Goal: Task Accomplishment & Management: Use online tool/utility

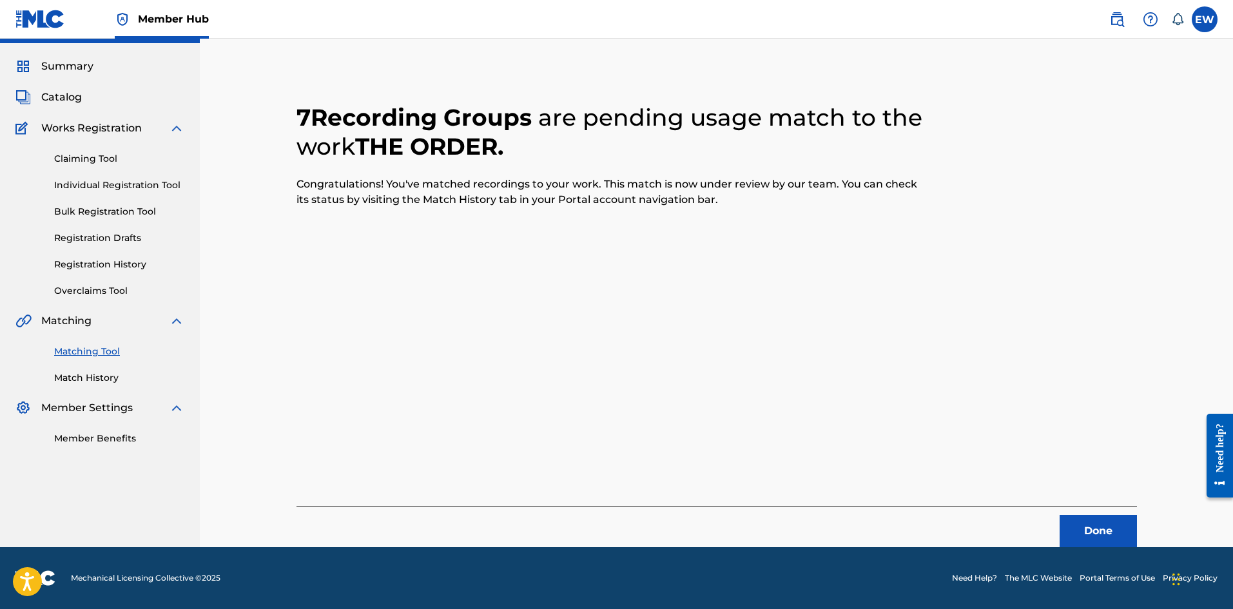
scroll to position [31, 0]
click at [1079, 537] on button "Done" at bounding box center [1098, 531] width 77 height 32
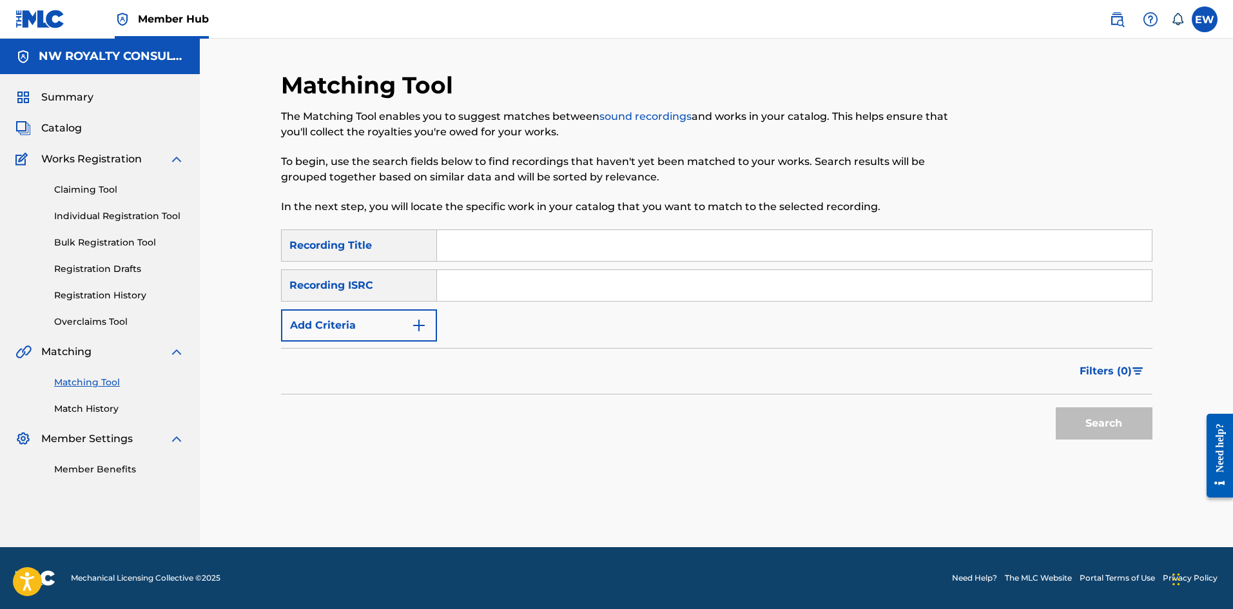
scroll to position [0, 0]
click at [344, 338] on button "Add Criteria" at bounding box center [359, 325] width 156 height 32
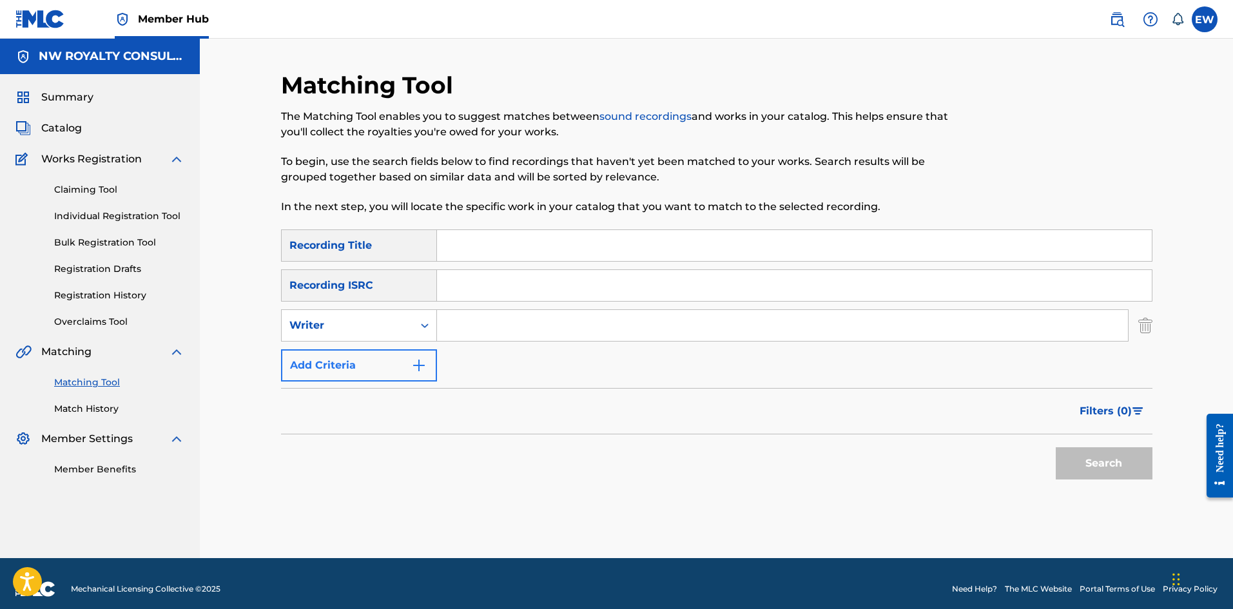
click at [344, 338] on div "Writer" at bounding box center [359, 325] width 156 height 32
click at [357, 356] on div "Recording Artist" at bounding box center [359, 358] width 155 height 32
click at [465, 337] on input "Search Form" at bounding box center [782, 325] width 691 height 31
paste input "NAVINO JAH TORIUS DINESTY KING"
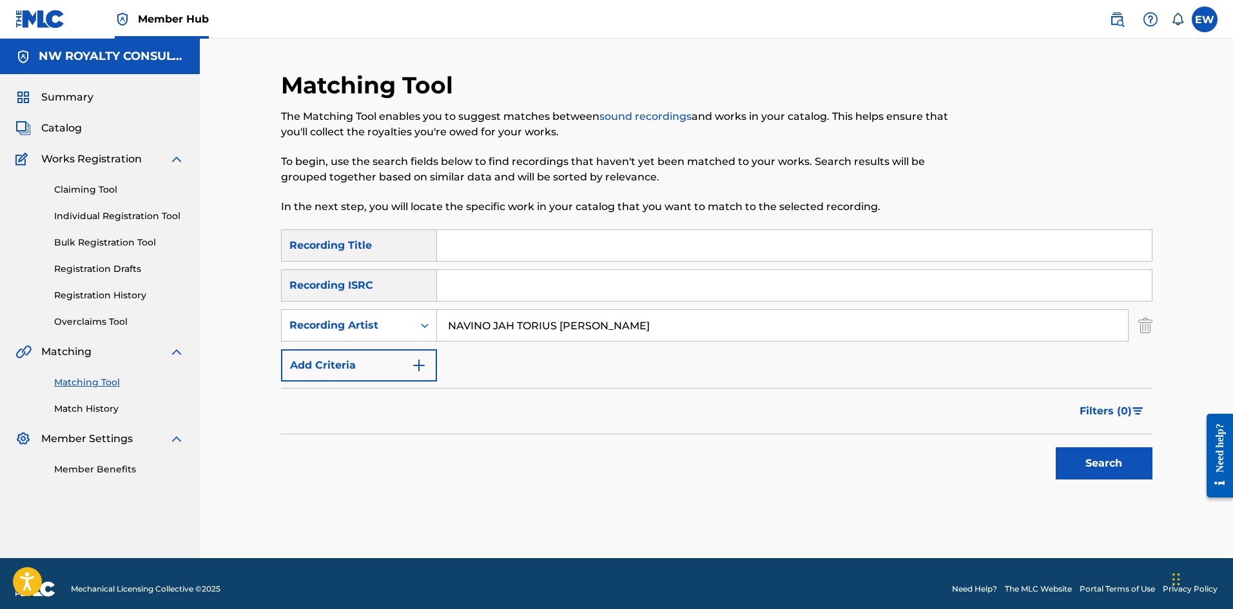
type input "NAVINO JAH TORIUS DINESTY KING"
drag, startPoint x: 628, startPoint y: 266, endPoint x: 568, endPoint y: 246, distance: 63.2
click at [628, 267] on div "SearchWithCriteriac6afdfdc-285a-40fb-99aa-b80b32680db7 Recording Title SearchWi…" at bounding box center [716, 305] width 871 height 152
click at [567, 240] on input "Search Form" at bounding box center [794, 245] width 715 height 31
paste input "THINGS COULDA WORST"
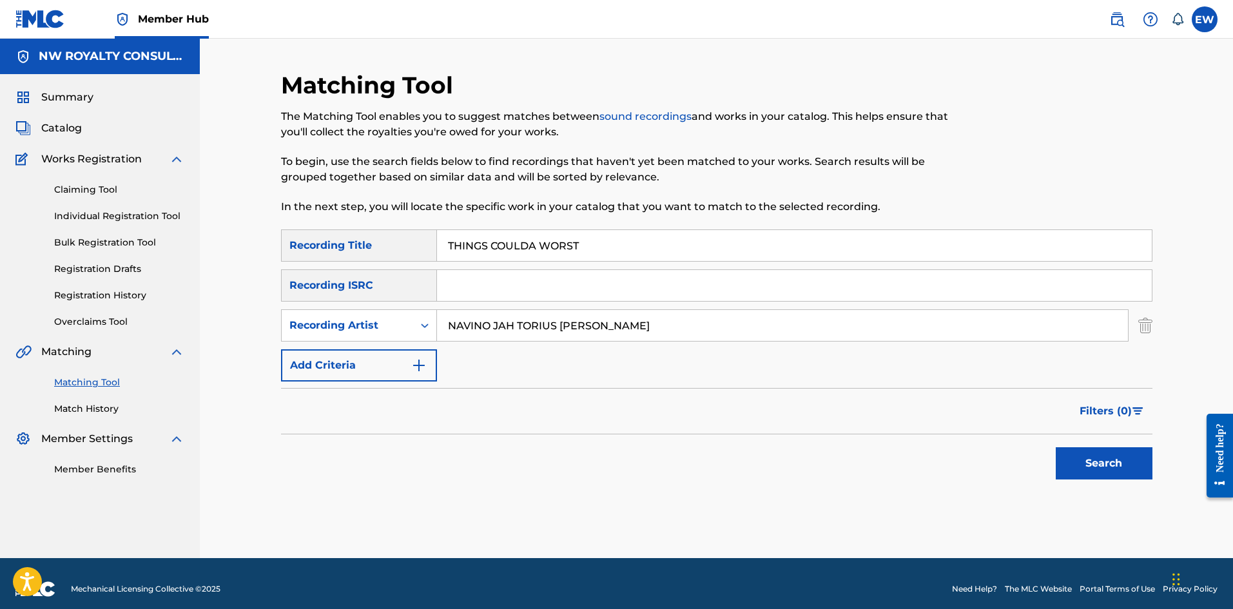
type input "THINGS COULDA WORST"
drag, startPoint x: 1120, startPoint y: 481, endPoint x: 1112, endPoint y: 464, distance: 18.5
click at [1120, 480] on div "Search" at bounding box center [1100, 460] width 103 height 52
click at [1111, 464] on button "Search" at bounding box center [1104, 463] width 97 height 32
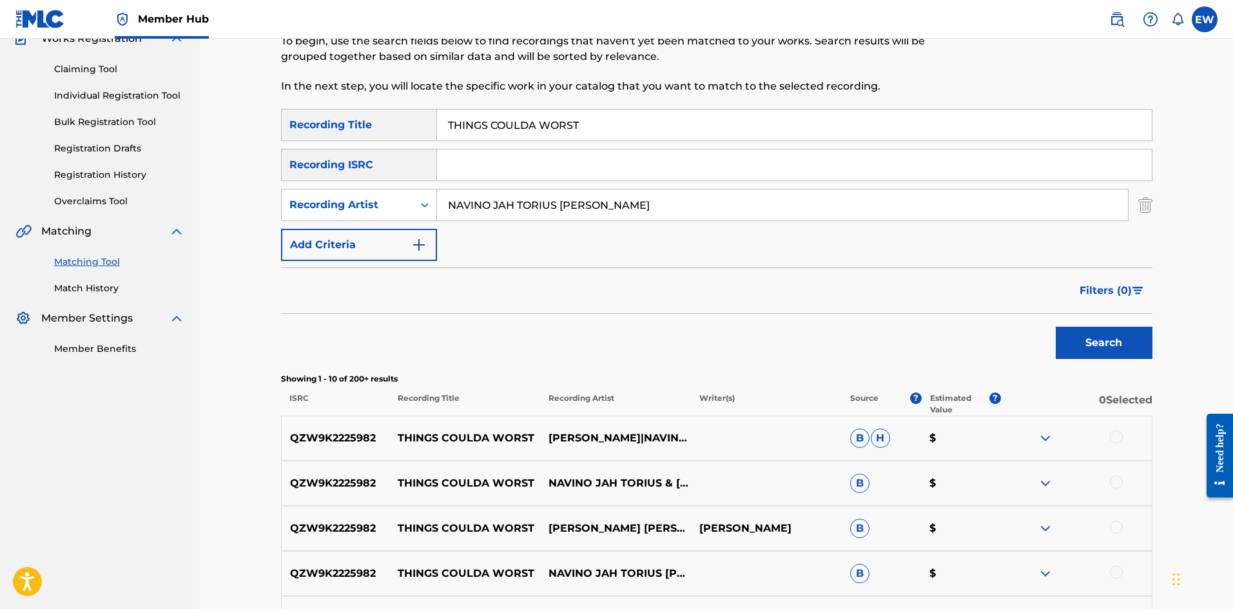
scroll to position [129, 0]
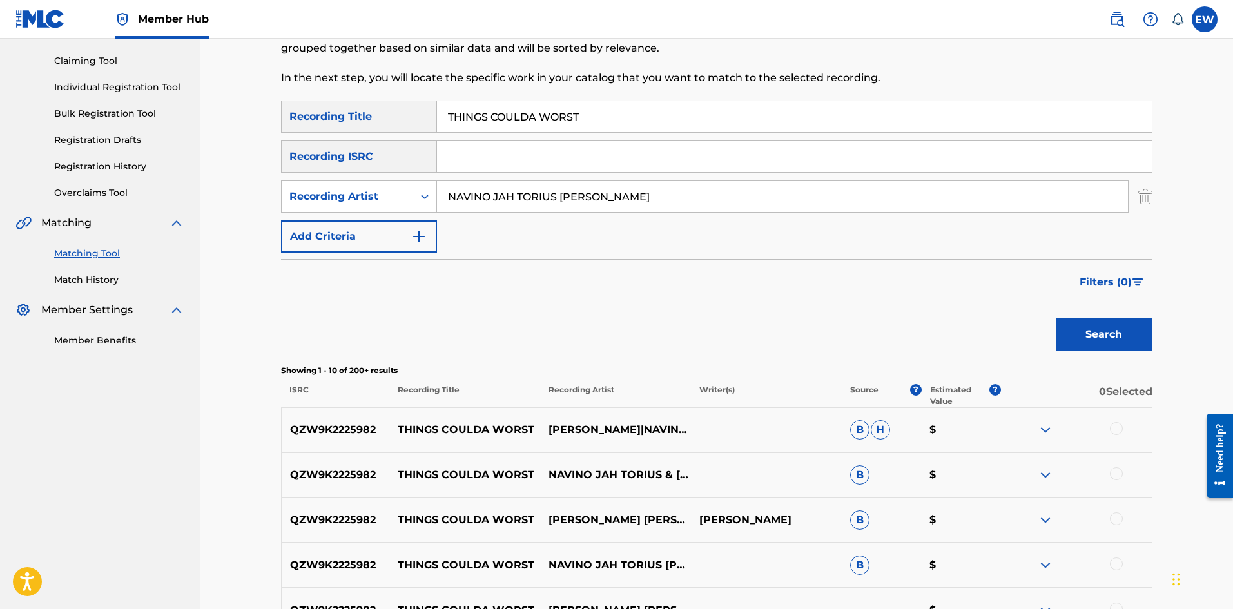
click at [1119, 427] on div at bounding box center [1116, 428] width 13 height 13
click at [1116, 477] on div at bounding box center [1116, 473] width 13 height 13
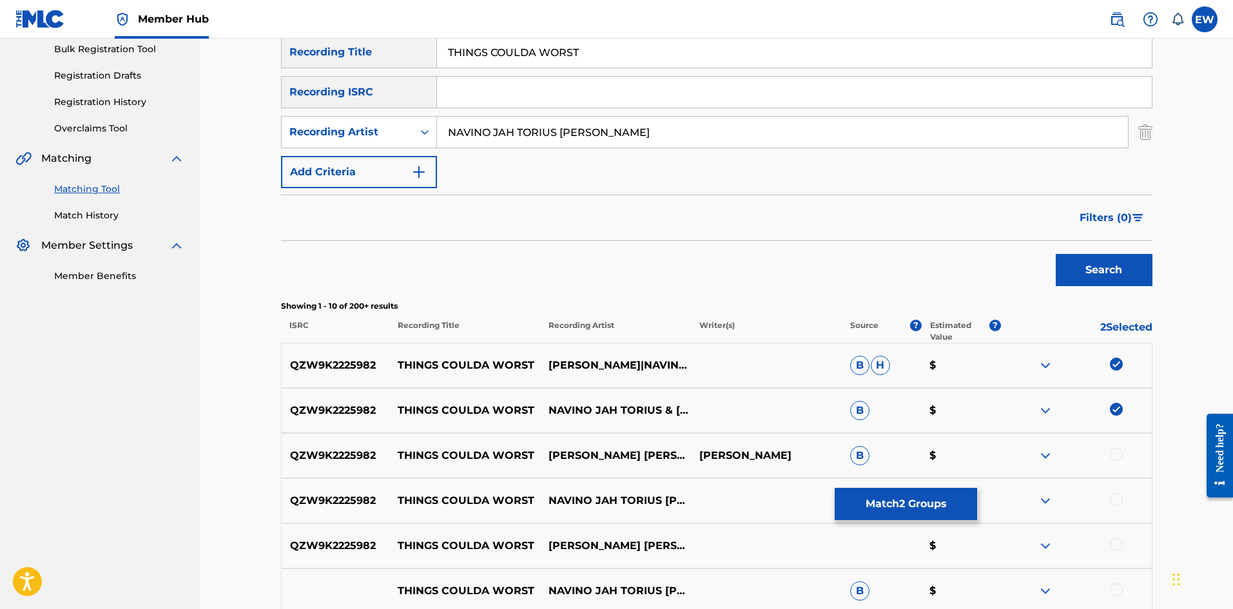
click at [1116, 444] on div "QZW9K2225982 THINGS COULDA WORST DINESTY KING JAH TORIUS & NAVINO NAVINO FRASER…" at bounding box center [716, 455] width 871 height 45
click at [1118, 453] on div at bounding box center [1116, 454] width 13 height 13
click at [1115, 498] on div at bounding box center [1116, 499] width 13 height 13
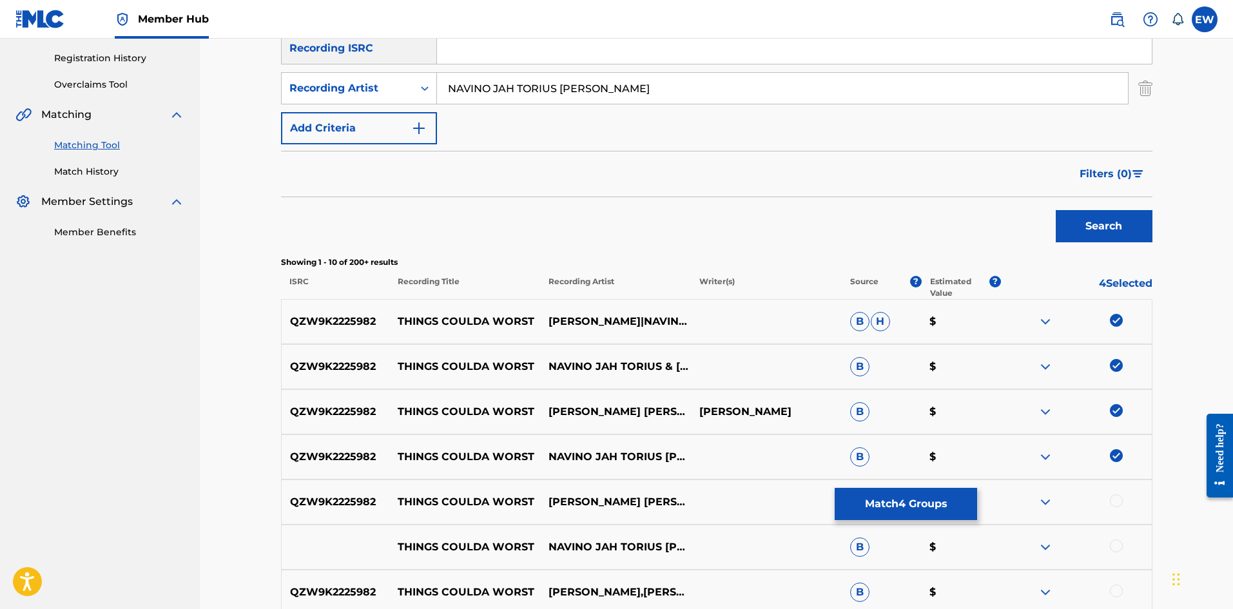
scroll to position [258, 0]
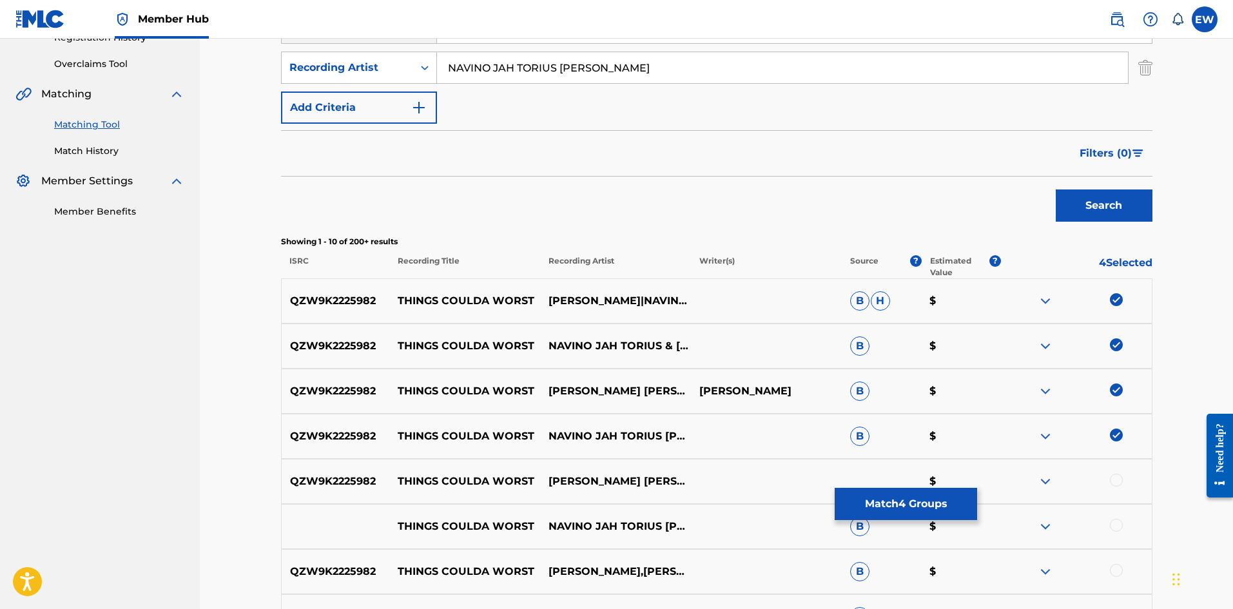
click at [1121, 479] on div at bounding box center [1116, 480] width 13 height 13
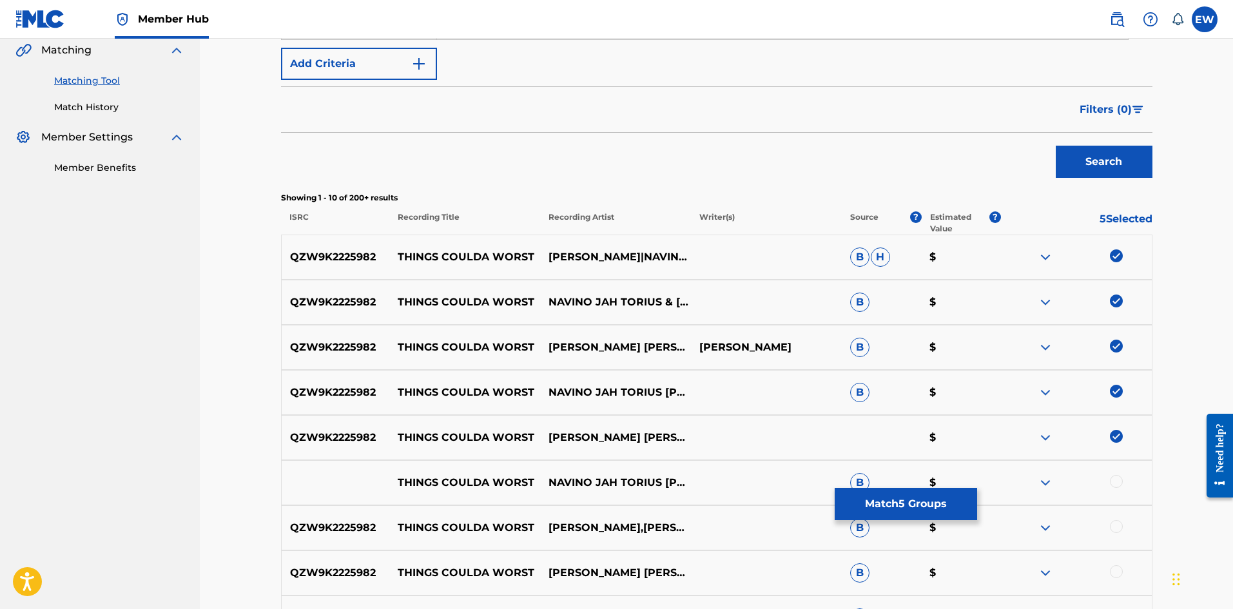
scroll to position [322, 0]
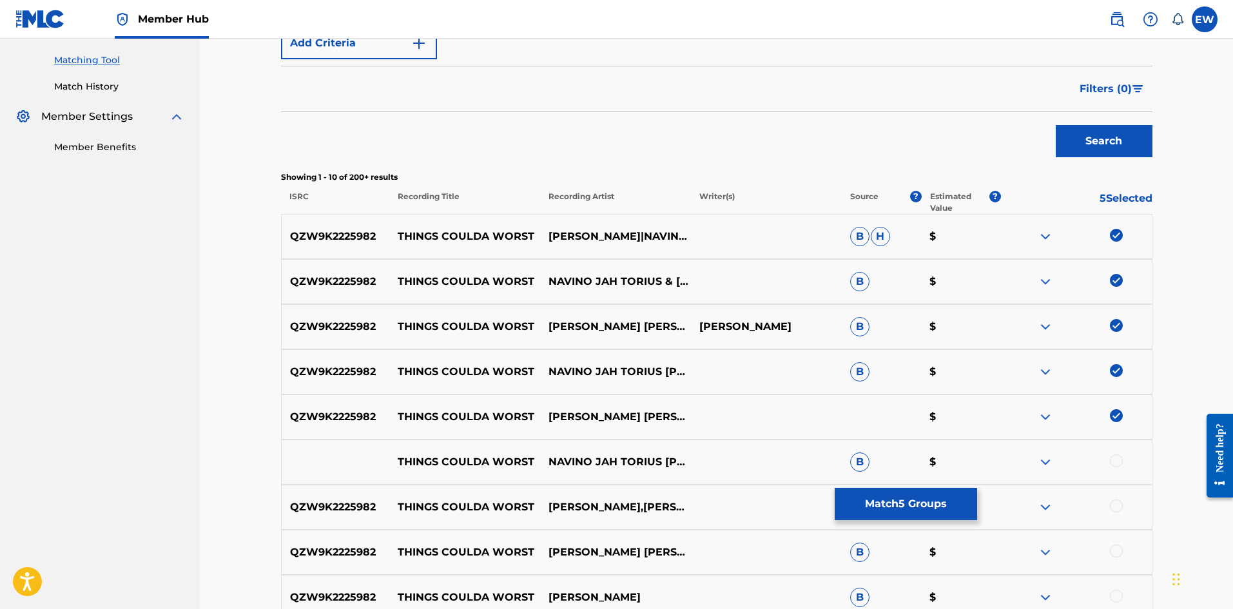
click at [1114, 461] on div at bounding box center [1116, 460] width 13 height 13
click at [1111, 507] on div at bounding box center [1116, 506] width 13 height 13
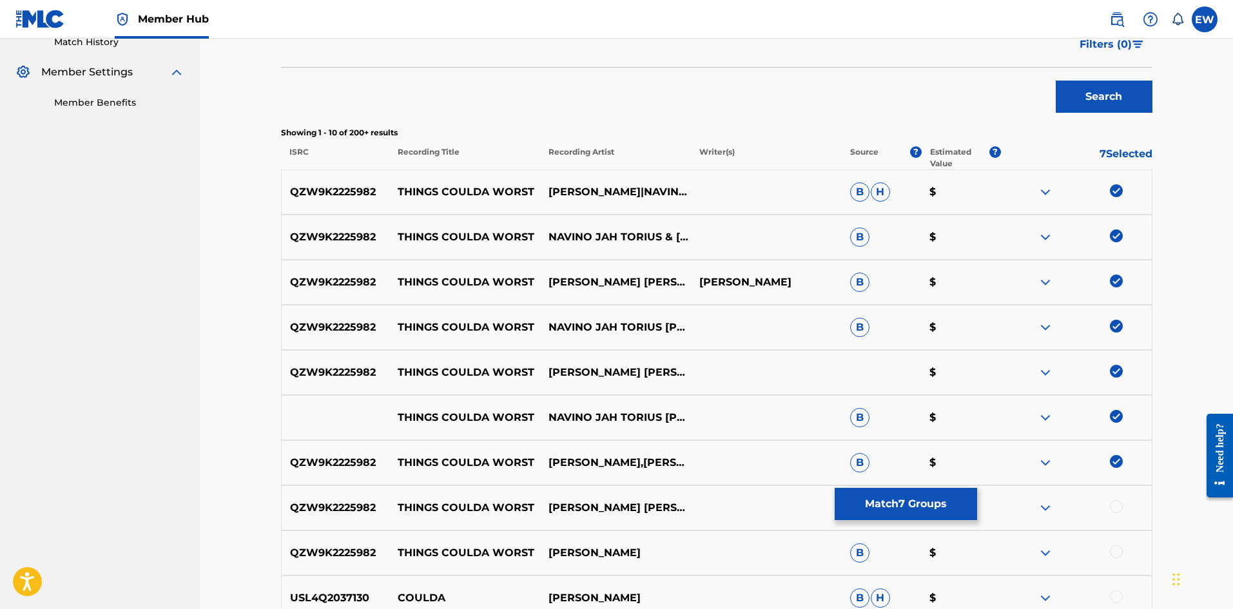
scroll to position [387, 0]
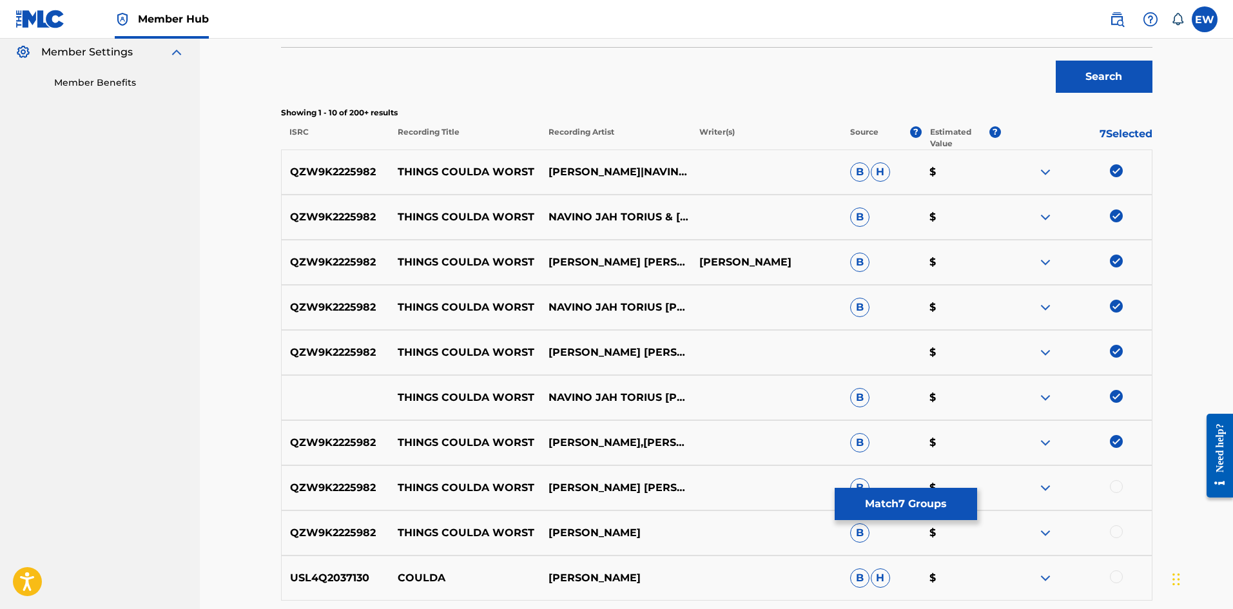
click at [1113, 487] on div at bounding box center [1116, 486] width 13 height 13
click at [920, 498] on button "Match 8 Groups" at bounding box center [906, 504] width 142 height 32
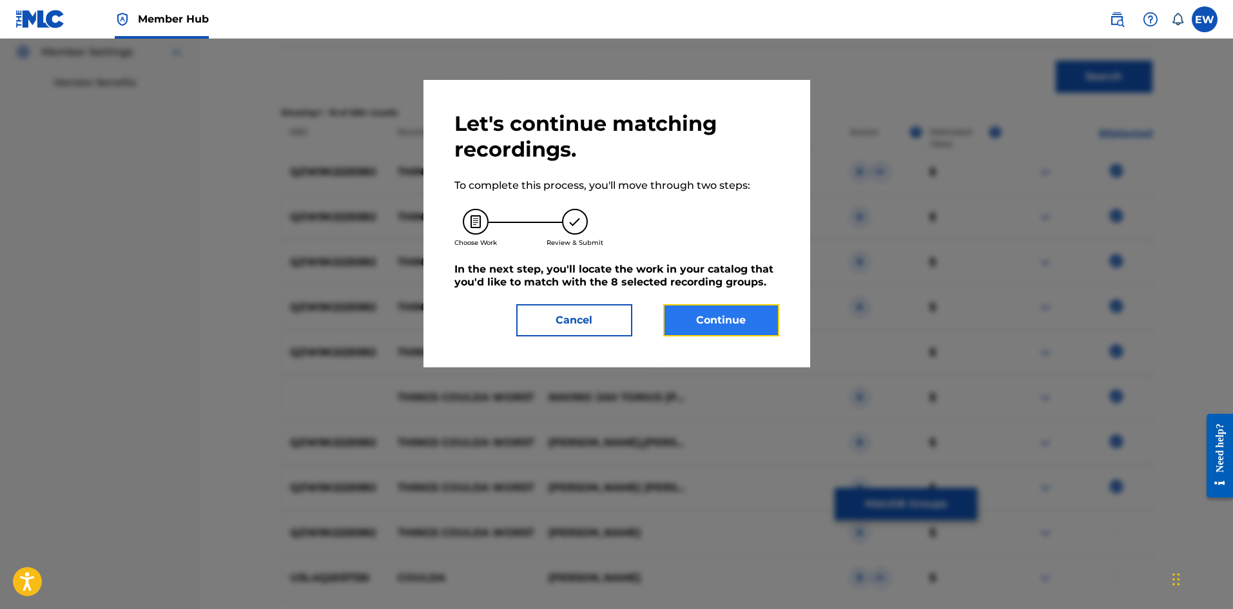
click at [700, 335] on button "Continue" at bounding box center [721, 320] width 116 height 32
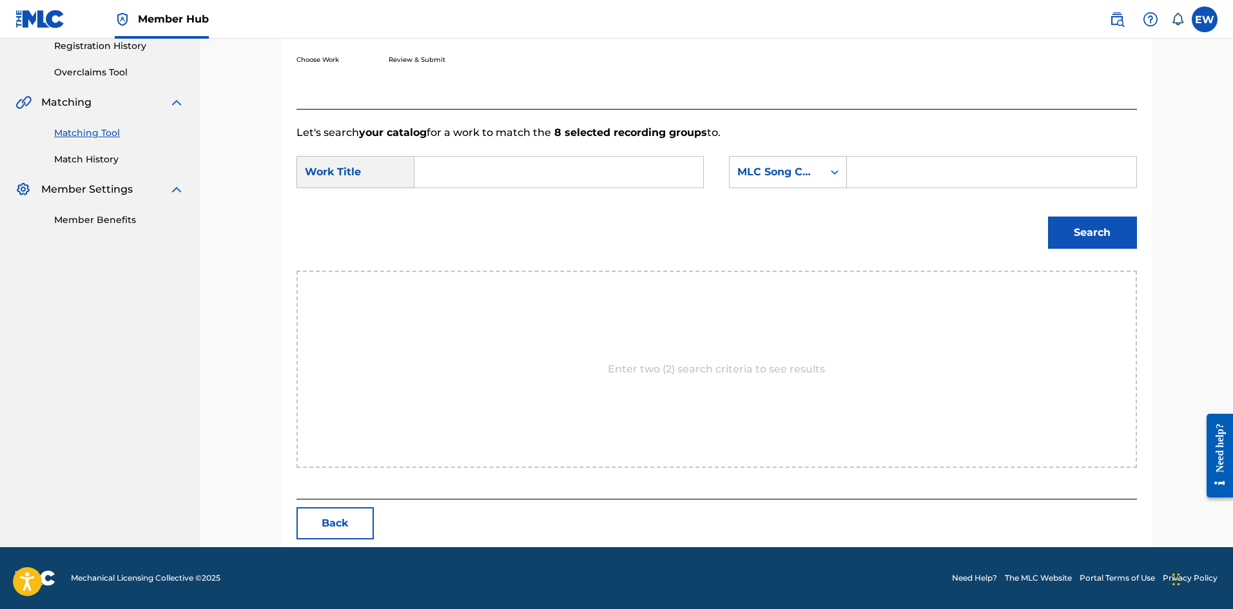
scroll to position [249, 0]
click at [569, 170] on input "Search Form" at bounding box center [558, 172] width 267 height 31
paste input "THINGS COULDA WORST"
type input "THINGS COULDA WORST"
click at [934, 170] on input "Search Form" at bounding box center [991, 172] width 267 height 31
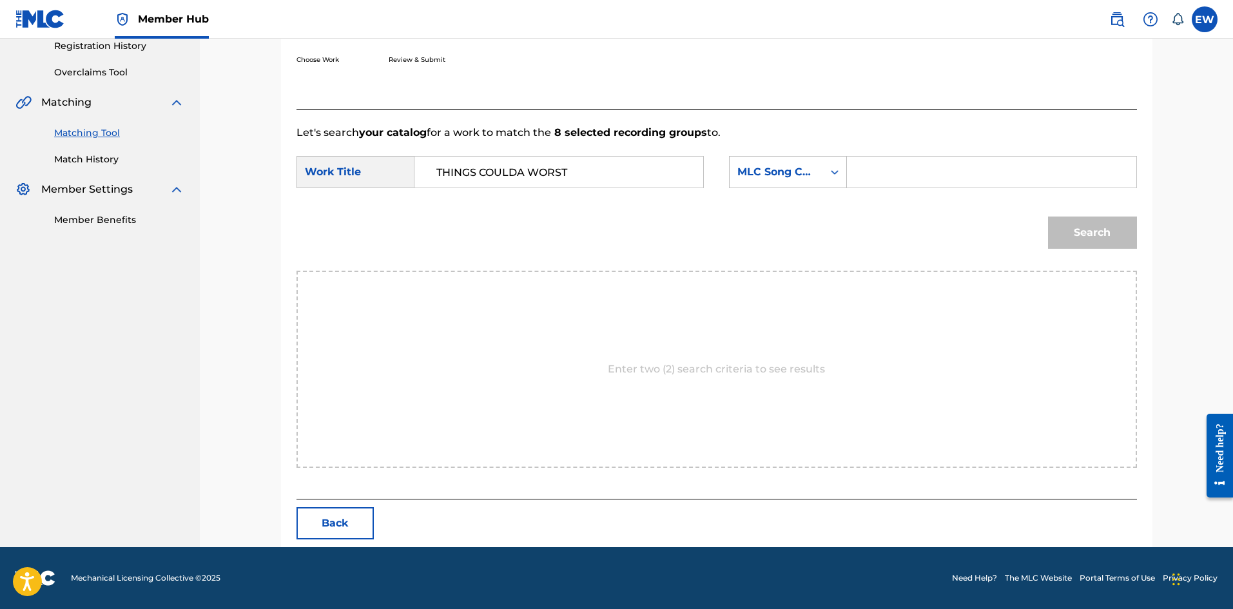
paste input "TB69NU"
type input "TB69NU"
click at [1134, 253] on div "Search" at bounding box center [1089, 230] width 95 height 52
click at [1120, 235] on button "Search" at bounding box center [1092, 233] width 89 height 32
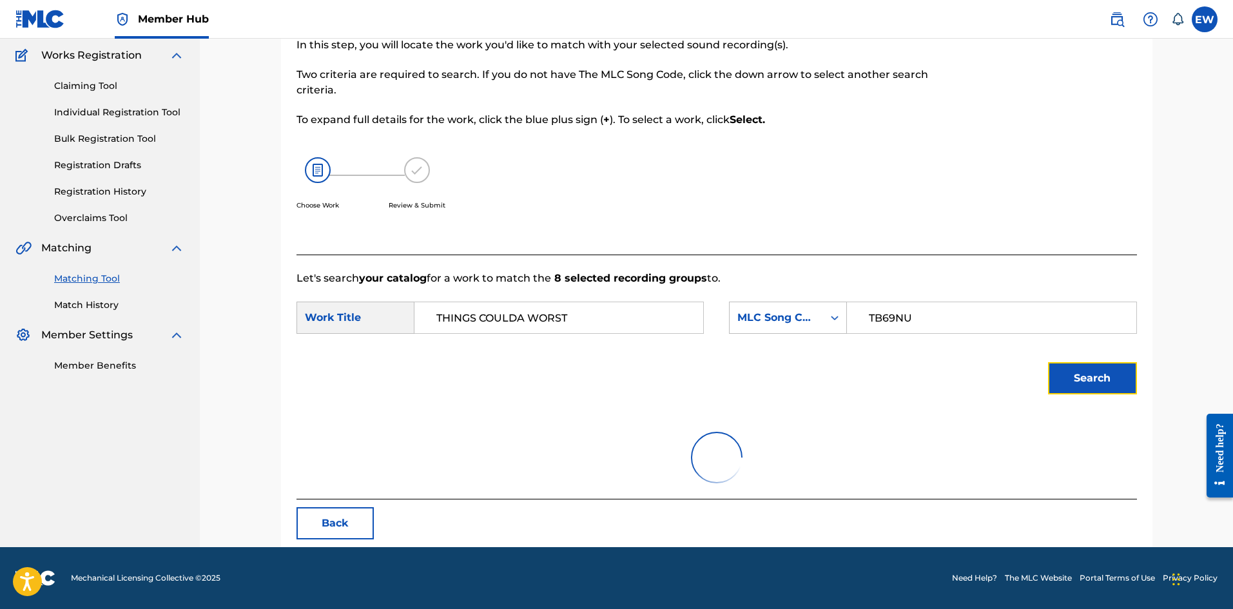
scroll to position [211, 0]
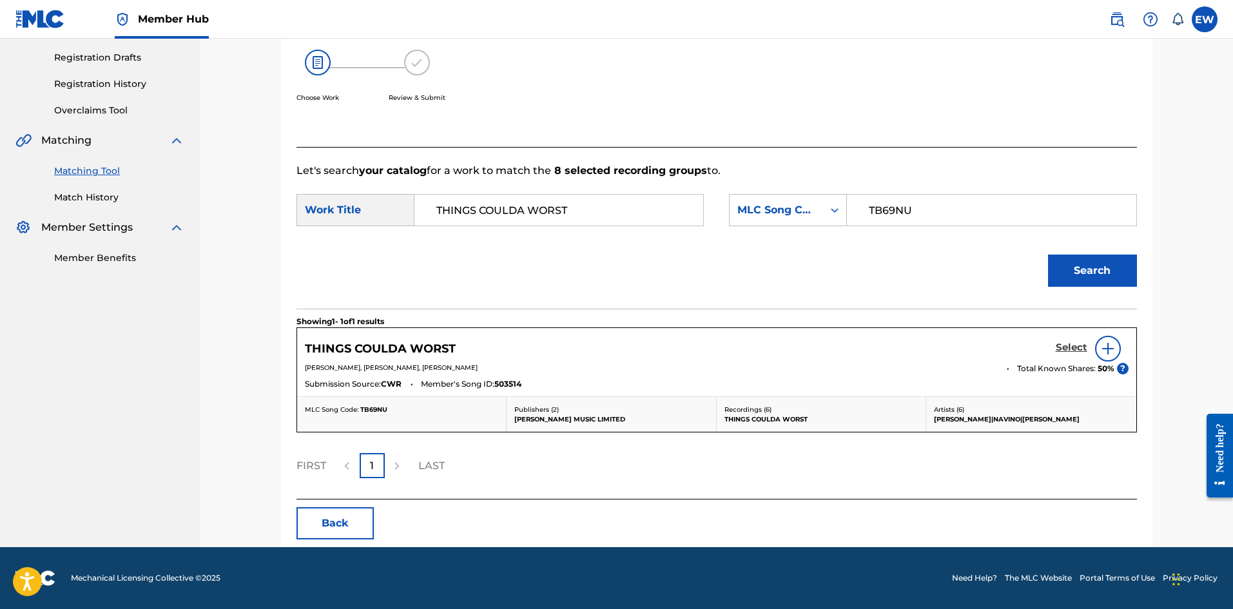
click at [1071, 344] on h5 "Select" at bounding box center [1072, 348] width 32 height 12
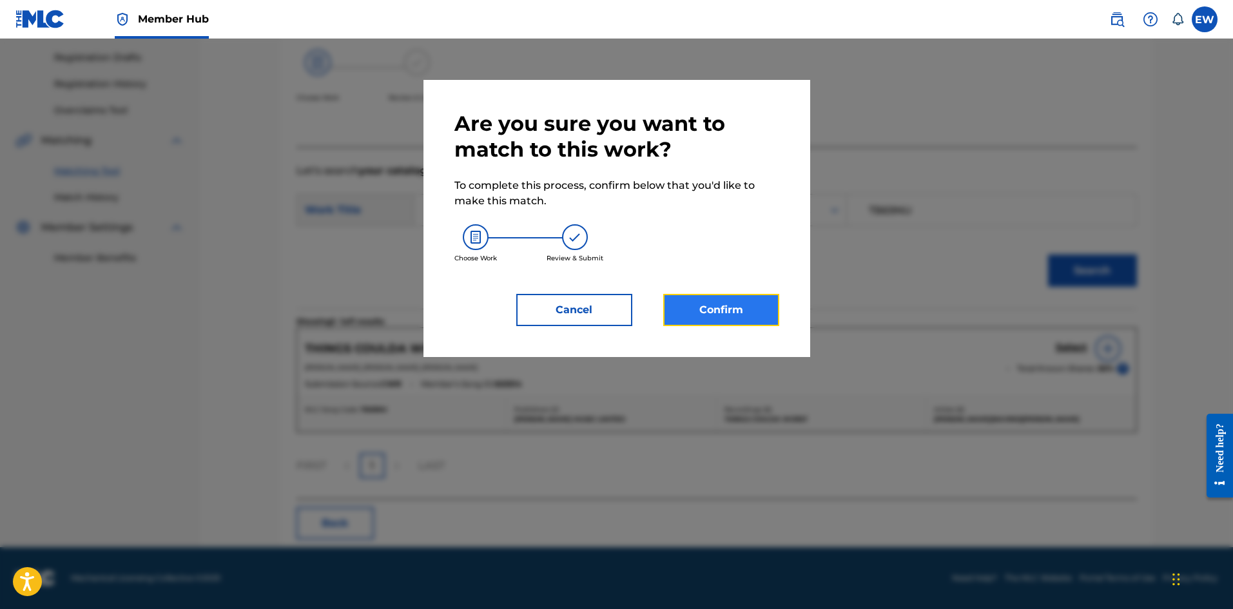
click at [724, 300] on button "Confirm" at bounding box center [721, 310] width 116 height 32
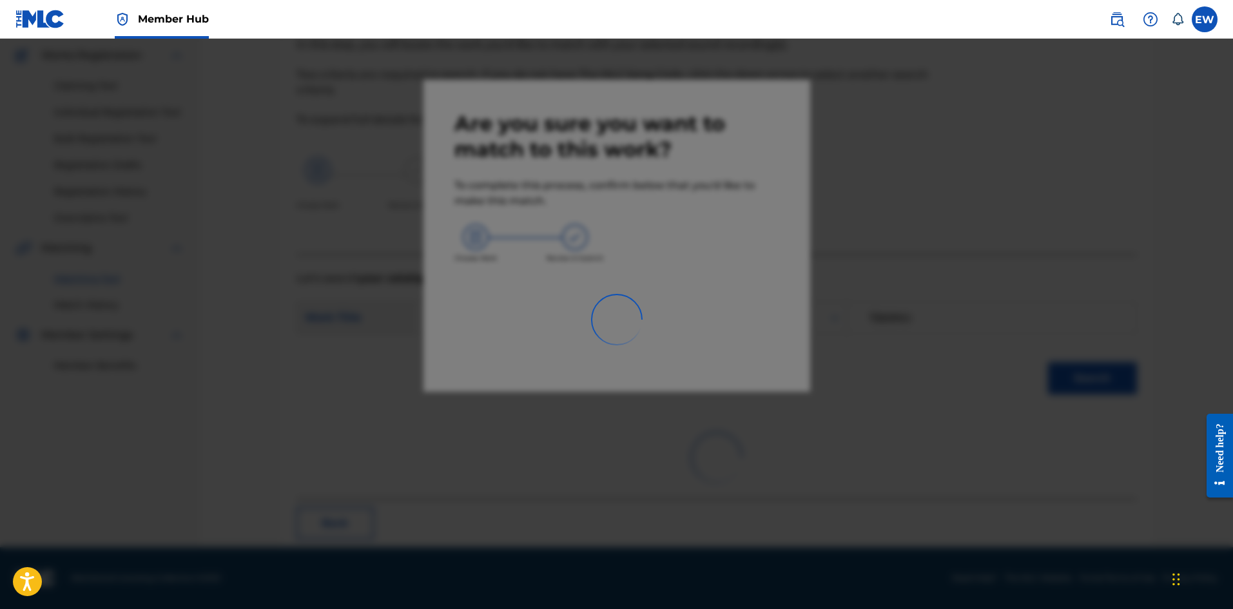
scroll to position [31, 0]
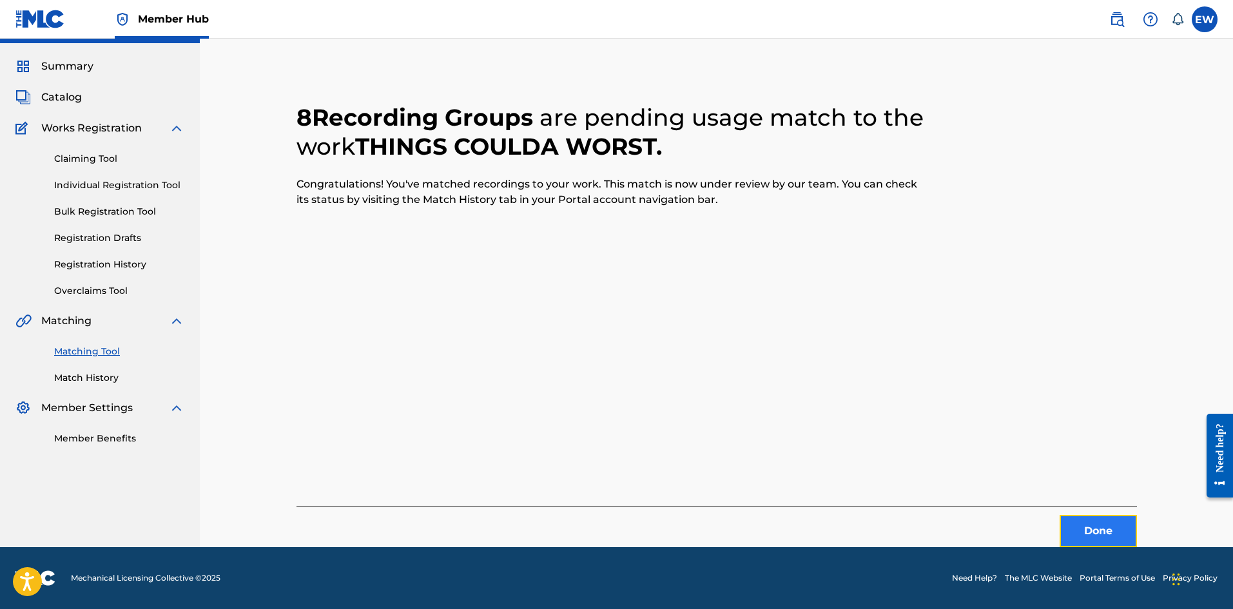
click at [1072, 523] on button "Done" at bounding box center [1098, 531] width 77 height 32
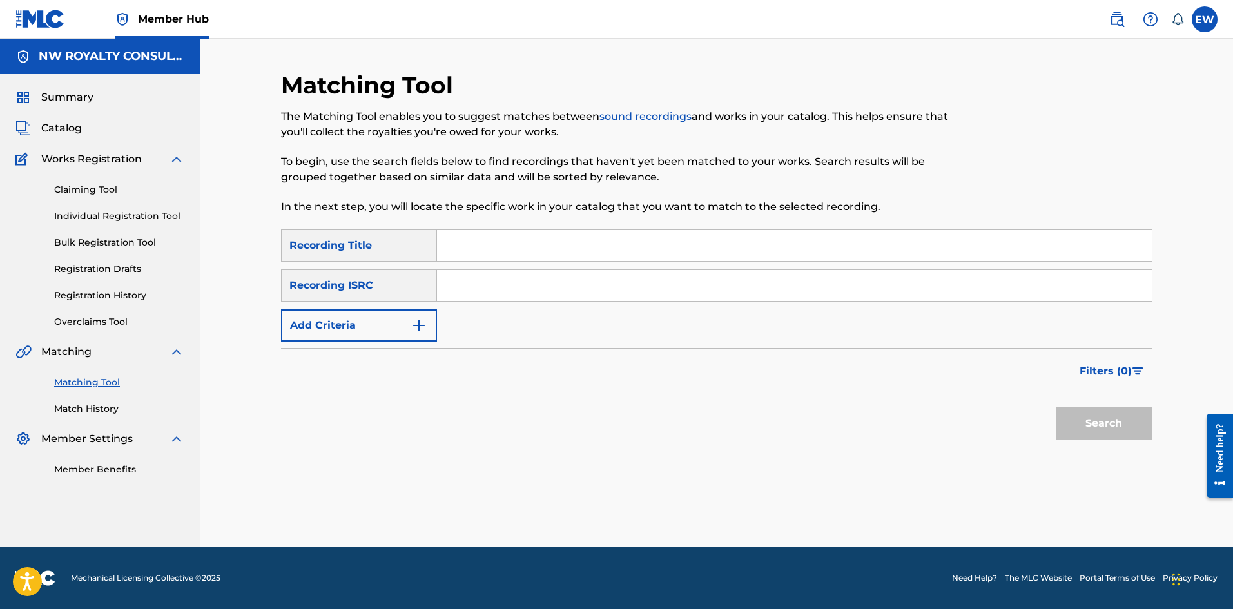
scroll to position [0, 0]
click at [355, 331] on button "Add Criteria" at bounding box center [359, 325] width 156 height 32
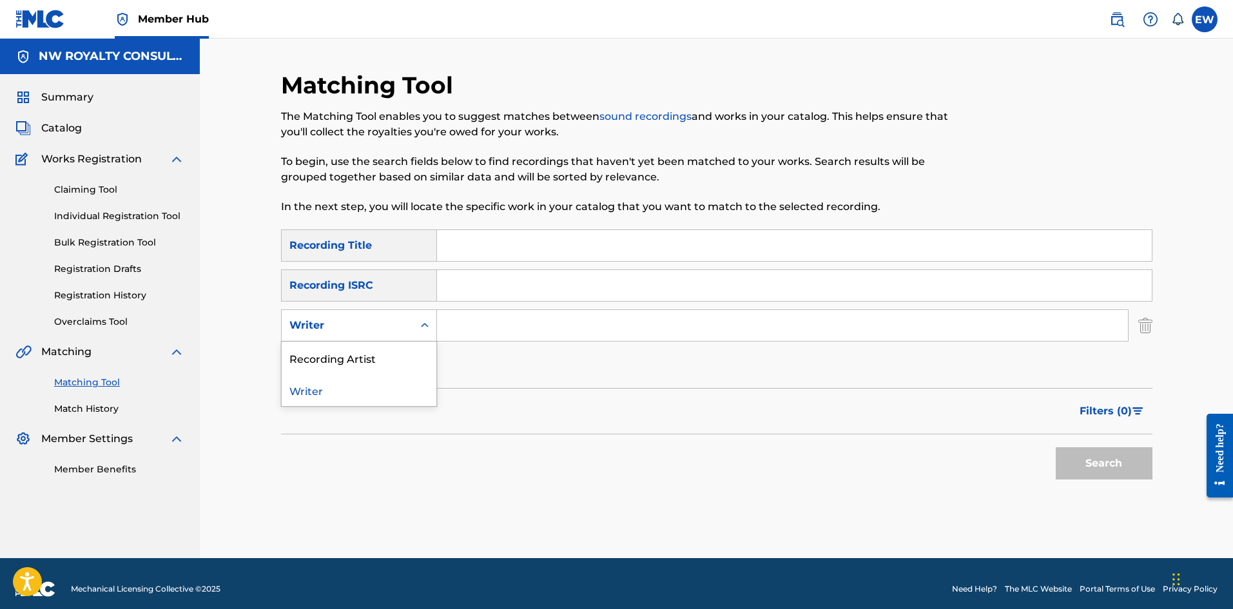
click at [353, 332] on div "Writer" at bounding box center [347, 325] width 116 height 15
drag, startPoint x: 347, startPoint y: 365, endPoint x: 362, endPoint y: 355, distance: 18.6
click at [354, 361] on div "Recording Artist" at bounding box center [359, 358] width 155 height 32
click at [465, 332] on input "Search Form" at bounding box center [782, 325] width 691 height 31
paste input "CE'CILE"
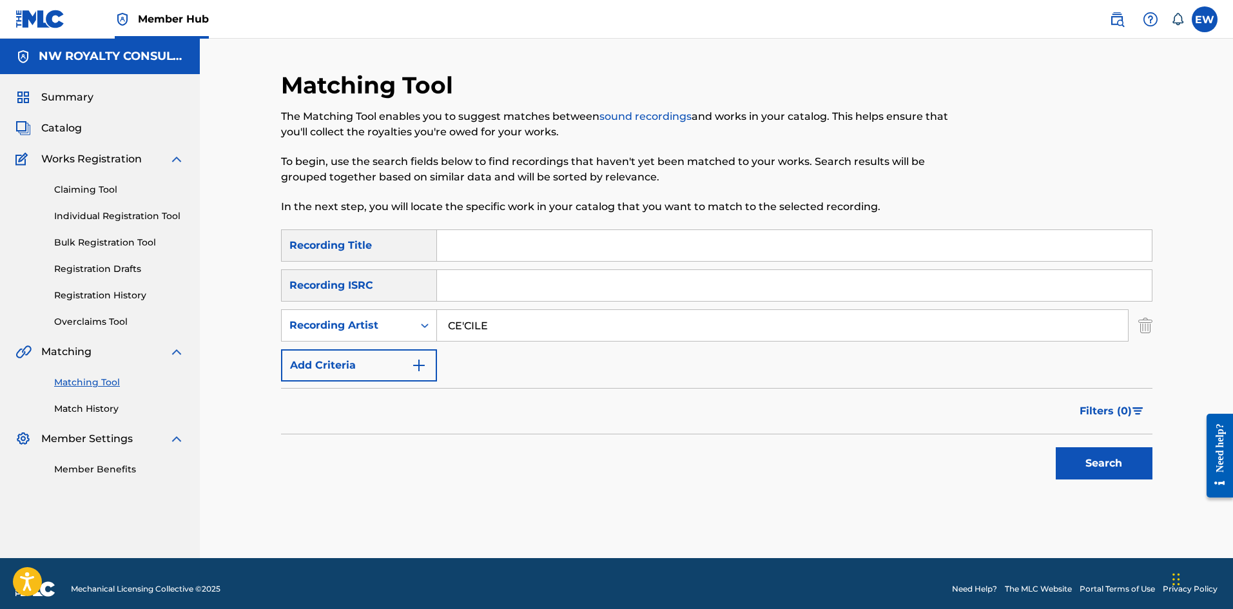
type input "CE'CILE"
click at [712, 245] on input "Search Form" at bounding box center [794, 245] width 715 height 31
paste input "THIRD FINGER"
type input "THIRD FINGER"
click at [1091, 472] on button "Search" at bounding box center [1104, 463] width 97 height 32
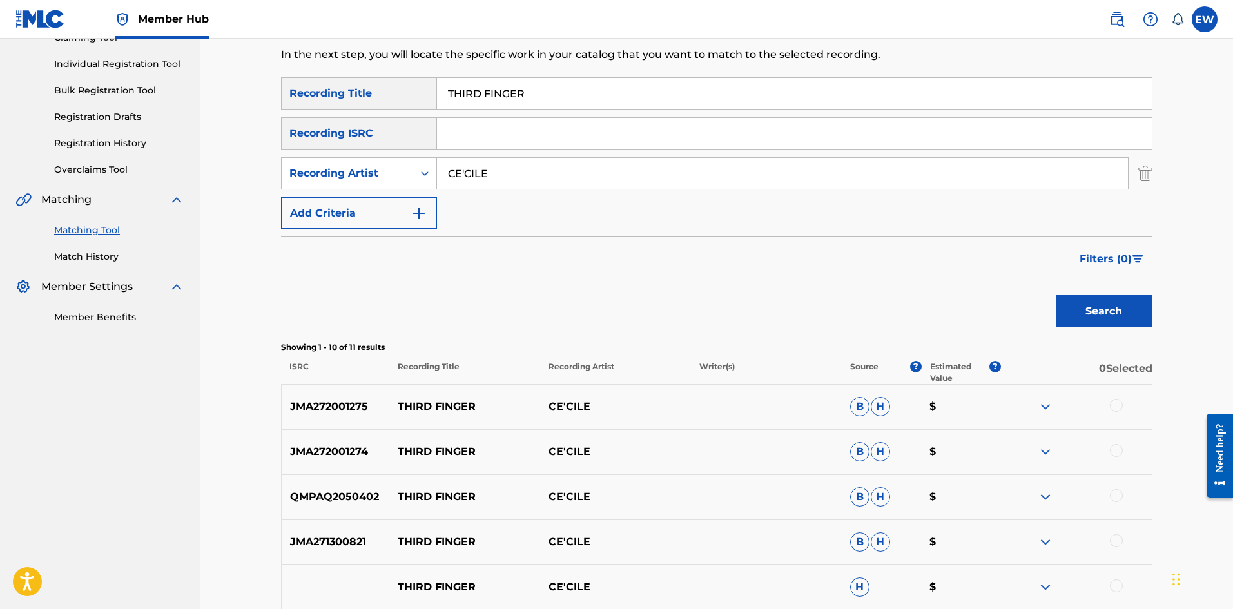
scroll to position [193, 0]
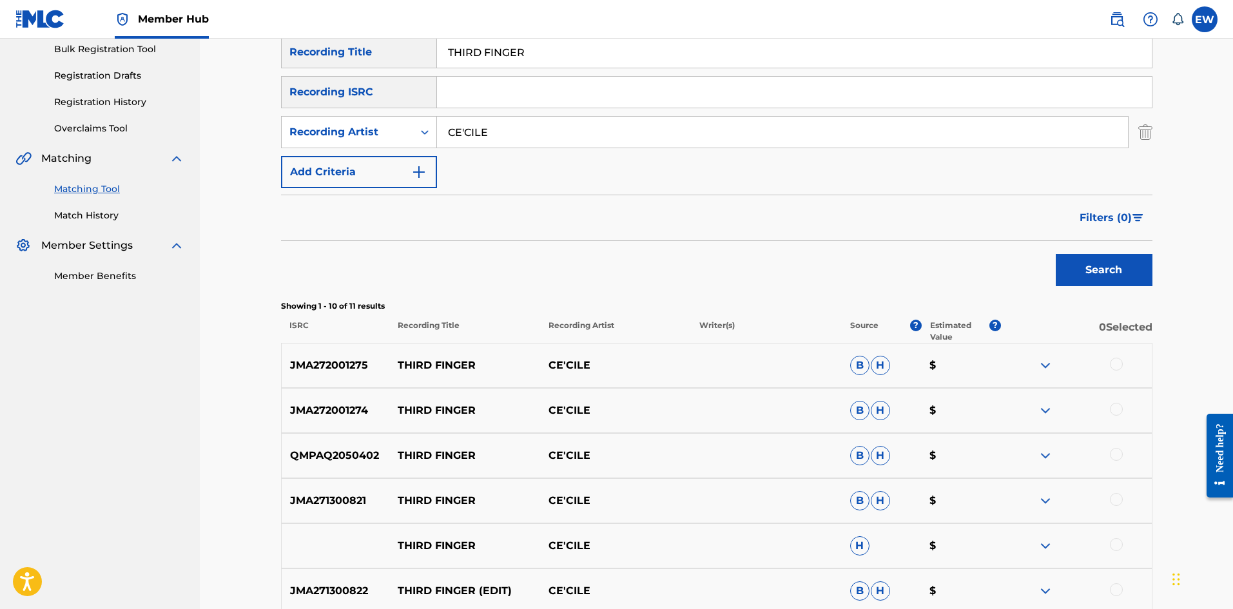
click at [1118, 362] on div at bounding box center [1116, 364] width 13 height 13
click at [1111, 413] on div at bounding box center [1116, 409] width 13 height 13
click at [1119, 452] on div at bounding box center [1116, 454] width 13 height 13
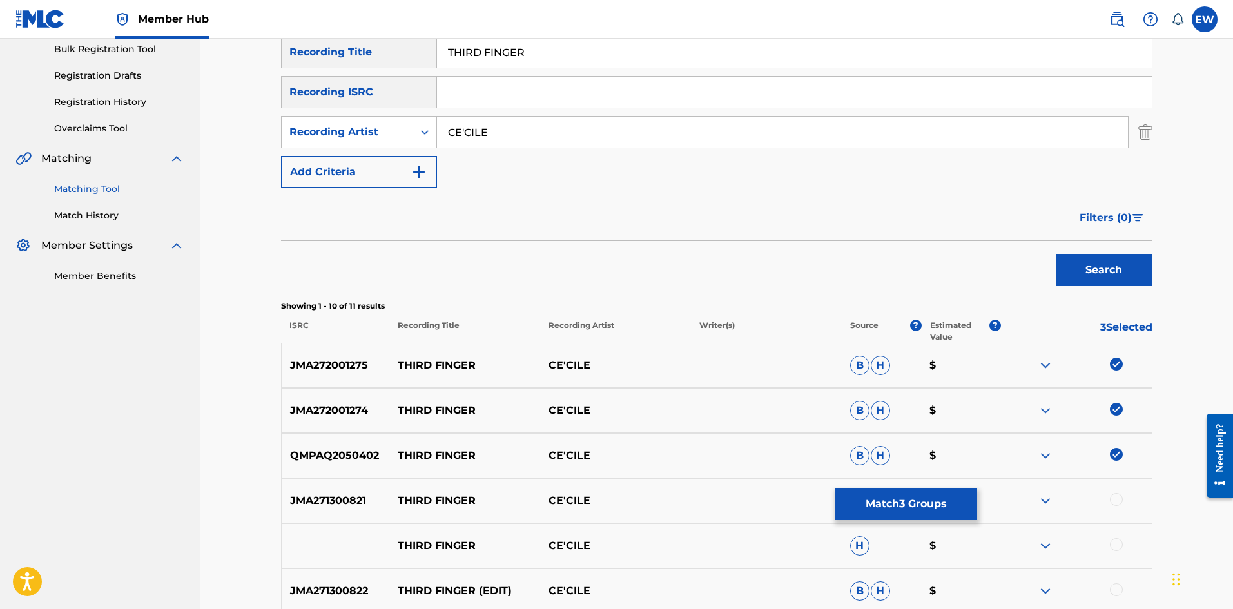
scroll to position [258, 0]
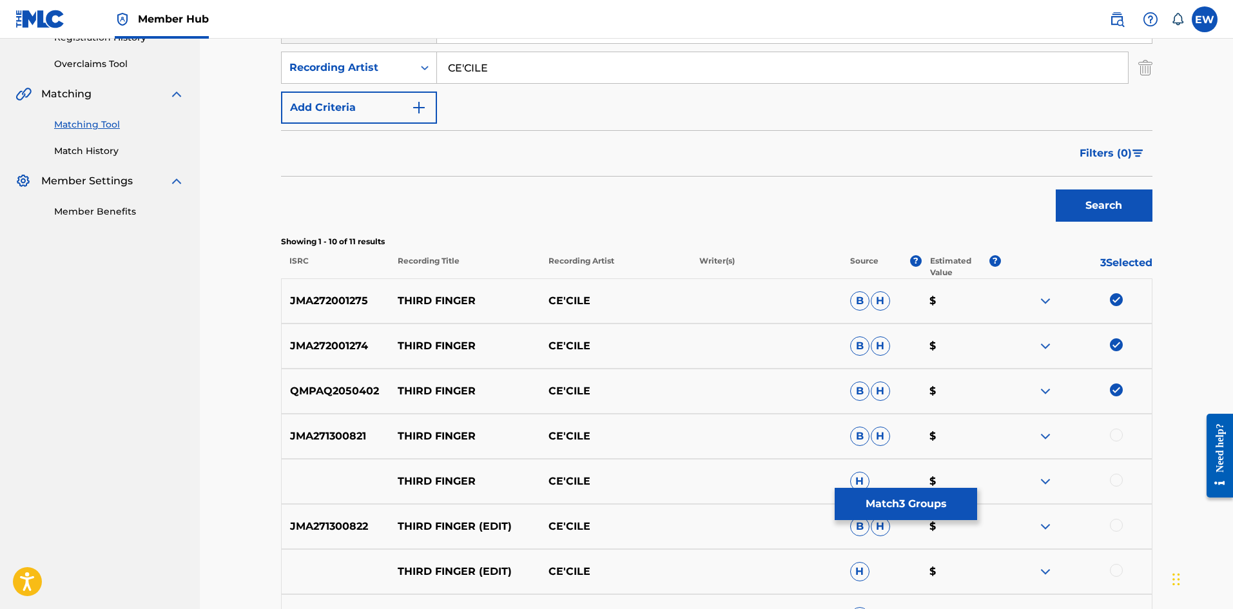
click at [1114, 431] on div at bounding box center [1116, 435] width 13 height 13
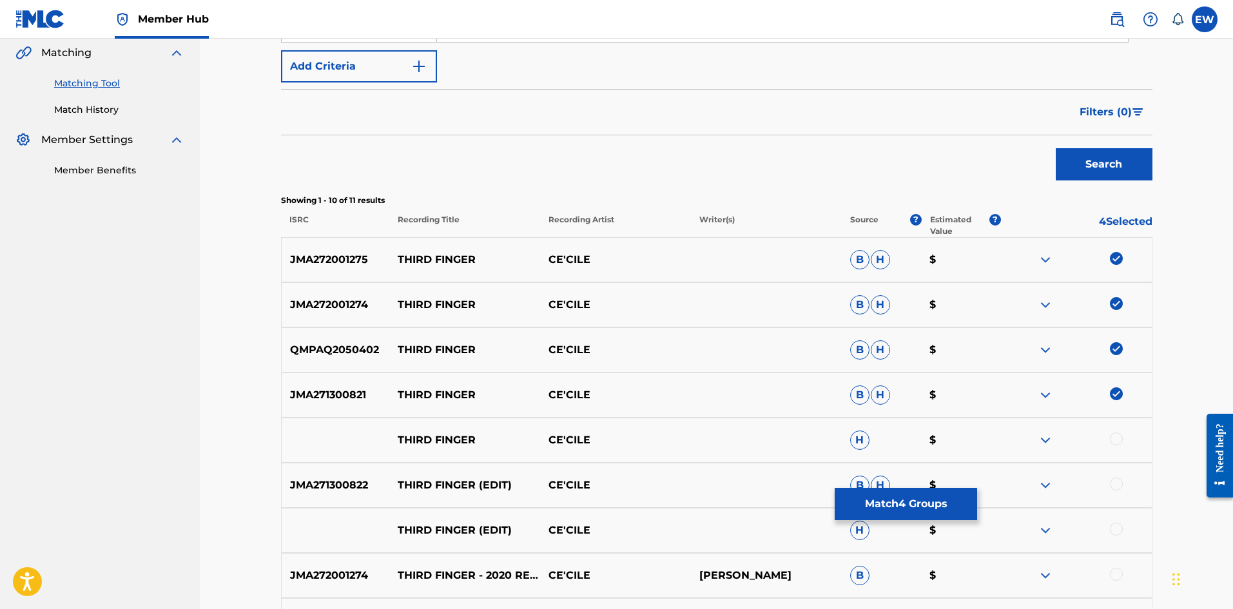
scroll to position [322, 0]
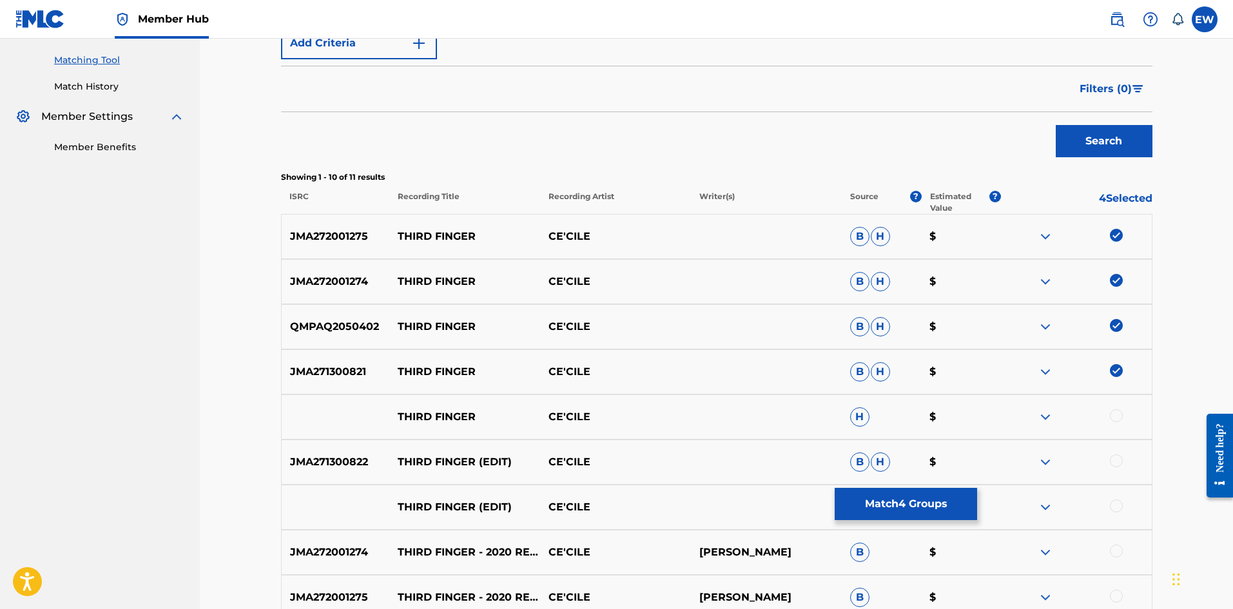
click at [1111, 418] on div at bounding box center [1116, 415] width 13 height 13
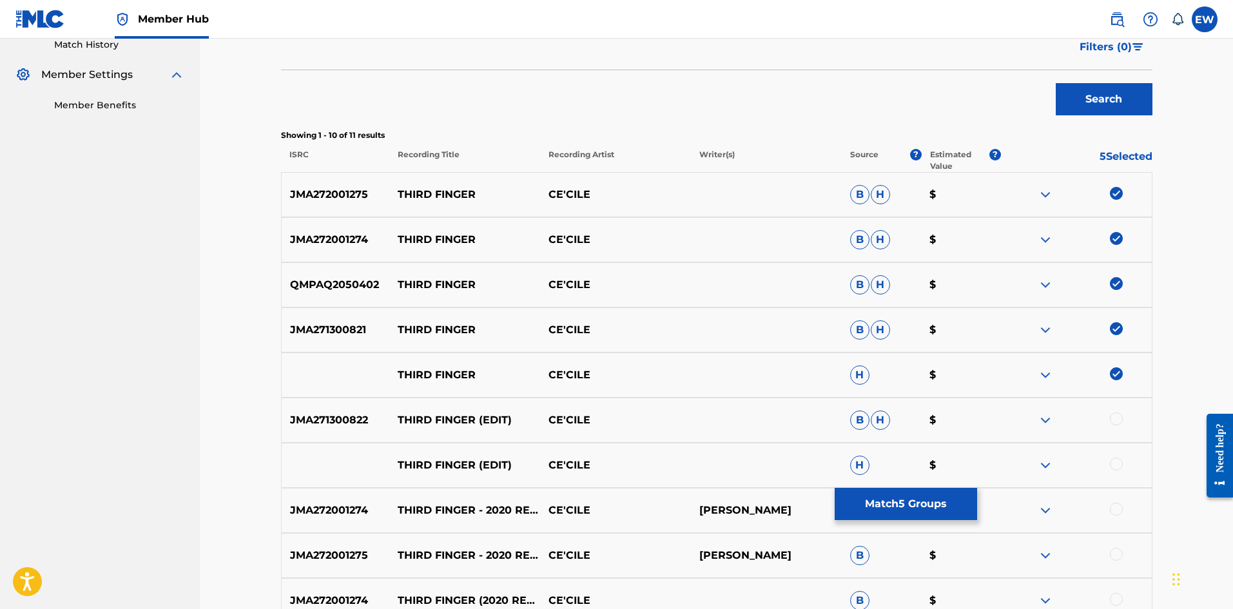
scroll to position [451, 0]
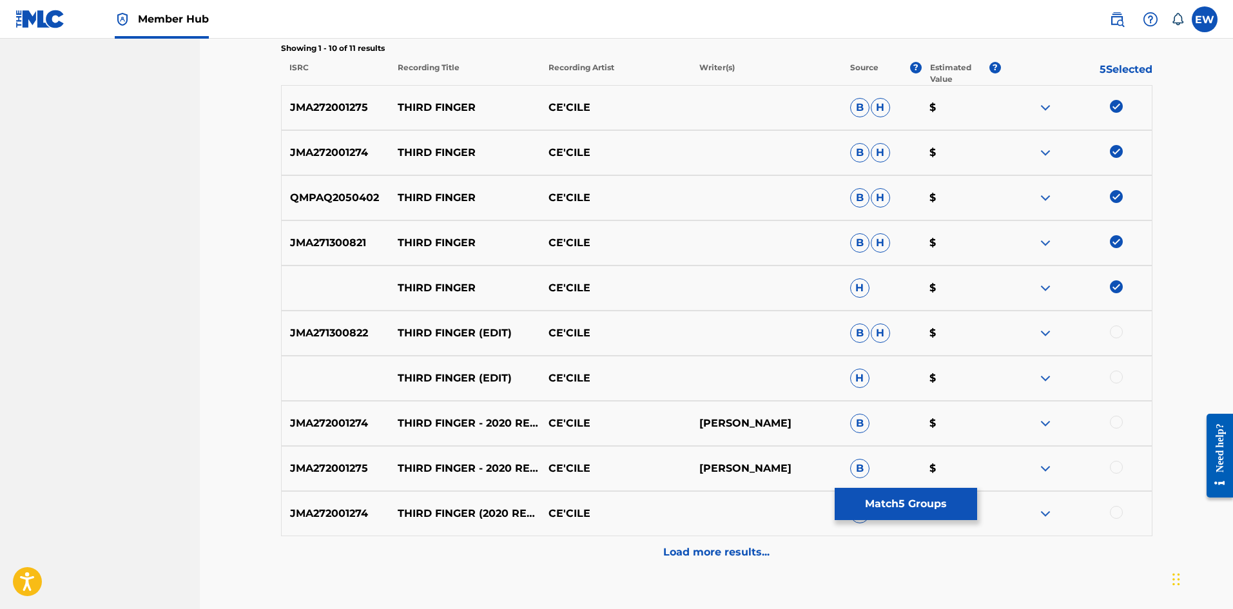
click at [1116, 334] on div at bounding box center [1116, 331] width 13 height 13
click at [1116, 374] on div at bounding box center [1116, 377] width 13 height 13
click at [1112, 422] on div at bounding box center [1116, 422] width 13 height 13
click at [1116, 468] on div at bounding box center [1116, 467] width 13 height 13
drag, startPoint x: 1123, startPoint y: 509, endPoint x: 1053, endPoint y: 485, distance: 74.0
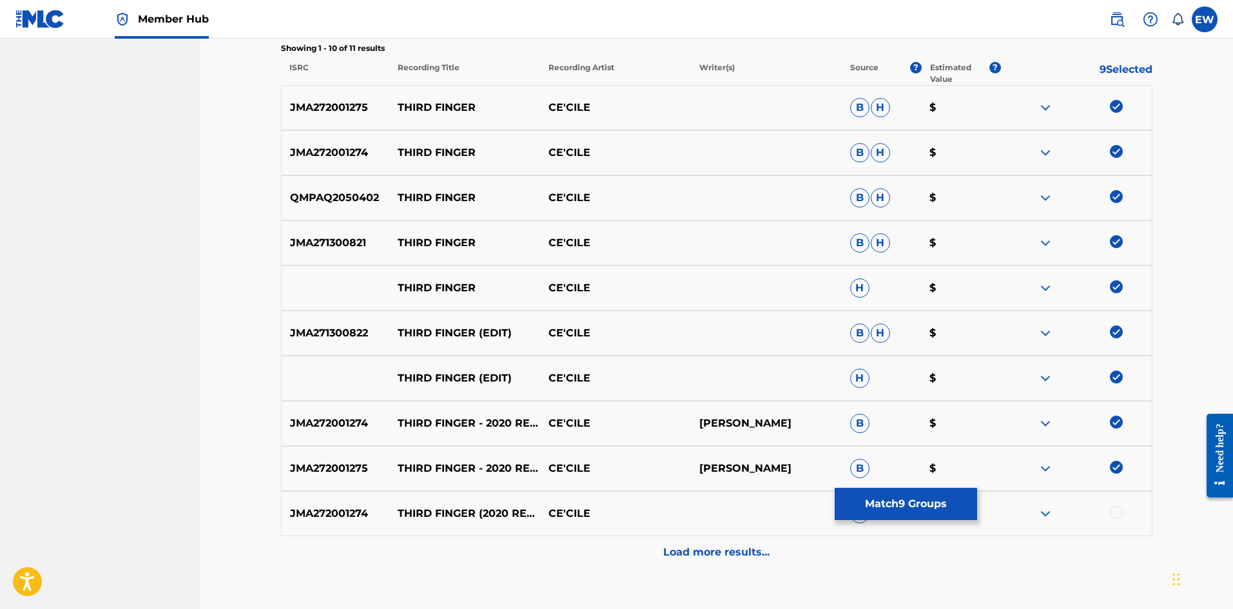
click at [1123, 509] on div at bounding box center [1076, 513] width 151 height 15
click at [1115, 514] on div at bounding box center [1116, 512] width 13 height 13
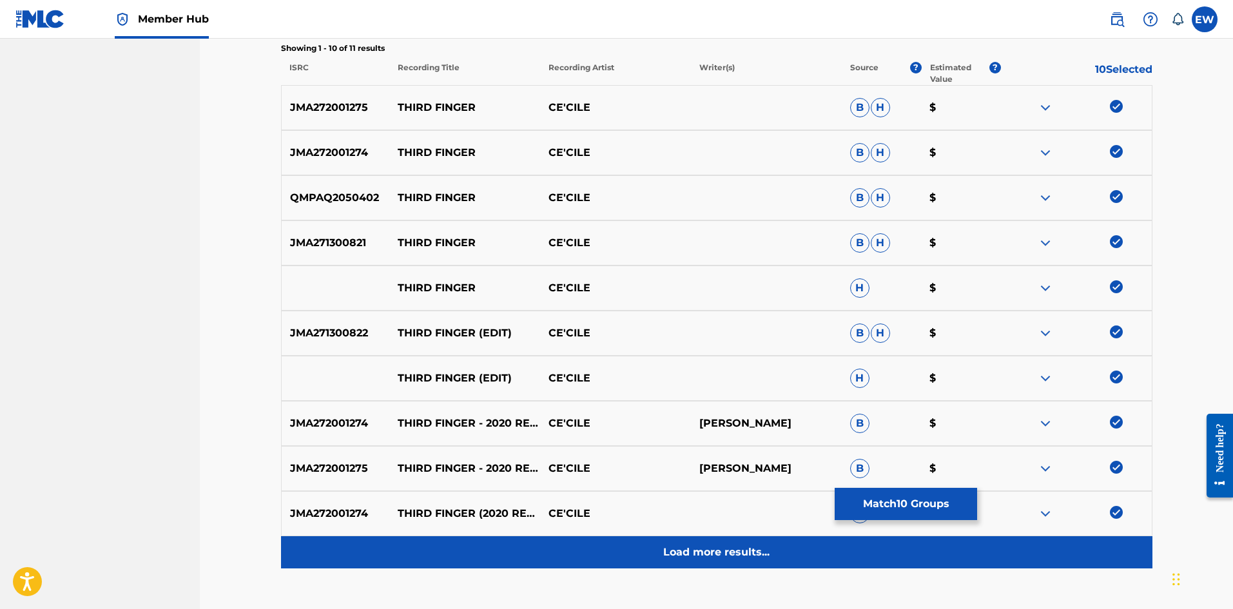
click at [792, 548] on div "Load more results..." at bounding box center [716, 552] width 871 height 32
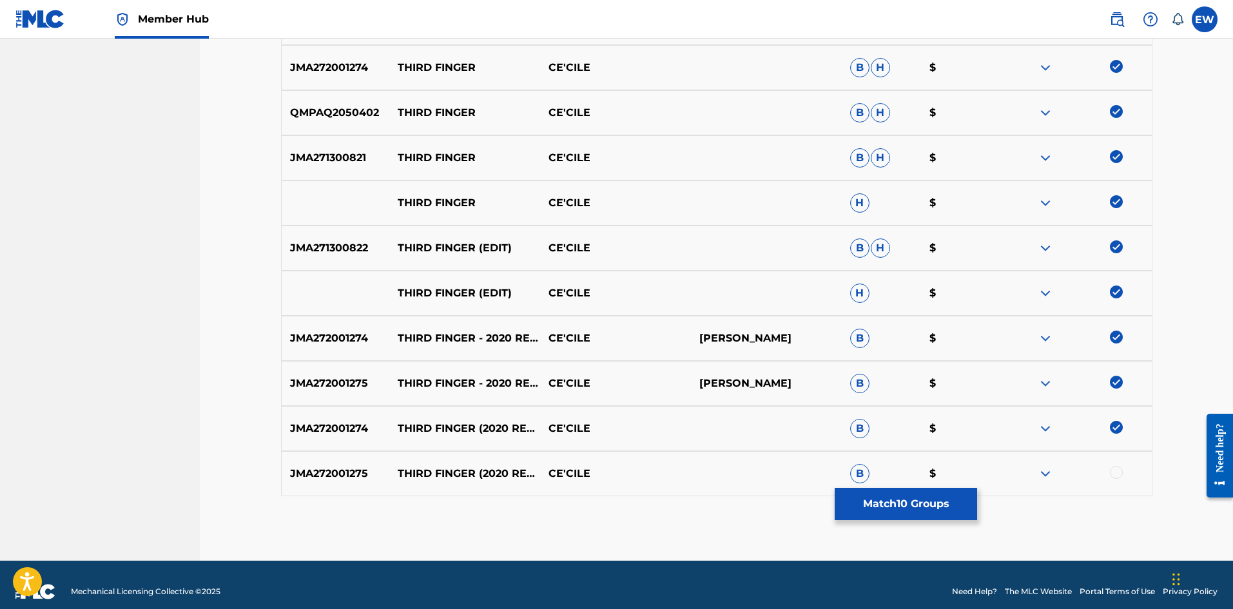
scroll to position [550, 0]
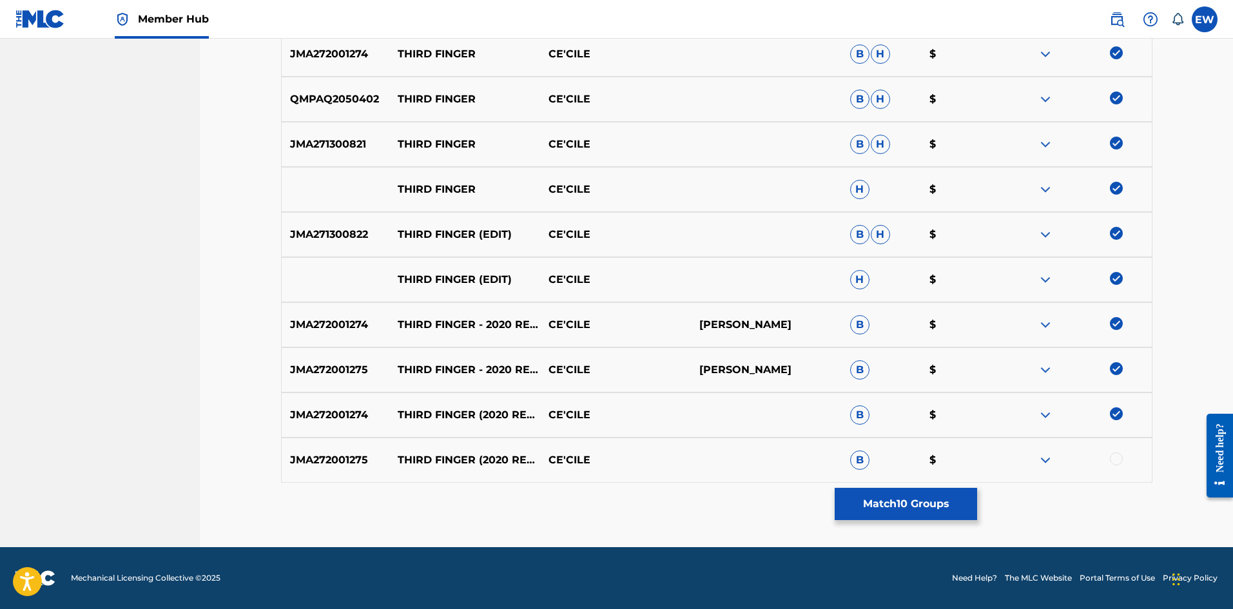
click at [1122, 460] on div at bounding box center [1116, 458] width 13 height 13
click at [888, 498] on button "Match 11 Groups" at bounding box center [906, 504] width 142 height 32
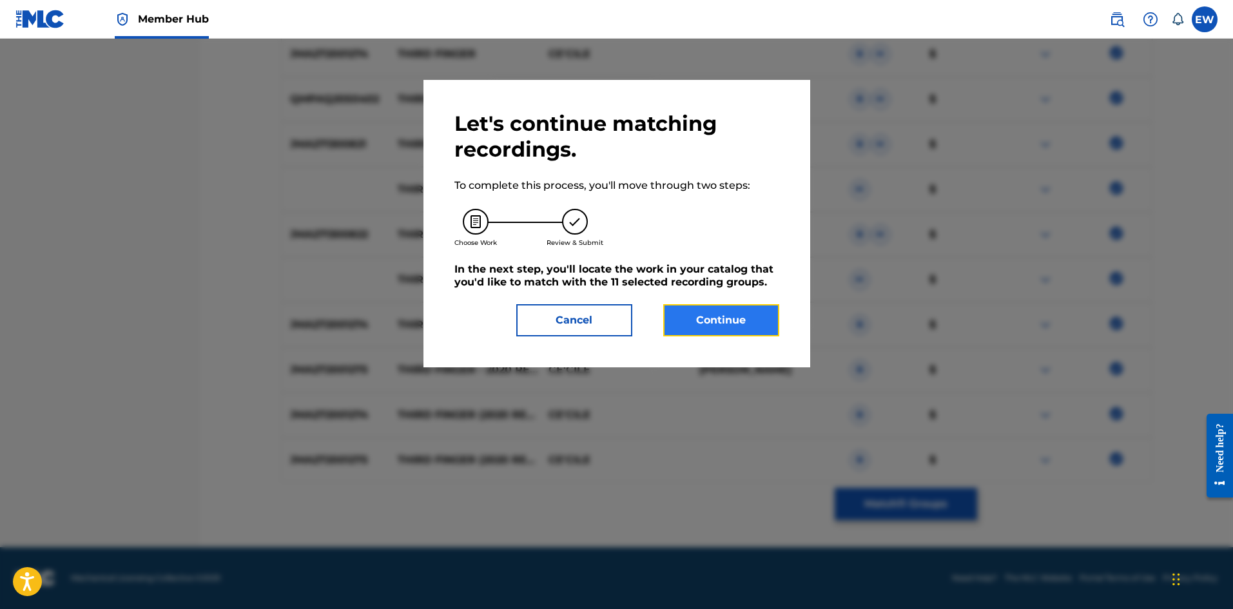
click at [717, 324] on button "Continue" at bounding box center [721, 320] width 116 height 32
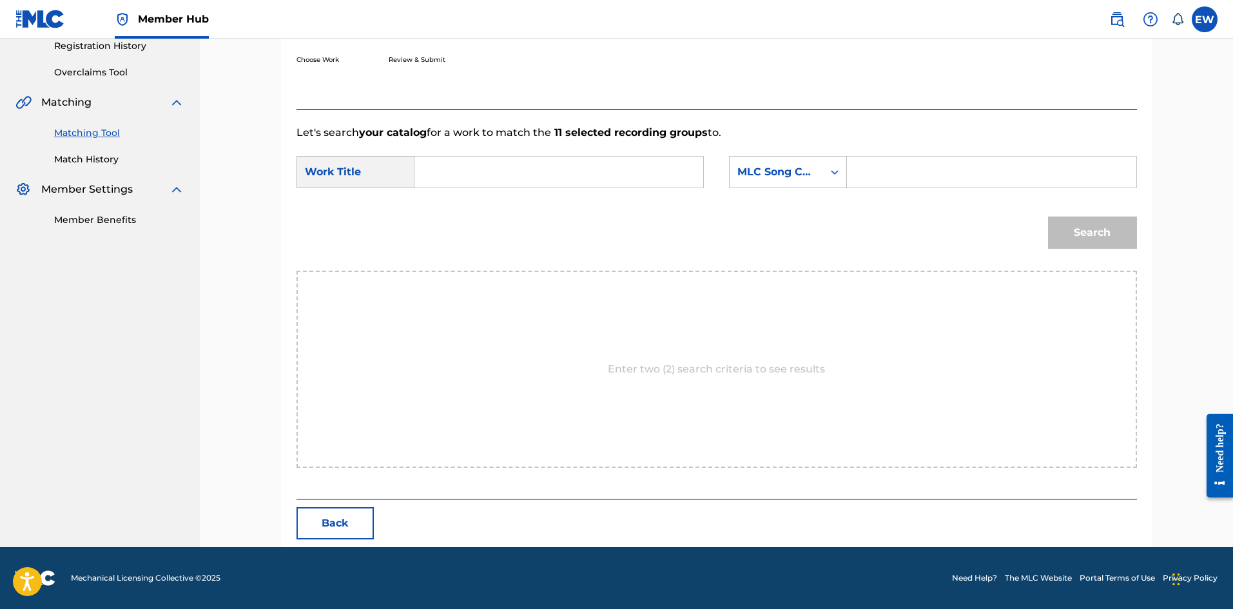
drag, startPoint x: 588, startPoint y: 179, endPoint x: 521, endPoint y: 190, distance: 68.6
click at [587, 179] on input "Search Form" at bounding box center [558, 172] width 267 height 31
paste input "THIRD FINGER"
type input "THIRD FINGER"
click at [899, 155] on form "SearchWithCriteria2fa1364e-9a79-4c07-a9c8-7bef13162232 Work Title THIRD FINGER …" at bounding box center [716, 206] width 840 height 130
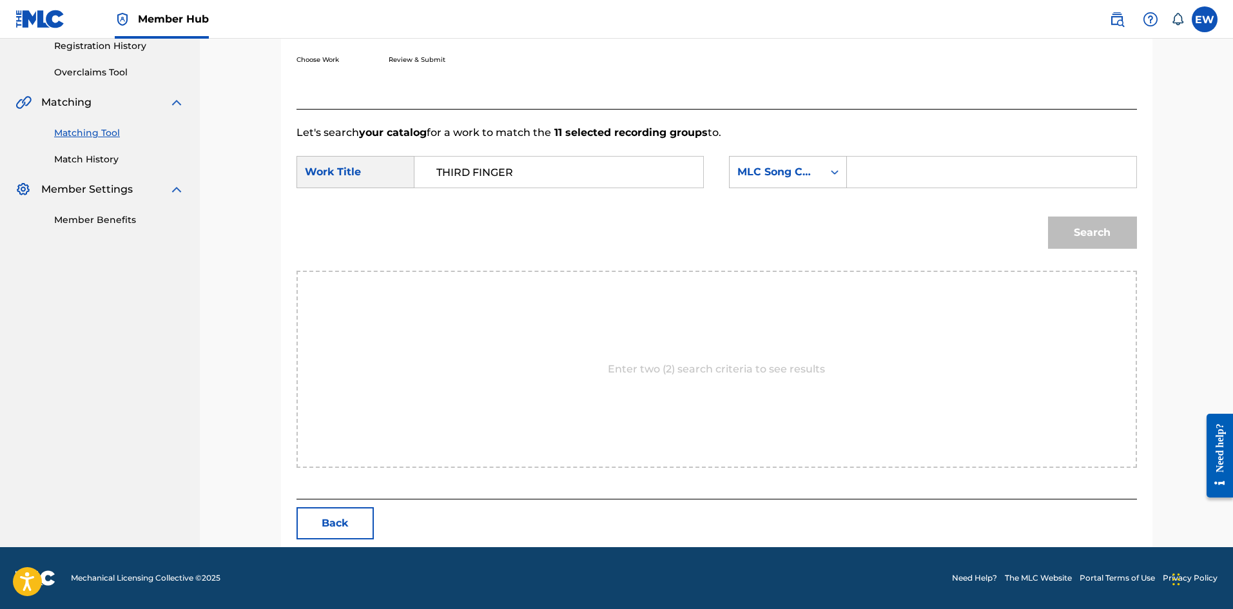
click at [891, 171] on input "Search Form" at bounding box center [991, 172] width 267 height 31
paste input "AV7G87"
type input "AV7G87"
click at [1106, 219] on button "Search" at bounding box center [1092, 233] width 89 height 32
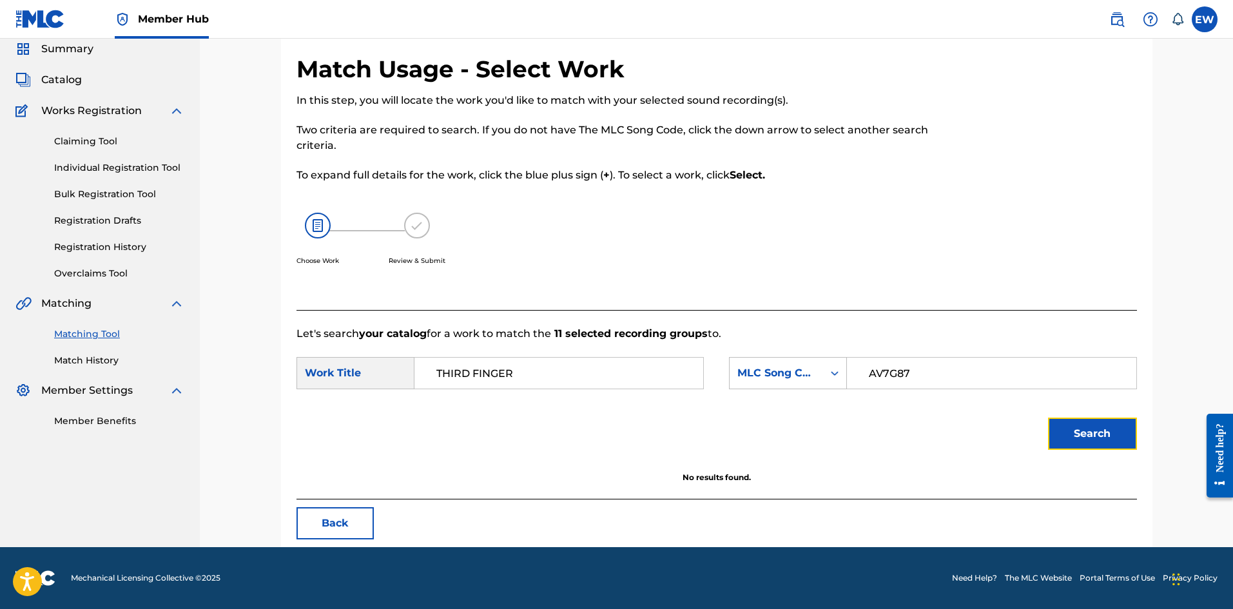
scroll to position [48, 0]
drag, startPoint x: 529, startPoint y: 379, endPoint x: 371, endPoint y: 363, distance: 158.7
click at [385, 371] on div "SearchWithCriteria2fa1364e-9a79-4c07-a9c8-7bef13162232 Work Title THIRD FINGER" at bounding box center [499, 373] width 407 height 32
paste input "ANOTHER ROUND"
type input "ANOTHER ROUND"
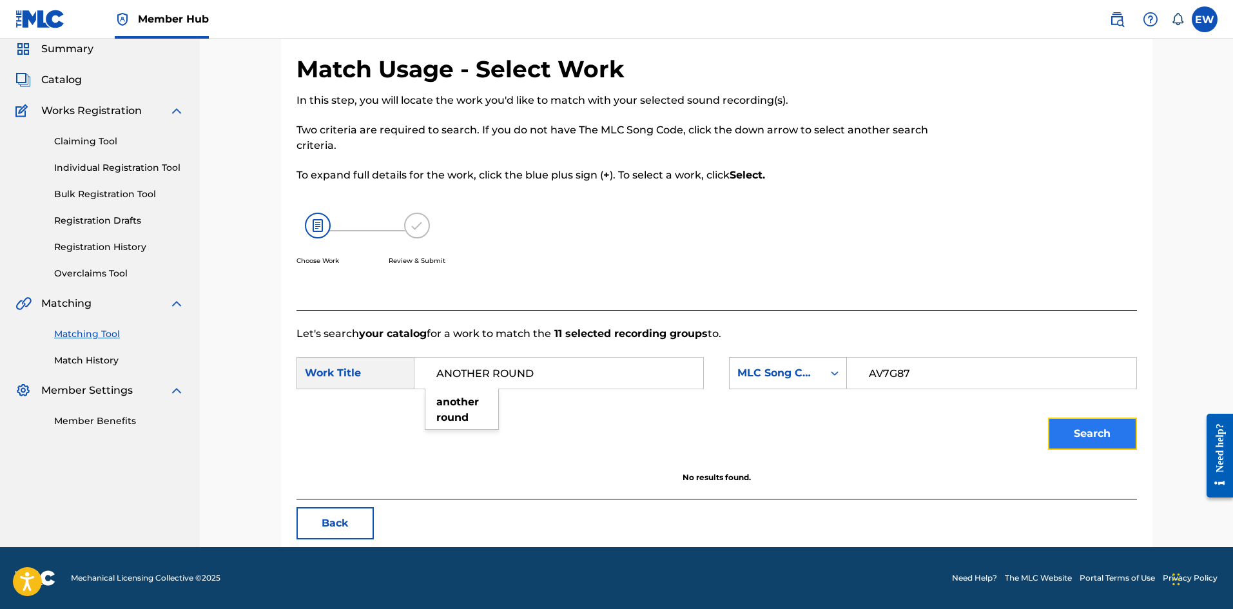
click at [1107, 434] on button "Search" at bounding box center [1092, 434] width 89 height 32
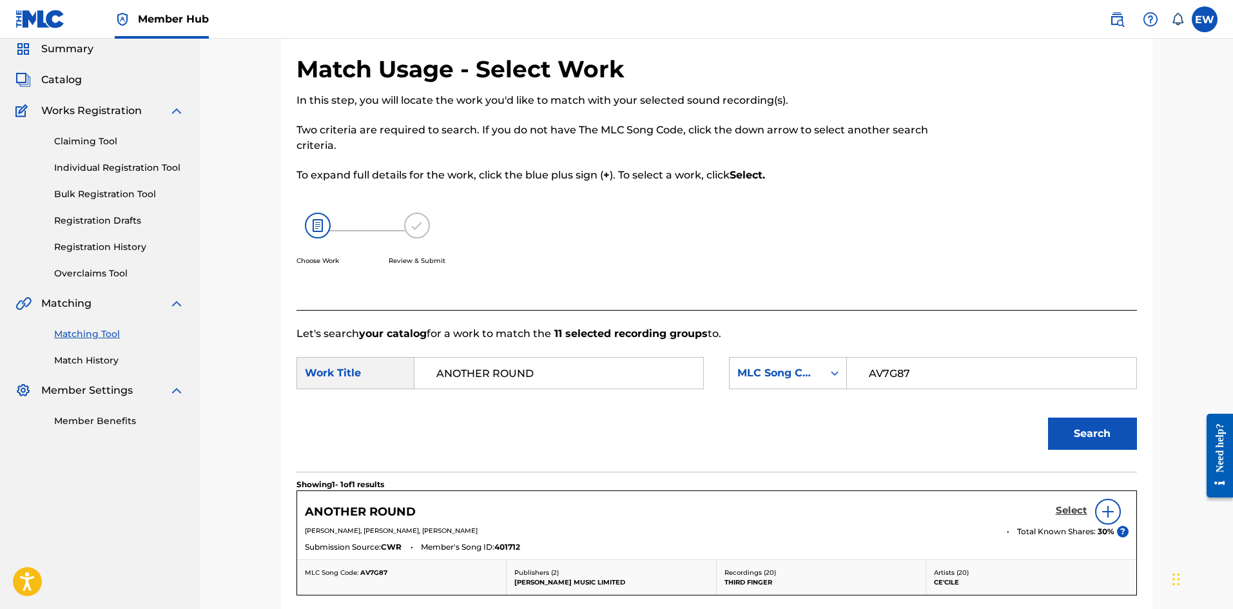
click at [1069, 510] on h5 "Select" at bounding box center [1072, 511] width 32 height 12
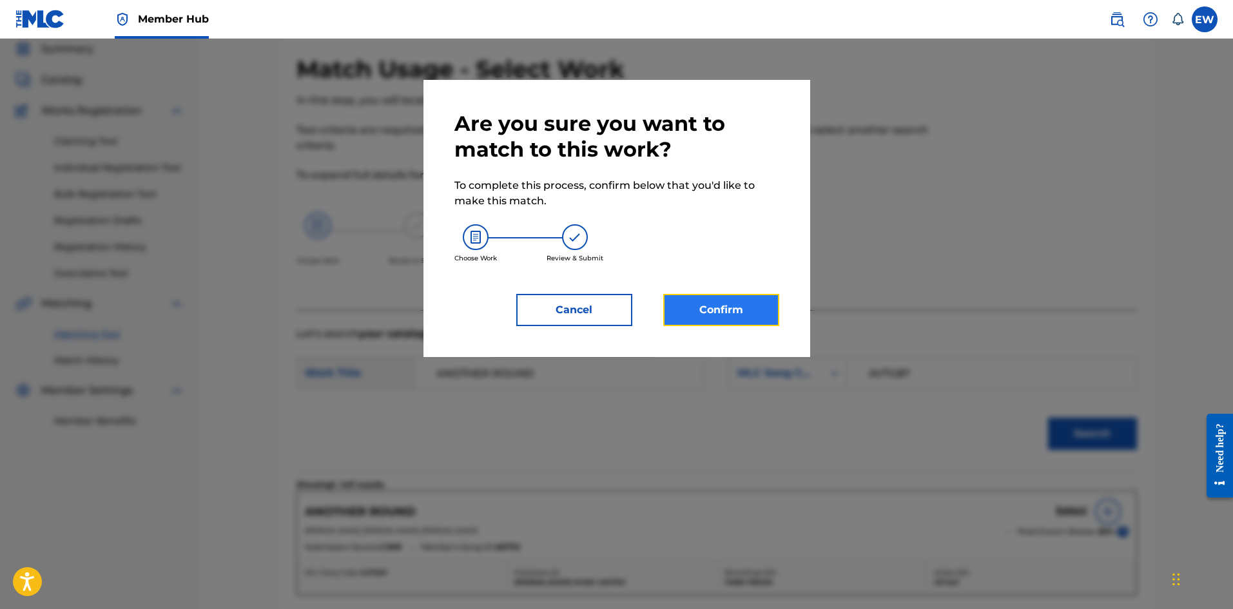
click at [733, 318] on button "Confirm" at bounding box center [721, 310] width 116 height 32
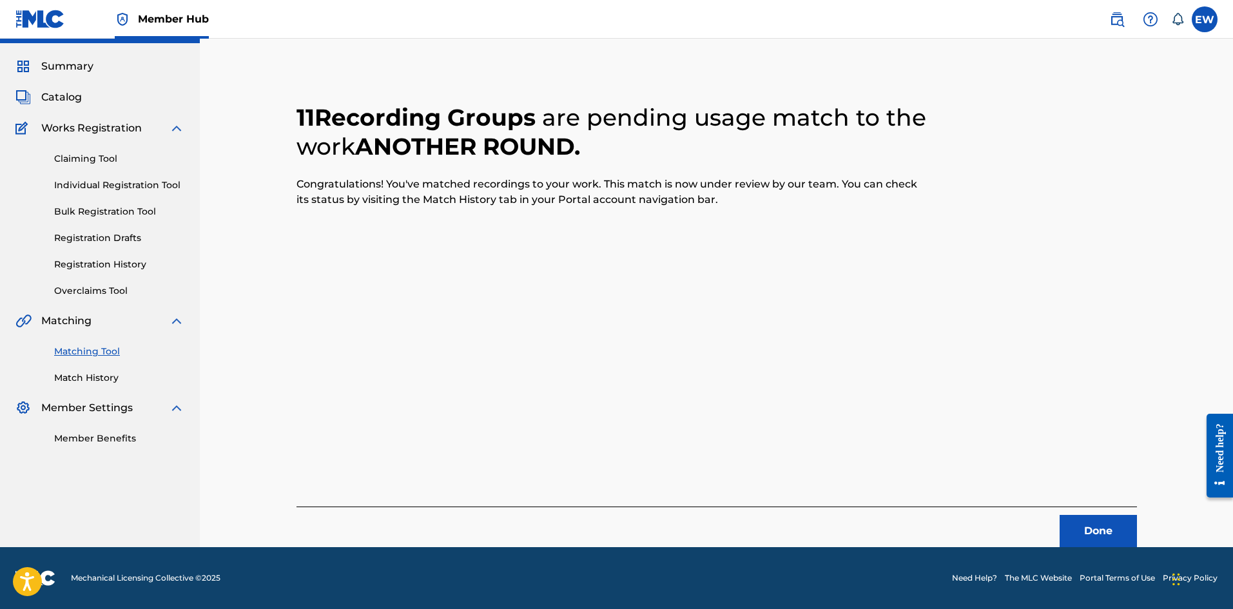
scroll to position [31, 0]
click at [1084, 536] on button "Done" at bounding box center [1098, 531] width 77 height 32
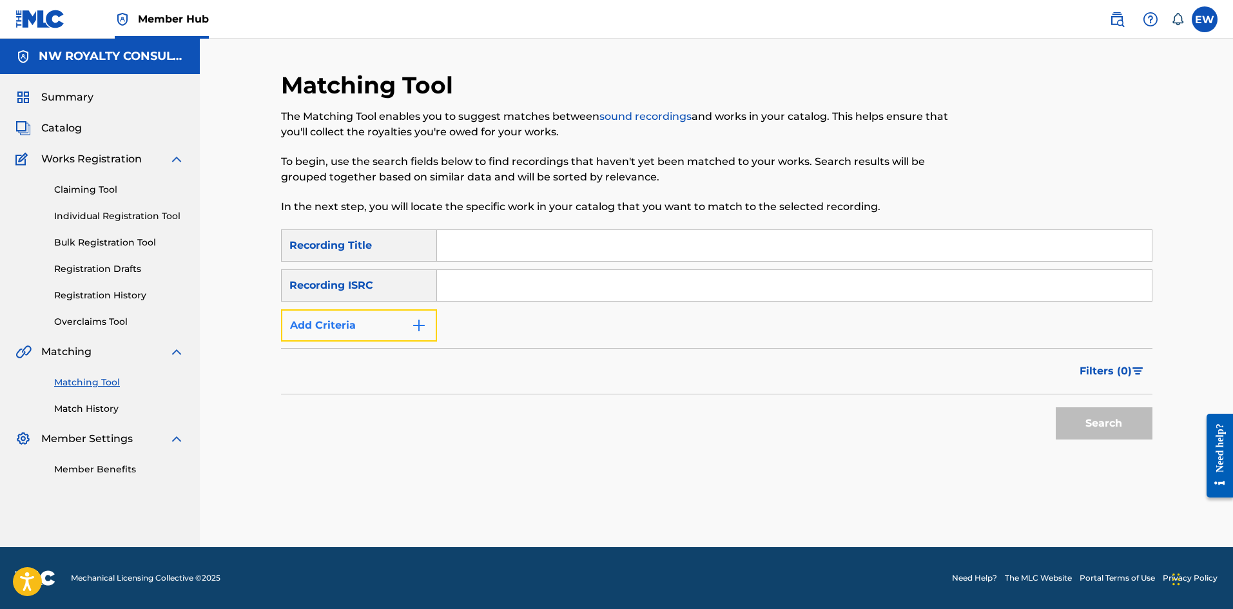
click at [356, 336] on button "Add Criteria" at bounding box center [359, 325] width 156 height 32
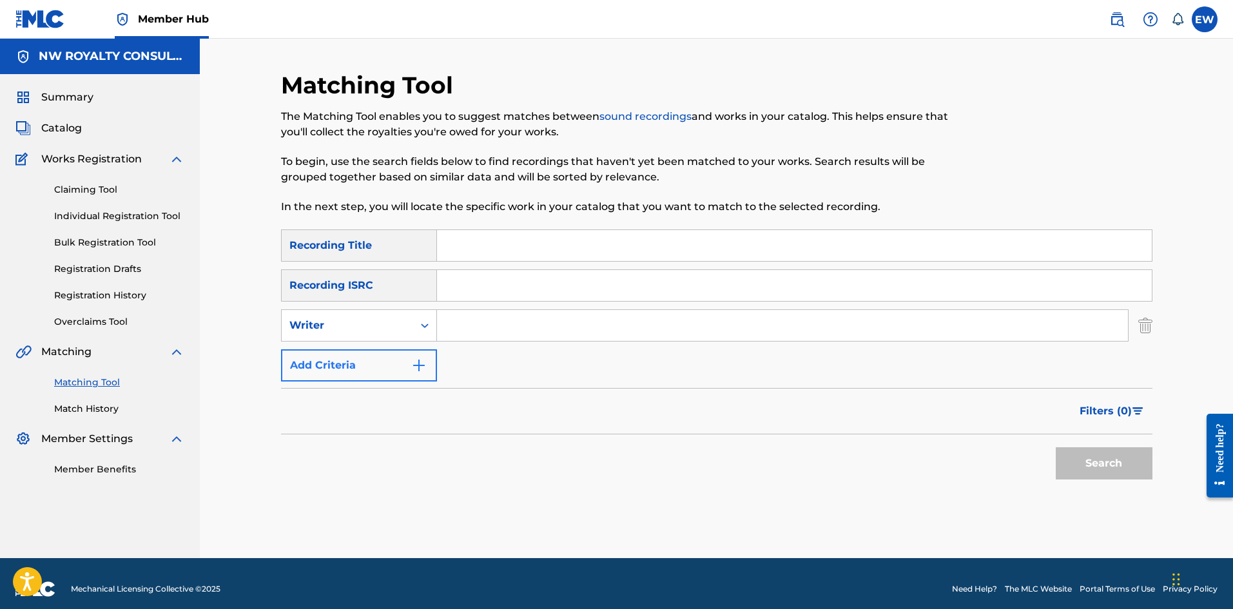
click at [356, 331] on div "Writer" at bounding box center [347, 325] width 116 height 15
click at [362, 349] on div "Recording Artist" at bounding box center [359, 358] width 155 height 32
drag, startPoint x: 499, startPoint y: 322, endPoint x: 468, endPoint y: 309, distance: 33.5
click at [496, 321] on input "Search Form" at bounding box center [782, 325] width 691 height 31
paste input "DON YUTE / KENT BYRAN"
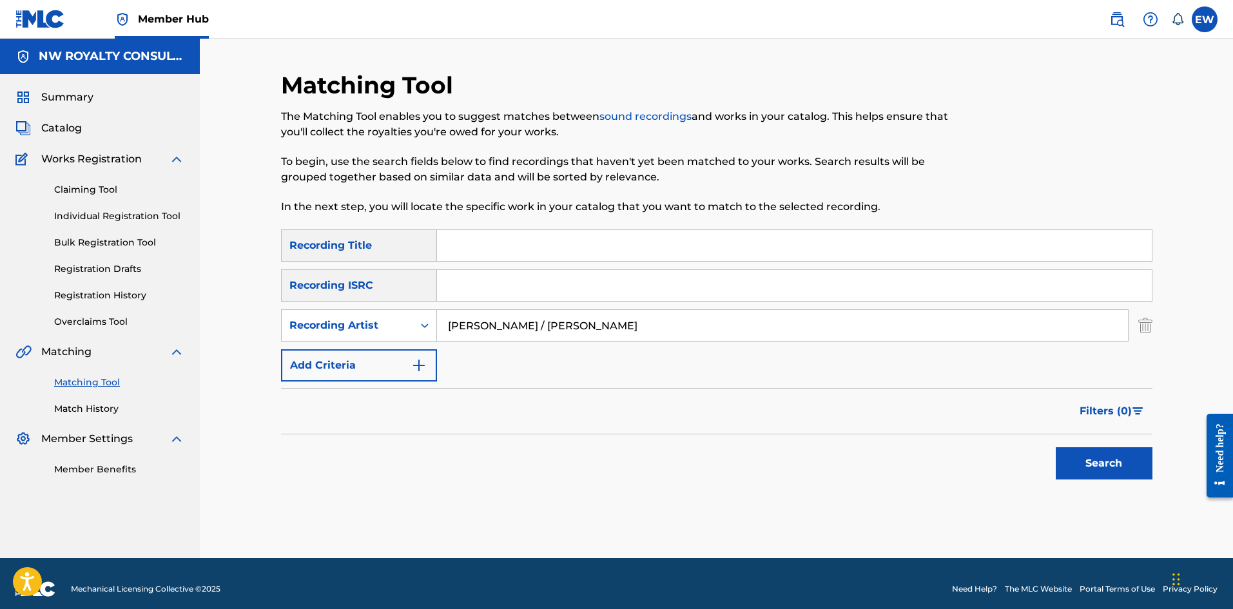
type input "DON YUTE / KENT BYRAN"
click at [750, 248] on input "Search Form" at bounding box center [794, 245] width 715 height 31
paste input "THIS GIRL"
type input "THIS GIRL"
click at [1084, 465] on button "Search" at bounding box center [1104, 463] width 97 height 32
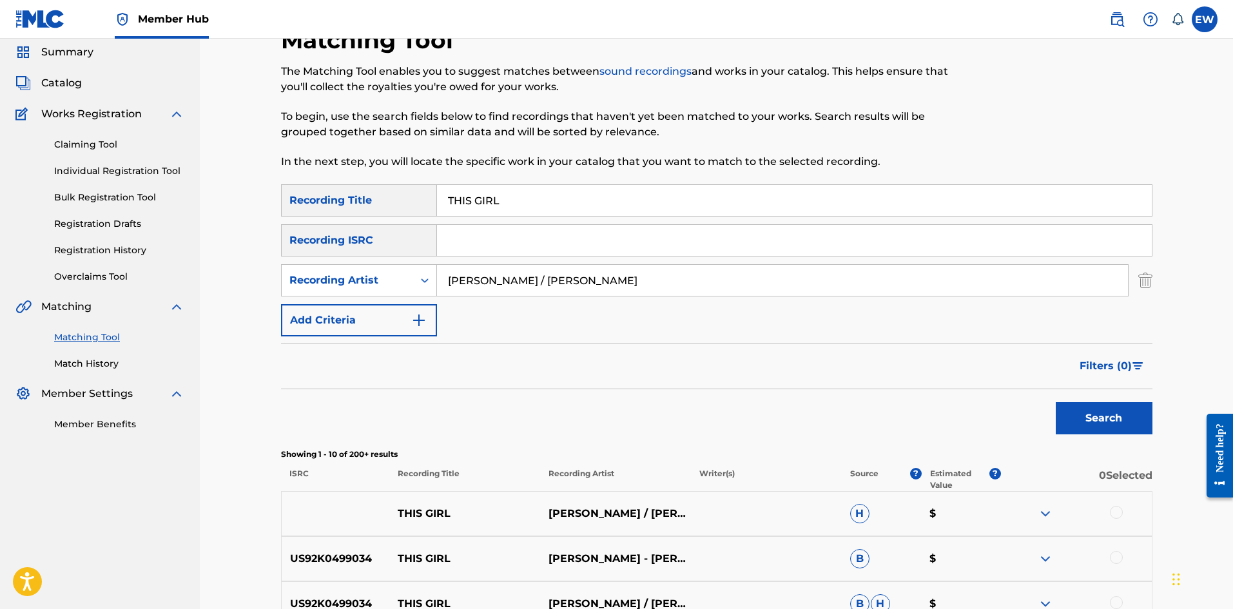
scroll to position [129, 0]
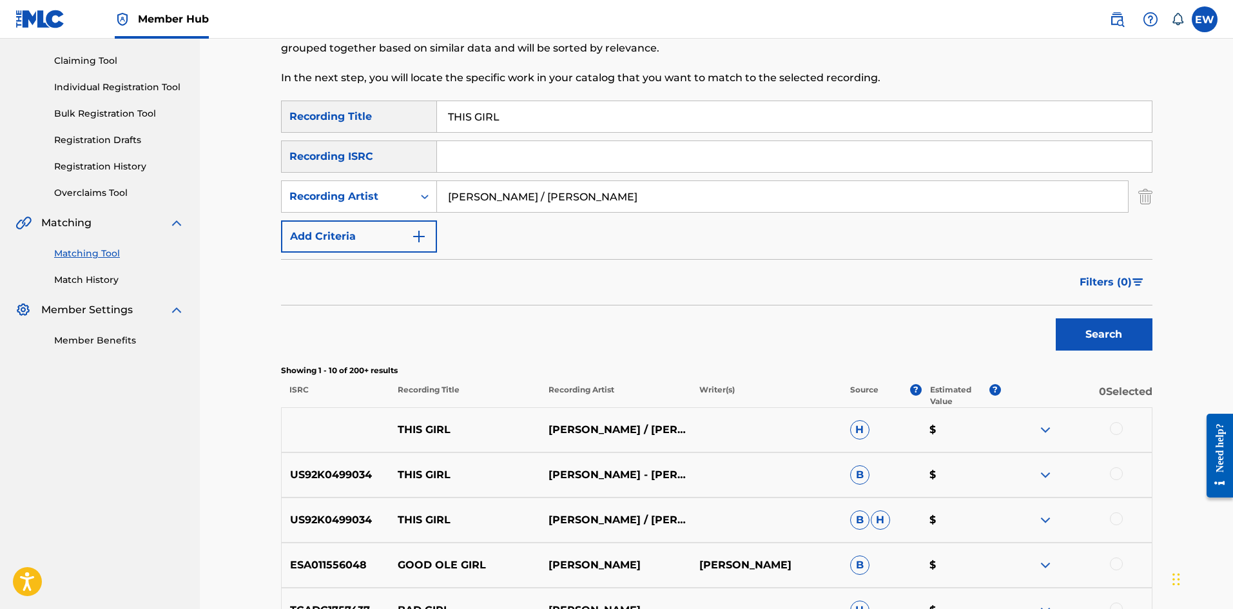
click at [1114, 422] on div "THIS GIRL DON YUTE / KENT BYRAN H $" at bounding box center [716, 429] width 871 height 45
click at [1116, 427] on div at bounding box center [1116, 428] width 13 height 13
click at [1116, 475] on div at bounding box center [1116, 473] width 13 height 13
click at [1118, 516] on div at bounding box center [1116, 518] width 13 height 13
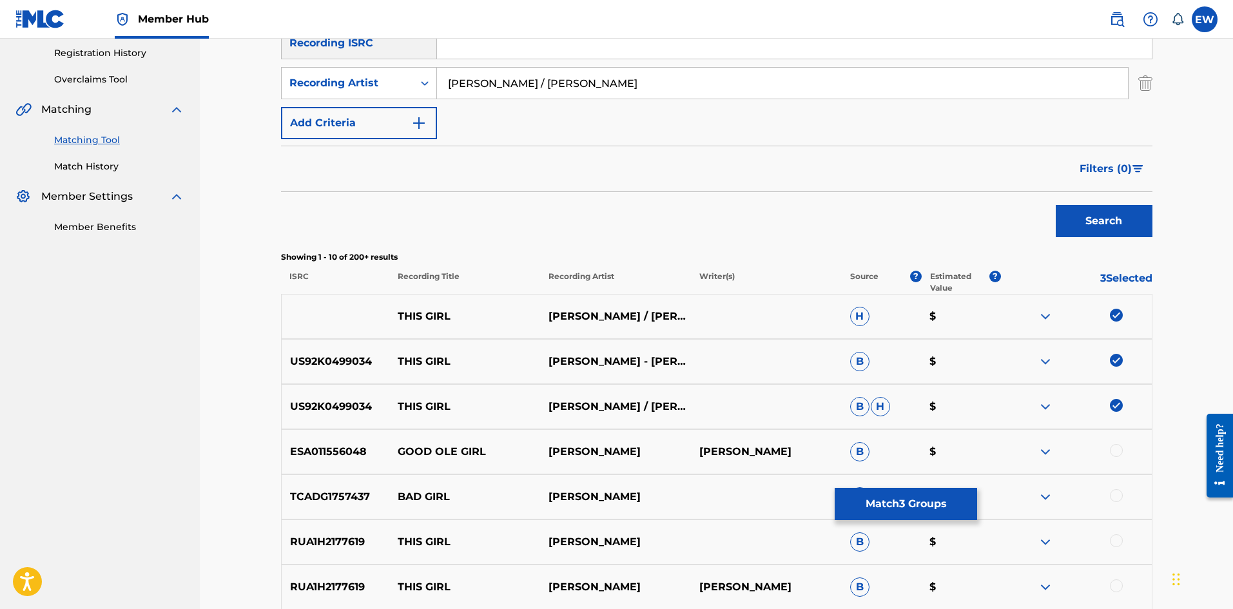
scroll to position [258, 0]
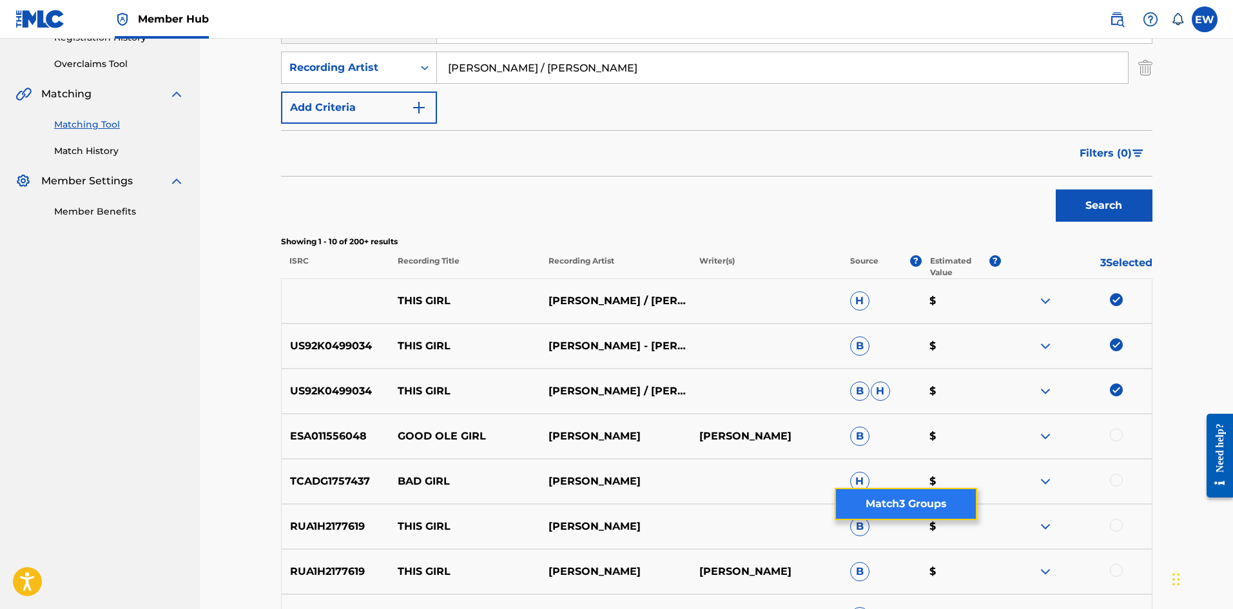
click at [871, 507] on button "Match 3 Groups" at bounding box center [906, 504] width 142 height 32
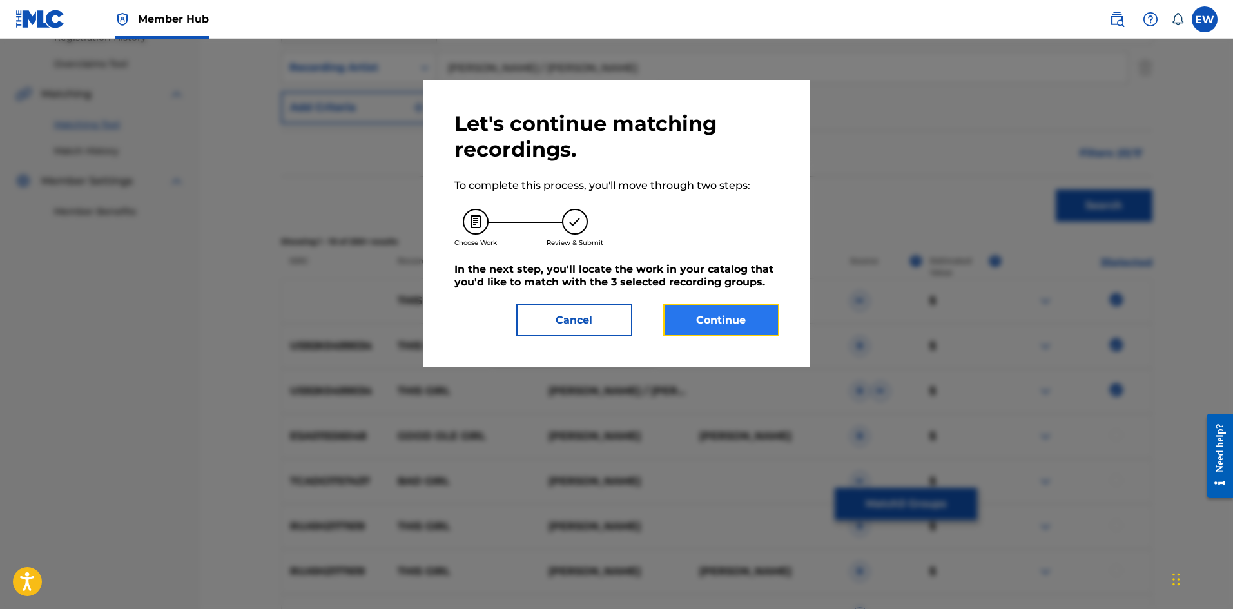
click at [728, 323] on button "Continue" at bounding box center [721, 320] width 116 height 32
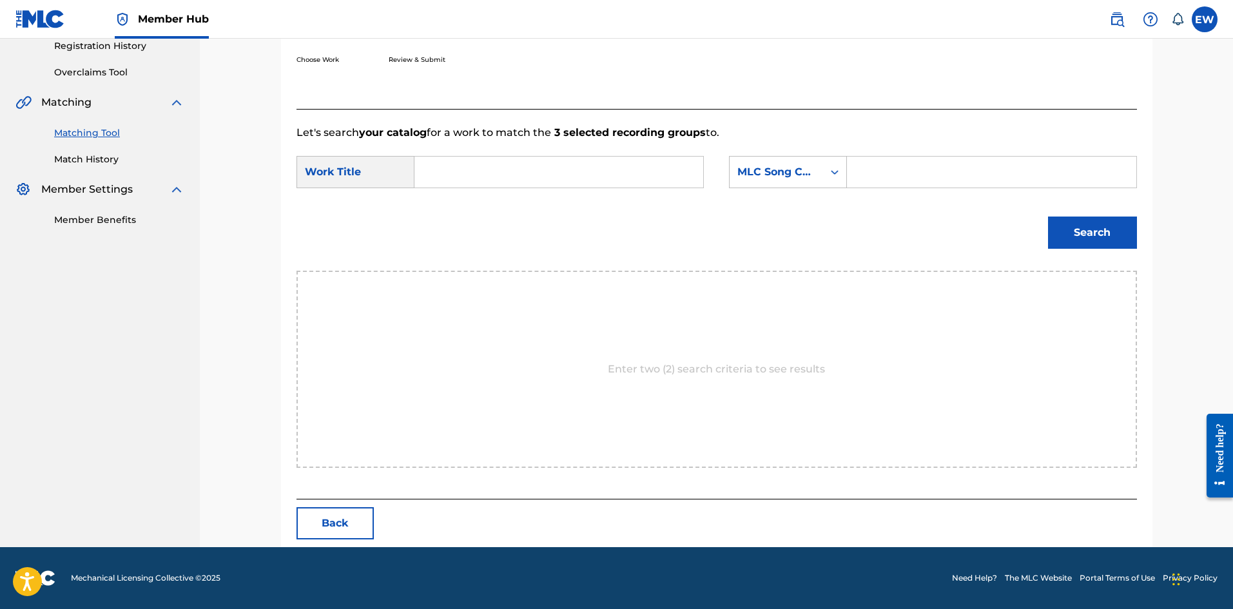
scroll to position [249, 0]
click at [526, 172] on input "Search Form" at bounding box center [558, 172] width 267 height 31
paste input "THIS GIRL"
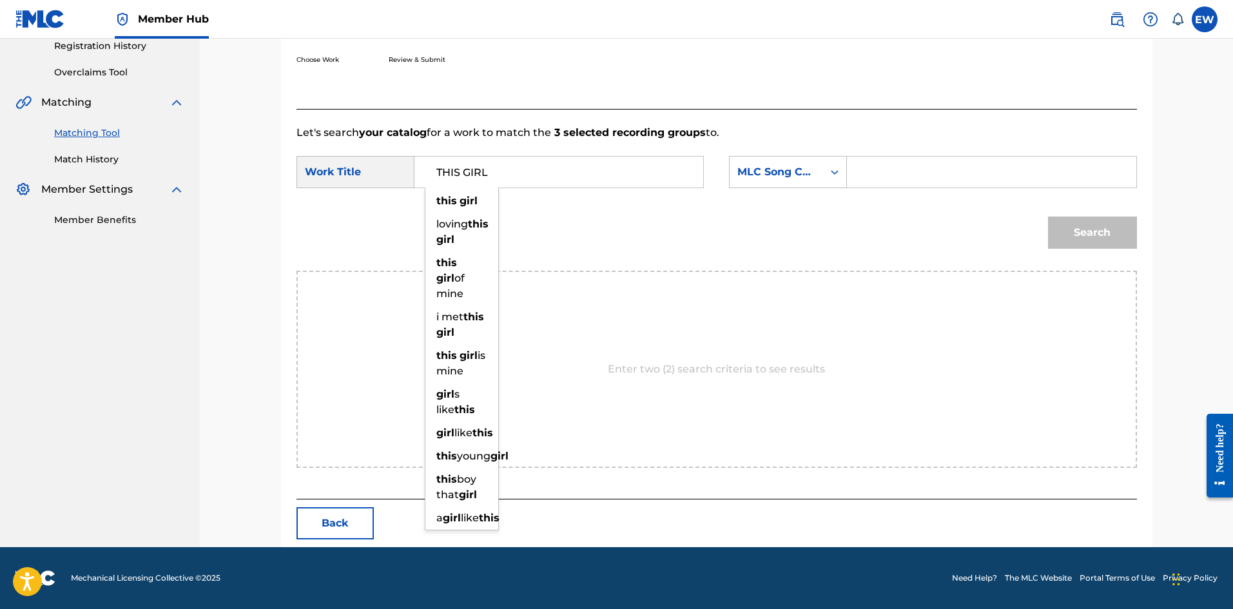
type input "THIS GIRL"
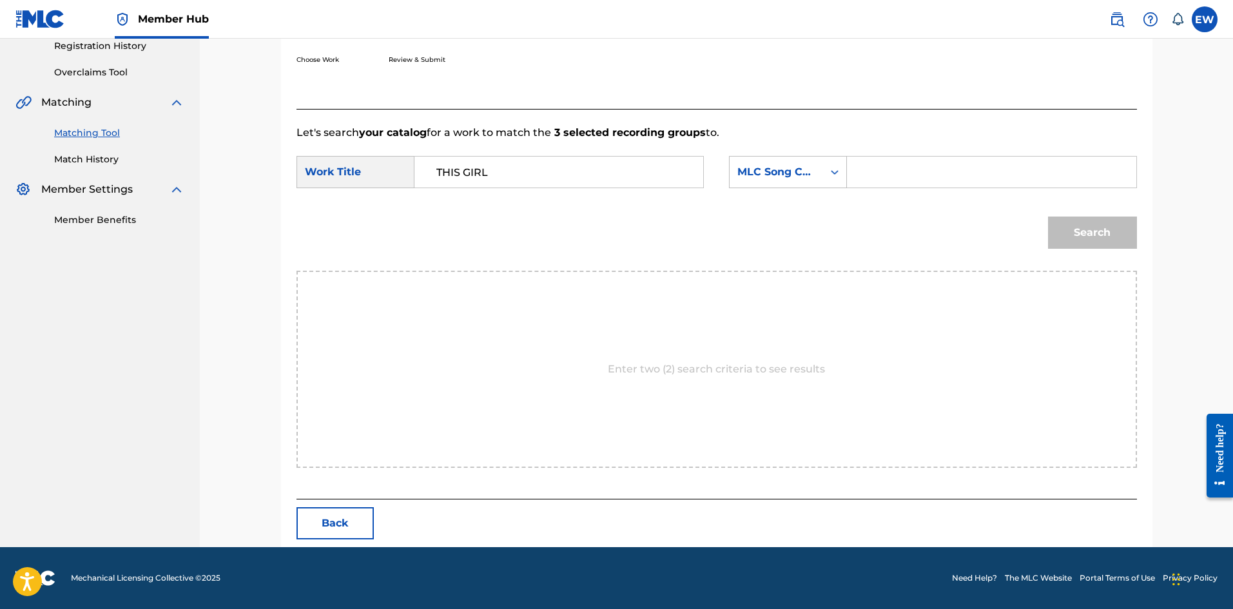
click at [873, 159] on input "Search Form" at bounding box center [991, 172] width 267 height 31
paste input "TD202V"
type input "TD202V"
click at [1100, 244] on button "Search" at bounding box center [1092, 233] width 89 height 32
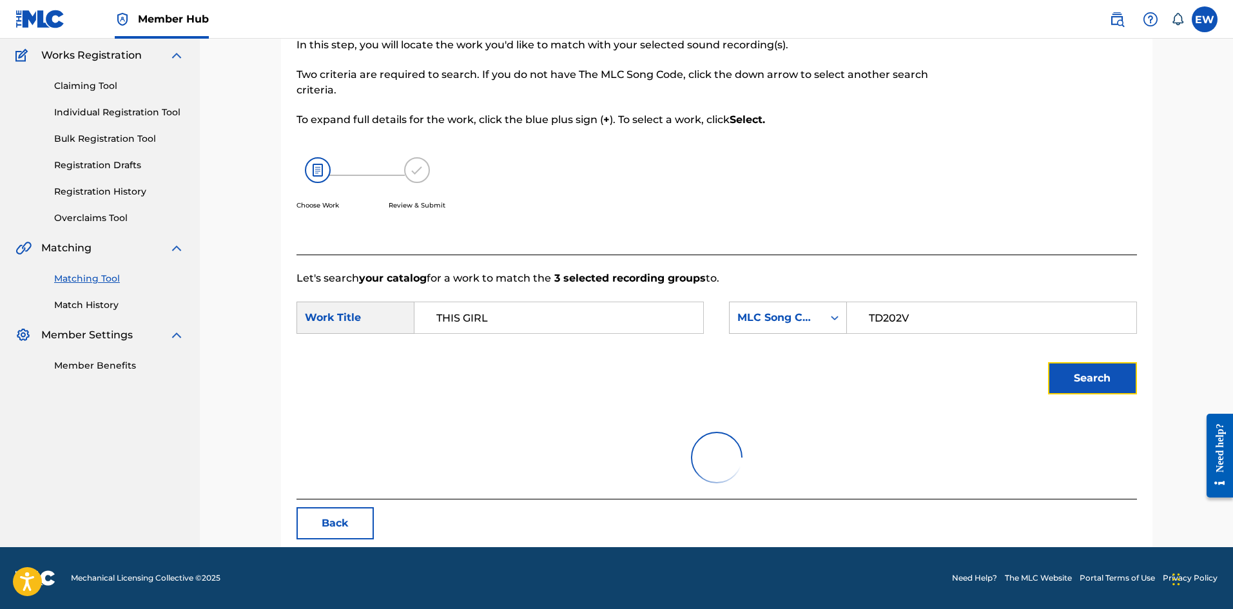
scroll to position [211, 0]
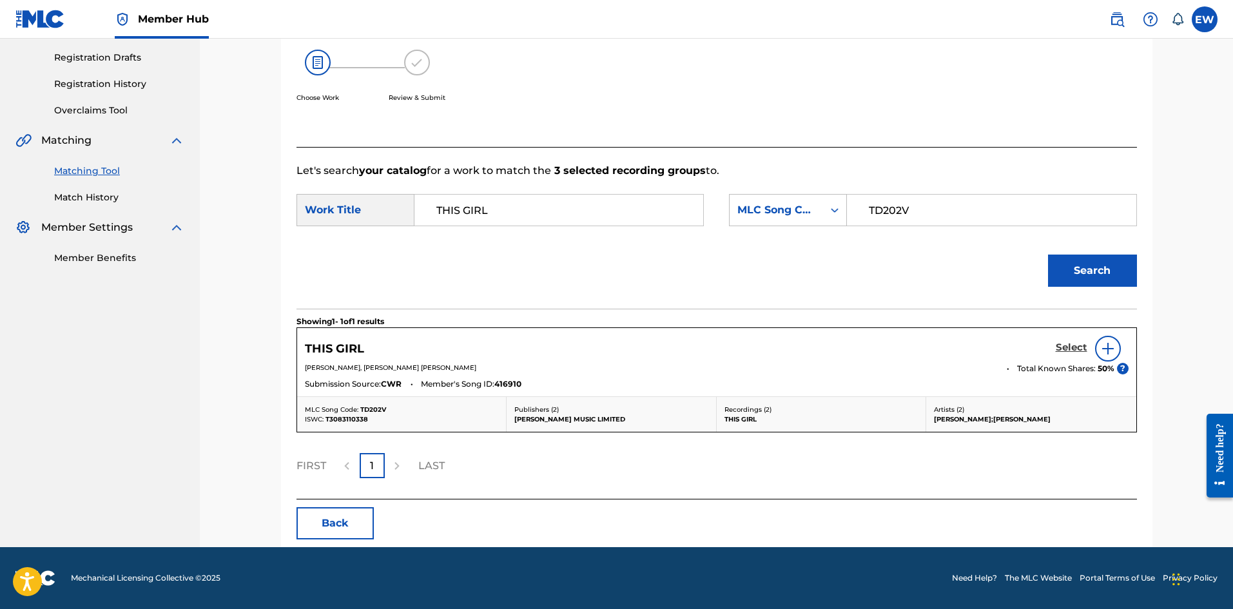
click at [1073, 344] on h5 "Select" at bounding box center [1072, 348] width 32 height 12
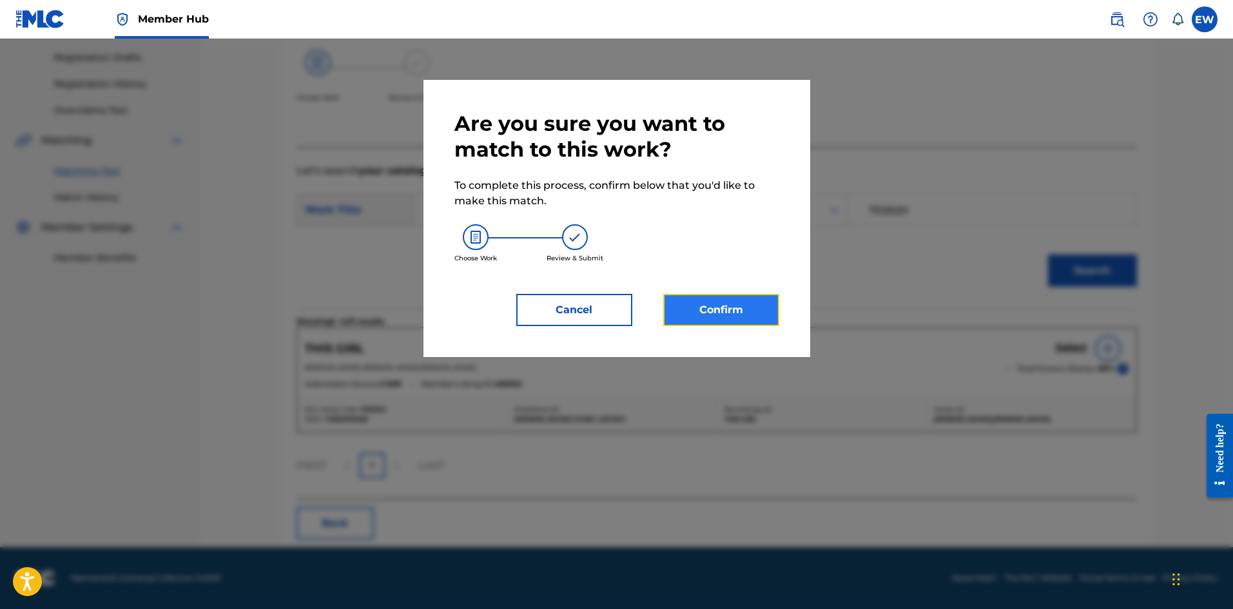
click at [684, 315] on button "Confirm" at bounding box center [721, 310] width 116 height 32
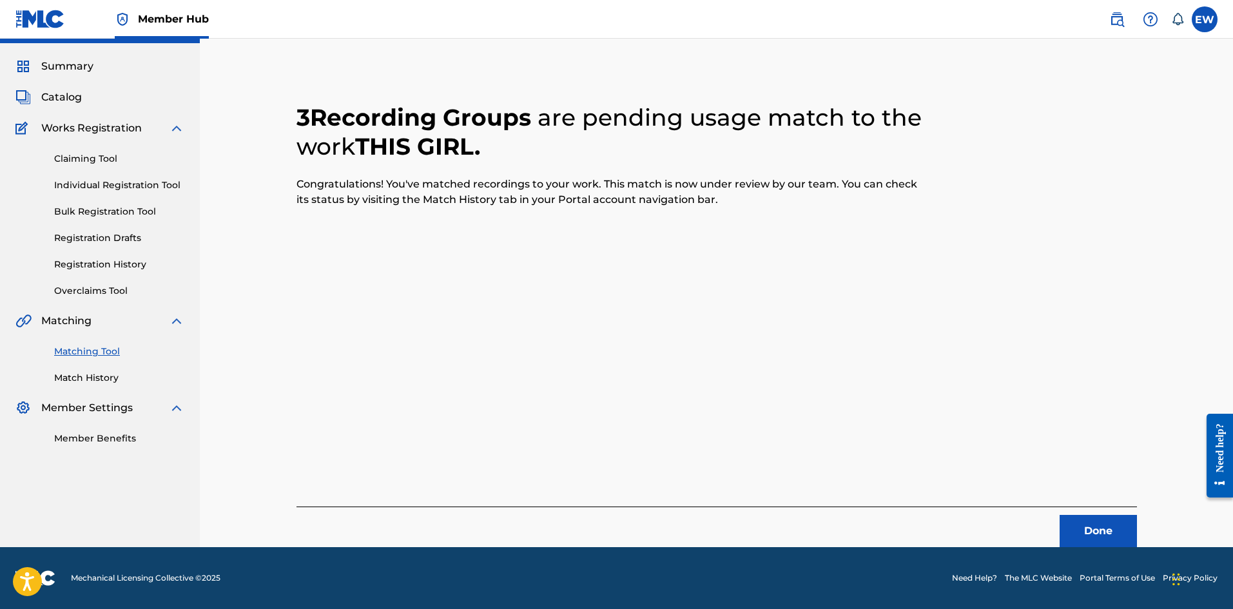
scroll to position [31, 0]
click at [1120, 522] on button "Done" at bounding box center [1098, 531] width 77 height 32
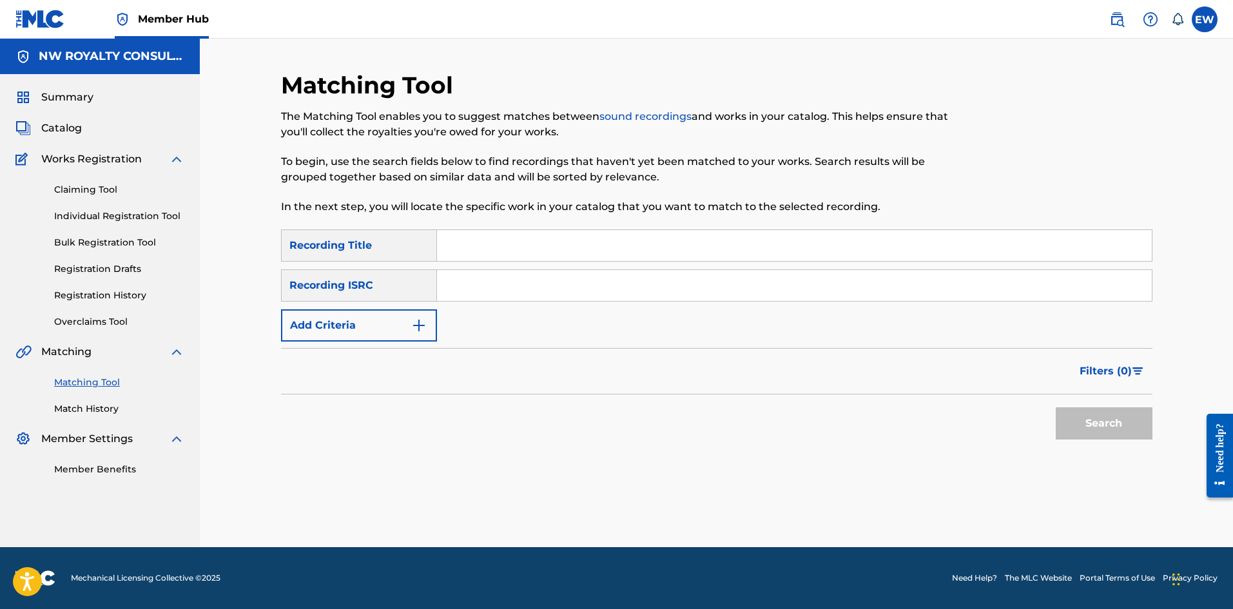
scroll to position [0, 0]
click at [373, 329] on button "Add Criteria" at bounding box center [359, 325] width 156 height 32
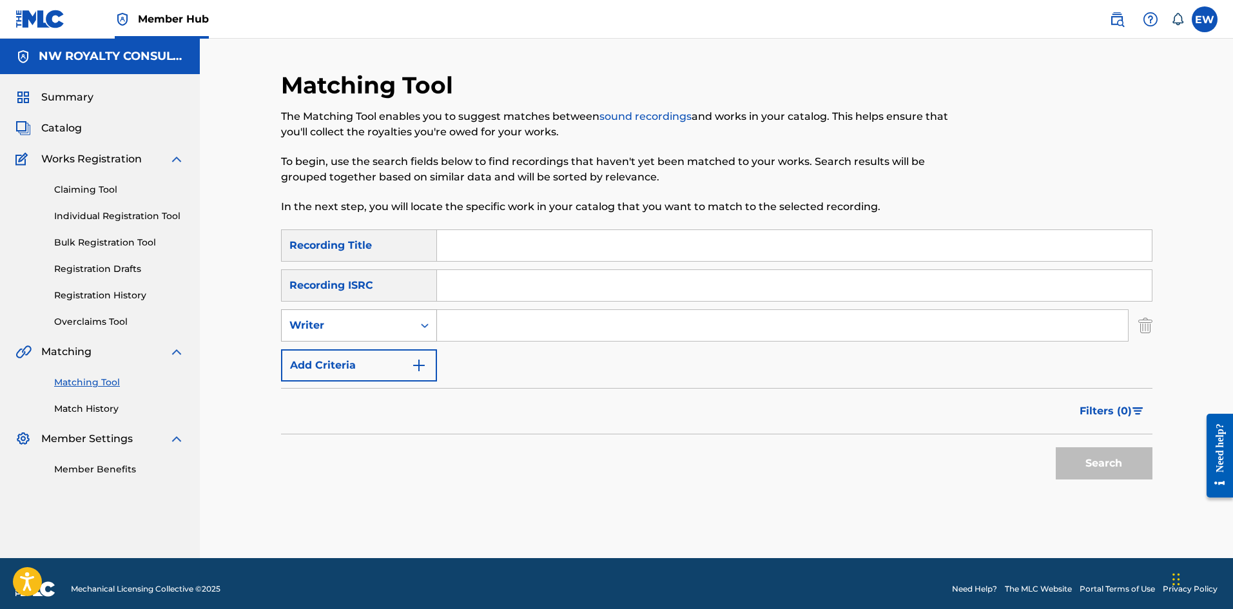
click at [384, 338] on div "Writer" at bounding box center [359, 325] width 156 height 32
drag, startPoint x: 394, startPoint y: 360, endPoint x: 465, endPoint y: 332, distance: 76.1
click at [425, 350] on div "Recording Artist" at bounding box center [359, 358] width 155 height 32
click at [509, 320] on input "Search Form" at bounding box center [782, 325] width 691 height 31
paste input "U-ROY"
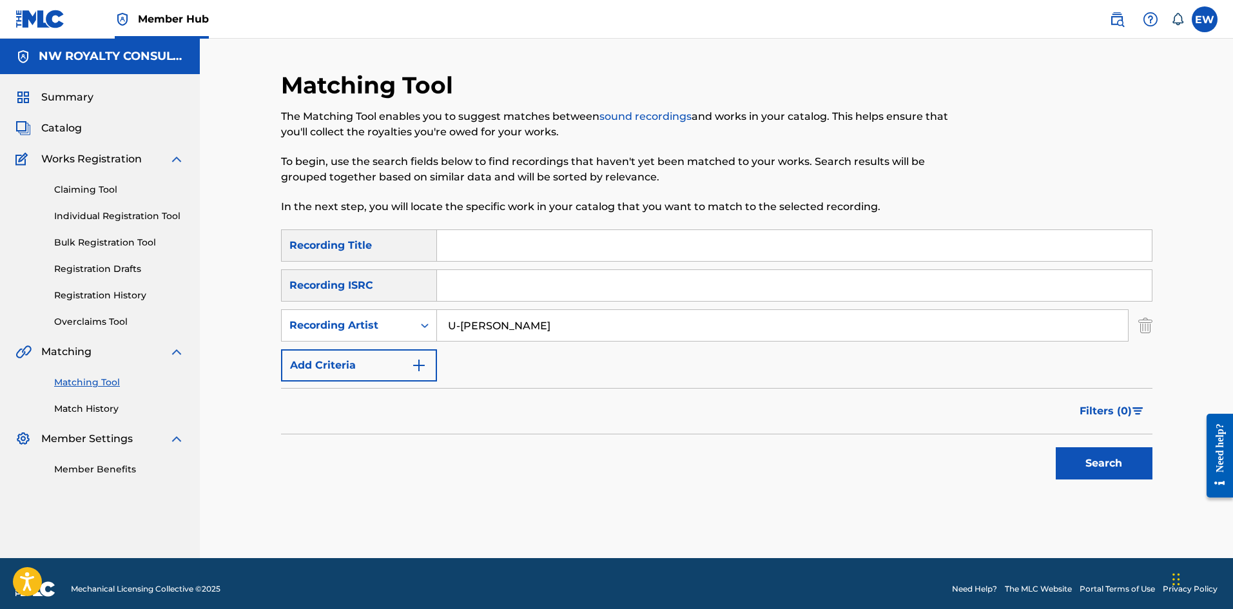
type input "U-ROY"
drag, startPoint x: 555, startPoint y: 243, endPoint x: 541, endPoint y: 238, distance: 14.5
click at [555, 243] on input "Search Form" at bounding box center [794, 245] width 715 height 31
paste input "THIS STATION RULE THE NATION"
type input "THIS STATION RULE THE NATION"
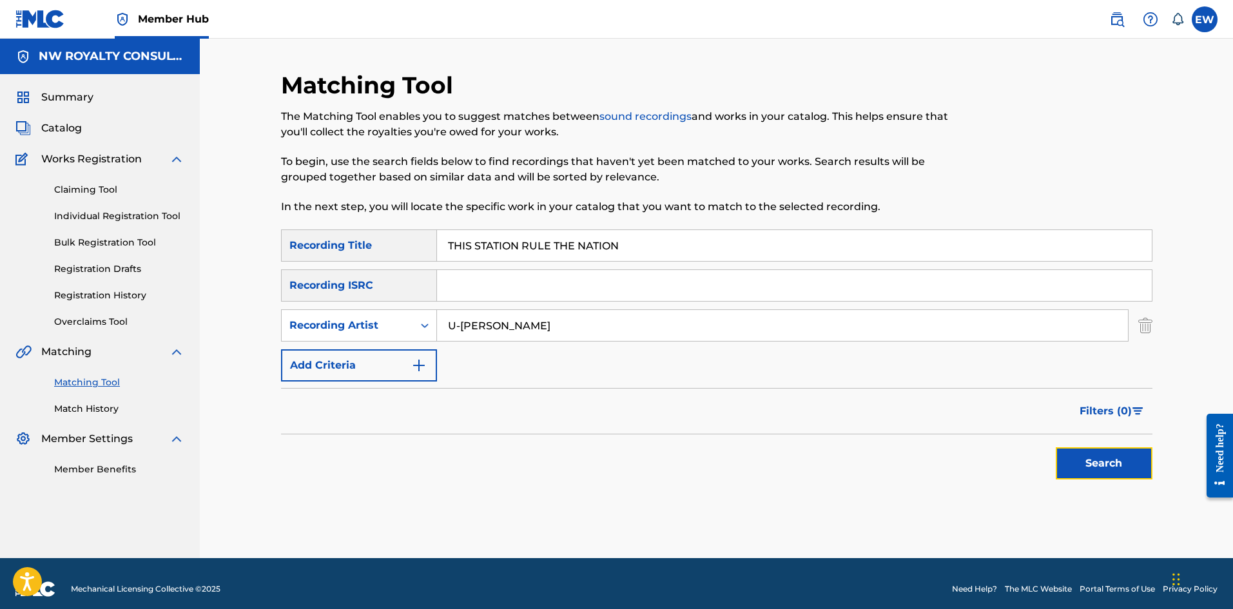
click at [1078, 460] on button "Search" at bounding box center [1104, 463] width 97 height 32
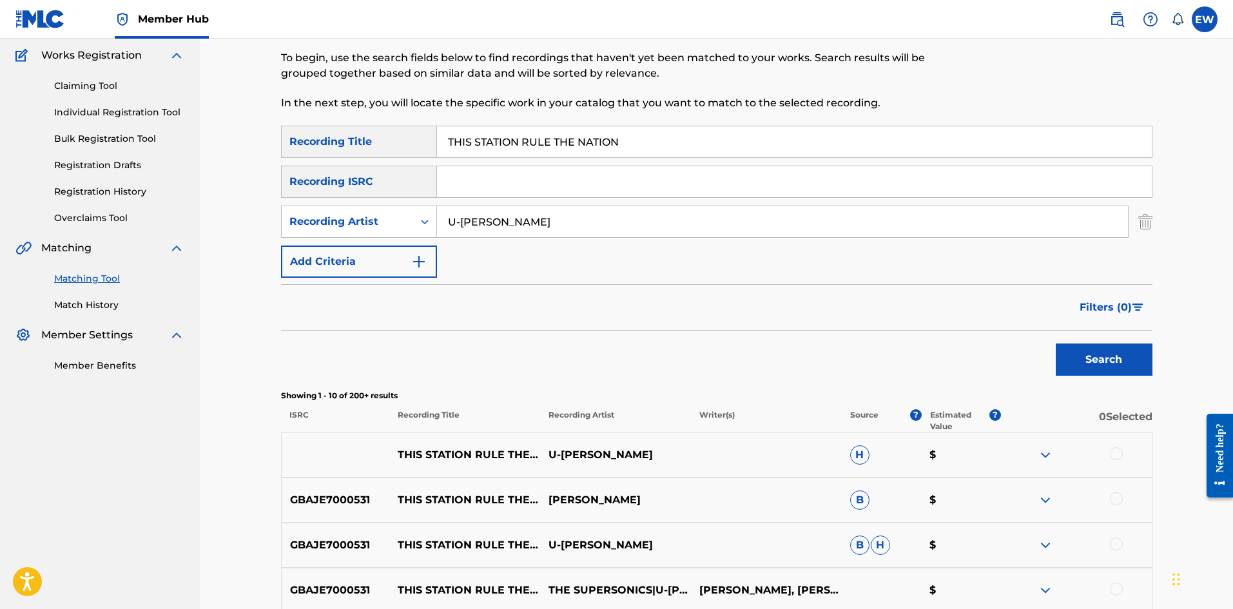
scroll to position [129, 0]
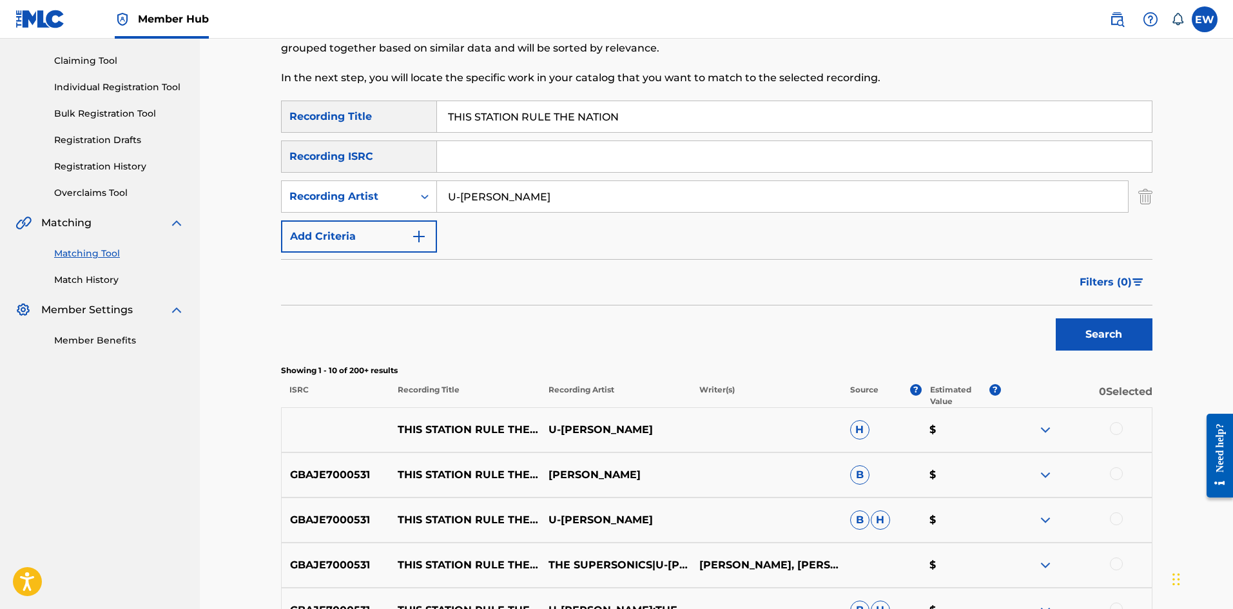
click at [1118, 433] on div at bounding box center [1116, 428] width 13 height 13
click at [1117, 480] on div at bounding box center [1076, 474] width 151 height 15
click at [1112, 475] on div at bounding box center [1116, 473] width 13 height 13
click at [1116, 521] on div at bounding box center [1116, 518] width 13 height 13
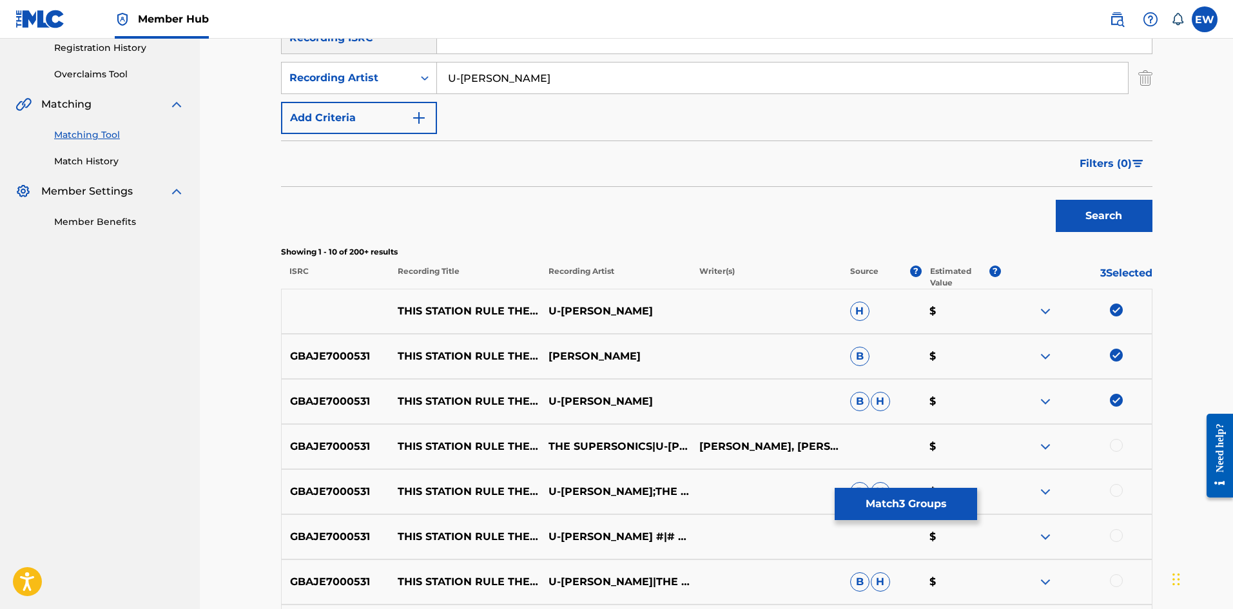
scroll to position [258, 0]
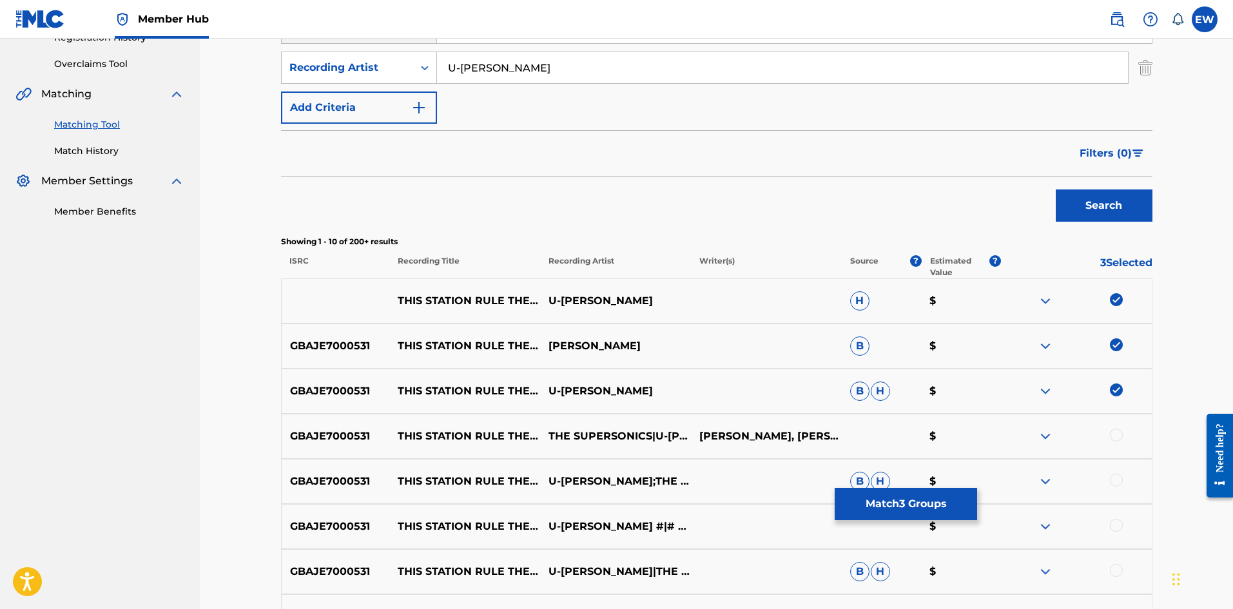
click at [1121, 435] on div at bounding box center [1116, 435] width 13 height 13
click at [1114, 479] on div at bounding box center [1116, 480] width 13 height 13
click at [1120, 530] on div at bounding box center [1116, 525] width 13 height 13
click at [1125, 517] on div "GBAJE7000531 THIS STATION RULE THE NATION U-ROY #|# THE SUPERSONICS $" at bounding box center [716, 526] width 871 height 45
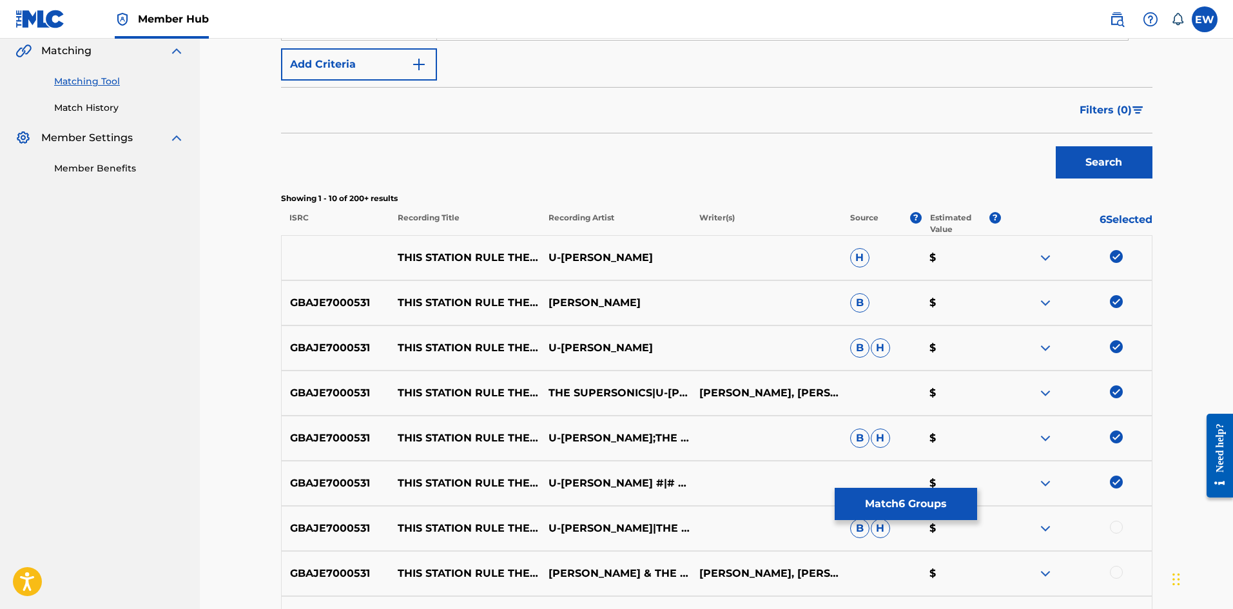
scroll to position [322, 0]
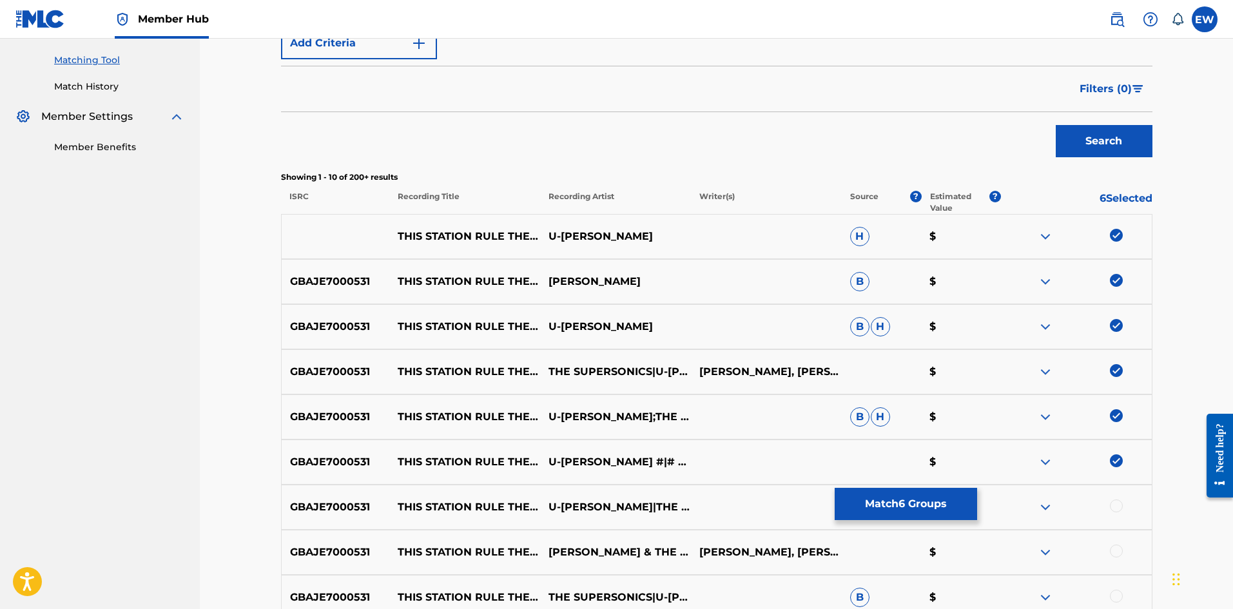
click at [1122, 505] on div at bounding box center [1116, 506] width 13 height 13
click at [1121, 550] on div at bounding box center [1116, 551] width 13 height 13
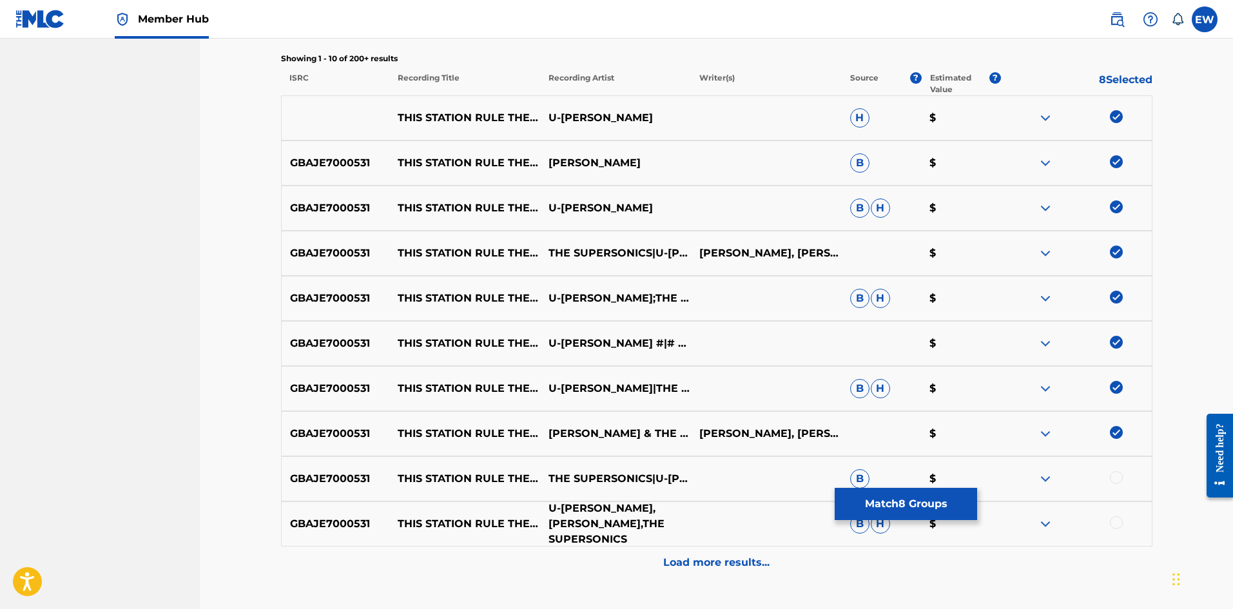
scroll to position [451, 0]
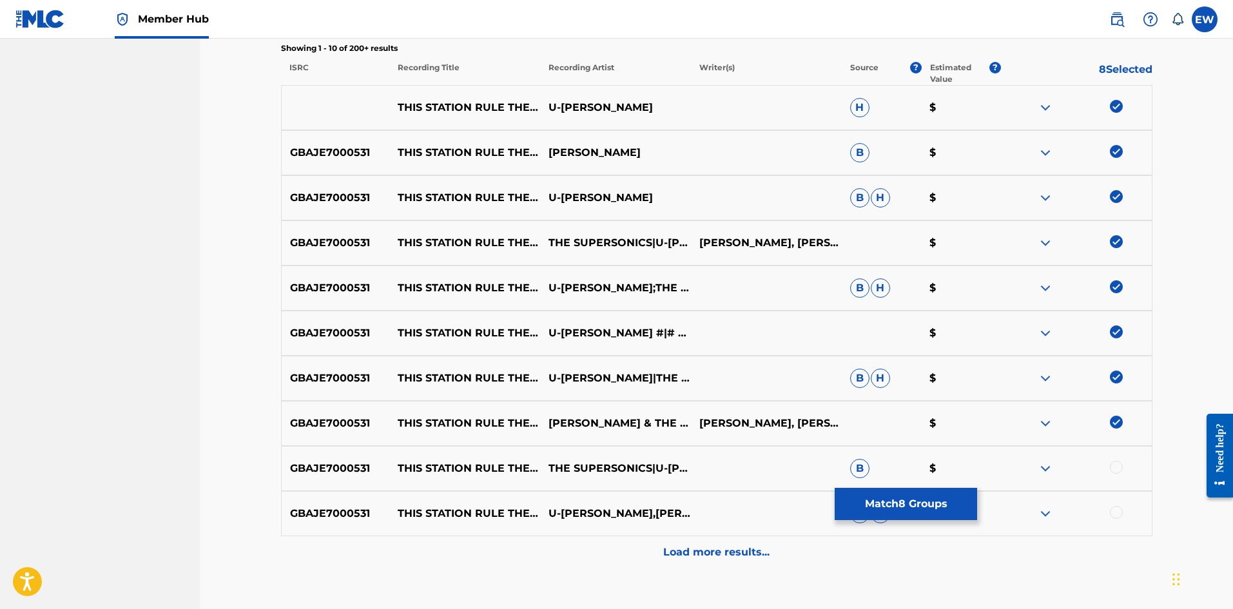
click at [1119, 469] on div at bounding box center [1116, 467] width 13 height 13
click at [1114, 514] on div at bounding box center [1116, 512] width 13 height 13
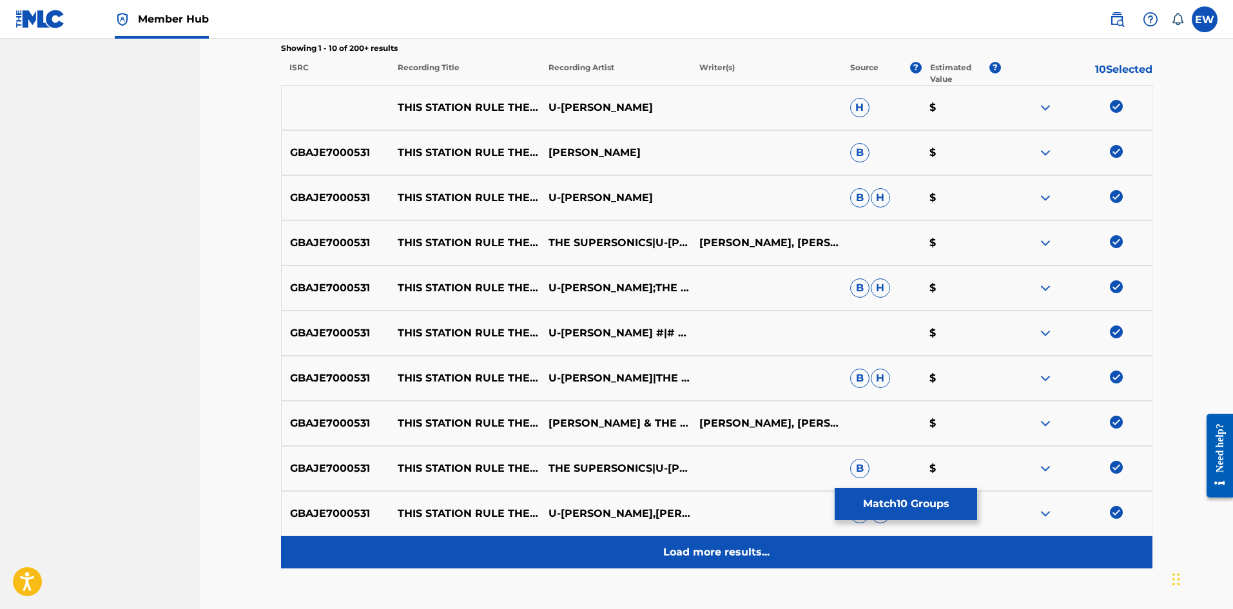
click at [672, 545] on p "Load more results..." at bounding box center [716, 552] width 106 height 15
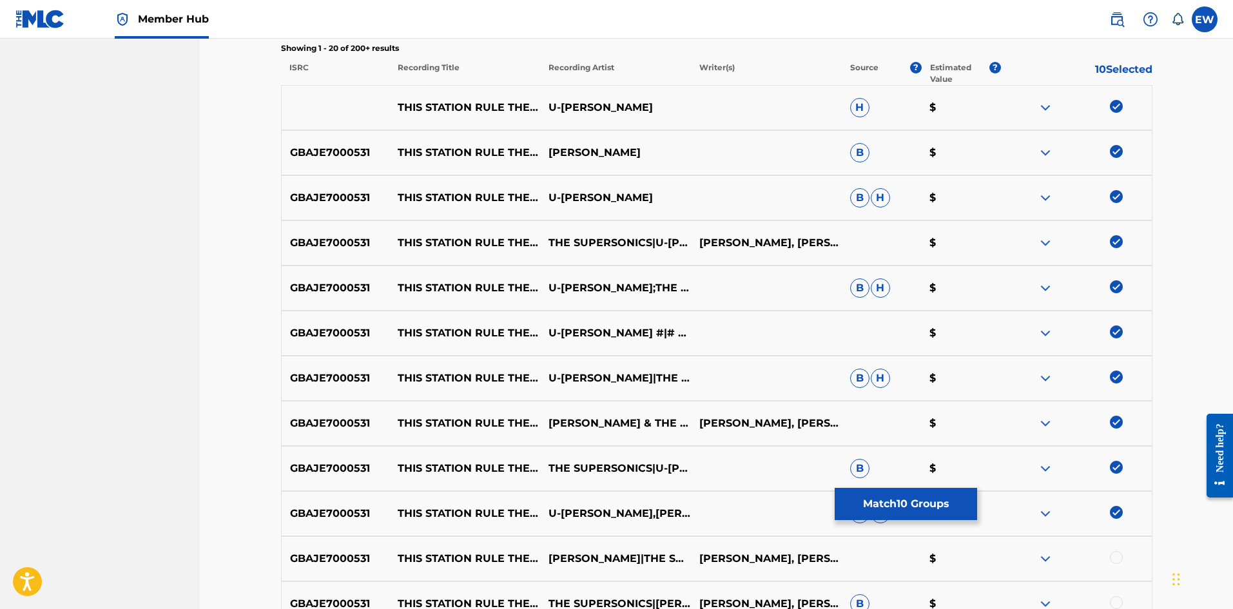
scroll to position [516, 0]
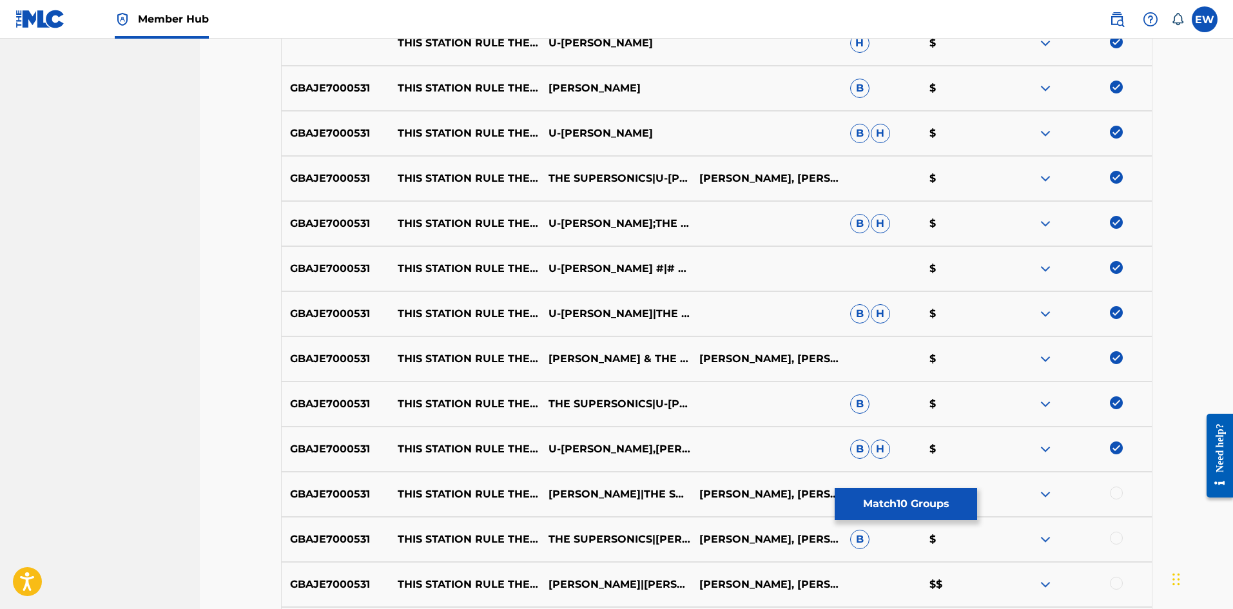
click at [1116, 497] on div at bounding box center [1116, 493] width 13 height 13
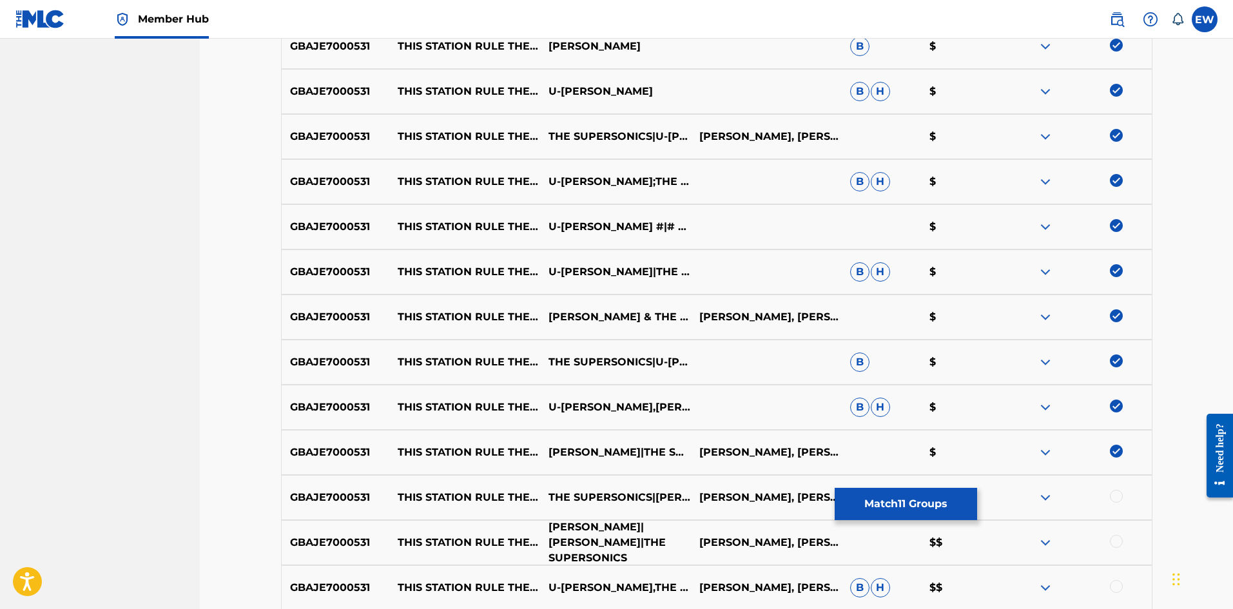
scroll to position [580, 0]
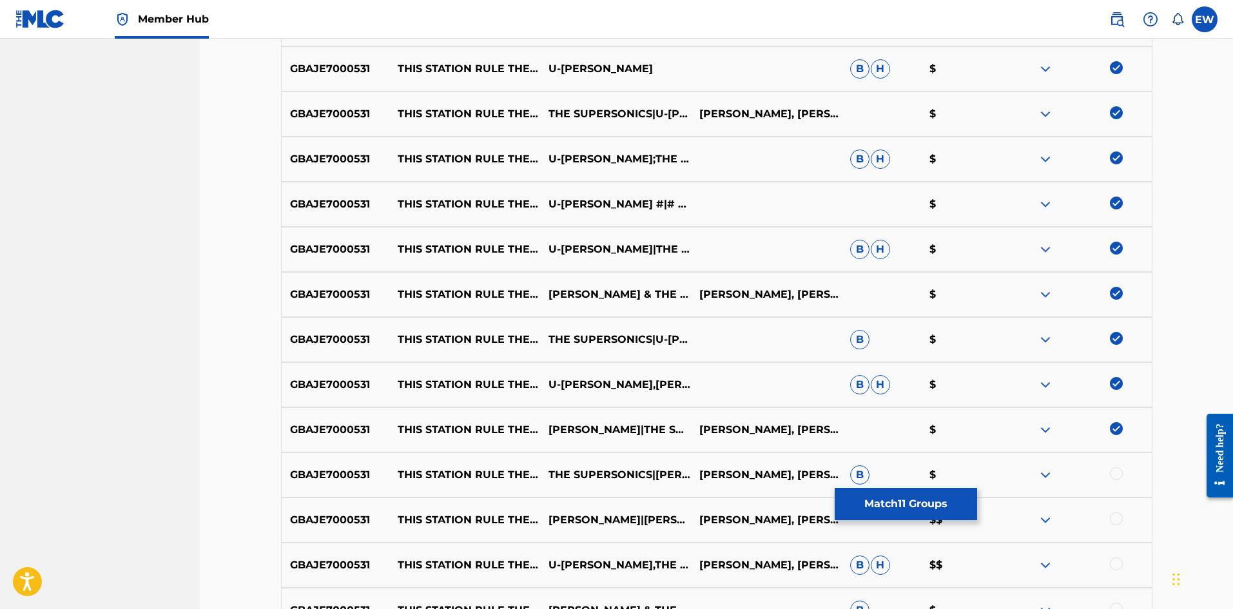
click at [1116, 478] on div at bounding box center [1116, 473] width 13 height 13
drag, startPoint x: 1115, startPoint y: 521, endPoint x: 1074, endPoint y: 520, distance: 41.3
click at [1115, 520] on div at bounding box center [1116, 518] width 13 height 13
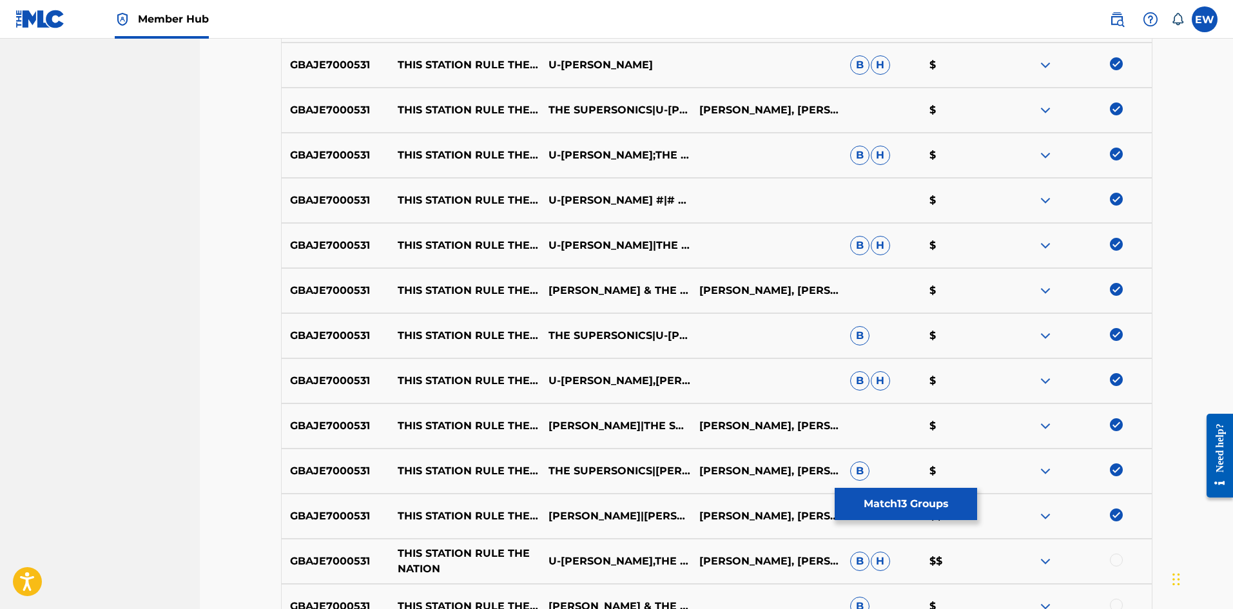
scroll to position [645, 0]
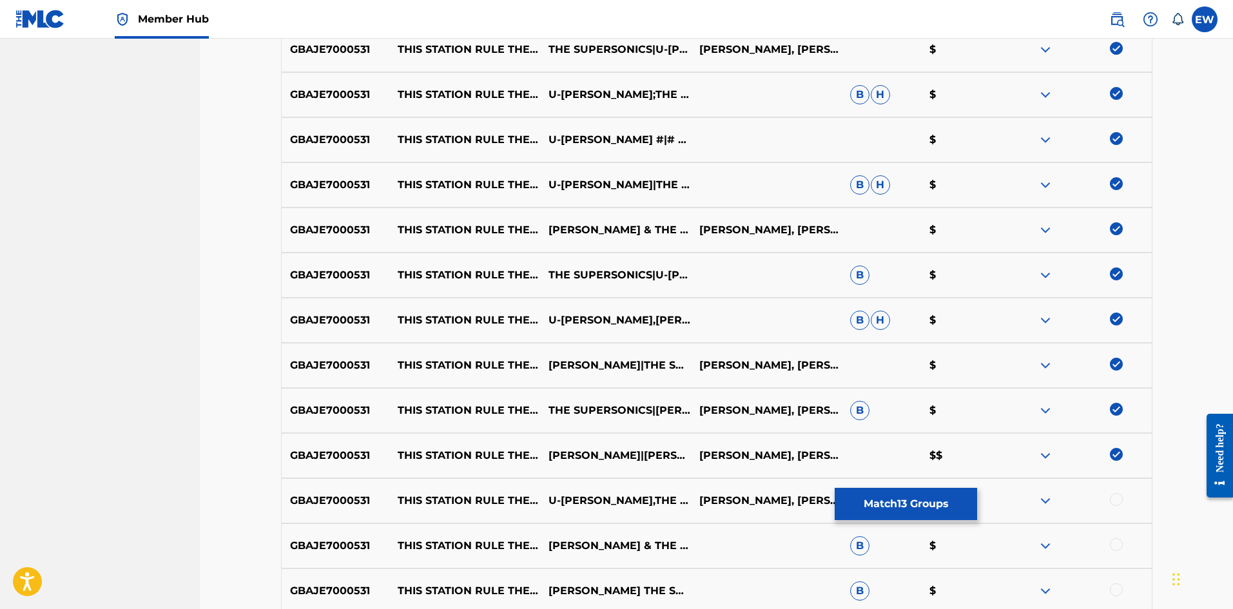
click at [1116, 504] on div at bounding box center [1116, 499] width 13 height 13
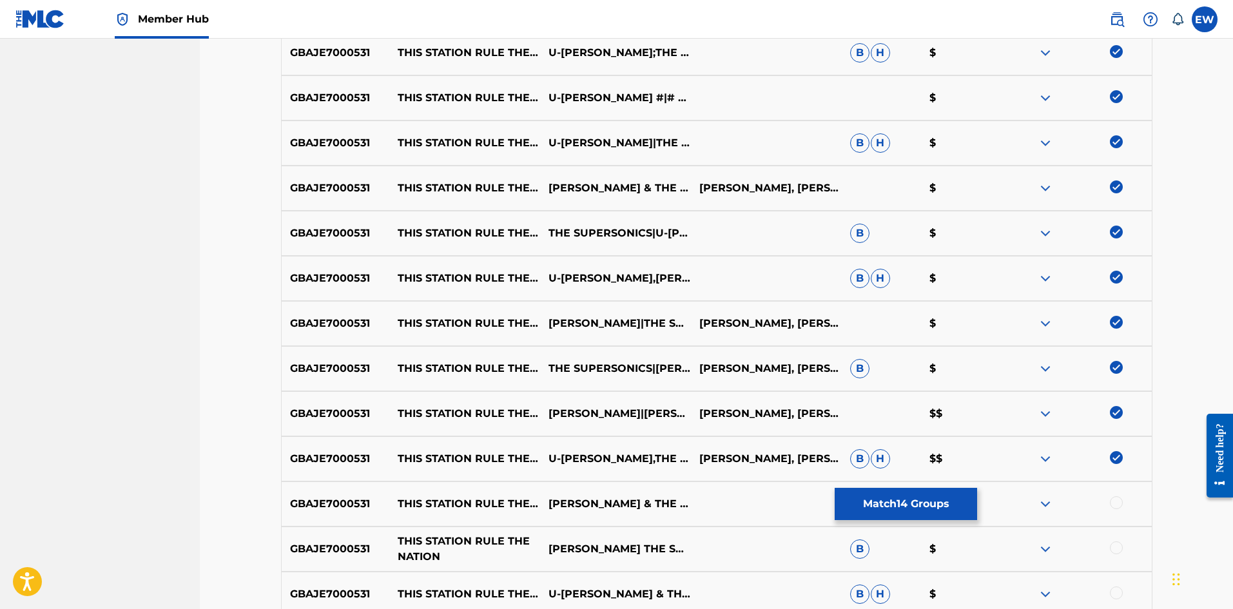
scroll to position [709, 0]
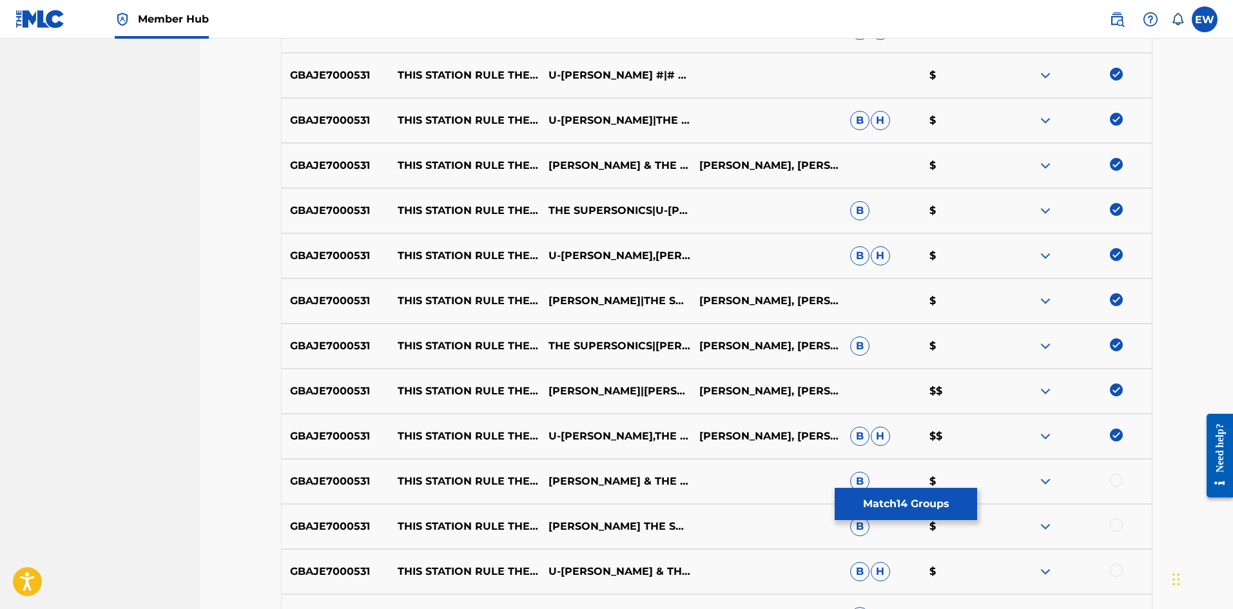
click at [1122, 483] on div at bounding box center [1116, 480] width 13 height 13
click at [1112, 525] on div at bounding box center [1116, 525] width 13 height 13
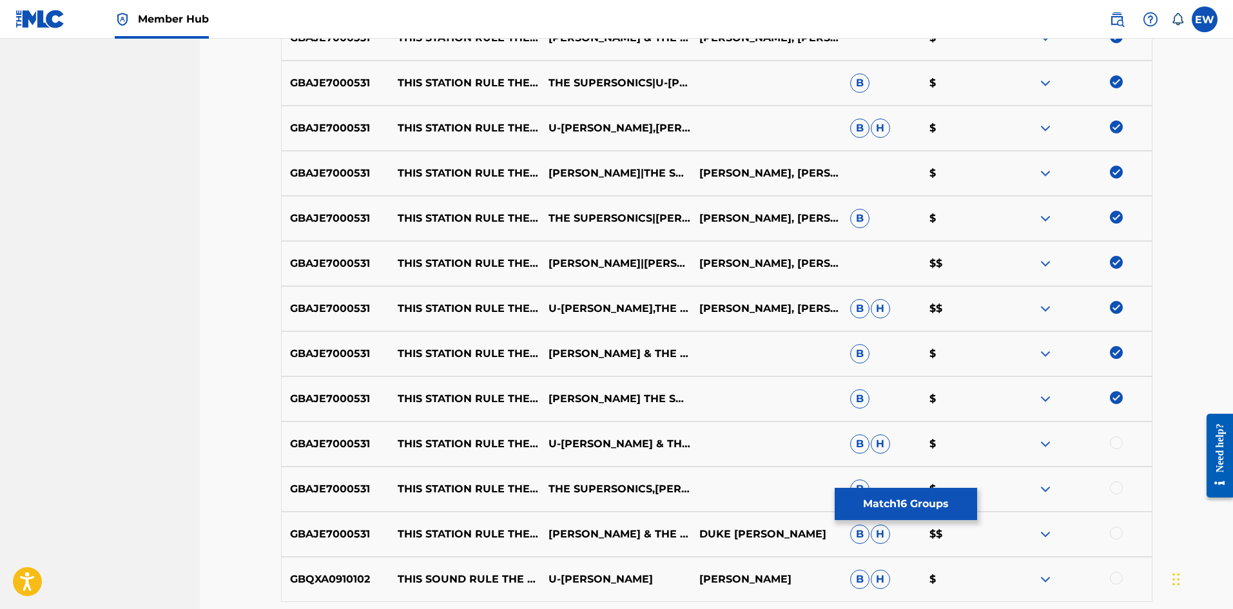
scroll to position [838, 0]
click at [1119, 447] on div at bounding box center [1116, 441] width 13 height 13
click at [1116, 487] on div at bounding box center [1116, 486] width 13 height 13
click at [1123, 534] on div at bounding box center [1076, 532] width 151 height 15
click at [1115, 534] on div at bounding box center [1116, 531] width 13 height 13
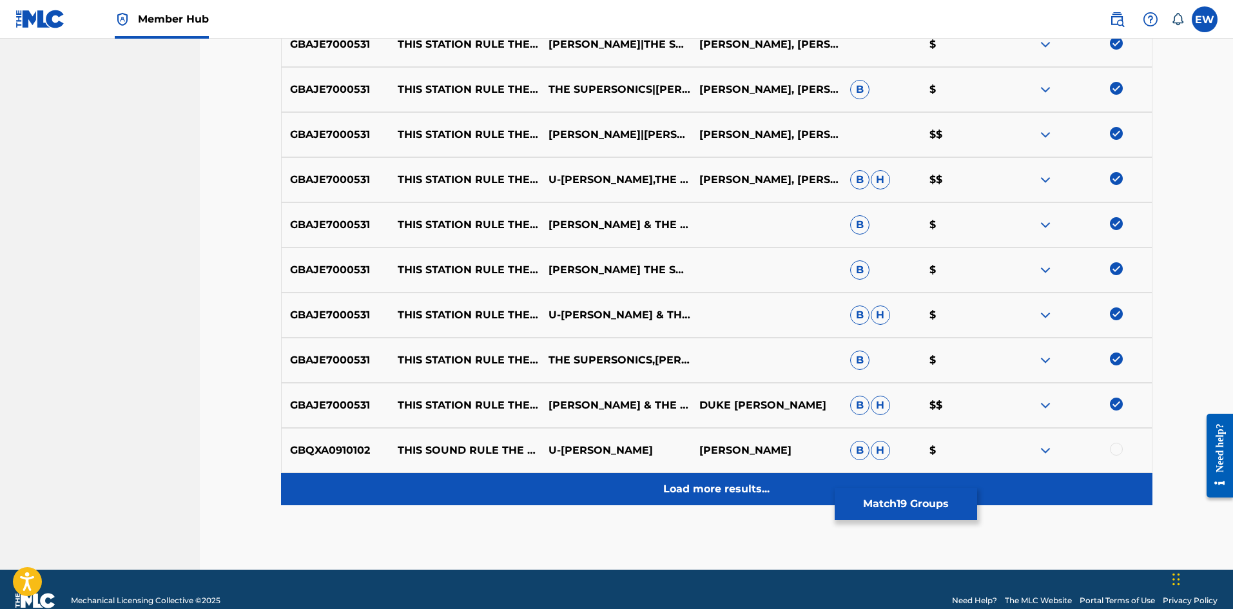
scroll to position [967, 0]
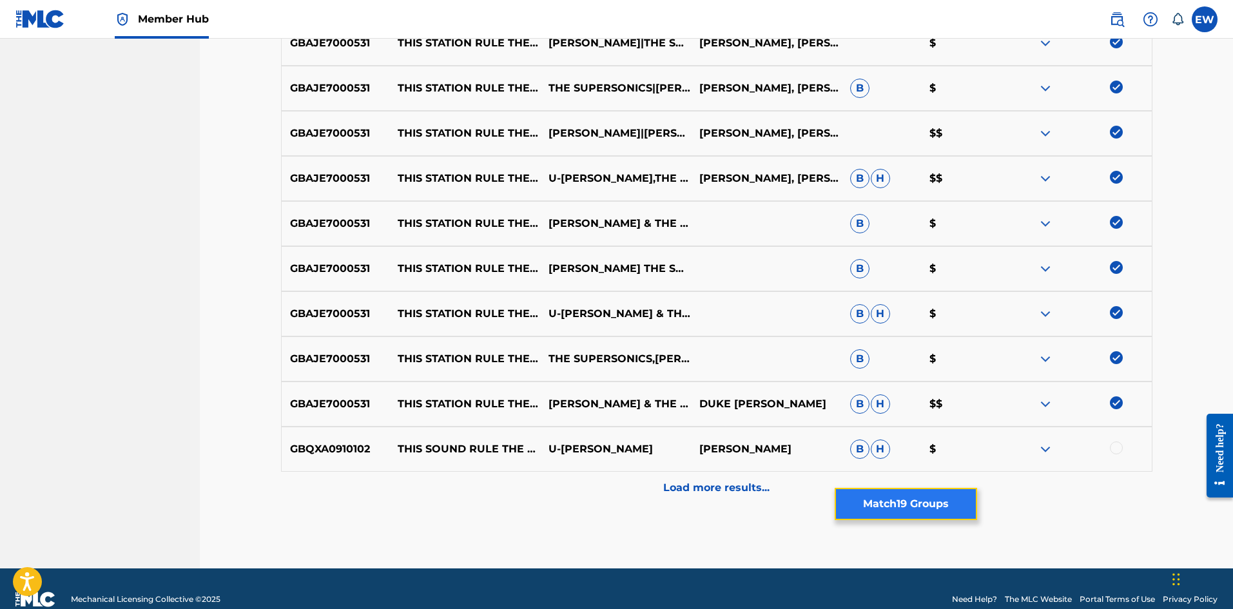
click at [895, 517] on button "Match 19 Groups" at bounding box center [906, 504] width 142 height 32
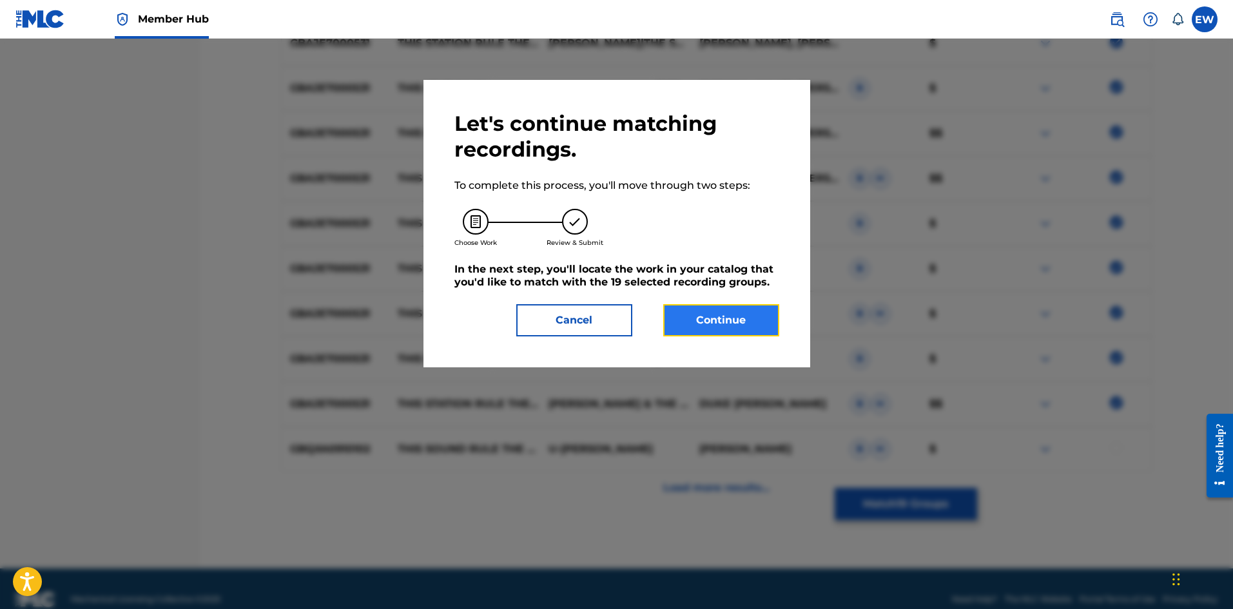
click at [702, 313] on button "Continue" at bounding box center [721, 320] width 116 height 32
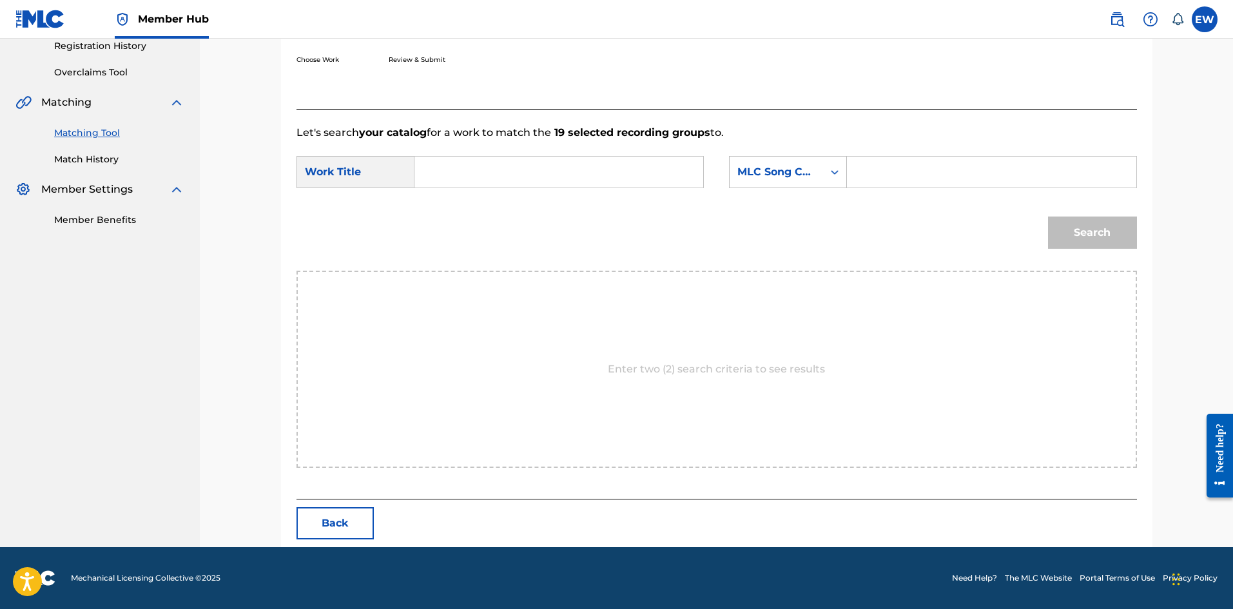
scroll to position [249, 0]
click at [437, 170] on input "Search Form" at bounding box center [558, 172] width 267 height 31
paste input "THIS STATION RULE THE NATION"
type input "THIS STATION RULE THE NATION"
drag, startPoint x: 913, startPoint y: 163, endPoint x: 901, endPoint y: 167, distance: 12.8
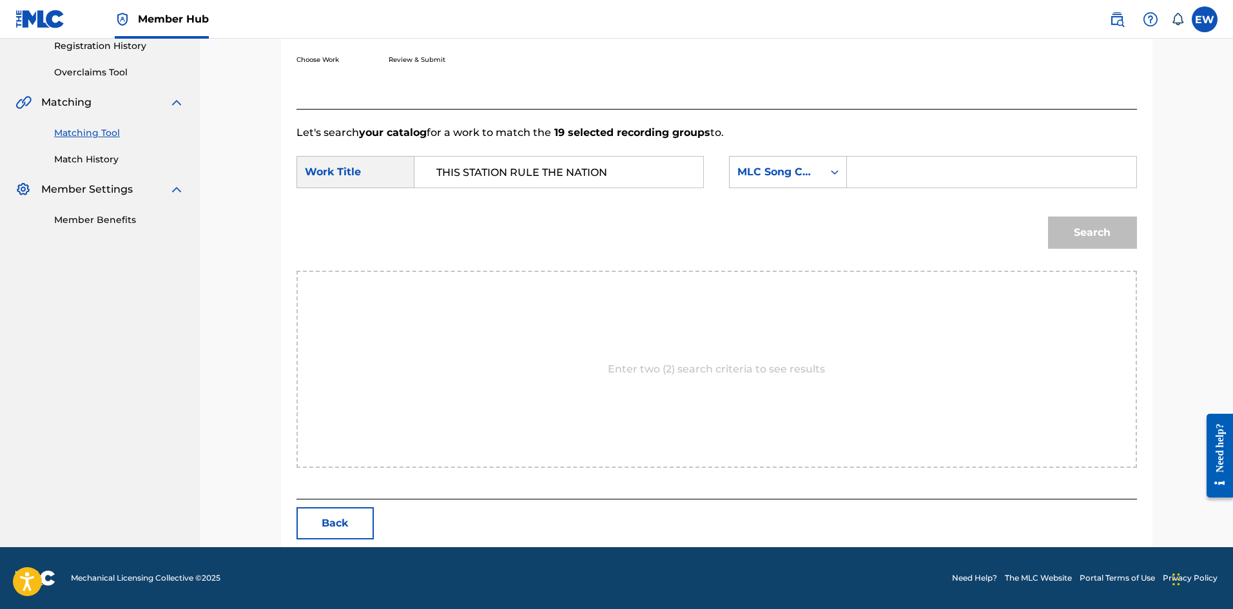
click at [913, 163] on input "Search Form" at bounding box center [991, 172] width 267 height 31
paste input "R10626"
type input "R10626"
click at [1098, 237] on button "Search" at bounding box center [1092, 233] width 89 height 32
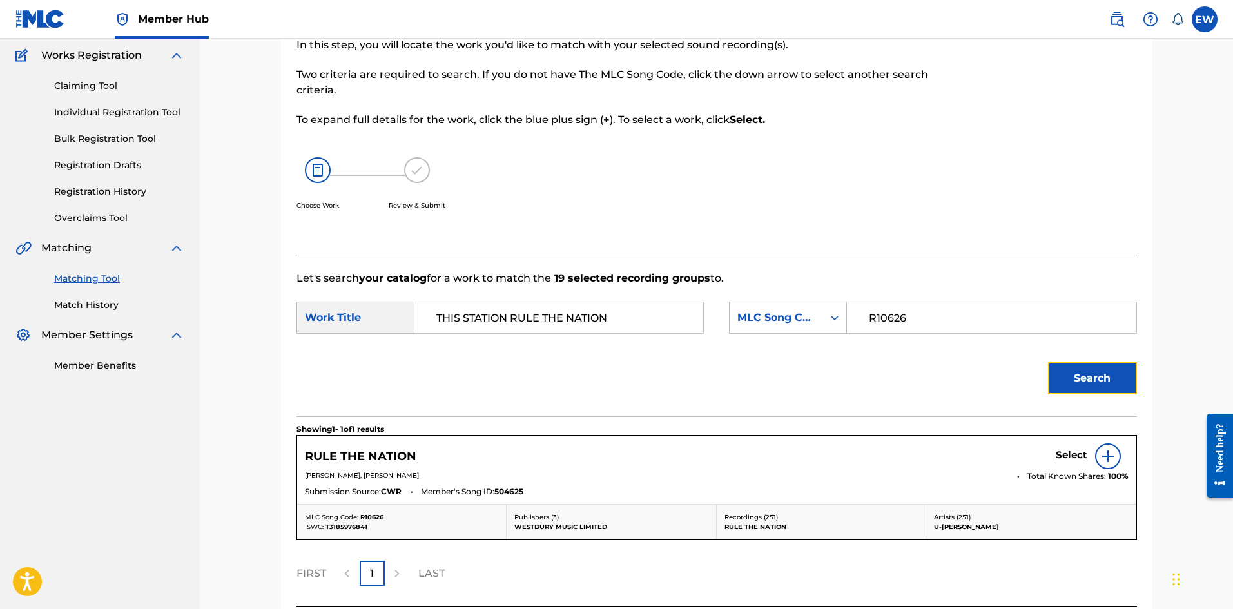
scroll to position [211, 0]
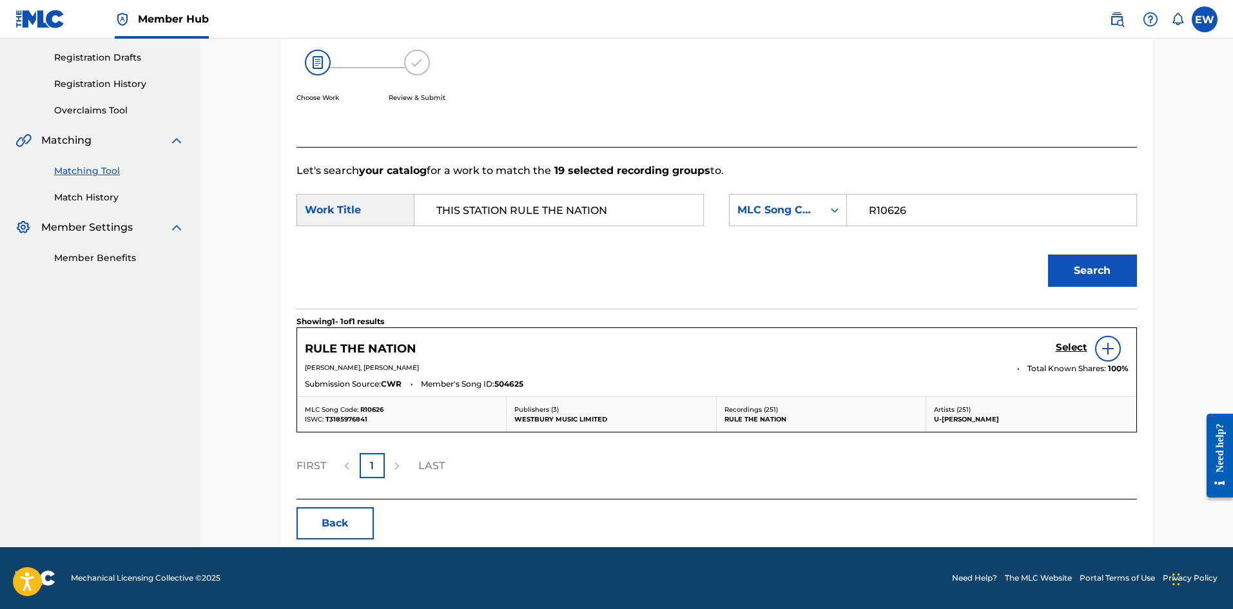
click at [1064, 340] on div "Select" at bounding box center [1092, 349] width 73 height 26
click at [1073, 351] on h5 "Select" at bounding box center [1072, 348] width 32 height 12
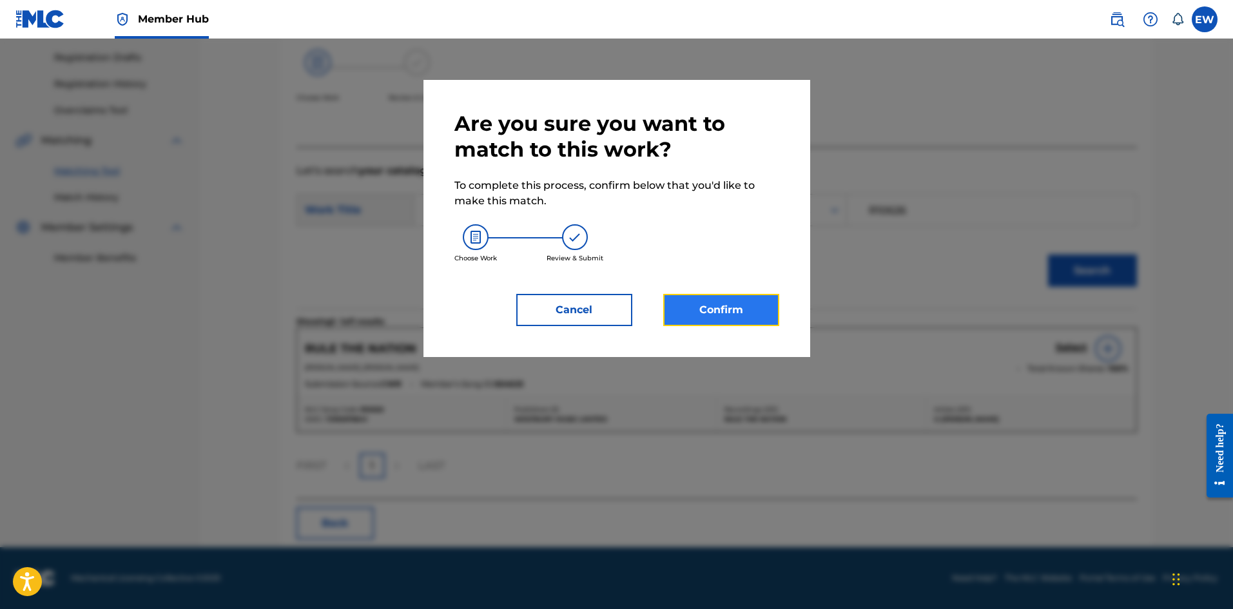
click at [746, 306] on button "Confirm" at bounding box center [721, 310] width 116 height 32
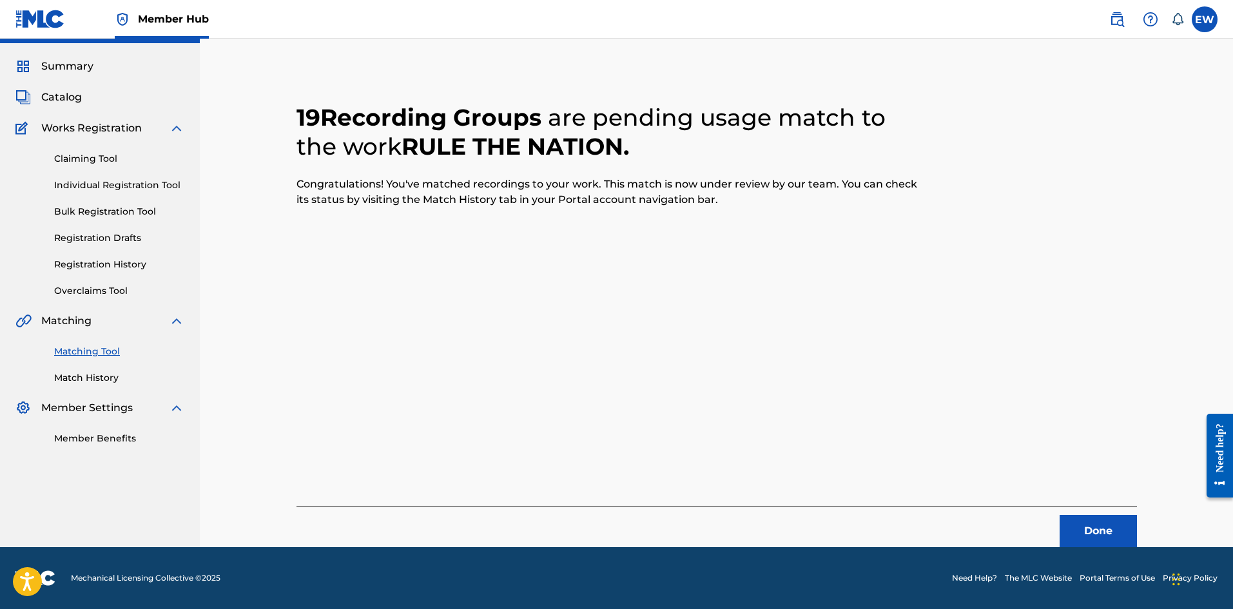
scroll to position [31, 0]
click at [1114, 533] on button "Done" at bounding box center [1098, 531] width 77 height 32
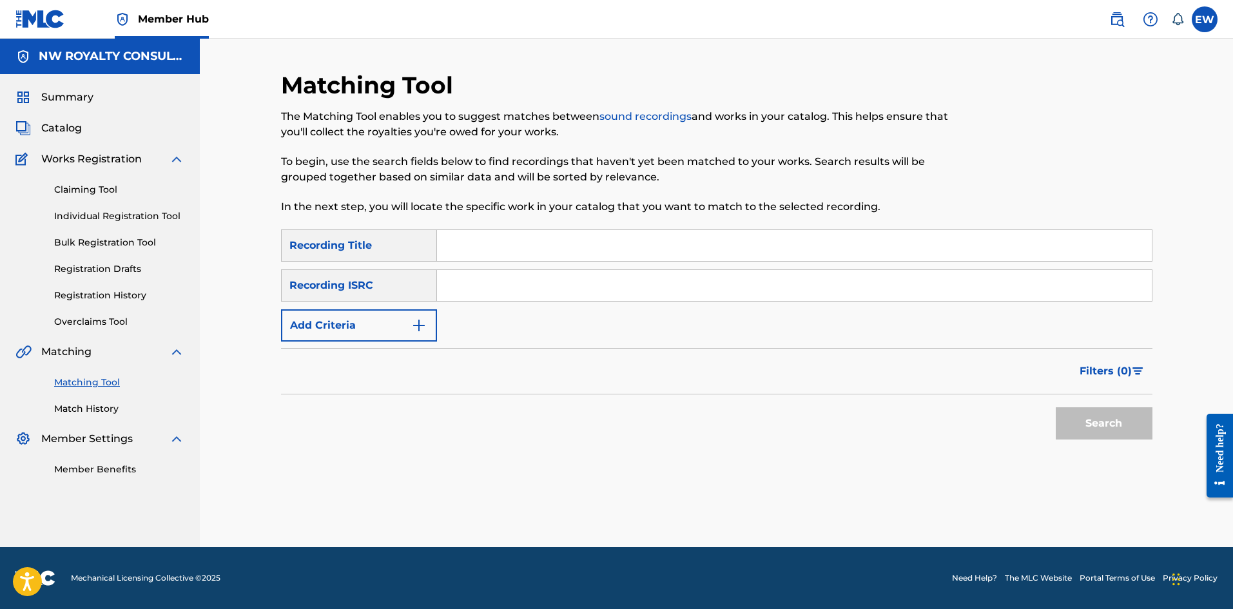
scroll to position [0, 0]
drag, startPoint x: 345, startPoint y: 330, endPoint x: 351, endPoint y: 327, distance: 7.2
click at [348, 331] on button "Add Criteria" at bounding box center [359, 325] width 156 height 32
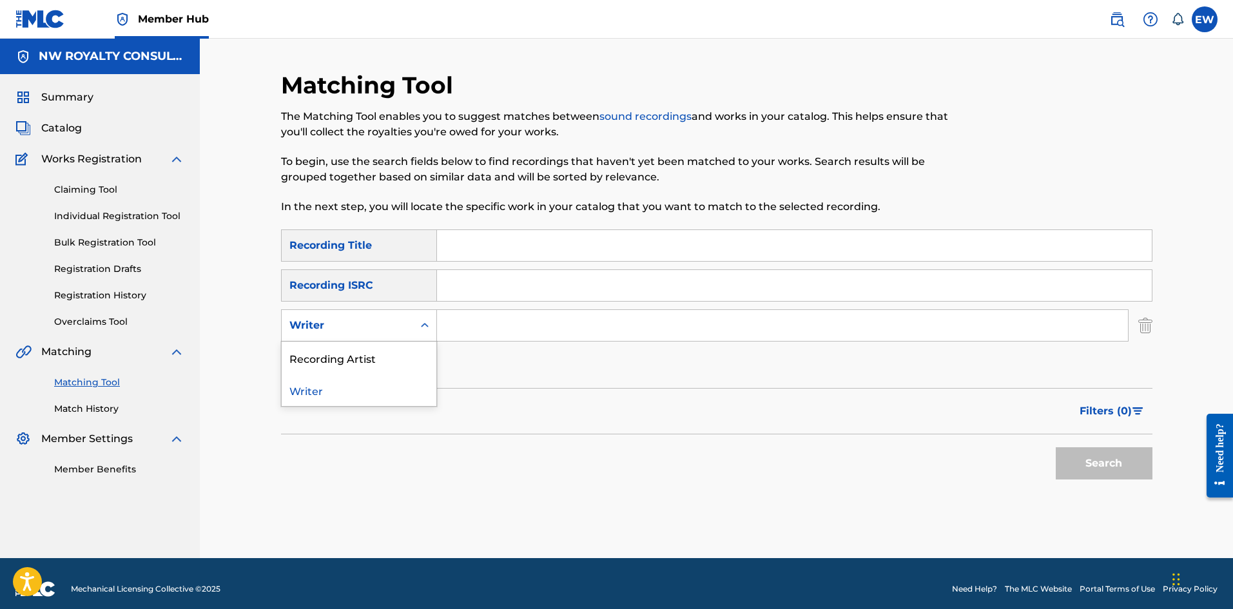
click at [352, 325] on div "Writer" at bounding box center [347, 325] width 116 height 15
drag, startPoint x: 384, startPoint y: 354, endPoint x: 422, endPoint y: 341, distance: 39.5
click at [396, 355] on div "Recording Artist" at bounding box center [359, 358] width 155 height 32
click at [481, 325] on input "Search Form" at bounding box center [782, 325] width 691 height 31
paste input "BUSHMAN"
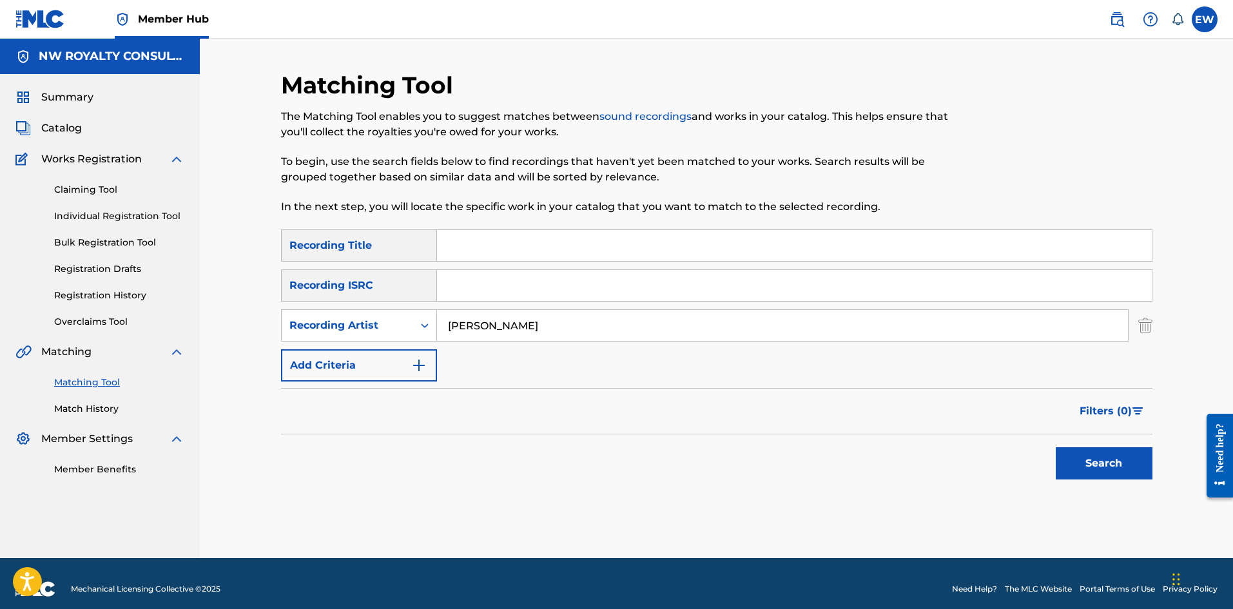
type input "BUSHMAN"
click at [616, 248] on input "Search Form" at bounding box center [794, 245] width 715 height 31
paste input "THIS WORLD"
type input "THIS WORLD"
click at [1111, 474] on button "Search" at bounding box center [1104, 463] width 97 height 32
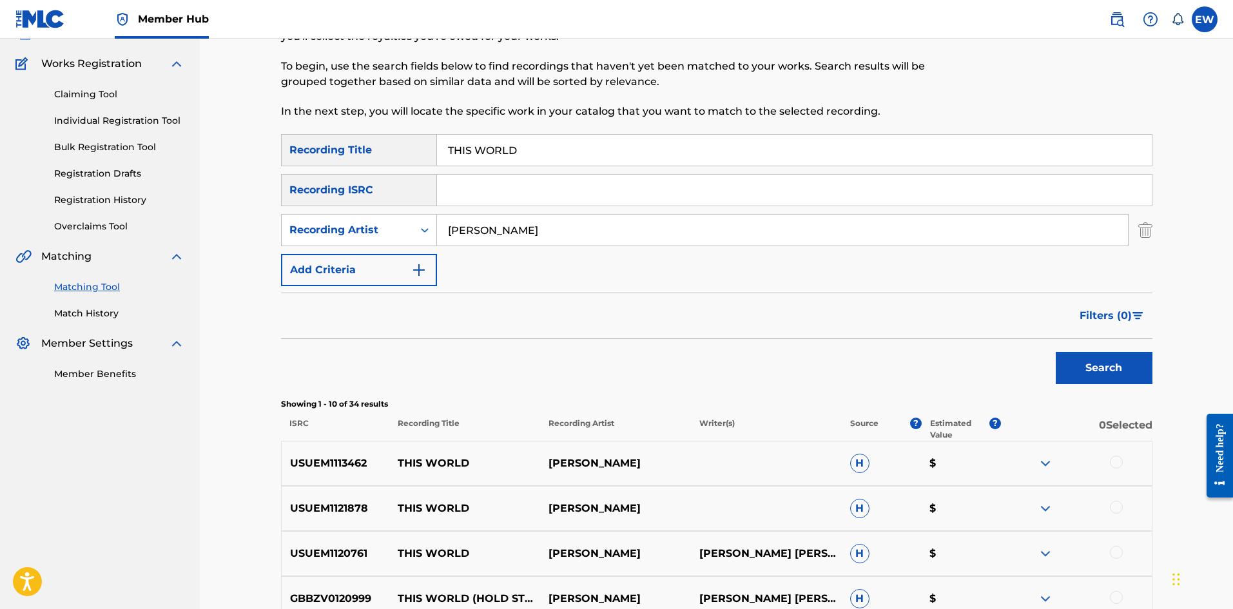
scroll to position [129, 0]
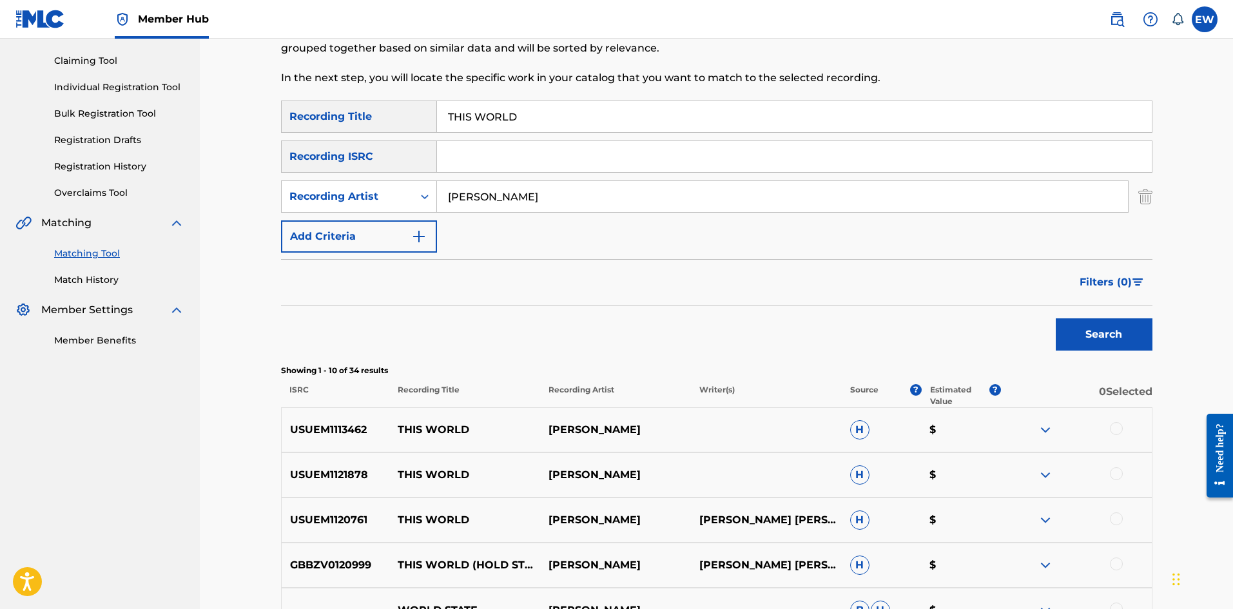
click at [1114, 427] on div at bounding box center [1116, 428] width 13 height 13
click at [1117, 473] on div at bounding box center [1116, 473] width 13 height 13
click at [1116, 519] on div at bounding box center [1116, 518] width 13 height 13
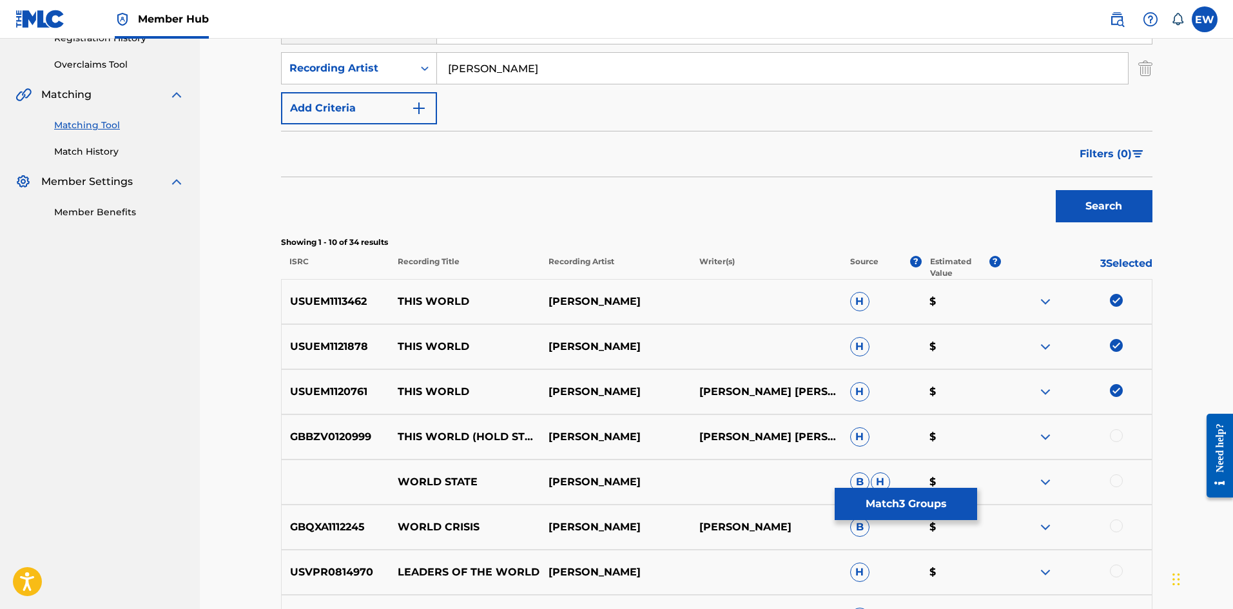
scroll to position [258, 0]
click at [1116, 436] on div at bounding box center [1116, 435] width 13 height 13
drag, startPoint x: 925, startPoint y: 498, endPoint x: 922, endPoint y: 492, distance: 7.2
click at [922, 492] on button "Match 4 Groups" at bounding box center [906, 504] width 142 height 32
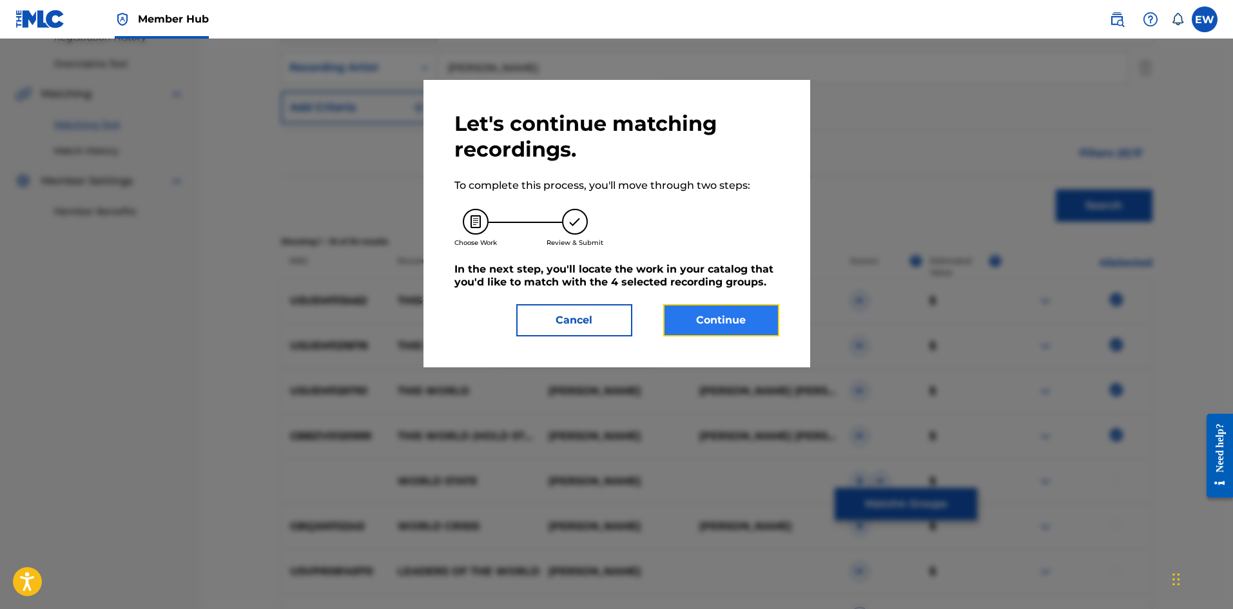
click at [740, 333] on button "Continue" at bounding box center [721, 320] width 116 height 32
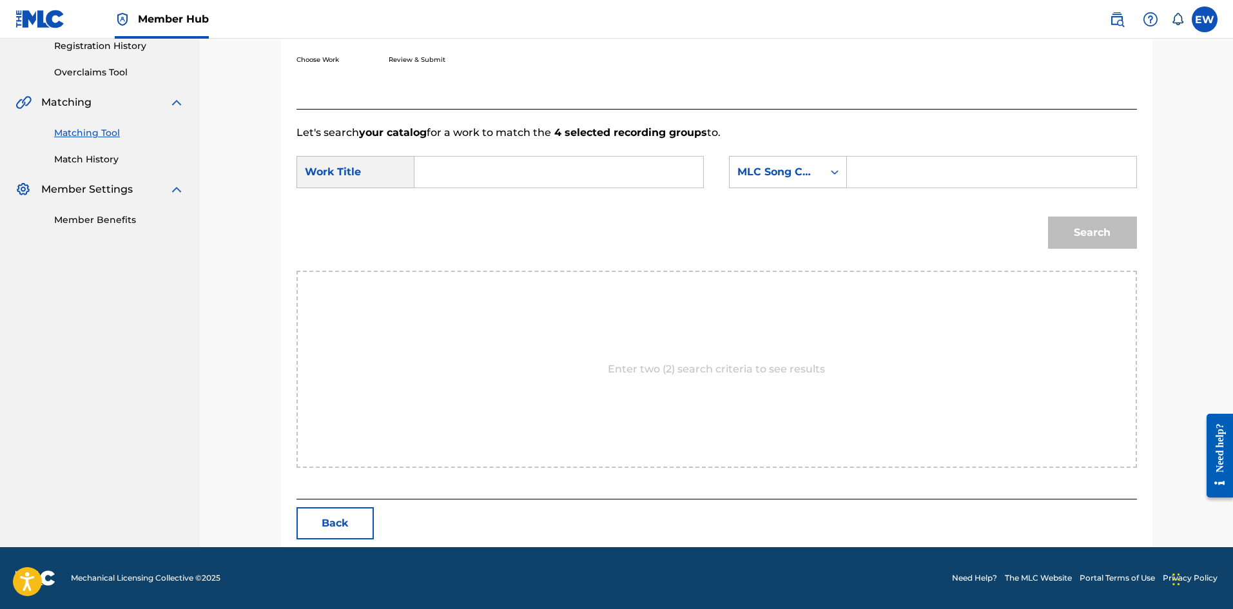
click at [519, 173] on input "Search Form" at bounding box center [558, 172] width 267 height 31
paste input "THIS WORLD"
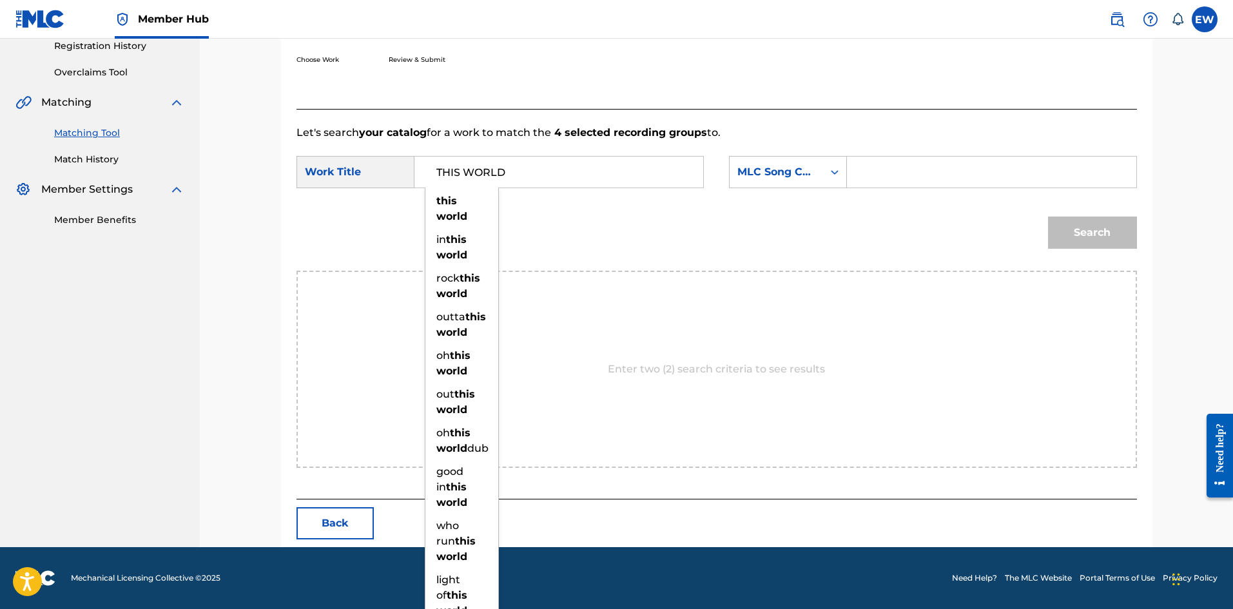
type input "THIS WORLD"
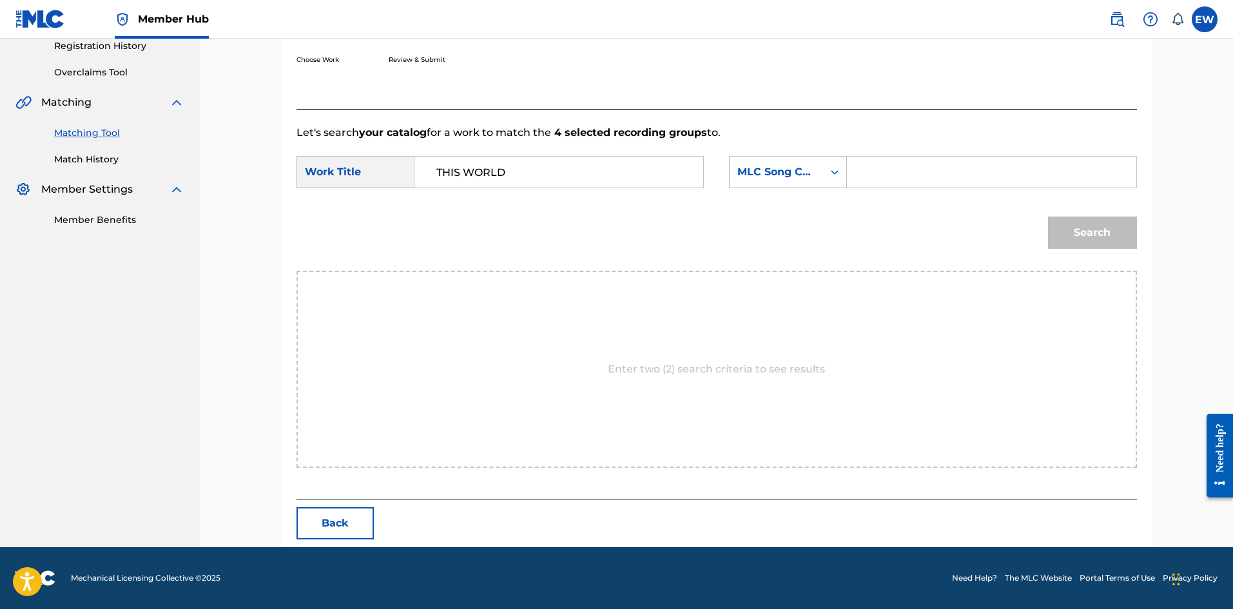
click at [909, 175] on input "Search Form" at bounding box center [991, 172] width 267 height 31
paste input "G4255N"
type input "G4255N"
click at [1111, 251] on div "Search" at bounding box center [1089, 230] width 95 height 52
click at [1116, 234] on button "Search" at bounding box center [1092, 233] width 89 height 32
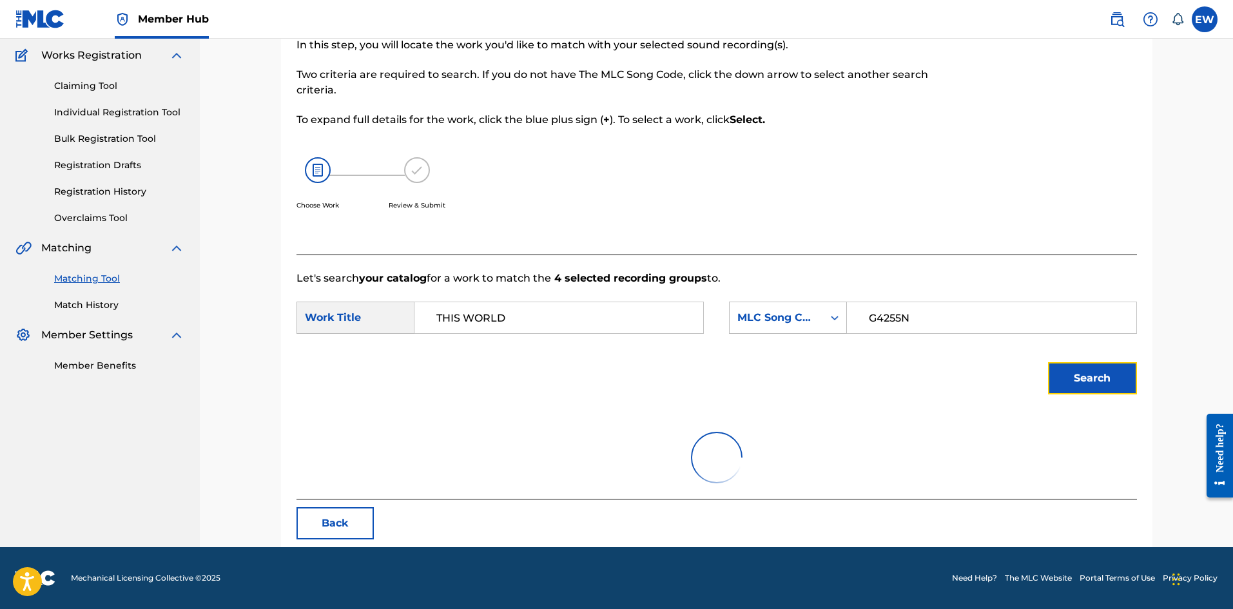
scroll to position [48, 0]
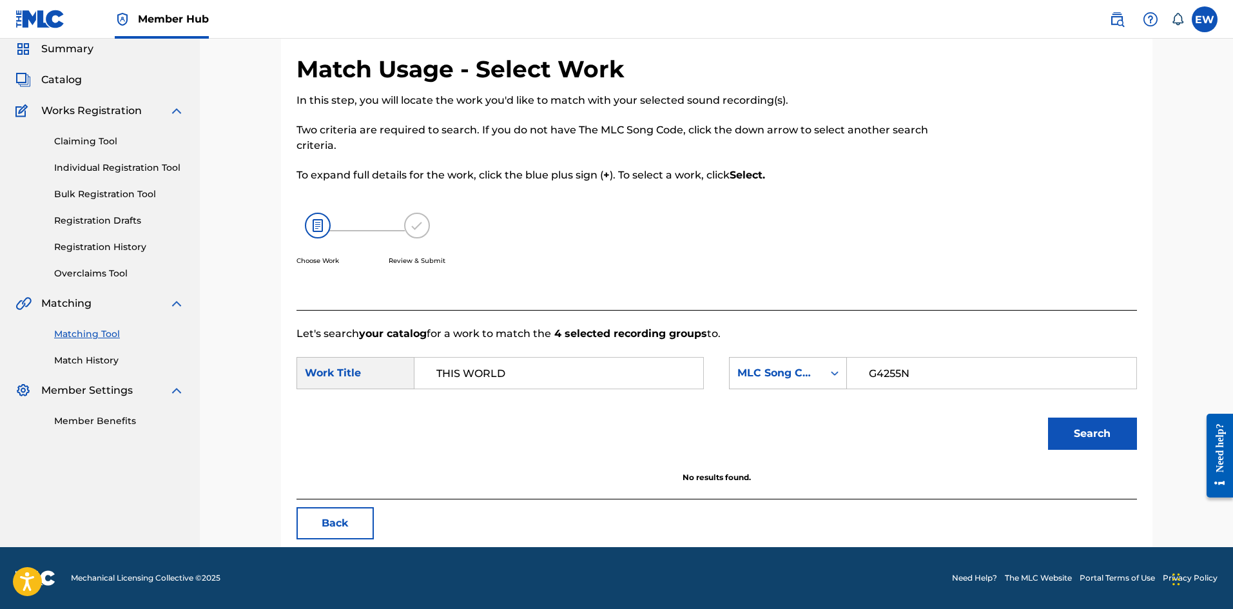
drag, startPoint x: 566, startPoint y: 379, endPoint x: 520, endPoint y: 366, distance: 48.2
click at [502, 365] on div "SearchWithCriteria2fa1364e-9a79-4c07-a9c8-7bef13162232 Work Title THIS WORLD Se…" at bounding box center [716, 377] width 840 height 40
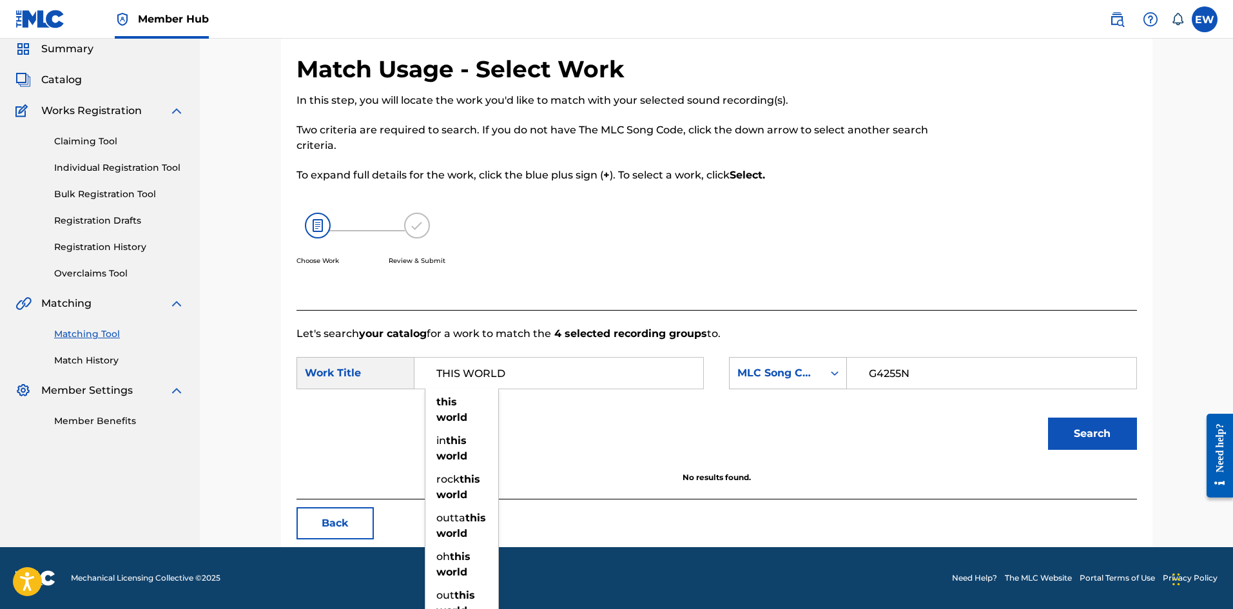
drag, startPoint x: 550, startPoint y: 369, endPoint x: 341, endPoint y: 329, distance: 213.3
click at [380, 355] on form "SearchWithCriteria2fa1364e-9a79-4c07-a9c8-7bef13162232 Work Title THIS WORLD th…" at bounding box center [716, 407] width 840 height 130
paste input "GIVE THANKS TO JAH"
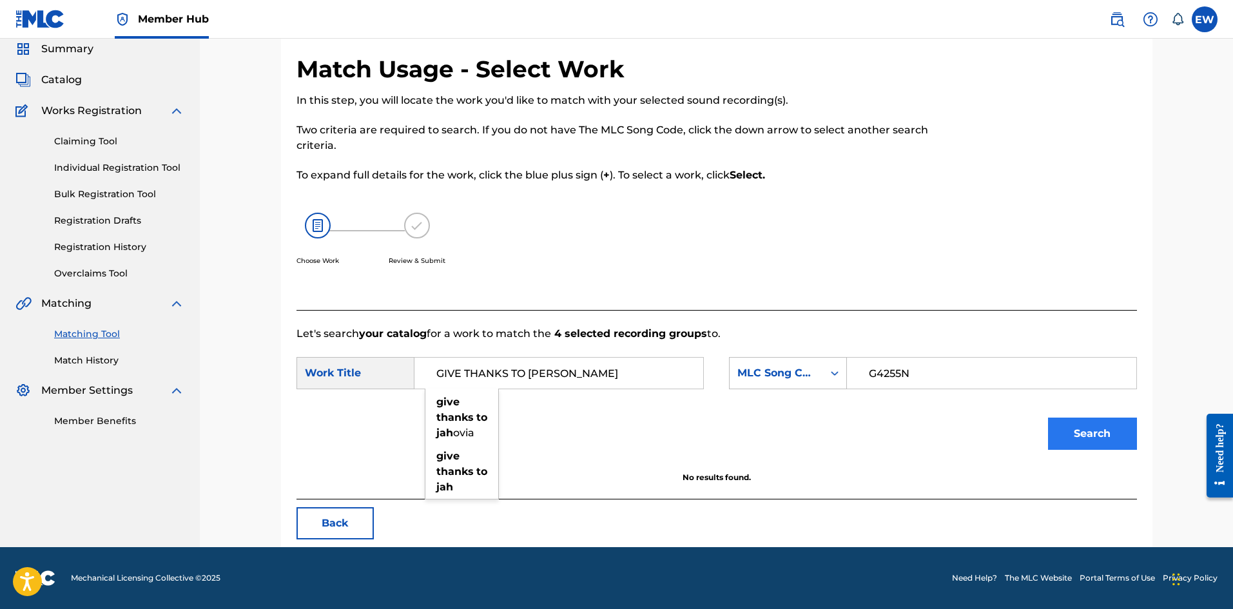
type input "GIVE THANKS TO JAH"
click at [1091, 435] on button "Search" at bounding box center [1092, 434] width 89 height 32
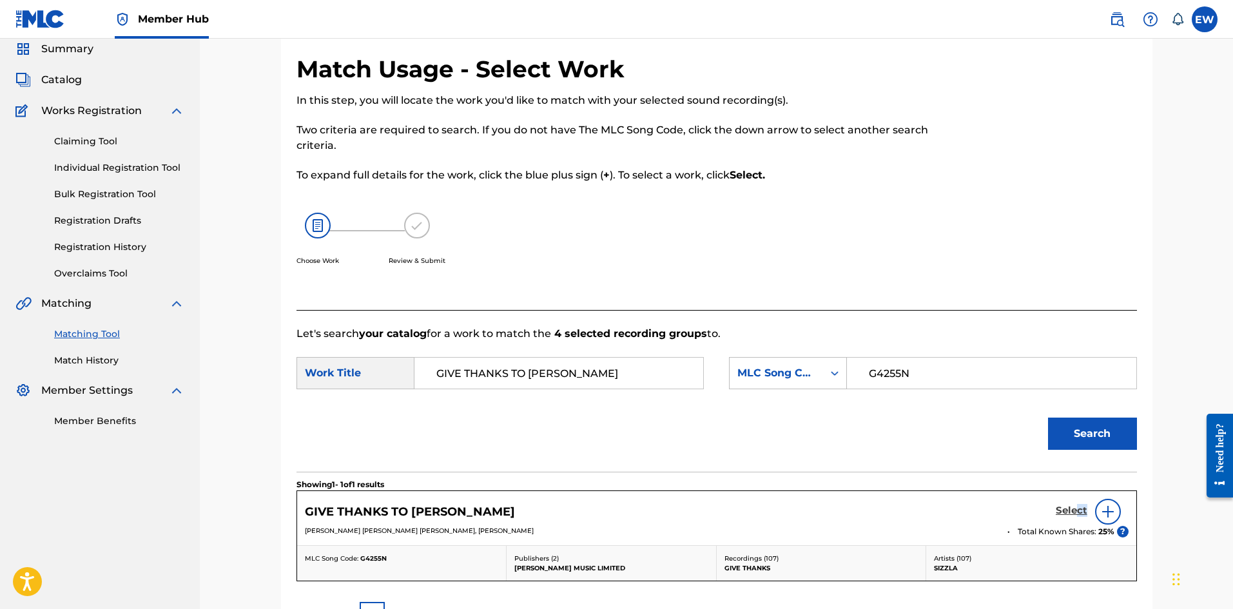
click at [1087, 514] on h5 "Select" at bounding box center [1072, 511] width 32 height 12
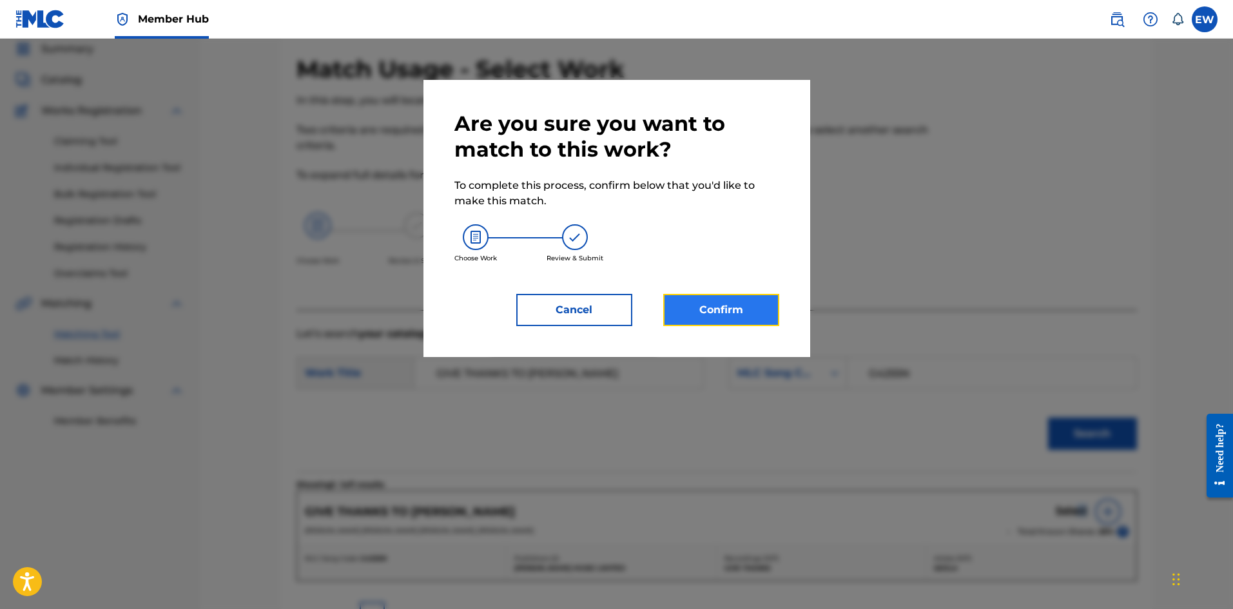
click at [721, 296] on button "Confirm" at bounding box center [721, 310] width 116 height 32
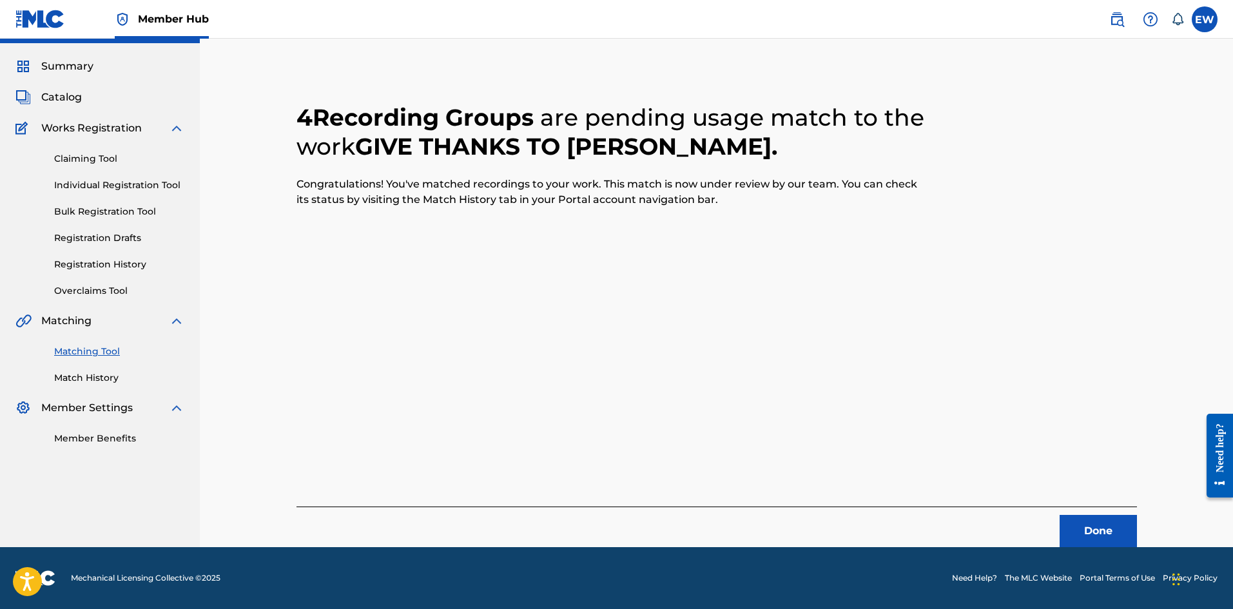
scroll to position [31, 0]
click at [1092, 533] on button "Done" at bounding box center [1098, 531] width 77 height 32
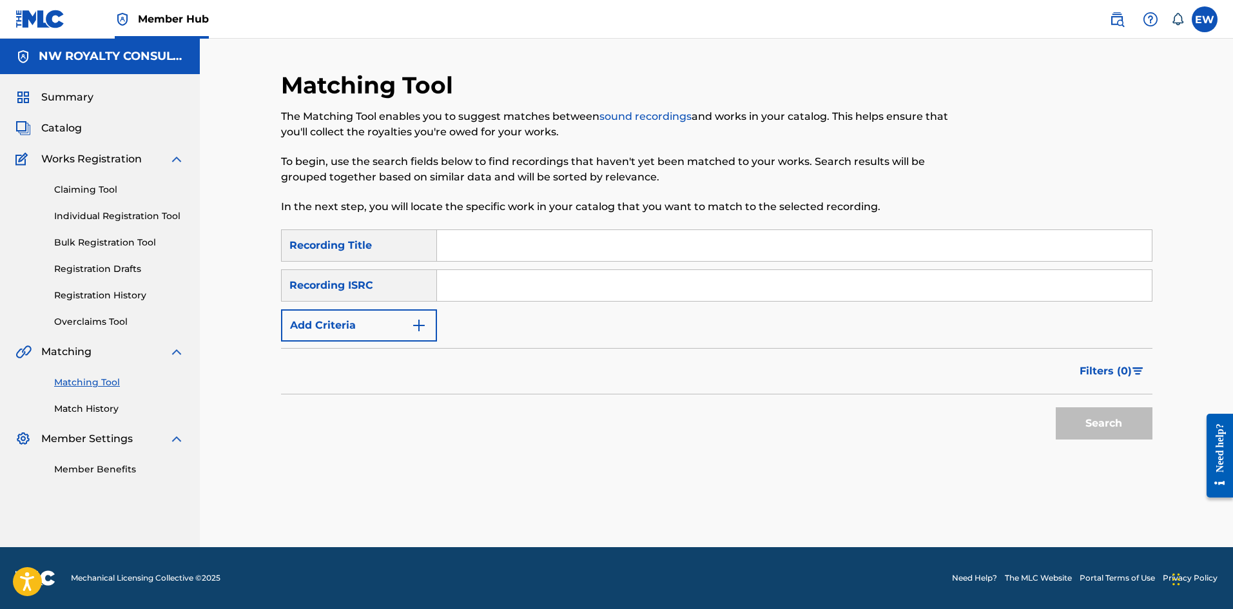
scroll to position [0, 0]
click at [338, 326] on button "Add Criteria" at bounding box center [359, 325] width 156 height 32
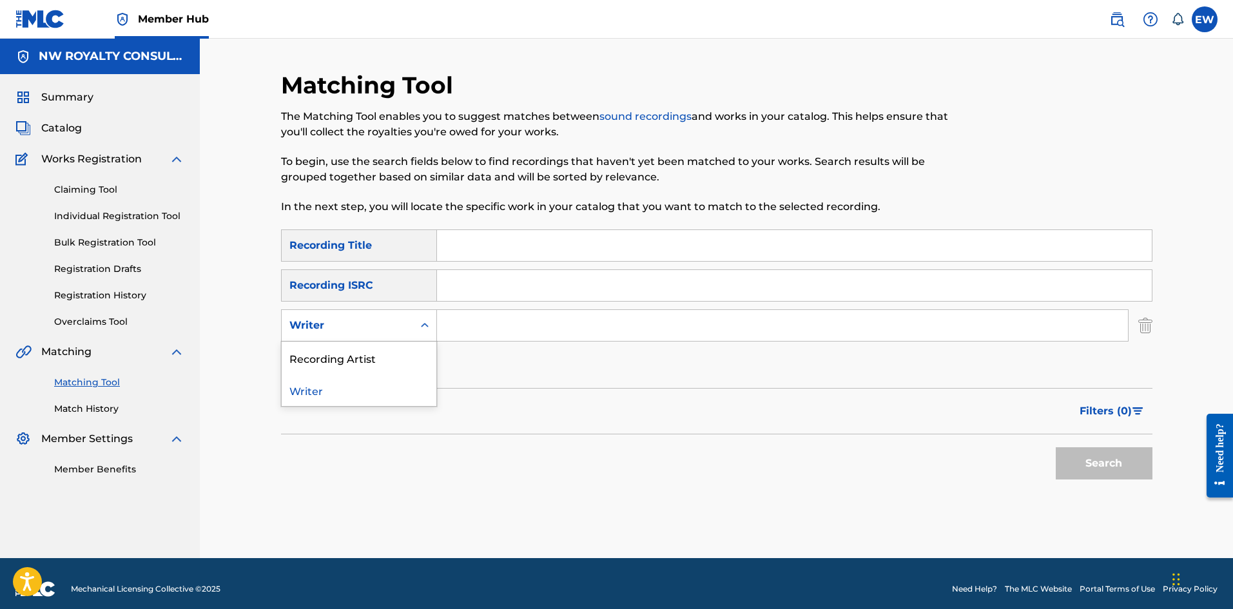
click at [341, 324] on div "Writer" at bounding box center [347, 325] width 116 height 15
drag, startPoint x: 374, startPoint y: 362, endPoint x: 421, endPoint y: 349, distance: 48.2
click at [376, 362] on div "Recording Artist" at bounding box center [359, 358] width 155 height 32
click at [510, 337] on input "Search Form" at bounding box center [782, 325] width 691 height 31
paste input "IWAATA COUNTREE HYPE"
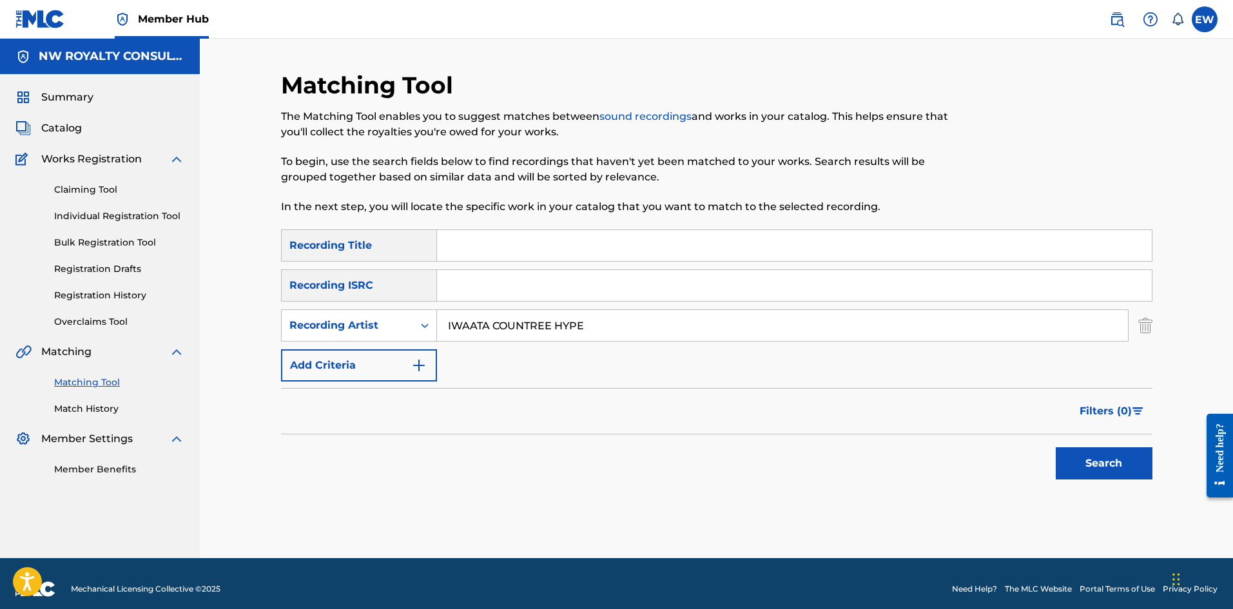
type input "IWAATA COUNTREE HYPE"
click at [749, 237] on input "Search Form" at bounding box center [794, 245] width 715 height 31
paste input "TIKI KOTCH SPEED UP"
type input "TIKI KOTCH SPEED UP"
click at [1101, 452] on button "Search" at bounding box center [1104, 463] width 97 height 32
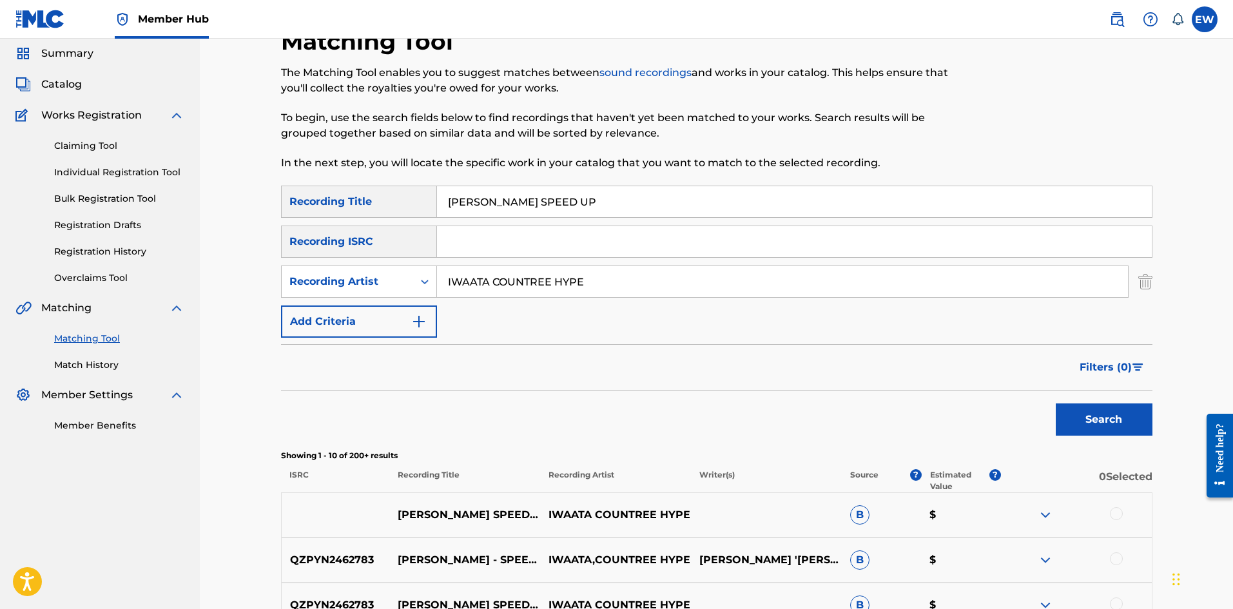
scroll to position [129, 0]
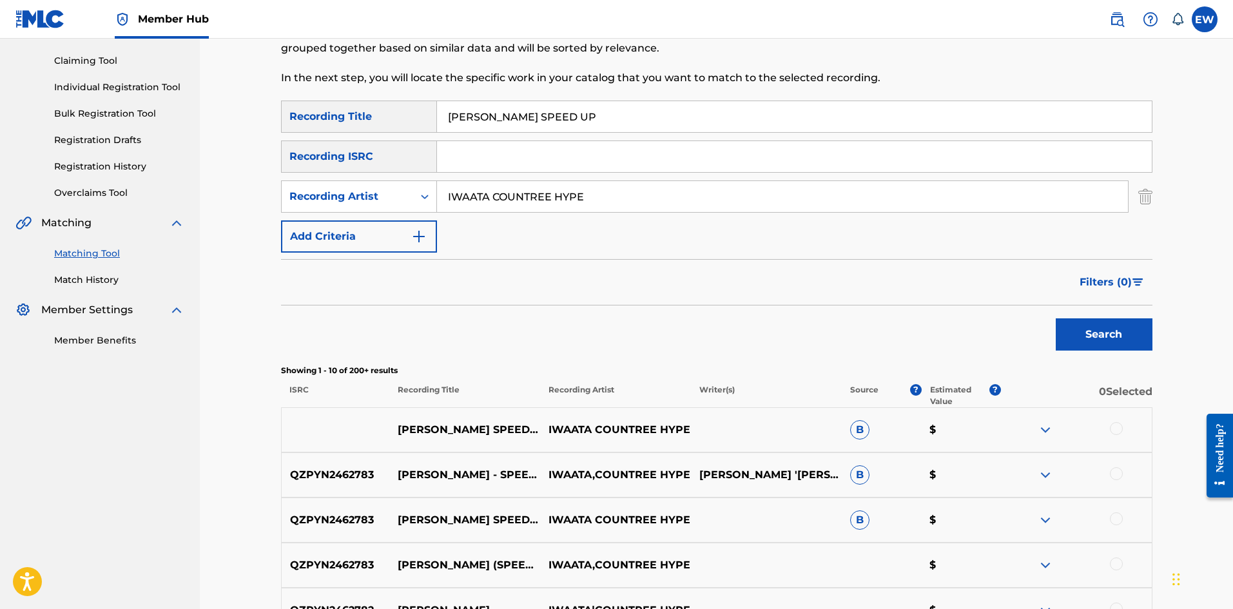
click at [1113, 430] on div at bounding box center [1116, 428] width 13 height 13
click at [1113, 469] on div at bounding box center [1116, 473] width 13 height 13
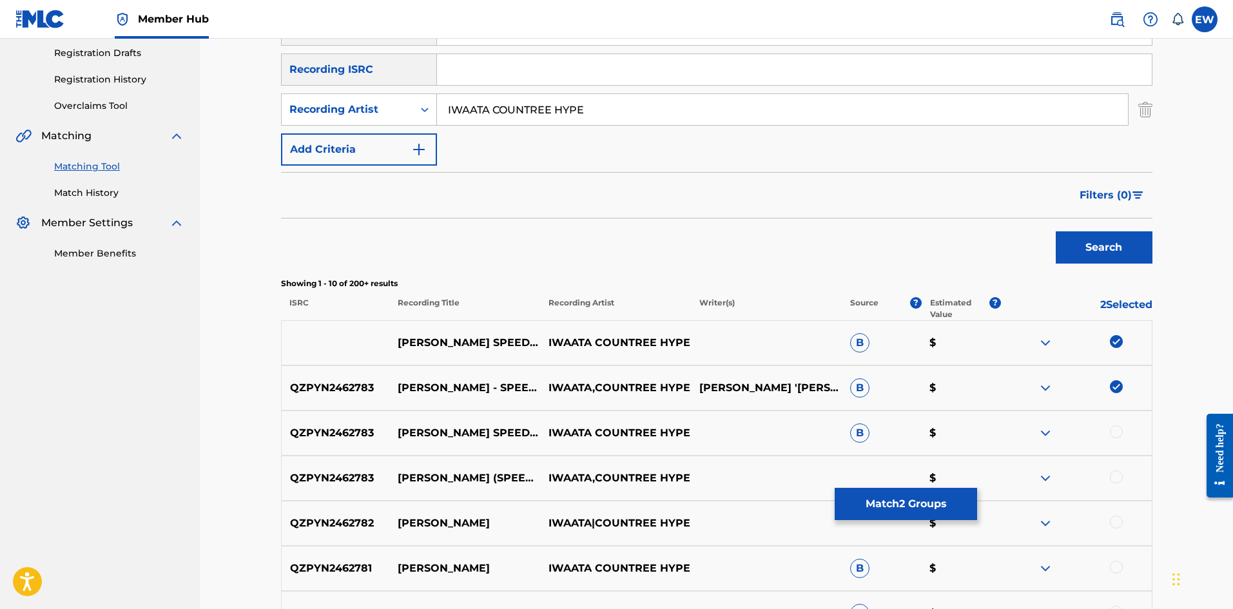
scroll to position [258, 0]
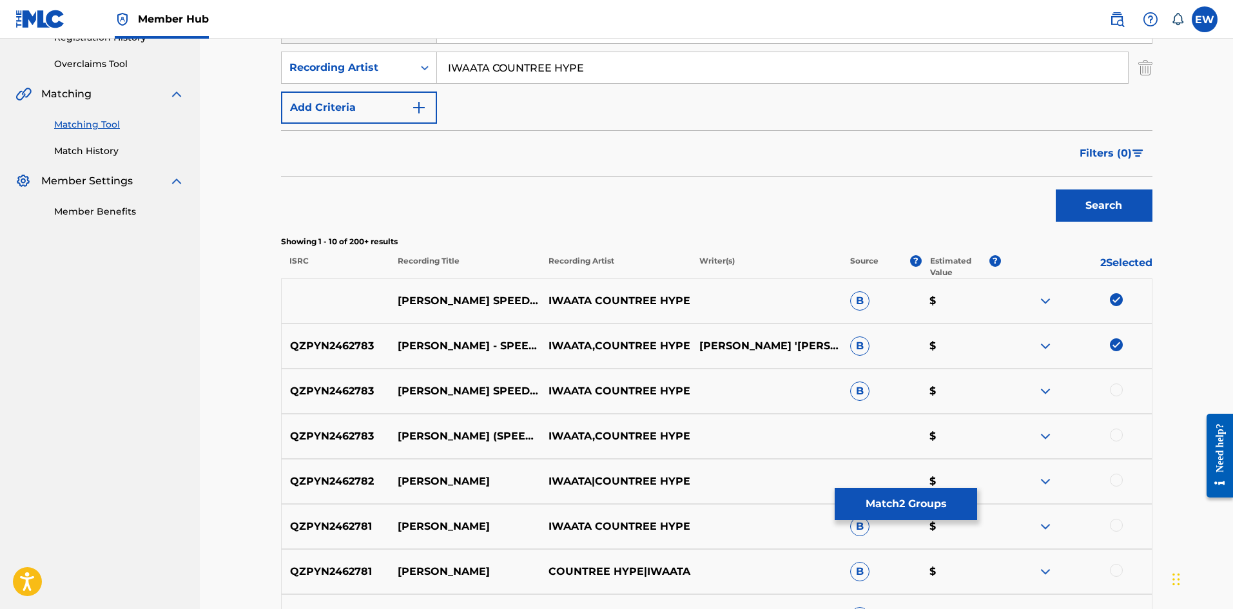
click at [1126, 394] on div at bounding box center [1076, 391] width 151 height 15
click at [1120, 387] on div at bounding box center [1116, 390] width 13 height 13
click at [1120, 434] on div at bounding box center [1116, 435] width 13 height 13
click at [1115, 478] on div at bounding box center [1116, 480] width 13 height 13
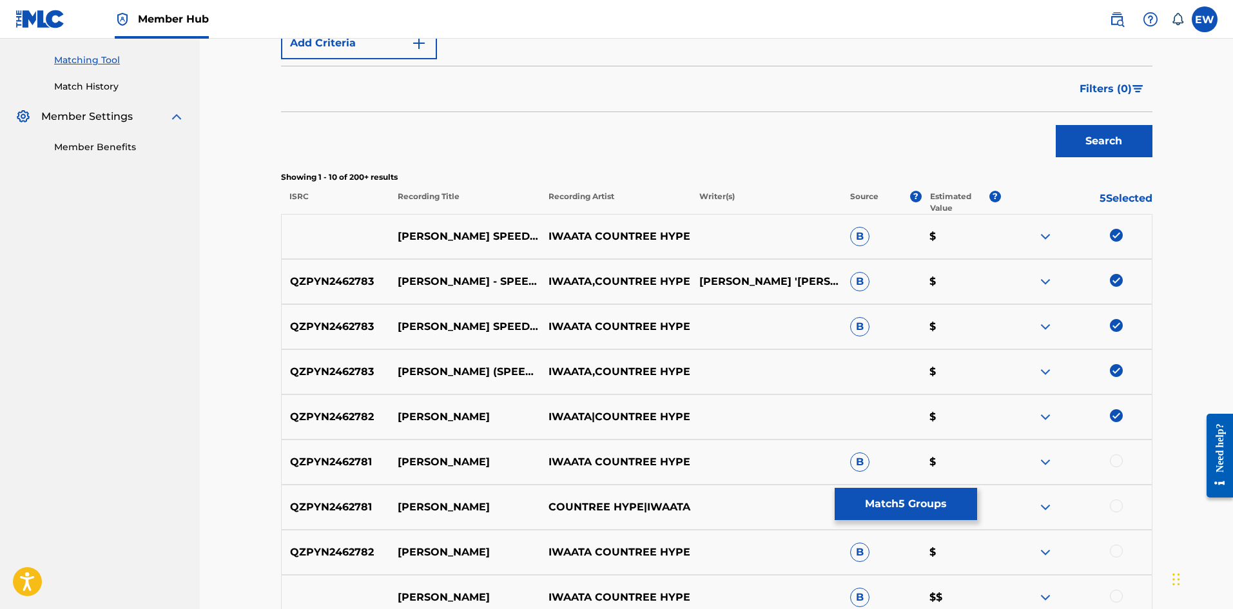
click at [1120, 460] on div at bounding box center [1116, 460] width 13 height 13
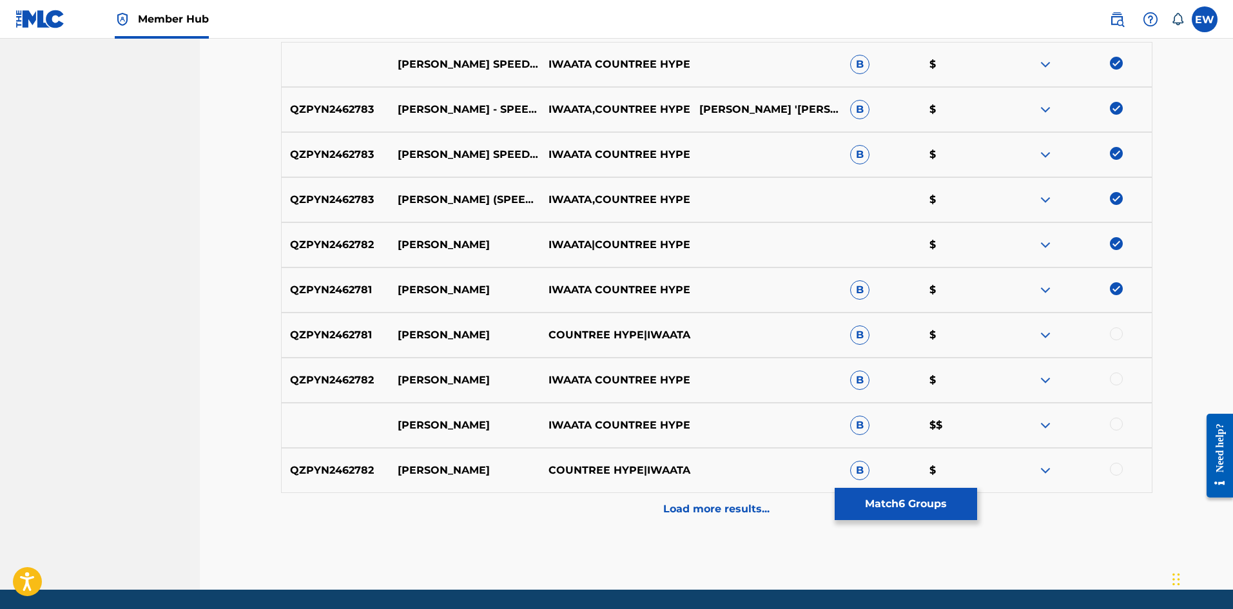
scroll to position [537, 0]
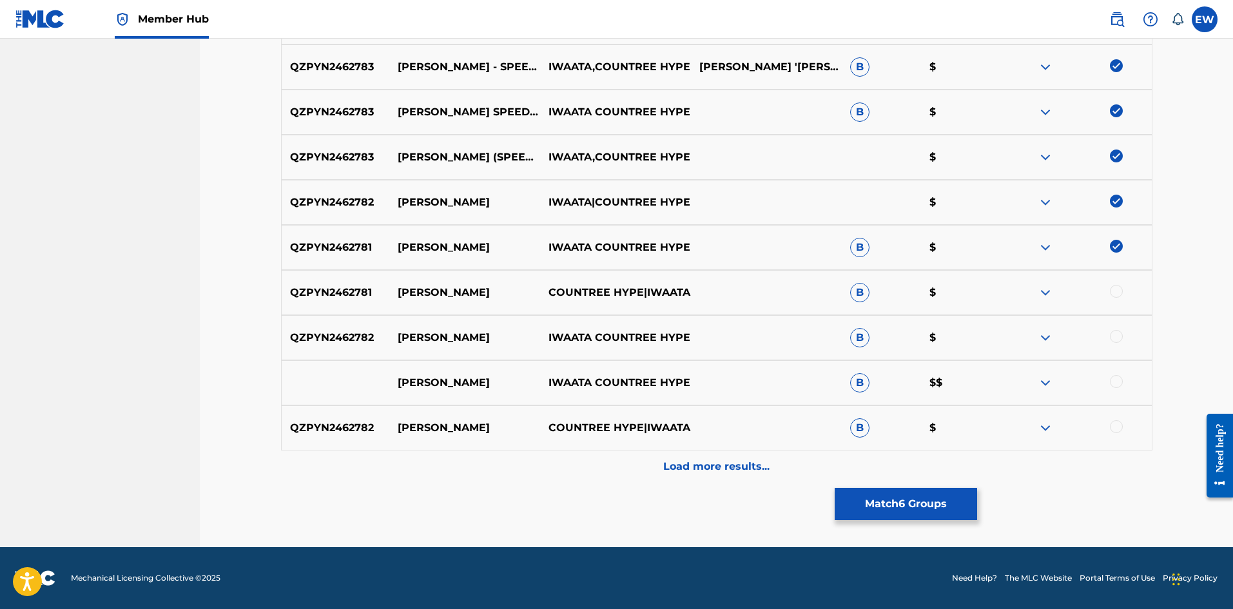
click at [1113, 294] on div at bounding box center [1116, 291] width 13 height 13
click at [1116, 344] on div "QZPYN2462782 TIKI KOTCH IWAATA COUNTREE HYPE B $" at bounding box center [716, 337] width 871 height 45
click at [1116, 340] on div at bounding box center [1116, 336] width 13 height 13
click at [1114, 380] on div at bounding box center [1116, 381] width 13 height 13
drag, startPoint x: 1121, startPoint y: 424, endPoint x: 1113, endPoint y: 420, distance: 9.0
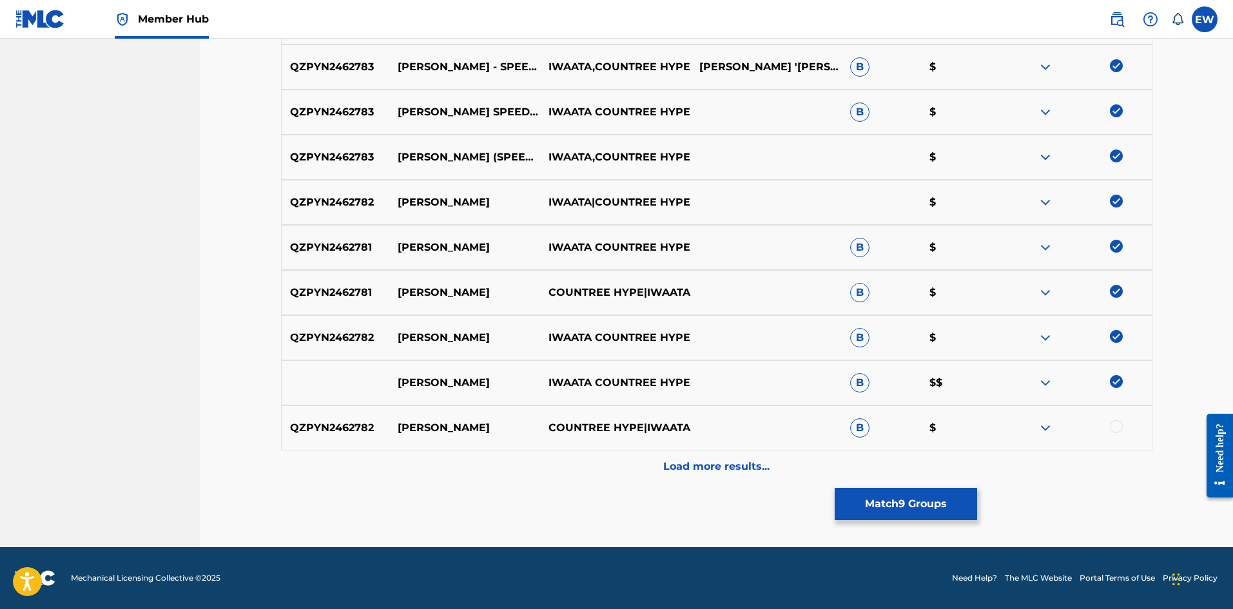
click at [1120, 424] on div at bounding box center [1116, 426] width 13 height 13
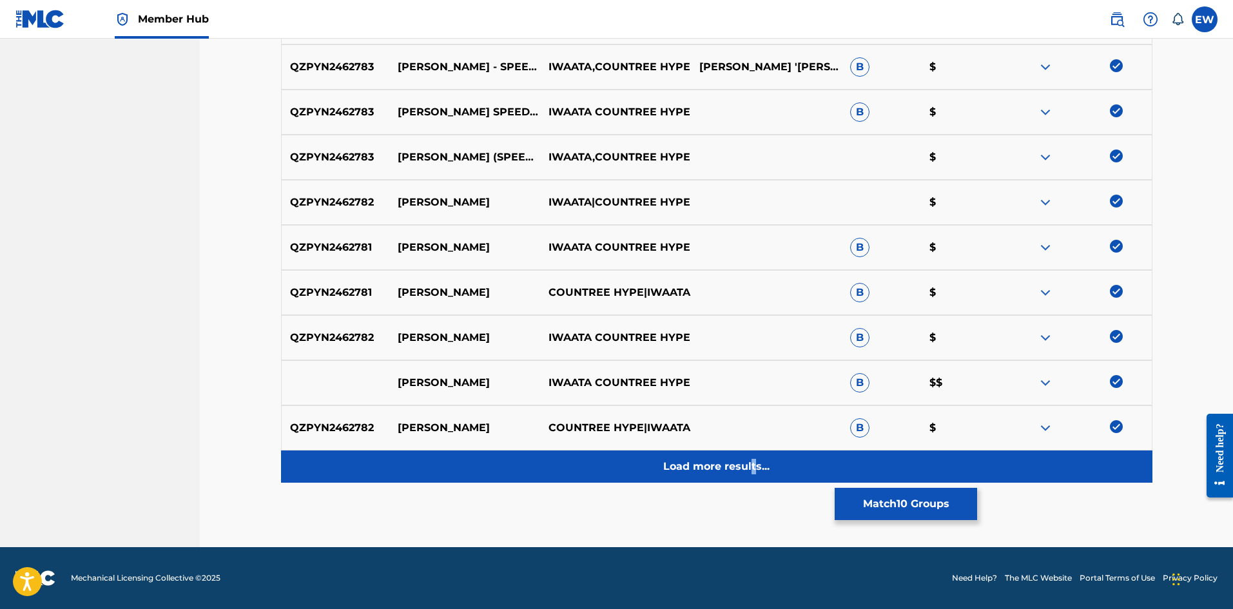
click at [749, 460] on p "Load more results..." at bounding box center [716, 466] width 106 height 15
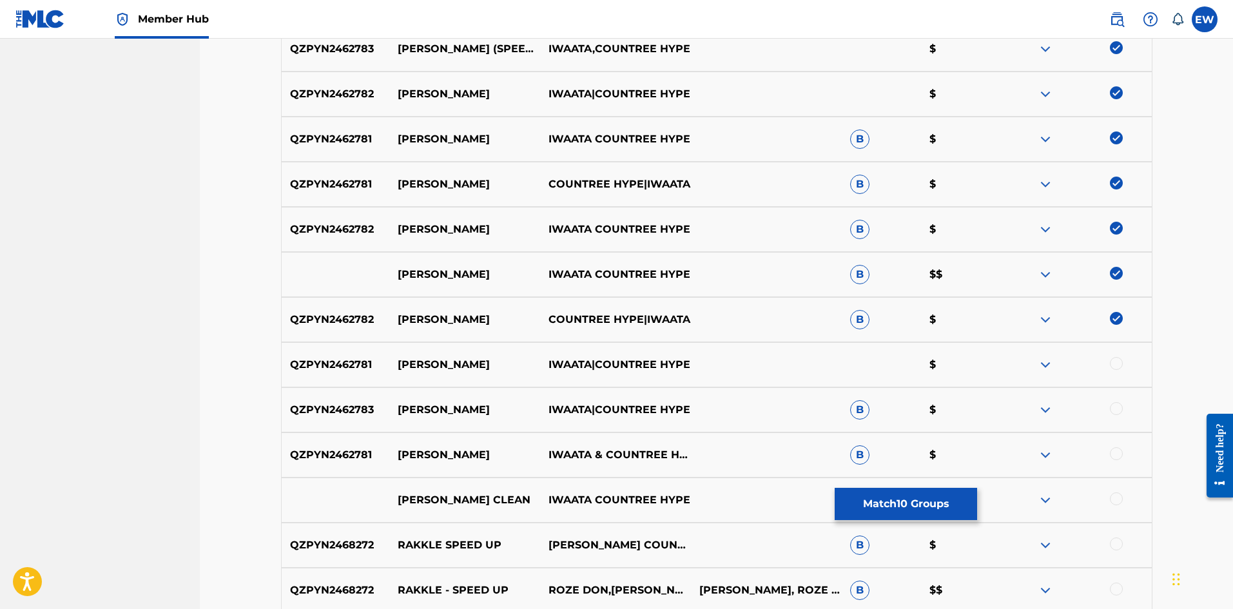
scroll to position [666, 0]
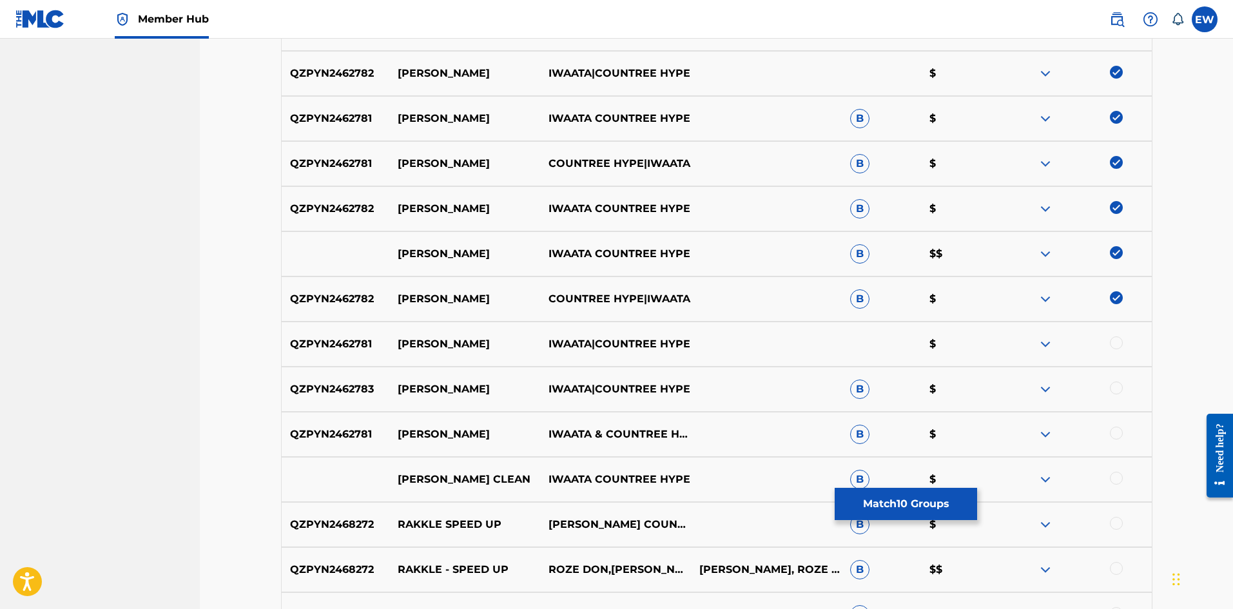
click at [1121, 343] on div at bounding box center [1116, 342] width 13 height 13
click at [1112, 387] on div at bounding box center [1116, 388] width 13 height 13
click at [1118, 431] on div at bounding box center [1116, 433] width 13 height 13
click at [1117, 472] on div at bounding box center [1116, 478] width 13 height 13
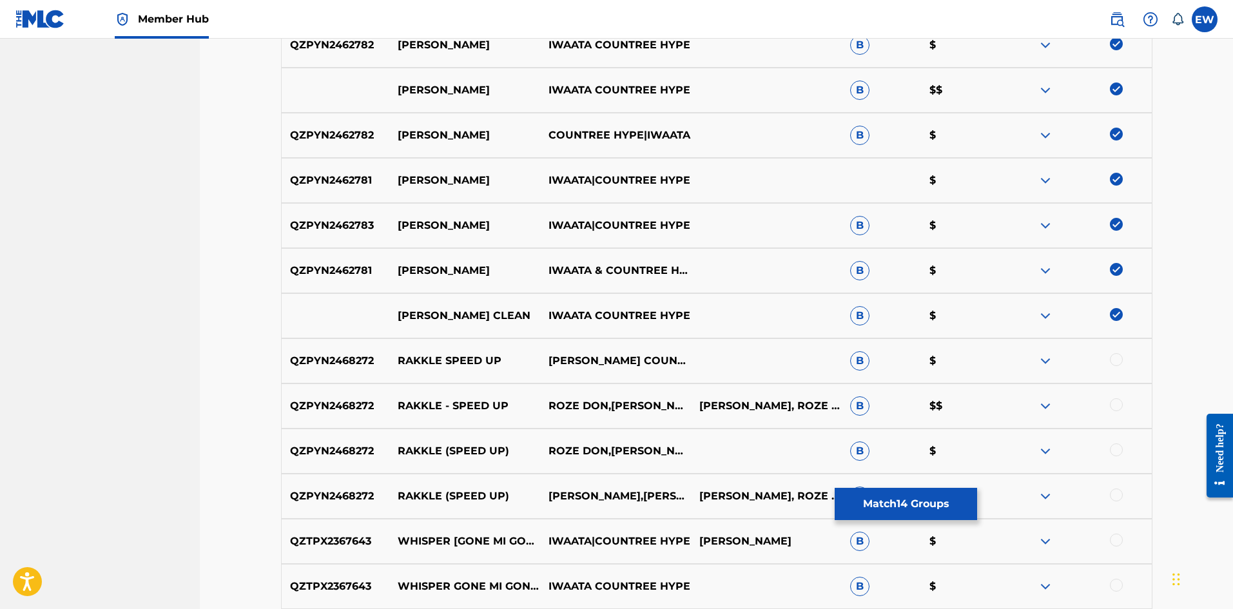
scroll to position [859, 0]
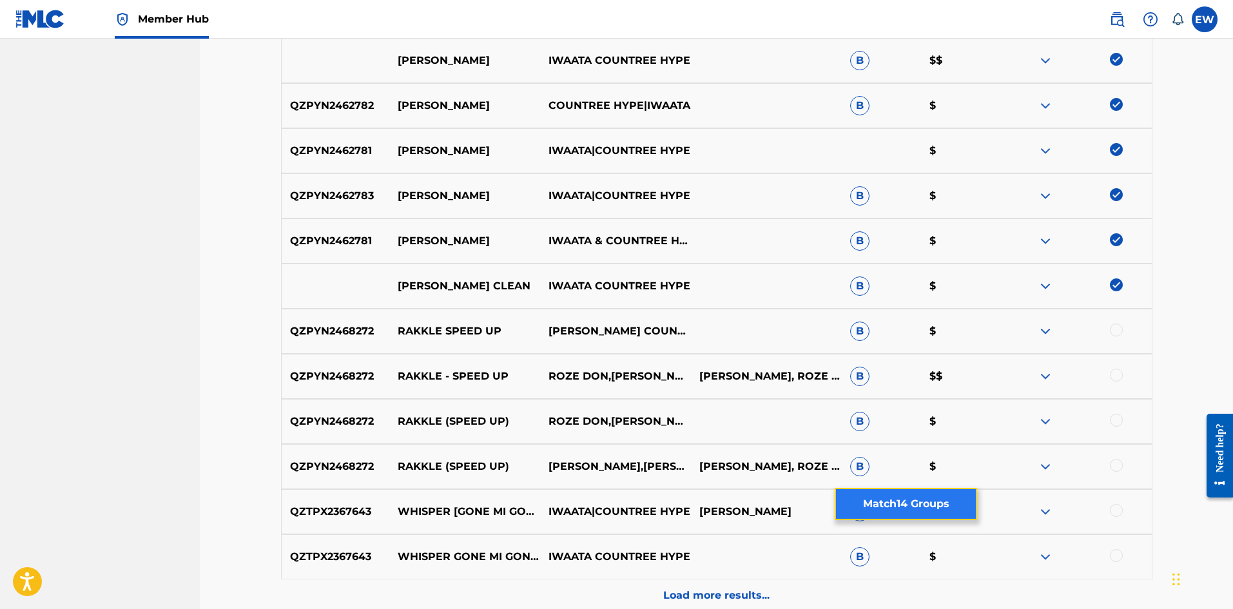
click at [863, 495] on button "Match 14 Groups" at bounding box center [906, 504] width 142 height 32
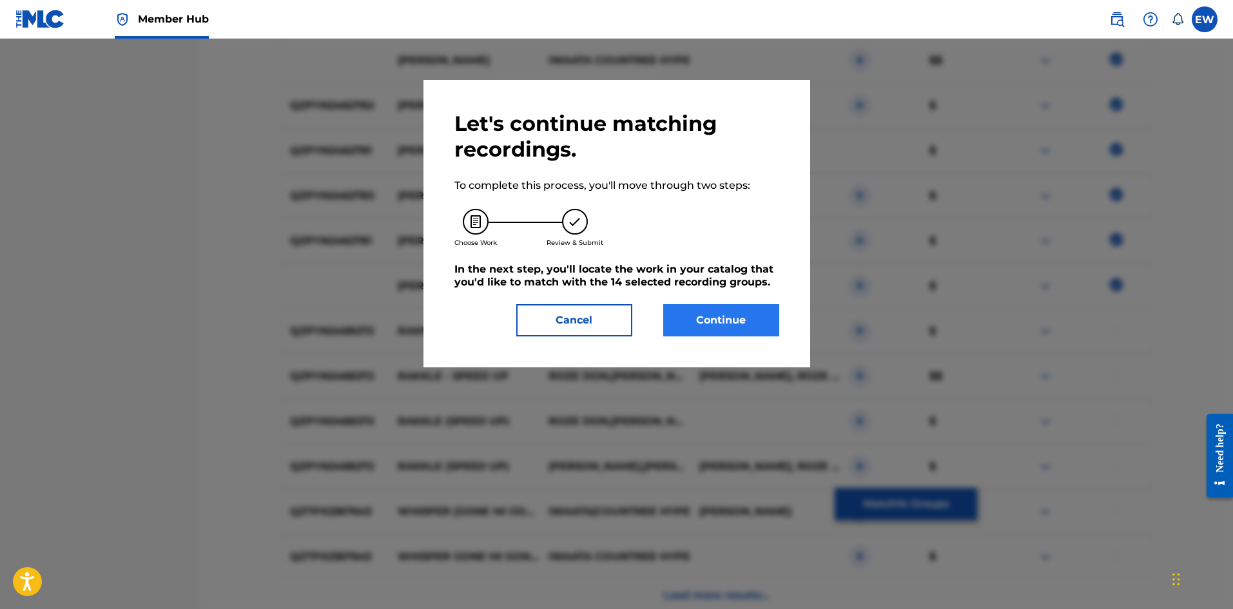
drag, startPoint x: 748, startPoint y: 340, endPoint x: 747, endPoint y: 328, distance: 11.6
click at [748, 338] on div "Let's continue matching recordings. To complete this process, you'll move throu…" at bounding box center [616, 223] width 387 height 287
click at [746, 327] on button "Continue" at bounding box center [721, 320] width 116 height 32
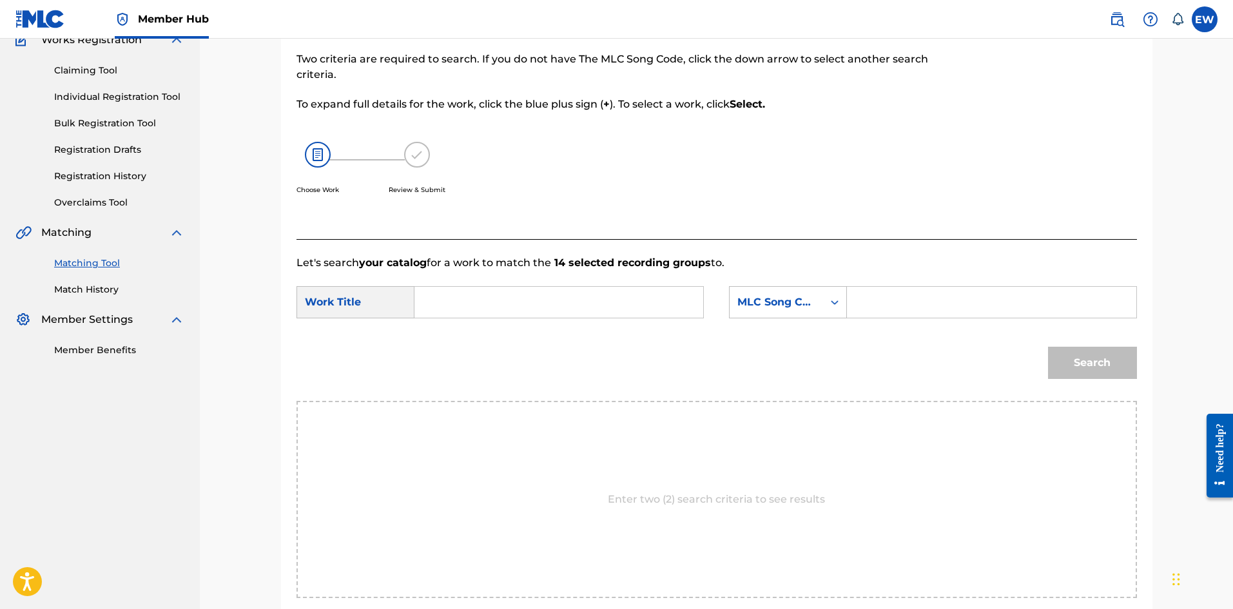
scroll to position [249, 0]
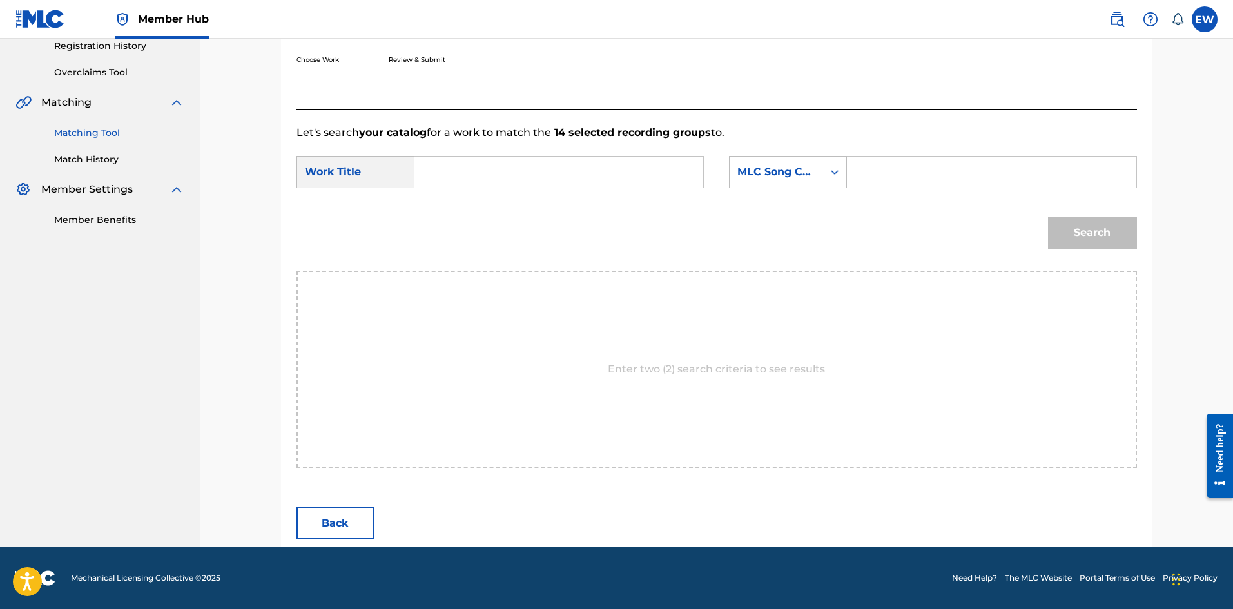
click at [579, 166] on input "Search Form" at bounding box center [558, 172] width 267 height 31
paste input "TIKI KOTCH SPEED UP"
type input "TIKI KOTCH SPEED UP"
click at [912, 171] on input "Search Form" at bounding box center [991, 172] width 267 height 31
paste input "IWAATA COUNTREE HYPE"
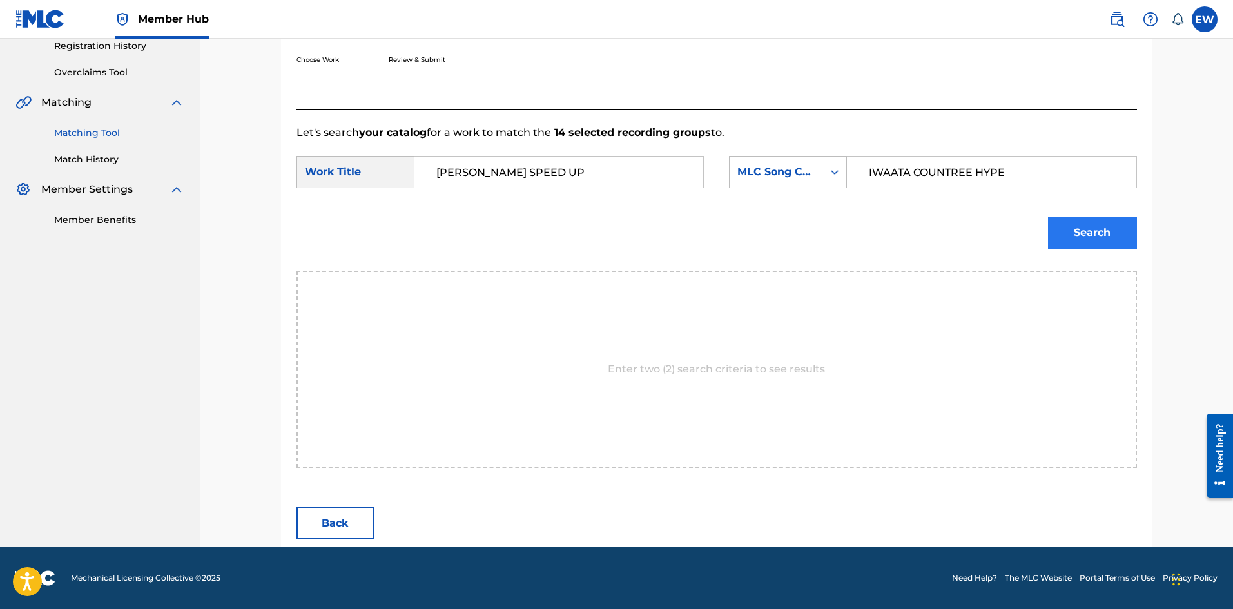
type input "IWAATA COUNTREE HYPE"
click at [1109, 234] on button "Search" at bounding box center [1092, 233] width 89 height 32
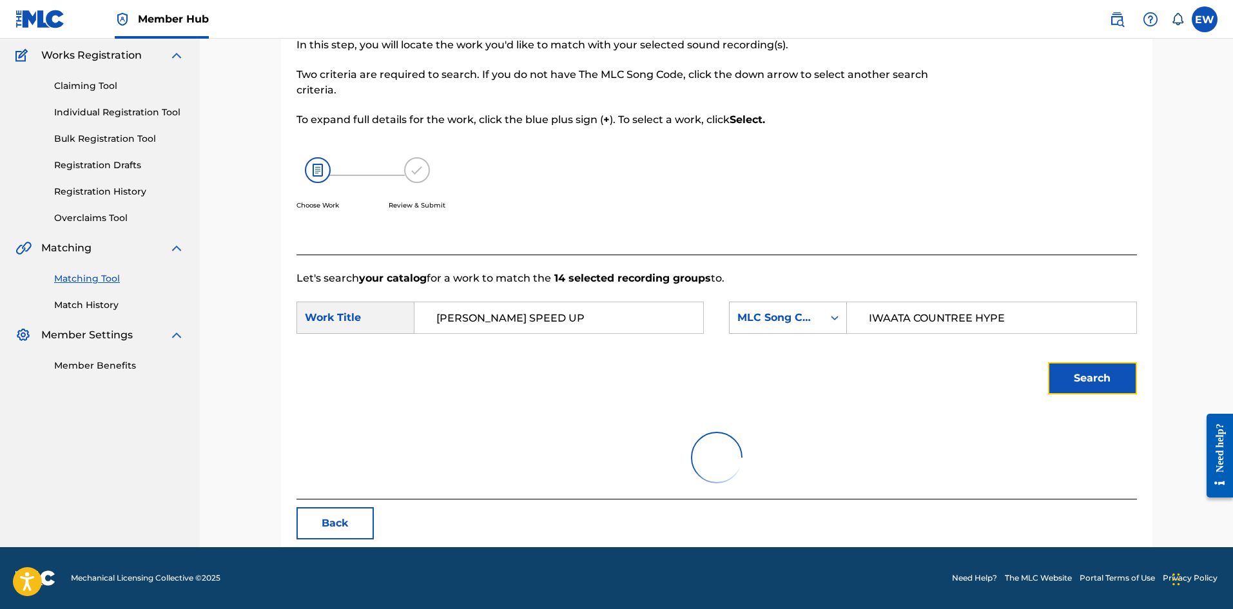
scroll to position [48, 0]
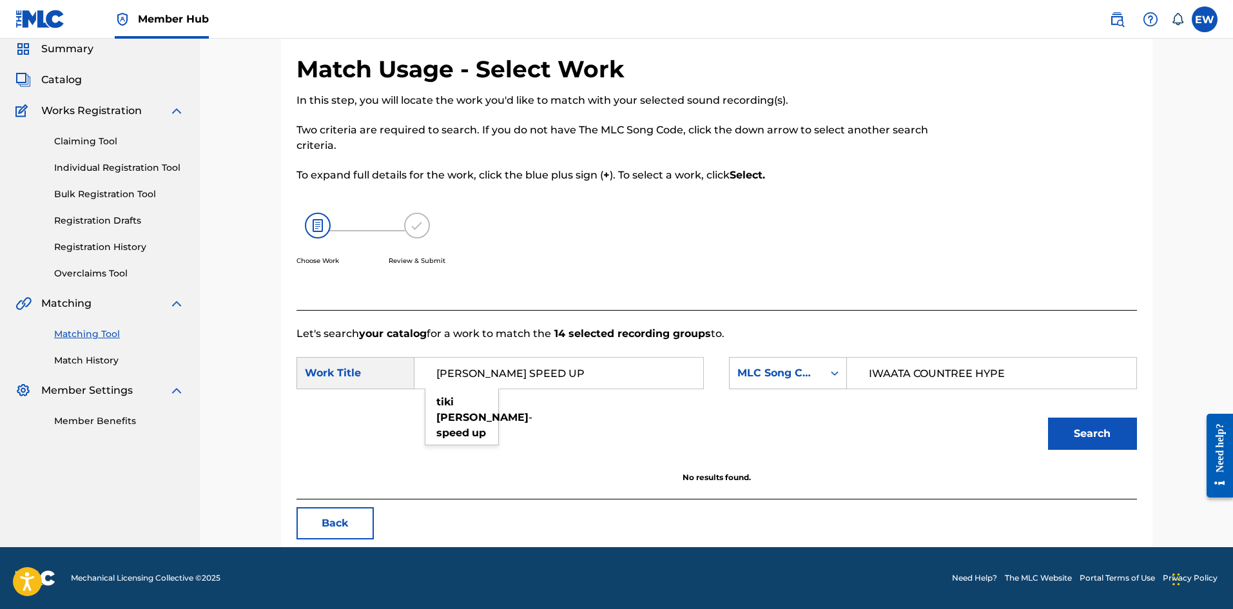
drag, startPoint x: 575, startPoint y: 370, endPoint x: 268, endPoint y: 369, distance: 306.8
click at [279, 363] on div "Match Usage - Select Work In this step, you will locate the work you'd like to …" at bounding box center [717, 285] width 902 height 525
paste input "Search Form"
type input "TIKI KOTCH"
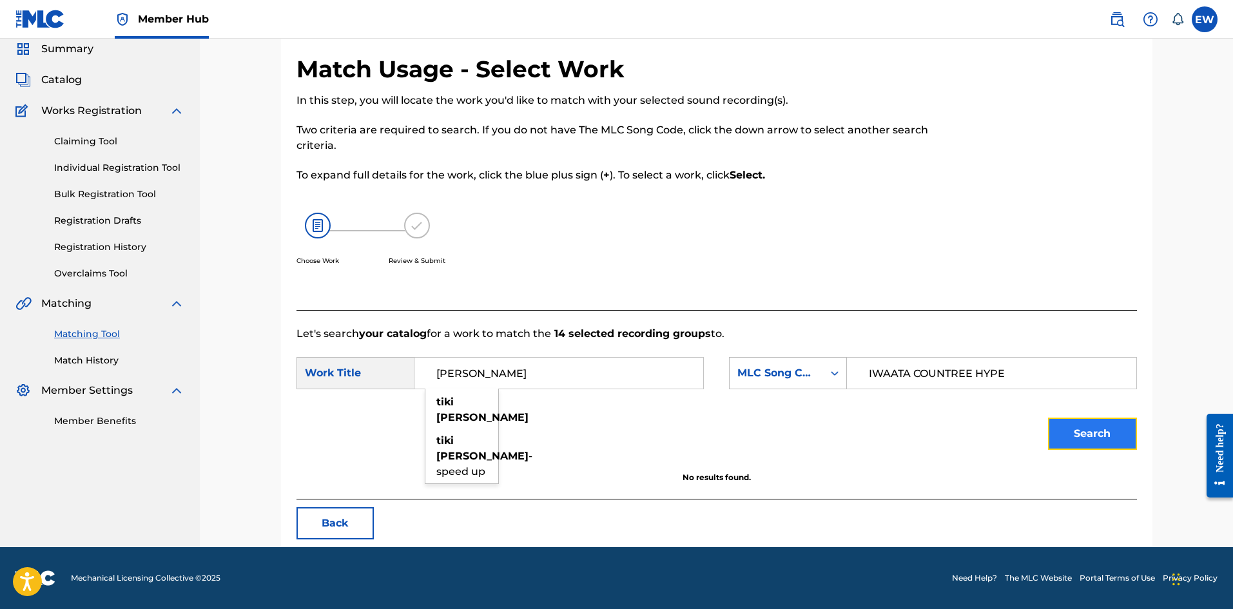
click at [1094, 443] on button "Search" at bounding box center [1092, 434] width 89 height 32
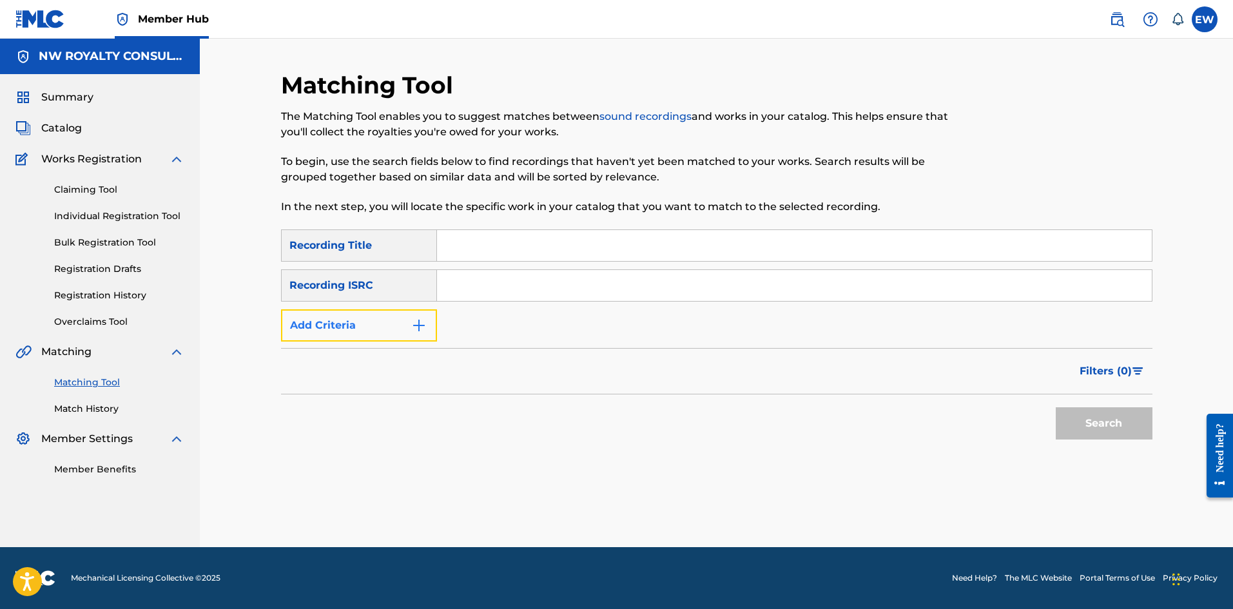
click at [340, 332] on button "Add Criteria" at bounding box center [359, 325] width 156 height 32
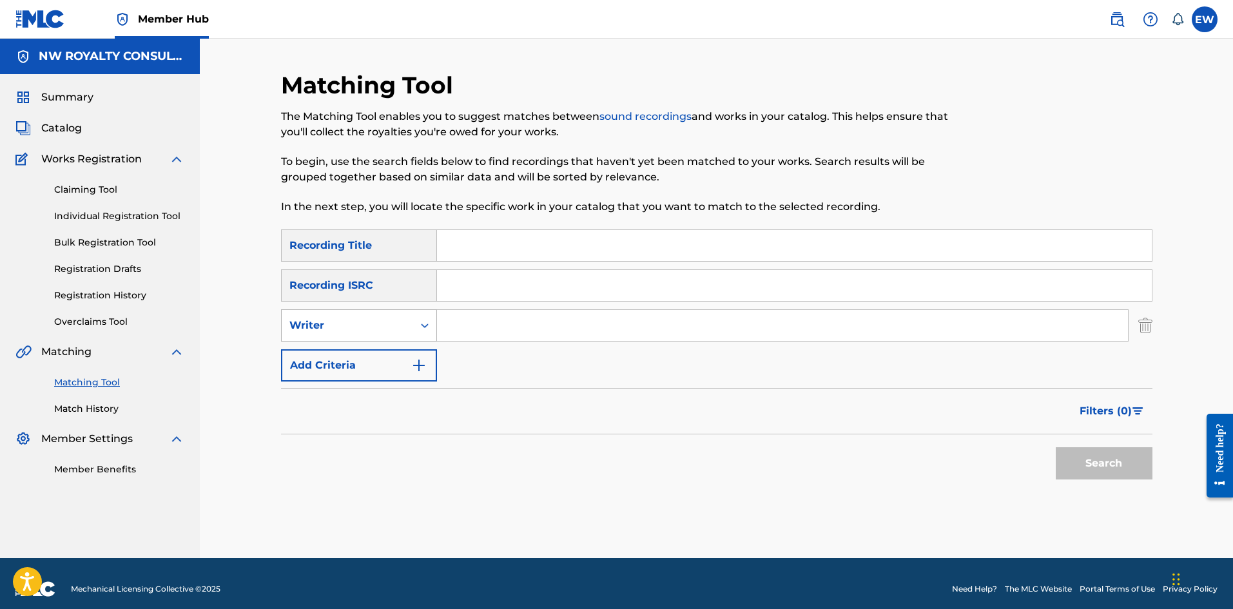
click at [331, 306] on div "SearchWithCriteriace9246af-2037-49ec-b288-5cb02de71458 Recording Title SearchWi…" at bounding box center [716, 305] width 871 height 152
click at [333, 316] on div "SearchWithCriteriace9246af-2037-49ec-b288-5cb02de71458 Recording Title SearchWi…" at bounding box center [716, 305] width 871 height 152
click at [330, 319] on div "Writer" at bounding box center [347, 325] width 131 height 24
drag, startPoint x: 304, startPoint y: 353, endPoint x: 346, endPoint y: 332, distance: 47.0
click at [308, 351] on div "Recording Artist" at bounding box center [359, 358] width 155 height 32
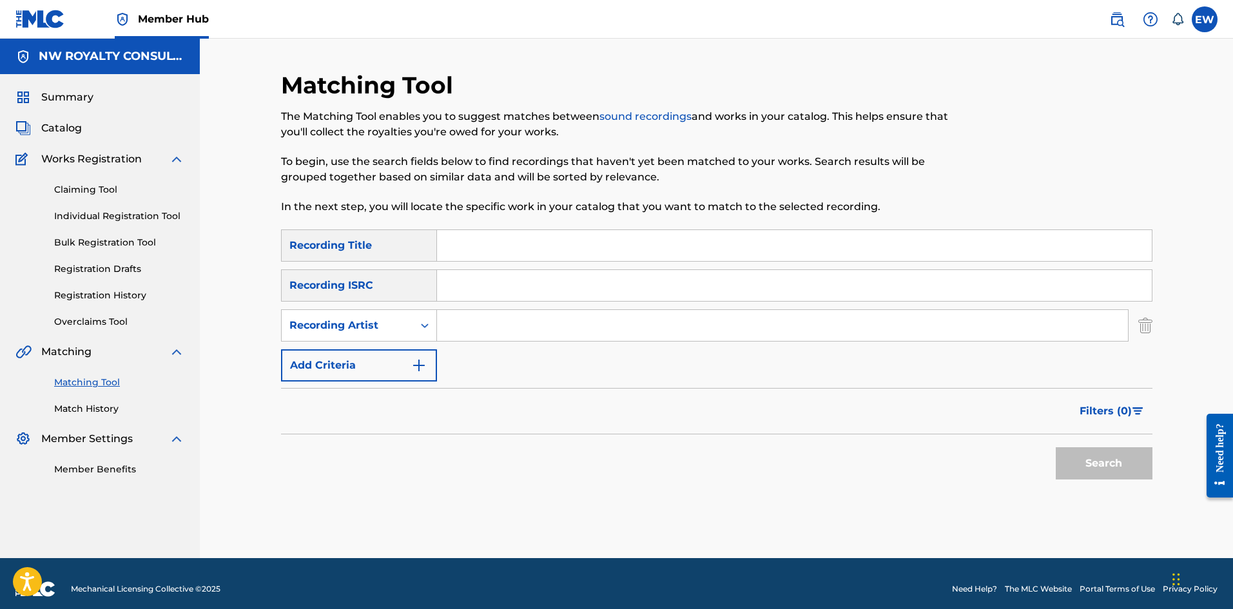
click at [494, 334] on input "Search Form" at bounding box center [782, 325] width 691 height 31
paste input "TEFLON YOUNG KING"
type input "TEFLON YOUNG KING"
click at [839, 244] on input "Search Form" at bounding box center [794, 245] width 715 height 31
paste input "TIME IS THERE FOR YOU"
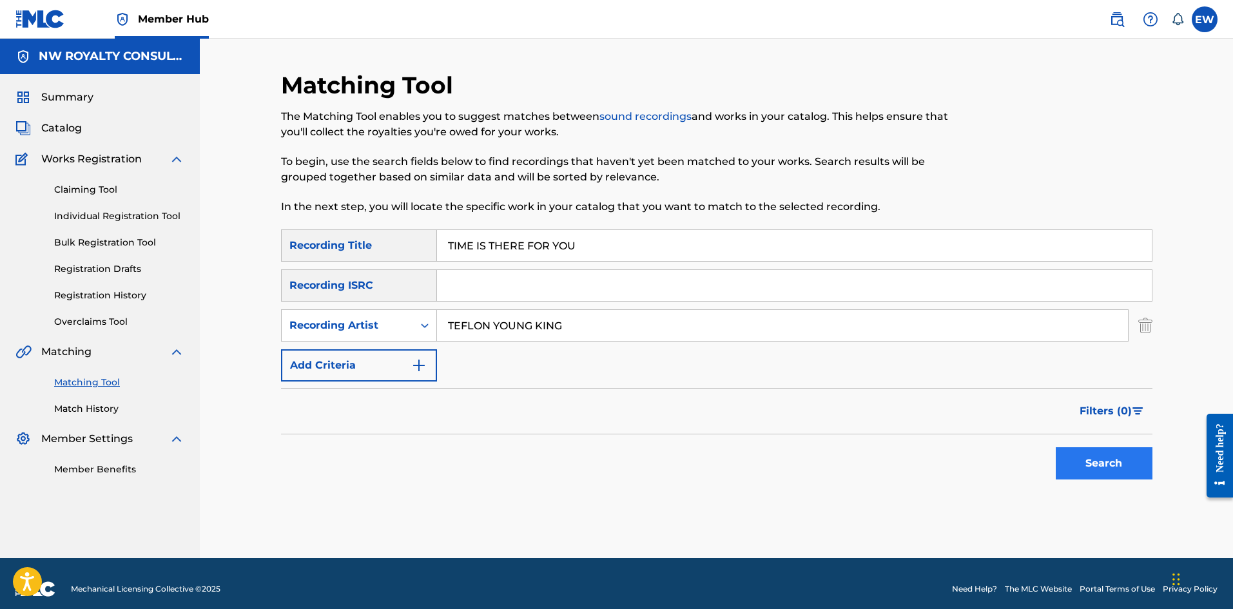
type input "TIME IS THERE FOR YOU"
click at [1109, 465] on button "Search" at bounding box center [1104, 463] width 97 height 32
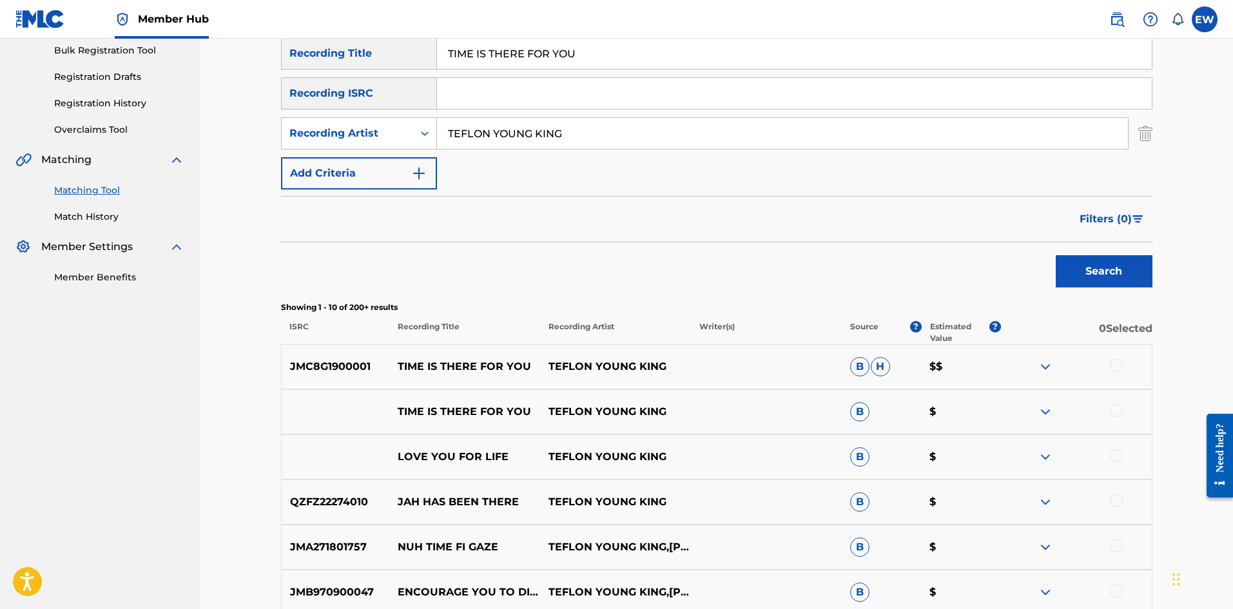
scroll to position [193, 0]
click at [1121, 367] on div at bounding box center [1116, 364] width 13 height 13
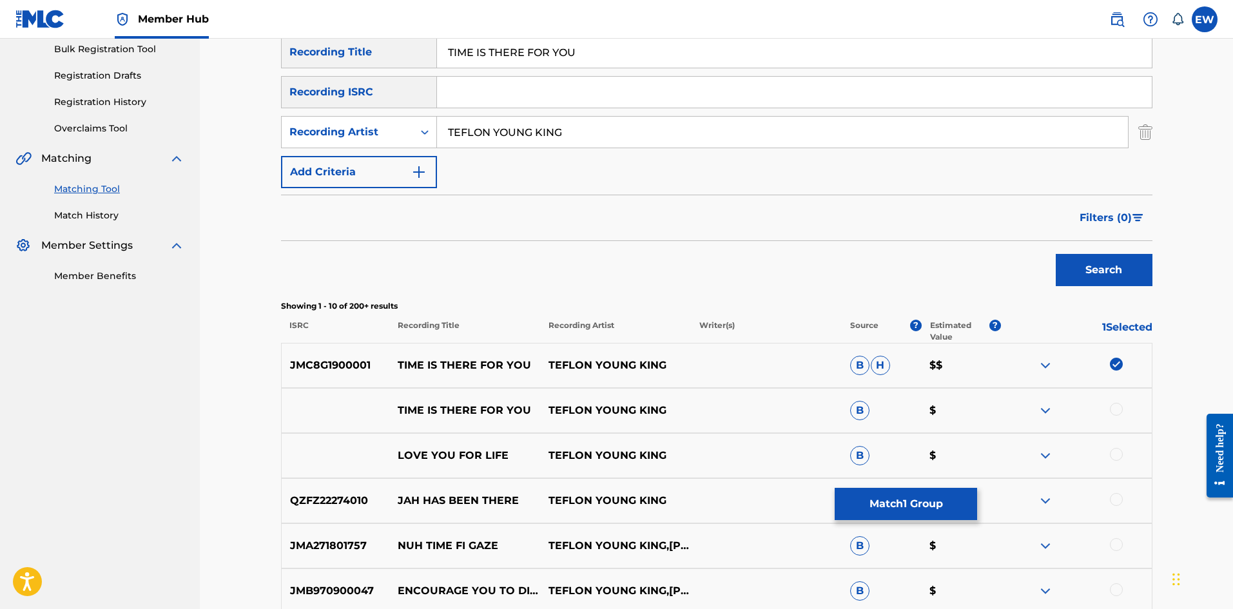
click at [1118, 408] on div at bounding box center [1116, 409] width 13 height 13
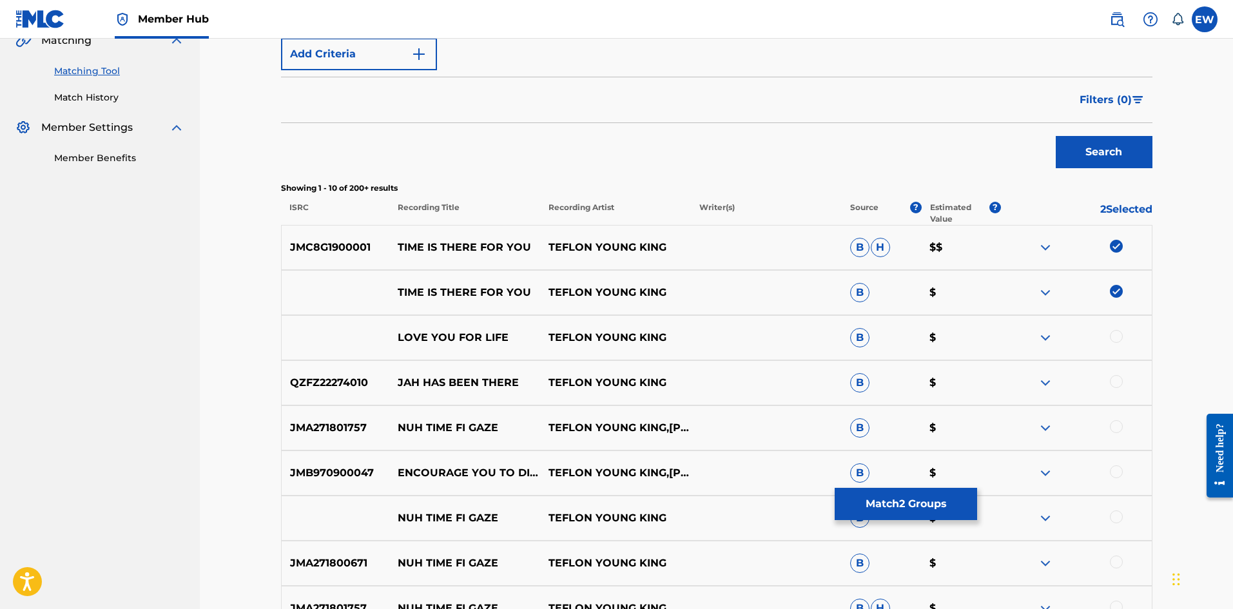
scroll to position [322, 0]
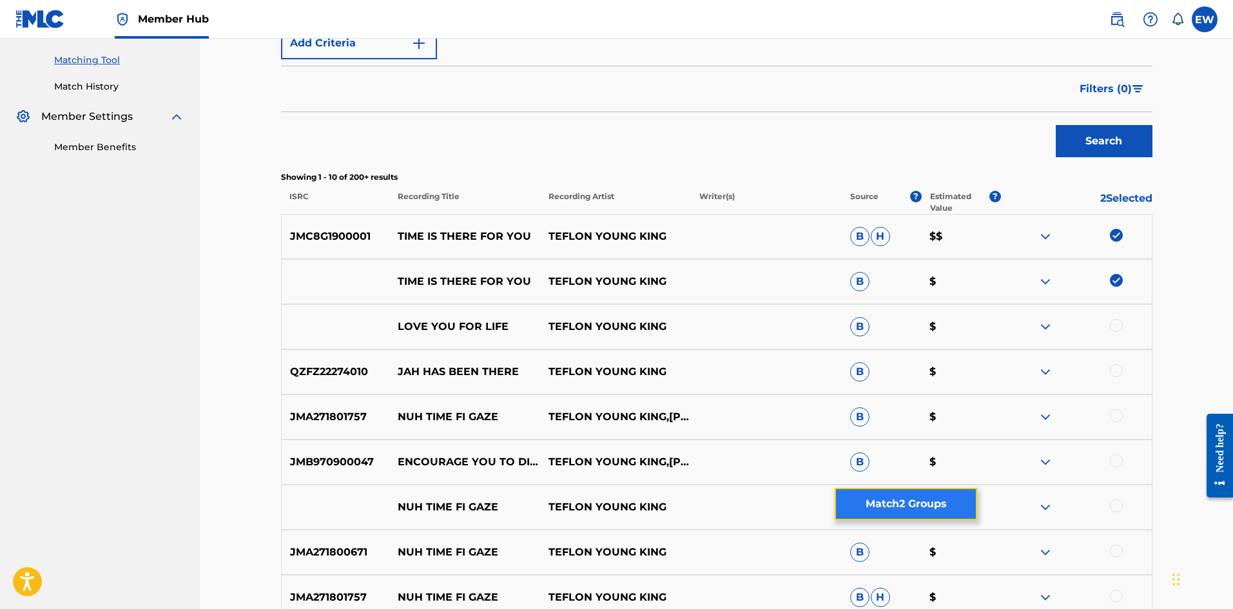
click at [905, 498] on button "Match 2 Groups" at bounding box center [906, 504] width 142 height 32
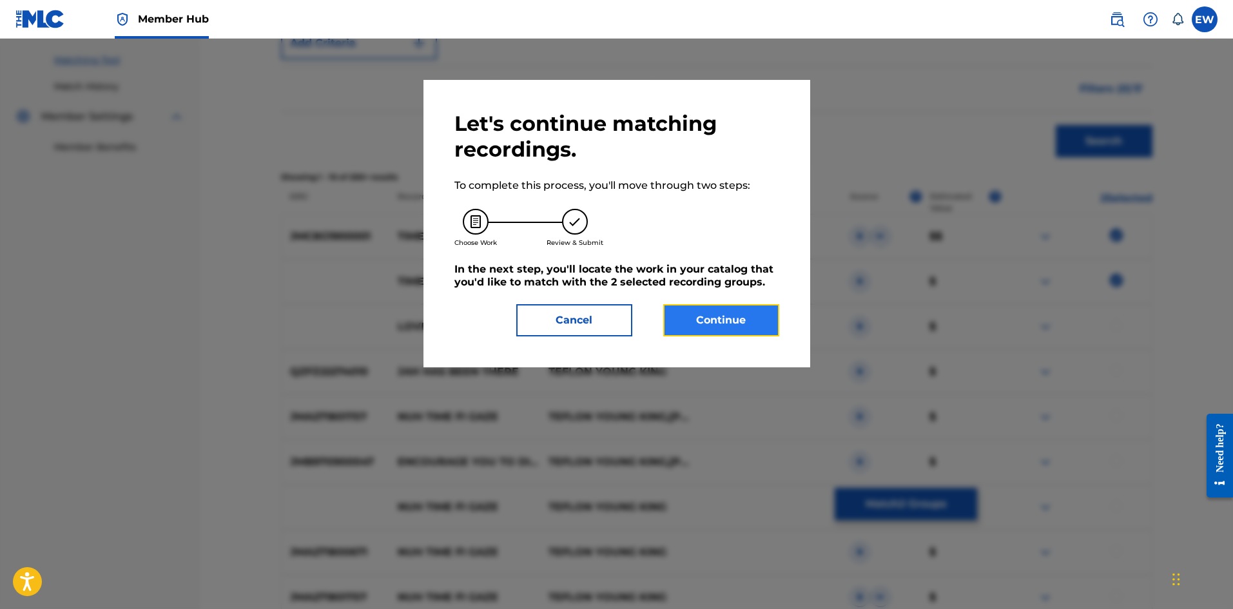
click at [719, 327] on button "Continue" at bounding box center [721, 320] width 116 height 32
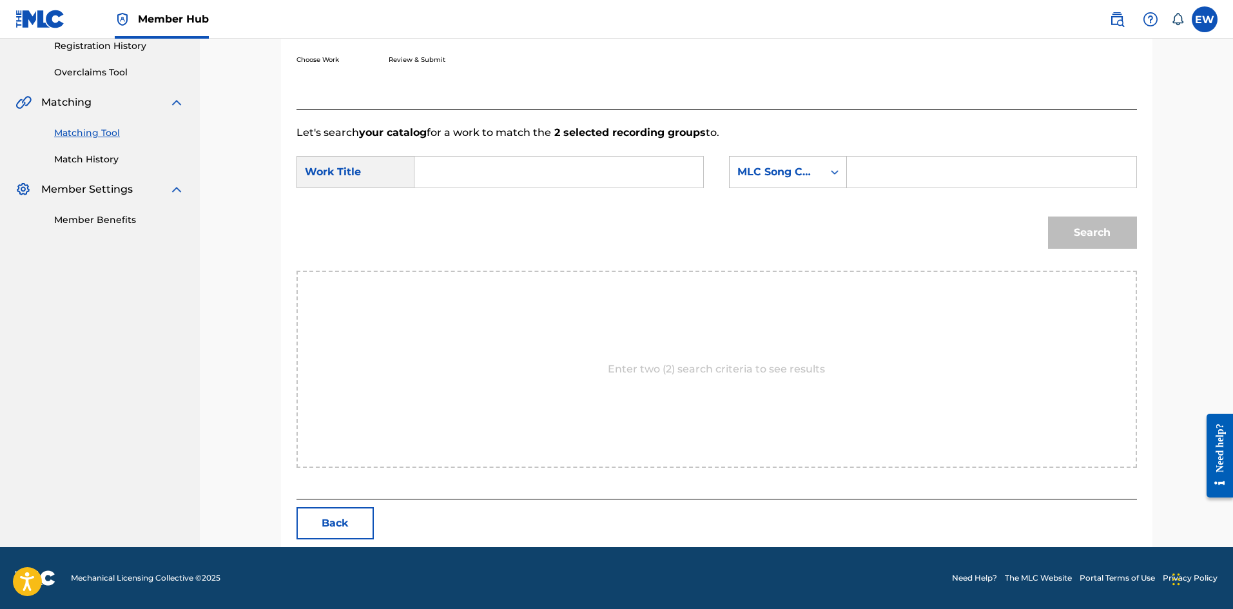
click at [520, 177] on input "Search Form" at bounding box center [558, 172] width 267 height 31
paste input "TIME IS THERE FOR YOU"
type input "TIME IS THERE FOR YOU"
click at [944, 174] on input "Search Form" at bounding box center [991, 172] width 267 height 31
paste input "TC83HO"
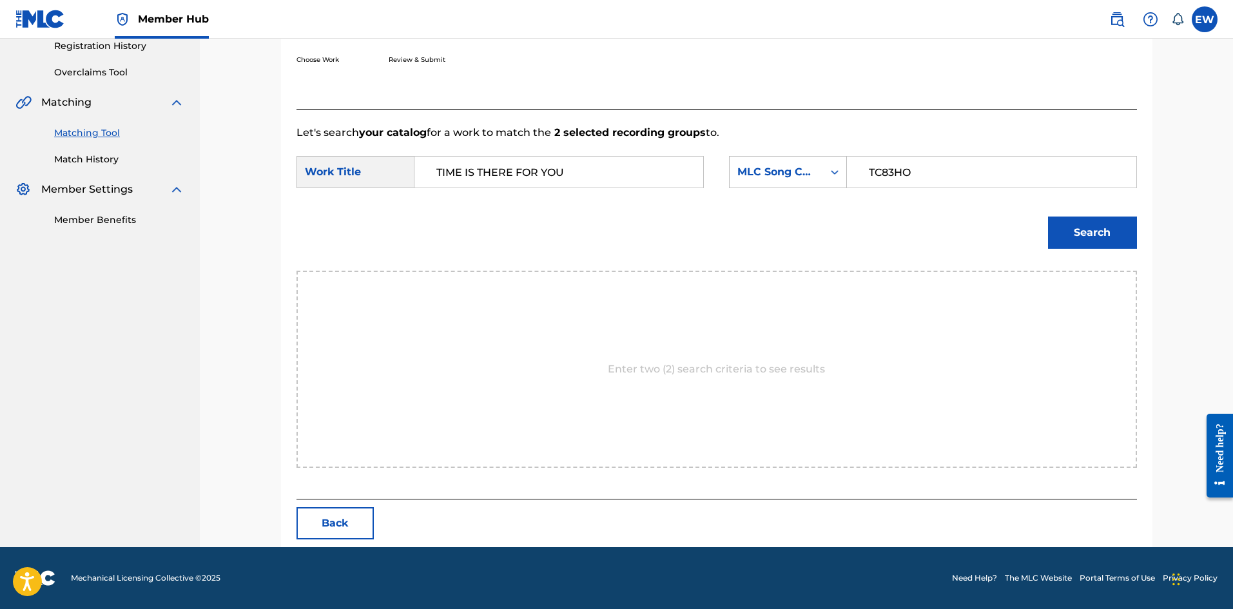
type input "TC83HO"
drag, startPoint x: 1101, startPoint y: 249, endPoint x: 1098, endPoint y: 239, distance: 10.6
click at [1101, 249] on div "Search" at bounding box center [1089, 230] width 95 height 52
click at [1098, 236] on button "Search" at bounding box center [1092, 233] width 89 height 32
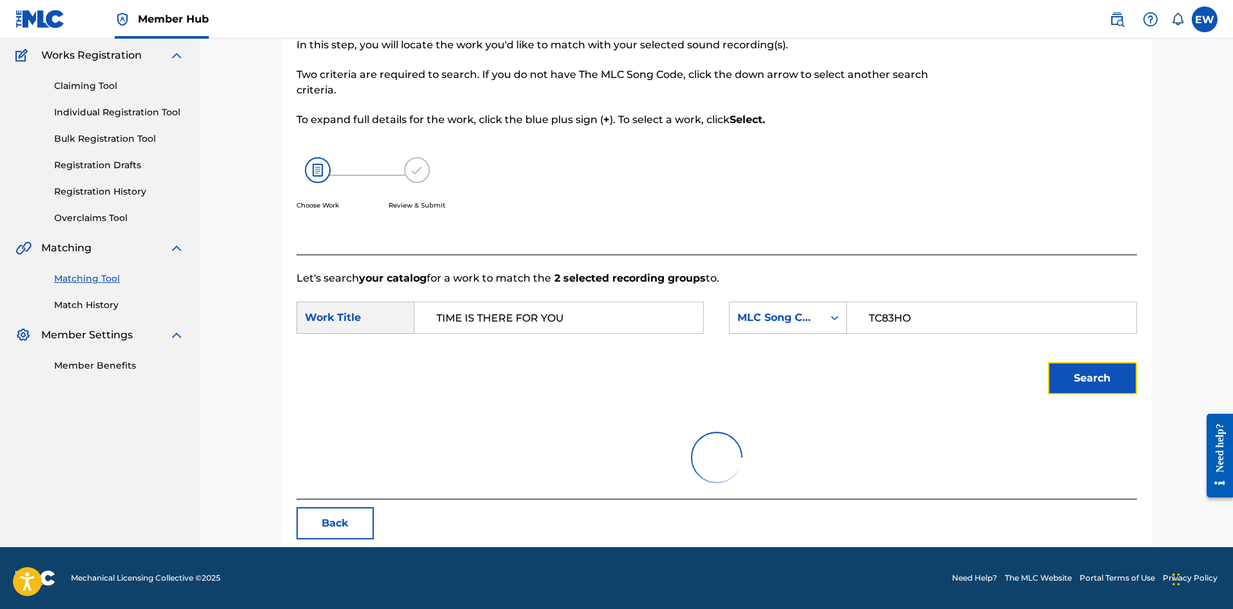
scroll to position [211, 0]
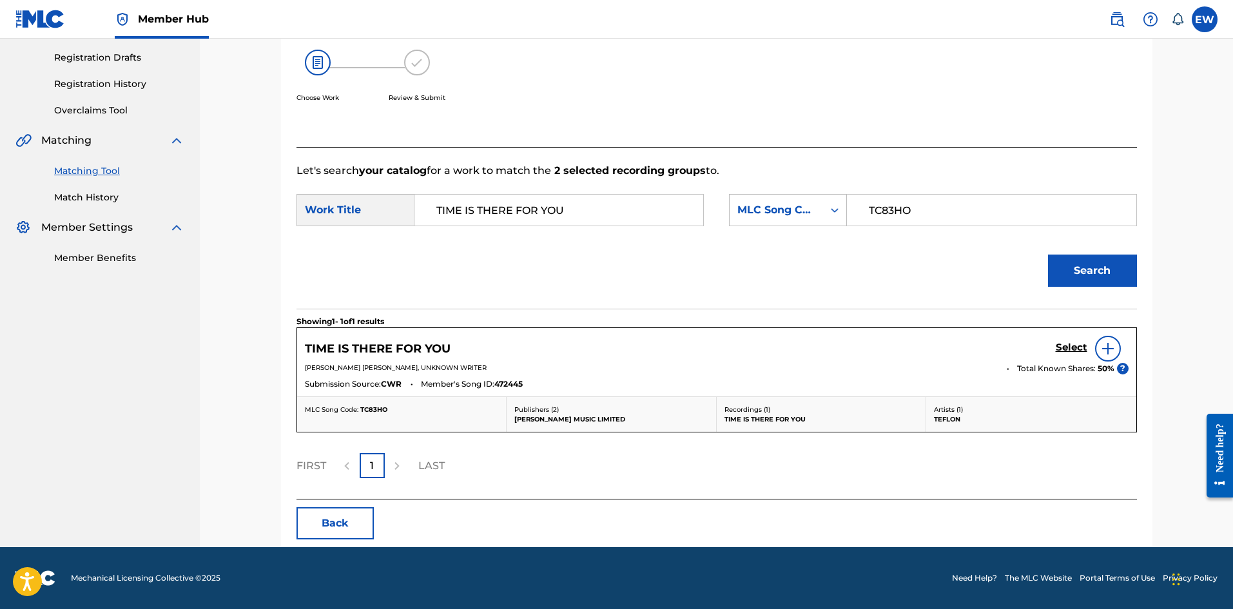
click at [1069, 338] on div "Select" at bounding box center [1092, 349] width 73 height 26
click at [1064, 344] on h5 "Select" at bounding box center [1072, 348] width 32 height 12
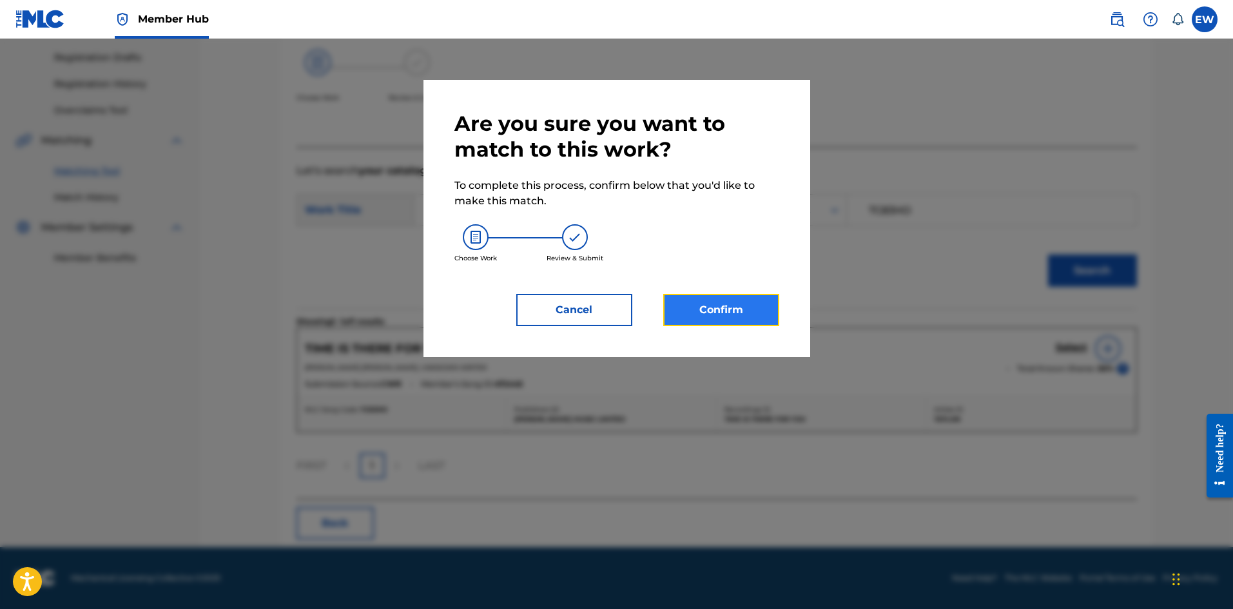
click at [711, 313] on button "Confirm" at bounding box center [721, 310] width 116 height 32
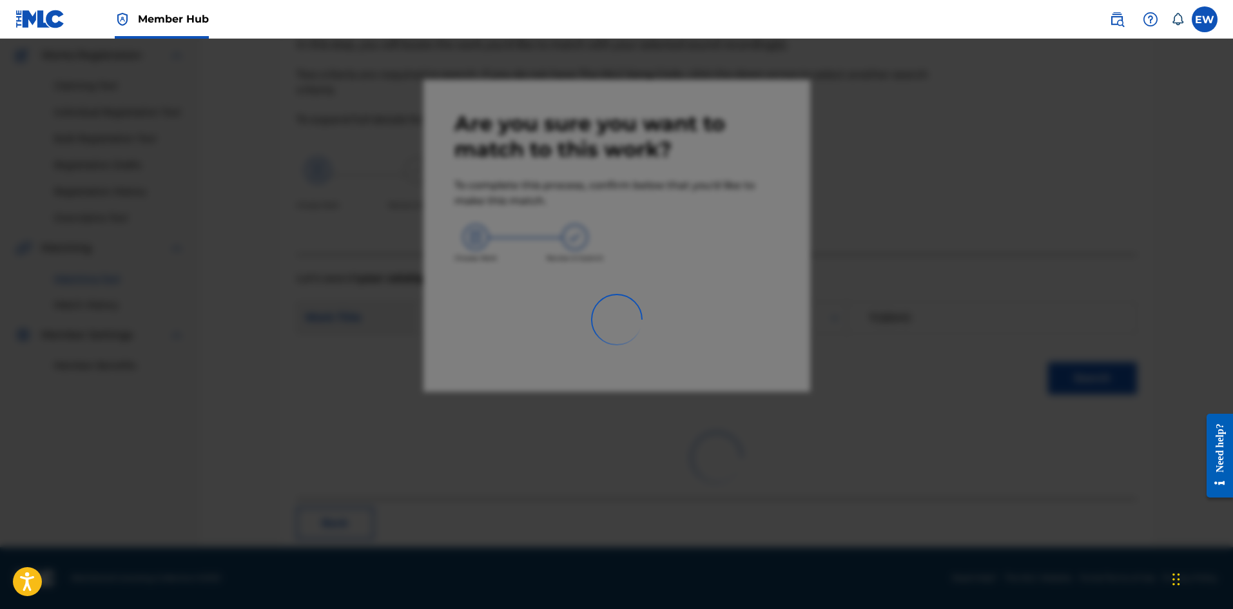
scroll to position [31, 0]
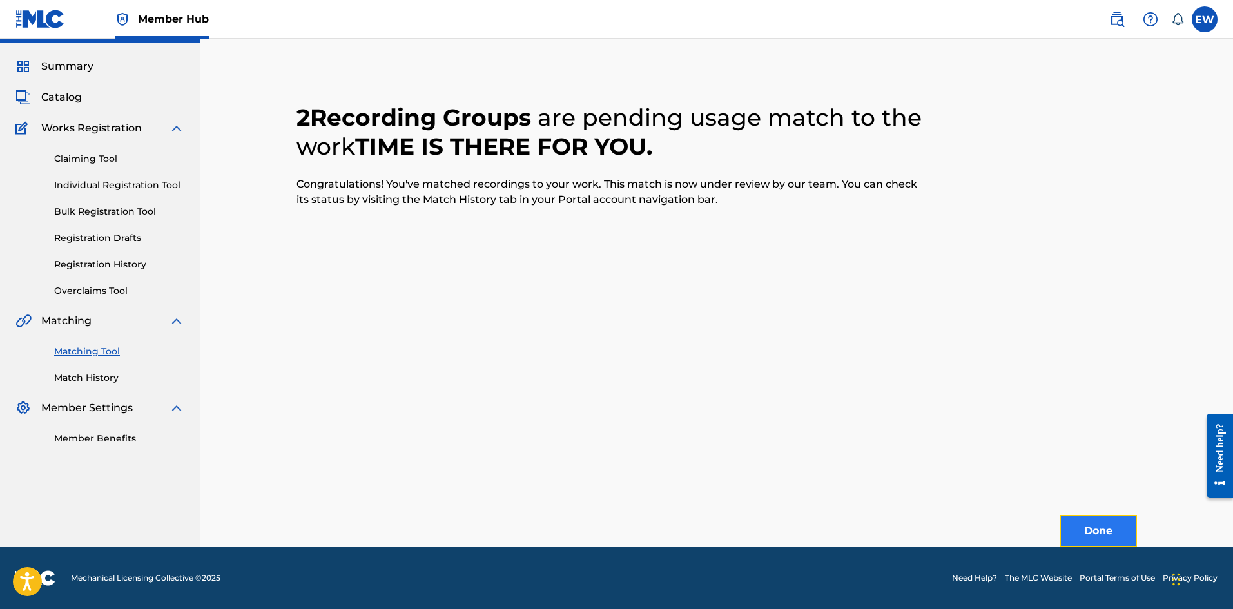
click at [1081, 533] on button "Done" at bounding box center [1098, 531] width 77 height 32
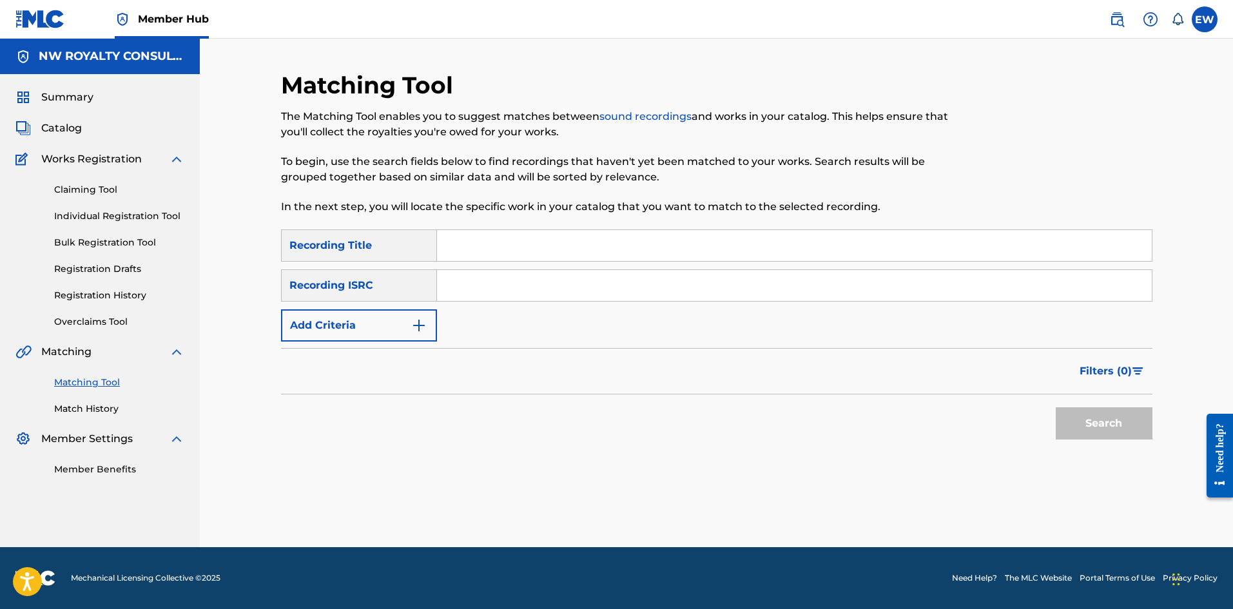
scroll to position [0, 0]
click at [384, 320] on button "Add Criteria" at bounding box center [359, 325] width 156 height 32
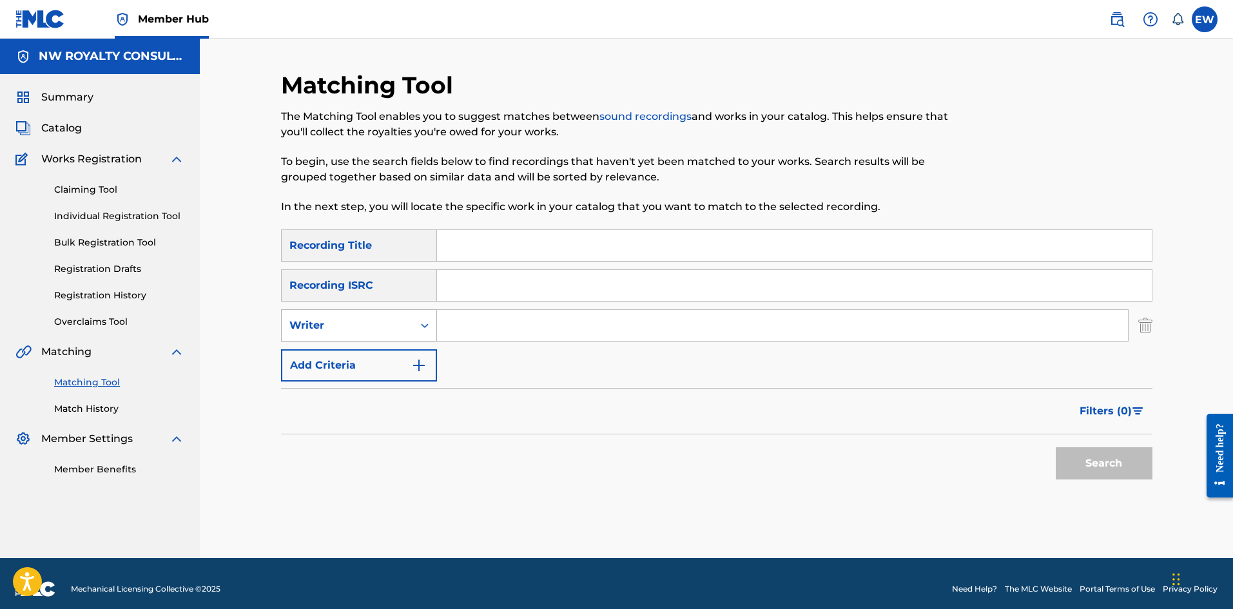
click at [382, 323] on div "Writer" at bounding box center [347, 325] width 116 height 15
click at [430, 347] on div "Recording Artist" at bounding box center [359, 358] width 155 height 32
click at [507, 324] on input "Search Form" at bounding box center [782, 325] width 691 height 31
paste input "[PERSON_NAME]"
type input "[PERSON_NAME]"
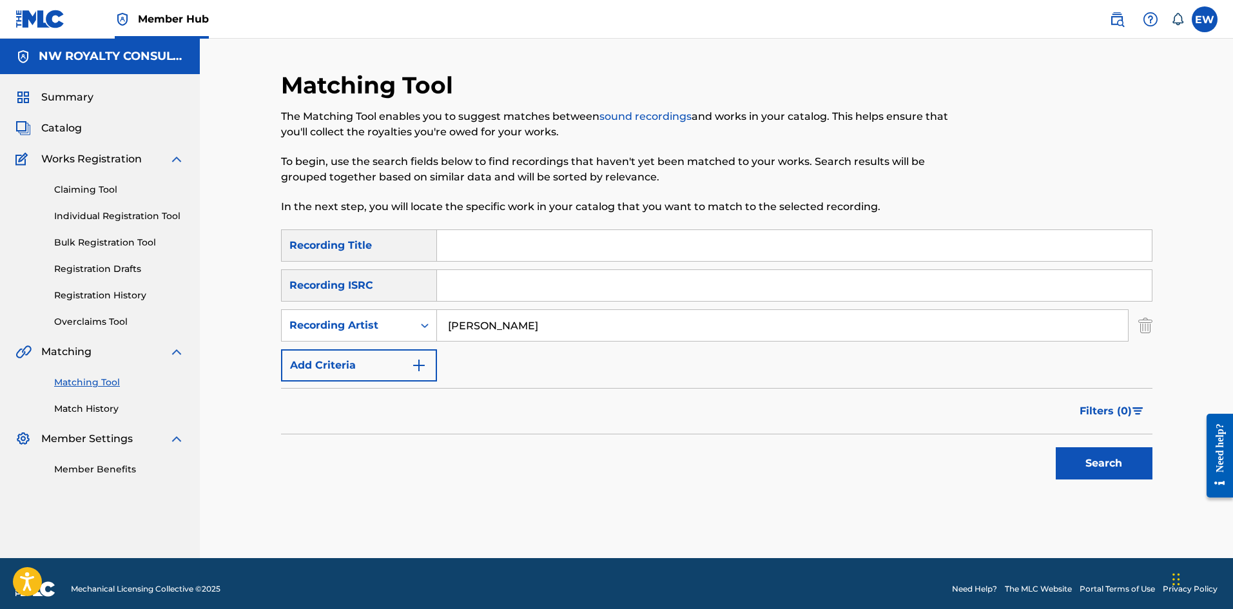
click at [598, 248] on input "Search Form" at bounding box center [794, 245] width 715 height 31
paste input "TINK MI EASY"
type input "TINK MI EASY"
click at [1100, 440] on div "Search" at bounding box center [1100, 460] width 103 height 52
click at [1097, 454] on button "Search" at bounding box center [1104, 463] width 97 height 32
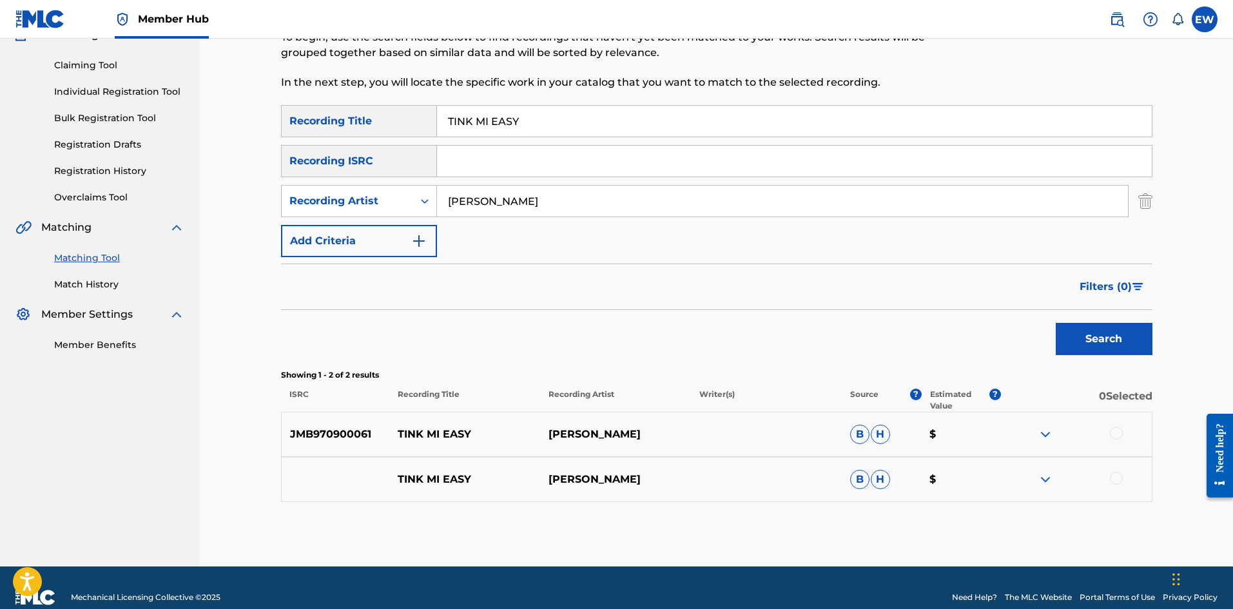
scroll to position [144, 0]
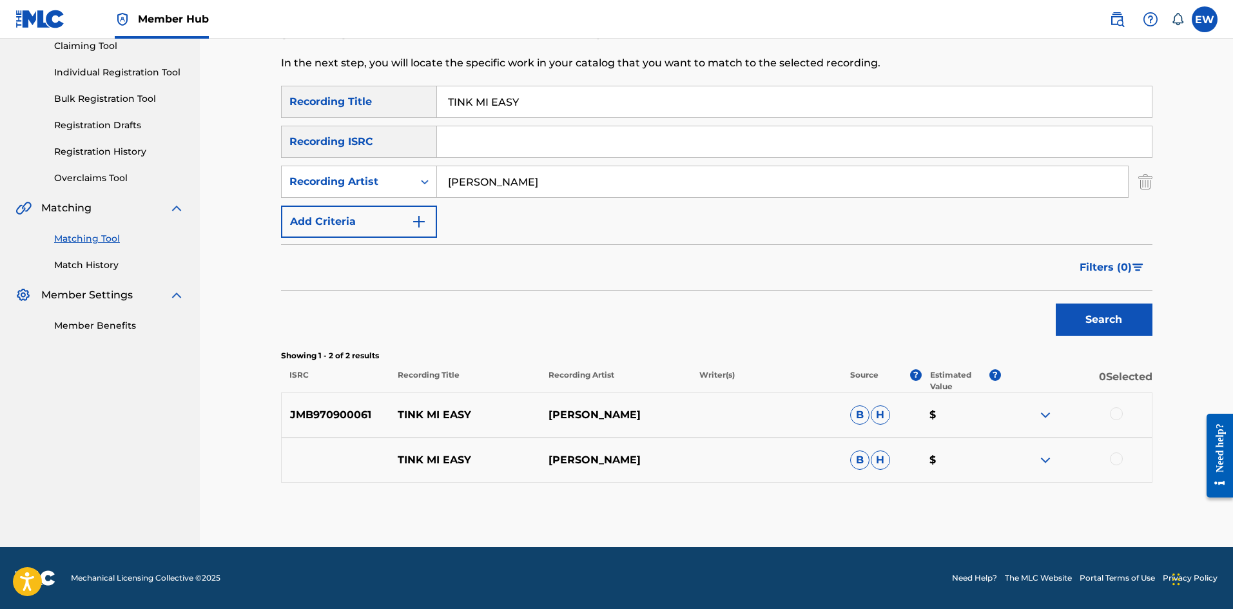
click at [1119, 413] on div at bounding box center [1116, 413] width 13 height 13
click at [1114, 457] on div at bounding box center [1116, 458] width 13 height 13
click at [929, 516] on button "Match 2 Groups" at bounding box center [906, 504] width 142 height 32
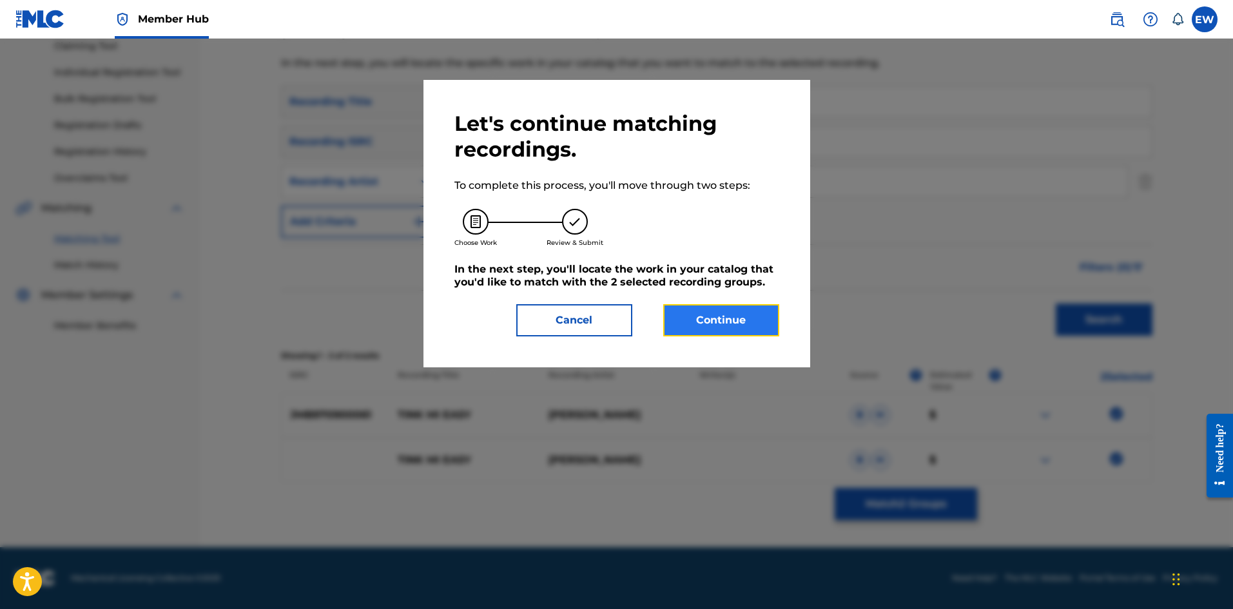
click at [710, 313] on button "Continue" at bounding box center [721, 320] width 116 height 32
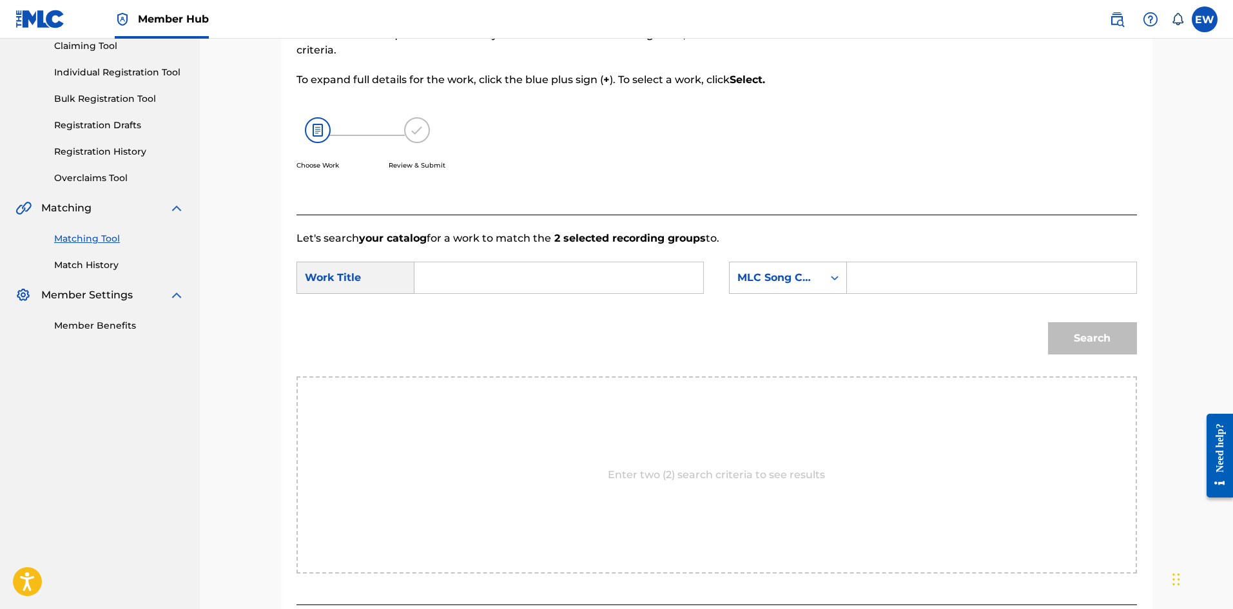
click at [547, 280] on input "Search Form" at bounding box center [558, 277] width 267 height 31
paste input "TINK MI EASY"
type input "TINK MI EASY"
click at [940, 281] on input "Search Form" at bounding box center [991, 277] width 267 height 31
paste input "YV7HN7"
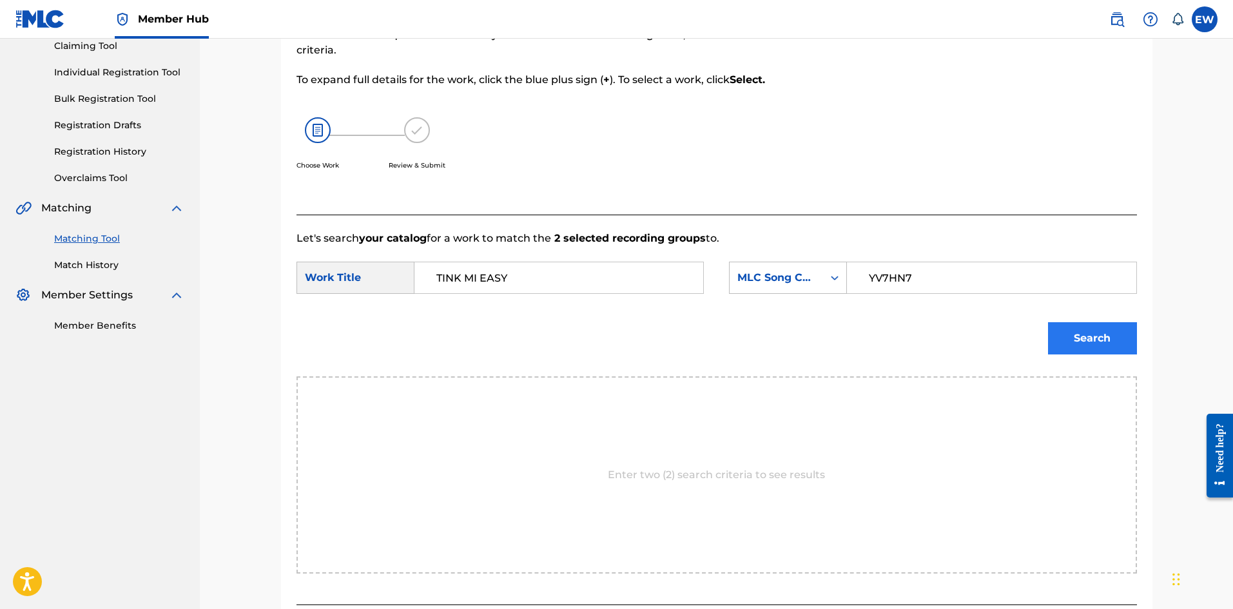
type input "YV7HN7"
click at [1100, 344] on button "Search" at bounding box center [1092, 338] width 89 height 32
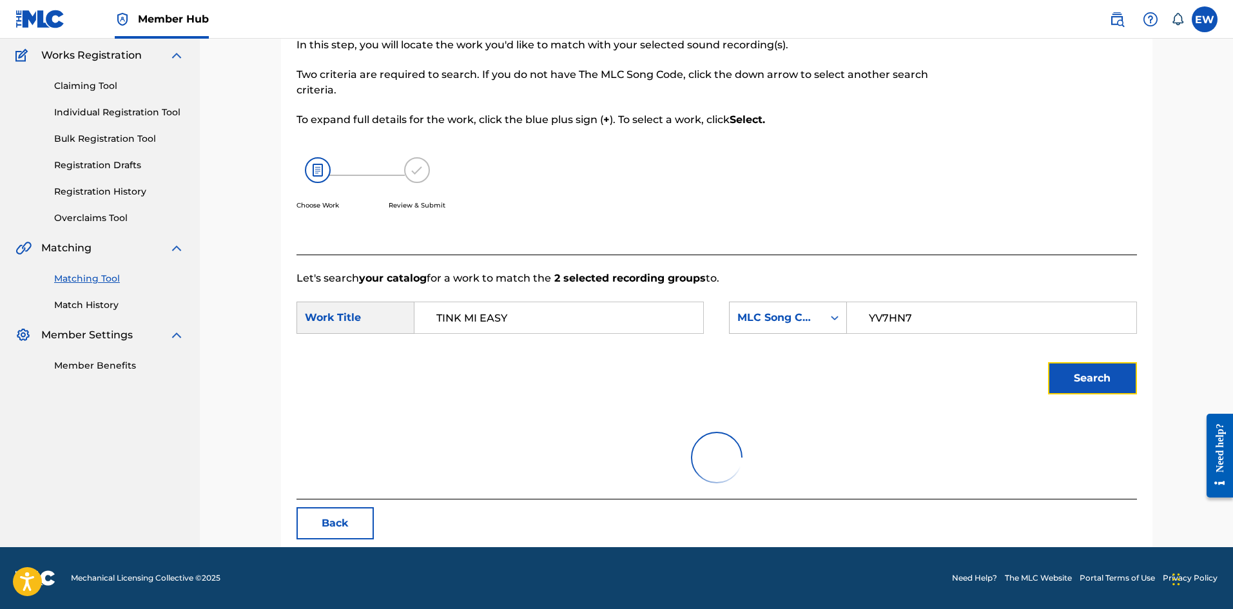
scroll to position [48, 0]
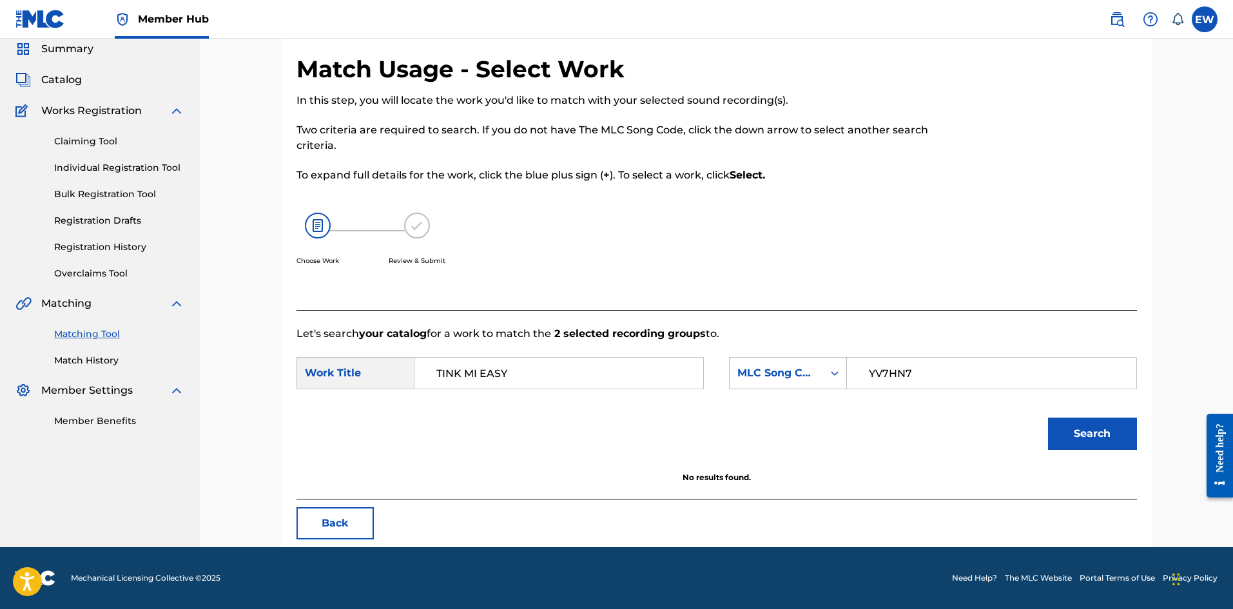
drag, startPoint x: 567, startPoint y: 360, endPoint x: 466, endPoint y: 364, distance: 100.6
click at [461, 362] on form "SearchWithCriteriaf0165dac-ec13-4cca-9b2a-6b42958ae6b8 Work Title TINK MI EASY …" at bounding box center [716, 407] width 840 height 130
drag, startPoint x: 534, startPoint y: 358, endPoint x: 313, endPoint y: 342, distance: 221.7
click at [335, 351] on form "SearchWithCriteriaf0165dac-ec13-4cca-9b2a-6b42958ae6b8 Work Title TINK MI EASY …" at bounding box center [716, 407] width 840 height 130
paste input "YARD A LOVE"
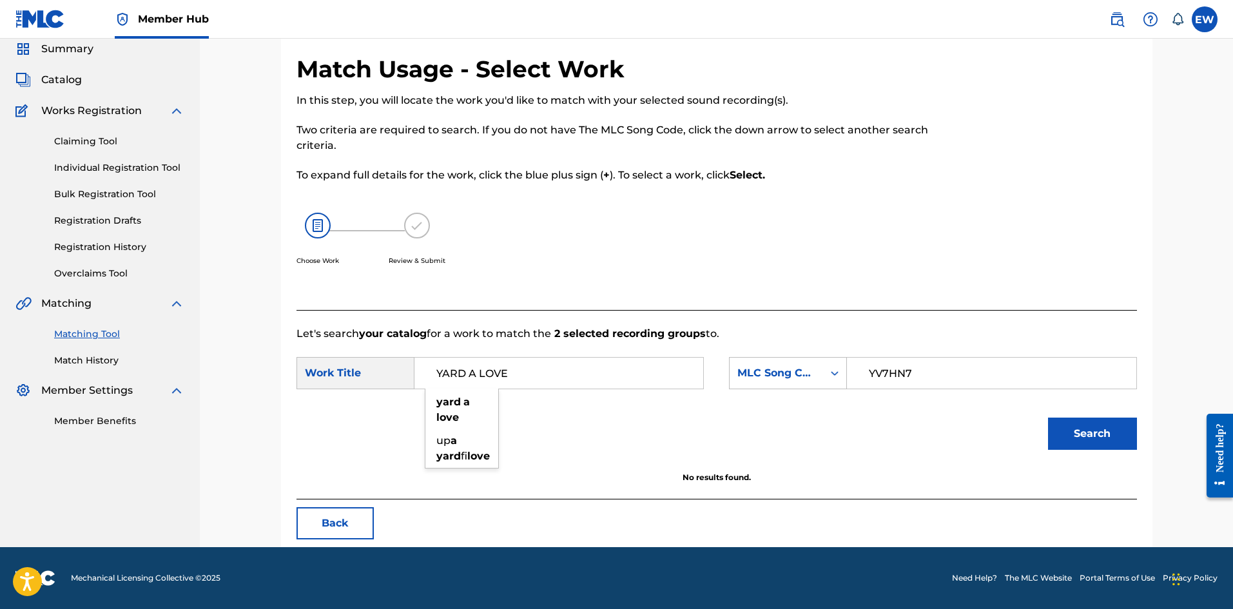
type input "YARD A LOVE"
drag, startPoint x: 1092, startPoint y: 456, endPoint x: 1089, endPoint y: 445, distance: 12.0
click at [1093, 456] on div "Search" at bounding box center [716, 438] width 840 height 67
click at [1089, 443] on button "Search" at bounding box center [1092, 434] width 89 height 32
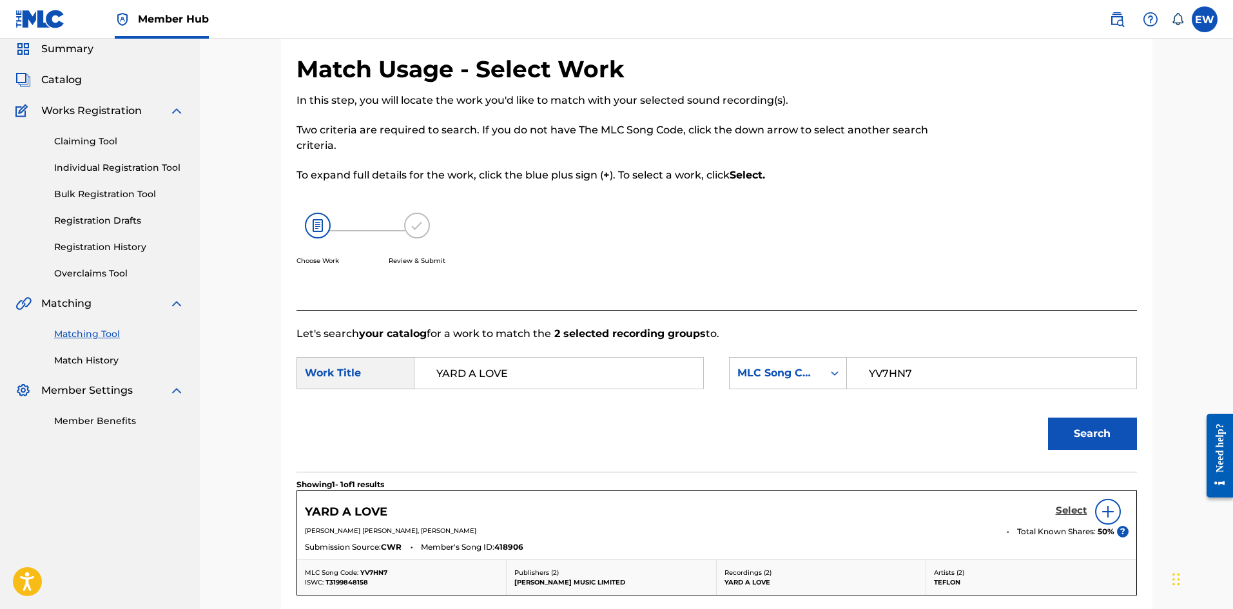
click at [1072, 515] on h5 "Select" at bounding box center [1072, 511] width 32 height 12
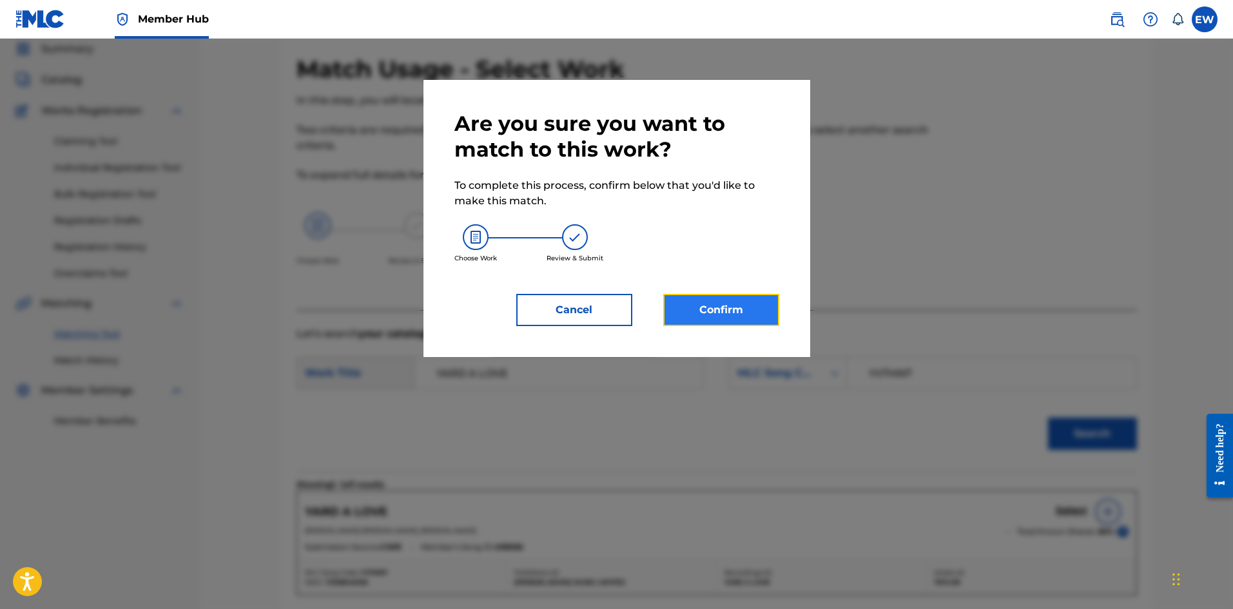
click at [705, 307] on button "Confirm" at bounding box center [721, 310] width 116 height 32
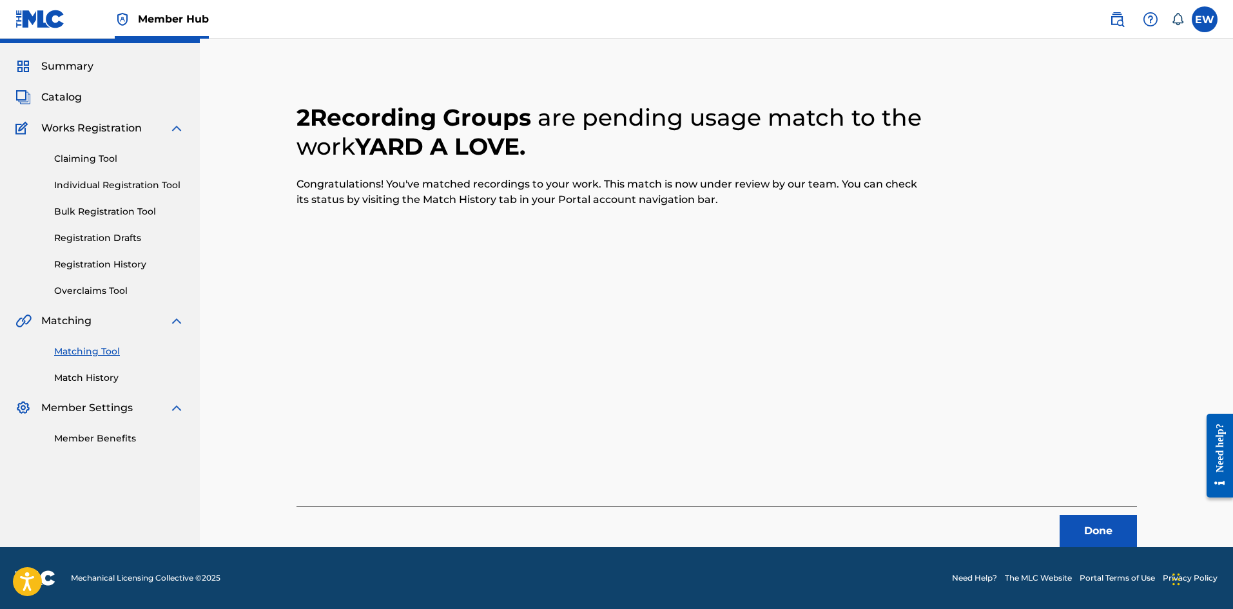
scroll to position [31, 0]
drag, startPoint x: 1078, startPoint y: 522, endPoint x: 1083, endPoint y: 527, distance: 7.3
click at [1083, 527] on button "Done" at bounding box center [1098, 531] width 77 height 32
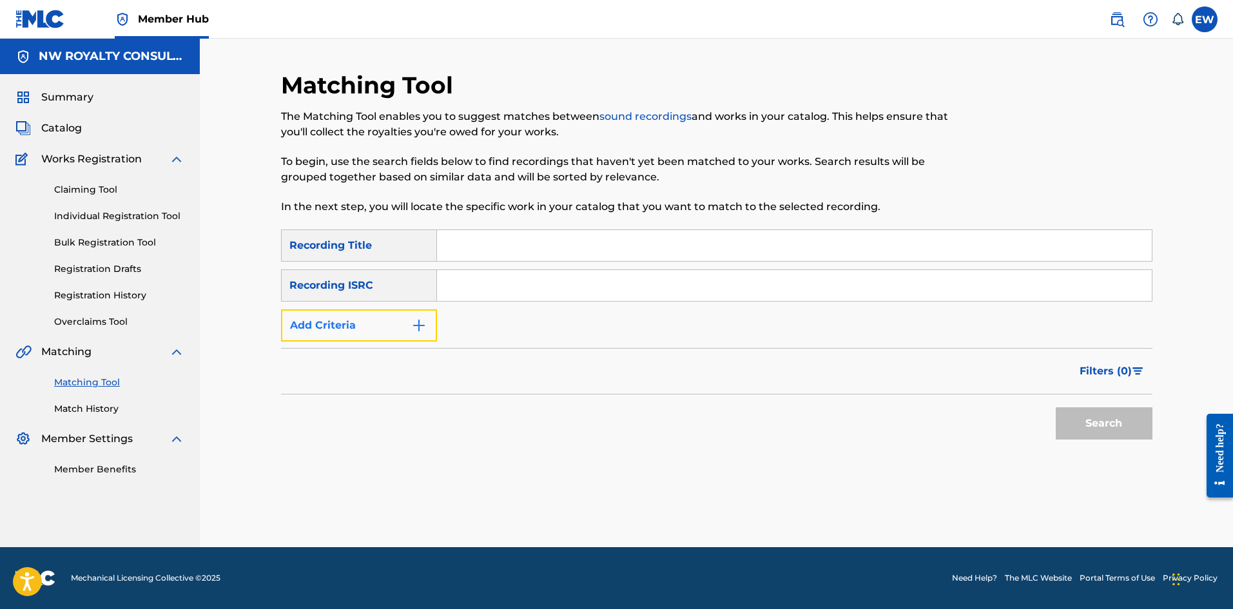
click at [335, 323] on button "Add Criteria" at bounding box center [359, 325] width 156 height 32
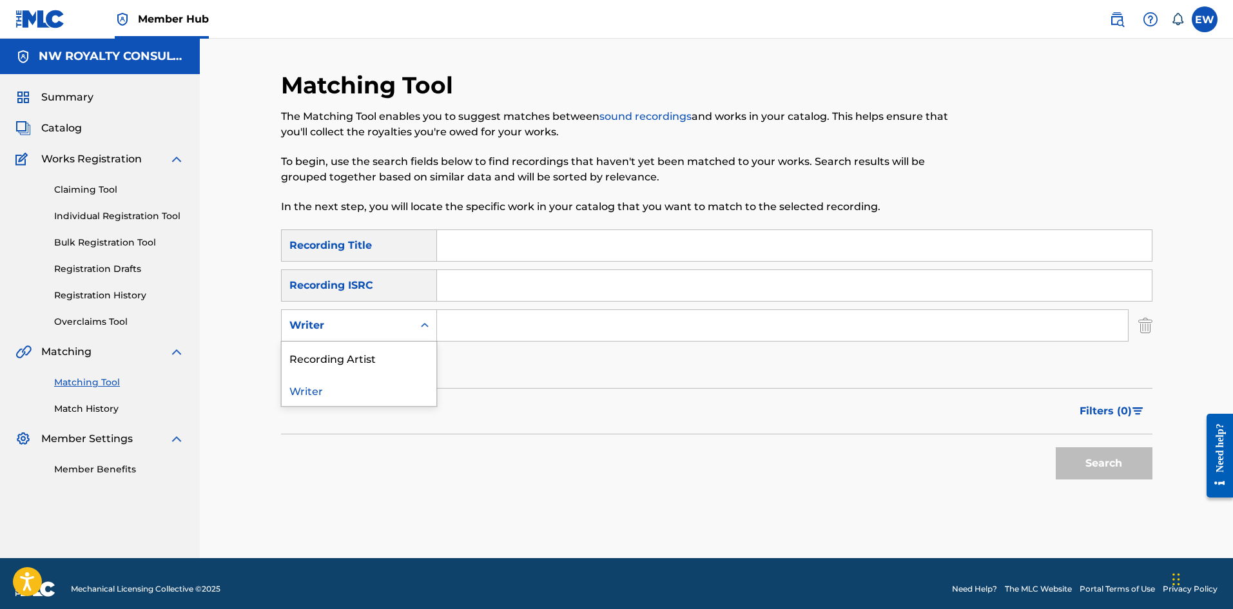
click at [335, 323] on div "Writer" at bounding box center [347, 325] width 116 height 15
drag, startPoint x: 349, startPoint y: 353, endPoint x: 381, endPoint y: 343, distance: 33.6
click at [362, 350] on div "Recording Artist" at bounding box center [359, 358] width 155 height 32
click at [469, 322] on input "Search Form" at bounding box center [782, 325] width 691 height 31
paste input "STARII SKY BAD"
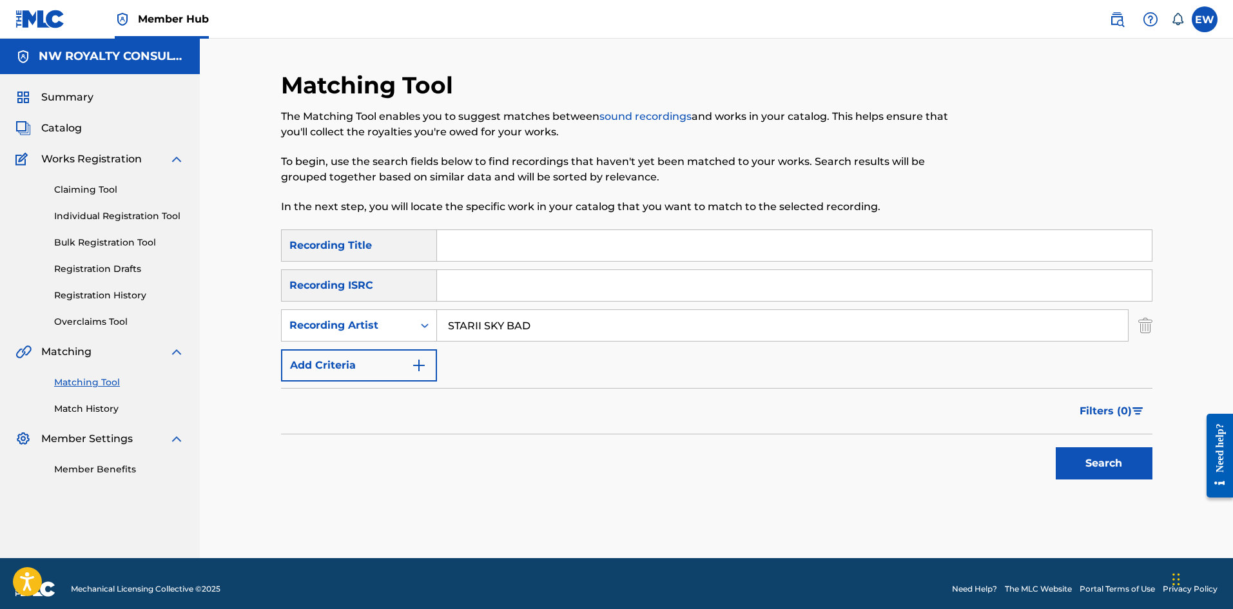
type input "STARII SKY BAD"
click at [817, 251] on input "Search Form" at bounding box center [794, 245] width 715 height 31
paste input "TOP BALLA"
type input "TOP BALLA"
click at [1112, 461] on button "Search" at bounding box center [1104, 463] width 97 height 32
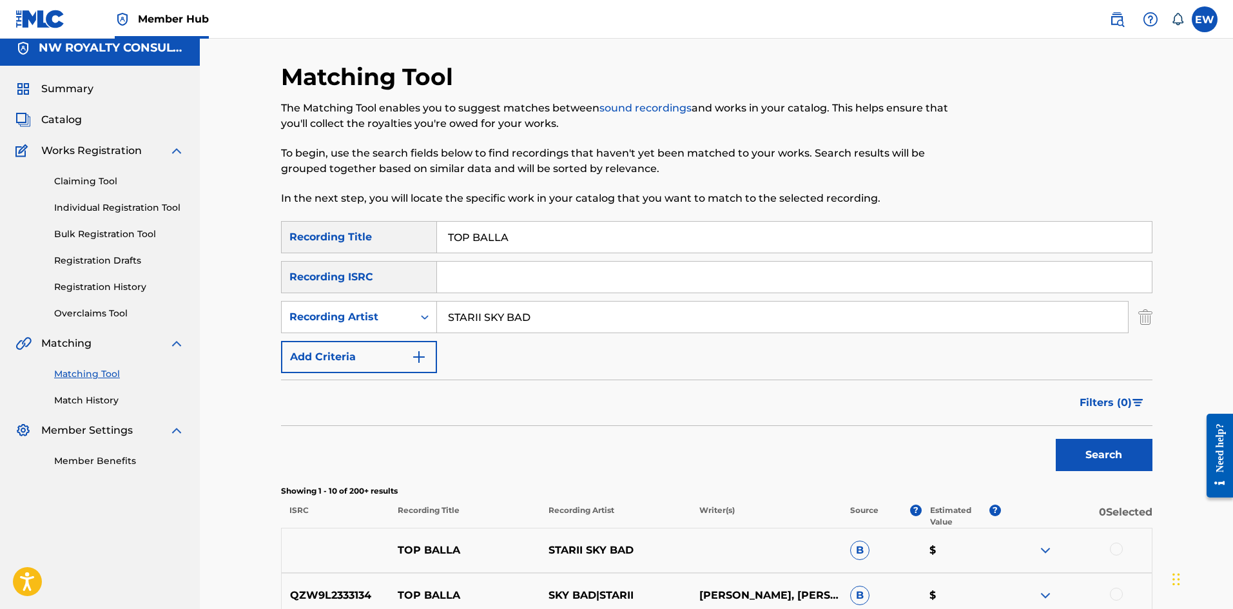
scroll to position [129, 0]
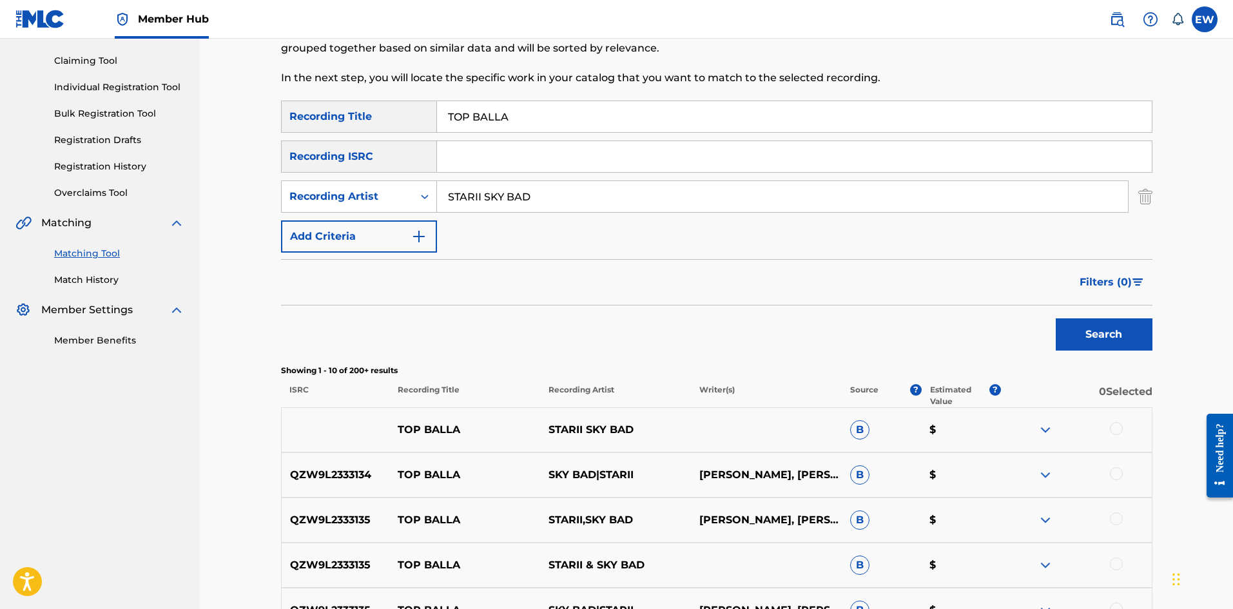
click at [1118, 429] on div at bounding box center [1116, 428] width 13 height 13
click at [1119, 476] on div at bounding box center [1116, 473] width 13 height 13
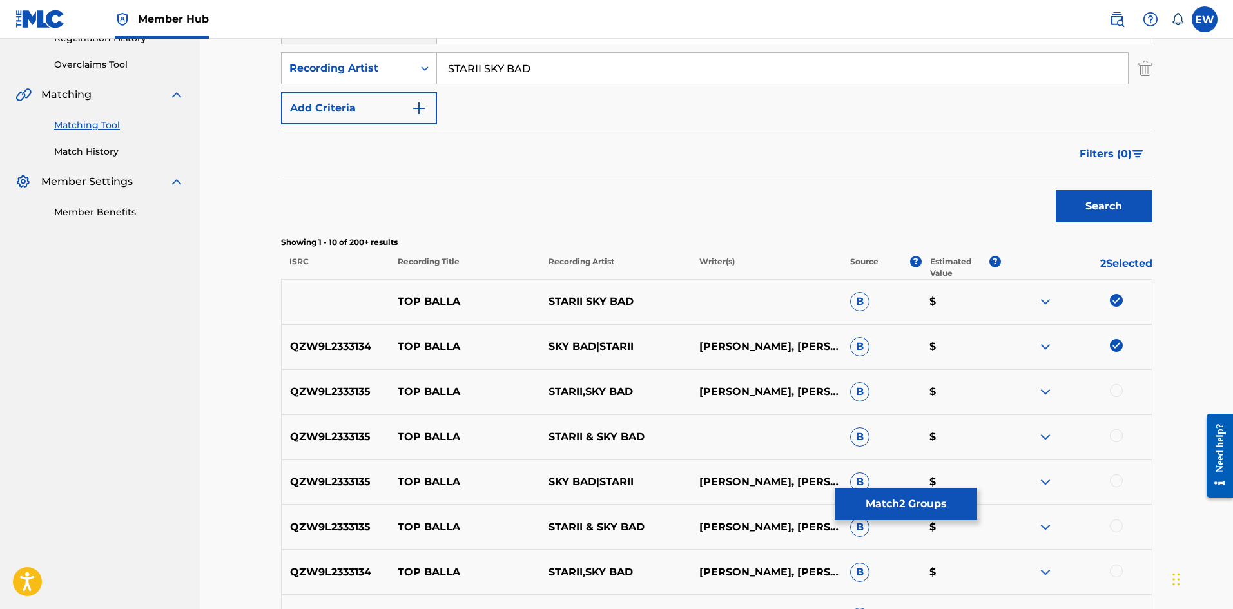
scroll to position [258, 0]
click at [1118, 391] on div at bounding box center [1116, 390] width 13 height 13
drag, startPoint x: 1116, startPoint y: 434, endPoint x: 1084, endPoint y: 434, distance: 32.2
click at [1112, 432] on div at bounding box center [1116, 435] width 13 height 13
click at [1116, 485] on div at bounding box center [1116, 480] width 13 height 13
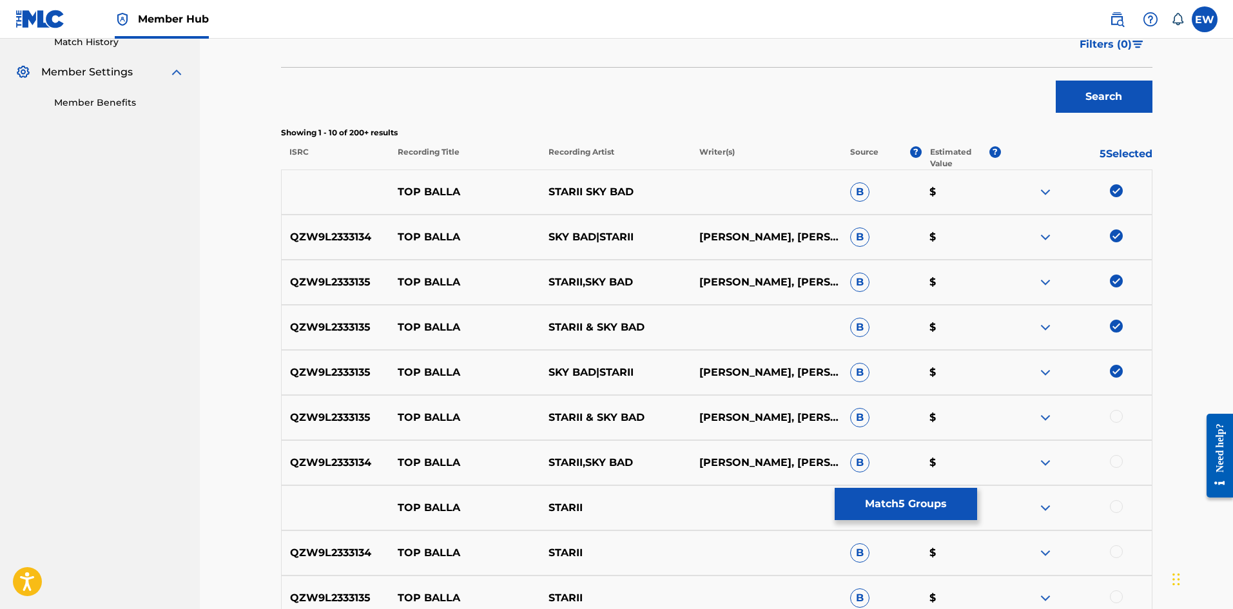
scroll to position [387, 0]
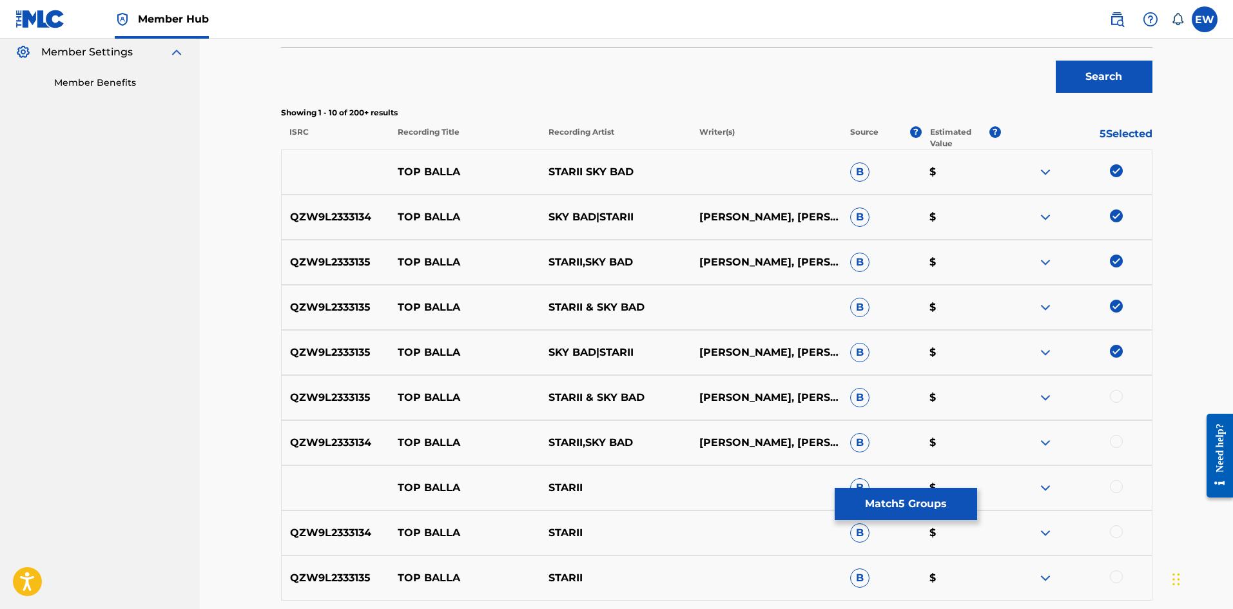
click at [1116, 398] on div at bounding box center [1116, 396] width 13 height 13
click at [1120, 442] on div at bounding box center [1116, 441] width 13 height 13
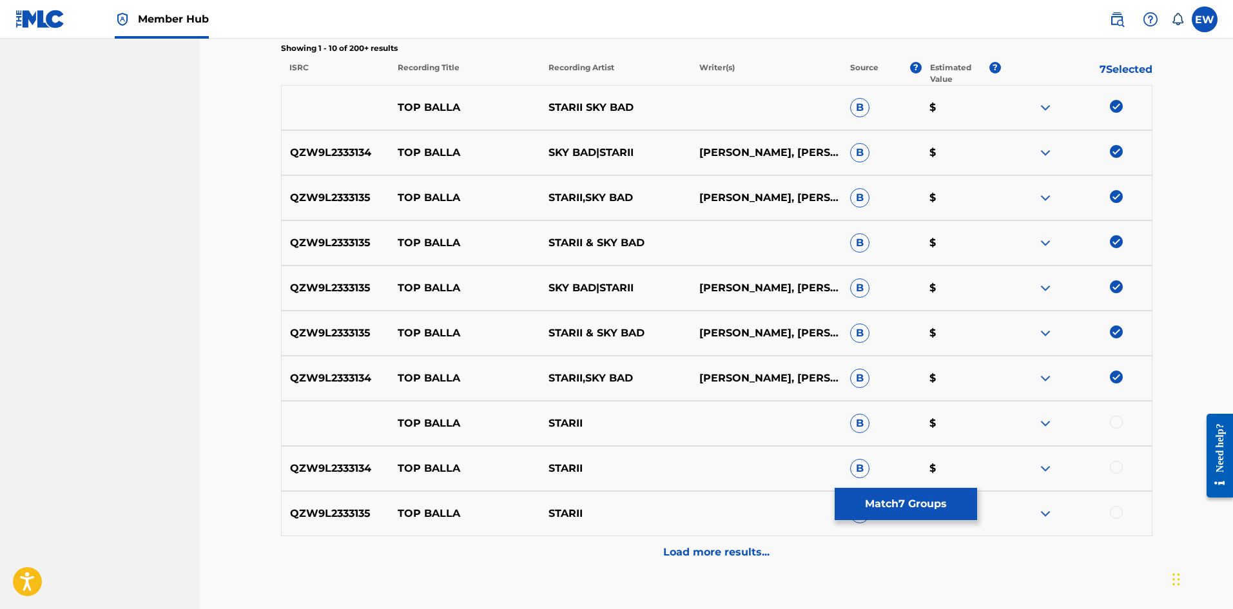
scroll to position [516, 0]
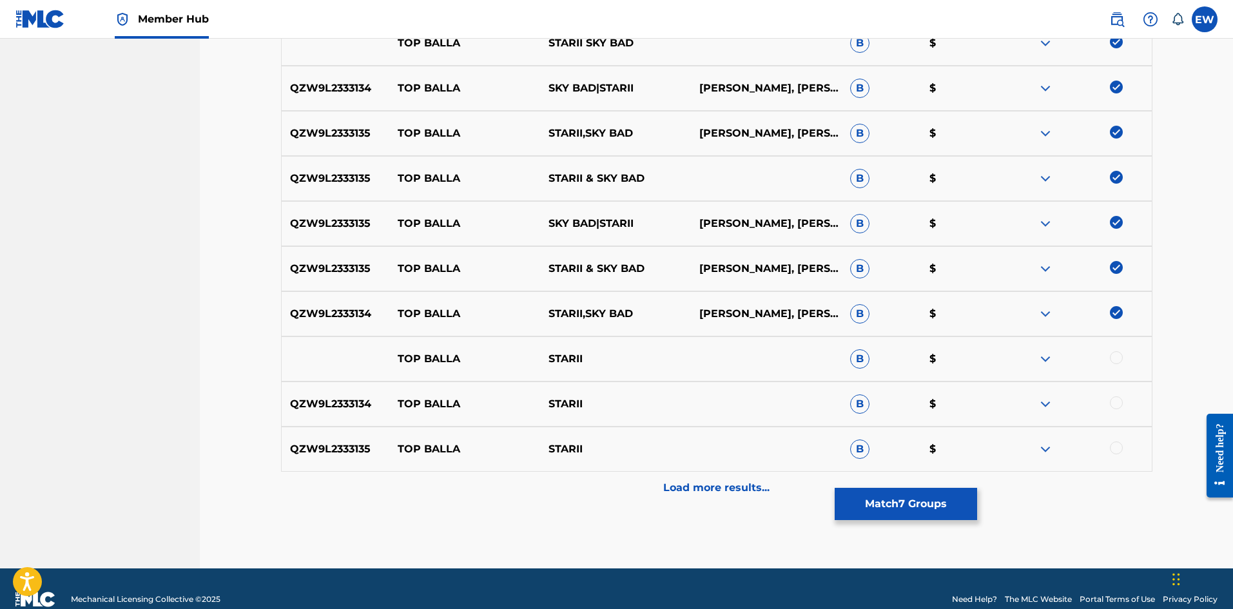
click at [1125, 356] on div at bounding box center [1076, 358] width 151 height 15
click at [1119, 358] on div at bounding box center [1116, 357] width 13 height 13
click at [1122, 401] on div at bounding box center [1116, 402] width 13 height 13
click at [1120, 449] on div at bounding box center [1116, 448] width 13 height 13
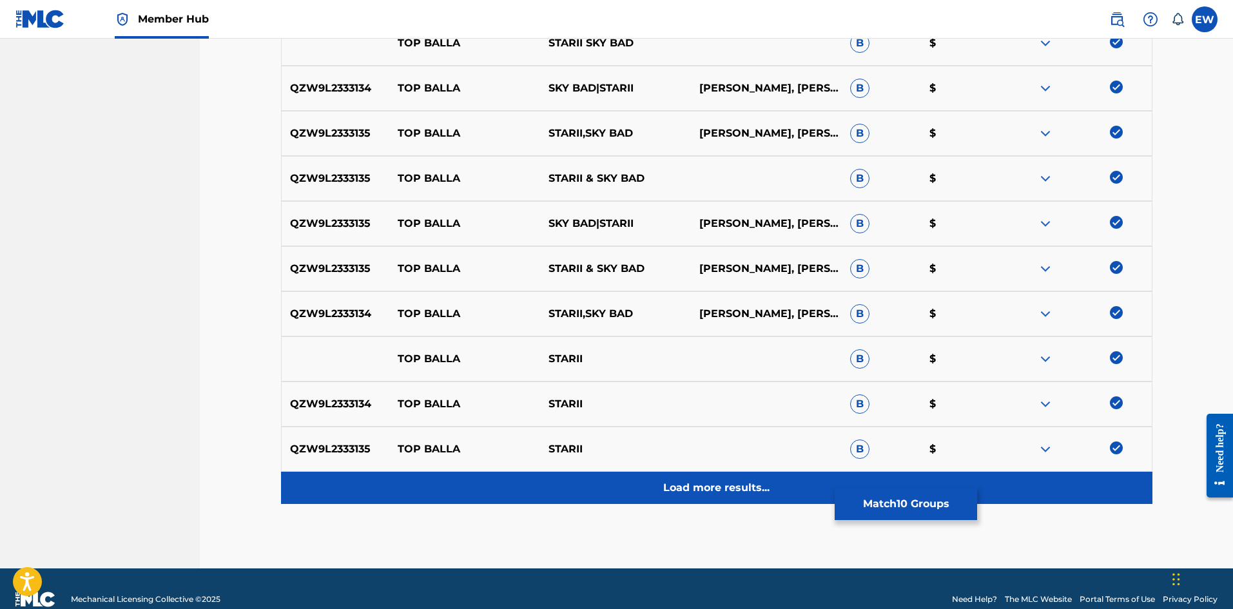
click at [715, 488] on p "Load more results..." at bounding box center [716, 487] width 106 height 15
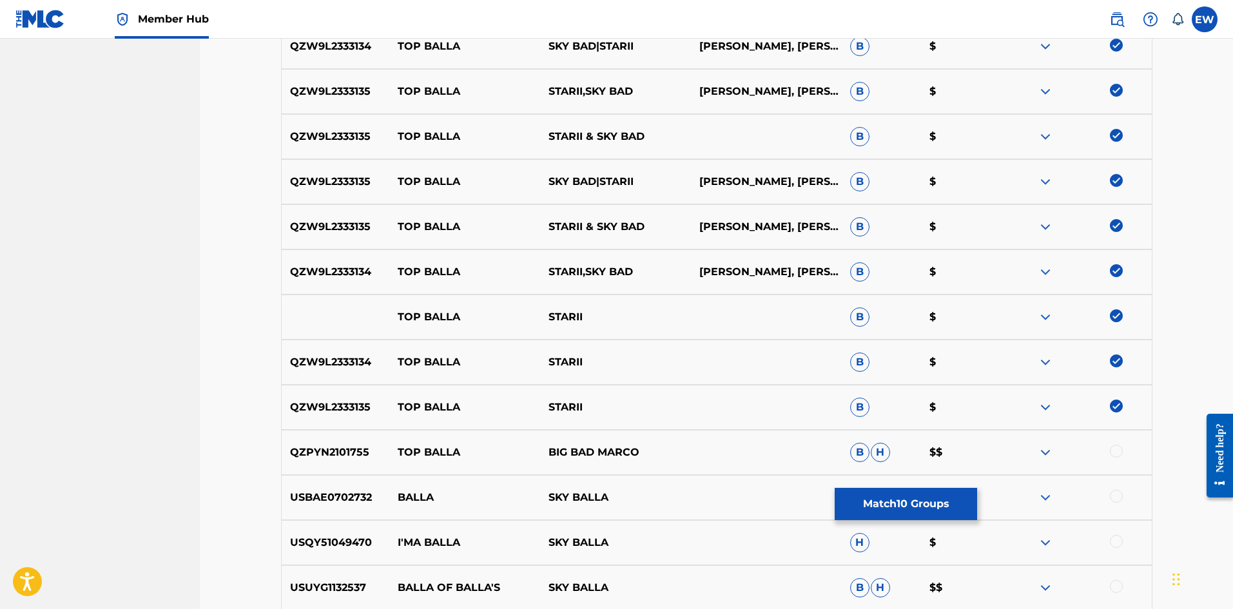
scroll to position [580, 0]
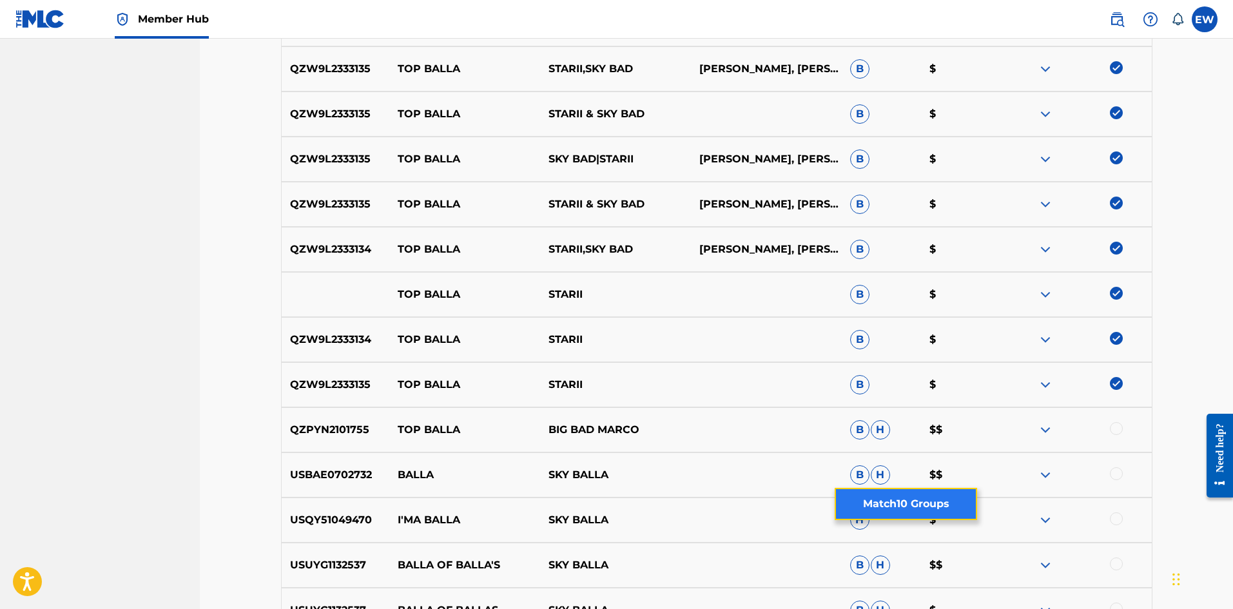
click at [959, 498] on button "Match 10 Groups" at bounding box center [906, 504] width 142 height 32
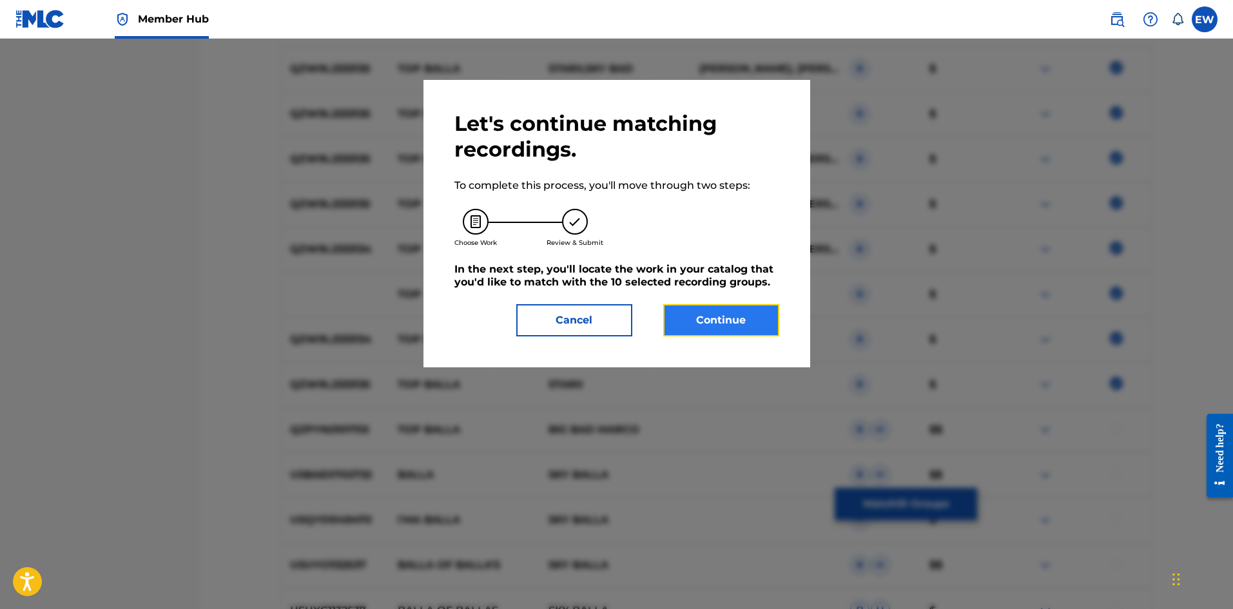
click at [752, 317] on button "Continue" at bounding box center [721, 320] width 116 height 32
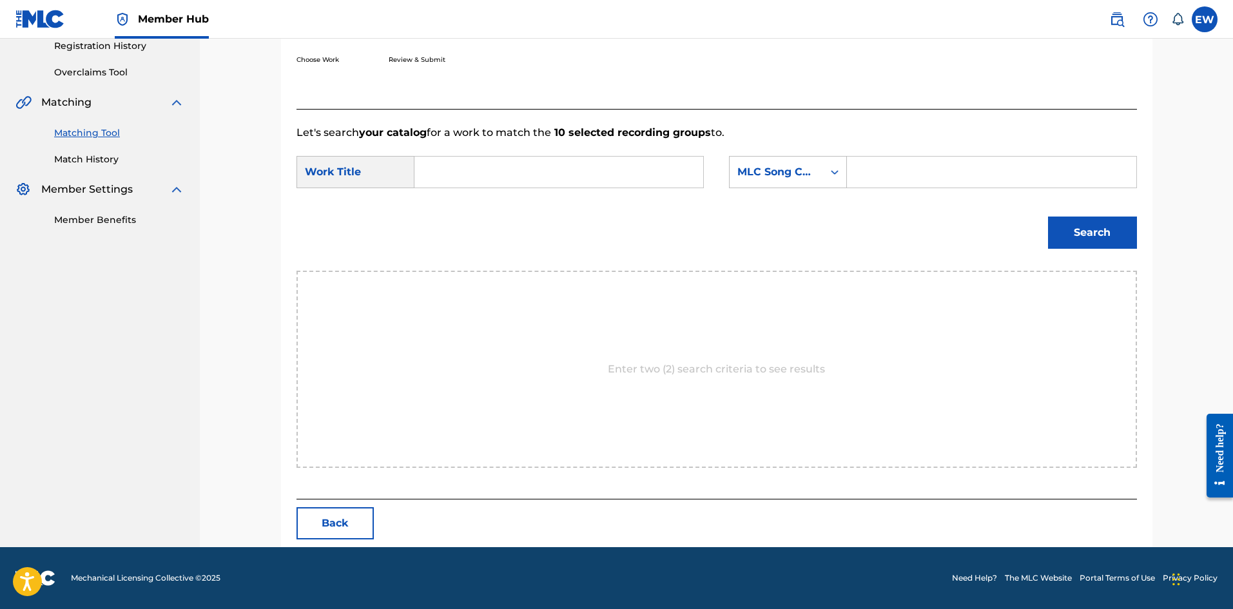
scroll to position [249, 0]
click at [550, 166] on input "Search Form" at bounding box center [558, 172] width 267 height 31
paste input "TOP BALLA"
type input "TOP BALLA"
click at [902, 182] on input "Search Form" at bounding box center [991, 172] width 267 height 31
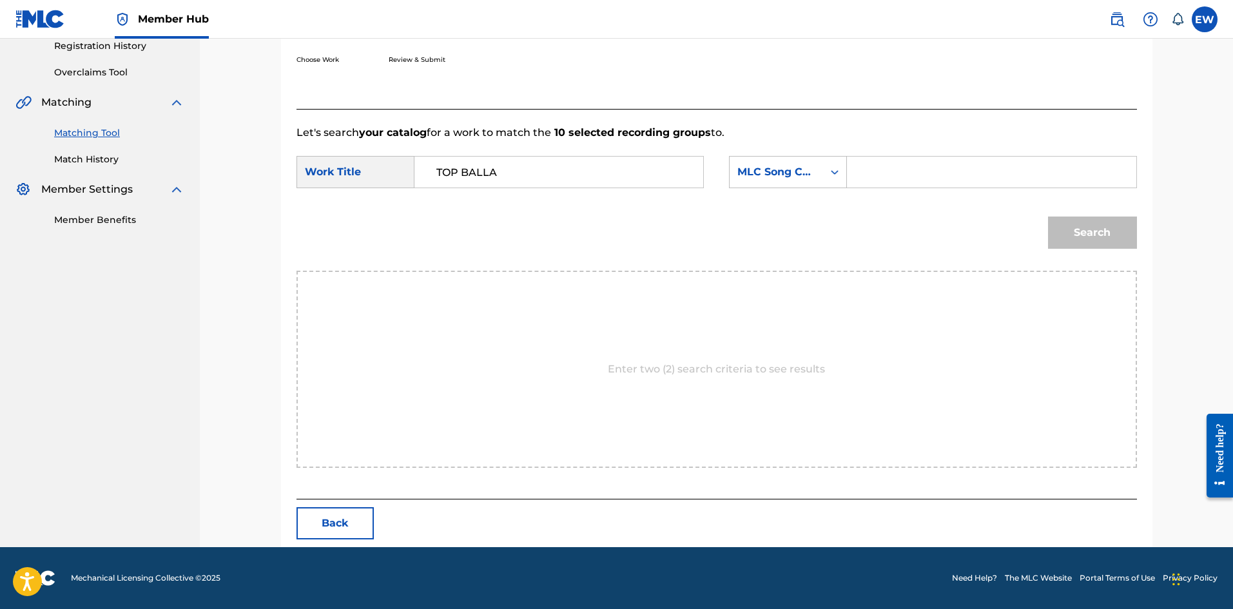
paste input "TW64S4"
type input "TW64S4"
click at [1100, 233] on button "Search" at bounding box center [1092, 233] width 89 height 32
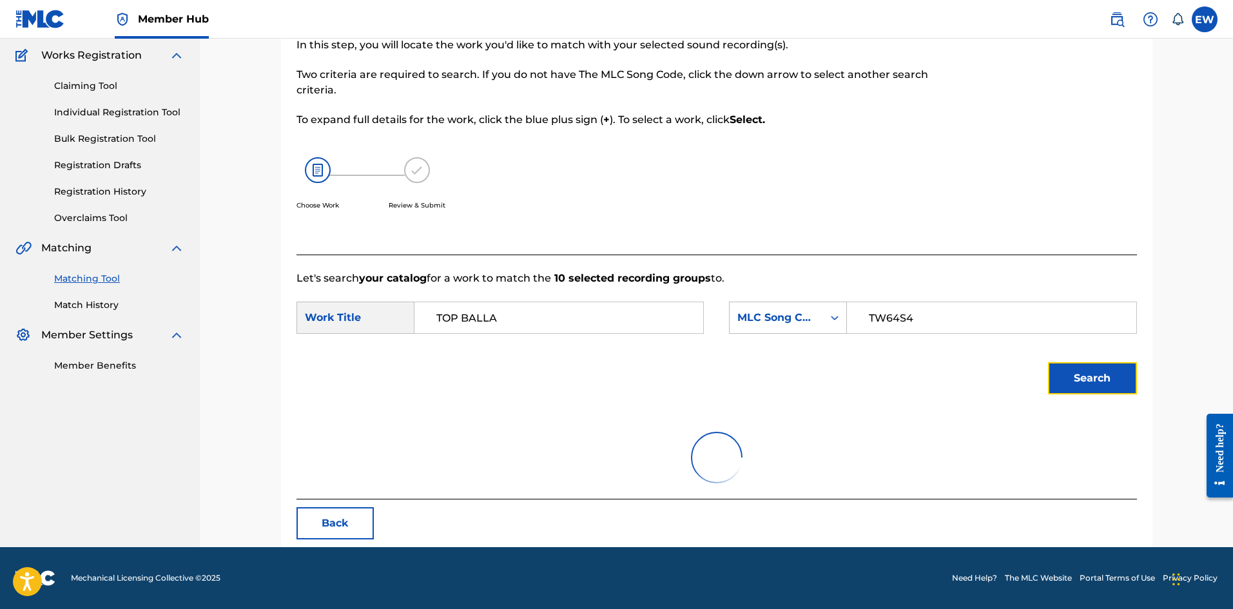
scroll to position [211, 0]
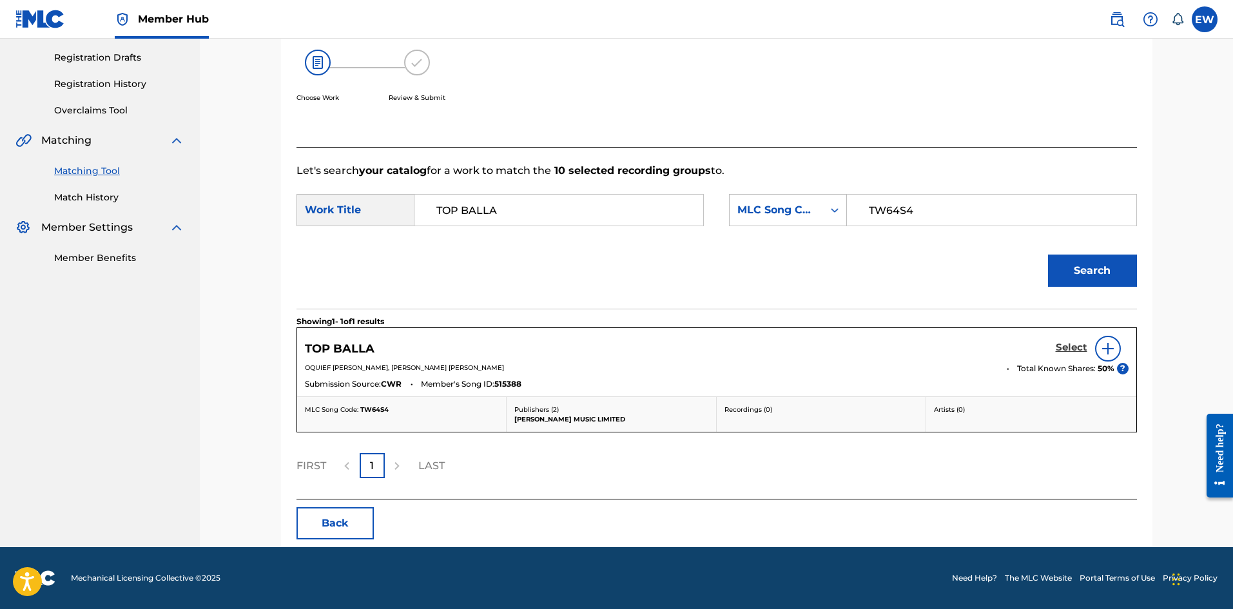
click at [1067, 346] on h5 "Select" at bounding box center [1072, 348] width 32 height 12
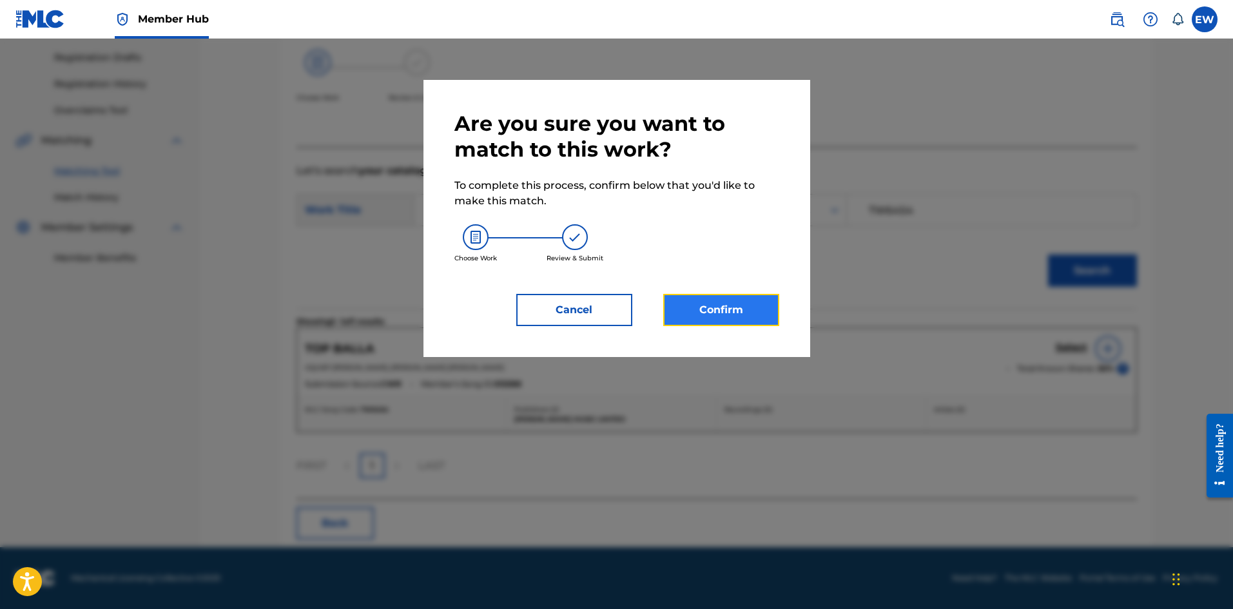
click at [725, 304] on button "Confirm" at bounding box center [721, 310] width 116 height 32
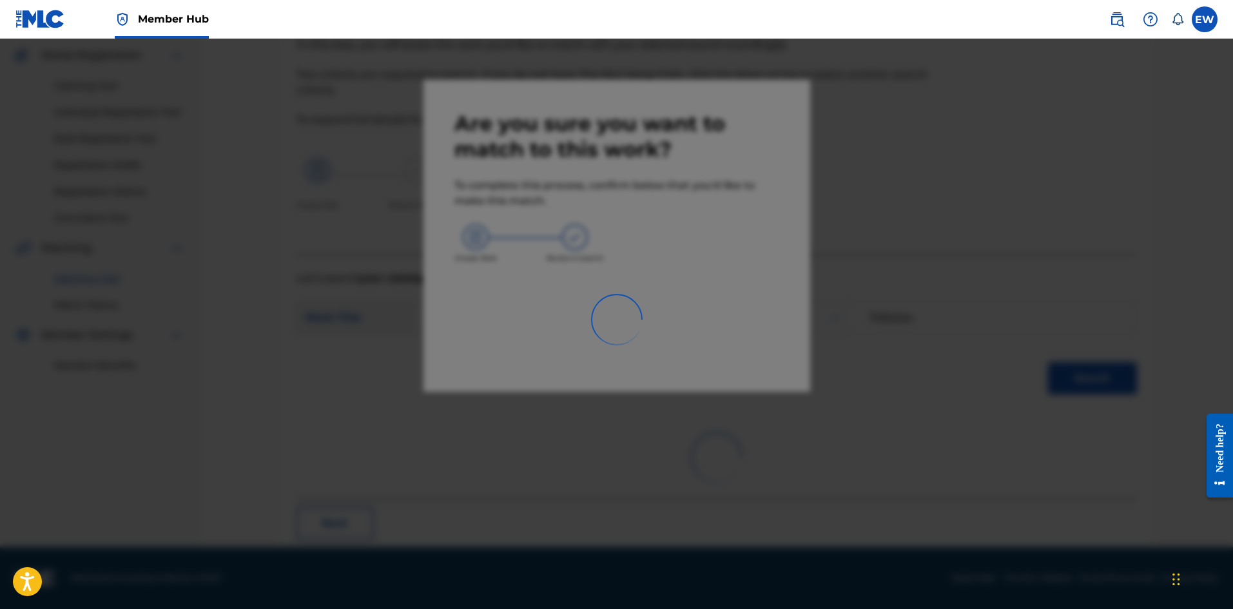
scroll to position [31, 0]
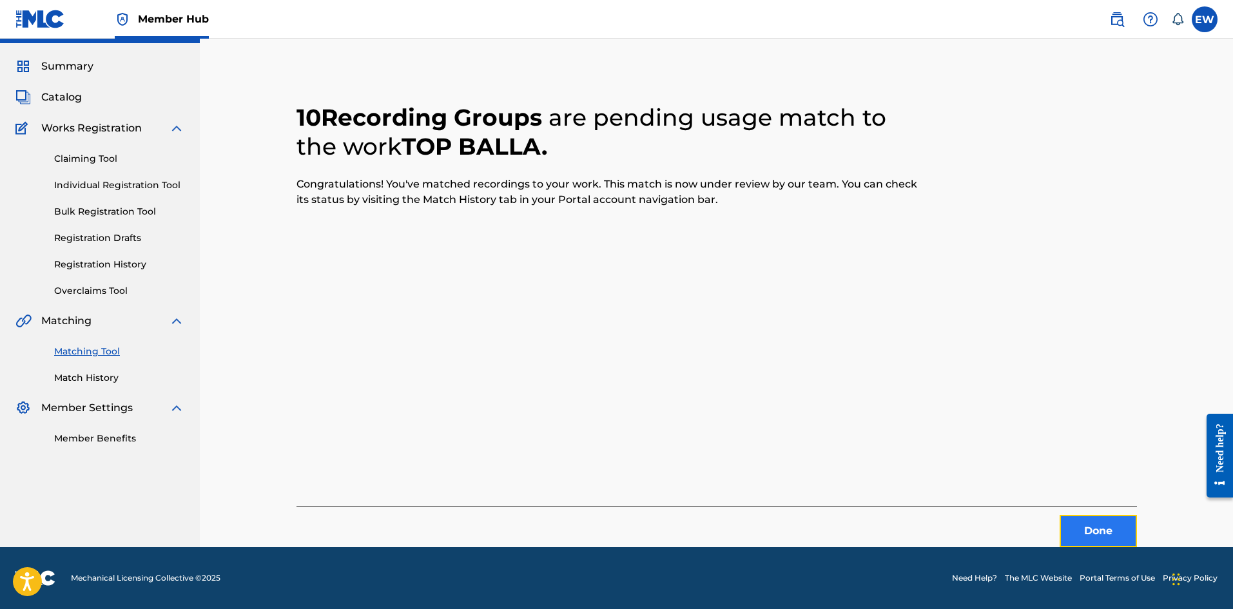
click at [1084, 530] on button "Done" at bounding box center [1098, 531] width 77 height 32
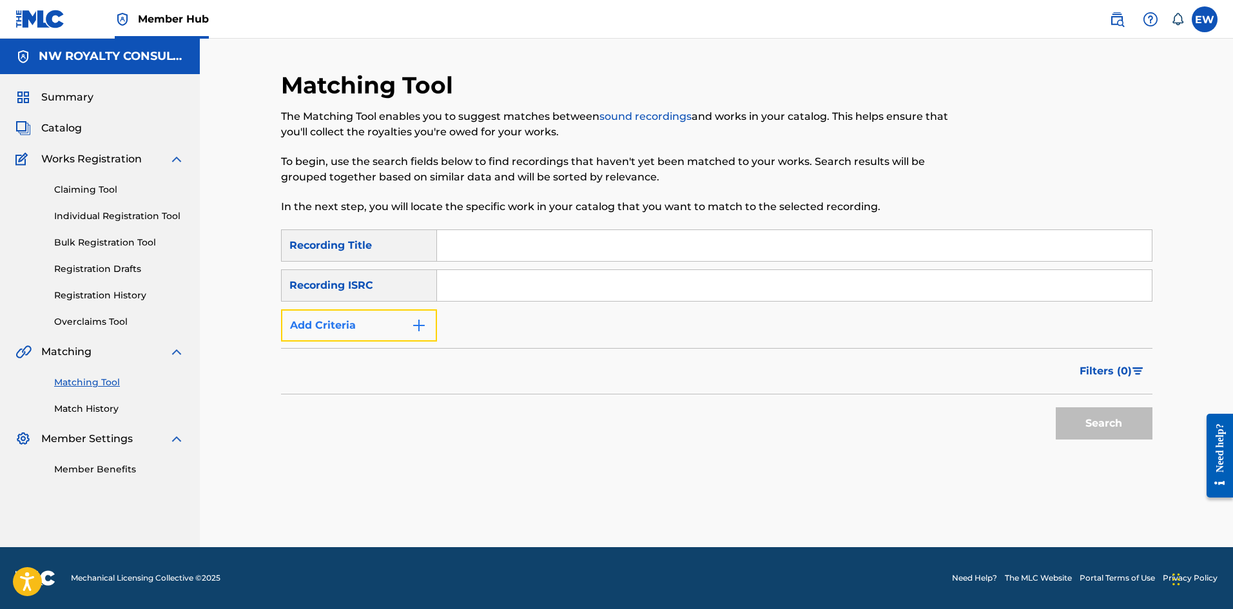
click at [308, 325] on button "Add Criteria" at bounding box center [359, 325] width 156 height 32
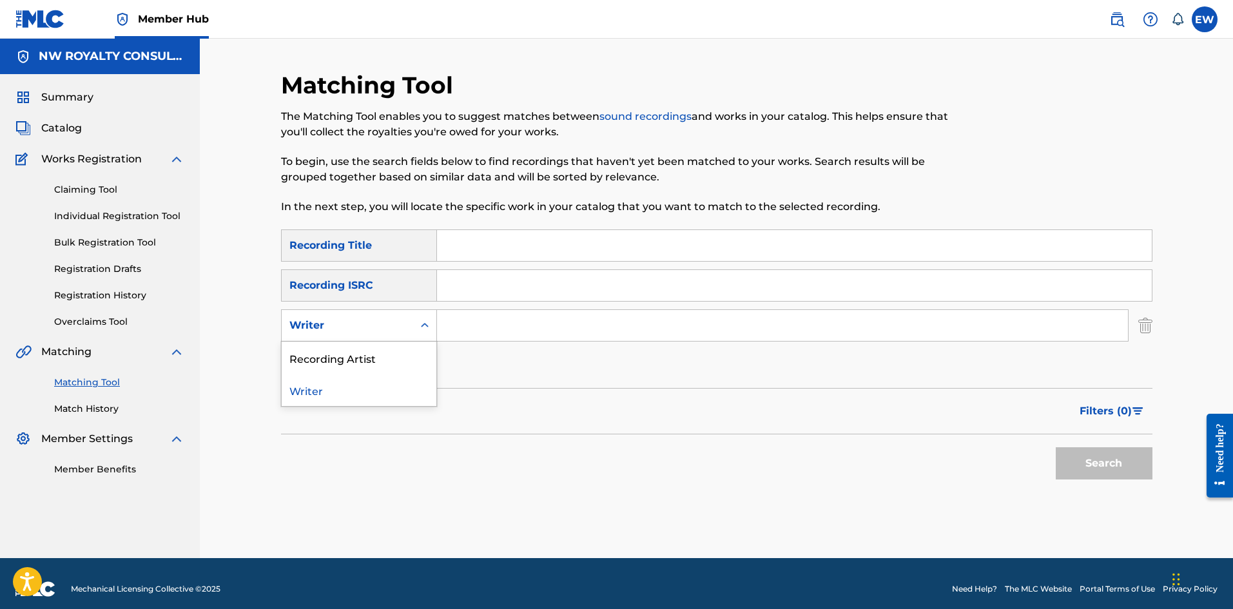
click at [308, 325] on div "Writer" at bounding box center [347, 325] width 116 height 15
click at [308, 350] on div "Recording Artist" at bounding box center [359, 358] width 155 height 32
click at [471, 326] on input "Search Form" at bounding box center [782, 325] width 691 height 31
paste input "[PERSON_NAME] ONE TIME MUSIC"
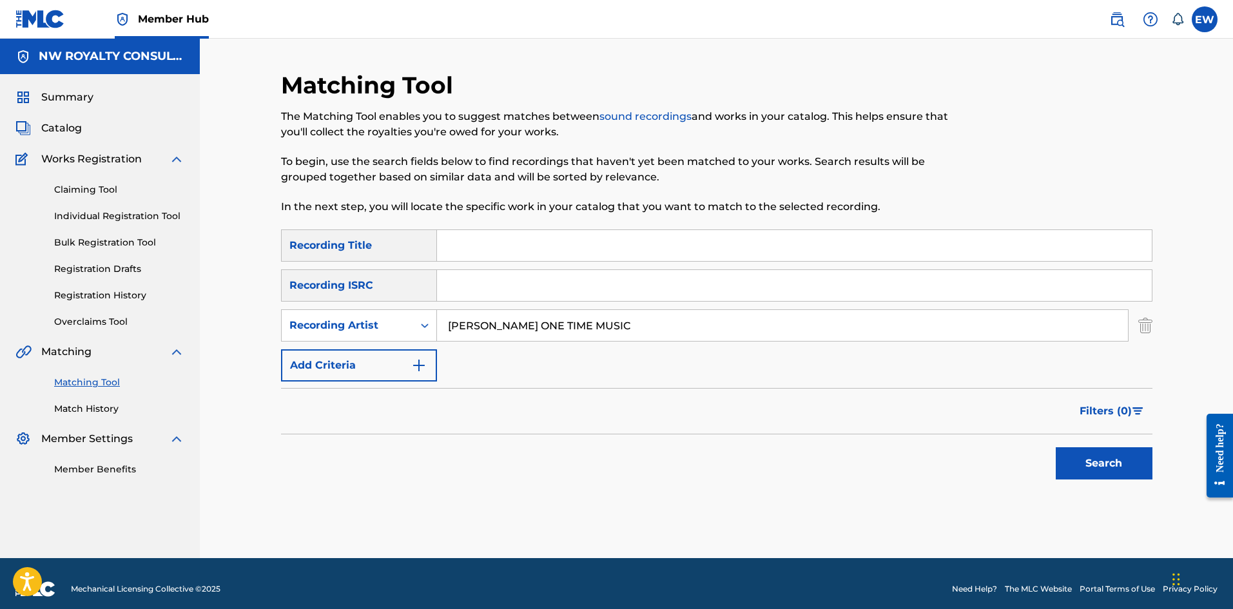
type input "[PERSON_NAME] ONE TIME MUSIC"
click at [637, 258] on input "Search Form" at bounding box center [794, 245] width 715 height 31
paste input "TOP CELEBRITY"
type input "TOP CELEBRITY"
click at [1088, 461] on button "Search" at bounding box center [1104, 463] width 97 height 32
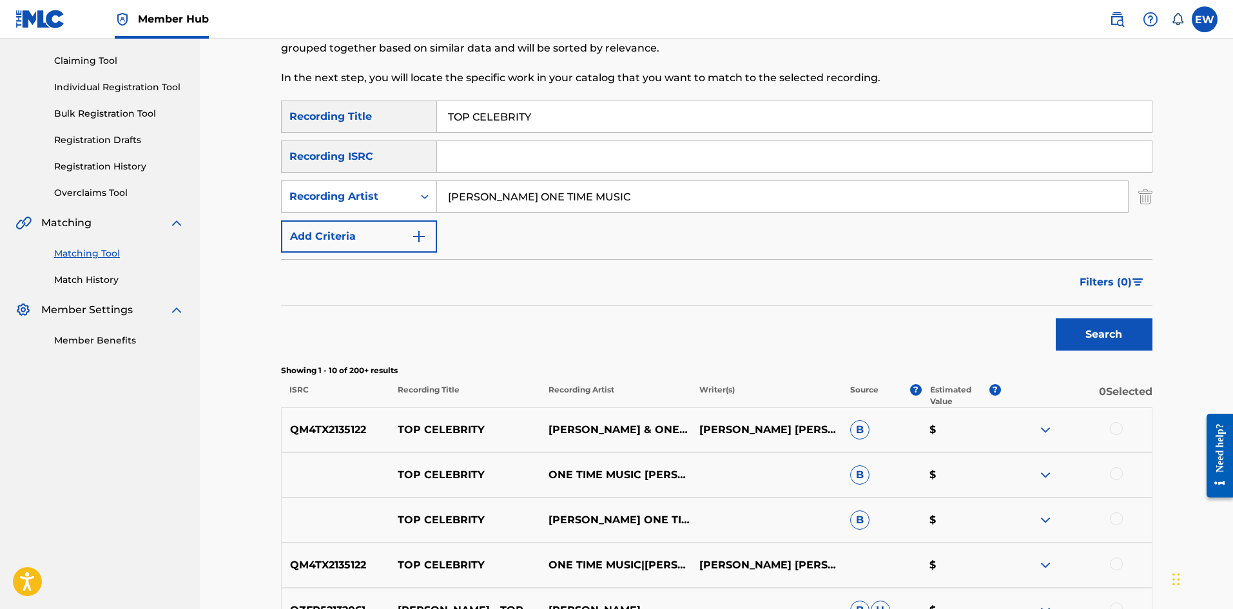
scroll to position [193, 0]
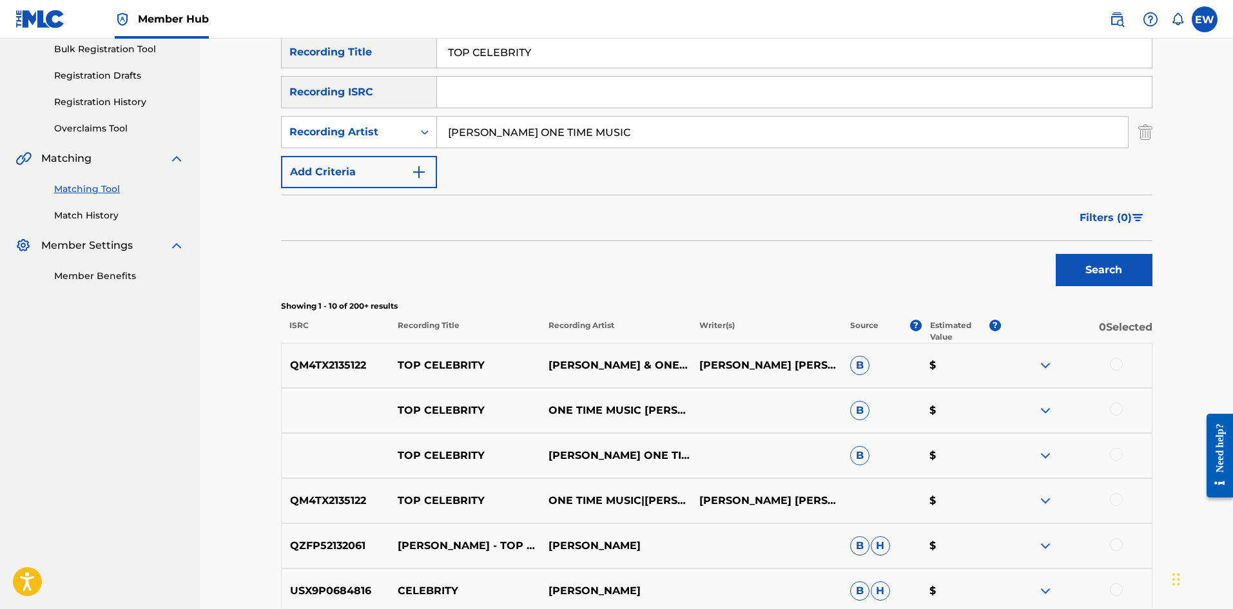
click at [1118, 361] on div at bounding box center [1116, 364] width 13 height 13
click at [1121, 405] on div at bounding box center [1116, 409] width 13 height 13
click at [1116, 451] on div at bounding box center [1116, 454] width 13 height 13
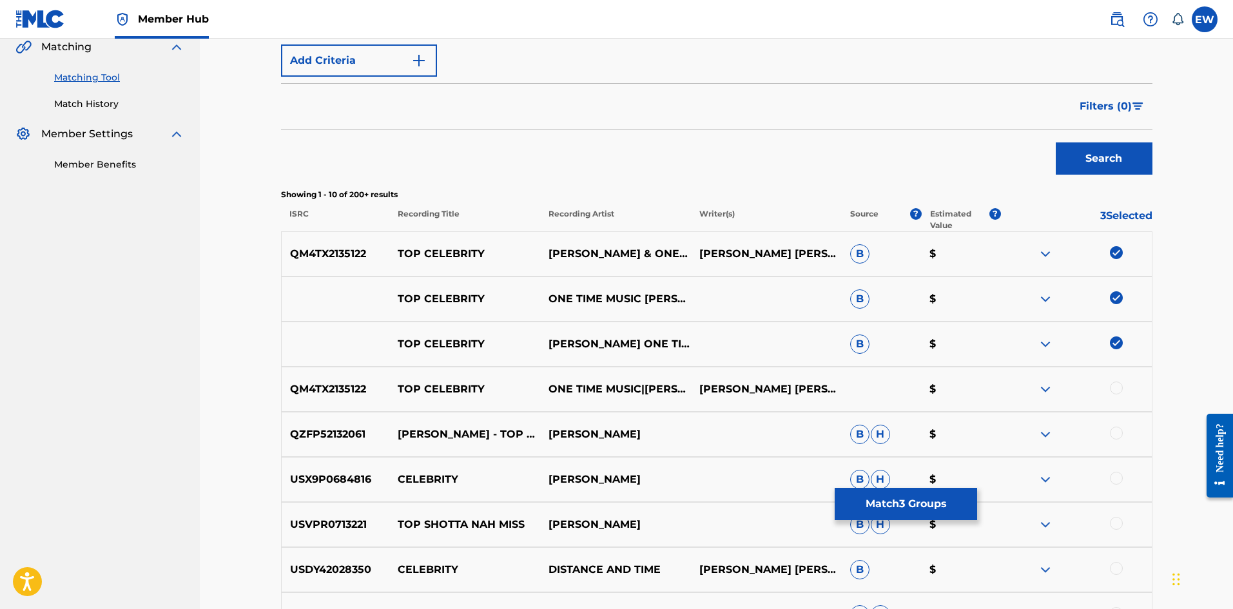
scroll to position [322, 0]
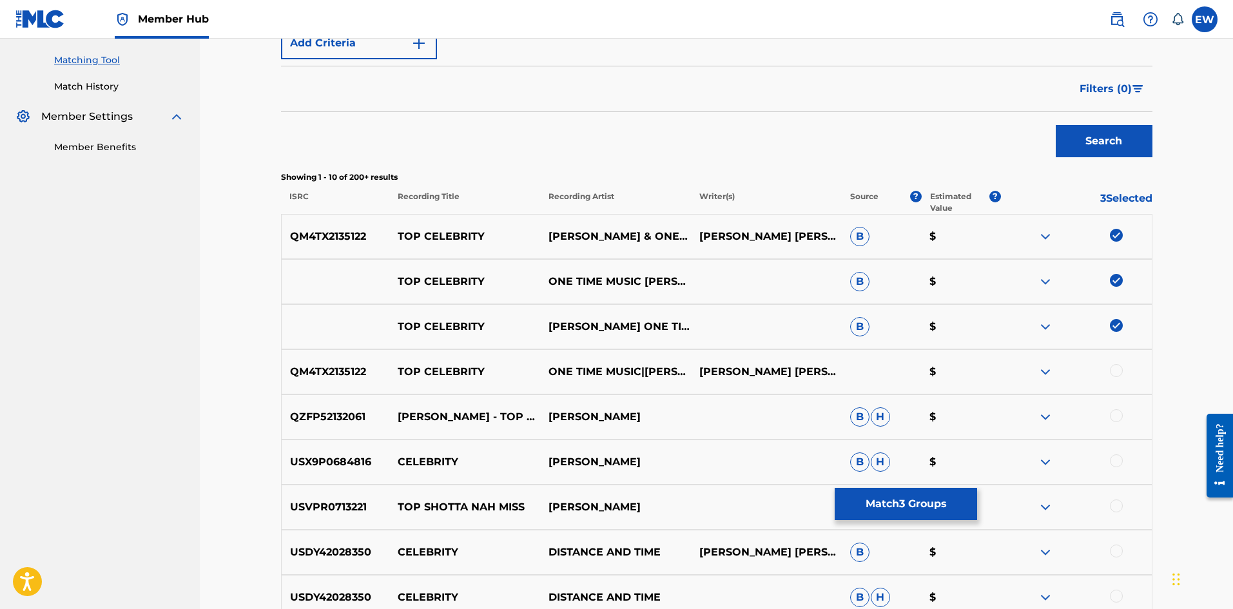
click at [1121, 369] on div at bounding box center [1116, 370] width 13 height 13
click at [1111, 413] on div at bounding box center [1116, 415] width 13 height 13
click at [893, 510] on button "Match 5 Groups" at bounding box center [906, 504] width 142 height 32
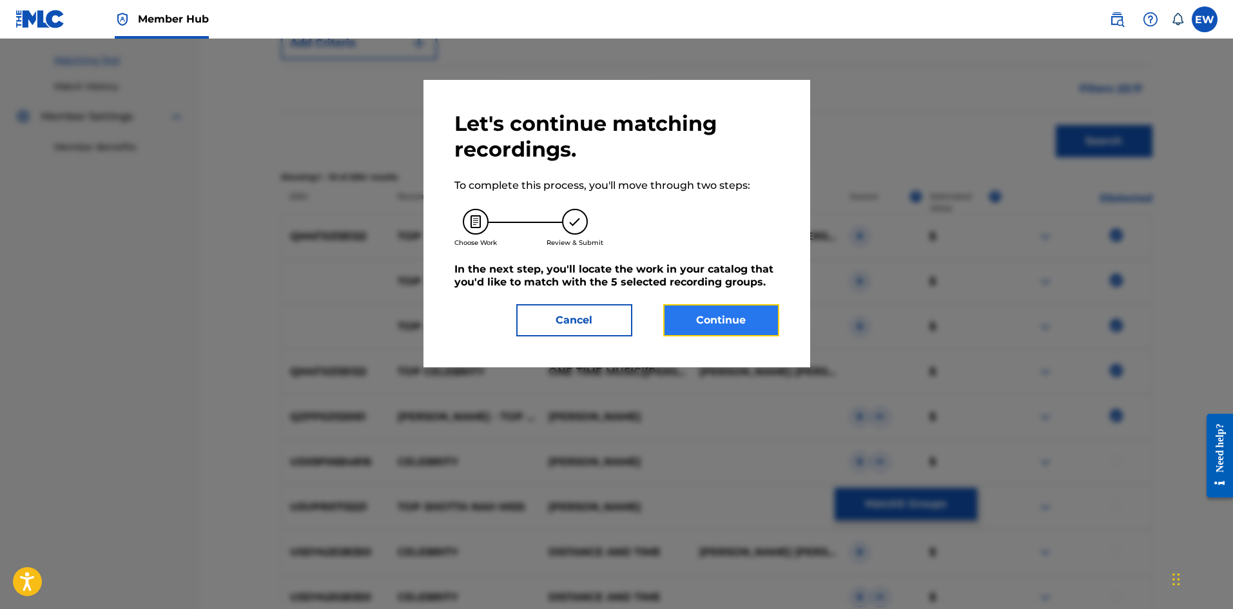
click at [743, 314] on button "Continue" at bounding box center [721, 320] width 116 height 32
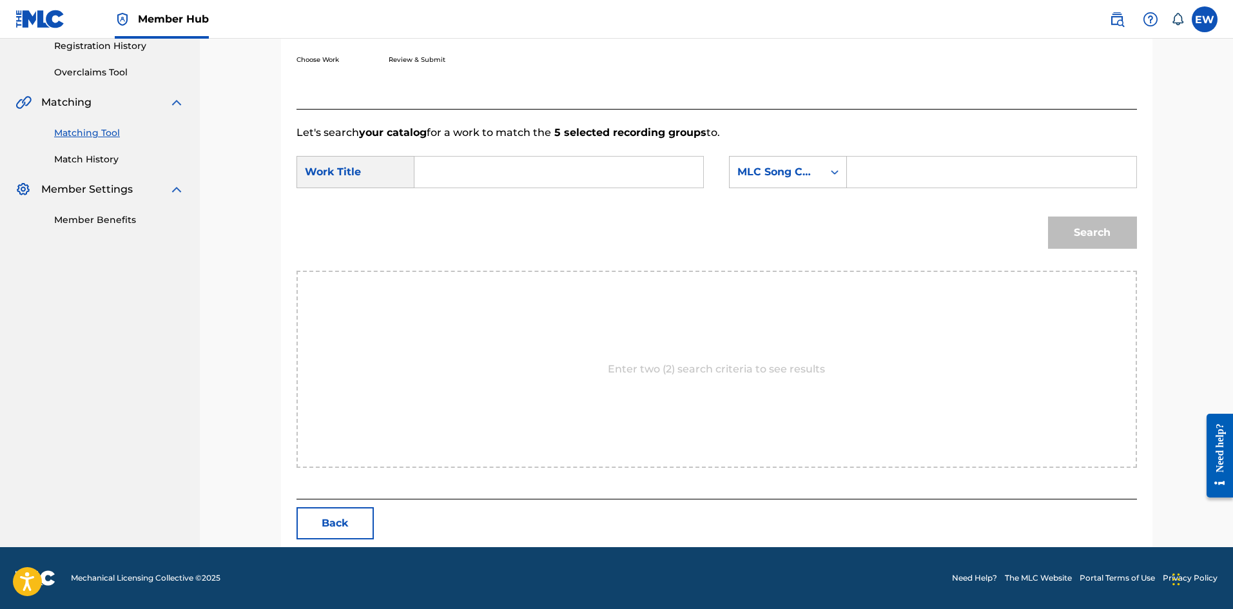
drag, startPoint x: 519, startPoint y: 153, endPoint x: 510, endPoint y: 166, distance: 15.9
click at [514, 159] on form "SearchWithCriteriaf0165dac-ec13-4cca-9b2a-6b42958ae6b8 Work Title SearchWithCri…" at bounding box center [716, 206] width 840 height 130
click at [509, 175] on input "Search Form" at bounding box center [558, 172] width 267 height 31
paste input "TOP CELEBRITY"
type input "TOP CELEBRITY"
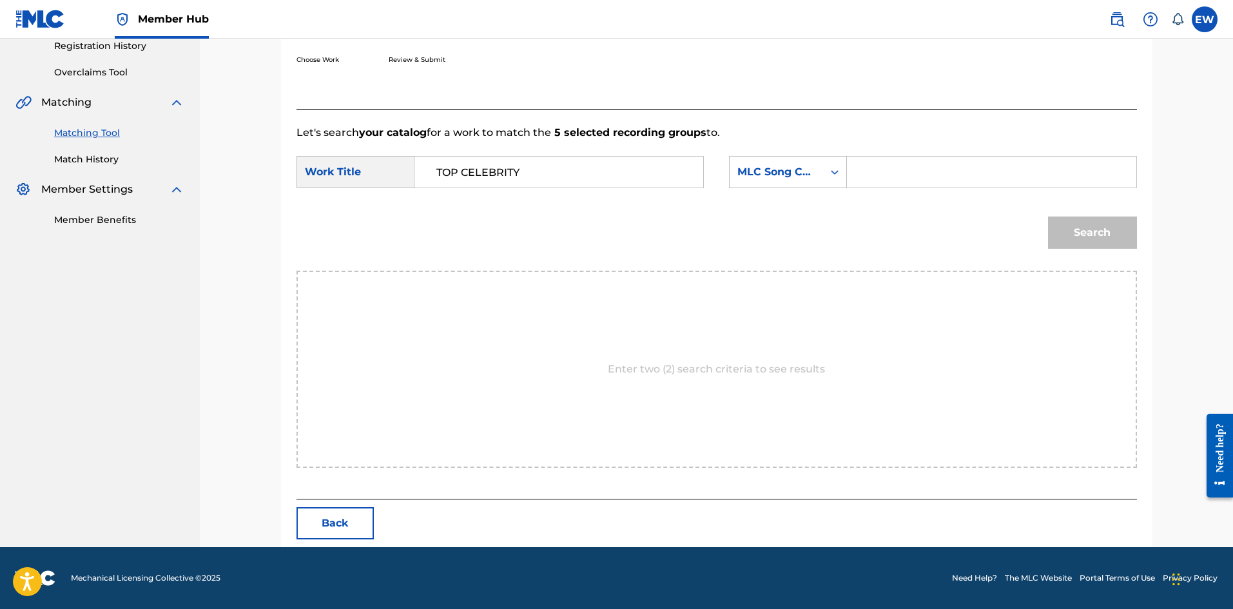
click at [930, 175] on input "Search Form" at bounding box center [991, 172] width 267 height 31
paste input "TD8S77"
type input "TD8S77"
click at [1107, 226] on button "Search" at bounding box center [1092, 233] width 89 height 32
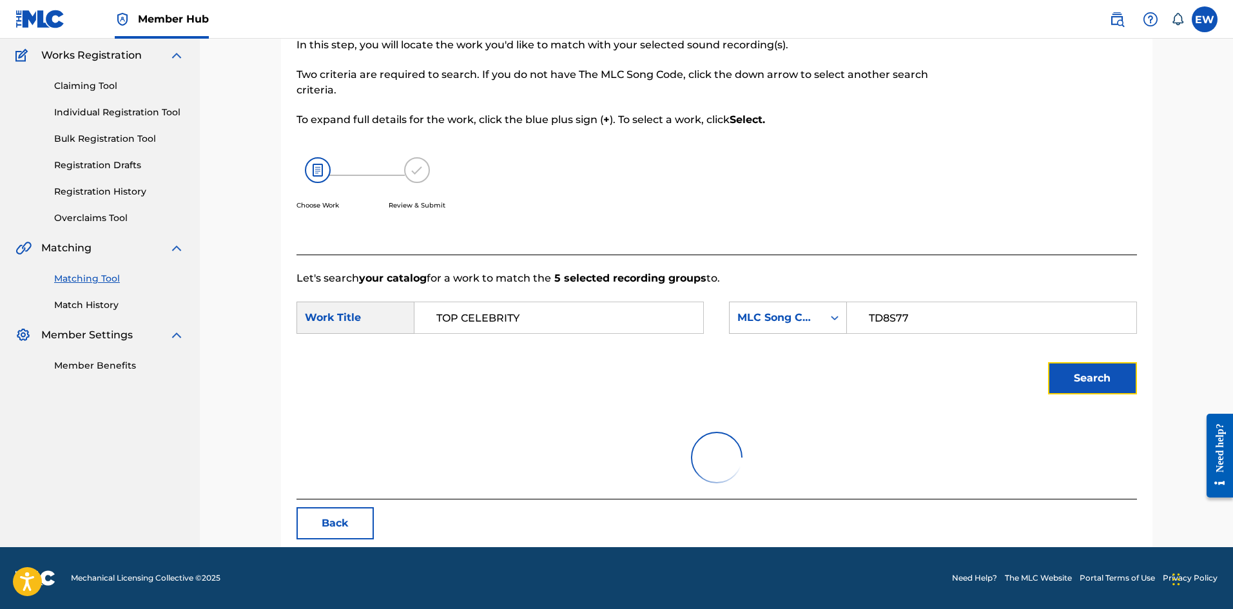
scroll to position [211, 0]
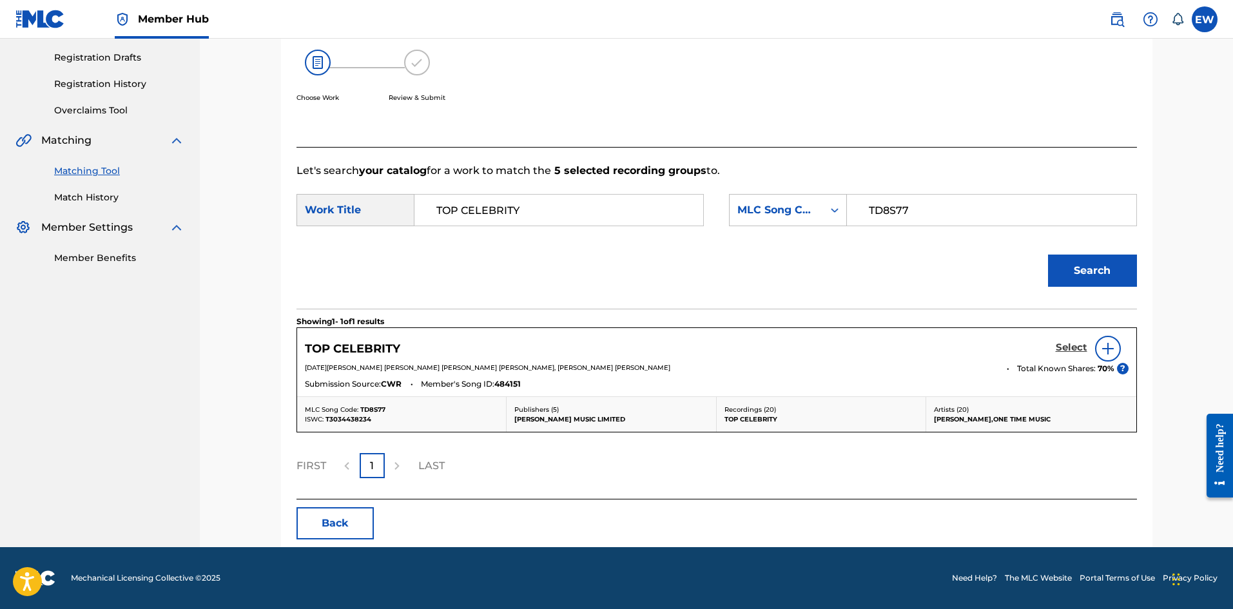
click at [1069, 344] on h5 "Select" at bounding box center [1072, 348] width 32 height 12
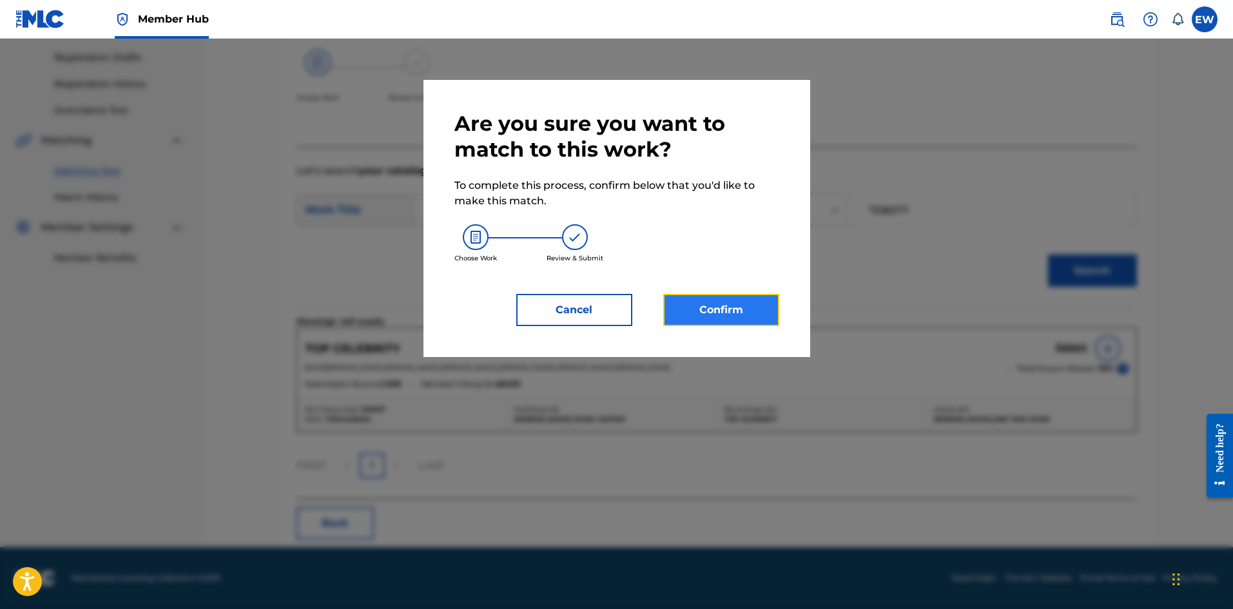
click at [729, 310] on button "Confirm" at bounding box center [721, 310] width 116 height 32
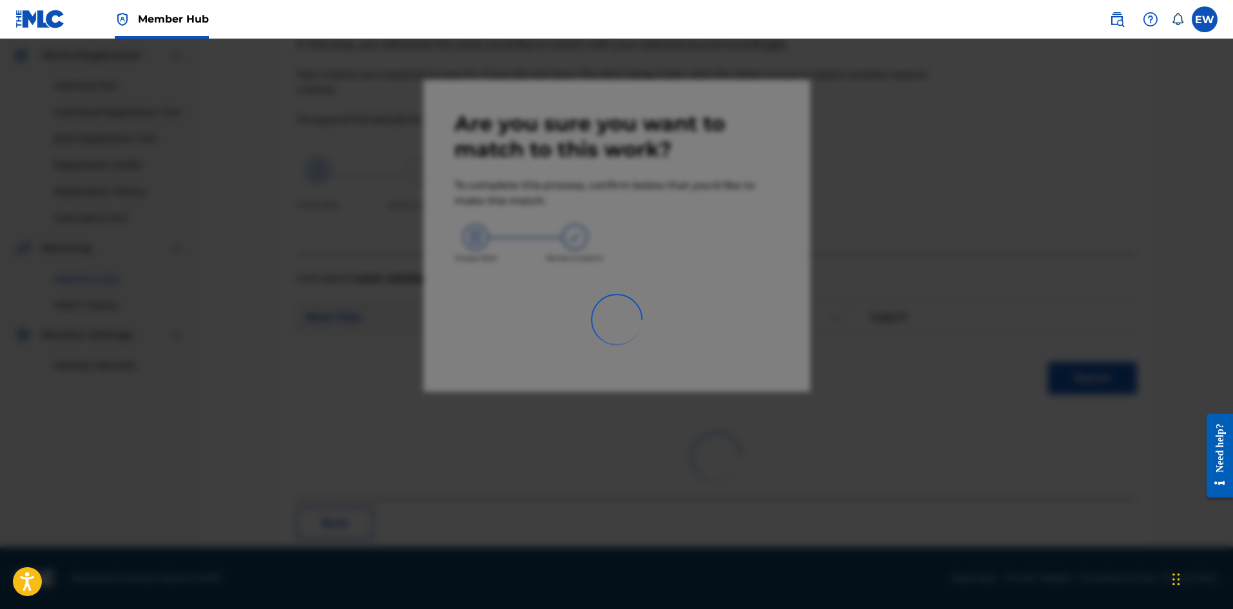
scroll to position [31, 0]
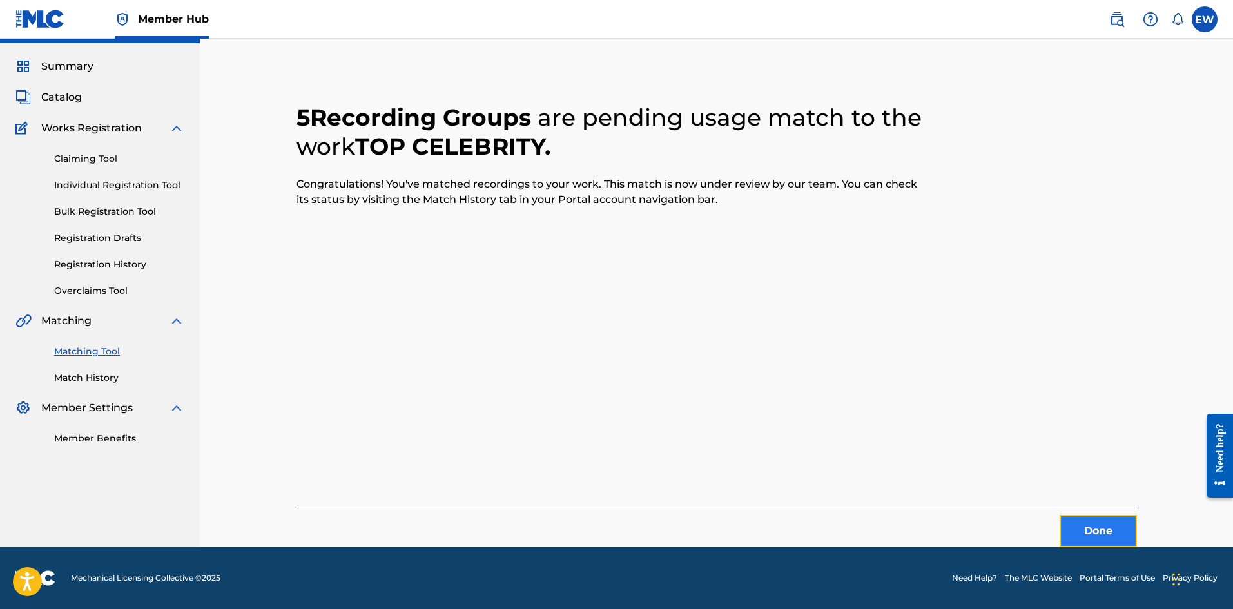
click at [1103, 518] on button "Done" at bounding box center [1098, 531] width 77 height 32
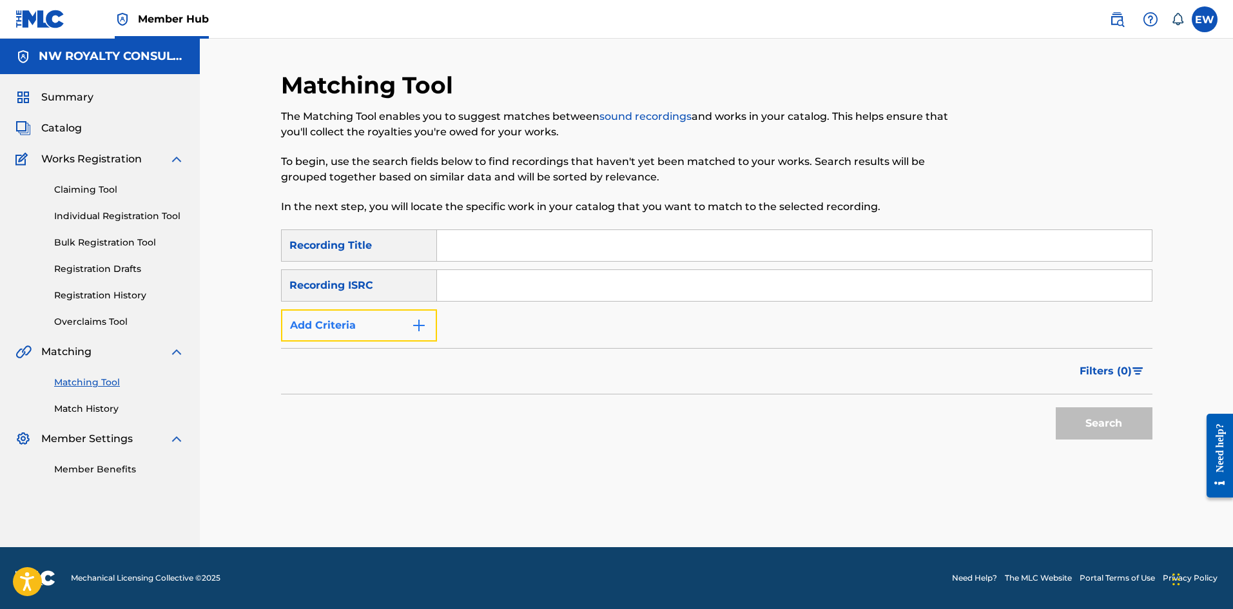
click at [370, 324] on button "Add Criteria" at bounding box center [359, 325] width 156 height 32
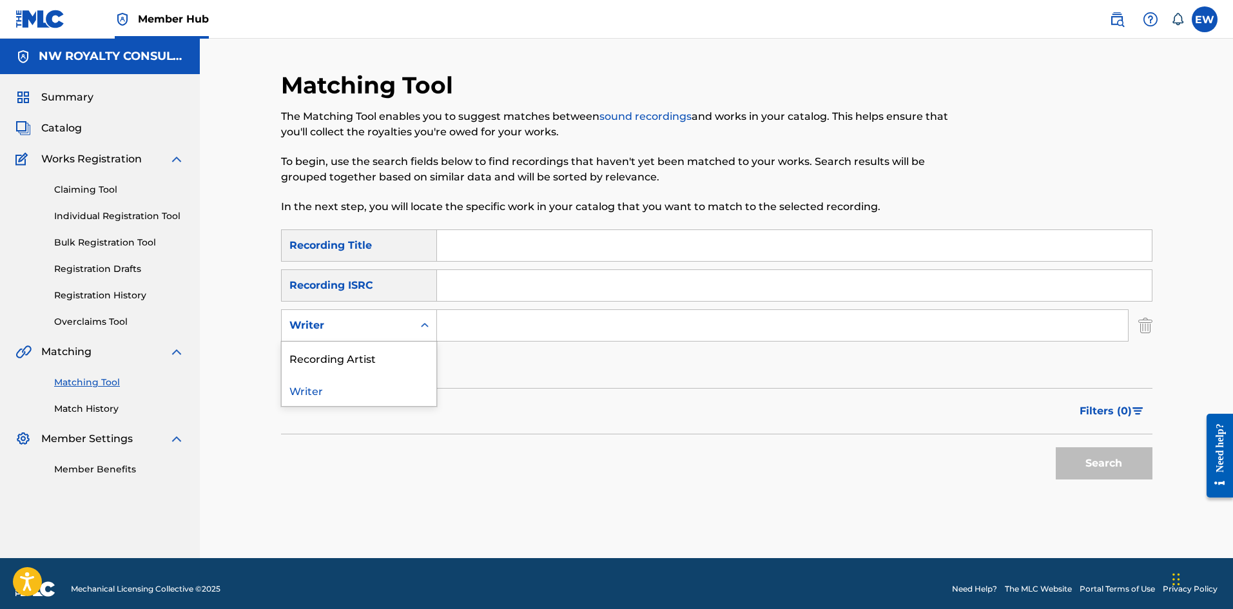
click at [370, 324] on div "Writer" at bounding box center [347, 325] width 116 height 15
click at [389, 351] on div "Recording Artist" at bounding box center [359, 358] width 155 height 32
click at [518, 318] on input "Search Form" at bounding box center [782, 325] width 691 height 31
paste input "HOTFRASS"
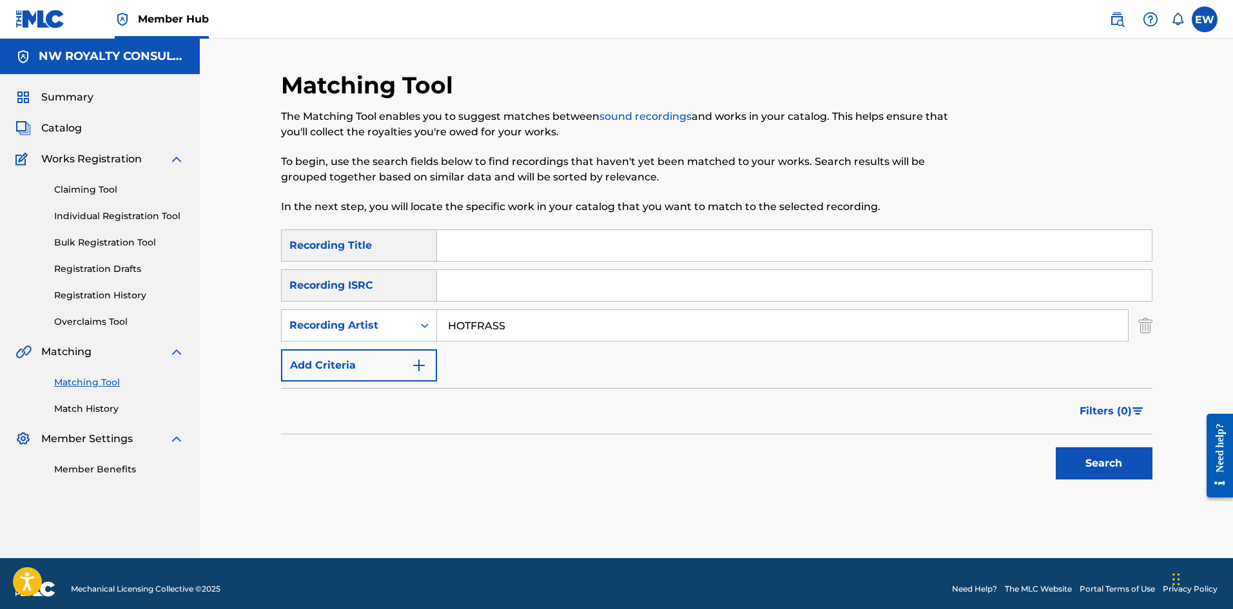
type input "HOTFRASS"
click at [692, 235] on input "Search Form" at bounding box center [794, 245] width 715 height 31
paste input "TOP LIFE"
type input "TOP LIFE"
click at [1129, 467] on button "Search" at bounding box center [1104, 463] width 97 height 32
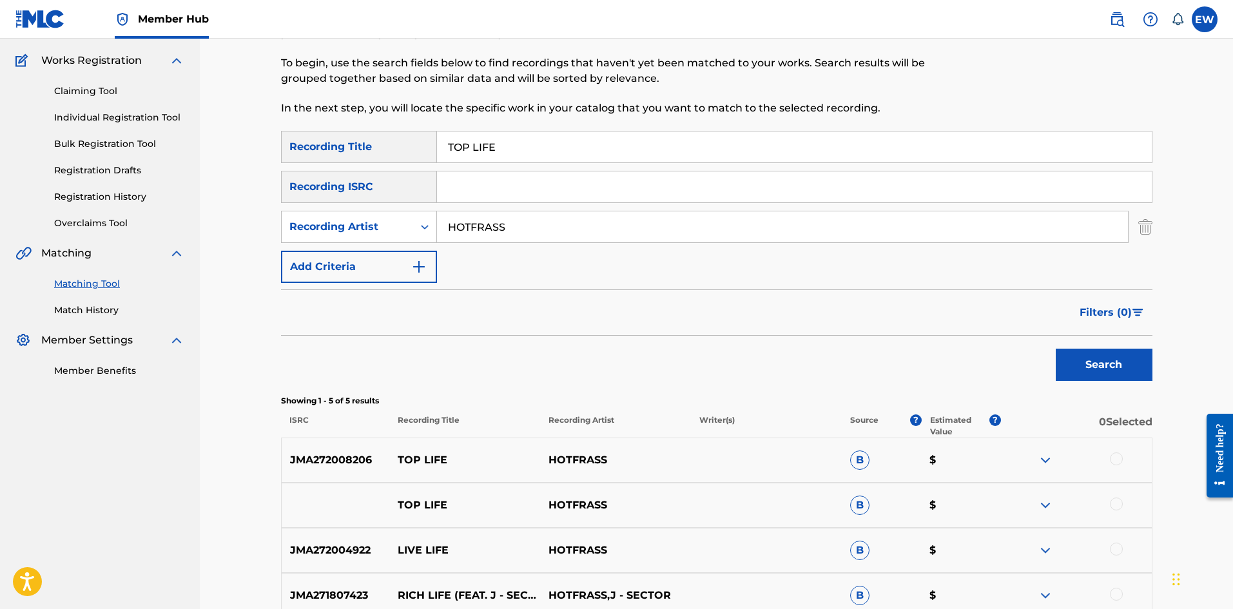
scroll to position [129, 0]
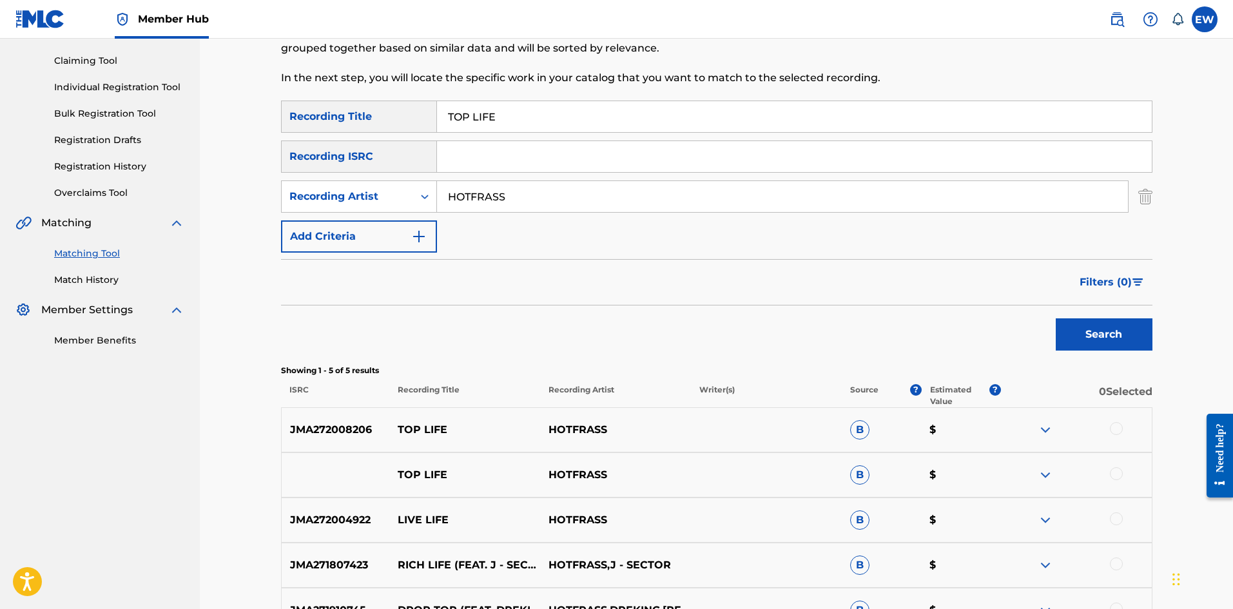
click at [1120, 430] on div at bounding box center [1116, 428] width 13 height 13
click at [1115, 469] on div at bounding box center [1116, 473] width 13 height 13
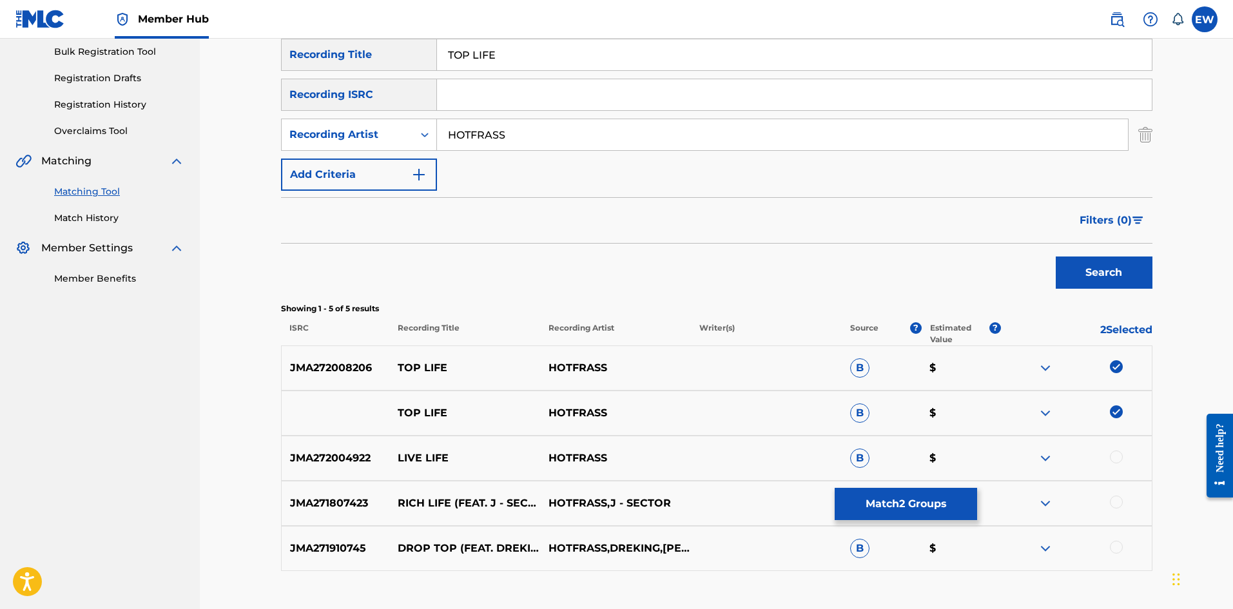
scroll to position [193, 0]
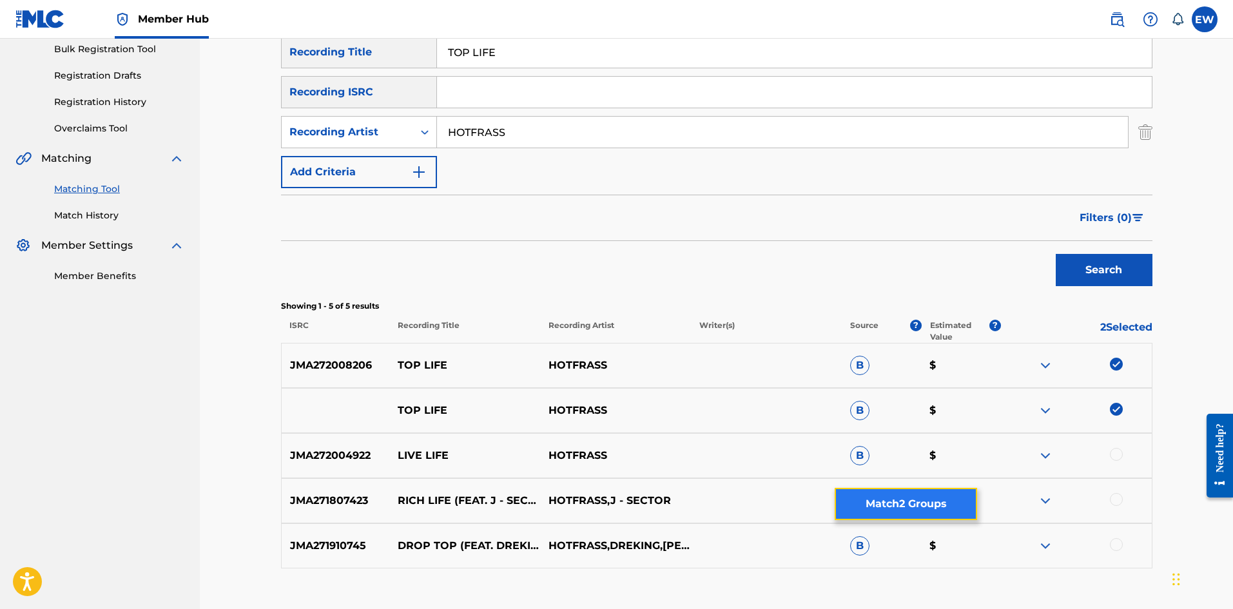
click at [894, 500] on button "Match 2 Groups" at bounding box center [906, 504] width 142 height 32
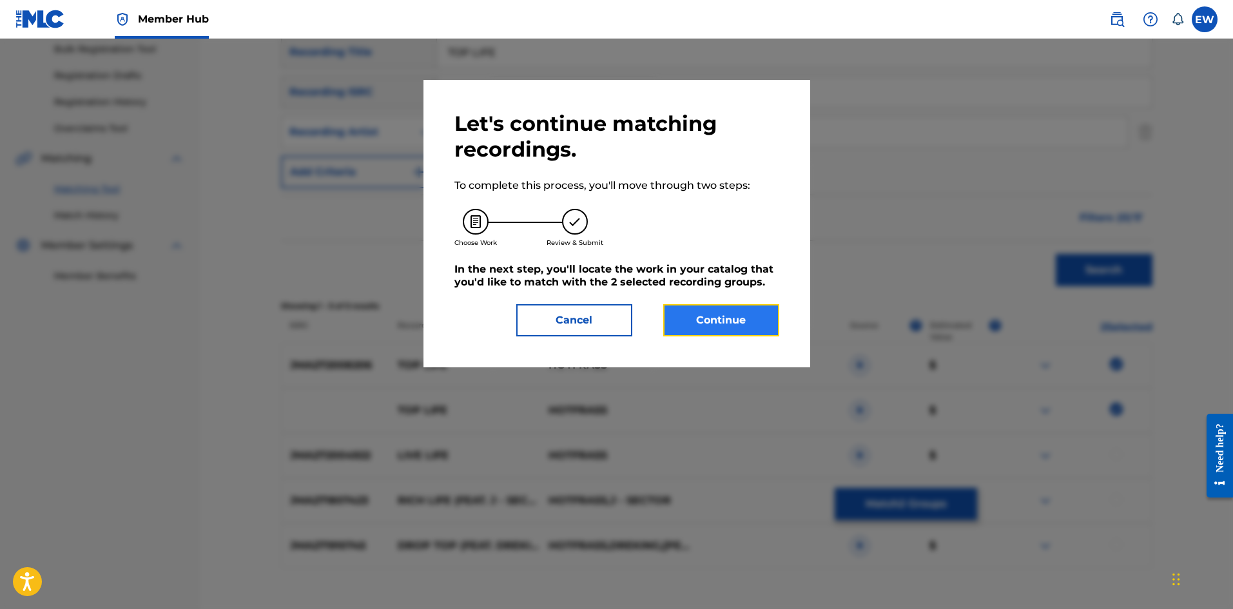
click at [733, 327] on button "Continue" at bounding box center [721, 320] width 116 height 32
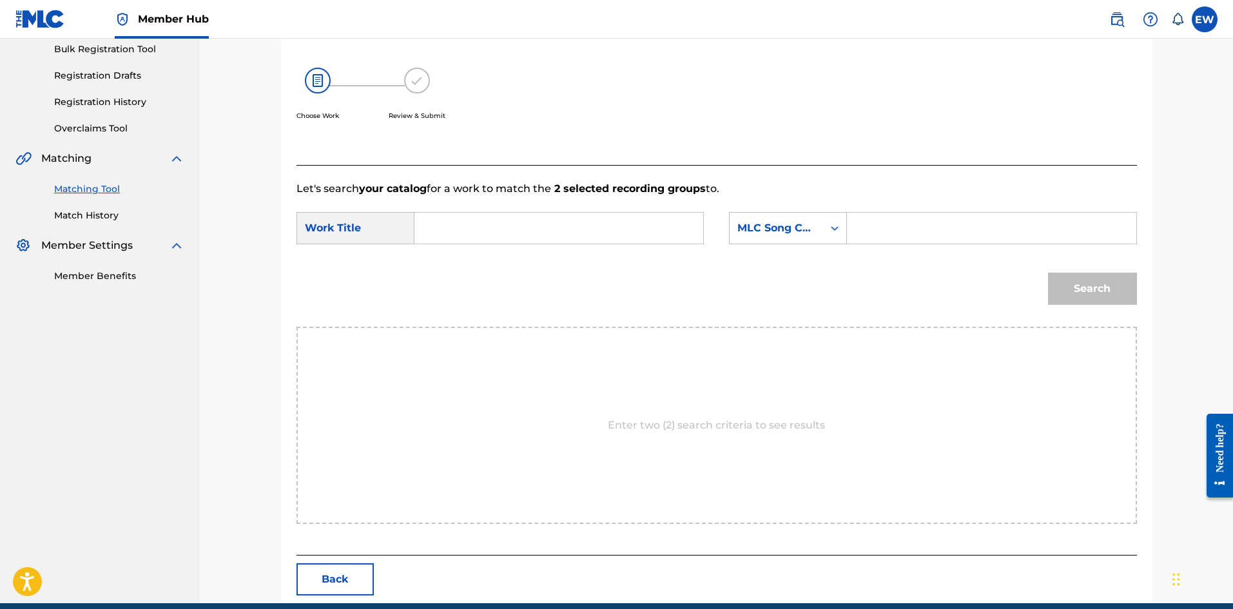
click at [646, 231] on input "Search Form" at bounding box center [558, 228] width 267 height 31
paste input "TOP LIFE"
type input "TOP LIFE"
click at [909, 229] on input "Search Form" at bounding box center [991, 228] width 267 height 31
paste input "TB69QM"
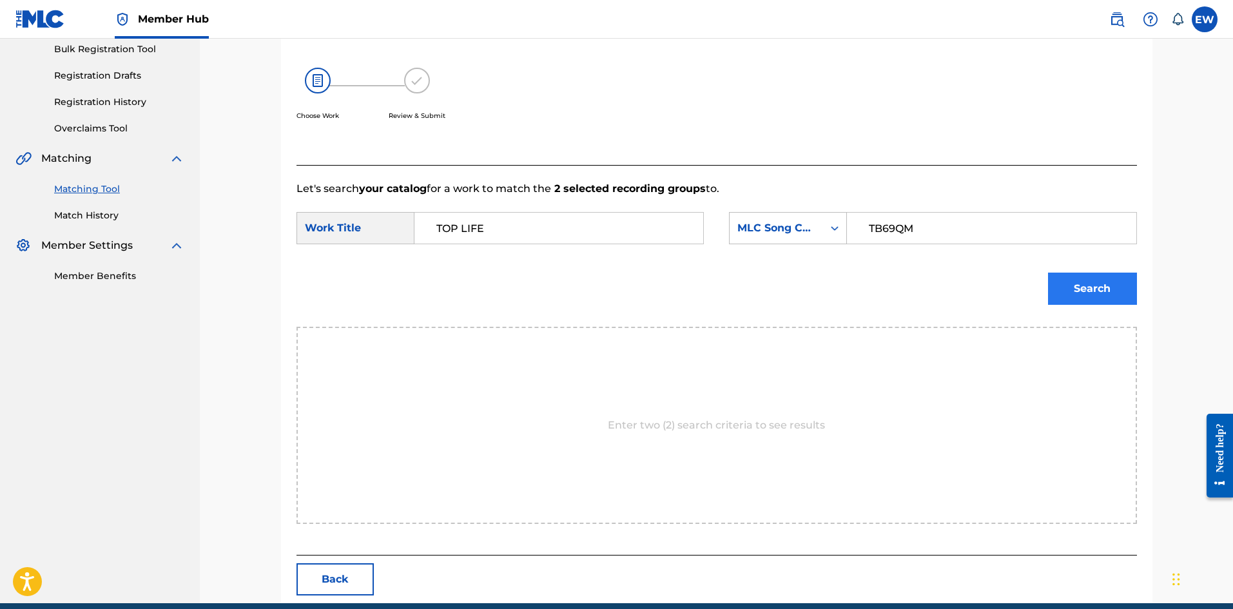
type input "TB69QM"
drag, startPoint x: 1134, startPoint y: 292, endPoint x: 1120, endPoint y: 288, distance: 14.1
click at [1133, 291] on button "Search" at bounding box center [1092, 289] width 89 height 32
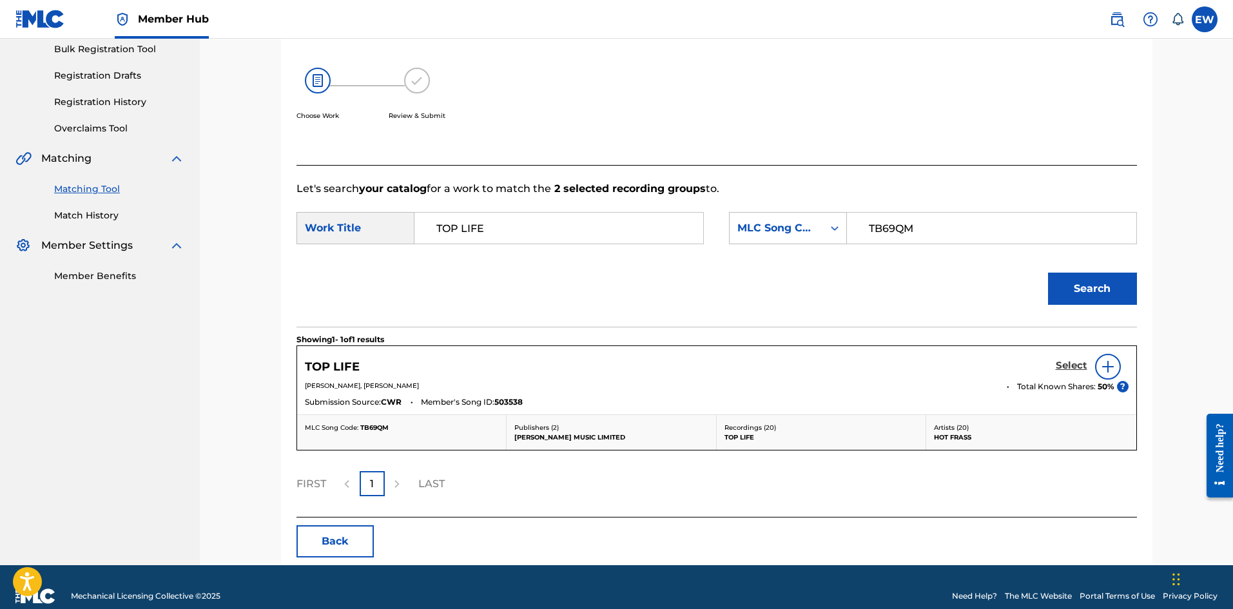
click at [1070, 361] on h5 "Select" at bounding box center [1072, 366] width 32 height 12
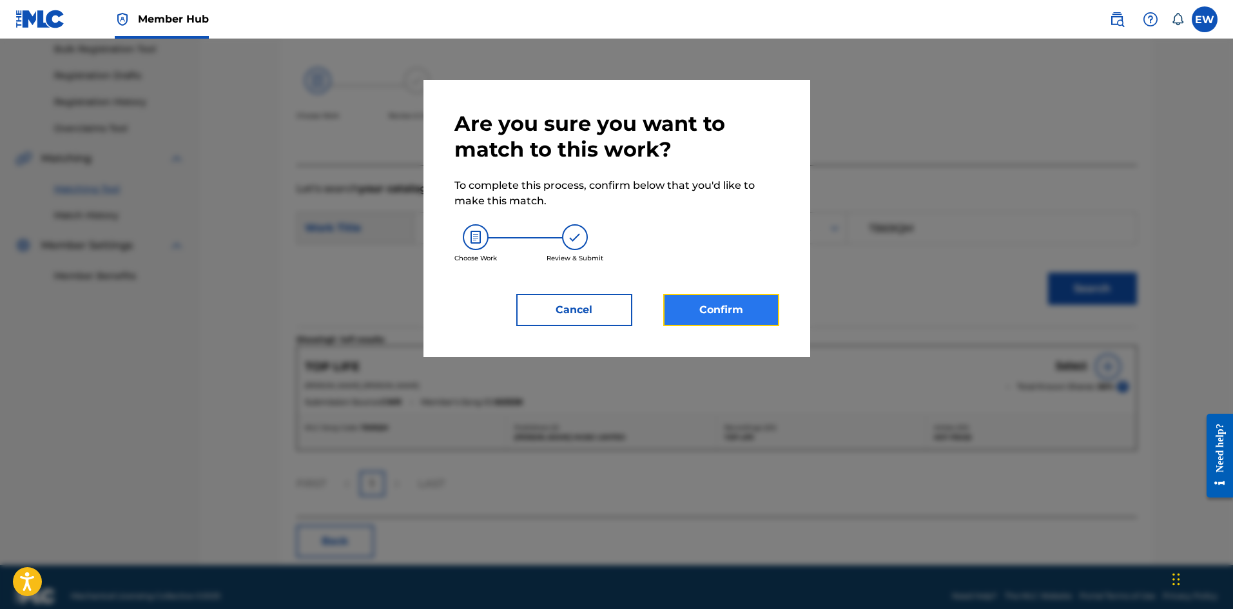
click at [696, 309] on button "Confirm" at bounding box center [721, 310] width 116 height 32
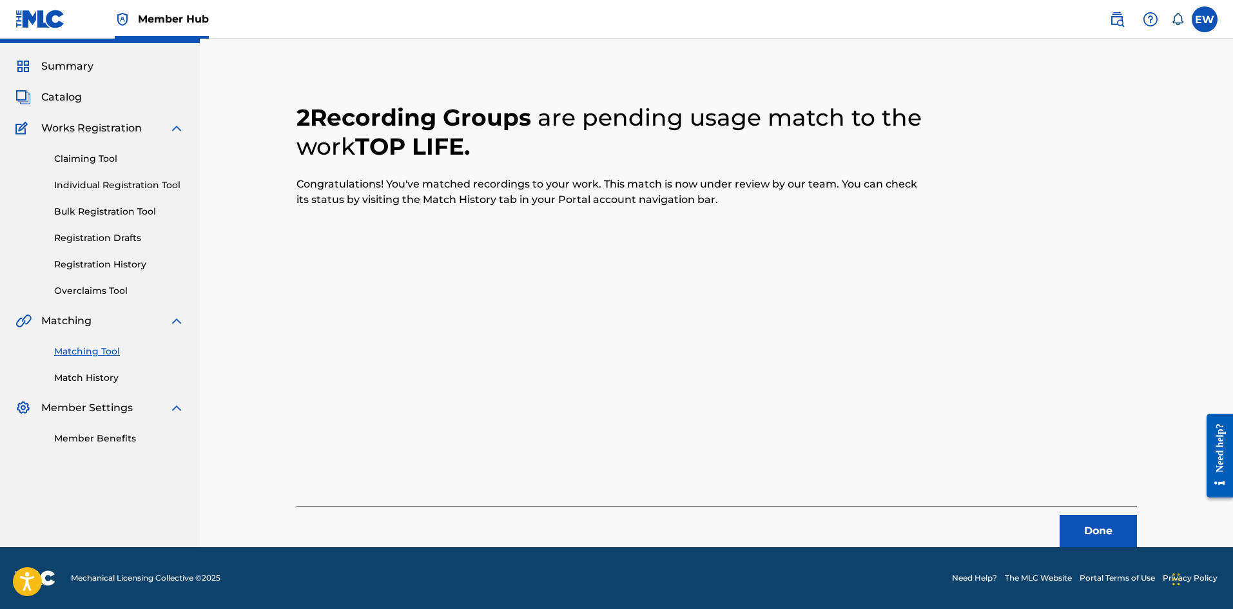
scroll to position [31, 0]
click at [1111, 516] on button "Done" at bounding box center [1098, 531] width 77 height 32
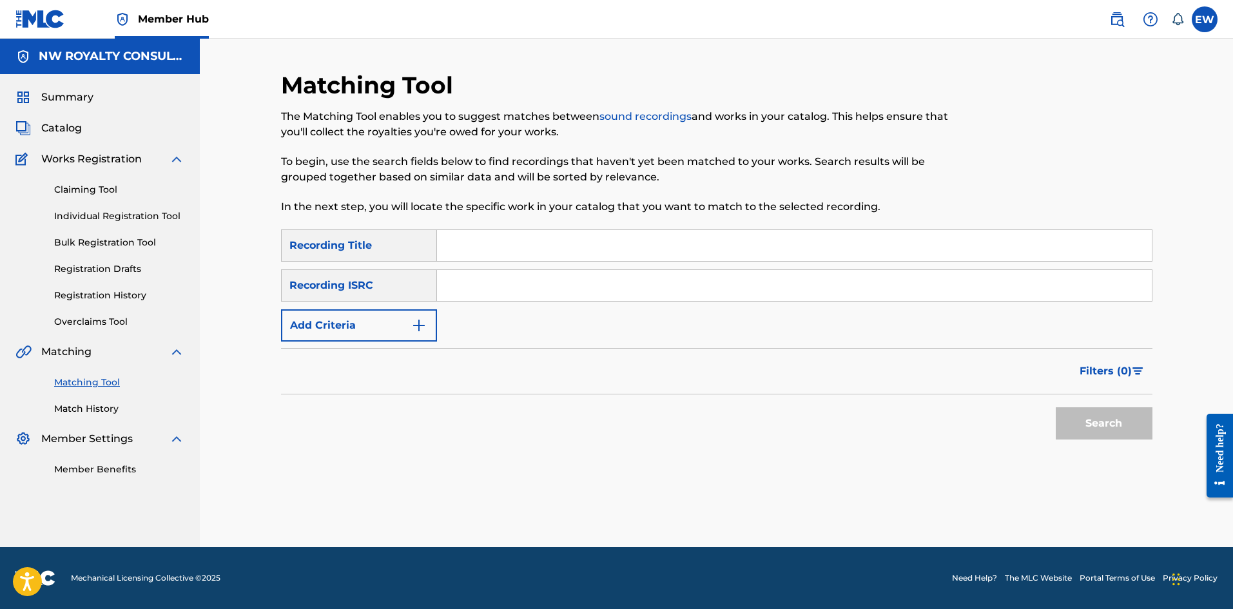
scroll to position [0, 0]
click at [362, 322] on button "Add Criteria" at bounding box center [359, 325] width 156 height 32
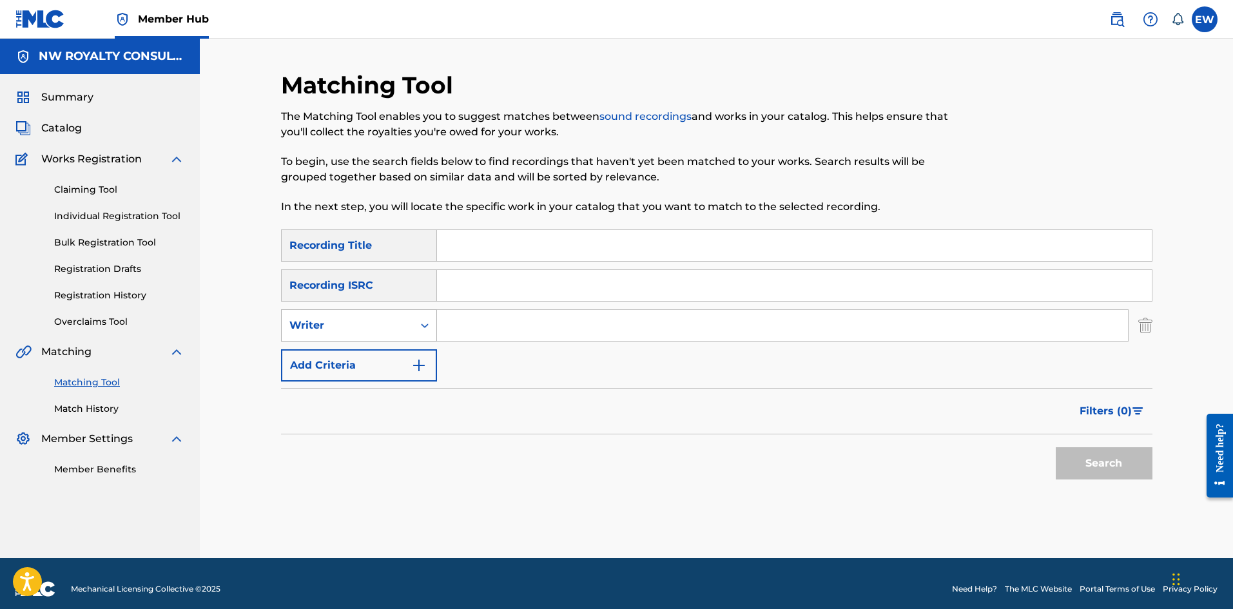
click at [364, 327] on div "Writer" at bounding box center [347, 325] width 116 height 15
drag, startPoint x: 377, startPoint y: 357, endPoint x: 400, endPoint y: 344, distance: 26.3
click at [381, 355] on div "Recording Artist" at bounding box center [359, 358] width 155 height 32
click at [494, 322] on input "Search Form" at bounding box center [782, 325] width 691 height 31
paste input "[PERSON_NAME]"
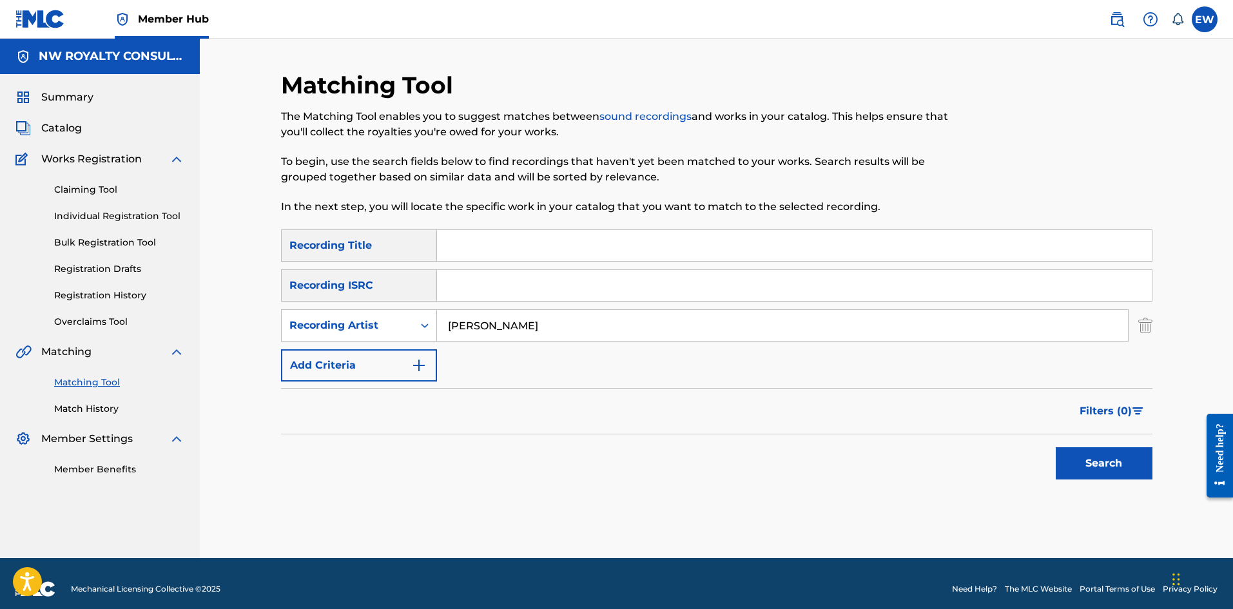
type input "[PERSON_NAME]"
click at [622, 257] on input "Search Form" at bounding box center [794, 245] width 715 height 31
paste input "TOP OF THE YEAR"
type input "TOP OF THE YEAR"
click at [1112, 460] on button "Search" at bounding box center [1104, 463] width 97 height 32
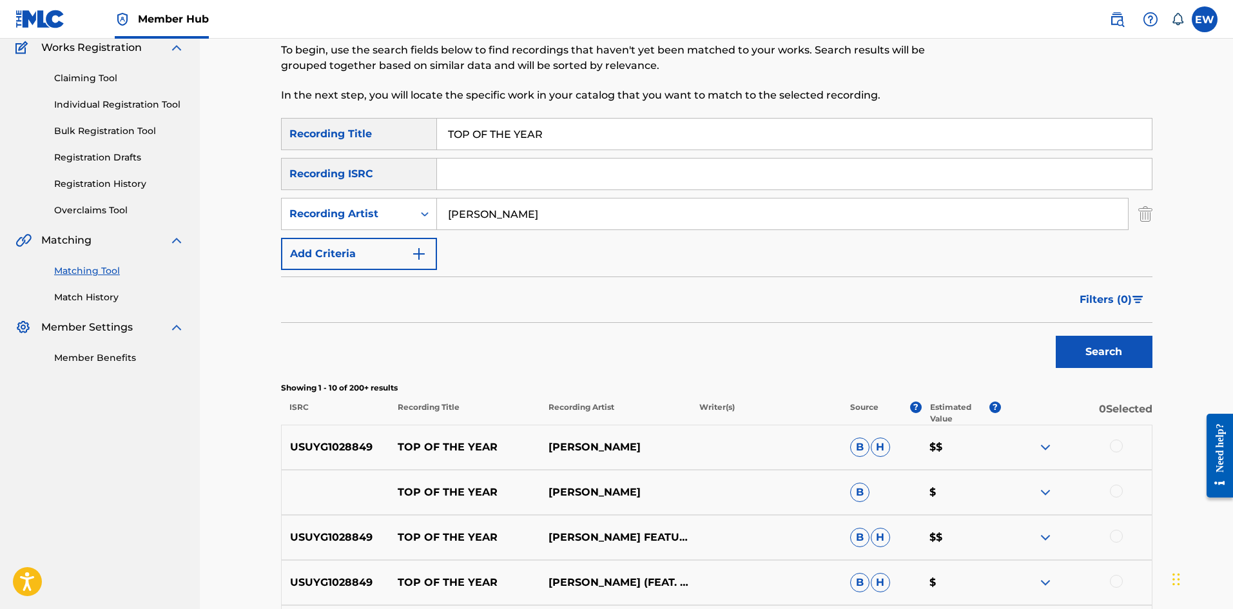
scroll to position [129, 0]
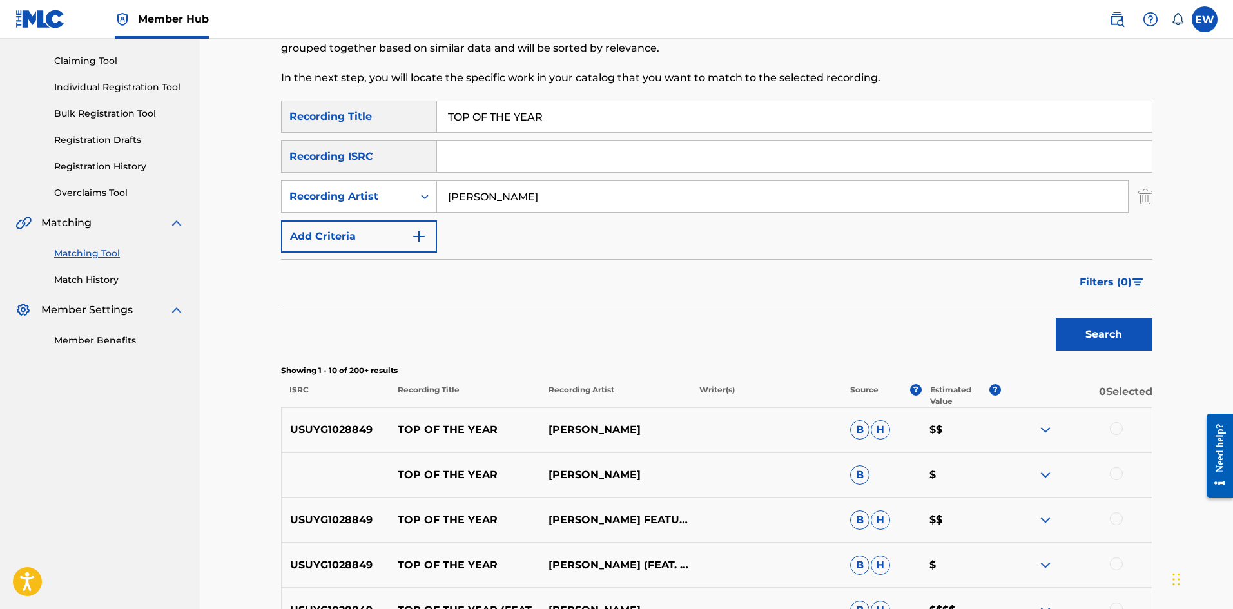
click at [1112, 429] on div at bounding box center [1116, 428] width 13 height 13
click at [1116, 471] on div at bounding box center [1116, 473] width 13 height 13
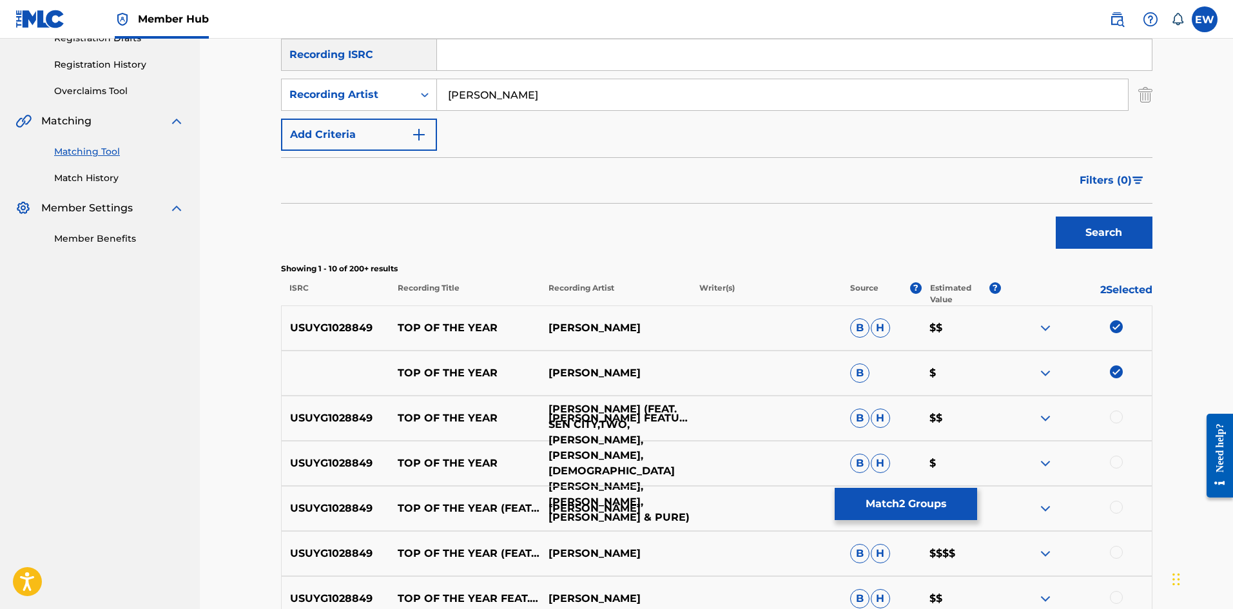
scroll to position [258, 0]
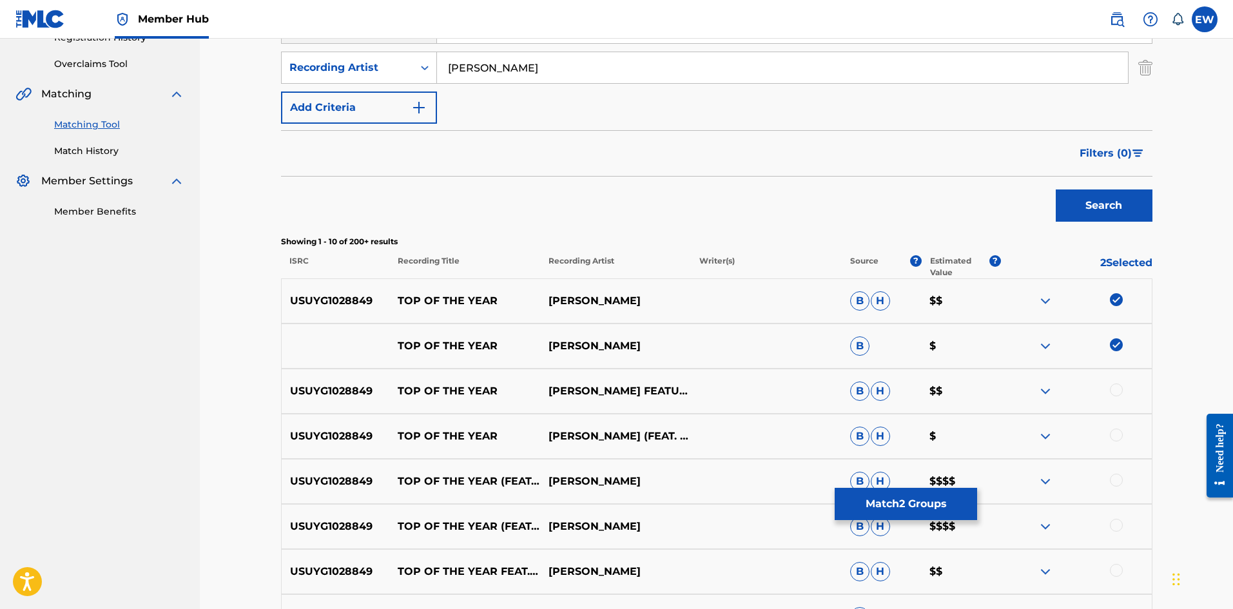
click at [1119, 390] on div at bounding box center [1116, 390] width 13 height 13
click at [1112, 434] on div at bounding box center [1116, 435] width 13 height 13
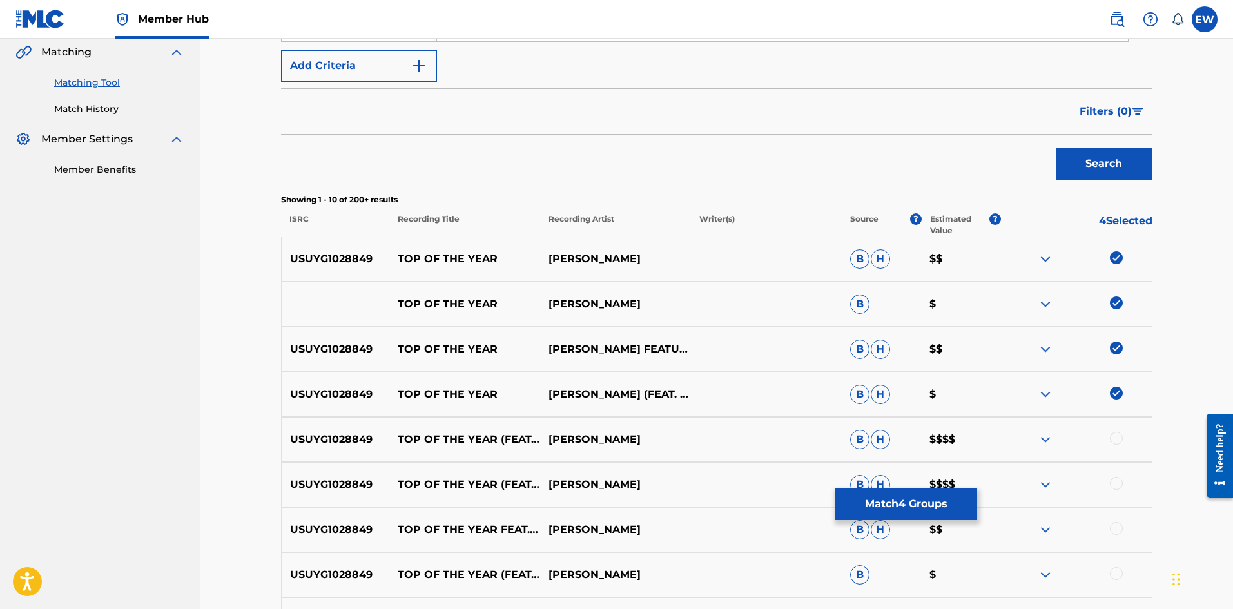
scroll to position [322, 0]
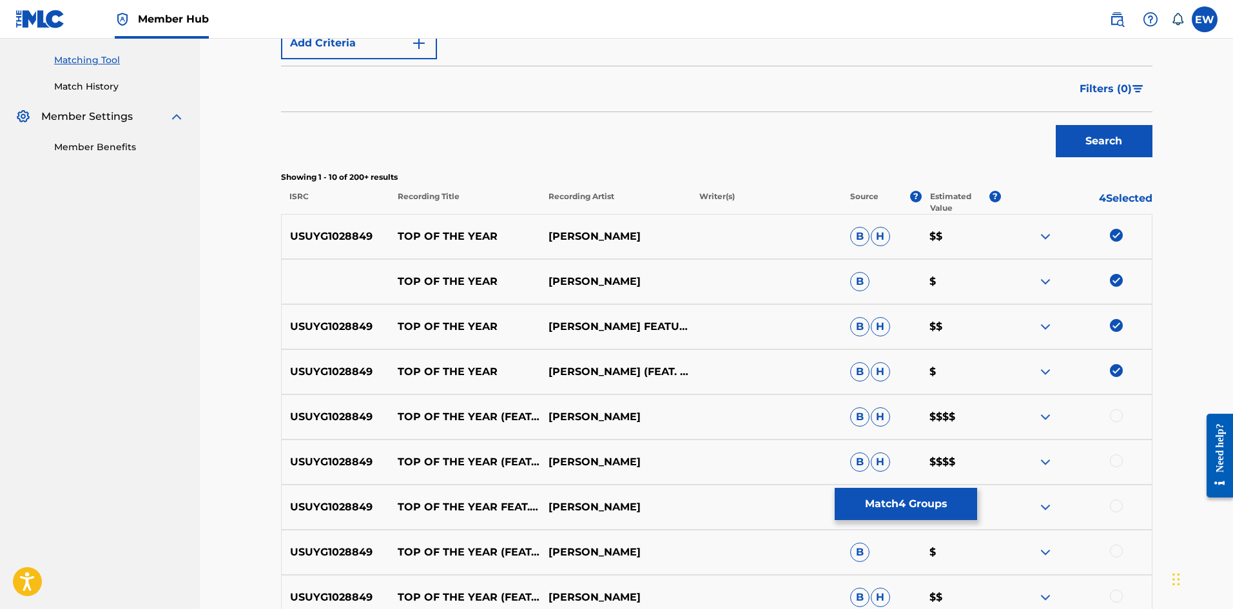
click at [1113, 416] on div at bounding box center [1116, 415] width 13 height 13
click at [1116, 456] on div at bounding box center [1116, 460] width 13 height 13
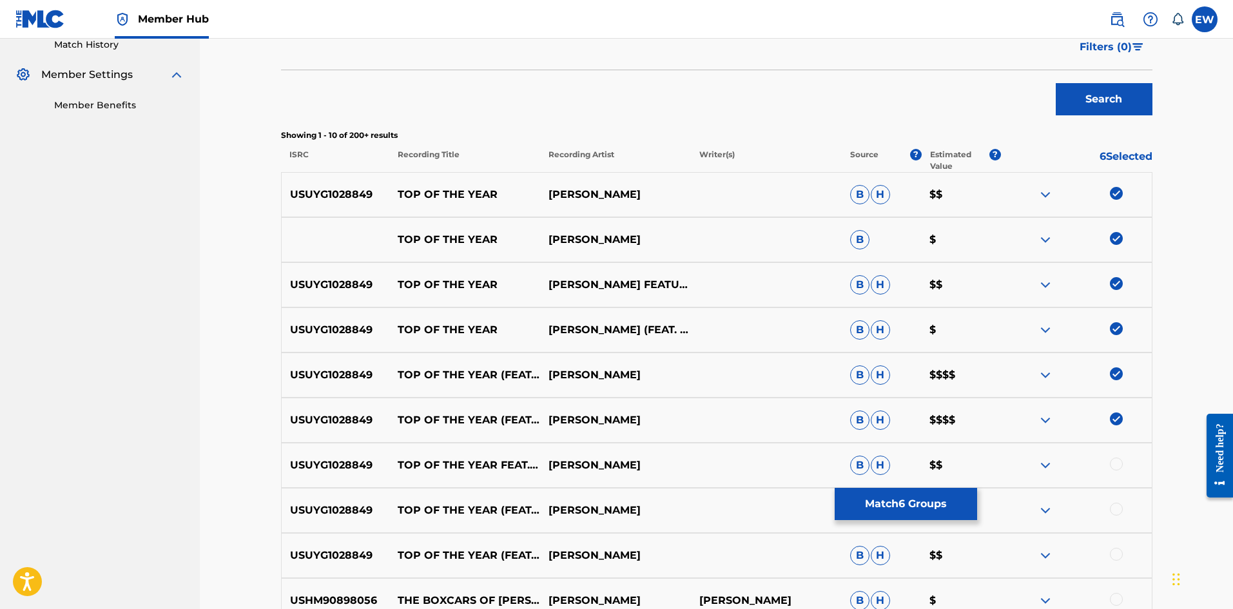
scroll to position [387, 0]
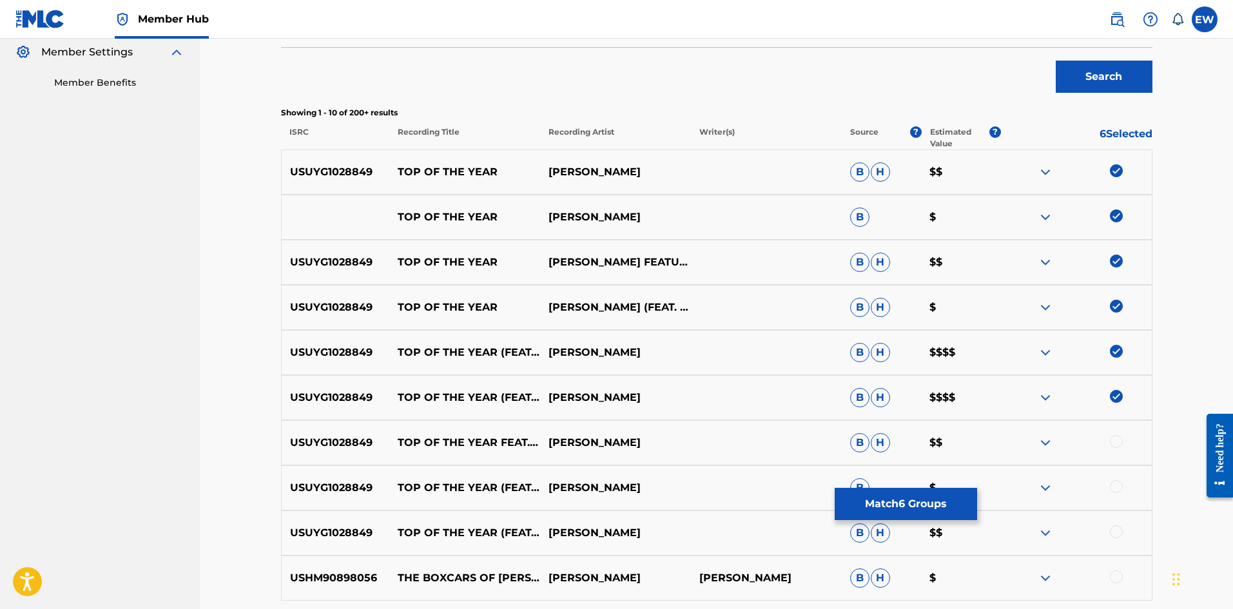
click at [1115, 446] on div at bounding box center [1116, 441] width 13 height 13
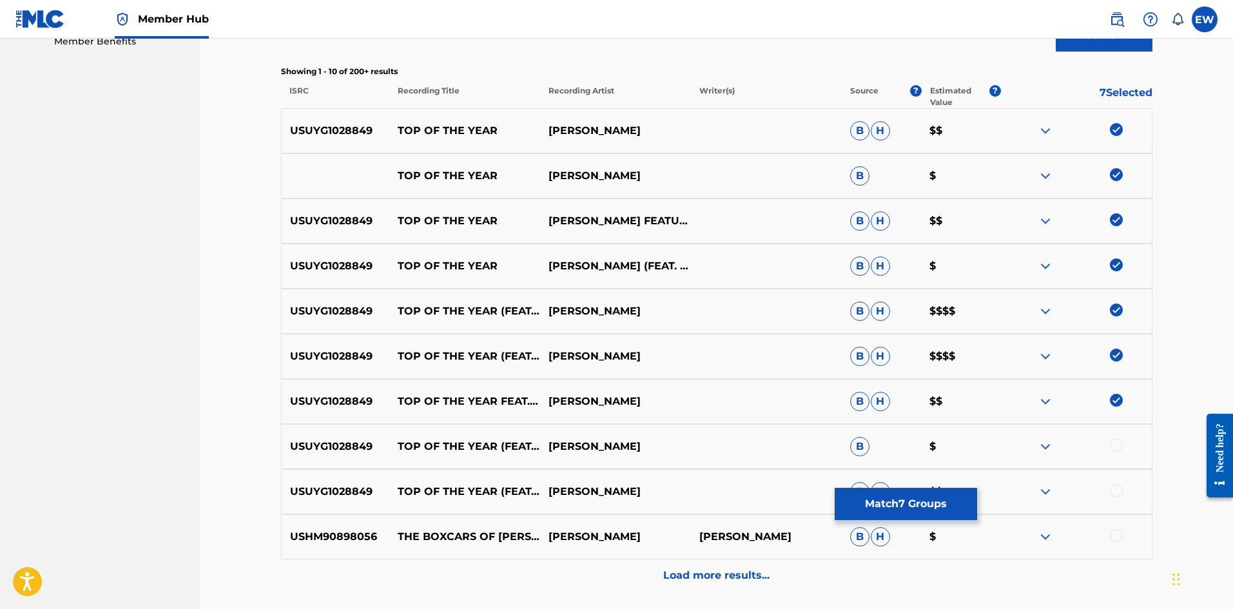
scroll to position [451, 0]
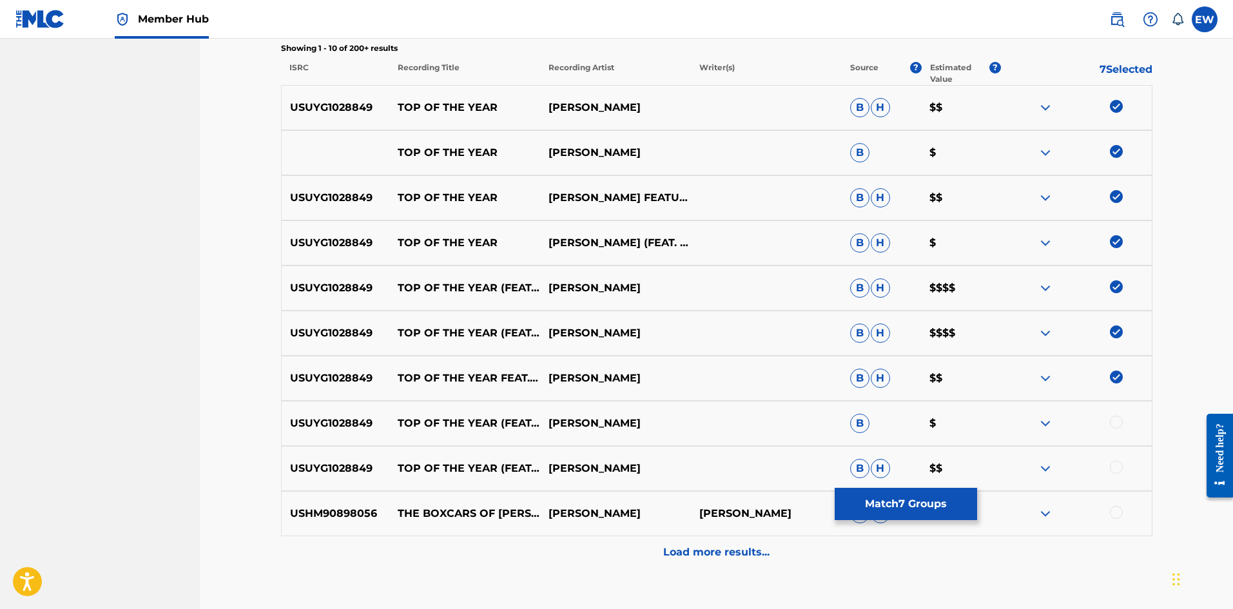
drag, startPoint x: 1116, startPoint y: 423, endPoint x: 1126, endPoint y: 422, distance: 10.4
click at [1125, 423] on div at bounding box center [1076, 423] width 151 height 15
click at [1122, 423] on div at bounding box center [1116, 422] width 13 height 13
click at [1115, 465] on div at bounding box center [1116, 467] width 13 height 13
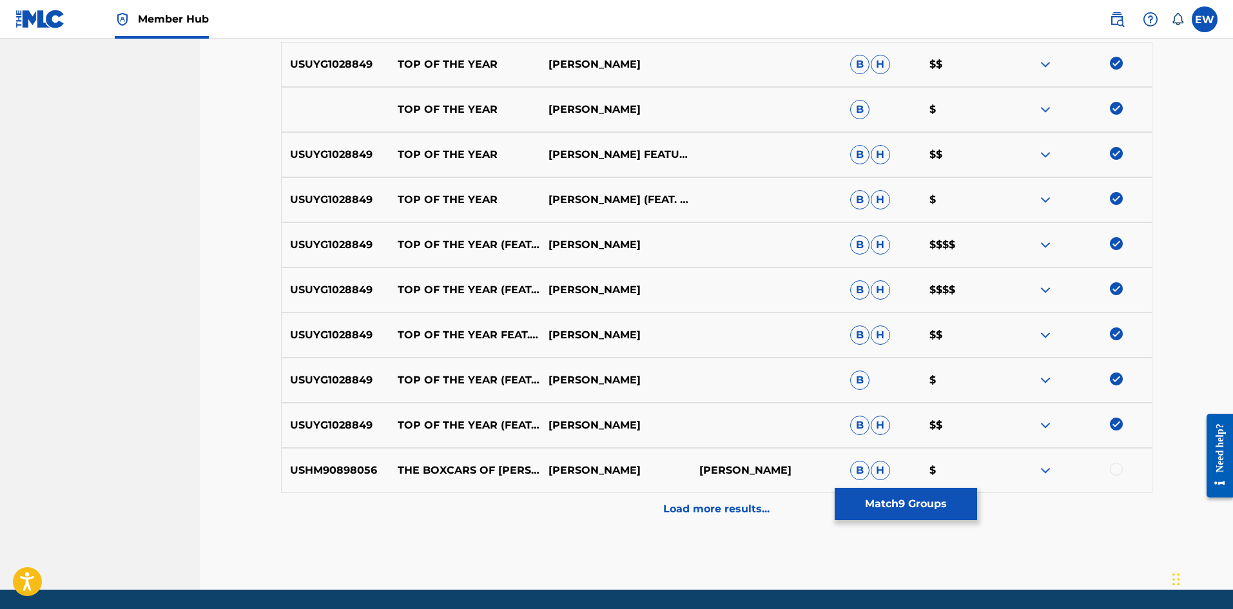
scroll to position [516, 0]
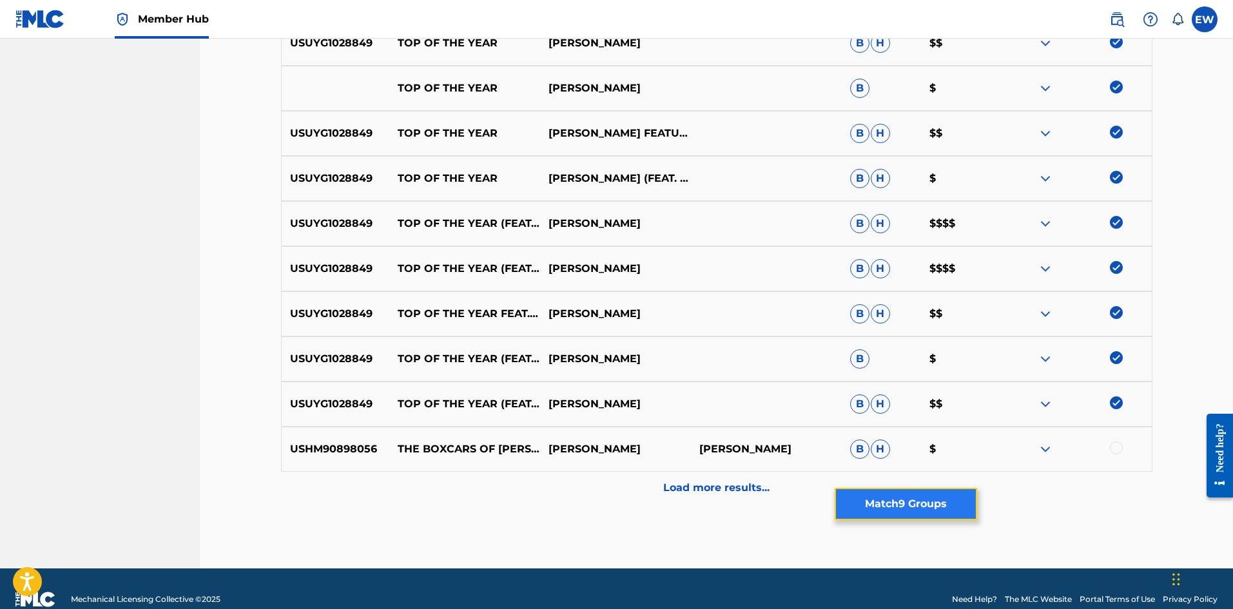
click at [970, 500] on button "Match 9 Groups" at bounding box center [906, 504] width 142 height 32
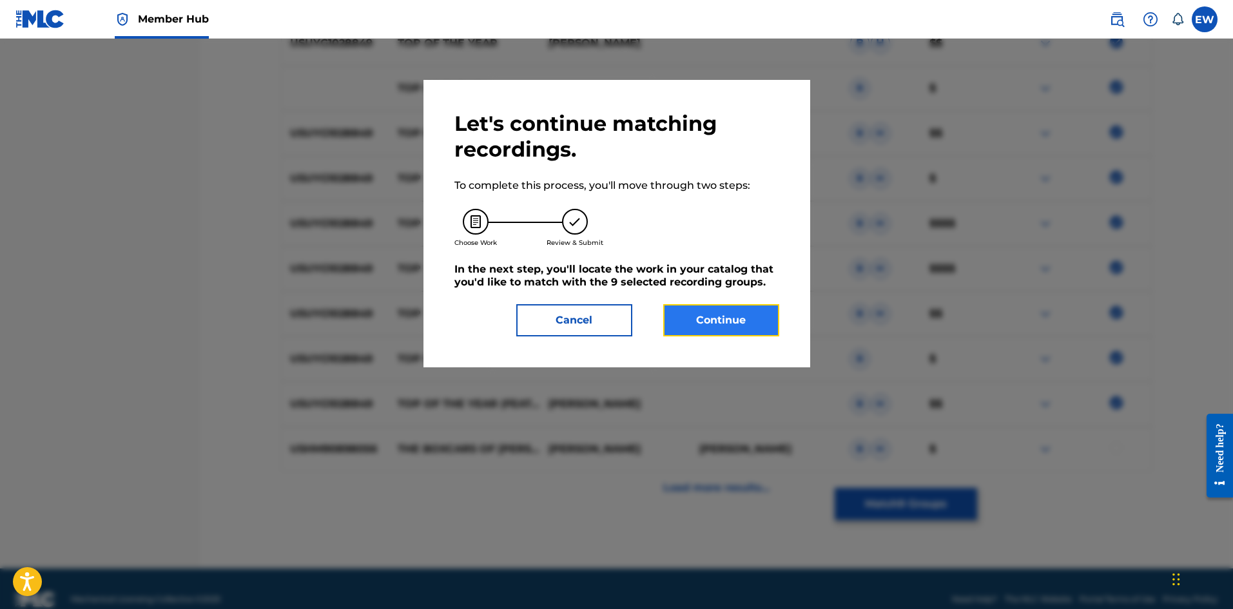
click at [726, 315] on button "Continue" at bounding box center [721, 320] width 116 height 32
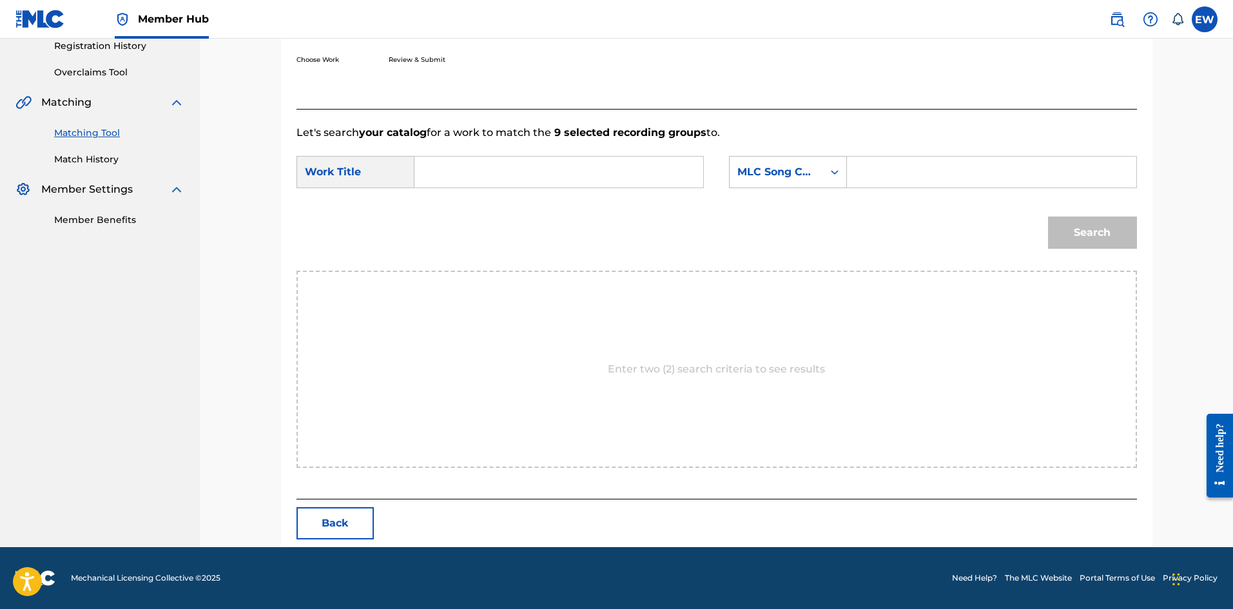
drag, startPoint x: 590, startPoint y: 180, endPoint x: 561, endPoint y: 170, distance: 31.2
click at [587, 177] on input "Search Form" at bounding box center [558, 172] width 267 height 31
paste input "TOP OF THE YEAR"
type input "TOP OF THE YEAR"
click at [929, 165] on input "Search Form" at bounding box center [991, 172] width 267 height 31
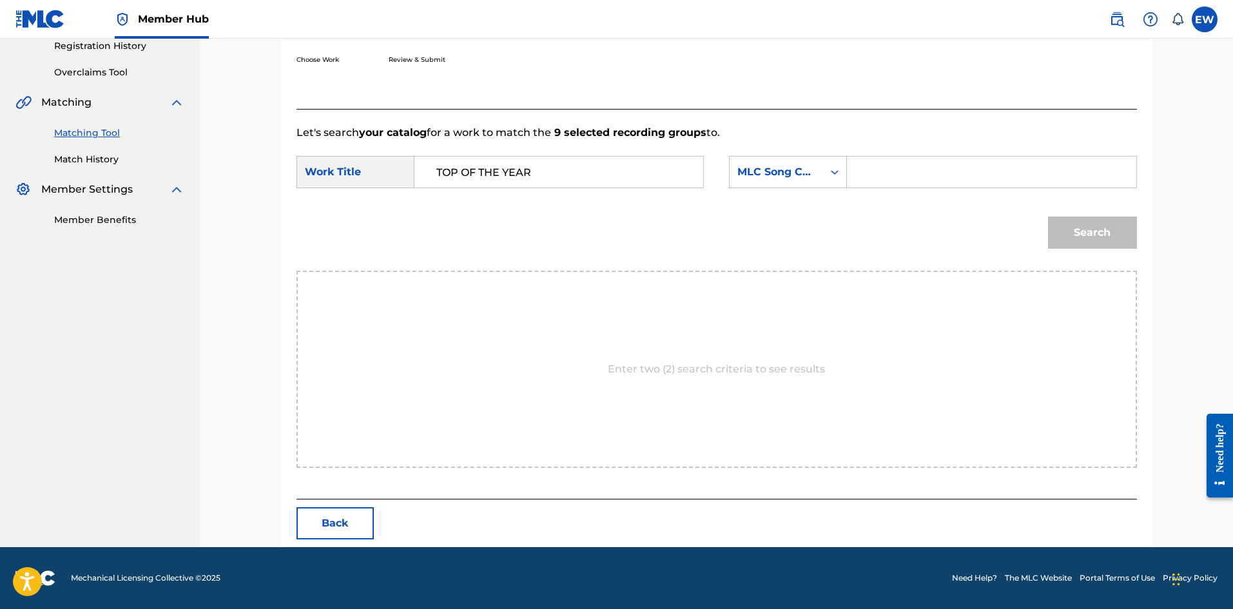
paste input "EVCC0V"
type input "EVCC0V"
click at [1123, 225] on button "Search" at bounding box center [1092, 233] width 89 height 32
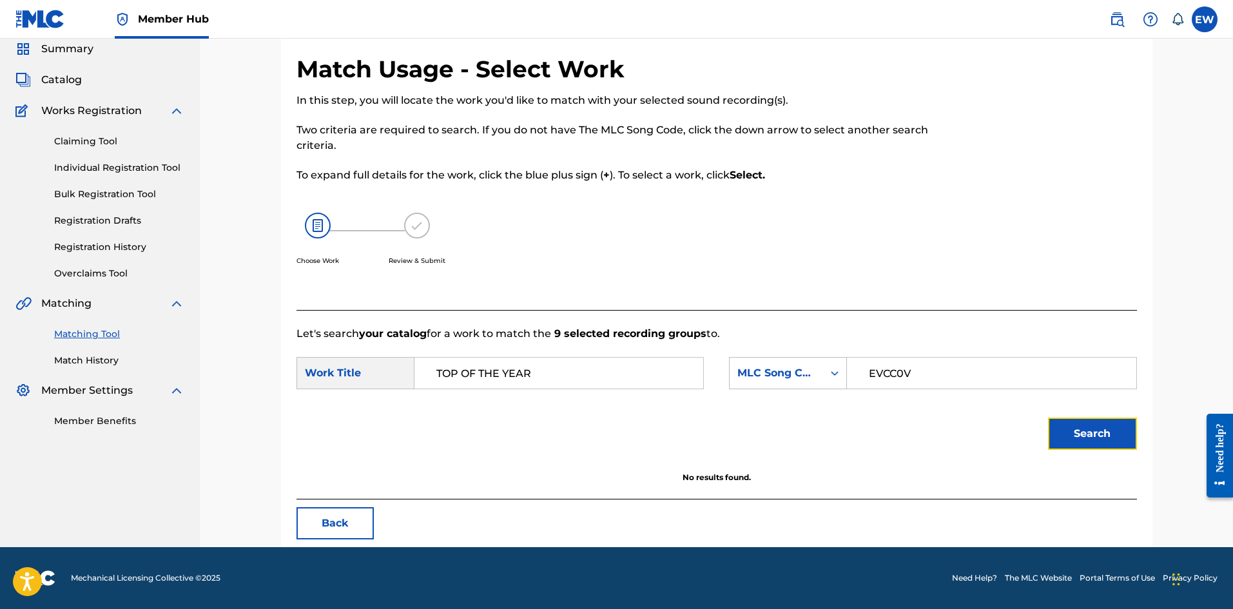
scroll to position [48, 0]
drag, startPoint x: 623, startPoint y: 360, endPoint x: 277, endPoint y: 342, distance: 346.6
click at [277, 342] on div "Match Usage - Select Work In this step, you will locate the work you'd like to …" at bounding box center [717, 285] width 902 height 525
paste input "EVERY GHETTO, EVERY CITY"
type input "EVERY GHETTO, EVERY CITY"
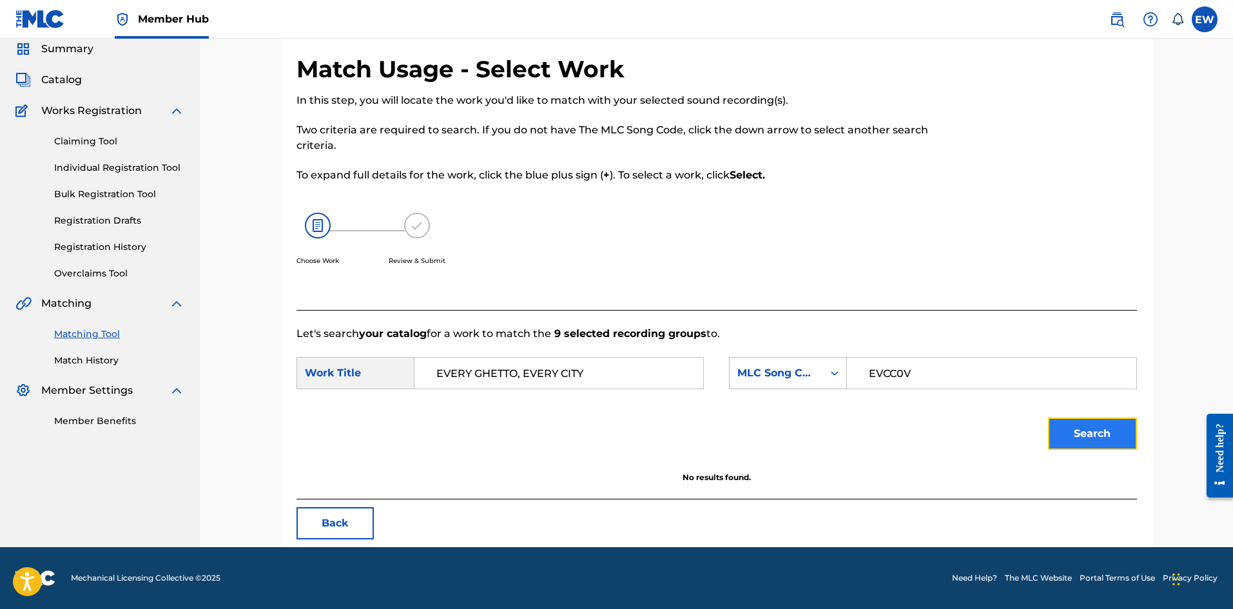
click at [1094, 429] on button "Search" at bounding box center [1092, 434] width 89 height 32
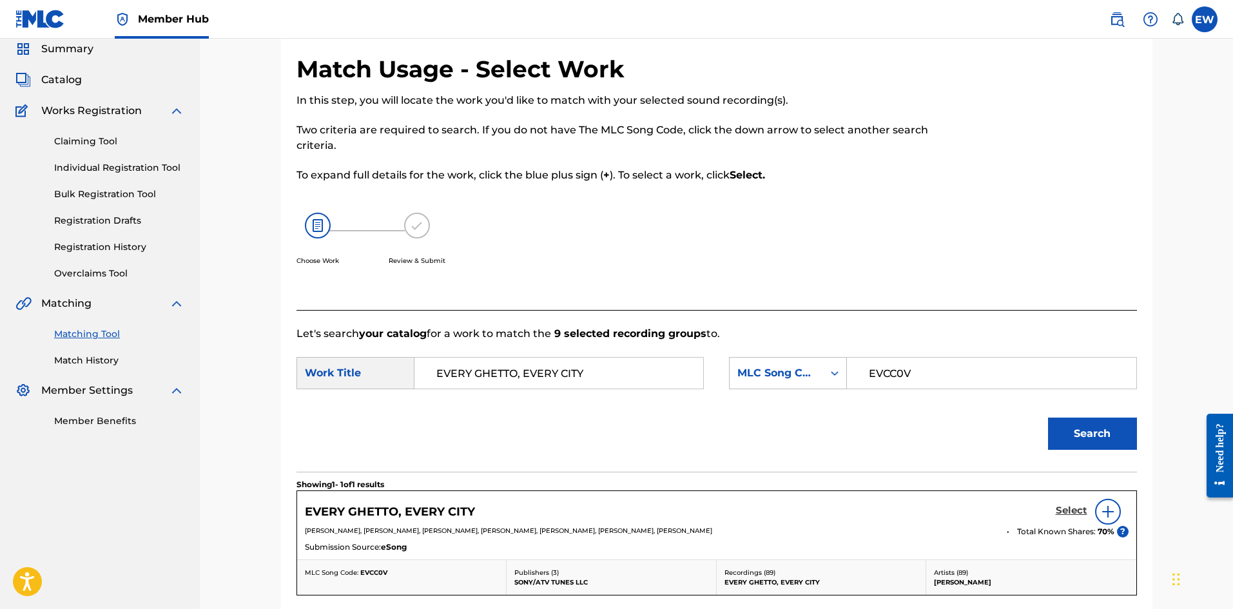
click at [1064, 507] on h5 "Select" at bounding box center [1072, 511] width 32 height 12
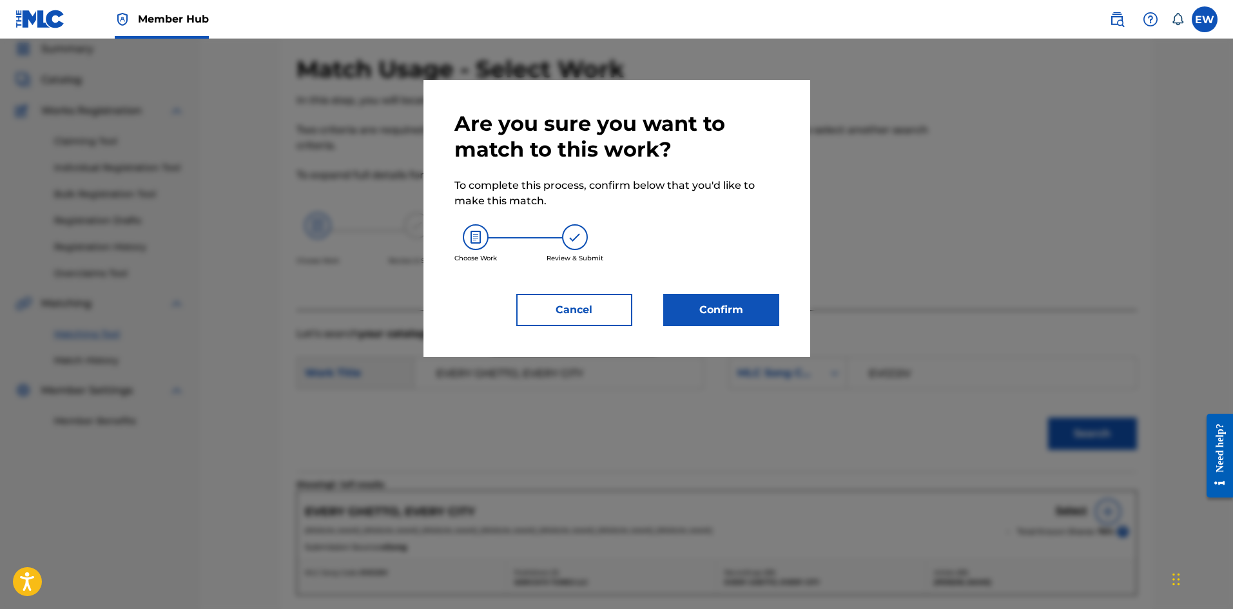
click at [723, 287] on div "Are you sure you want to match to this work? To complete this process, confirm …" at bounding box center [616, 218] width 325 height 215
click at [729, 300] on button "Confirm" at bounding box center [721, 310] width 116 height 32
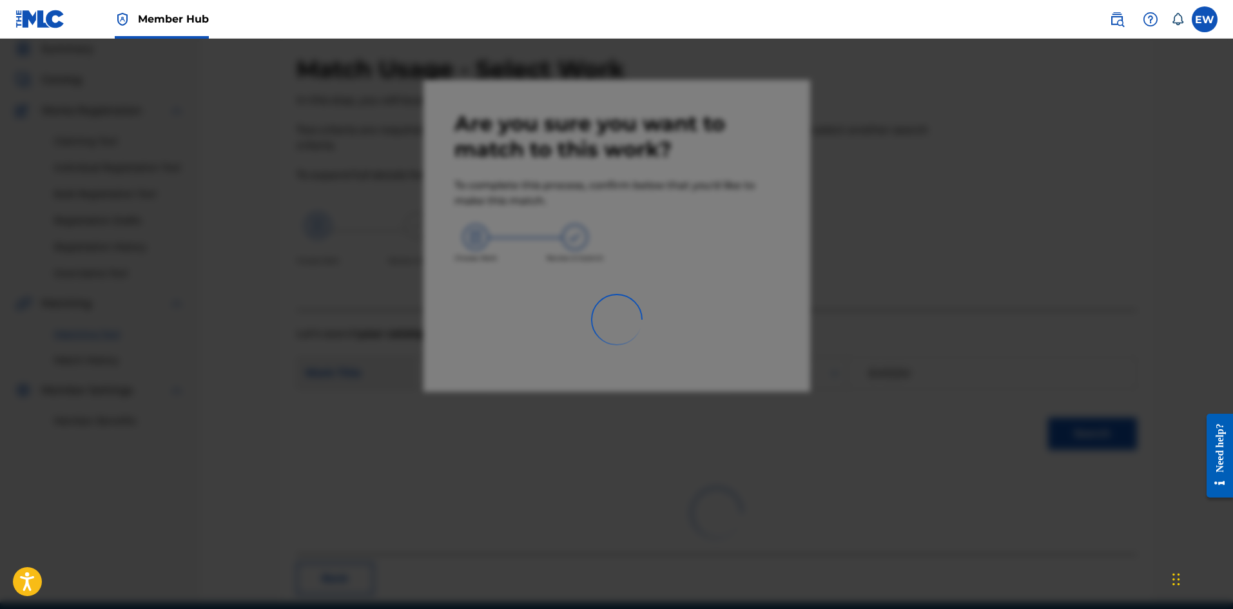
scroll to position [31, 0]
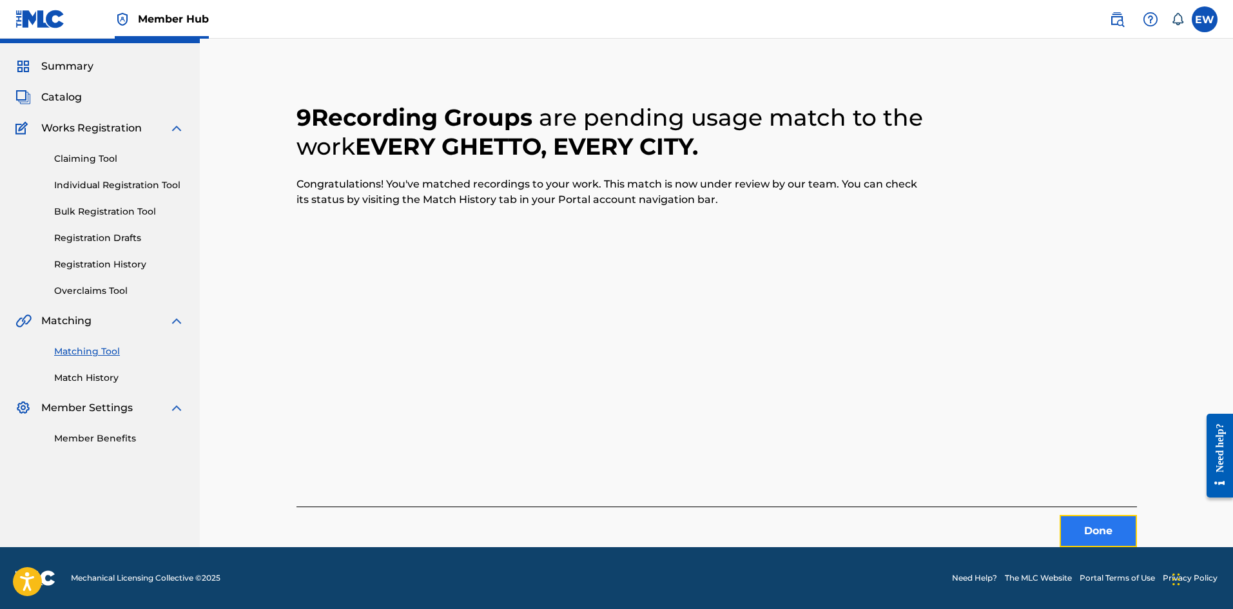
click at [1102, 543] on button "Done" at bounding box center [1098, 531] width 77 height 32
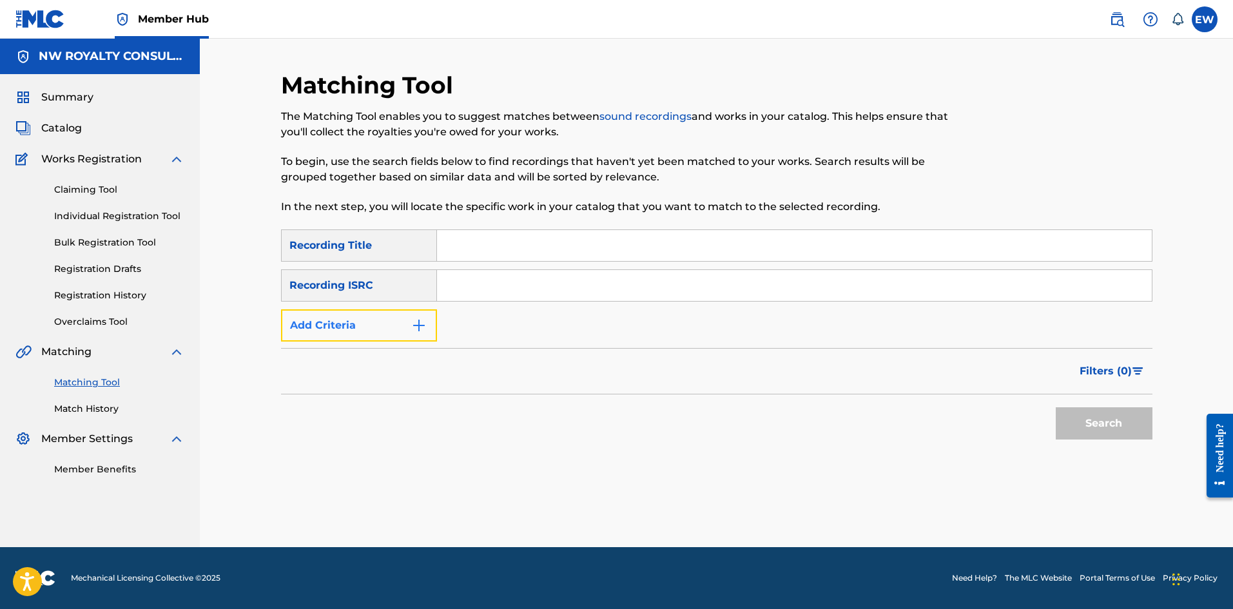
click at [351, 320] on button "Add Criteria" at bounding box center [359, 325] width 156 height 32
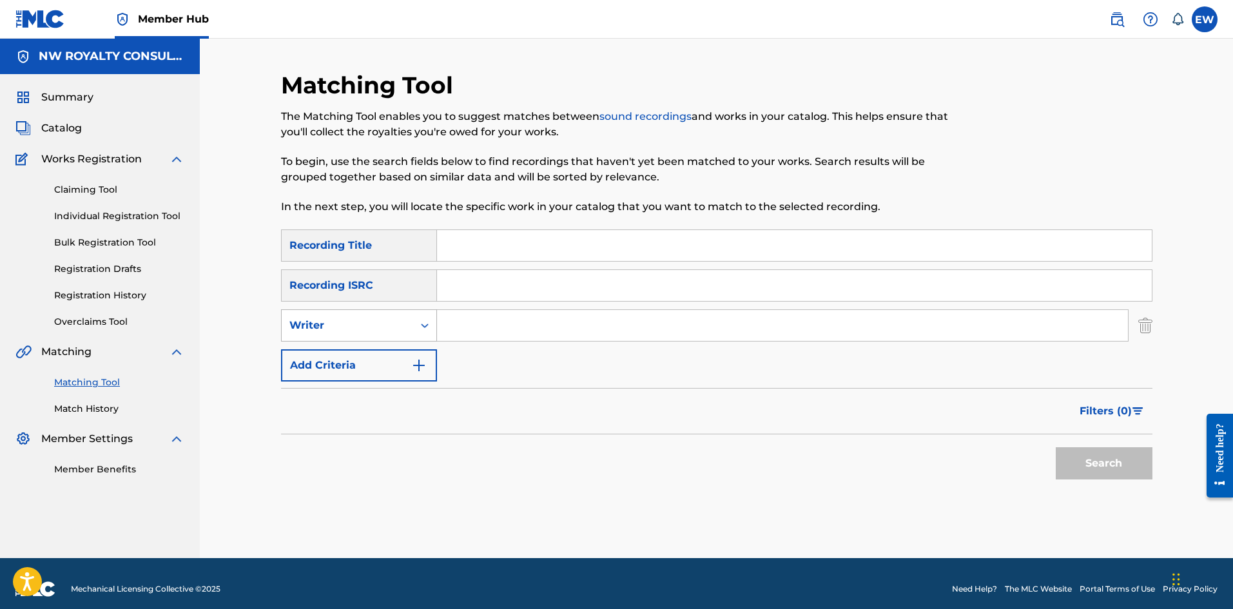
click at [356, 318] on div "Writer" at bounding box center [347, 325] width 116 height 15
drag, startPoint x: 390, startPoint y: 352, endPoint x: 436, endPoint y: 347, distance: 46.7
click at [393, 352] on div "Recording Artist" at bounding box center [359, 358] width 155 height 32
click at [556, 326] on input "Search Form" at bounding box center [782, 325] width 691 height 31
paste input "HOT FRASS"
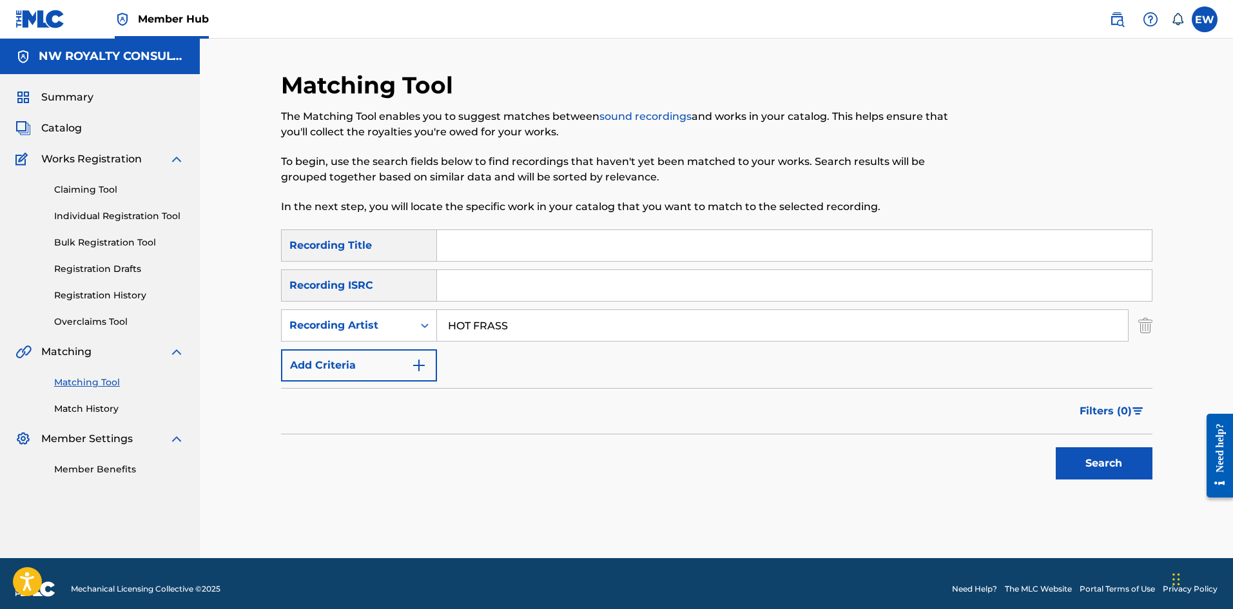
type input "HOT FRASS"
click at [967, 233] on input "Search Form" at bounding box center [794, 245] width 715 height 31
paste input "TOUCH ROAD HEAVY"
type input "TOUCH ROAD HEAVY"
drag, startPoint x: 1086, startPoint y: 455, endPoint x: 1085, endPoint y: 446, distance: 9.0
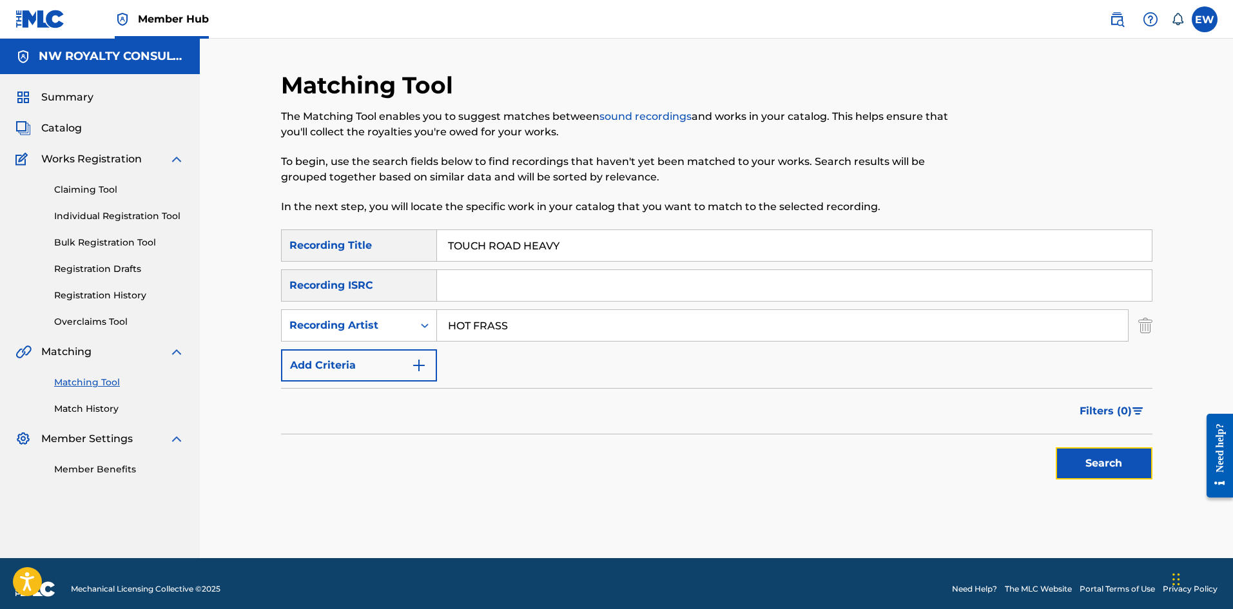
click at [1088, 455] on button "Search" at bounding box center [1104, 463] width 97 height 32
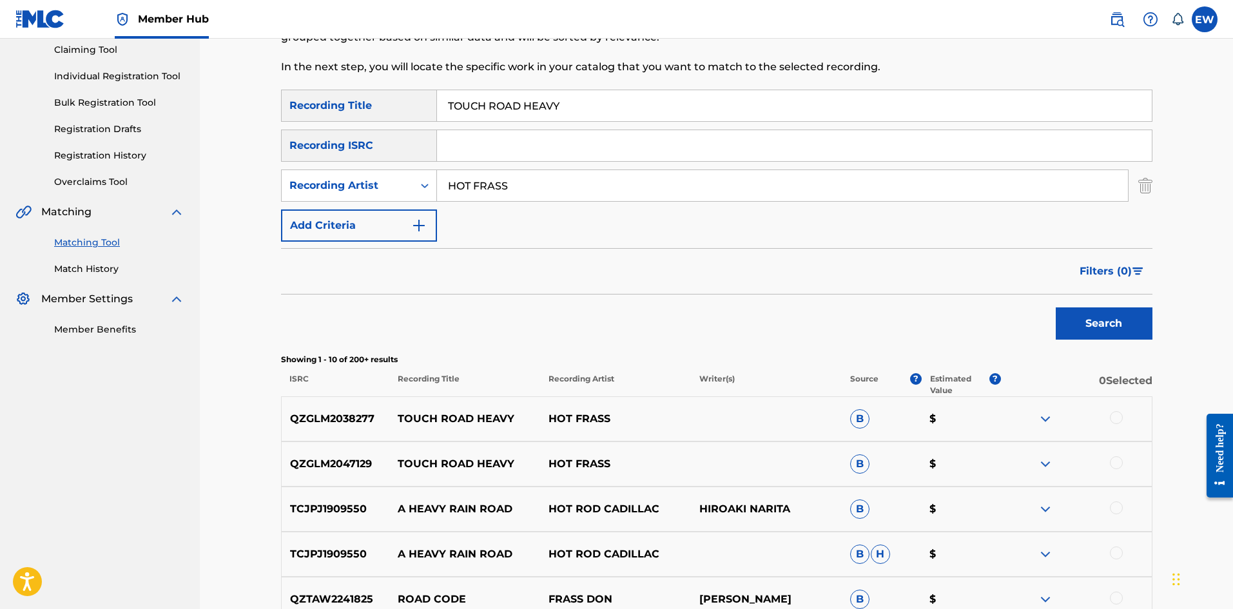
scroll to position [193, 0]
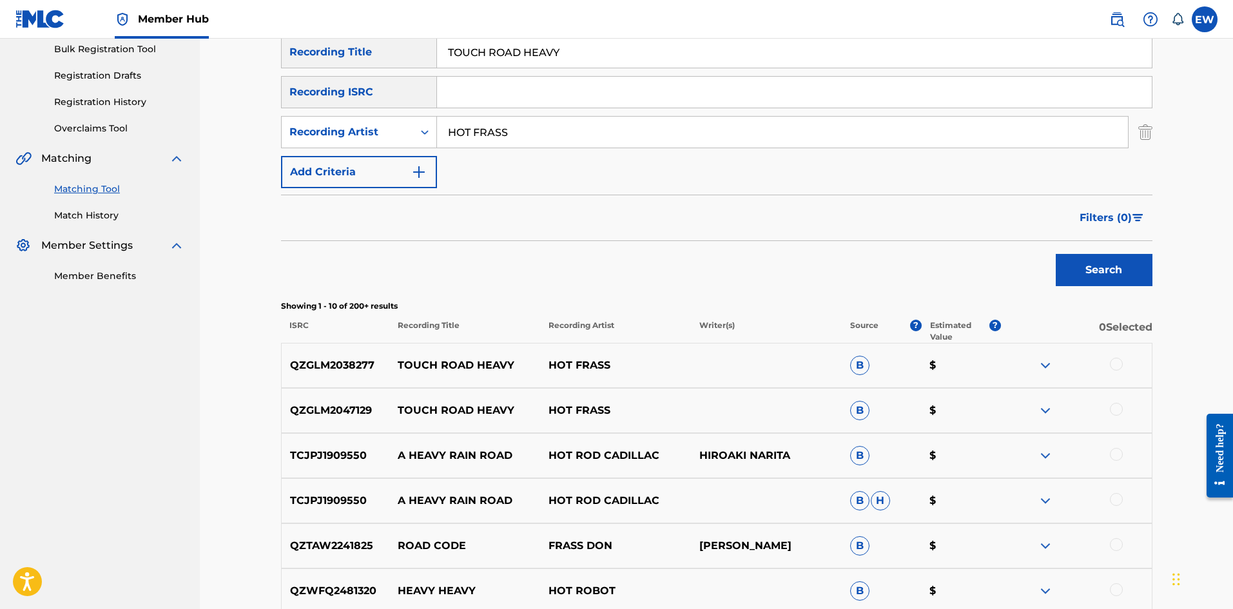
click at [1114, 361] on div at bounding box center [1116, 364] width 13 height 13
click at [1129, 403] on div at bounding box center [1076, 410] width 151 height 15
click at [1114, 408] on div at bounding box center [1116, 409] width 13 height 13
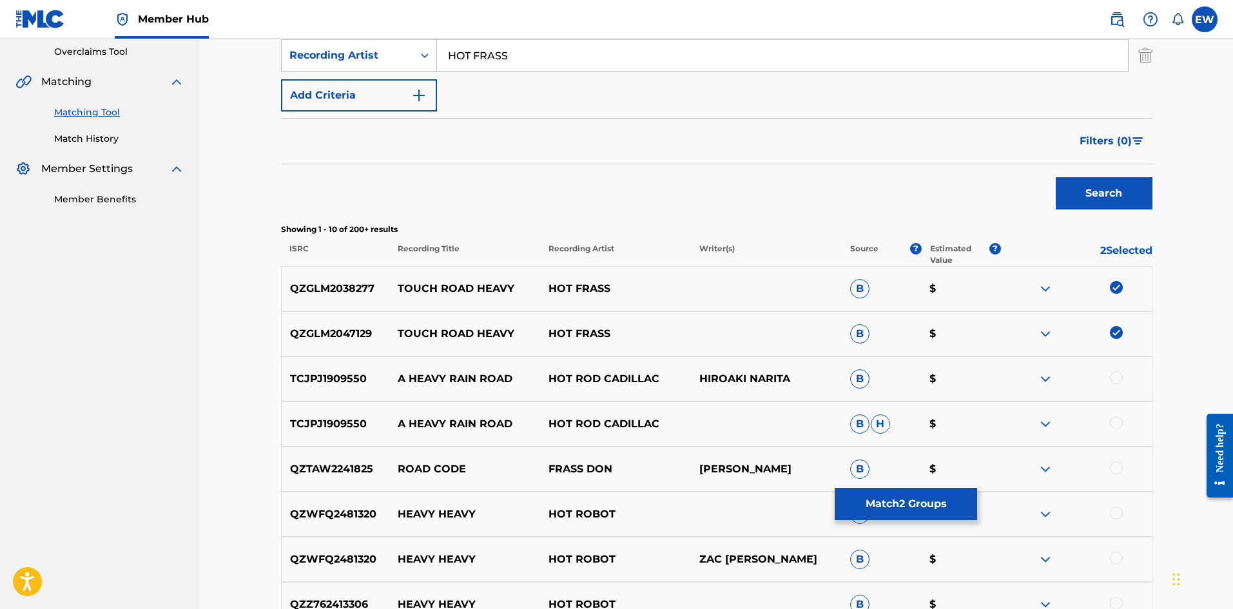
scroll to position [322, 0]
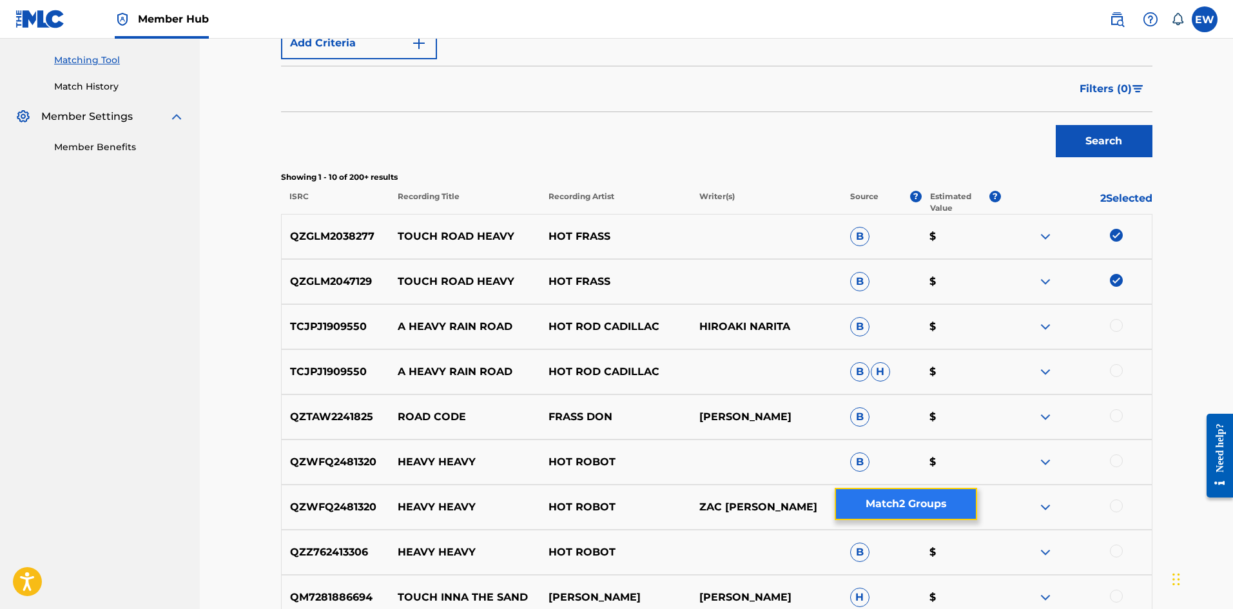
click at [875, 504] on button "Match 2 Groups" at bounding box center [906, 504] width 142 height 32
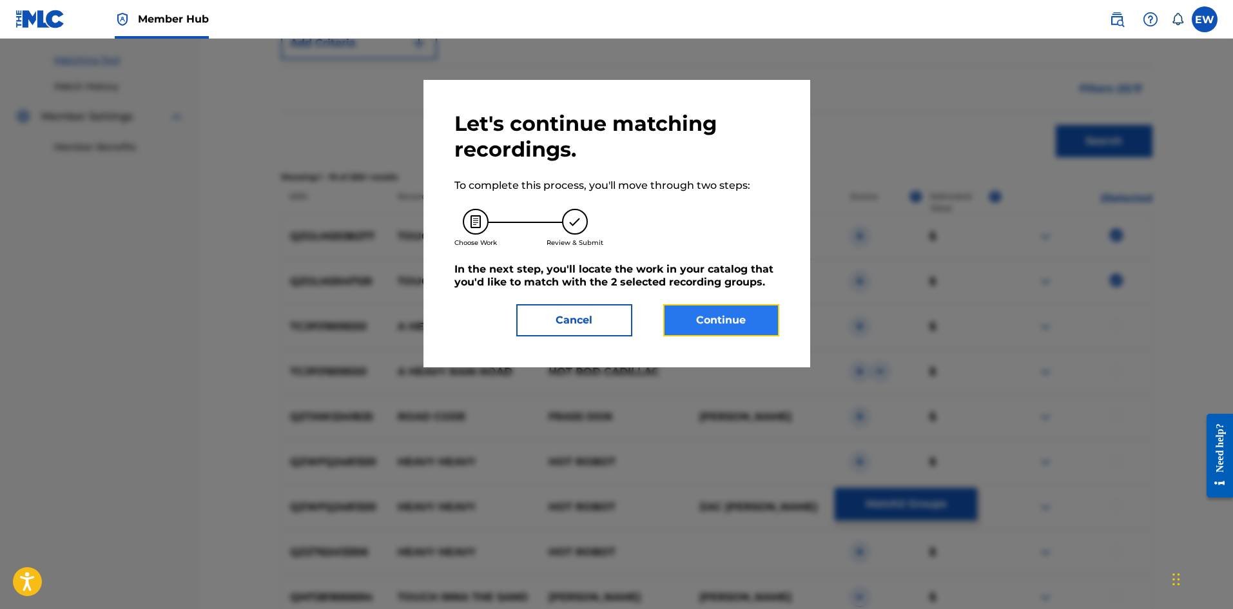
click at [732, 327] on button "Continue" at bounding box center [721, 320] width 116 height 32
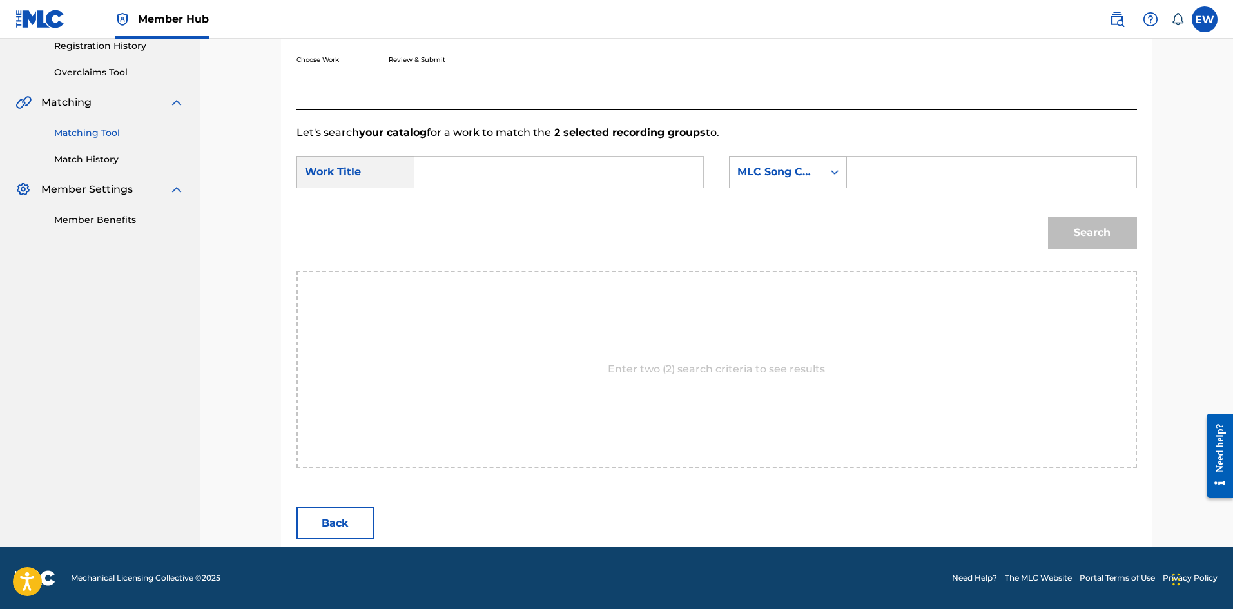
drag, startPoint x: 597, startPoint y: 191, endPoint x: 601, endPoint y: 186, distance: 6.9
click at [600, 188] on div "SearchWithCriteriaf0165dac-ec13-4cca-9b2a-6b42958ae6b8 Work Title SearchWithCri…" at bounding box center [716, 176] width 840 height 40
click at [605, 180] on input "Search Form" at bounding box center [558, 172] width 267 height 31
paste input "TOUCH ROAD HEAVY"
type input "TOUCH ROAD HEAVY"
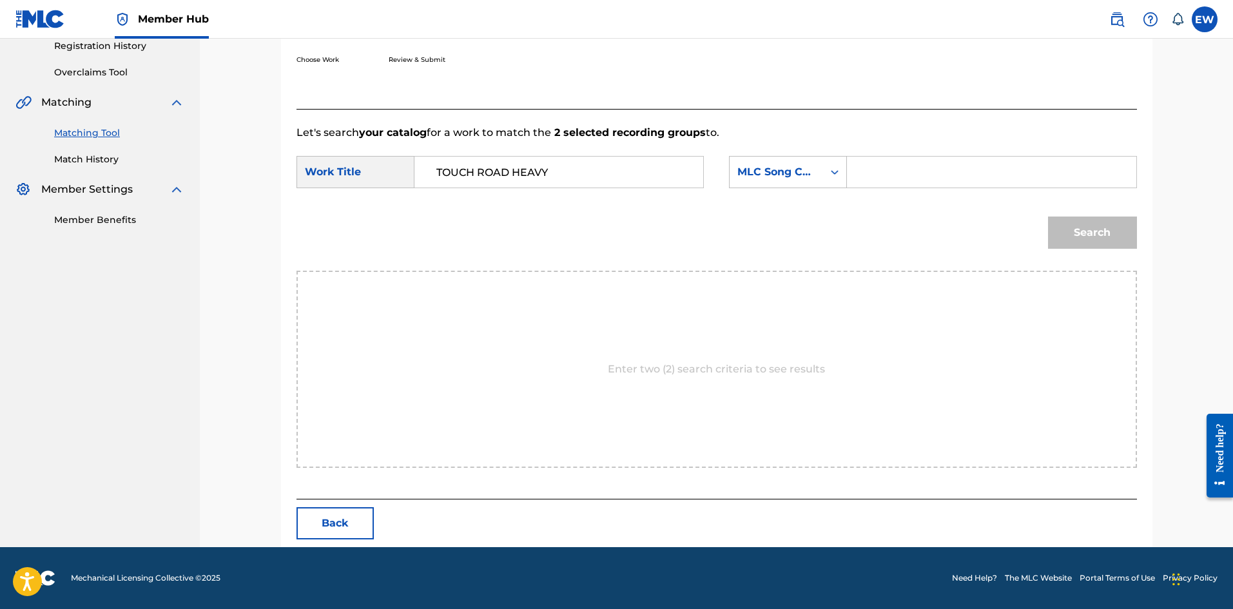
drag, startPoint x: 924, startPoint y: 175, endPoint x: 911, endPoint y: 174, distance: 13.0
click at [924, 176] on input "Search Form" at bounding box center [991, 172] width 267 height 31
paste input "TD1UG6"
type input "TD1UG6"
click at [1081, 223] on button "Search" at bounding box center [1092, 233] width 89 height 32
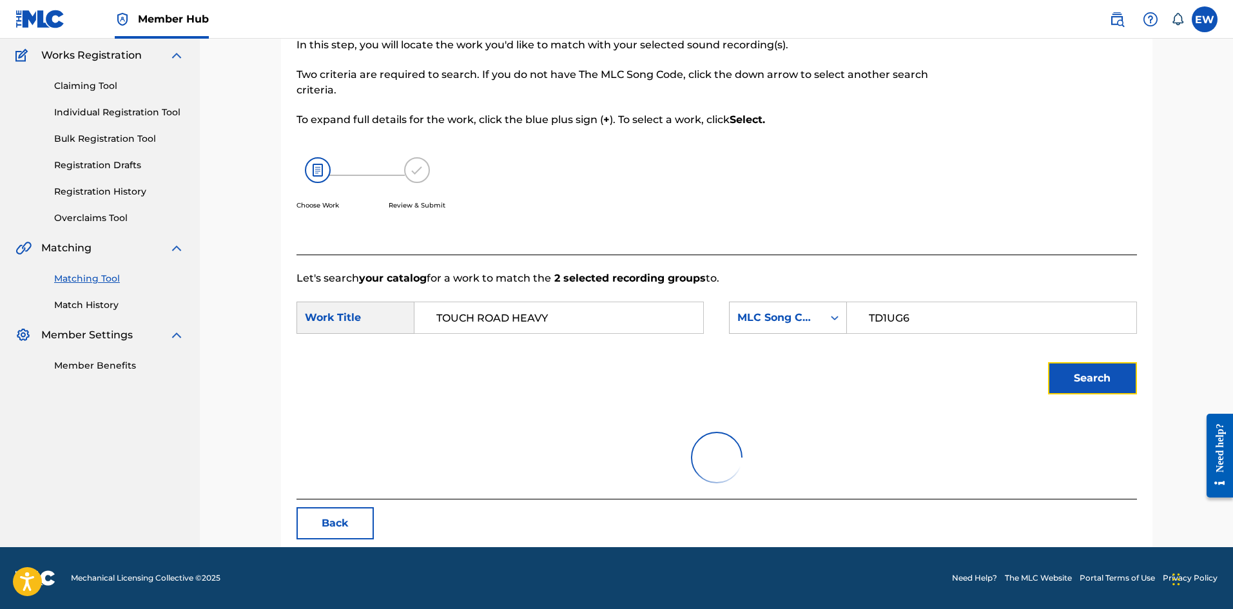
scroll to position [211, 0]
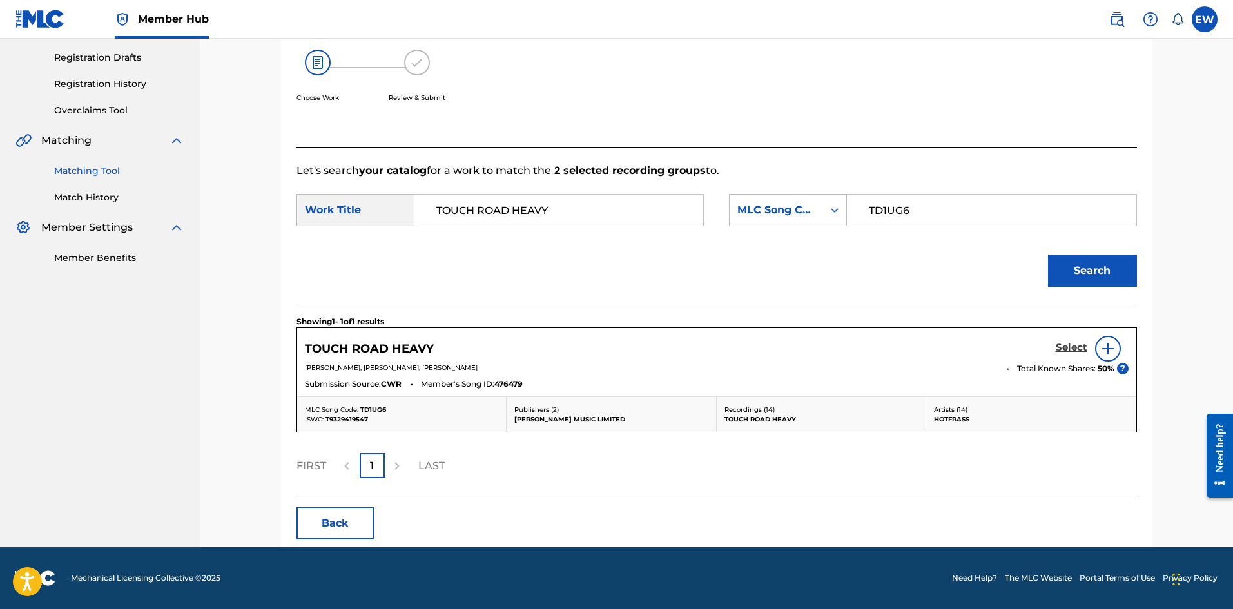
click at [1063, 343] on h5 "Select" at bounding box center [1072, 348] width 32 height 12
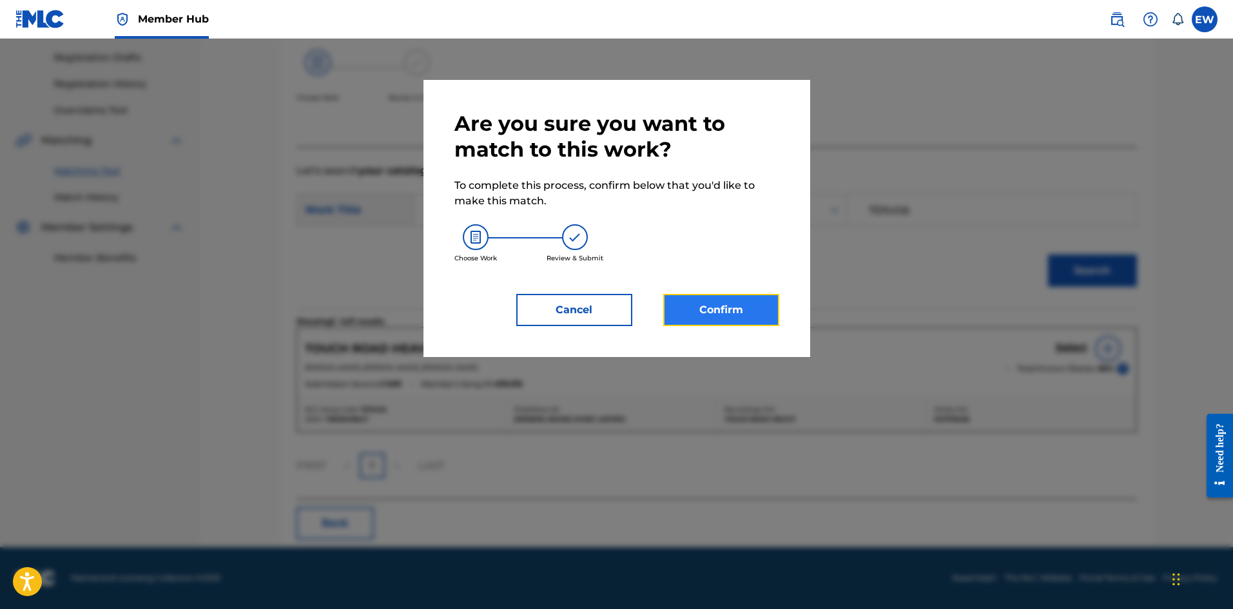
click at [736, 309] on button "Confirm" at bounding box center [721, 310] width 116 height 32
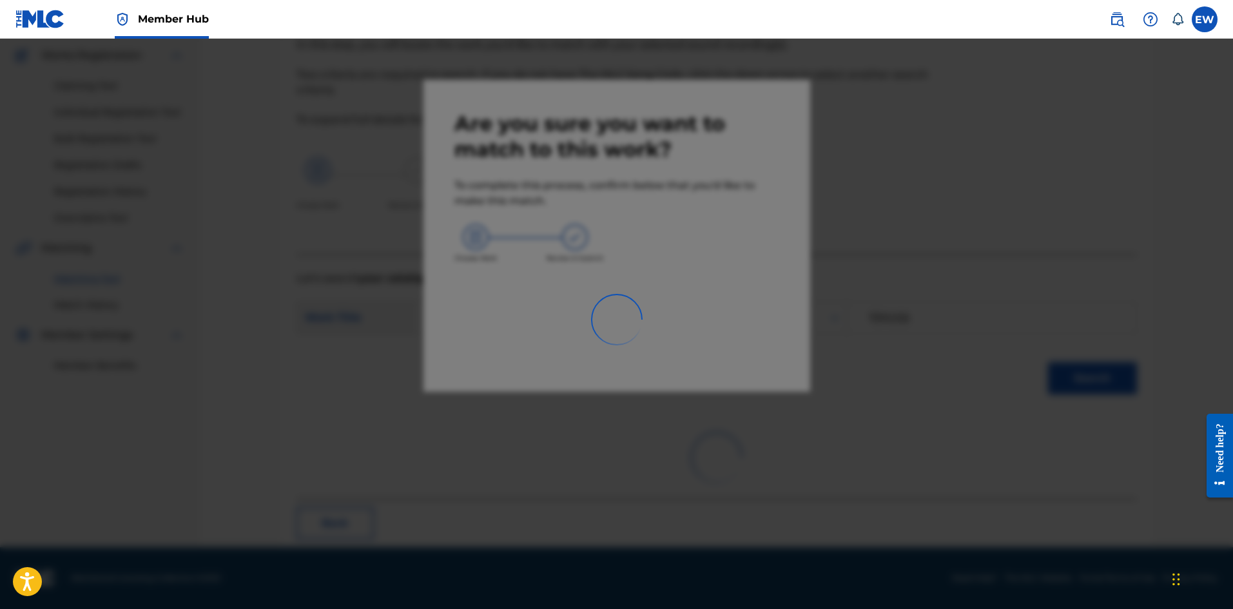
scroll to position [31, 0]
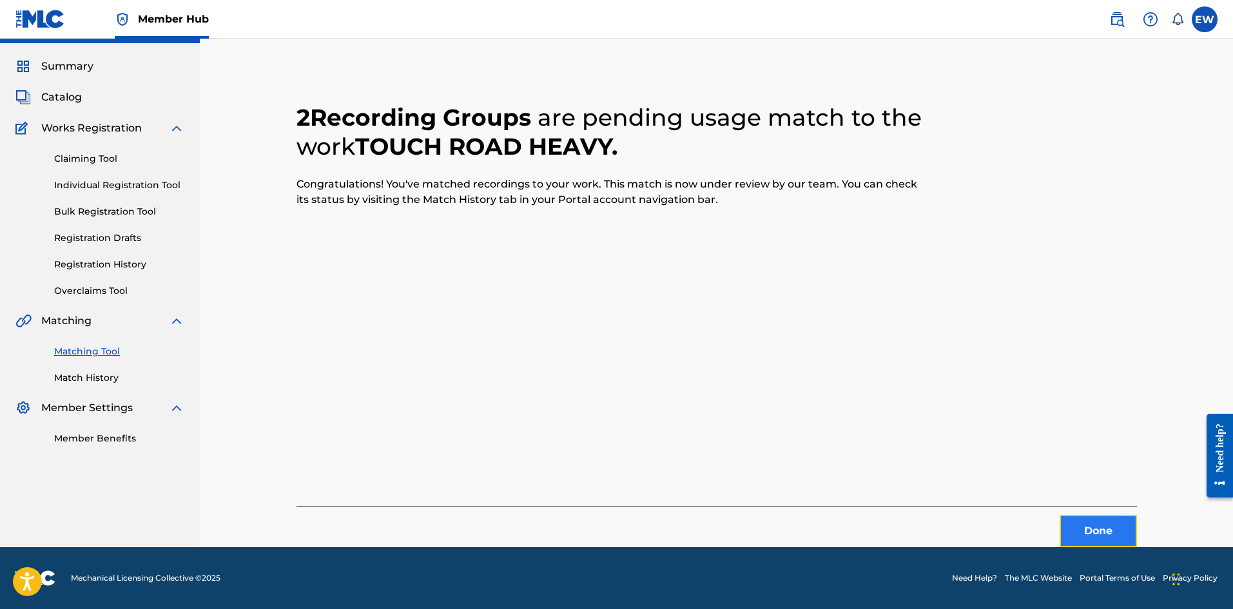
click at [1089, 523] on button "Done" at bounding box center [1098, 531] width 77 height 32
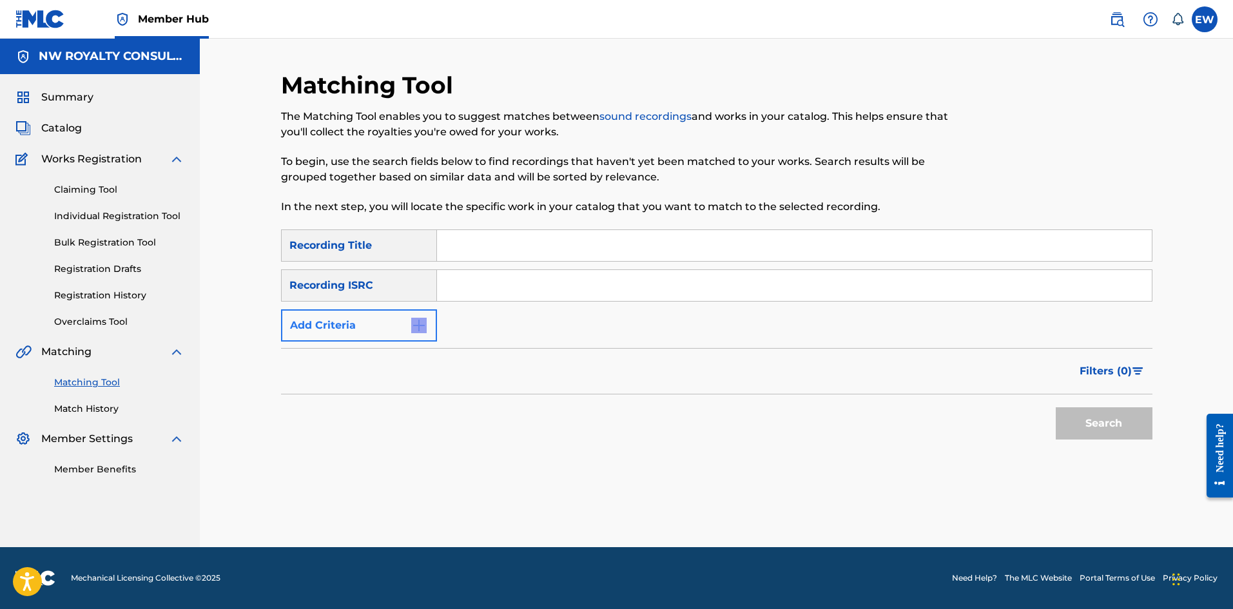
drag, startPoint x: 391, startPoint y: 343, endPoint x: 397, endPoint y: 327, distance: 16.5
click at [394, 335] on form "SearchWithCriteriace9246af-2037-49ec-b288-5cb02de71458 Recording Title SearchWi…" at bounding box center [716, 337] width 871 height 217
click at [397, 327] on button "Add Criteria" at bounding box center [359, 325] width 156 height 32
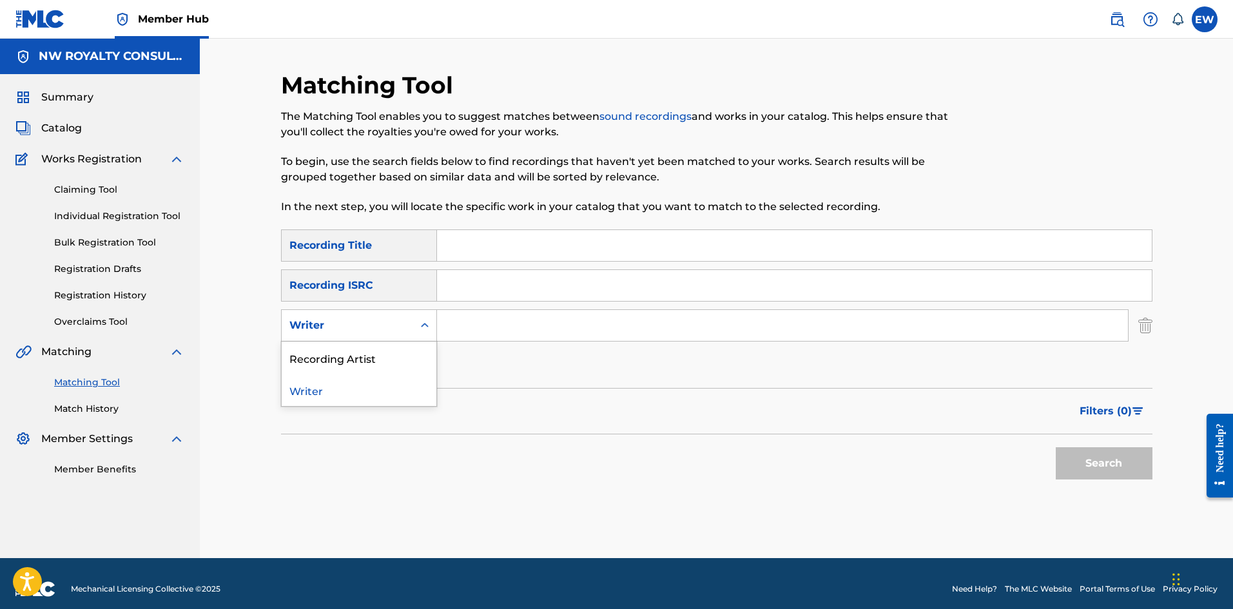
drag, startPoint x: 389, startPoint y: 328, endPoint x: 369, endPoint y: 334, distance: 20.8
click at [388, 328] on div "Writer" at bounding box center [347, 325] width 116 height 15
drag, startPoint x: 360, startPoint y: 353, endPoint x: 416, endPoint y: 342, distance: 57.3
click at [371, 354] on div "Recording Artist" at bounding box center [359, 358] width 155 height 32
drag, startPoint x: 509, startPoint y: 329, endPoint x: 505, endPoint y: 322, distance: 8.4
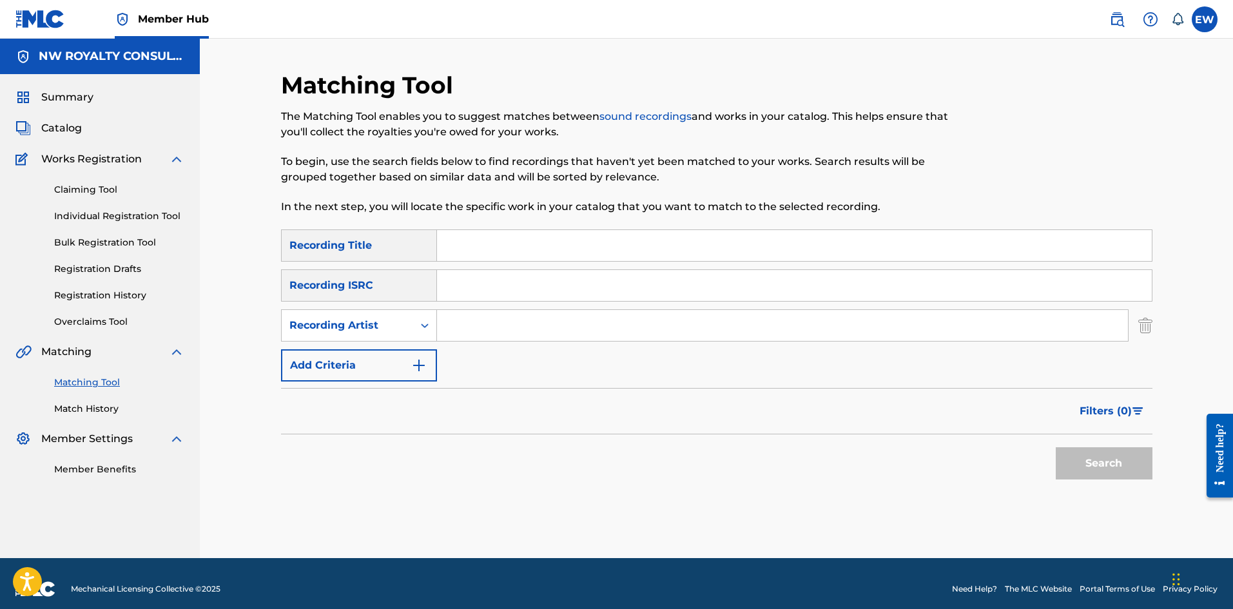
click at [509, 329] on input "Search Form" at bounding box center [782, 325] width 691 height 31
paste input "HYDAL"
type input "HYDAL"
click at [679, 247] on input "Search Form" at bounding box center [794, 245] width 715 height 31
paste input "TOURIST (CLEAN VERSION)"
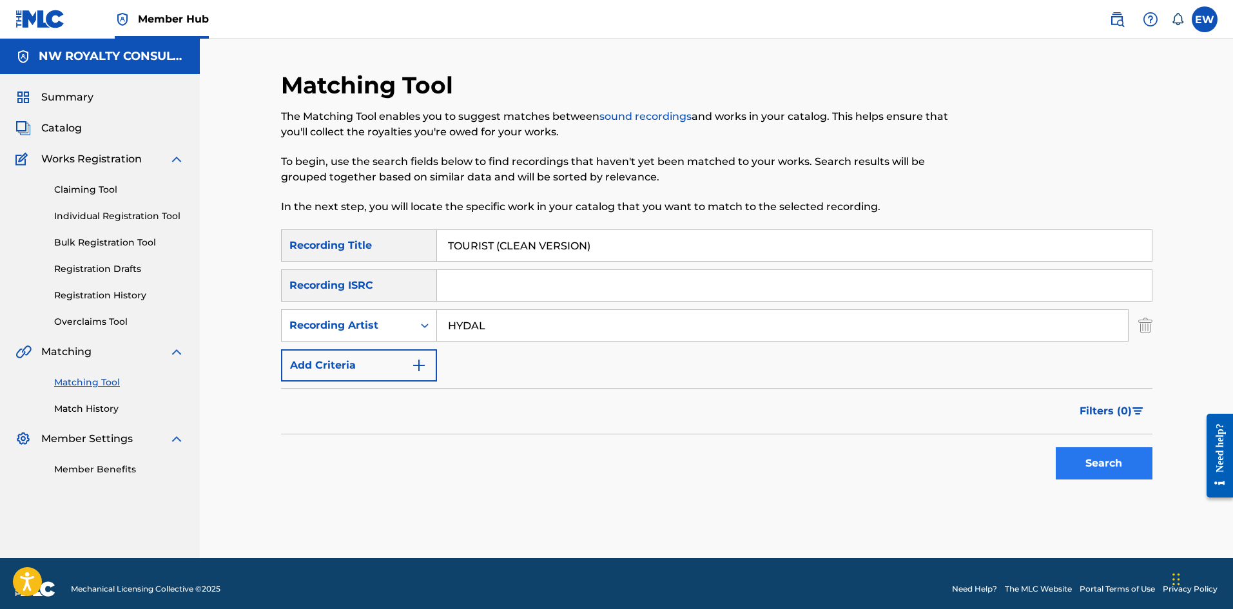
type input "TOURIST (CLEAN VERSION)"
click at [1083, 455] on button "Search" at bounding box center [1104, 463] width 97 height 32
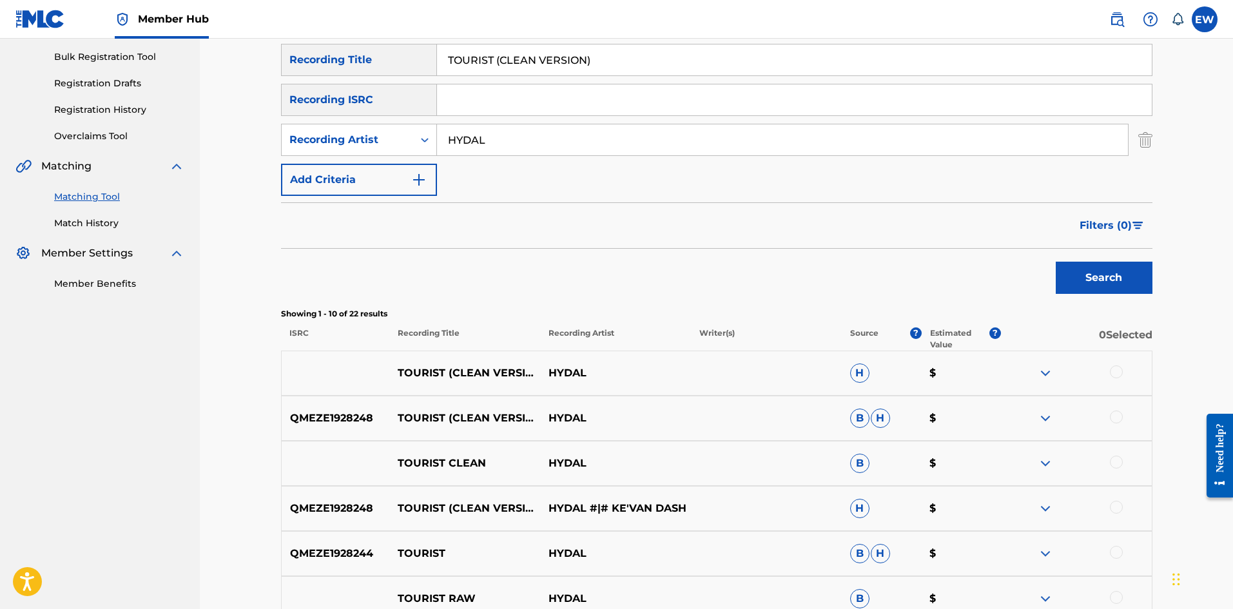
scroll to position [193, 0]
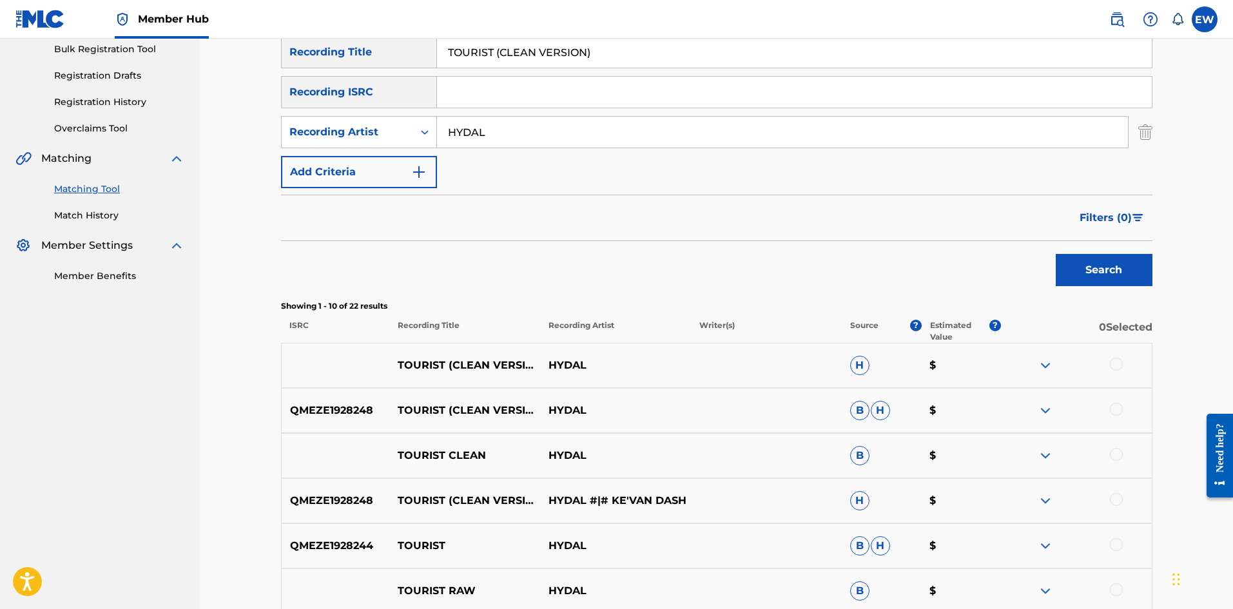
click at [1114, 360] on div at bounding box center [1116, 364] width 13 height 13
click at [1120, 410] on div at bounding box center [1116, 409] width 13 height 13
click at [1127, 454] on div at bounding box center [1076, 455] width 151 height 15
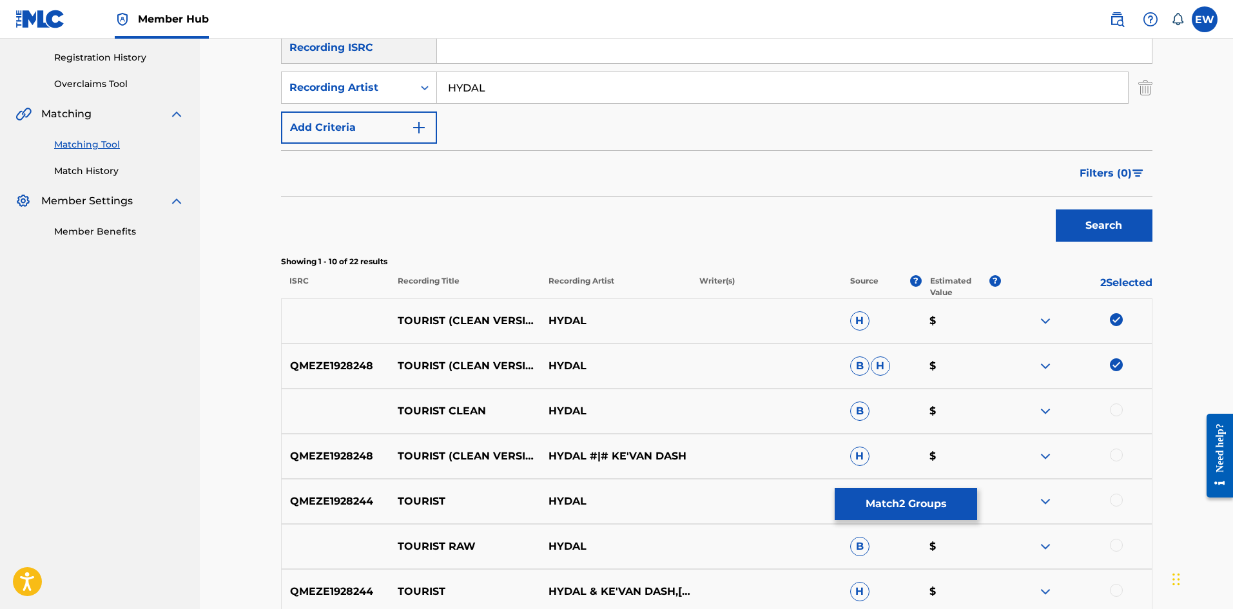
scroll to position [258, 0]
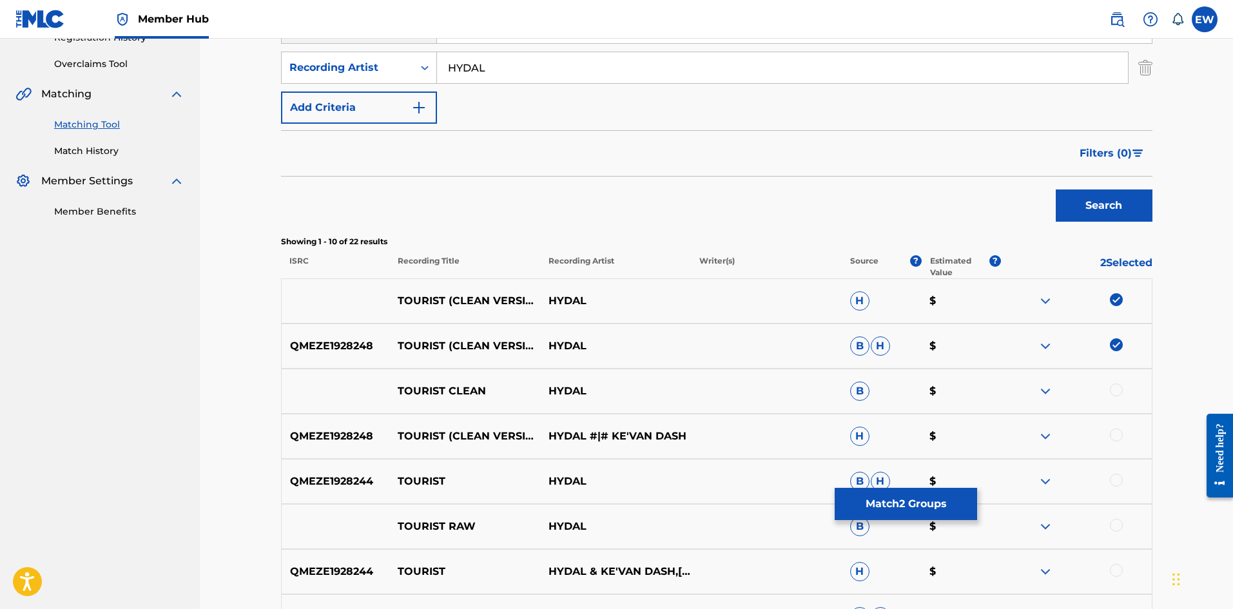
drag, startPoint x: 1114, startPoint y: 392, endPoint x: 1114, endPoint y: 400, distance: 7.7
click at [1114, 399] on div "TOURIST CLEAN HYDAL B $" at bounding box center [716, 391] width 871 height 45
click at [1115, 391] on div at bounding box center [1116, 390] width 13 height 13
click at [1116, 434] on div at bounding box center [1116, 435] width 13 height 13
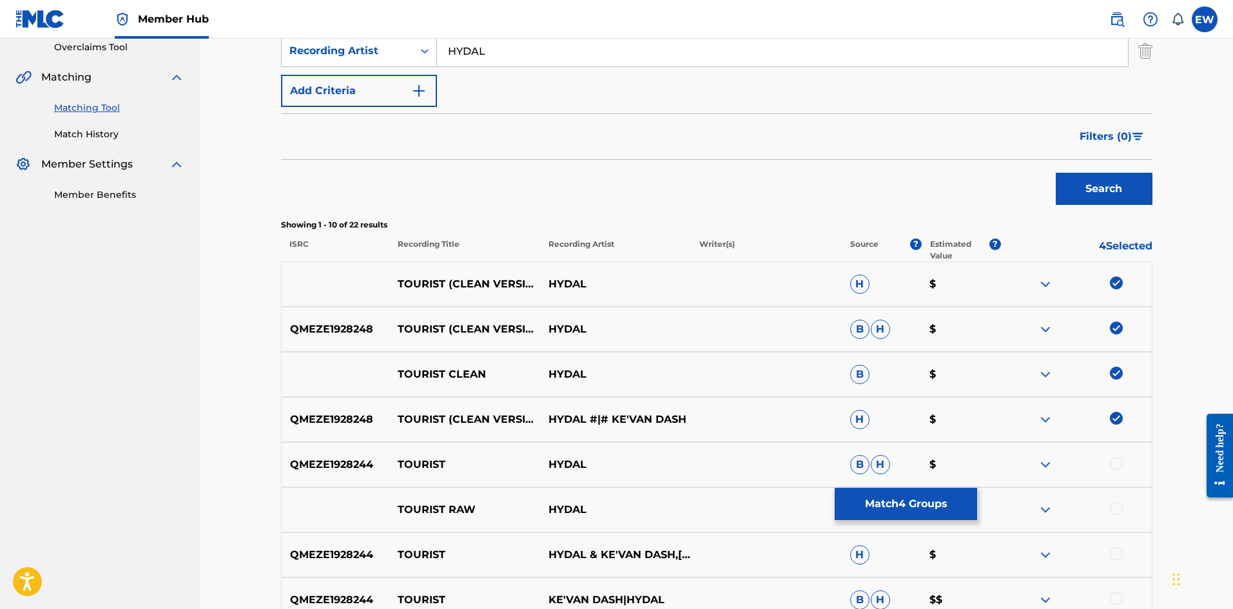
scroll to position [322, 0]
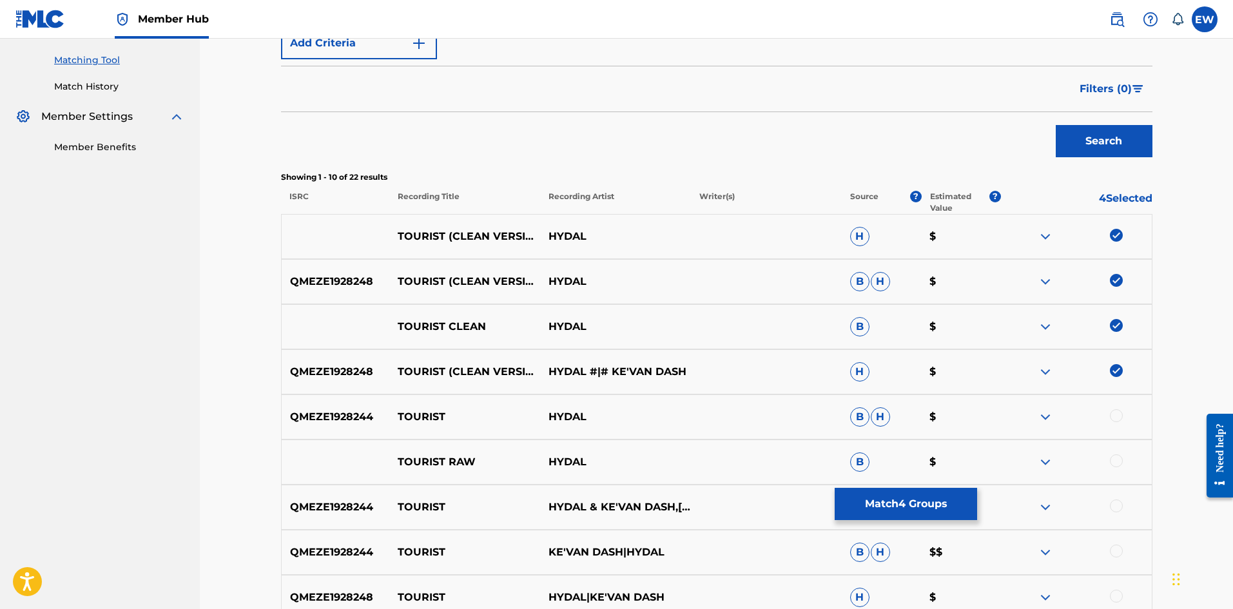
click at [1118, 411] on div at bounding box center [1116, 415] width 13 height 13
click at [1112, 462] on div at bounding box center [1116, 460] width 13 height 13
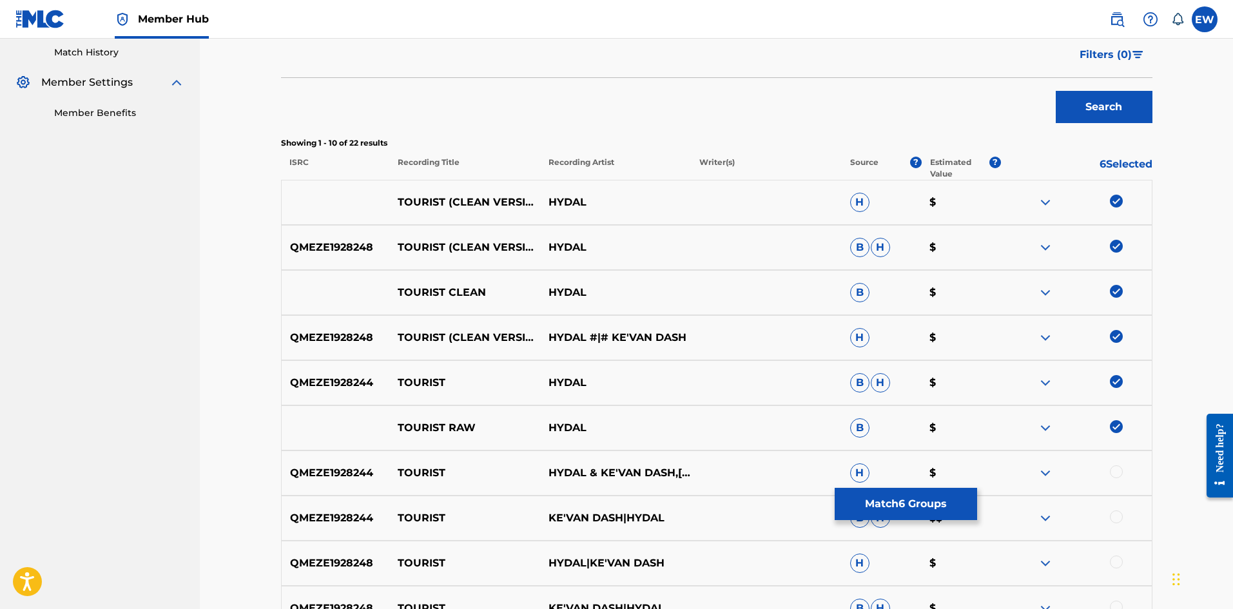
scroll to position [387, 0]
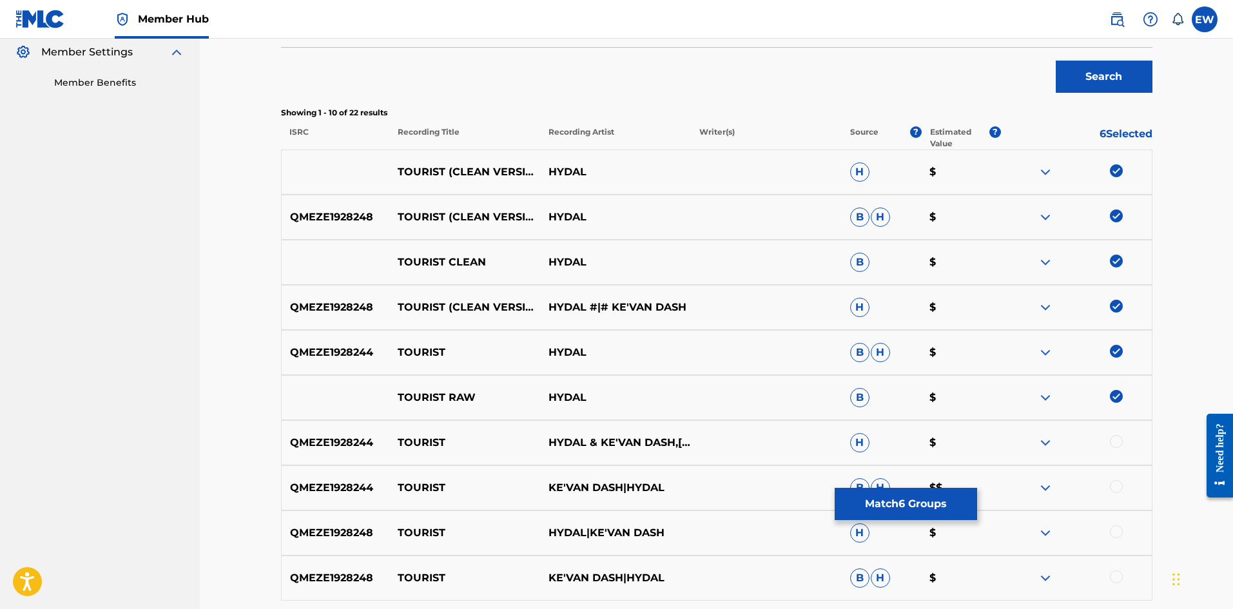
click at [1121, 444] on div at bounding box center [1116, 441] width 13 height 13
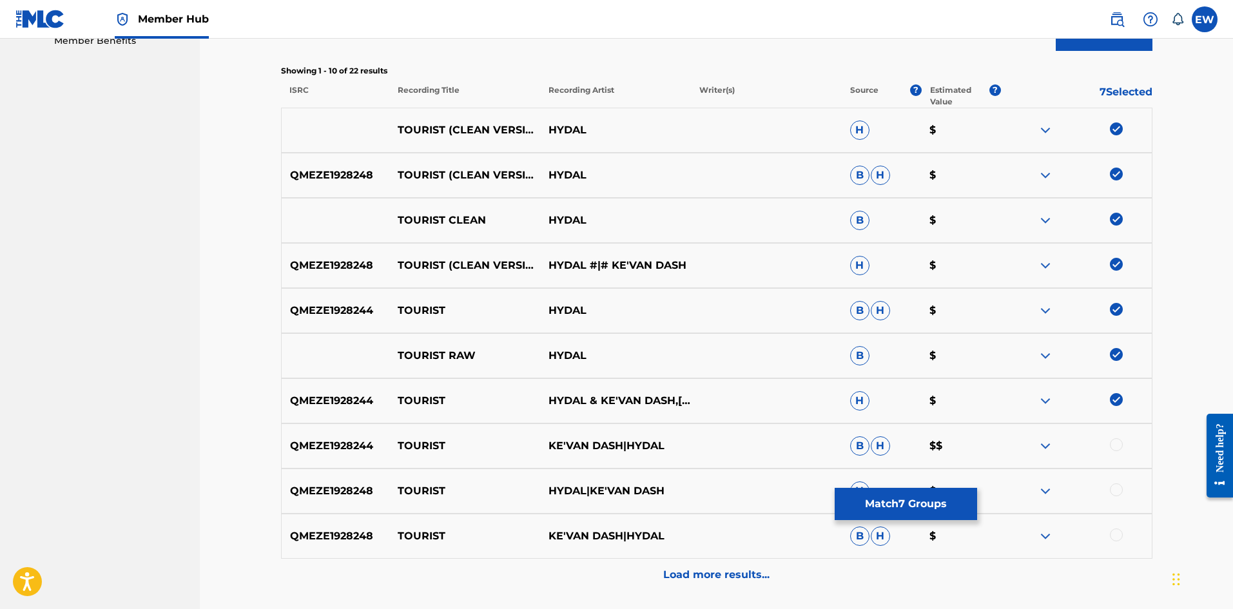
scroll to position [451, 0]
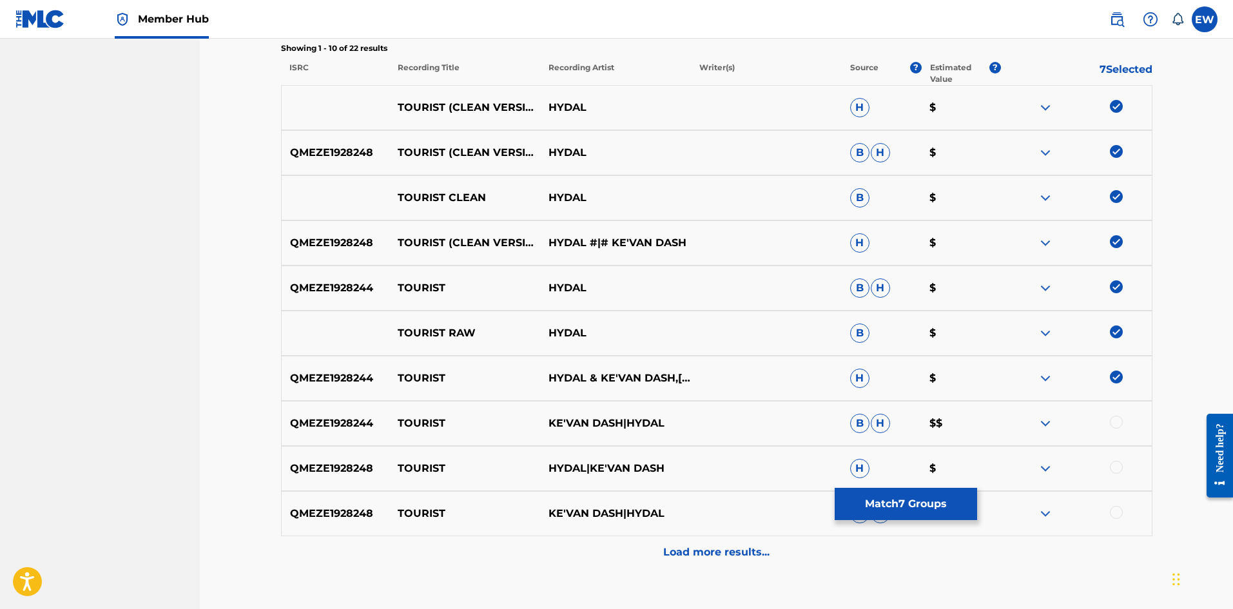
click at [1125, 421] on div at bounding box center [1076, 423] width 151 height 15
click at [1122, 420] on div at bounding box center [1116, 422] width 13 height 13
click at [1116, 467] on div at bounding box center [1116, 467] width 13 height 13
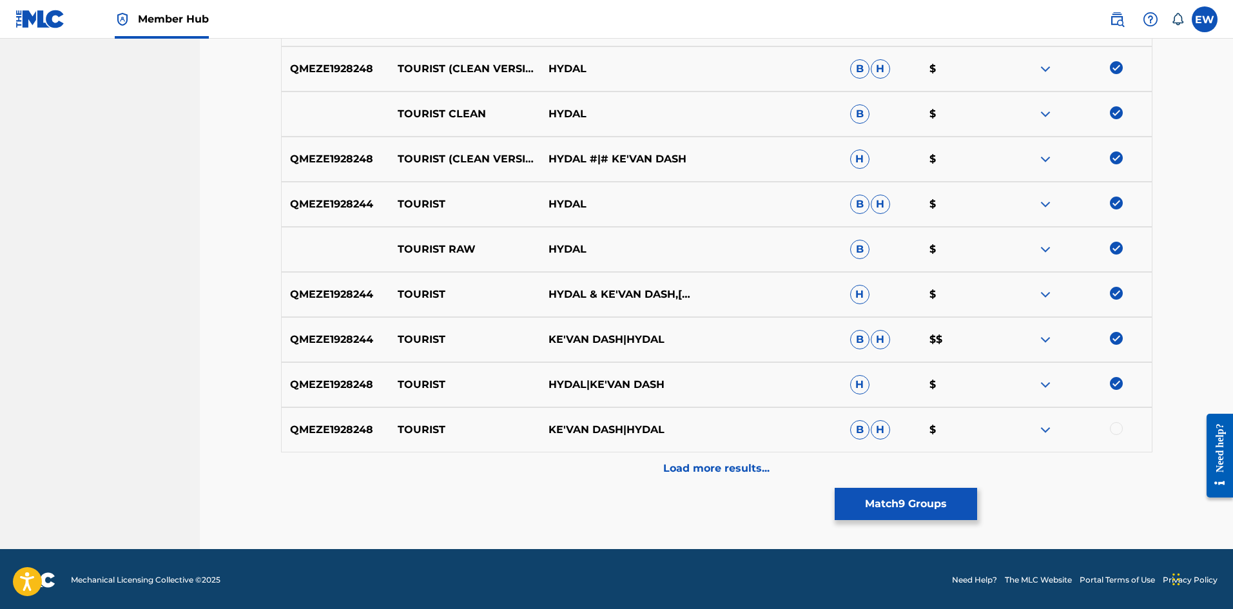
scroll to position [537, 0]
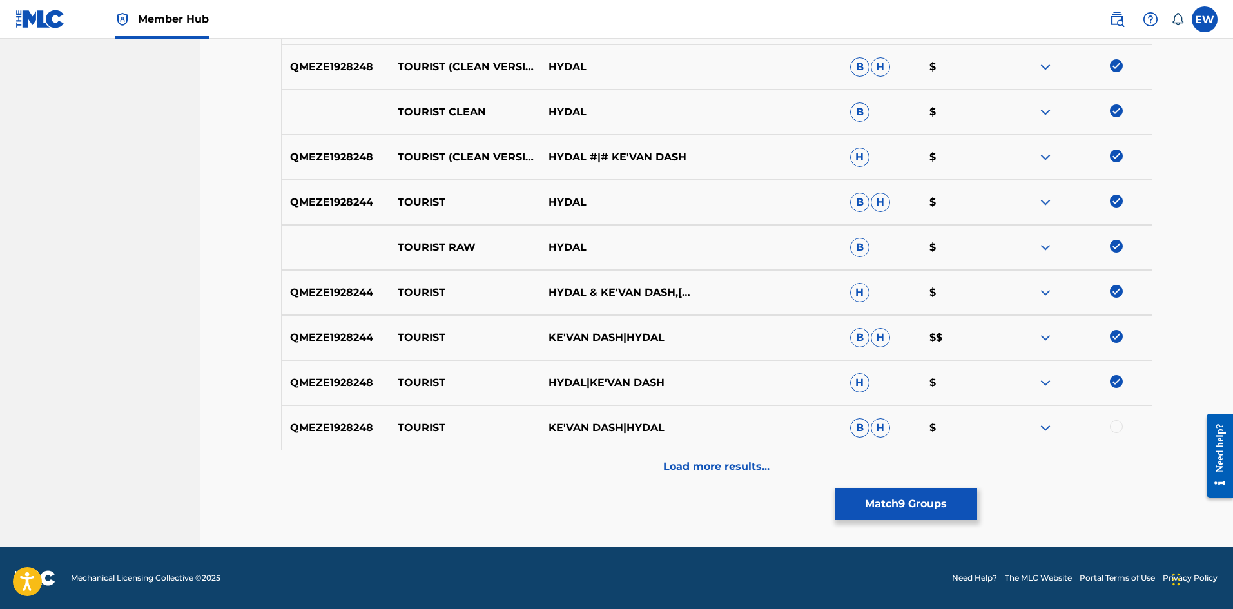
click at [1120, 427] on div at bounding box center [1116, 426] width 13 height 13
click at [719, 484] on div "Matching Tool The Matching Tool enables you to suggest matches between sound re…" at bounding box center [716, 40] width 871 height 1013
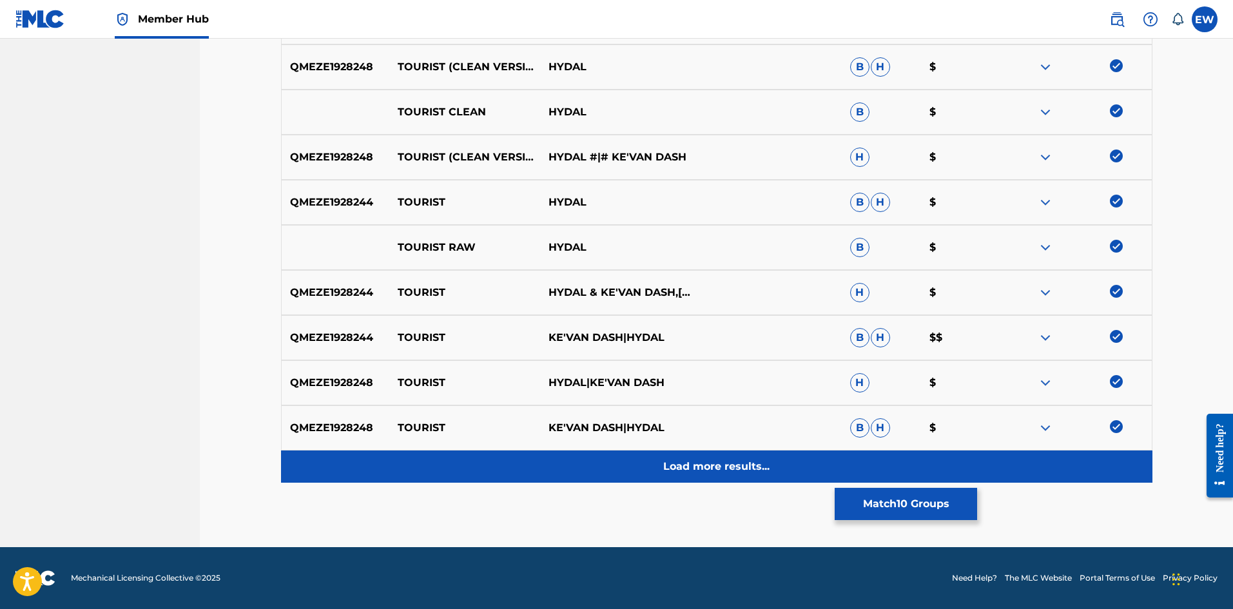
click at [735, 472] on p "Load more results..." at bounding box center [716, 466] width 106 height 15
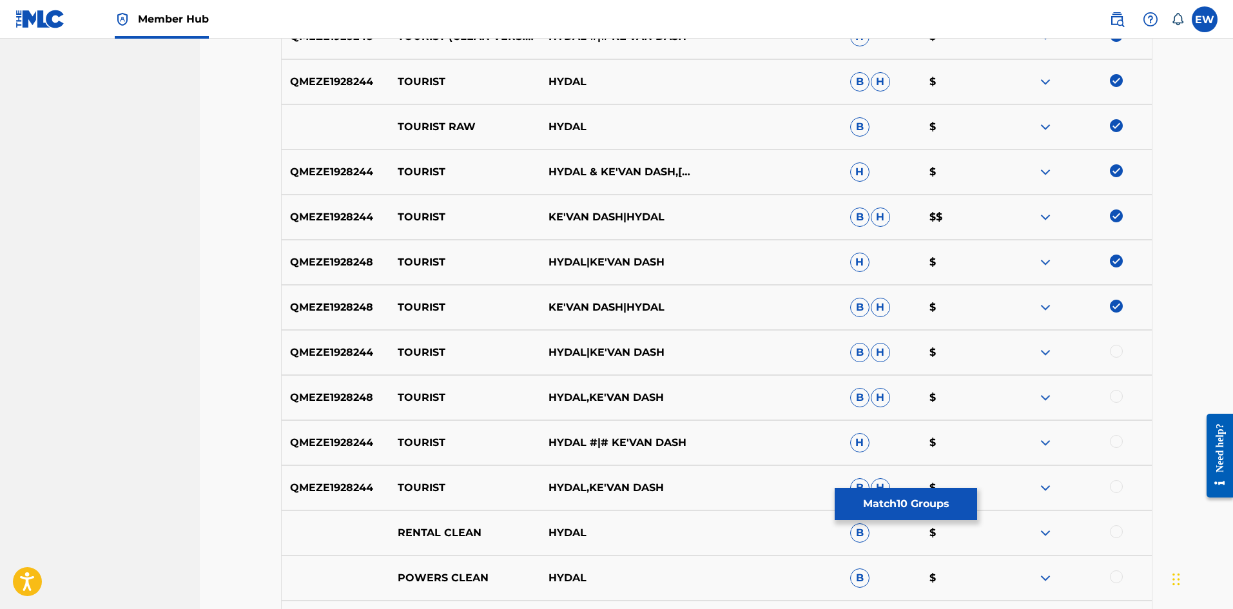
scroll to position [666, 0]
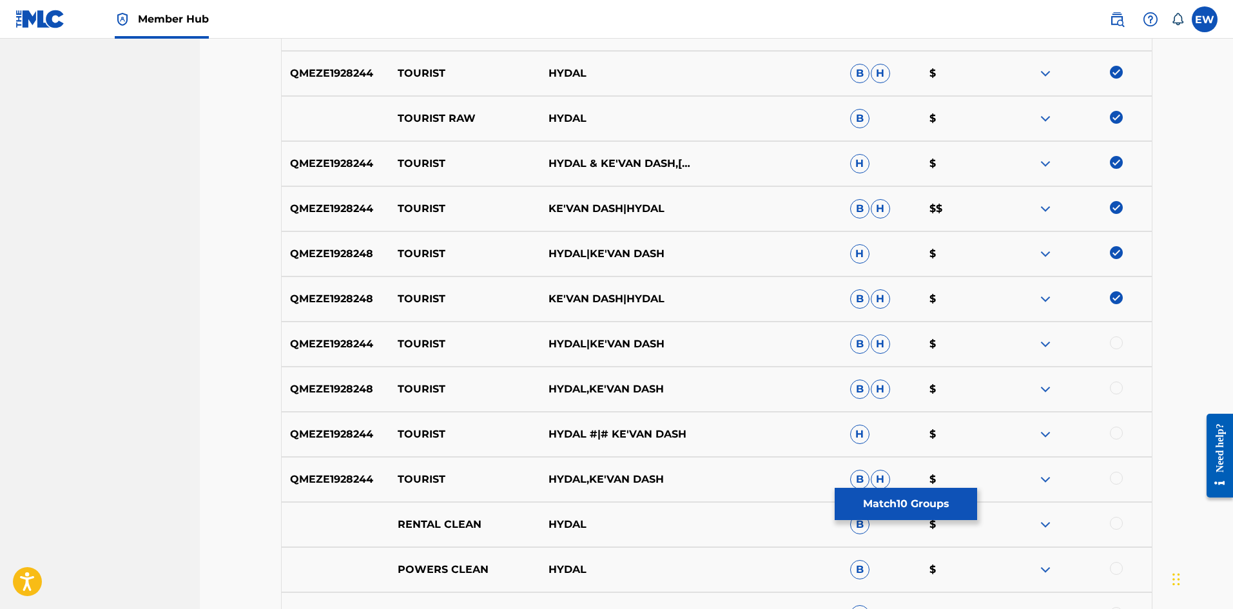
drag, startPoint x: 1120, startPoint y: 340, endPoint x: 1113, endPoint y: 386, distance: 46.2
click at [1120, 346] on div at bounding box center [1116, 342] width 13 height 13
click at [1118, 389] on div at bounding box center [1116, 388] width 13 height 13
click at [1109, 429] on div at bounding box center [1076, 434] width 151 height 15
click at [1116, 429] on div at bounding box center [1116, 433] width 13 height 13
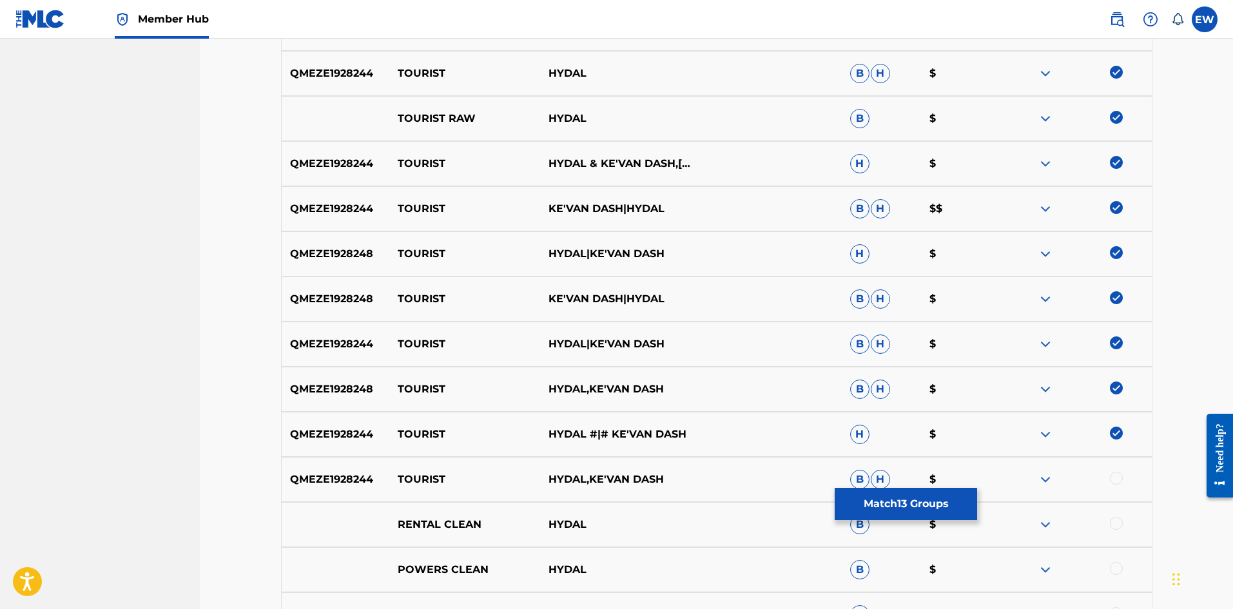
click at [1115, 475] on div at bounding box center [1116, 478] width 13 height 13
drag, startPoint x: 944, startPoint y: 512, endPoint x: 929, endPoint y: 499, distance: 19.6
click at [929, 499] on button "Match 14 Groups" at bounding box center [906, 504] width 142 height 32
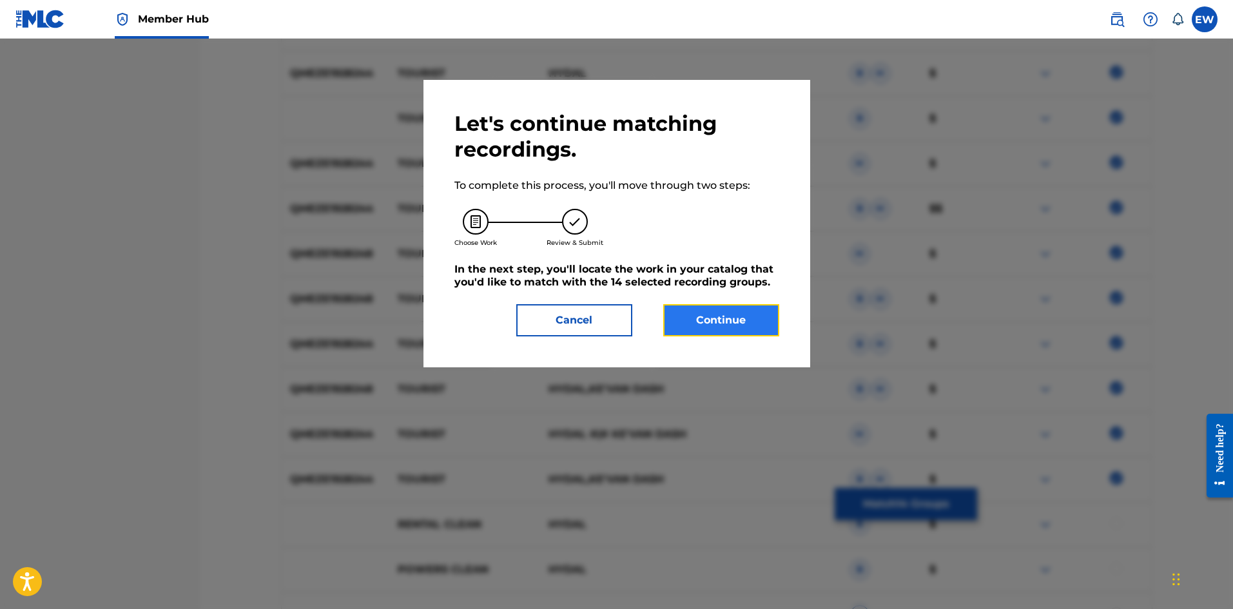
click at [732, 320] on button "Continue" at bounding box center [721, 320] width 116 height 32
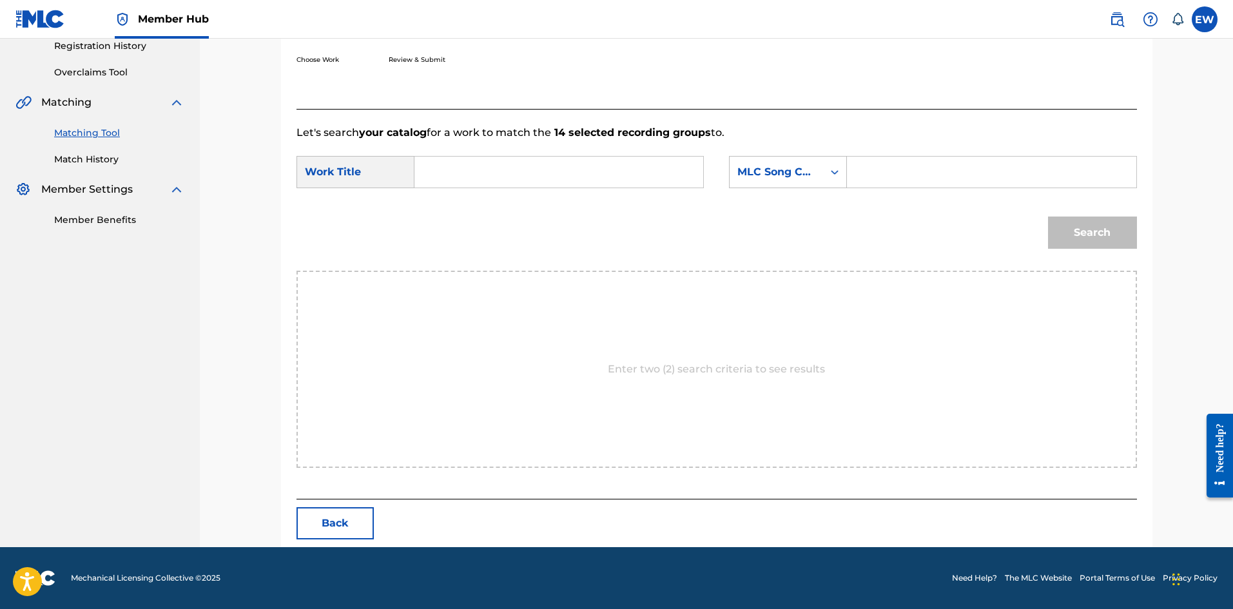
scroll to position [249, 0]
drag, startPoint x: 603, startPoint y: 183, endPoint x: 575, endPoint y: 196, distance: 30.6
click at [596, 185] on input "Search Form" at bounding box center [558, 172] width 267 height 31
paste input "TOURIST (CLEAN VERSION)"
type input "TOURIST (CLEAN VERSION)"
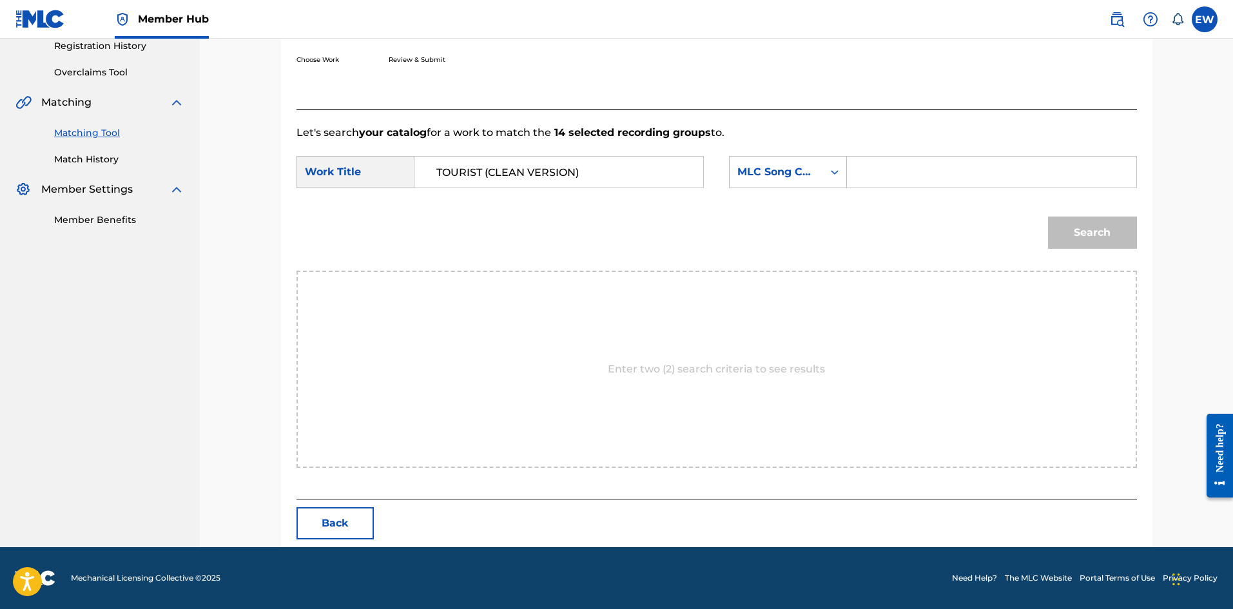
click at [963, 172] on input "Search Form" at bounding box center [991, 172] width 267 height 31
paste input "TC5Y50"
type input "TC5Y50"
click at [1114, 237] on button "Search" at bounding box center [1092, 233] width 89 height 32
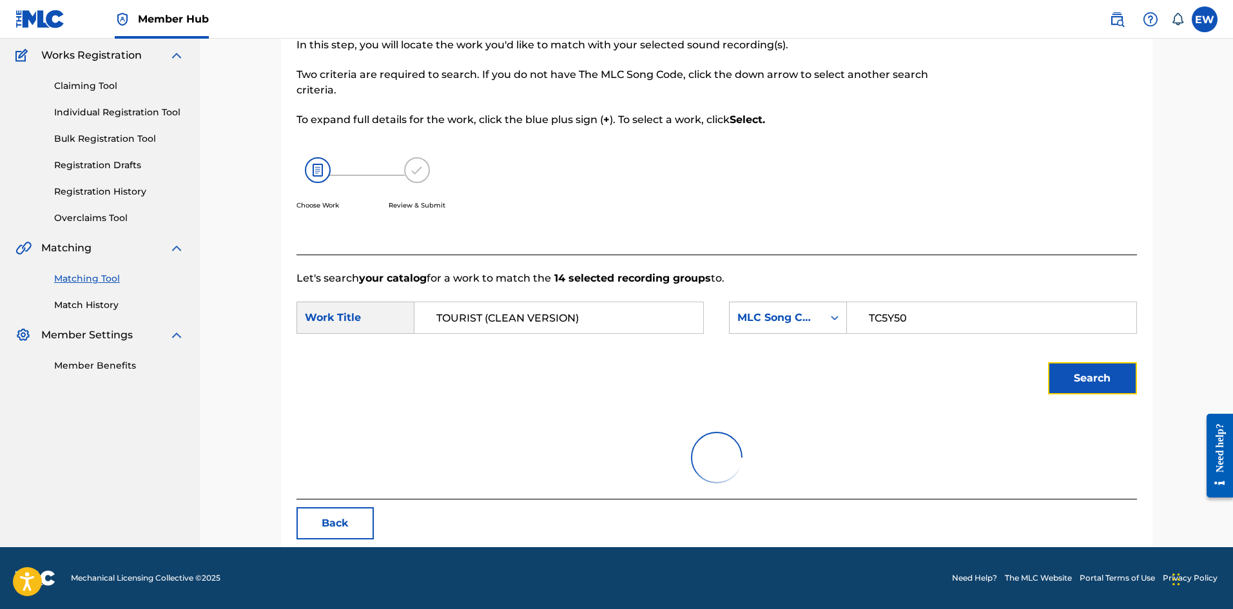
scroll to position [211, 0]
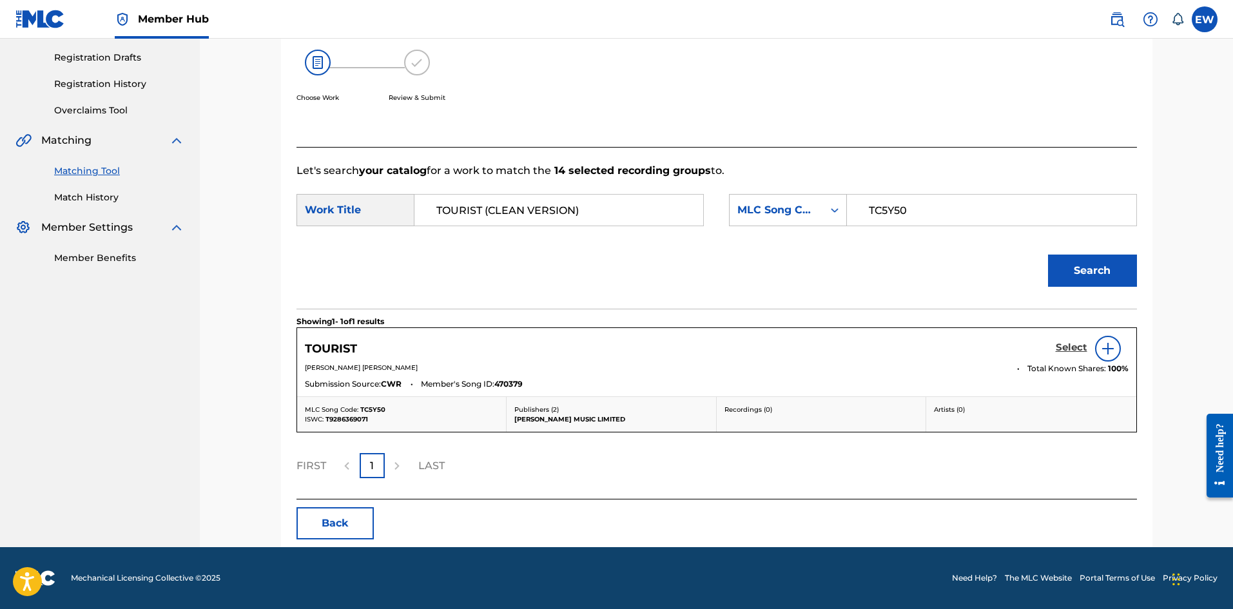
click at [1070, 349] on h5 "Select" at bounding box center [1072, 348] width 32 height 12
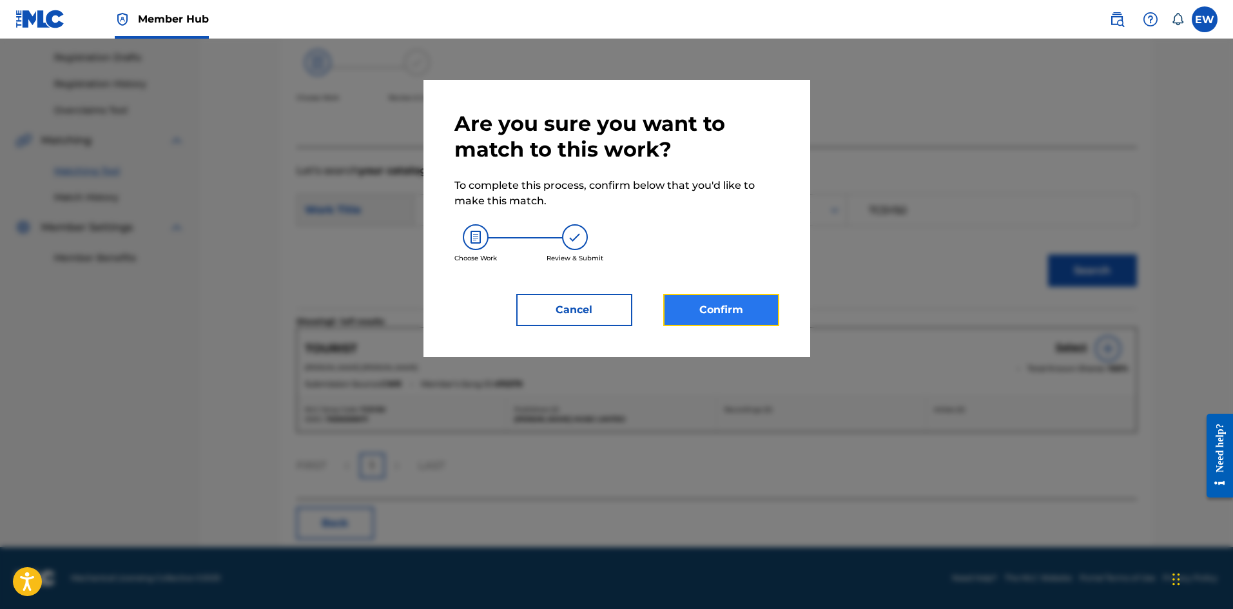
click at [711, 295] on button "Confirm" at bounding box center [721, 310] width 116 height 32
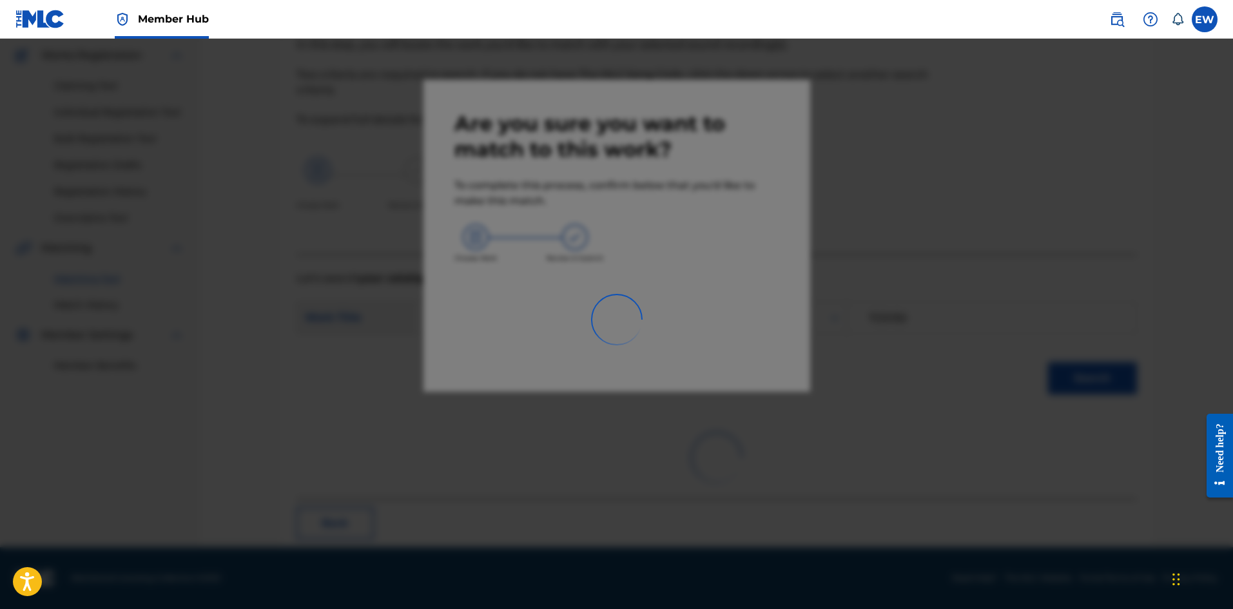
scroll to position [31, 0]
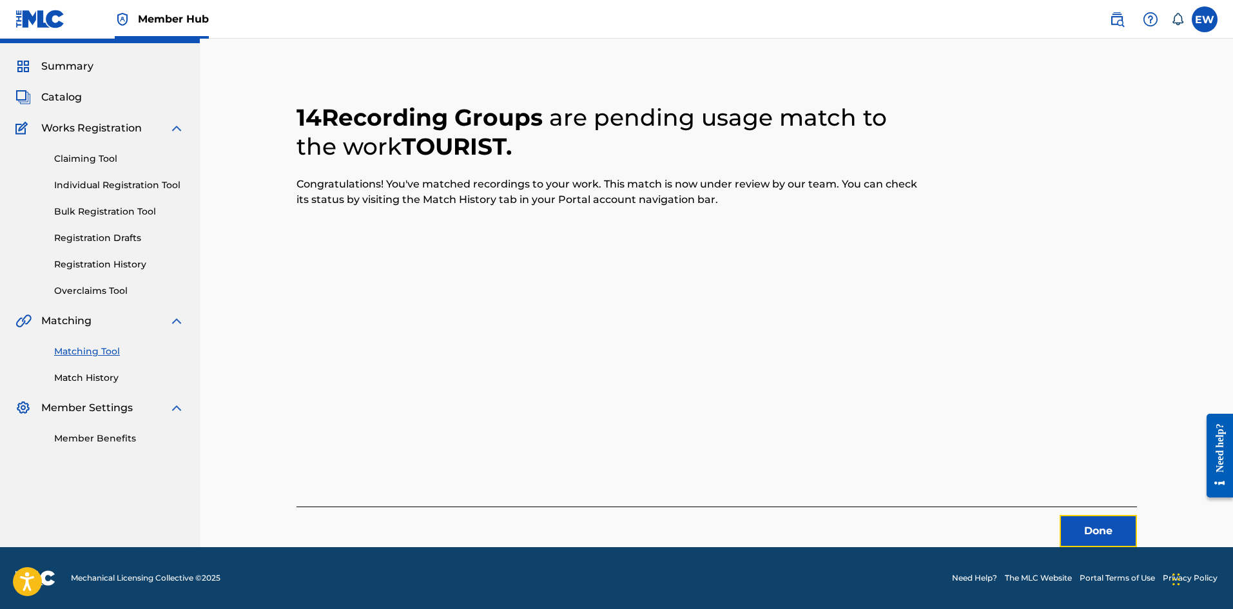
drag, startPoint x: 1078, startPoint y: 532, endPoint x: 1156, endPoint y: 509, distance: 81.4
click at [1078, 531] on button "Done" at bounding box center [1098, 531] width 77 height 32
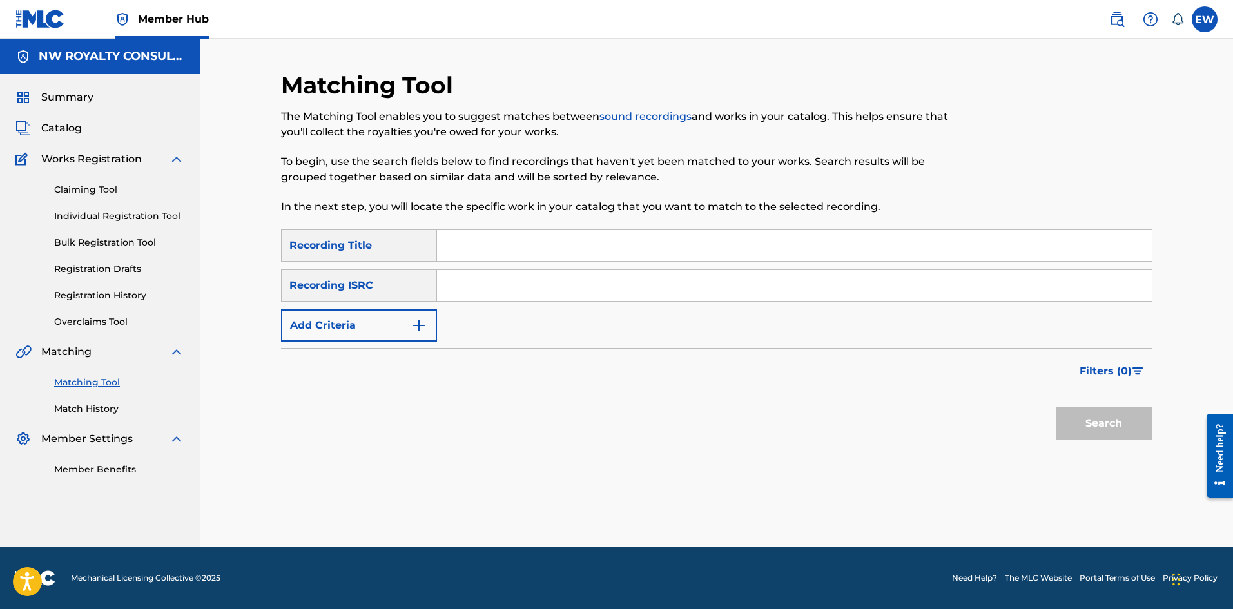
scroll to position [0, 0]
click at [356, 330] on button "Add Criteria" at bounding box center [359, 325] width 156 height 32
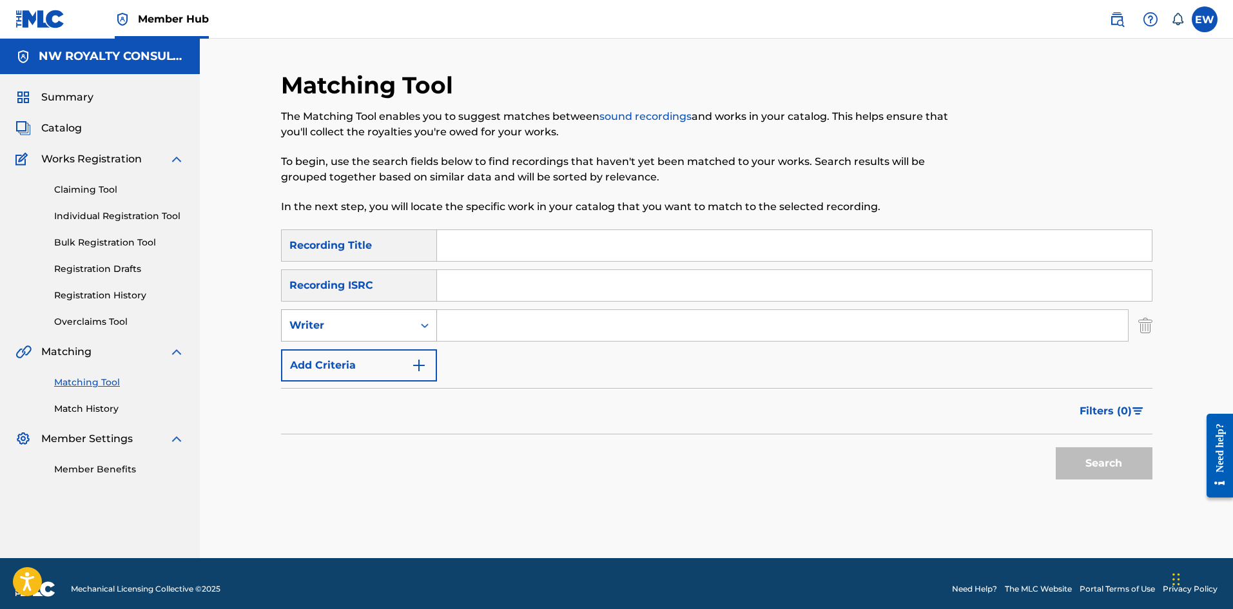
click at [360, 330] on div "Writer" at bounding box center [347, 325] width 116 height 15
click at [396, 351] on div "Recording Artist" at bounding box center [359, 358] width 155 height 32
drag, startPoint x: 490, startPoint y: 324, endPoint x: 497, endPoint y: 321, distance: 7.8
click at [492, 323] on input "Search Form" at bounding box center [782, 325] width 691 height 31
paste input "MR [PERSON_NAME]"
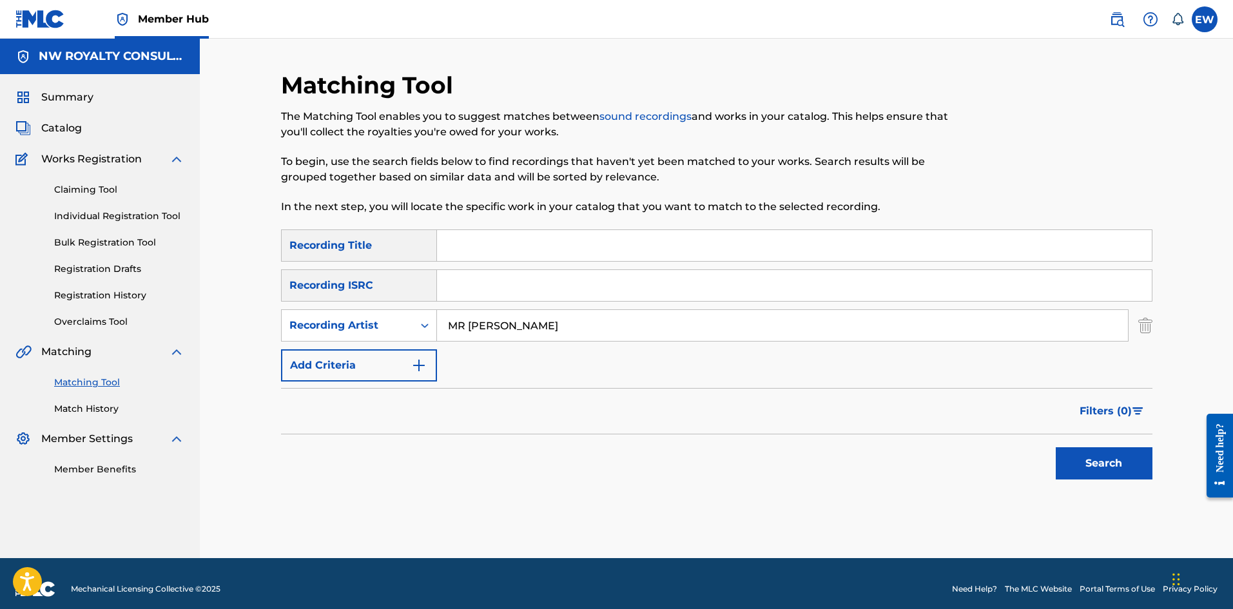
type input "MR [PERSON_NAME]"
drag, startPoint x: 550, startPoint y: 231, endPoint x: 550, endPoint y: 242, distance: 10.3
click at [550, 240] on input "Search Form" at bounding box center [794, 245] width 715 height 31
paste input "TRACK 02"
type input "TRACK 02"
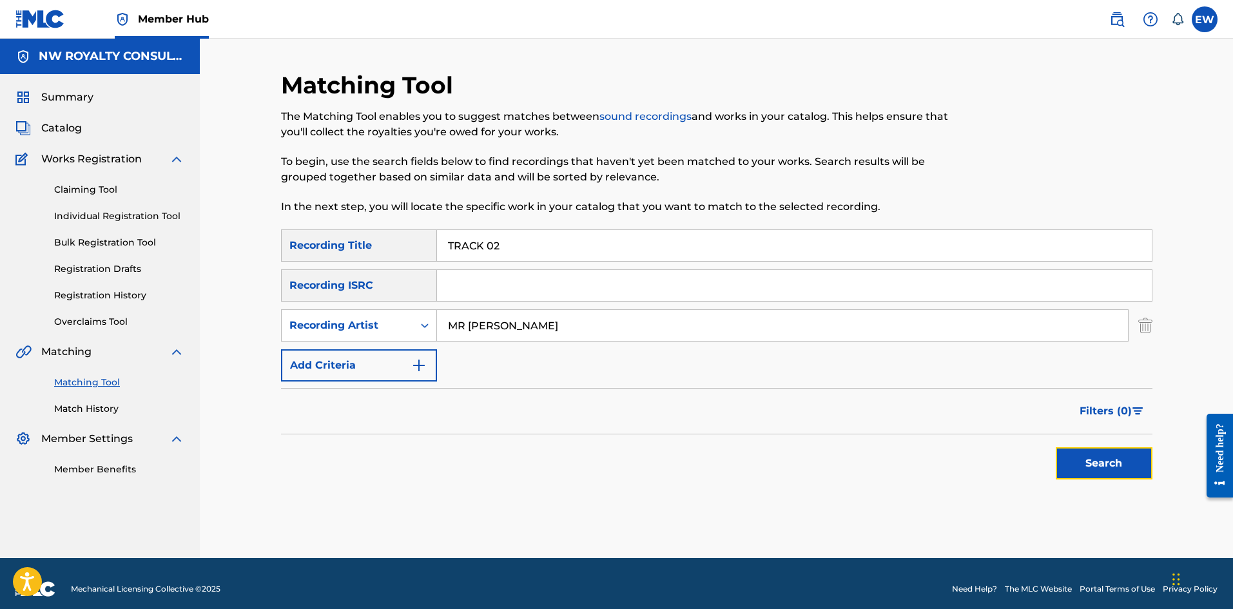
click at [1098, 454] on button "Search" at bounding box center [1104, 463] width 97 height 32
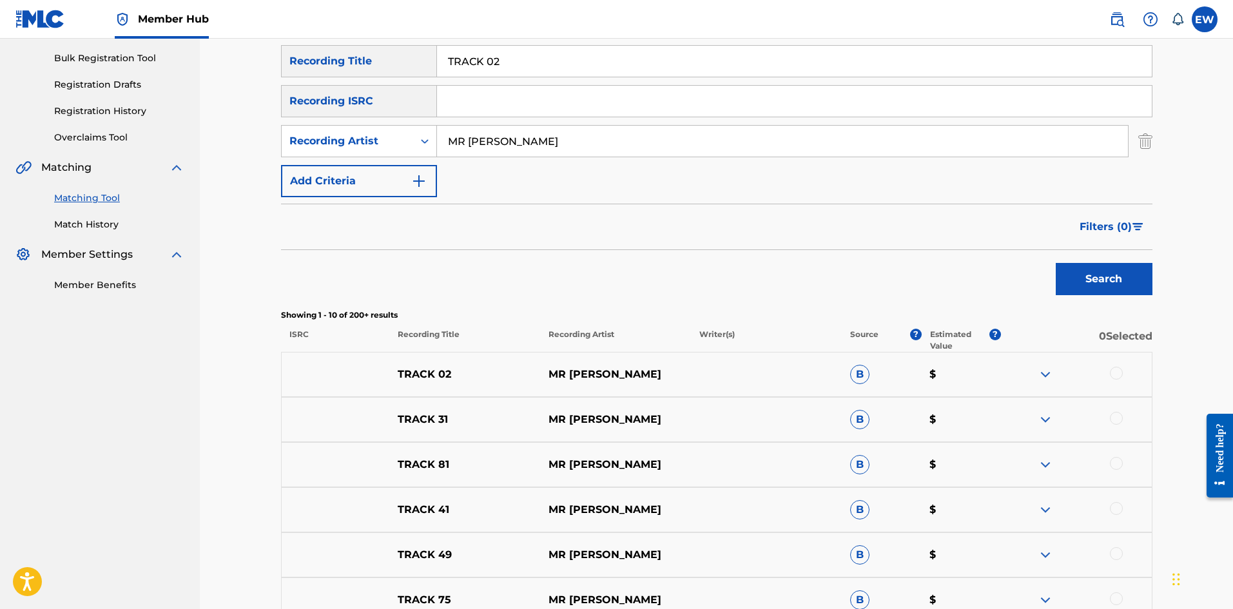
scroll to position [193, 0]
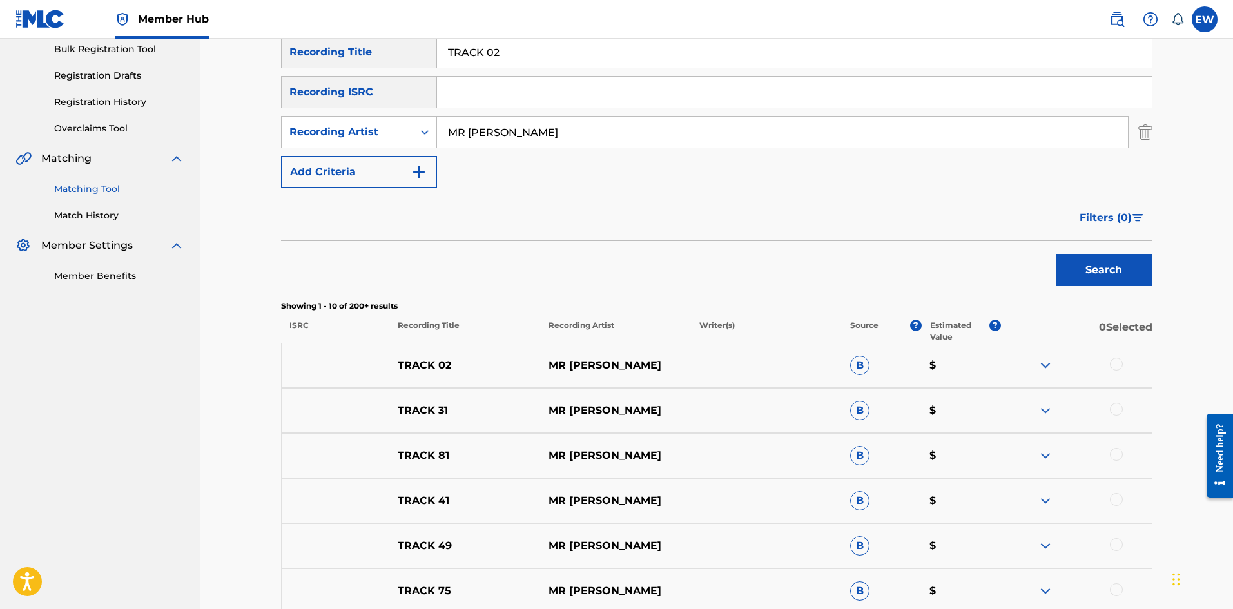
click at [1121, 365] on div at bounding box center [1116, 364] width 13 height 13
click at [864, 491] on button "Match 1 Group" at bounding box center [906, 504] width 142 height 32
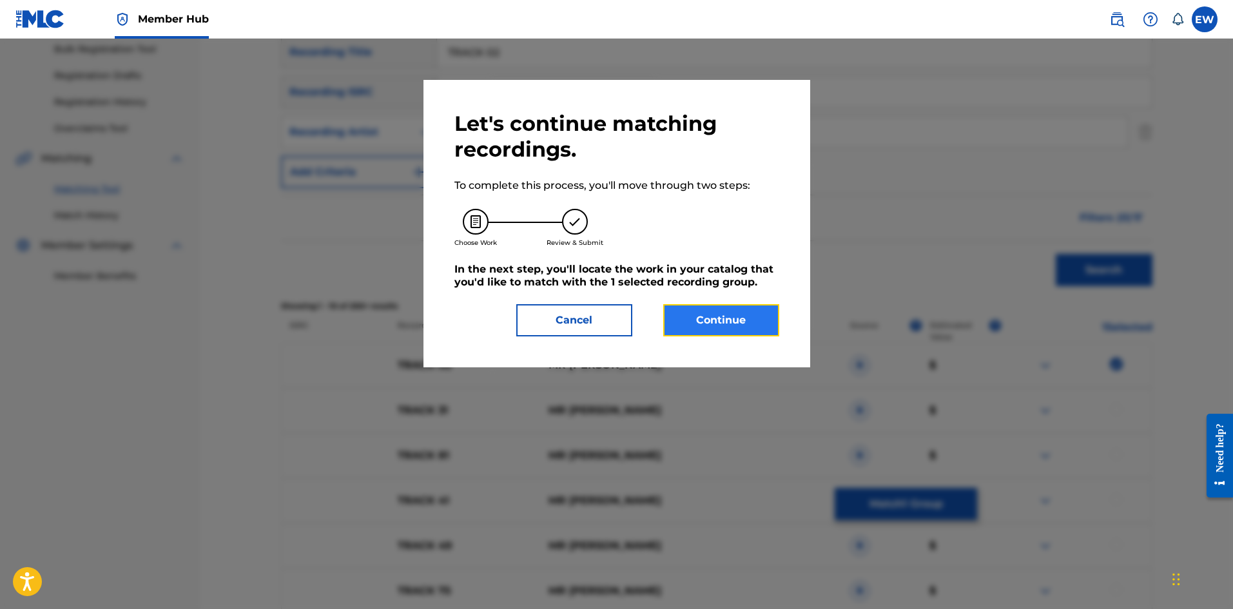
drag, startPoint x: 737, startPoint y: 335, endPoint x: 739, endPoint y: 322, distance: 13.0
click at [739, 322] on button "Continue" at bounding box center [721, 320] width 116 height 32
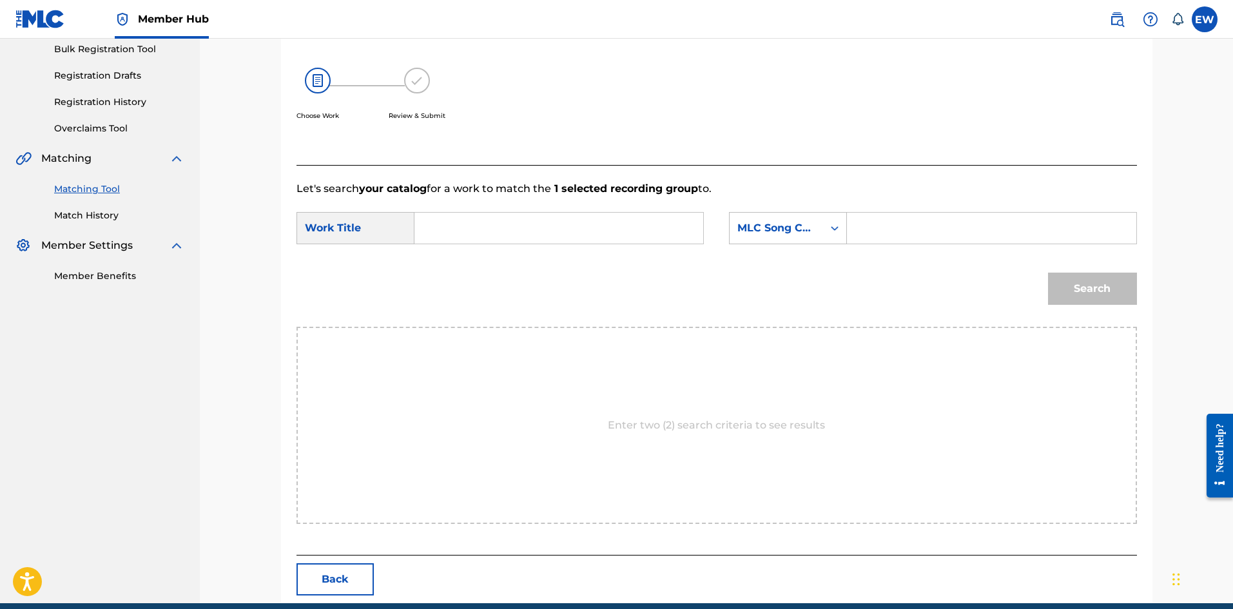
click at [580, 235] on input "Search Form" at bounding box center [558, 228] width 267 height 31
paste input "TRACK 02"
type input "TRACK 02"
click at [976, 242] on input "Search Form" at bounding box center [991, 228] width 267 height 31
paste input "DVBQI7"
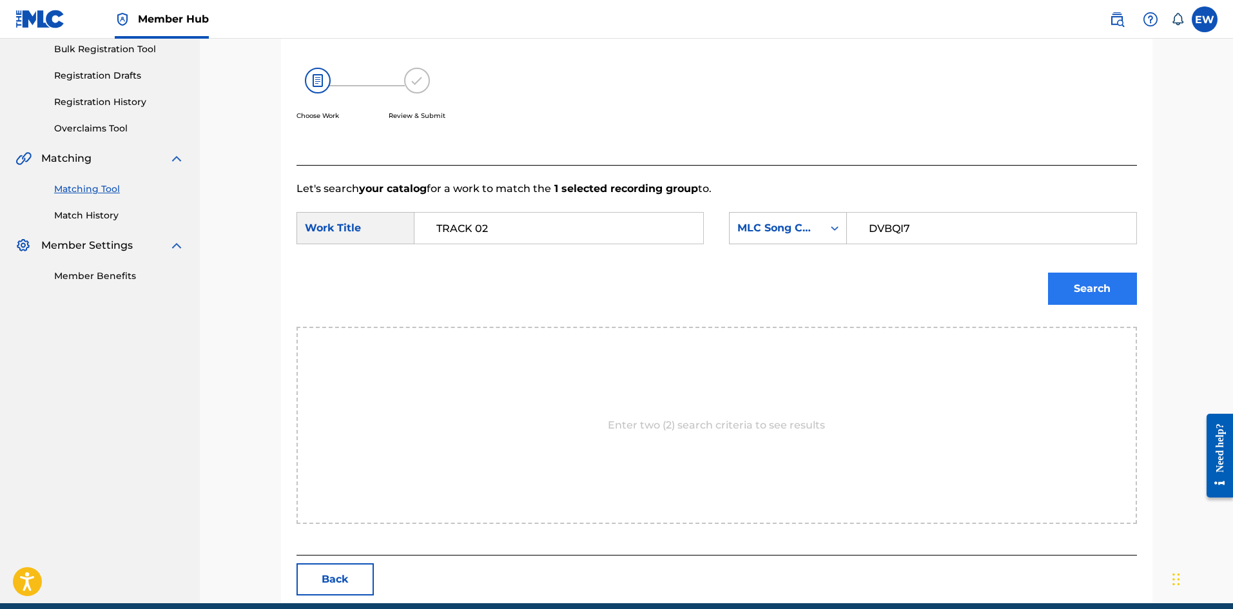
type input "DVBQI7"
click at [1090, 292] on button "Search" at bounding box center [1092, 289] width 89 height 32
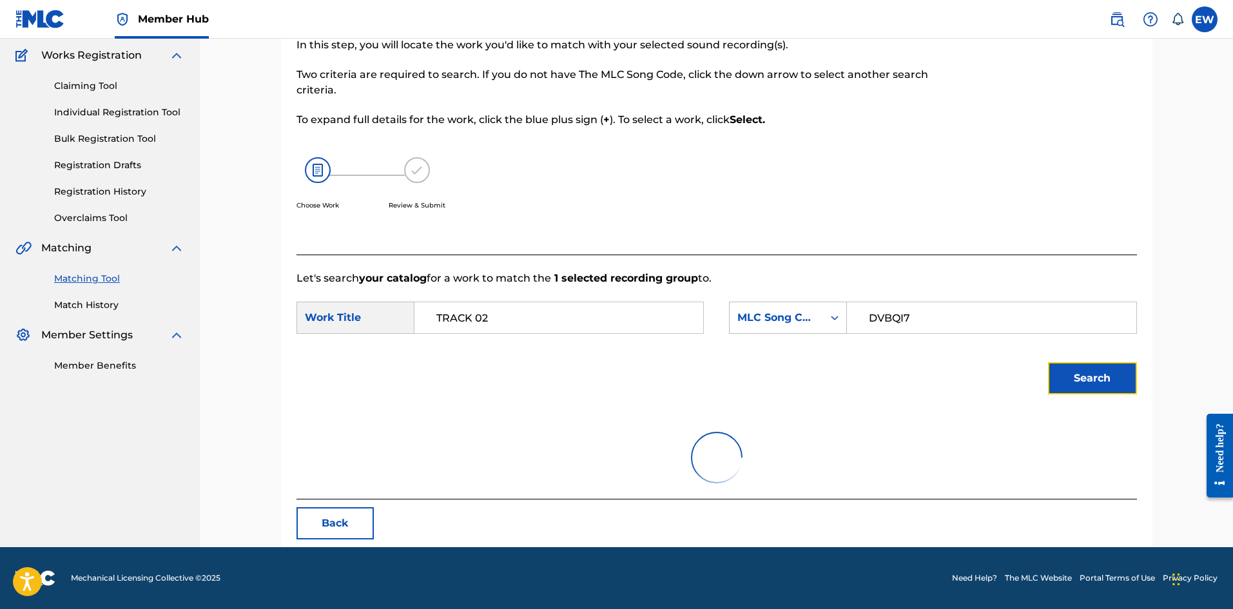
scroll to position [48, 0]
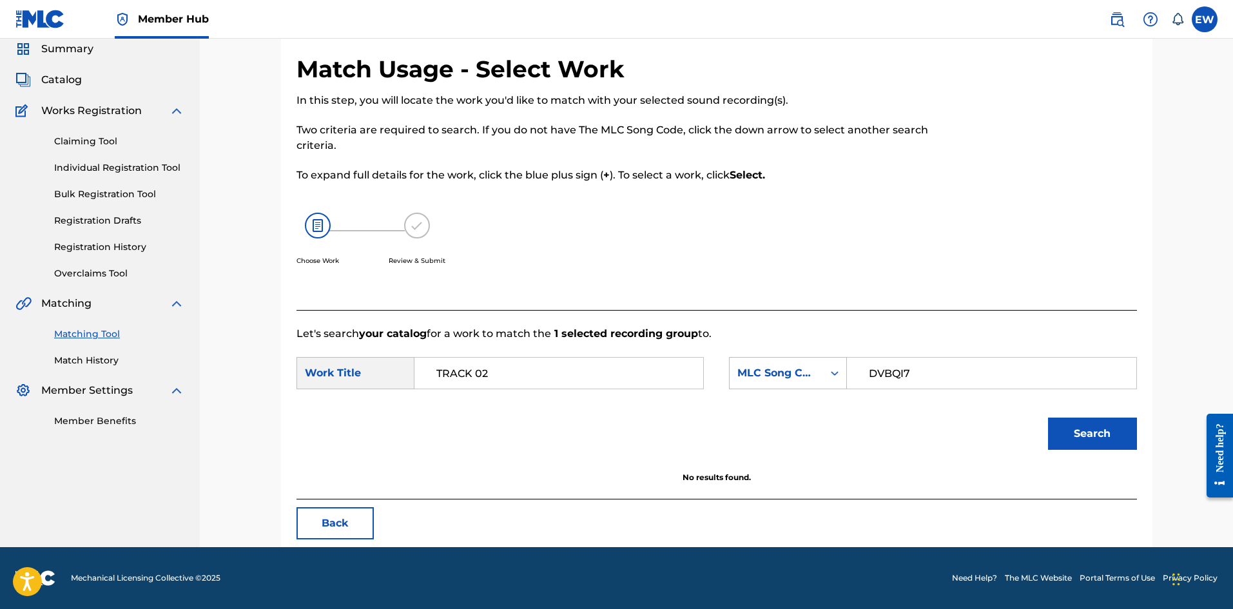
drag, startPoint x: 567, startPoint y: 374, endPoint x: 351, endPoint y: 384, distance: 215.5
click at [377, 378] on div "SearchWithCriteriaf0165dac-ec13-4cca-9b2a-6b42958ae6b8 Work Title TRACK 02" at bounding box center [499, 373] width 407 height 32
paste input "DON'T BURN YOUR BRIDGES"
type input "DON'T BURN YOUR BRIDGES"
click at [1083, 438] on button "Search" at bounding box center [1092, 434] width 89 height 32
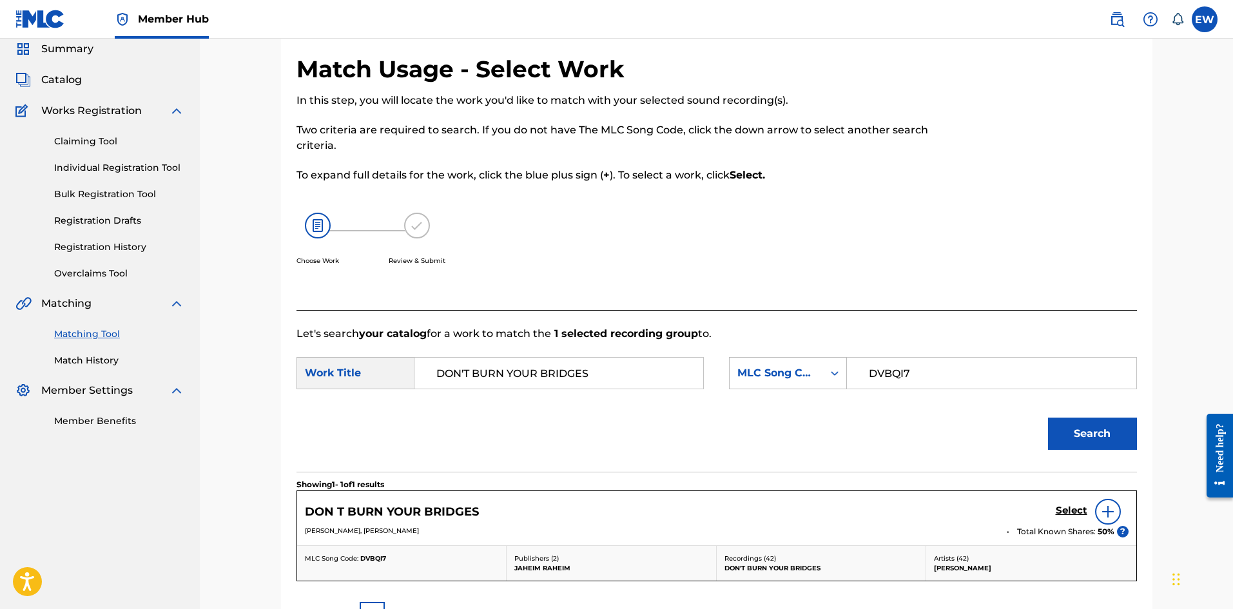
click at [1070, 502] on div "Select" at bounding box center [1092, 512] width 73 height 26
click at [1069, 507] on h5 "Select" at bounding box center [1072, 511] width 32 height 12
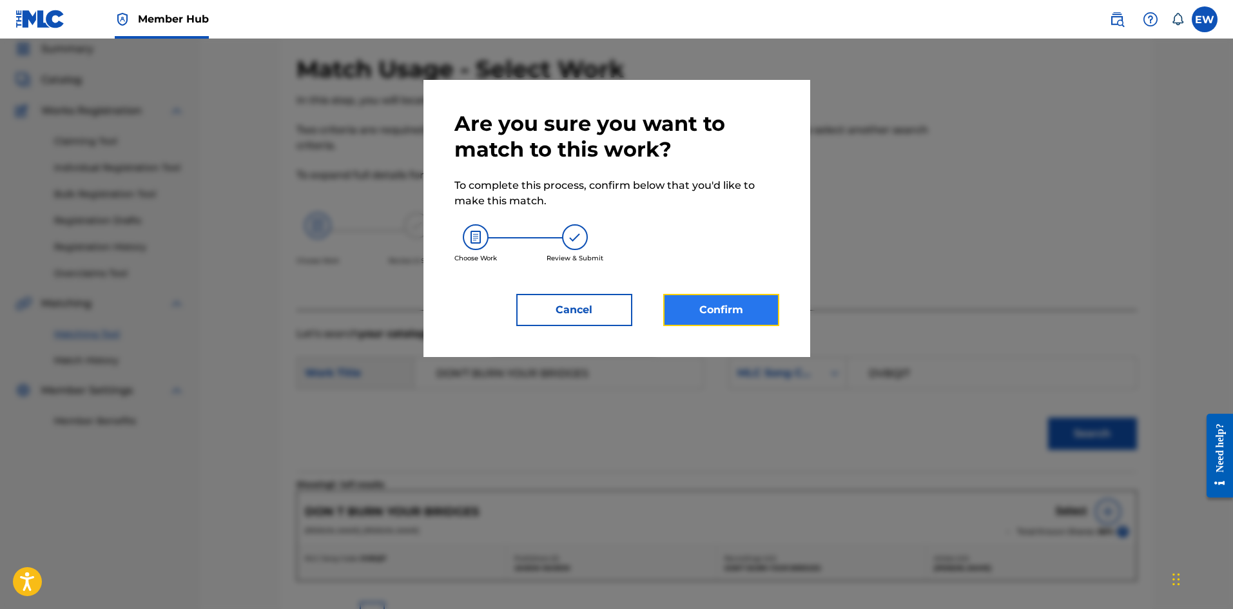
click at [714, 300] on button "Confirm" at bounding box center [721, 310] width 116 height 32
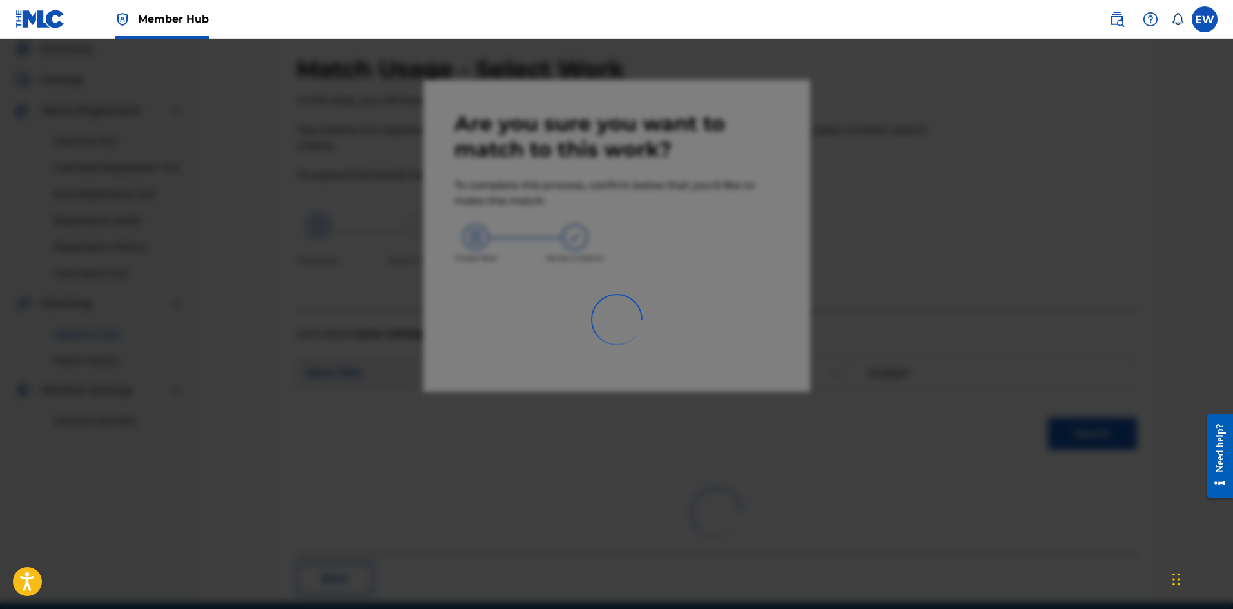
scroll to position [31, 0]
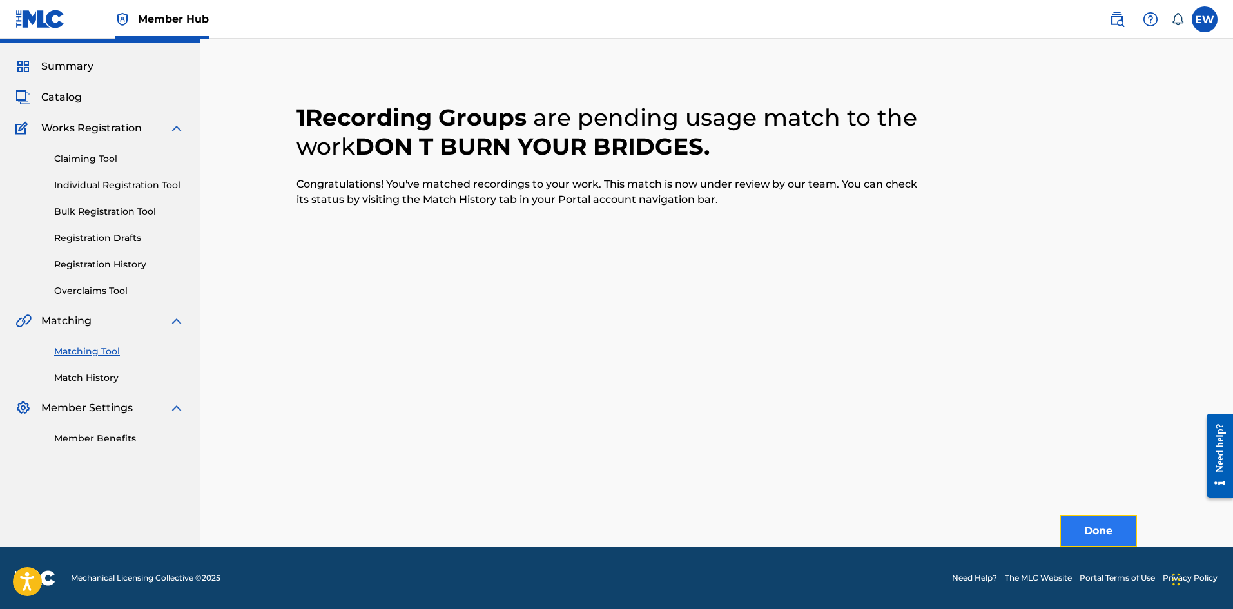
click at [1114, 545] on button "Done" at bounding box center [1098, 531] width 77 height 32
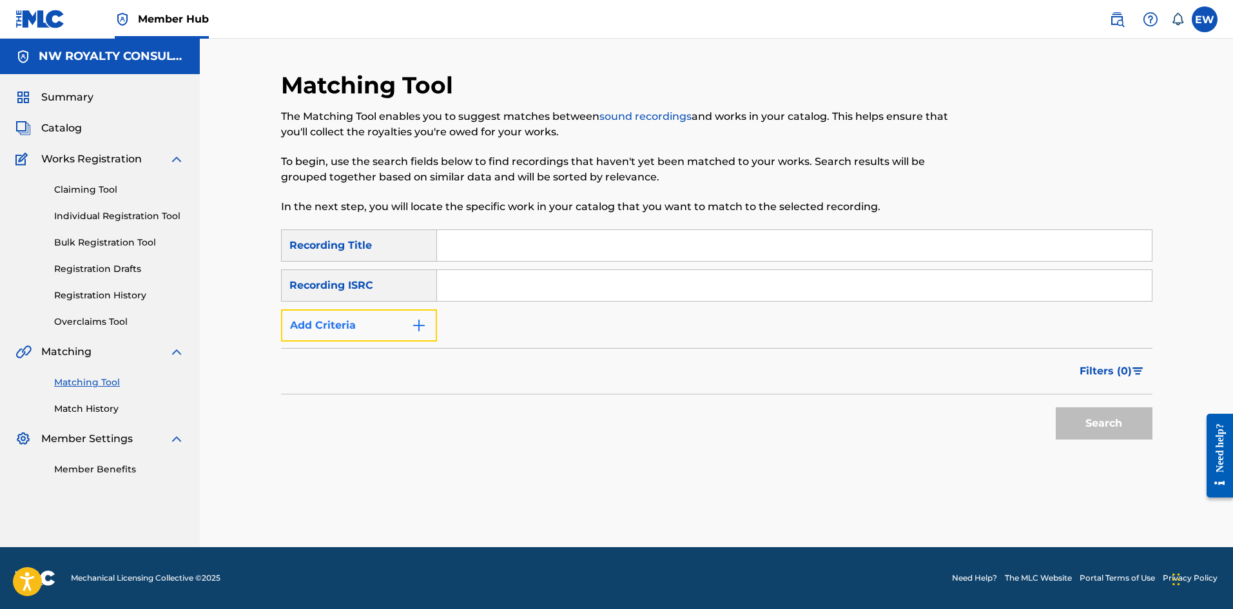
click at [374, 328] on button "Add Criteria" at bounding box center [359, 325] width 156 height 32
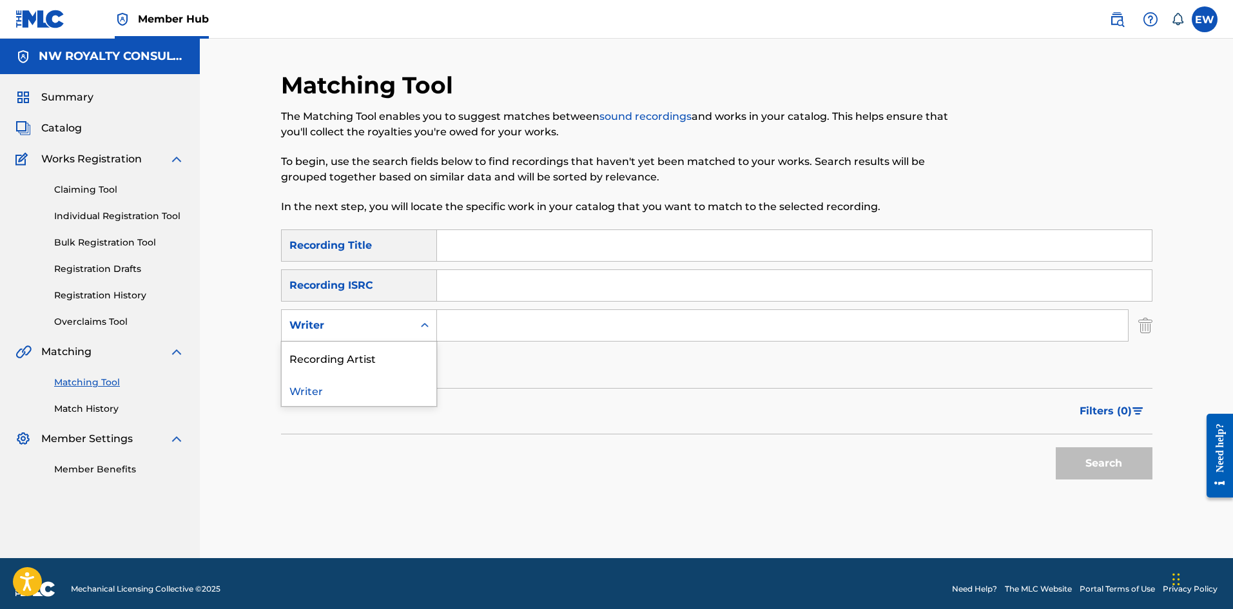
drag, startPoint x: 374, startPoint y: 328, endPoint x: 374, endPoint y: 340, distance: 12.3
click at [376, 331] on div "Writer" at bounding box center [347, 325] width 116 height 15
drag, startPoint x: 377, startPoint y: 353, endPoint x: 390, endPoint y: 351, distance: 13.0
click at [384, 352] on div "Recording Artist" at bounding box center [359, 358] width 155 height 32
drag, startPoint x: 470, startPoint y: 327, endPoint x: 470, endPoint y: 340, distance: 12.9
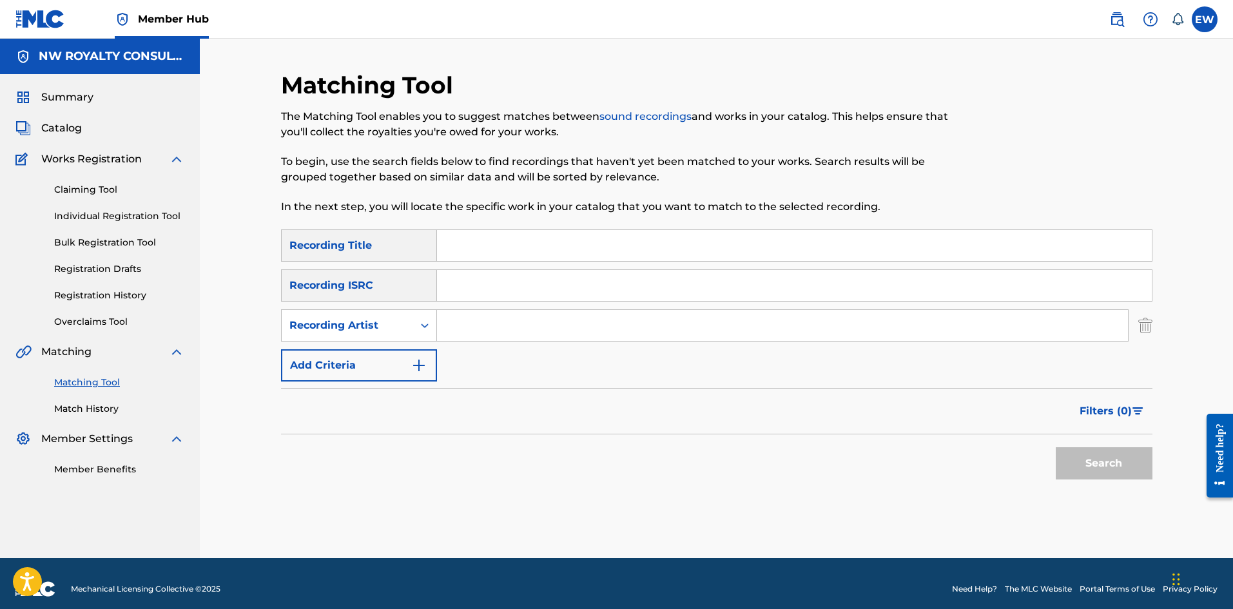
click at [470, 338] on input "Search Form" at bounding box center [782, 325] width 691 height 31
paste input "MR [PERSON_NAME]"
type input "MR [PERSON_NAME]"
drag, startPoint x: 783, startPoint y: 244, endPoint x: 778, endPoint y: 259, distance: 16.3
click at [778, 258] on input "Search Form" at bounding box center [794, 245] width 715 height 31
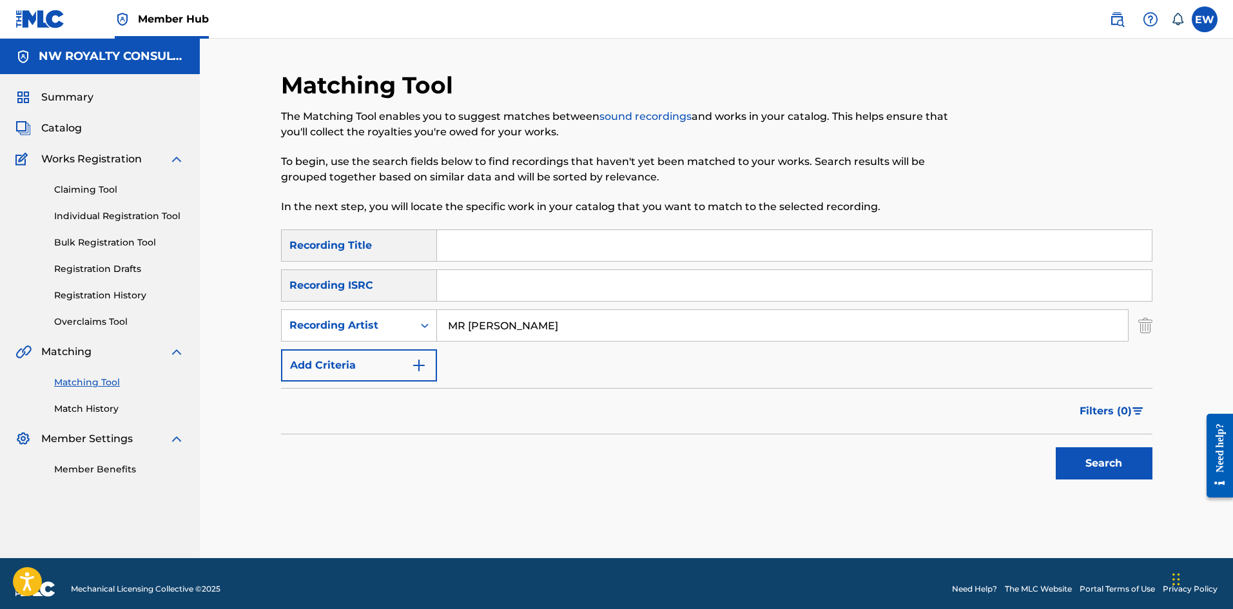
paste input "TRACK 03"
type input "TRACK 03"
click at [1103, 464] on button "Search" at bounding box center [1104, 463] width 97 height 32
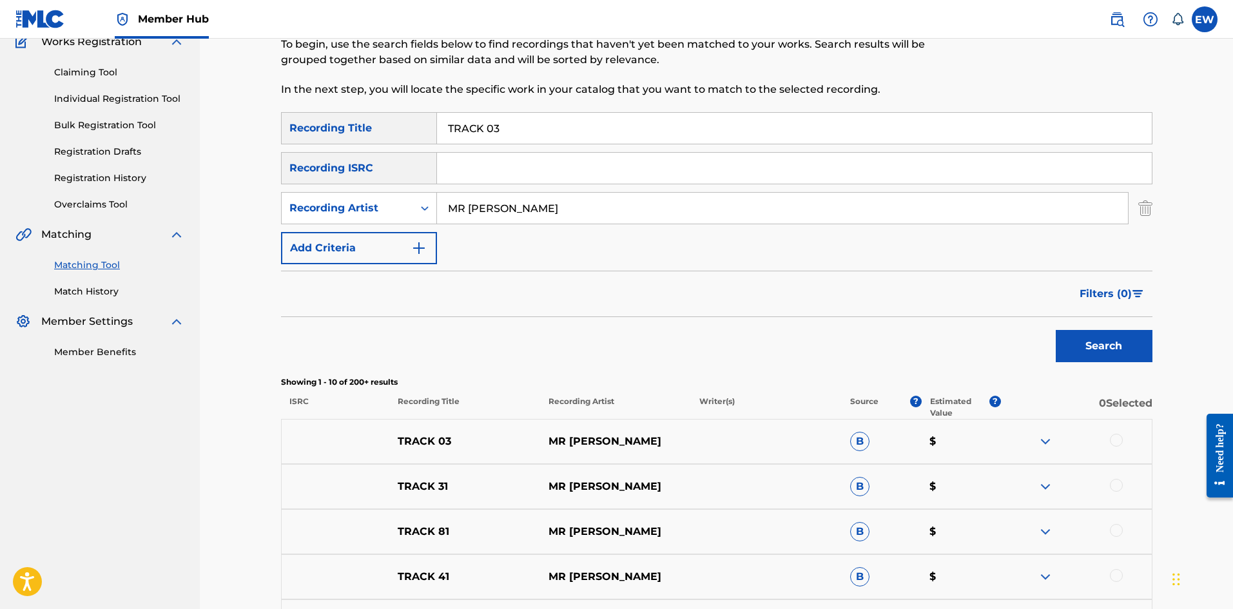
scroll to position [129, 0]
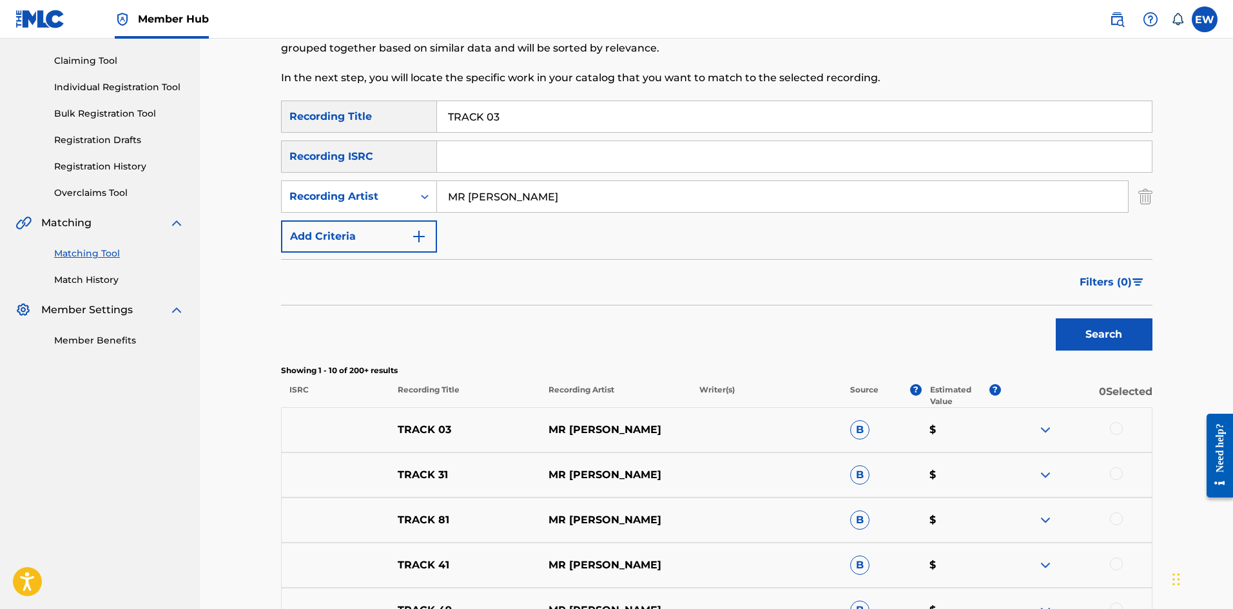
click at [1118, 431] on div at bounding box center [1116, 428] width 13 height 13
click at [866, 494] on button "Match 1 Group" at bounding box center [906, 504] width 142 height 32
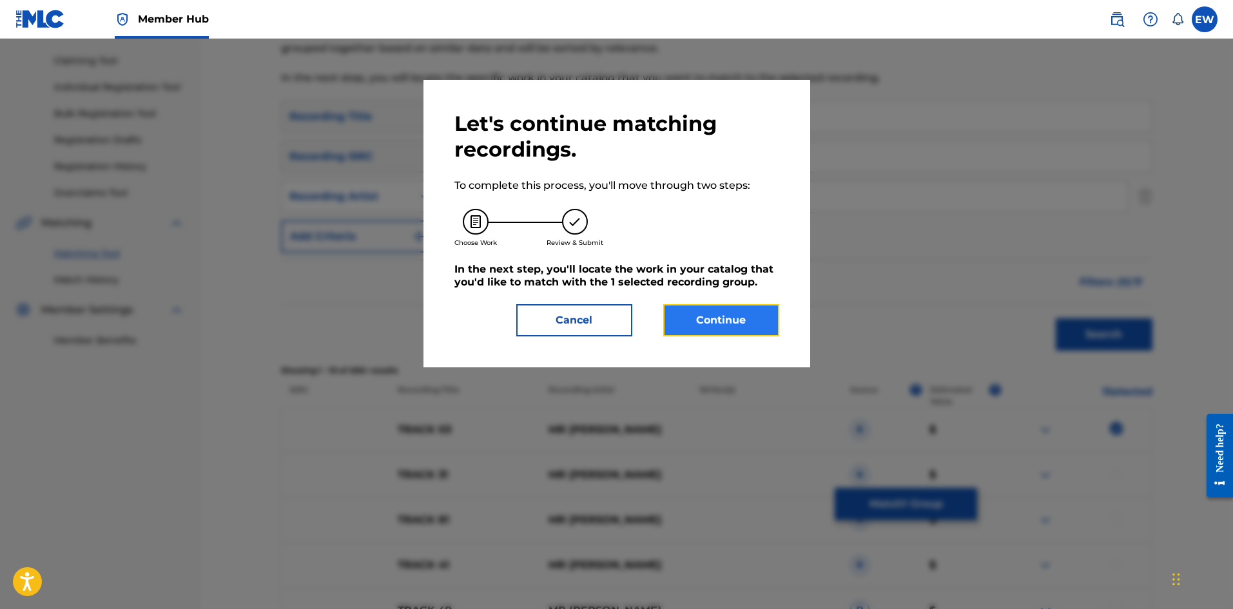
click at [747, 324] on button "Continue" at bounding box center [721, 320] width 116 height 32
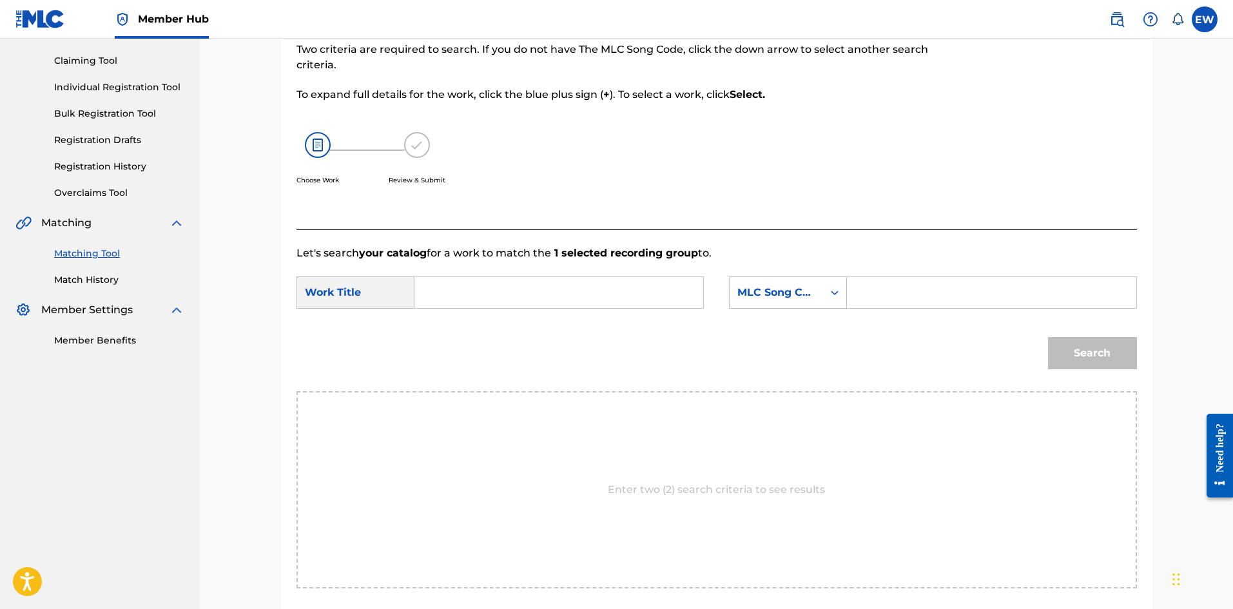
drag, startPoint x: 567, startPoint y: 299, endPoint x: 560, endPoint y: 304, distance: 8.8
click at [565, 302] on input "Search Form" at bounding box center [558, 292] width 267 height 31
paste input "TRACK 03"
type input "TRACK 03"
drag, startPoint x: 1016, startPoint y: 291, endPoint x: 1002, endPoint y: 291, distance: 13.5
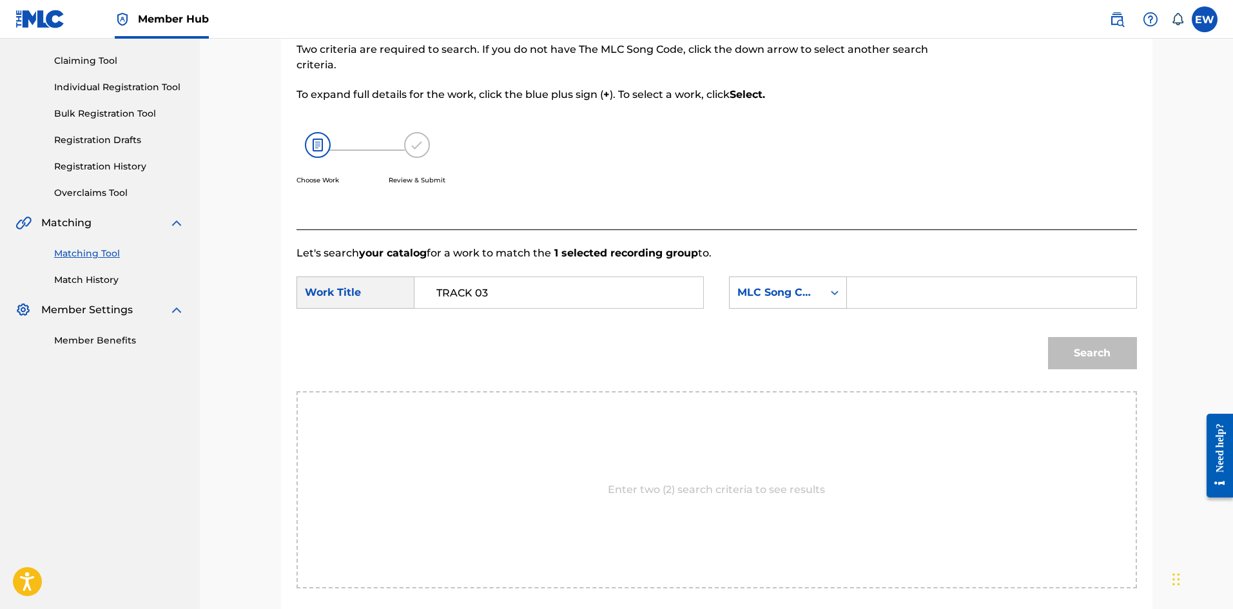
click at [1016, 291] on input "Search Form" at bounding box center [991, 292] width 267 height 31
paste input "DS216F"
type input "DS216F"
click at [1082, 361] on button "Search" at bounding box center [1092, 353] width 89 height 32
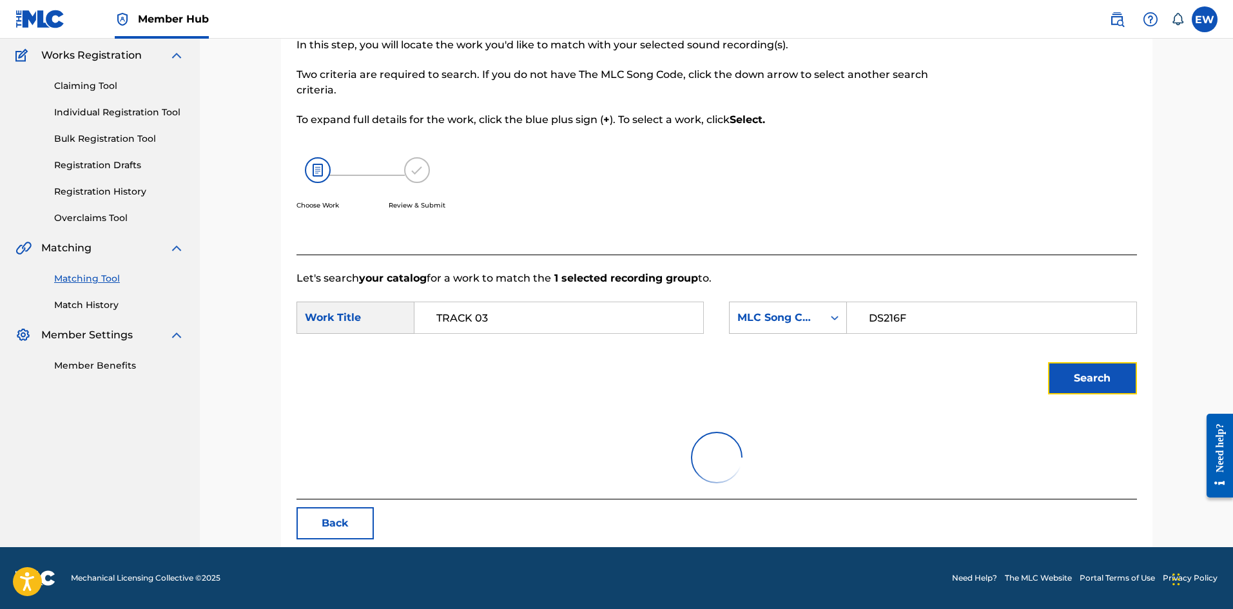
scroll to position [48, 0]
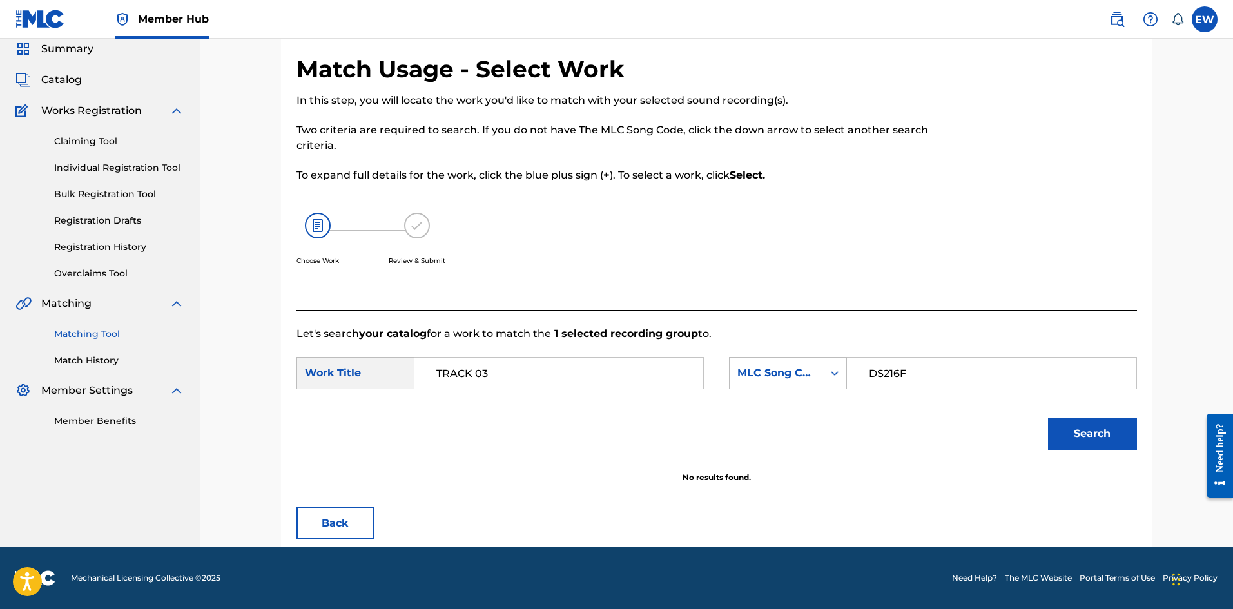
drag, startPoint x: 547, startPoint y: 388, endPoint x: 332, endPoint y: 377, distance: 215.6
click at [325, 382] on div "SearchWithCriteriaf0165dac-ec13-4cca-9b2a-6b42958ae6b8 Work Title TRACK 03" at bounding box center [499, 373] width 407 height 32
paste input "DIFFERENTOLOGY"
type input "DIFFERENTOLOGY"
click at [1077, 436] on button "Search" at bounding box center [1092, 434] width 89 height 32
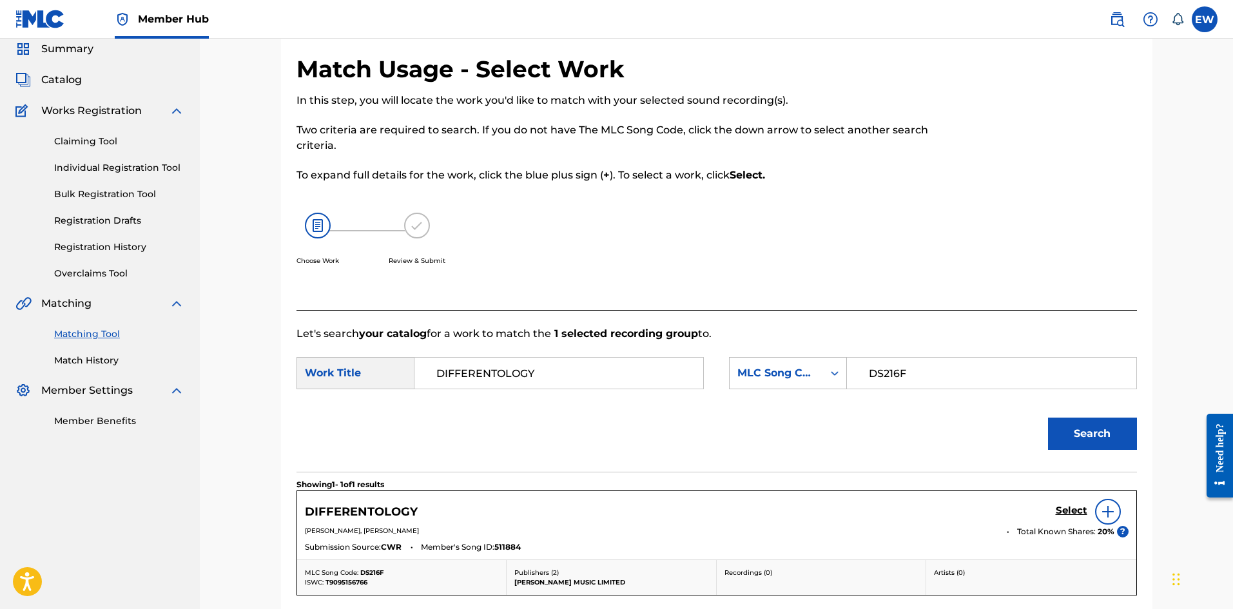
click at [1065, 503] on div "Select" at bounding box center [1092, 512] width 73 height 26
click at [1071, 509] on h5 "Select" at bounding box center [1072, 511] width 32 height 12
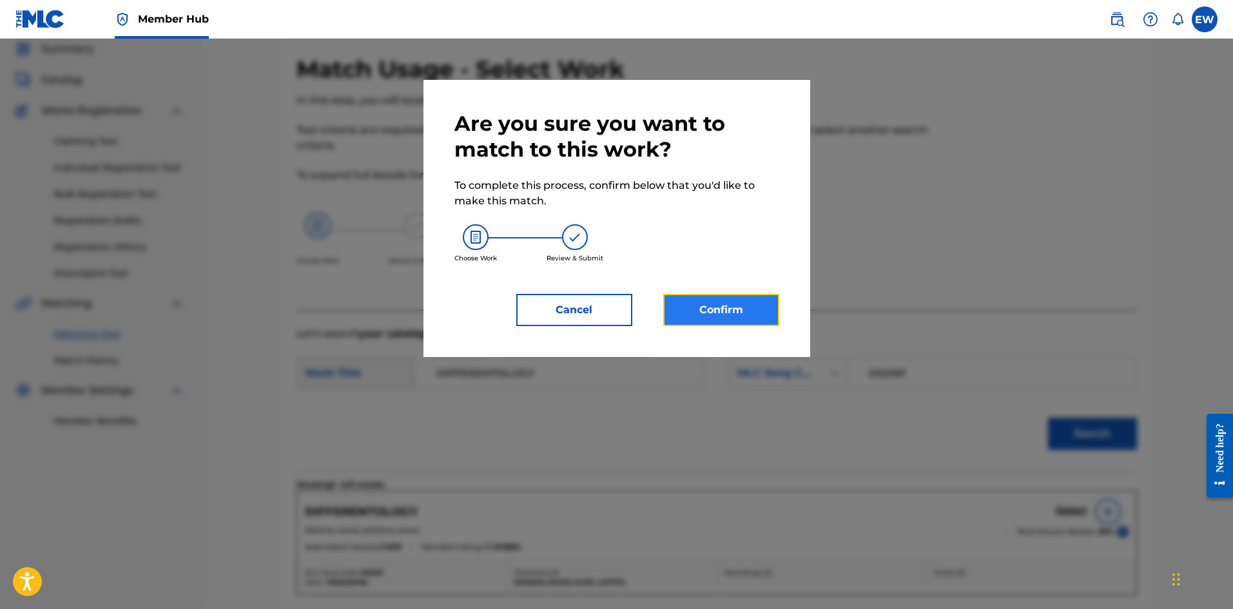
click at [742, 321] on button "Confirm" at bounding box center [721, 310] width 116 height 32
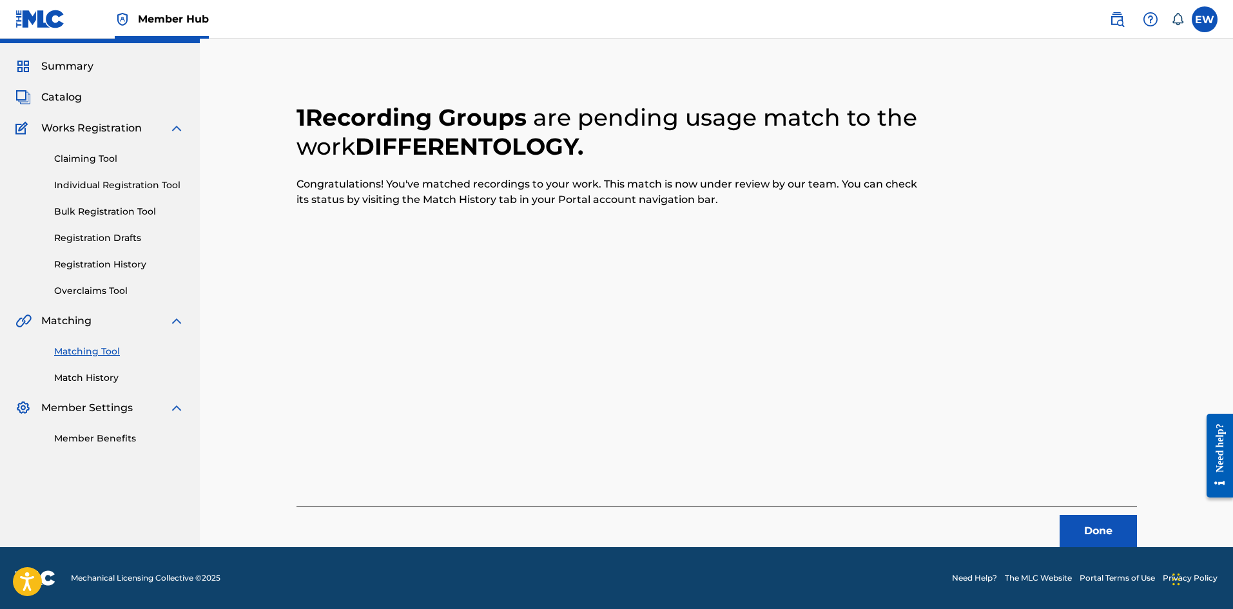
scroll to position [31, 0]
click at [1101, 534] on button "Done" at bounding box center [1098, 531] width 77 height 32
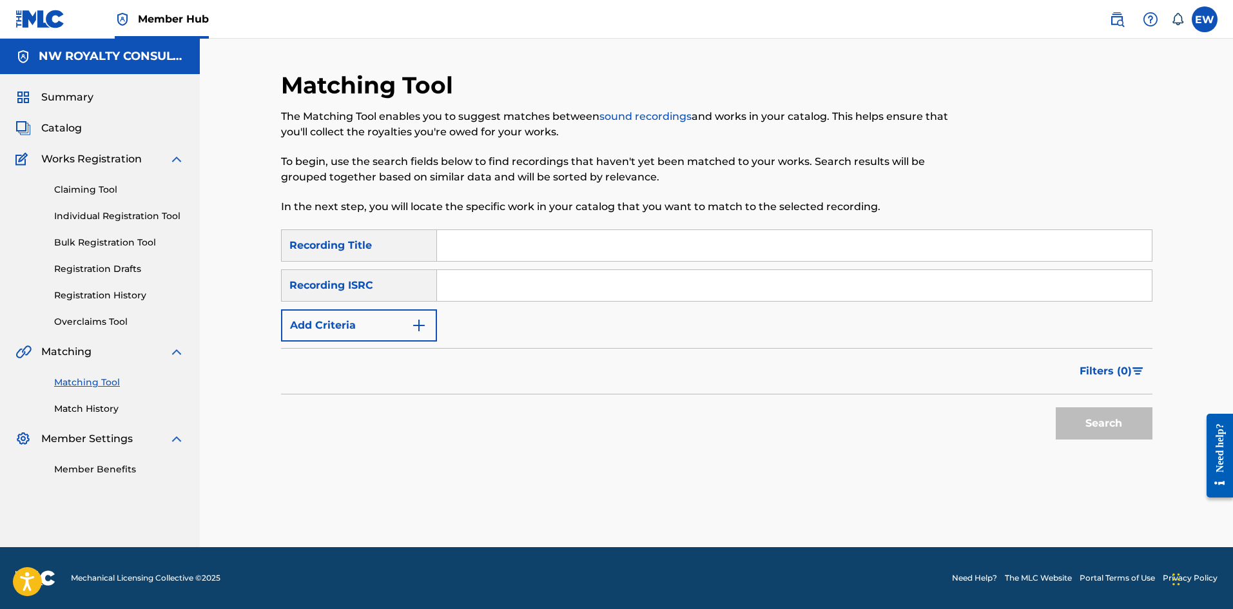
scroll to position [0, 0]
click at [388, 325] on button "Add Criteria" at bounding box center [359, 325] width 156 height 32
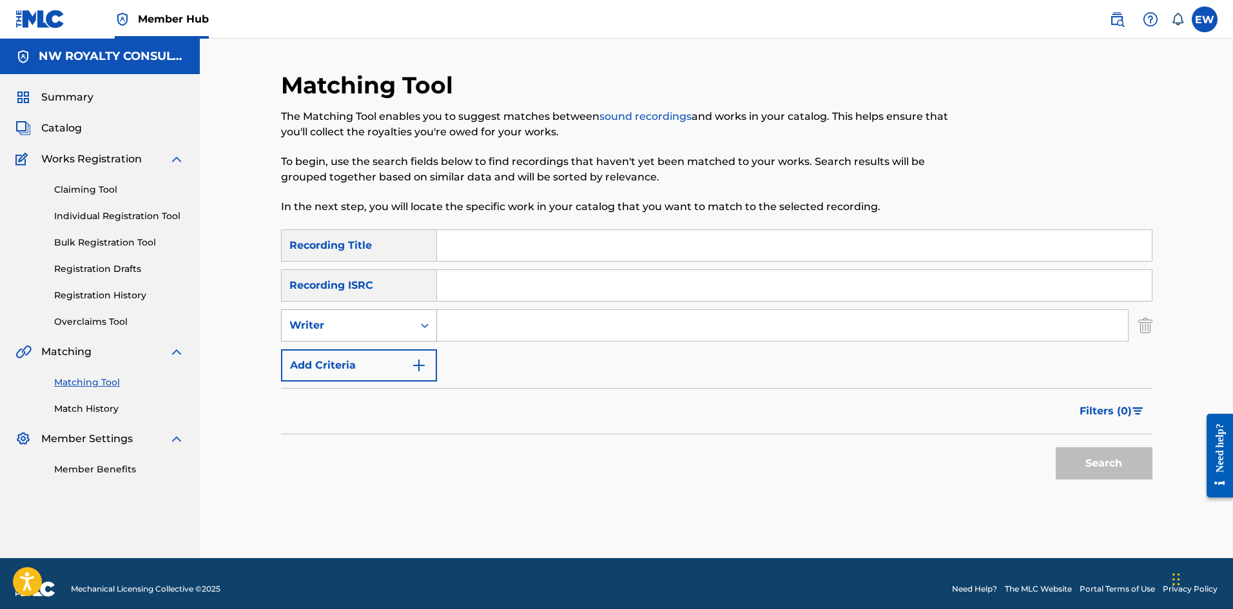
click at [389, 326] on div "Writer" at bounding box center [347, 325] width 116 height 15
drag, startPoint x: 382, startPoint y: 349, endPoint x: 415, endPoint y: 340, distance: 34.1
click at [411, 341] on div "2 results available. Use Up and Down to choose options, press Enter to select t…" at bounding box center [359, 325] width 156 height 32
click at [396, 351] on div "Recording Artist" at bounding box center [359, 358] width 155 height 32
drag, startPoint x: 482, startPoint y: 326, endPoint x: 471, endPoint y: 340, distance: 18.3
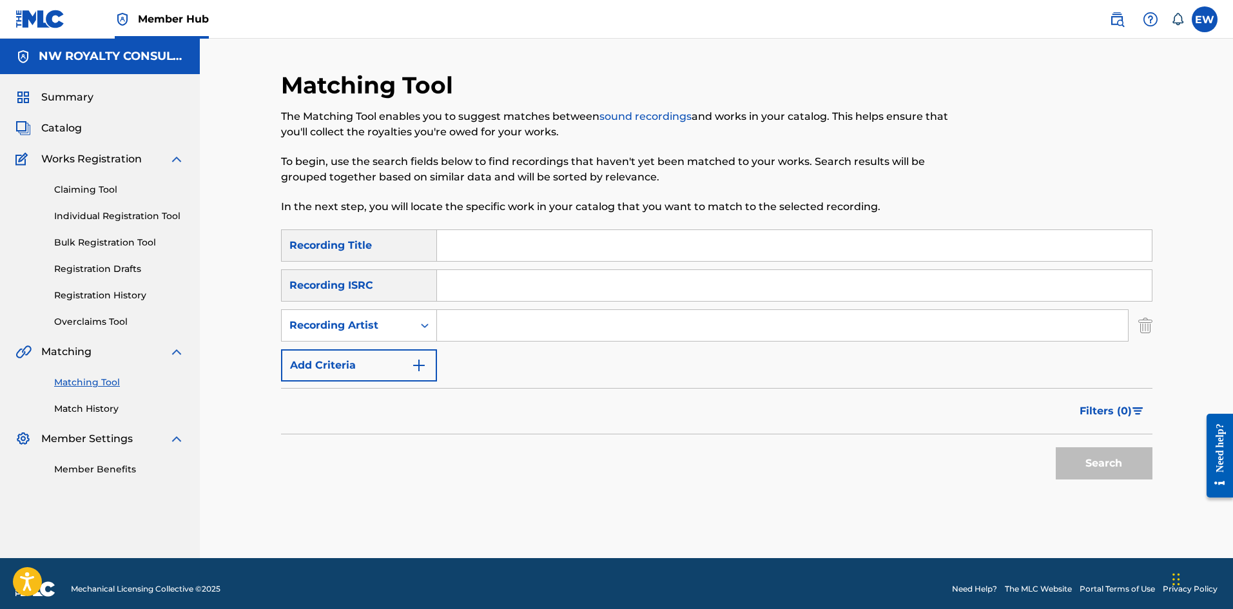
click at [481, 326] on input "Search Form" at bounding box center [782, 325] width 691 height 31
paste input "MR__GOGGLES"
type input "MR__GOGGLES"
click at [737, 249] on input "Search Form" at bounding box center [794, 245] width 715 height 31
paste input "TRACK 03"
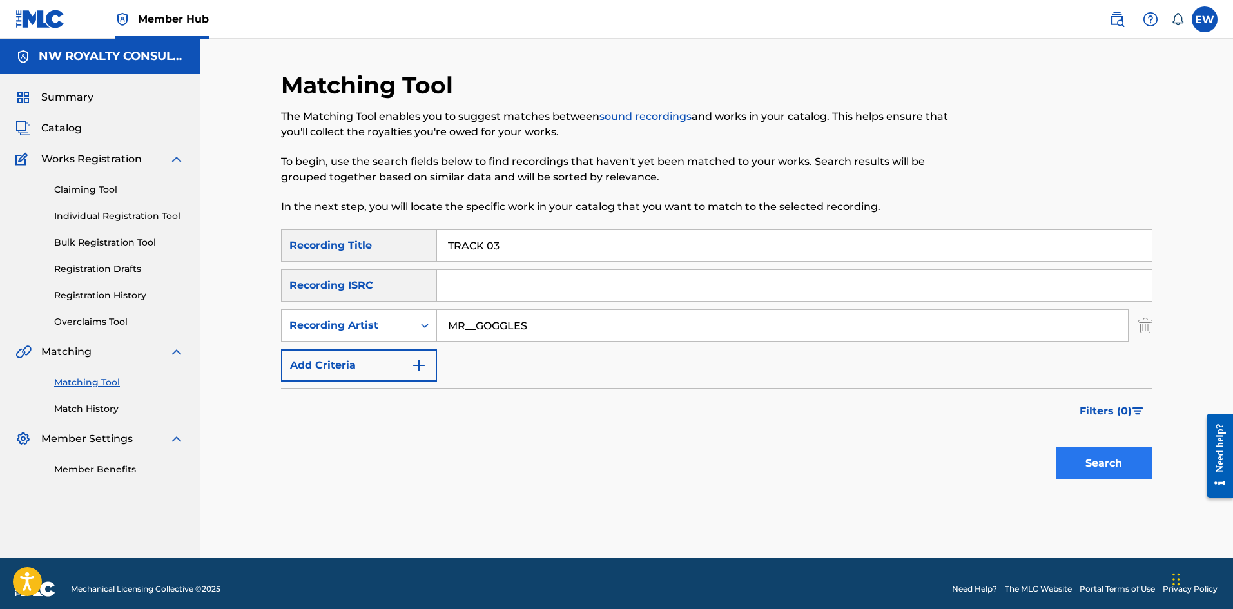
type input "TRACK 03"
click at [1138, 452] on button "Search" at bounding box center [1104, 463] width 97 height 32
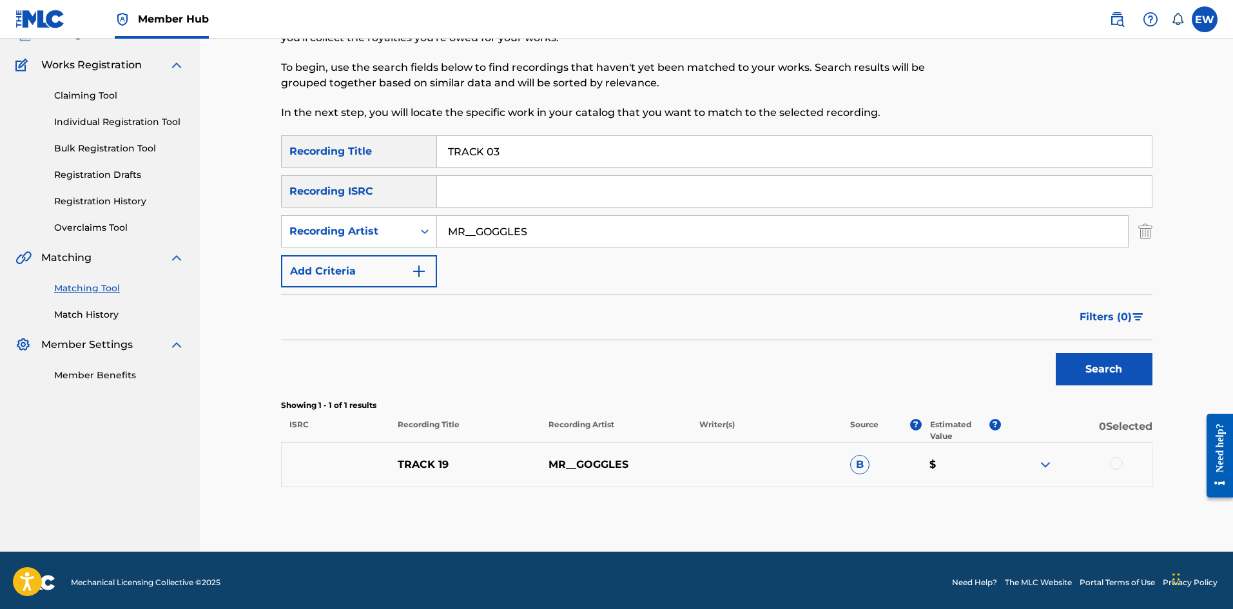
scroll to position [99, 0]
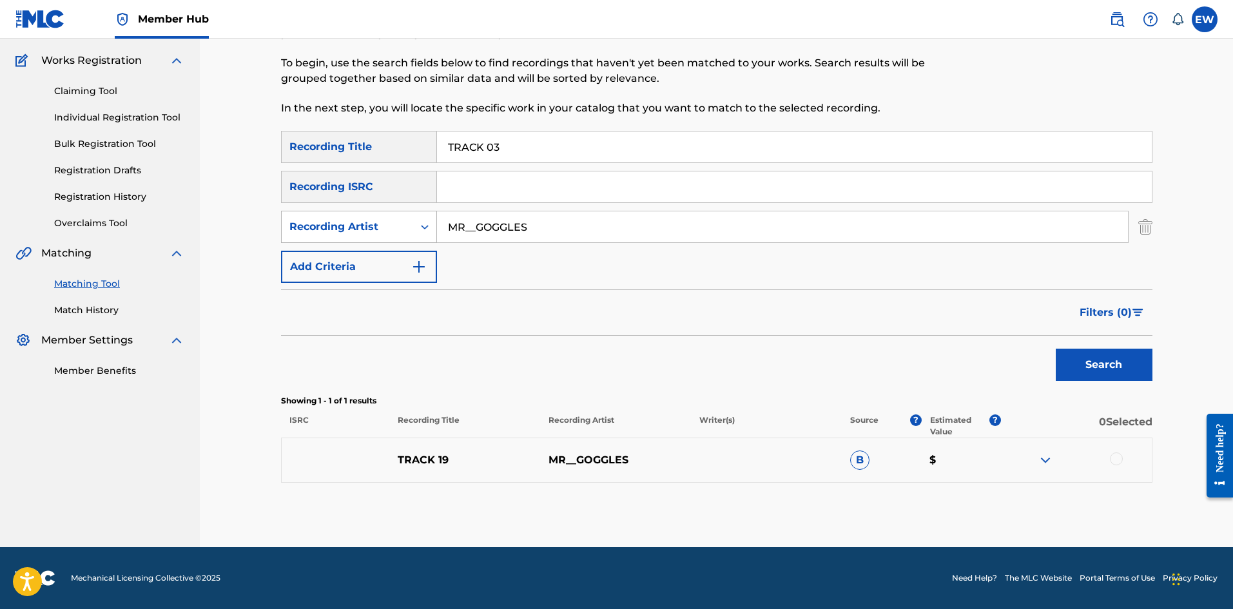
drag, startPoint x: 473, startPoint y: 201, endPoint x: 430, endPoint y: 219, distance: 46.8
click at [425, 216] on div "SearchWithCriteriaa6c95c05-e862-48d4-9276-1b81af52f6ff Recording Artist MR__GOG…" at bounding box center [716, 227] width 871 height 32
paste input "POPCAAN"
type input "POPCAAN"
drag, startPoint x: 1116, startPoint y: 355, endPoint x: 1129, endPoint y: 348, distance: 15.3
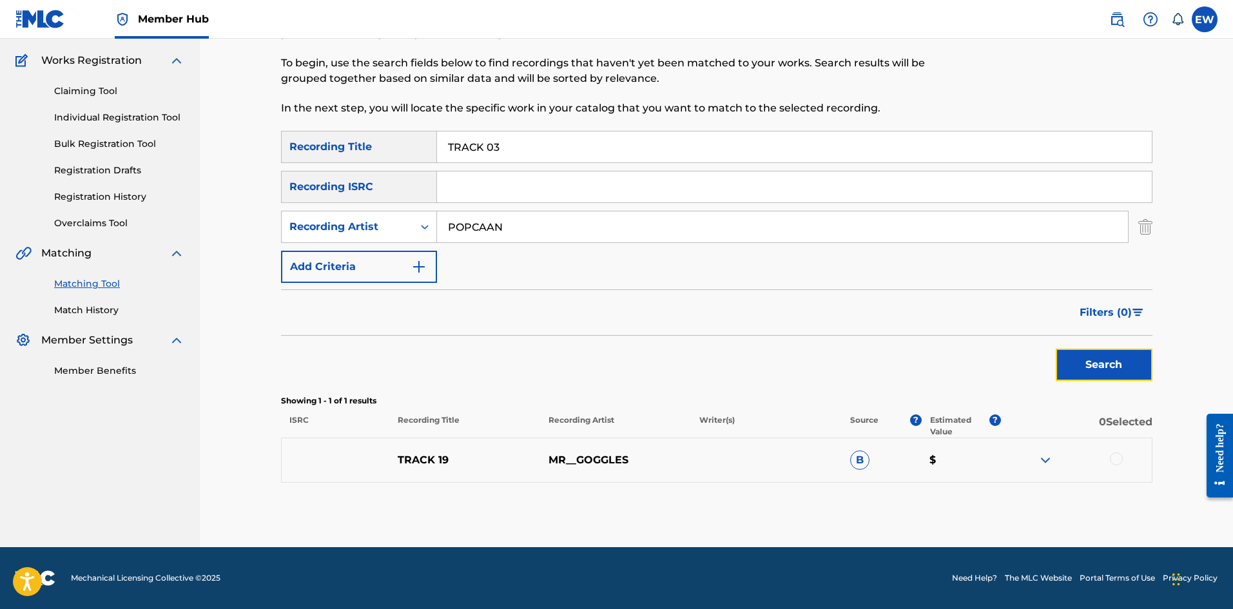
click at [1118, 356] on button "Search" at bounding box center [1104, 365] width 97 height 32
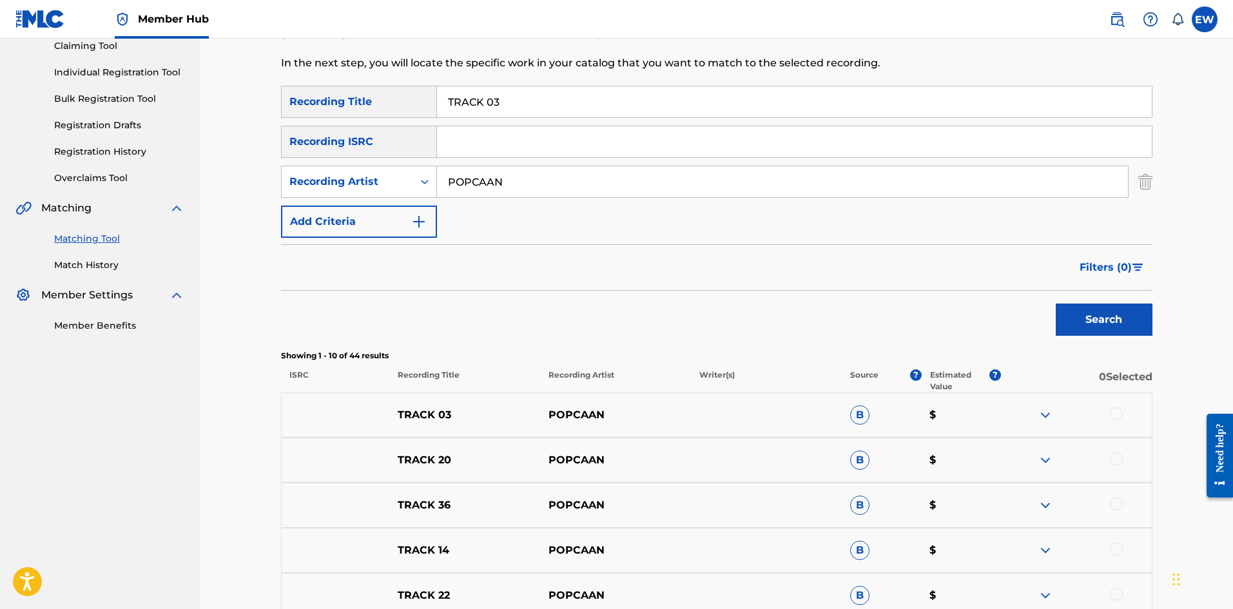
scroll to position [163, 0]
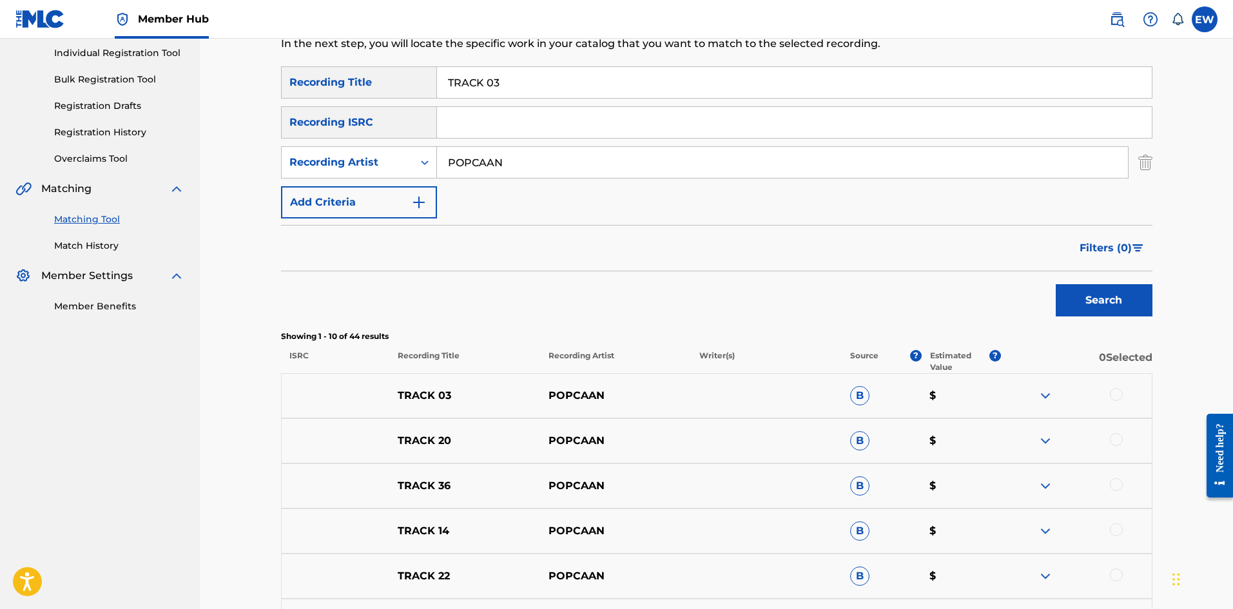
click at [1118, 390] on div "TRACK 03 POPCAAN B $" at bounding box center [716, 395] width 871 height 45
drag, startPoint x: 1118, startPoint y: 390, endPoint x: 1107, endPoint y: 389, distance: 10.4
click at [1118, 389] on div at bounding box center [1116, 394] width 13 height 13
drag, startPoint x: 900, startPoint y: 503, endPoint x: 904, endPoint y: 490, distance: 13.5
click at [904, 490] on button "Match 1 Group" at bounding box center [906, 504] width 142 height 32
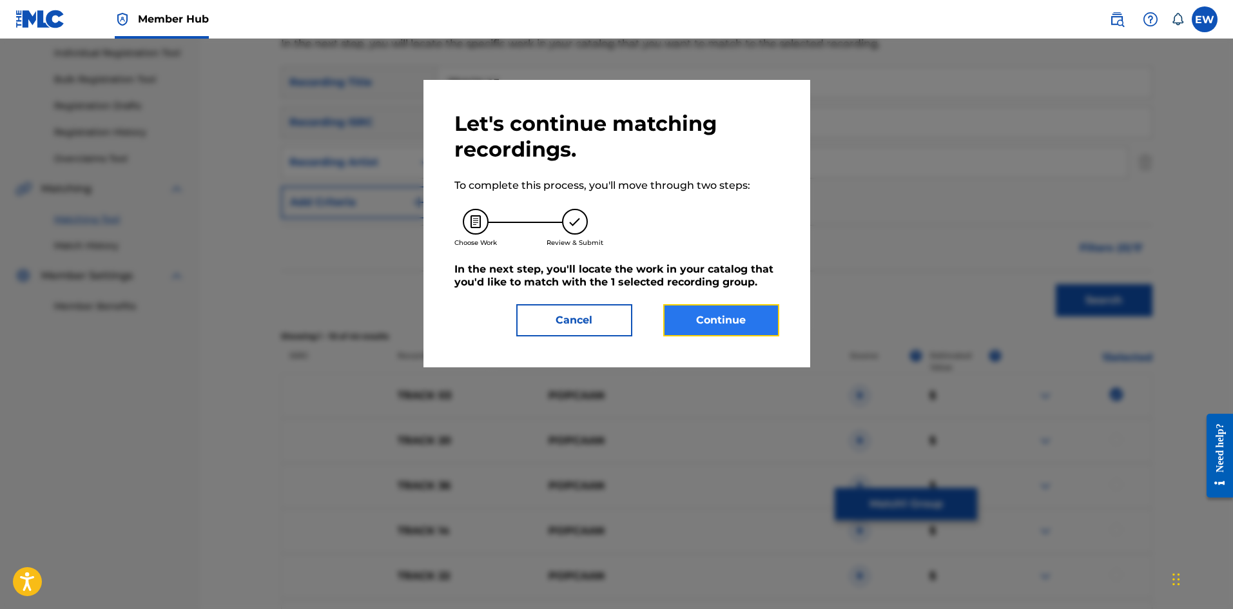
drag, startPoint x: 745, startPoint y: 335, endPoint x: 763, endPoint y: 324, distance: 20.2
click at [763, 324] on button "Continue" at bounding box center [721, 320] width 116 height 32
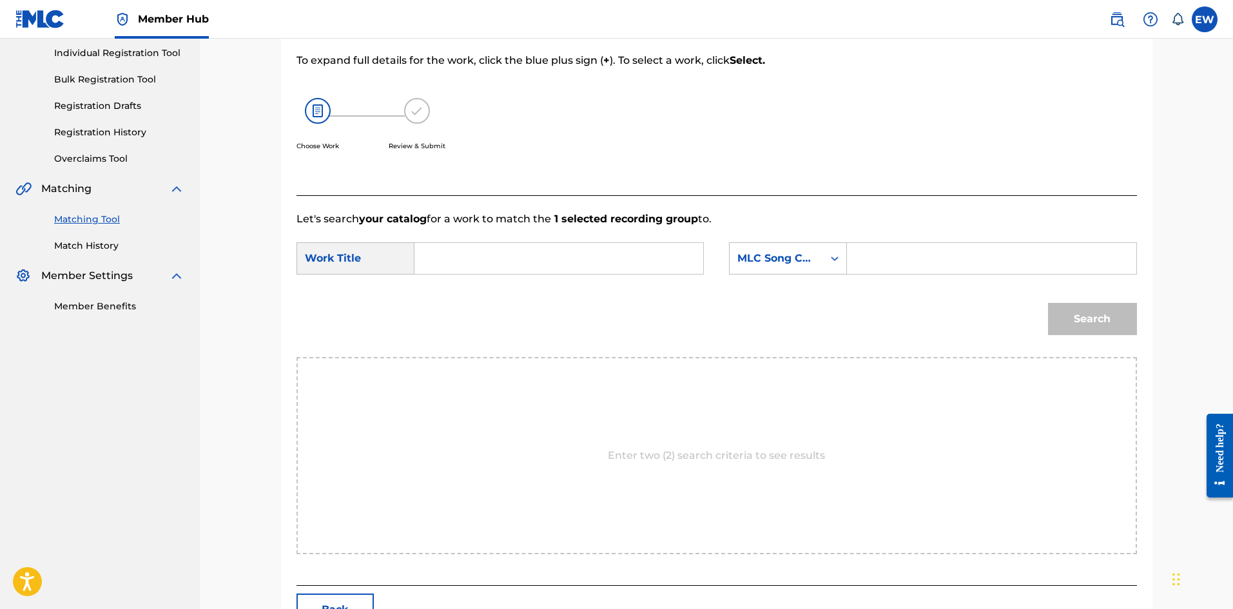
click at [672, 260] on form "SearchWithCriteriaf0165dac-ec13-4cca-9b2a-6b42958ae6b8 Work Title SearchWithCri…" at bounding box center [716, 292] width 840 height 130
click at [672, 259] on input "Search Form" at bounding box center [558, 258] width 267 height 31
paste input "POPCAAN"
type input "POPCAAN"
drag, startPoint x: 949, startPoint y: 254, endPoint x: 947, endPoint y: 246, distance: 8.8
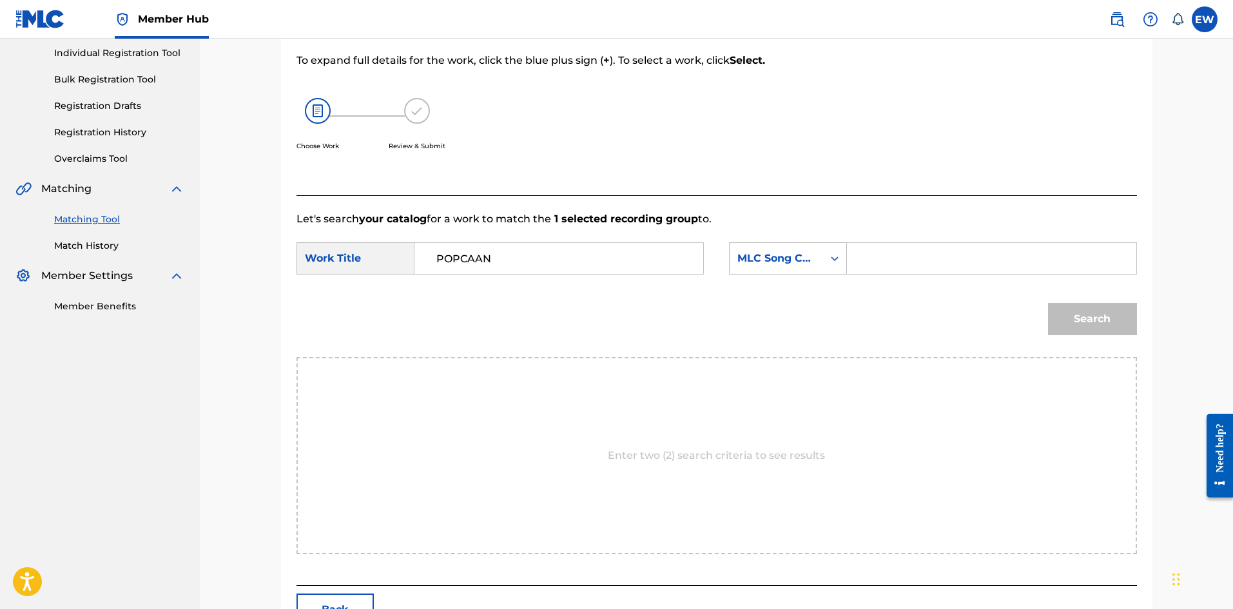
click at [949, 246] on input "Search Form" at bounding box center [991, 258] width 267 height 31
paste input "DS216F"
type input "DS216F"
drag, startPoint x: 1070, startPoint y: 315, endPoint x: 1078, endPoint y: 311, distance: 9.2
click at [1071, 315] on button "Search" at bounding box center [1092, 319] width 89 height 32
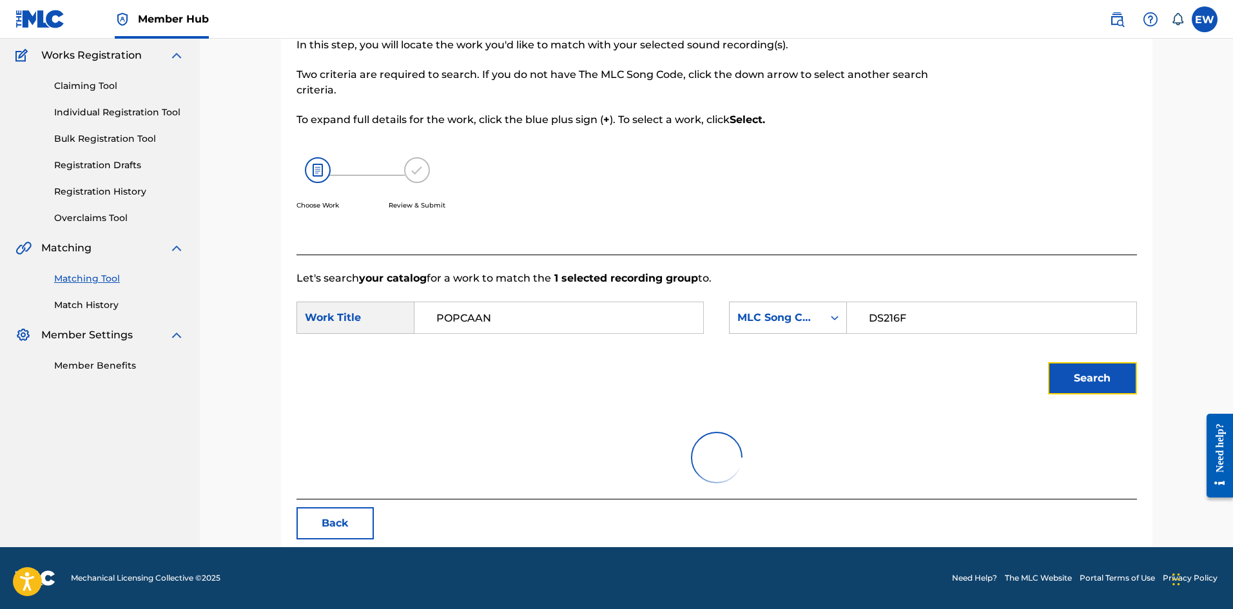
scroll to position [48, 0]
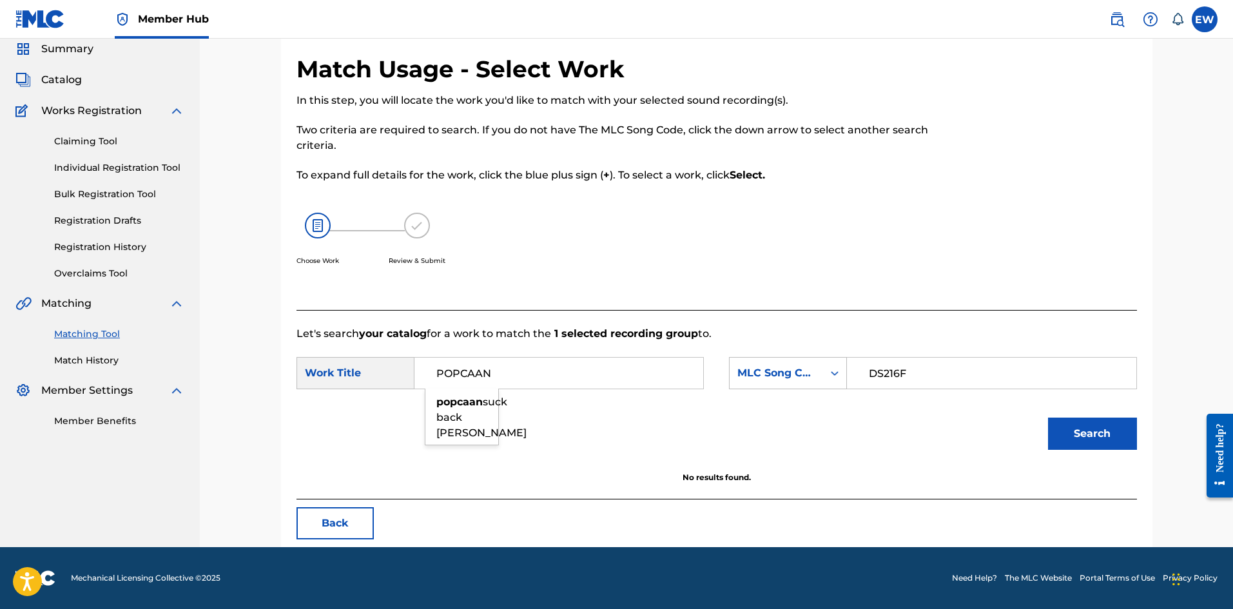
drag, startPoint x: 555, startPoint y: 380, endPoint x: 291, endPoint y: 385, distance: 263.7
click at [291, 385] on div "Match Usage - Select Work In this step, you will locate the work you'd like to …" at bounding box center [716, 301] width 871 height 492
paste input "DIFFERENTOLOGY"
type input "DIFFERENTOLOGY"
click at [1085, 441] on button "Search" at bounding box center [1092, 434] width 89 height 32
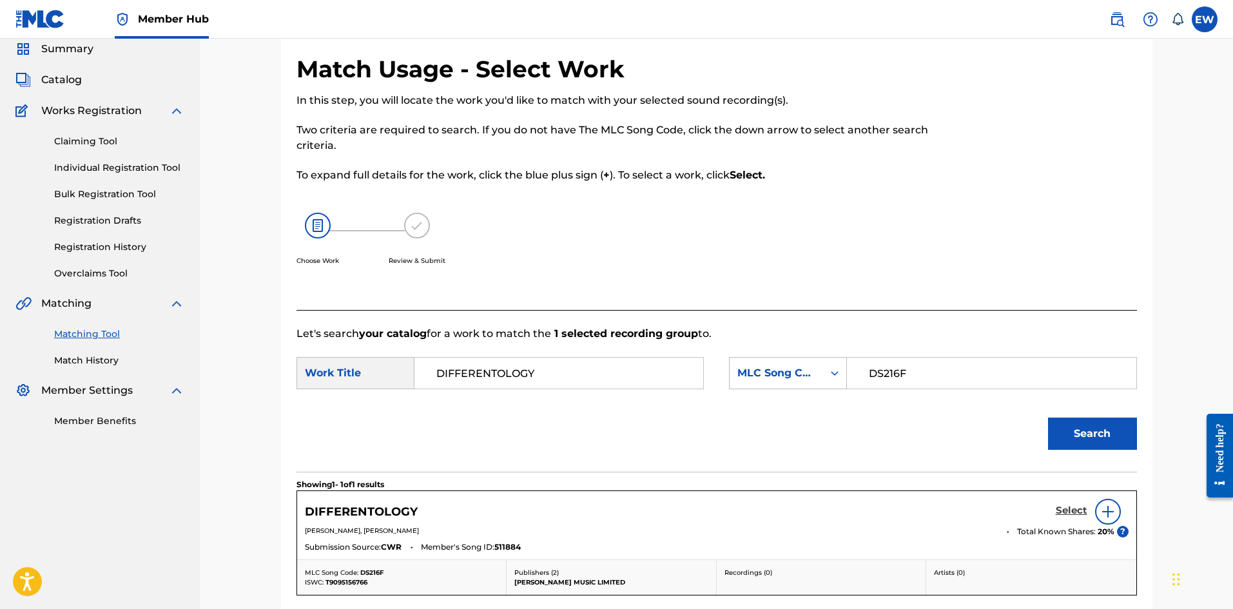
click at [1069, 507] on h5 "Select" at bounding box center [1072, 511] width 32 height 12
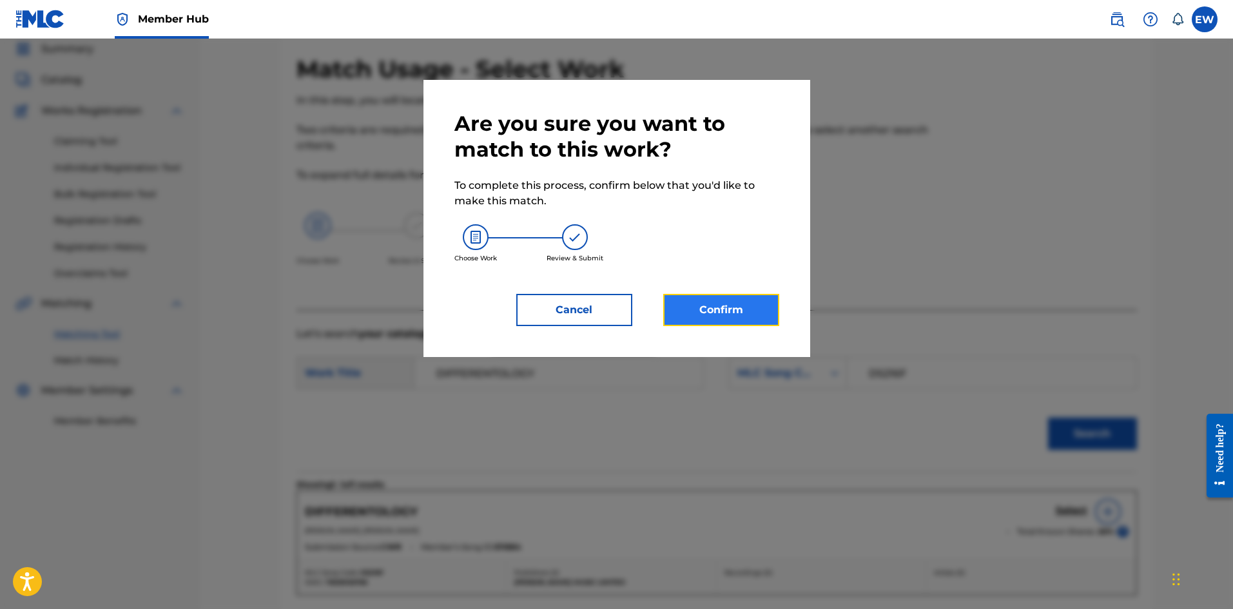
drag, startPoint x: 697, startPoint y: 306, endPoint x: 708, endPoint y: 324, distance: 21.1
click at [708, 324] on button "Confirm" at bounding box center [721, 310] width 116 height 32
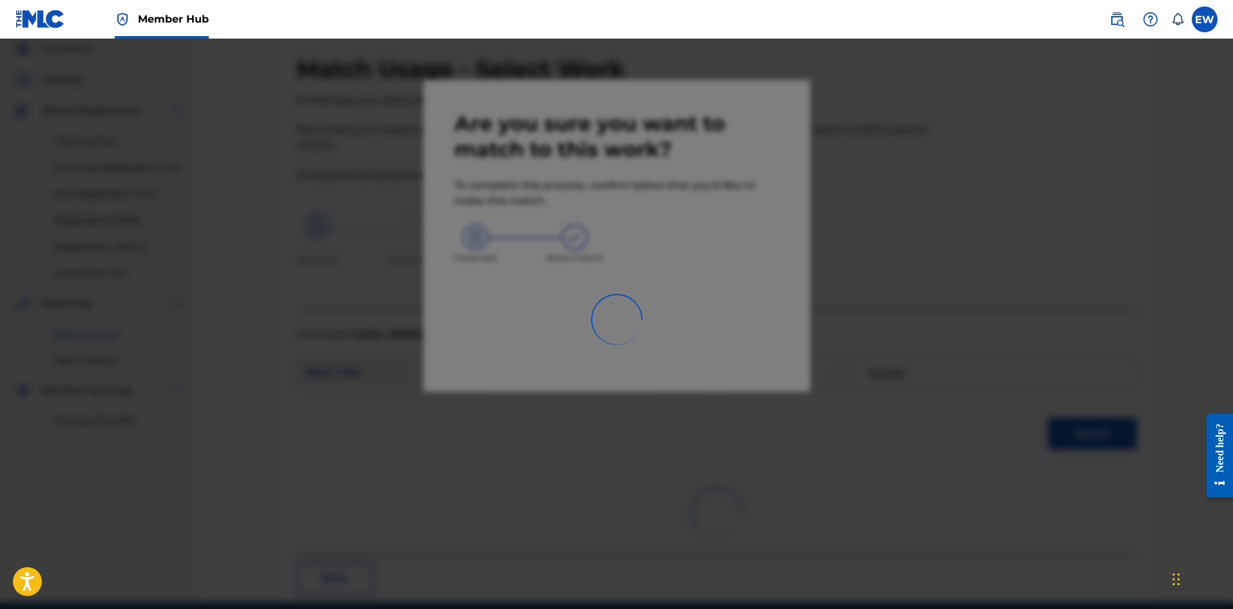
scroll to position [31, 0]
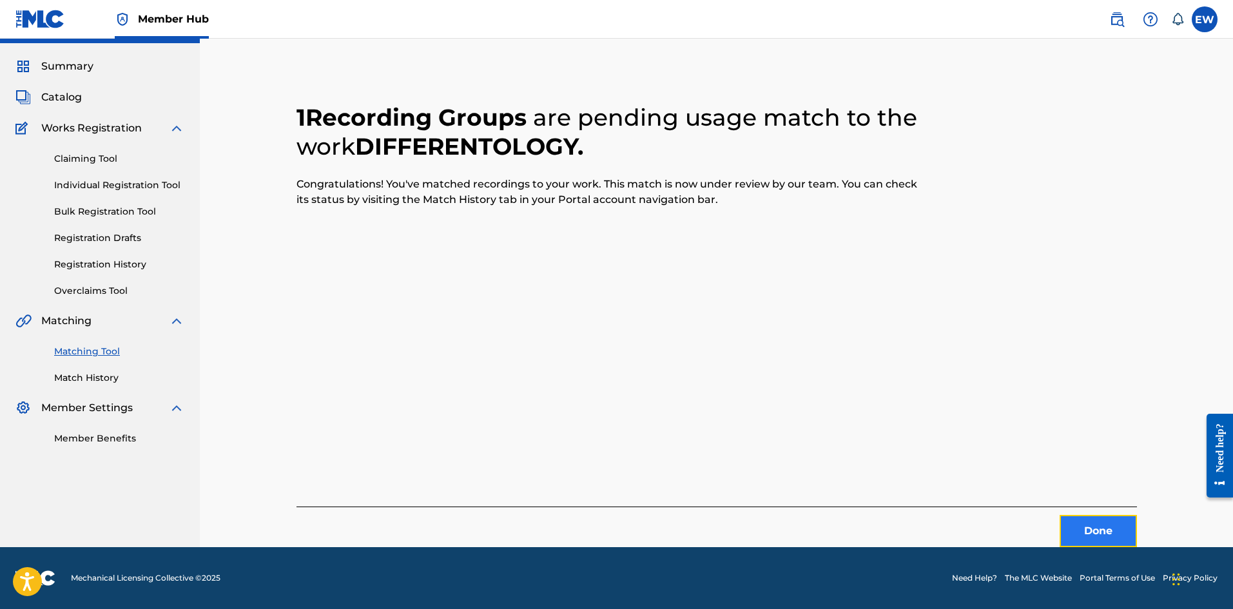
drag, startPoint x: 1087, startPoint y: 525, endPoint x: 1093, endPoint y: 521, distance: 7.3
click at [1093, 521] on button "Done" at bounding box center [1098, 531] width 77 height 32
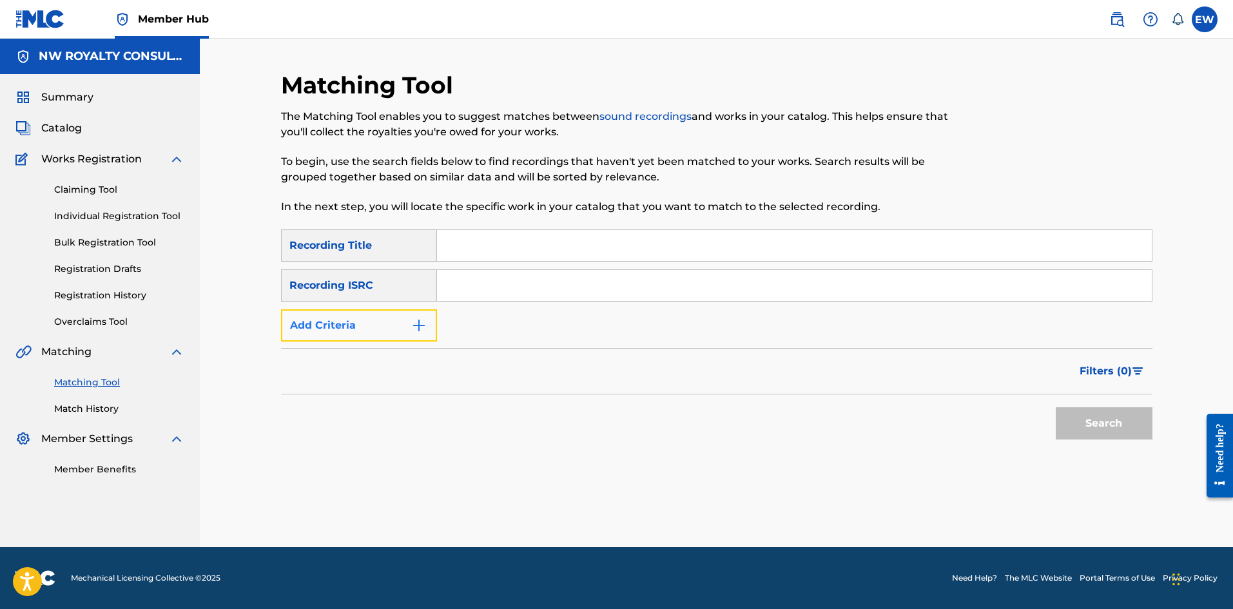
click at [400, 324] on button "Add Criteria" at bounding box center [359, 325] width 156 height 32
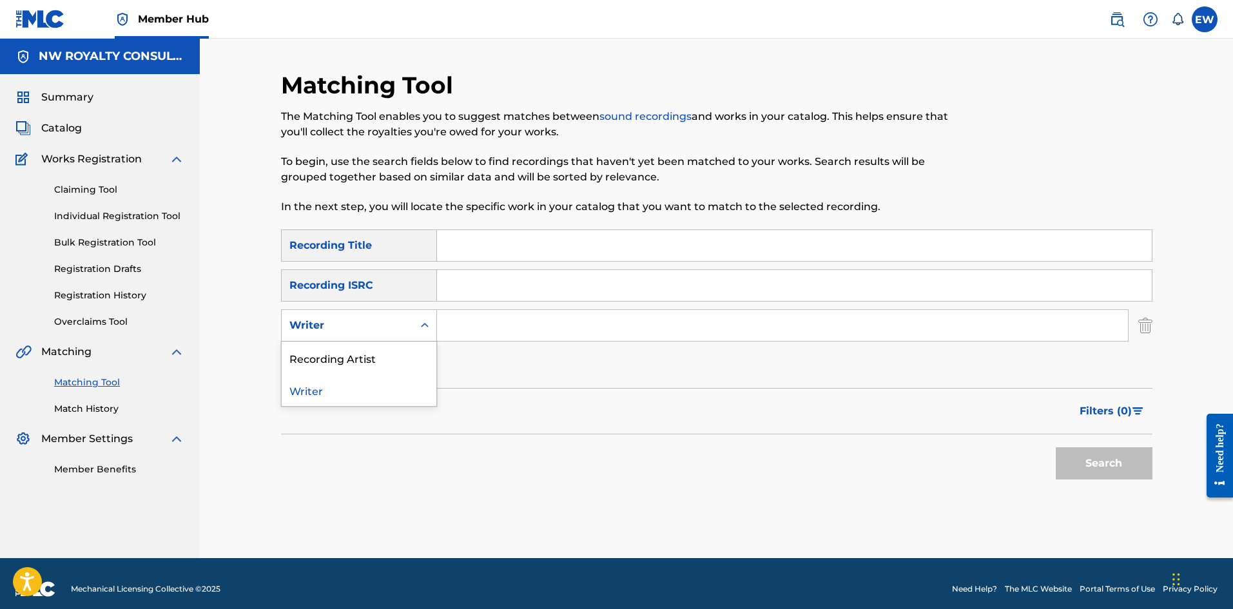
drag, startPoint x: 401, startPoint y: 324, endPoint x: 405, endPoint y: 345, distance: 21.6
click at [402, 328] on div "Writer" at bounding box center [347, 325] width 116 height 15
click at [410, 362] on div "Recording Artist" at bounding box center [359, 358] width 155 height 32
click at [499, 330] on input "Search Form" at bounding box center [782, 325] width 691 height 31
paste input "MR [PERSON_NAME]"
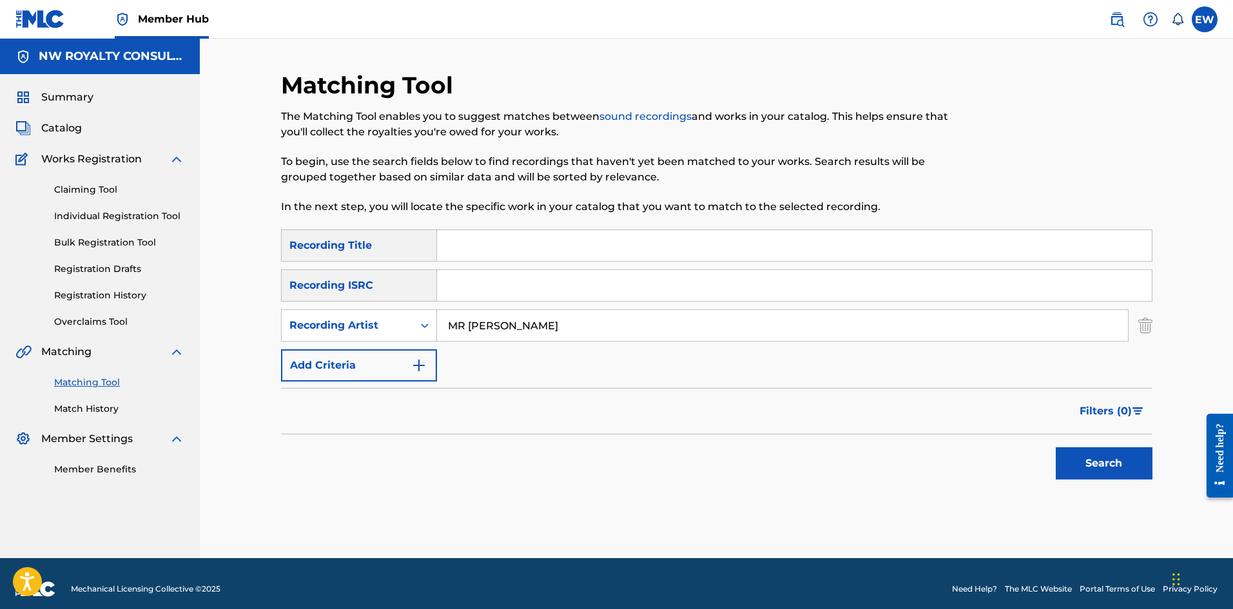
type input "MR [PERSON_NAME]"
click at [813, 248] on input "Search Form" at bounding box center [794, 245] width 715 height 31
paste input "TRACK 06"
type input "TRACK 06"
drag, startPoint x: 1101, startPoint y: 452, endPoint x: 1115, endPoint y: 422, distance: 33.4
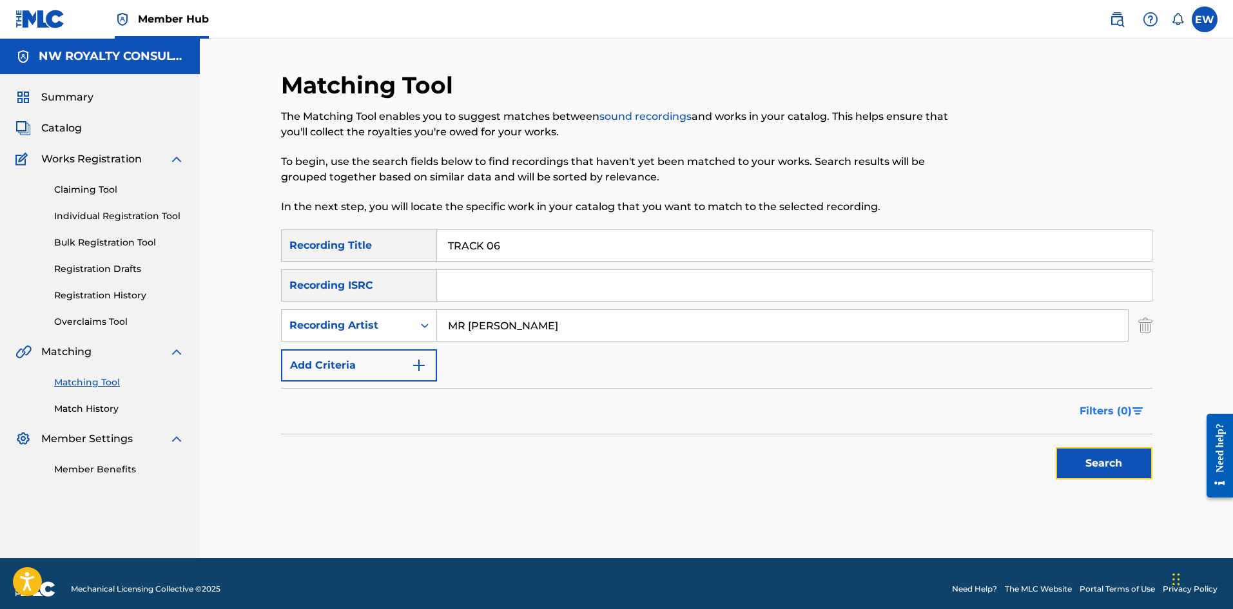
click at [1104, 445] on div "Search" at bounding box center [1100, 460] width 103 height 52
click at [1094, 451] on button "Search" at bounding box center [1104, 463] width 97 height 32
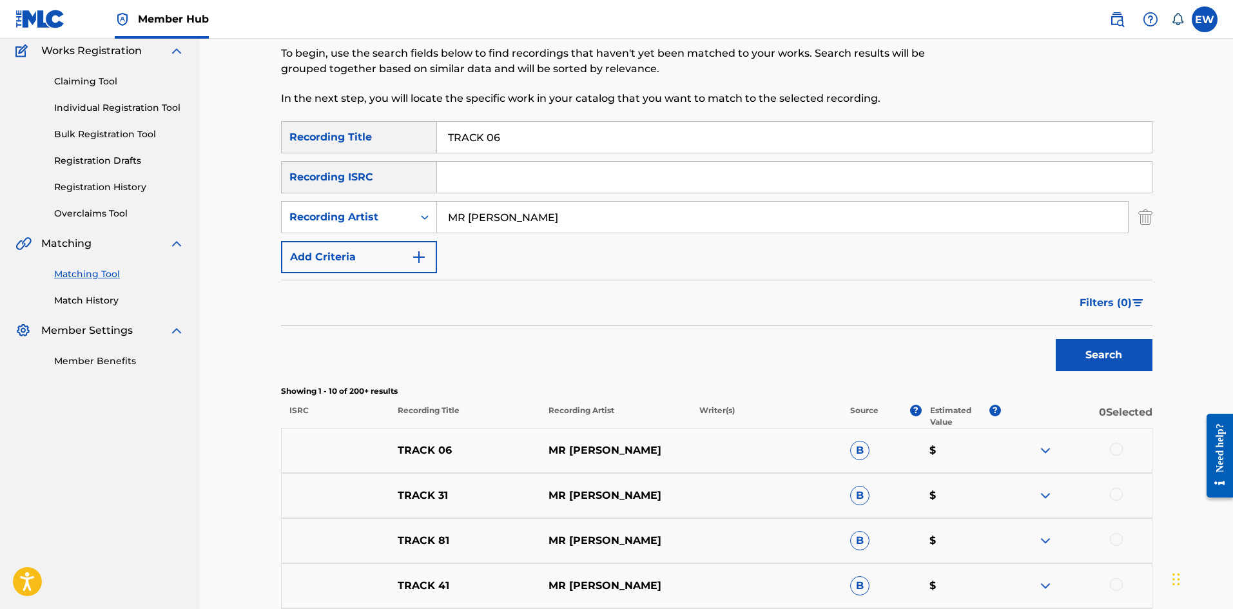
scroll to position [129, 0]
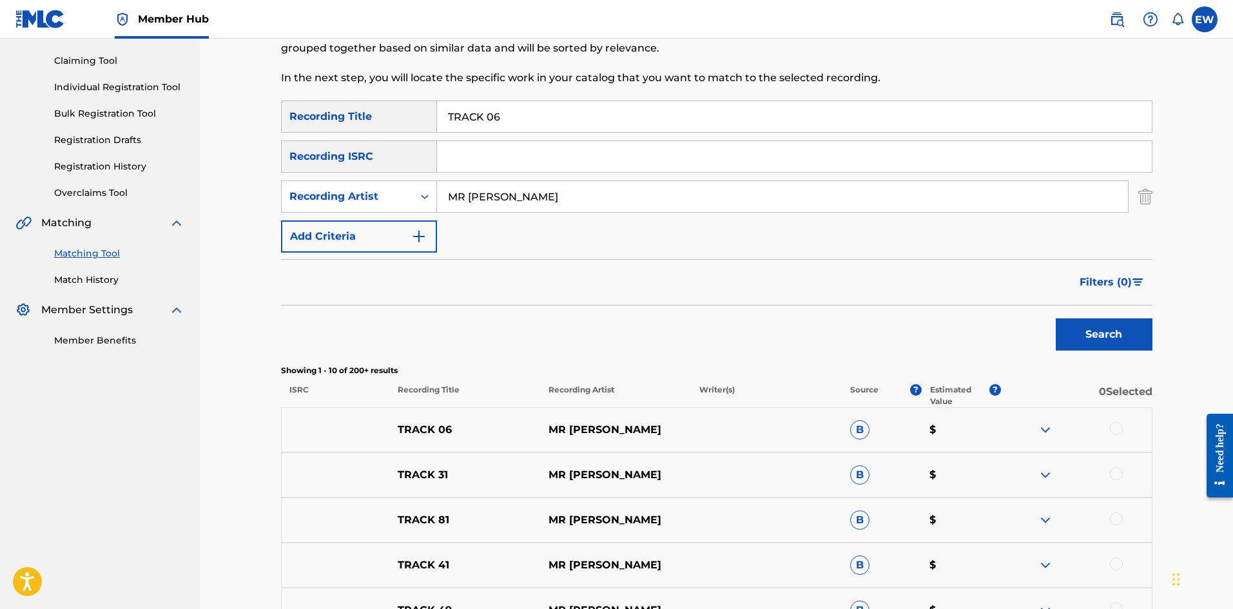
click at [1117, 425] on div at bounding box center [1116, 428] width 13 height 13
click at [857, 508] on button "Match 1 Group" at bounding box center [906, 504] width 142 height 32
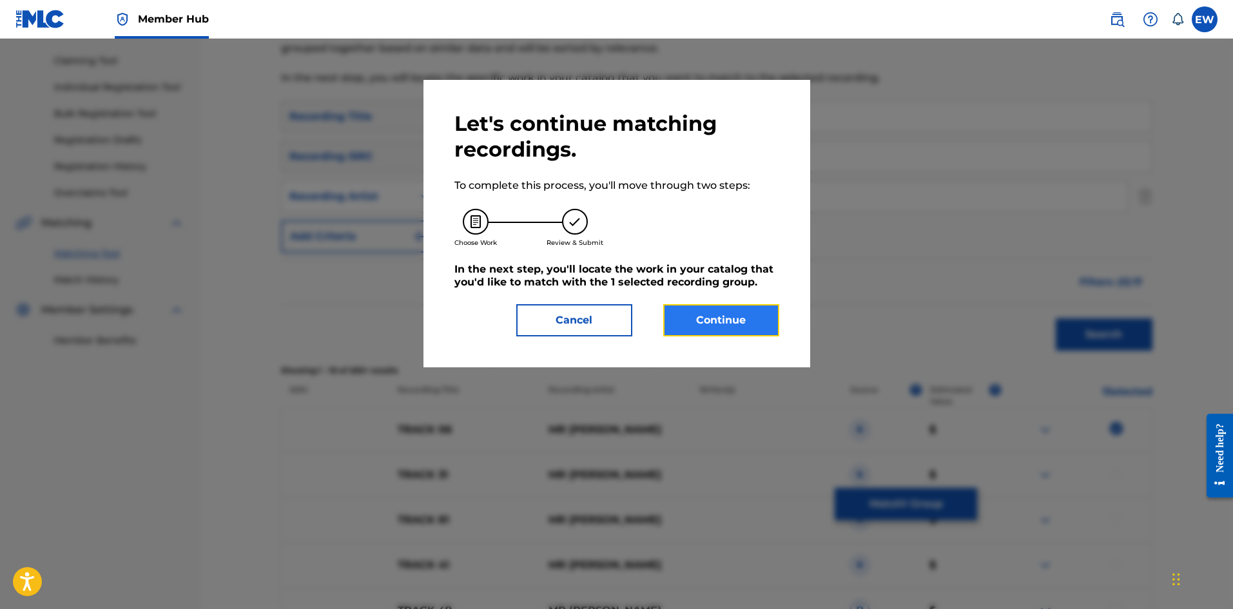
click at [690, 320] on button "Continue" at bounding box center [721, 320] width 116 height 32
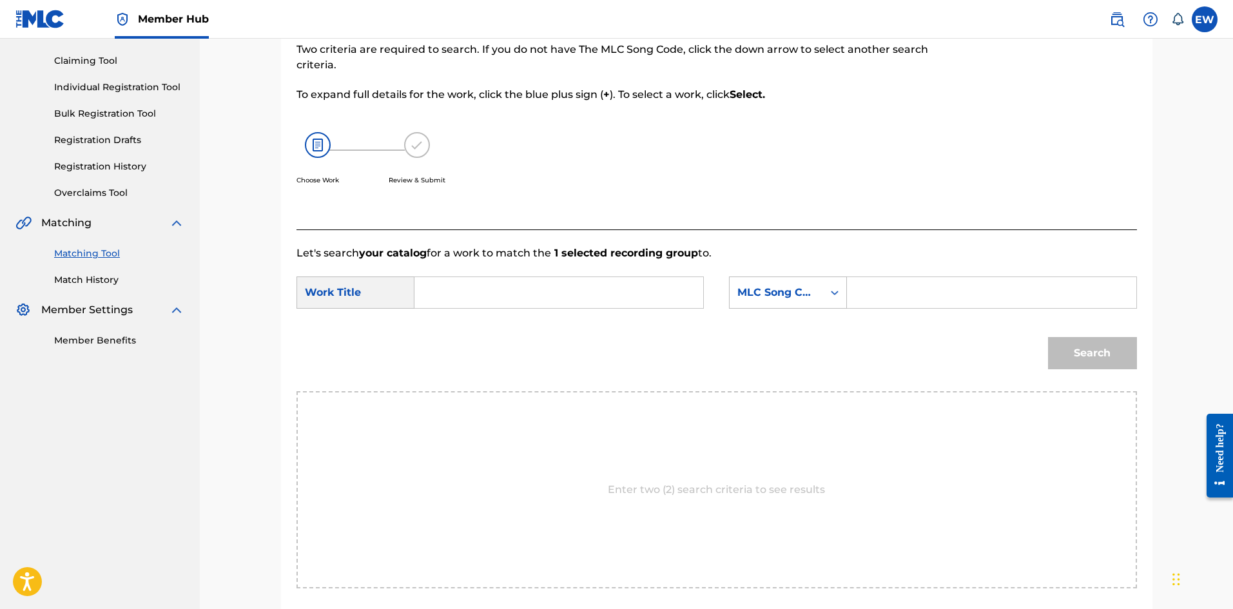
click at [574, 300] on input "Search Form" at bounding box center [558, 292] width 267 height 31
paste input "TRACK 06"
type input "TRACK 06"
click at [919, 293] on input "Search Form" at bounding box center [991, 292] width 267 height 31
paste input "DS216F"
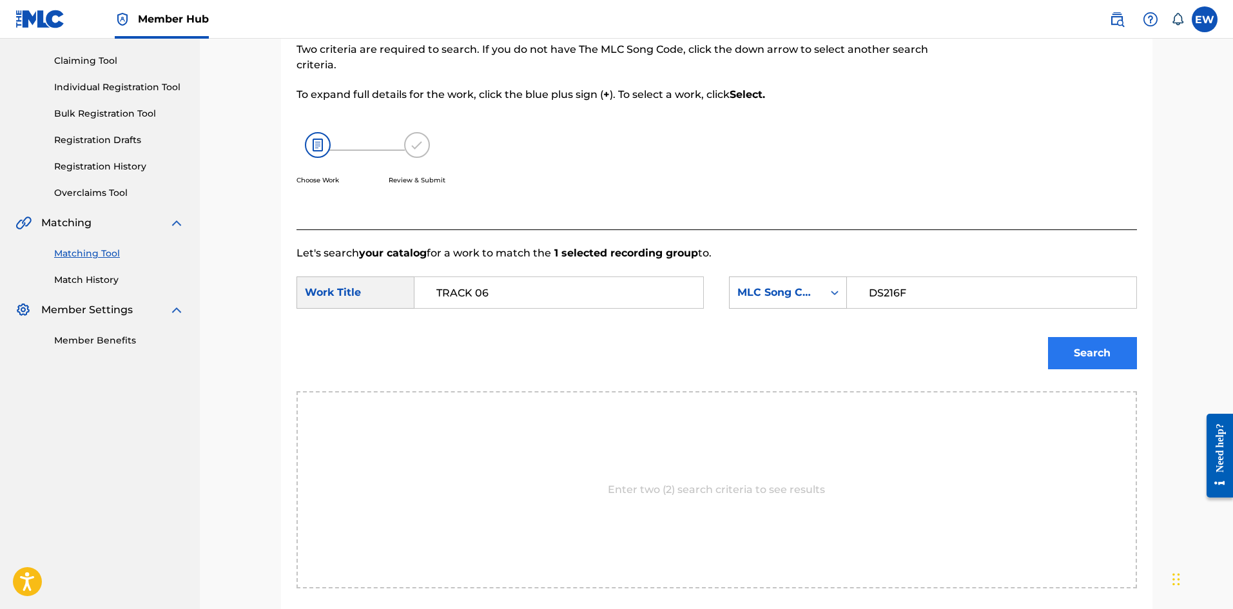
type input "DS216F"
click at [1075, 354] on button "Search" at bounding box center [1092, 353] width 89 height 32
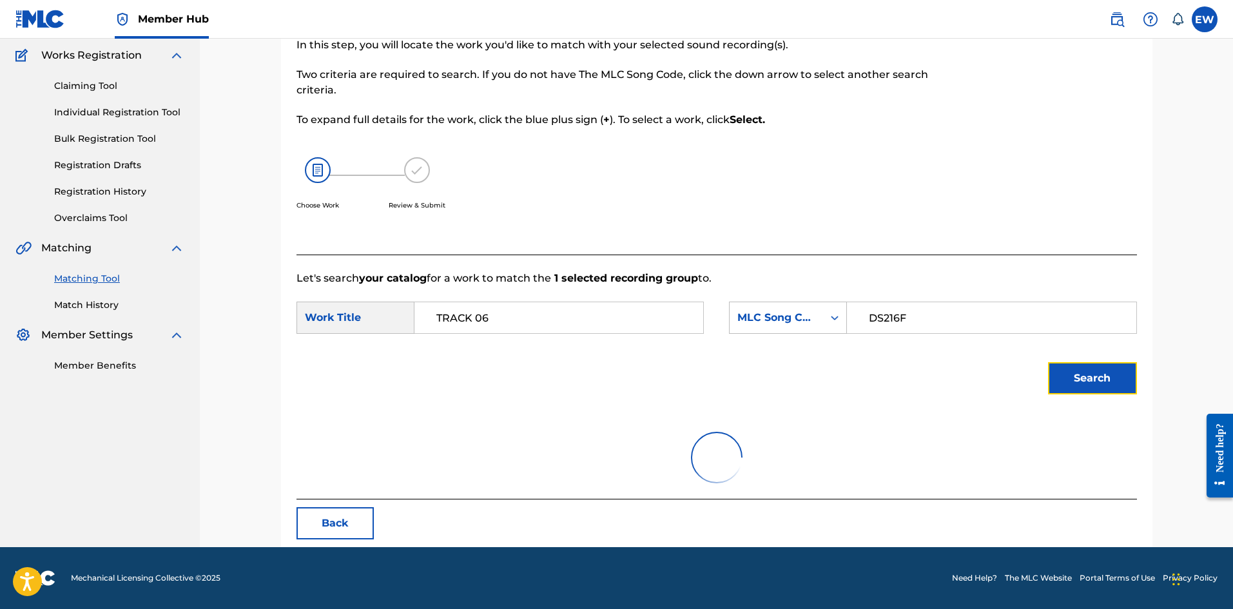
scroll to position [48, 0]
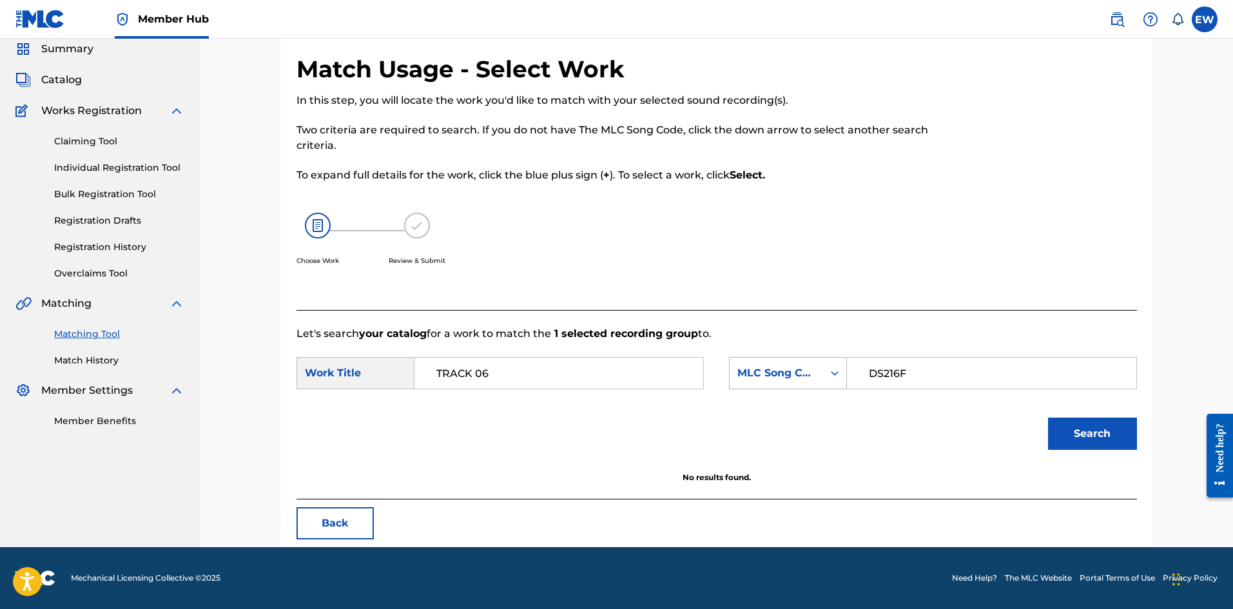
drag, startPoint x: 859, startPoint y: 369, endPoint x: 826, endPoint y: 385, distance: 37.2
click at [851, 374] on div "DS216F" at bounding box center [991, 373] width 289 height 32
drag, startPoint x: 534, startPoint y: 368, endPoint x: 324, endPoint y: 376, distance: 210.9
click at [329, 375] on div "SearchWithCriteriaf0165dac-ec13-4cca-9b2a-6b42958ae6b8 Work Title TRACK 06" at bounding box center [499, 373] width 407 height 32
paste input "DIFFERENTOLOGY"
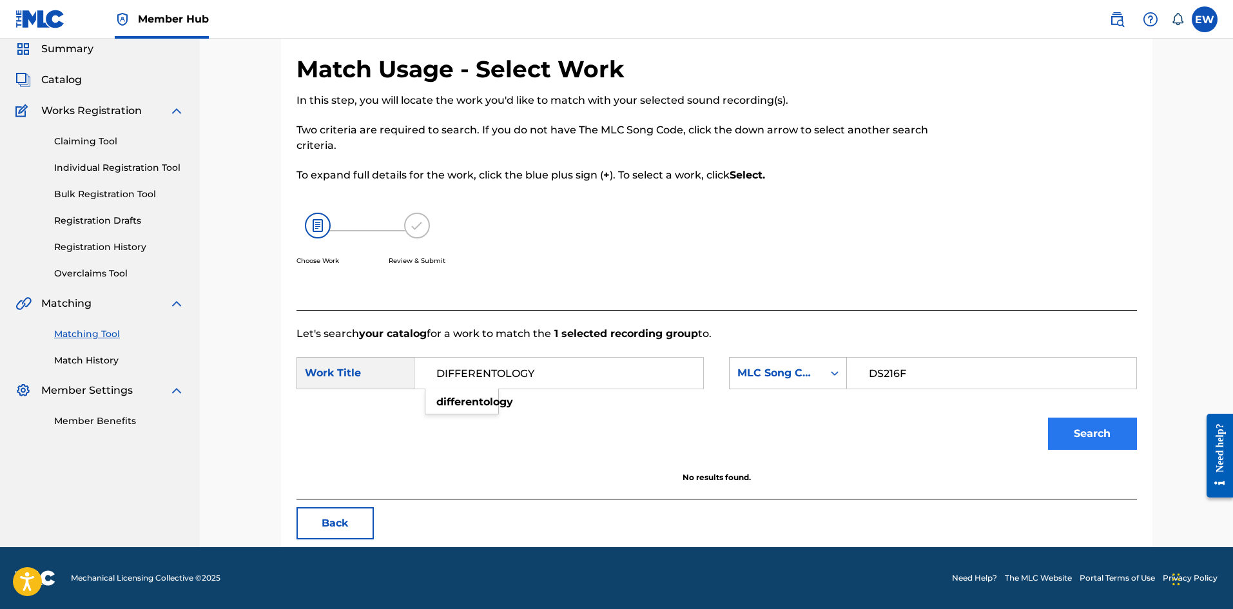
type input "DIFFERENTOLOGY"
click at [1116, 427] on button "Search" at bounding box center [1092, 434] width 89 height 32
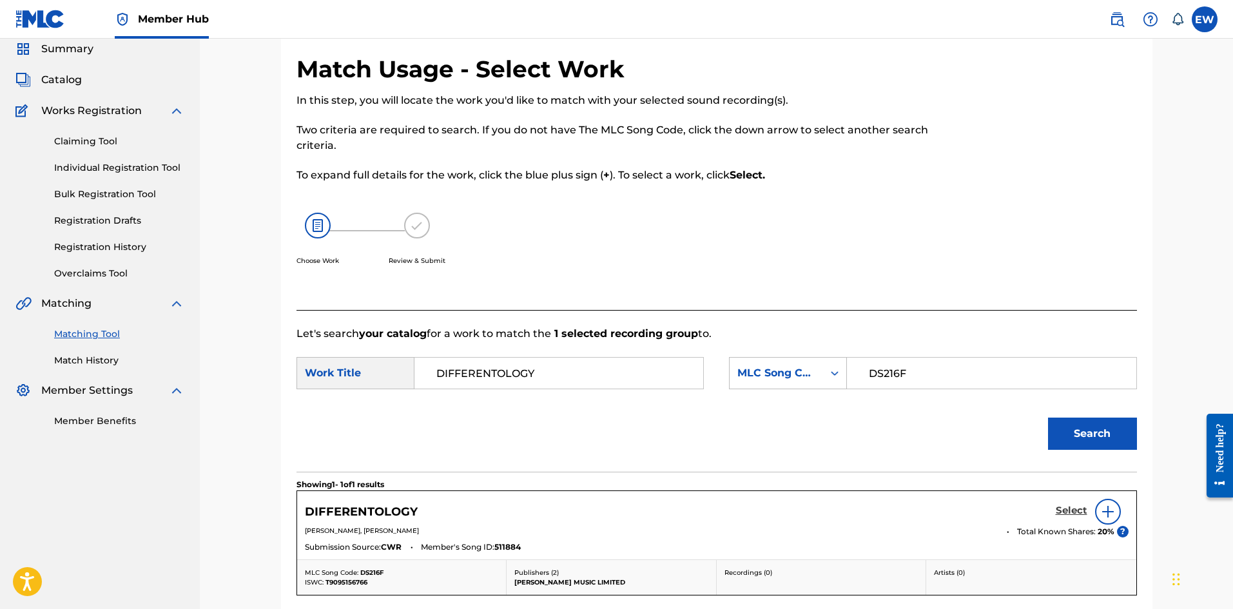
click at [1065, 509] on h5 "Select" at bounding box center [1072, 511] width 32 height 12
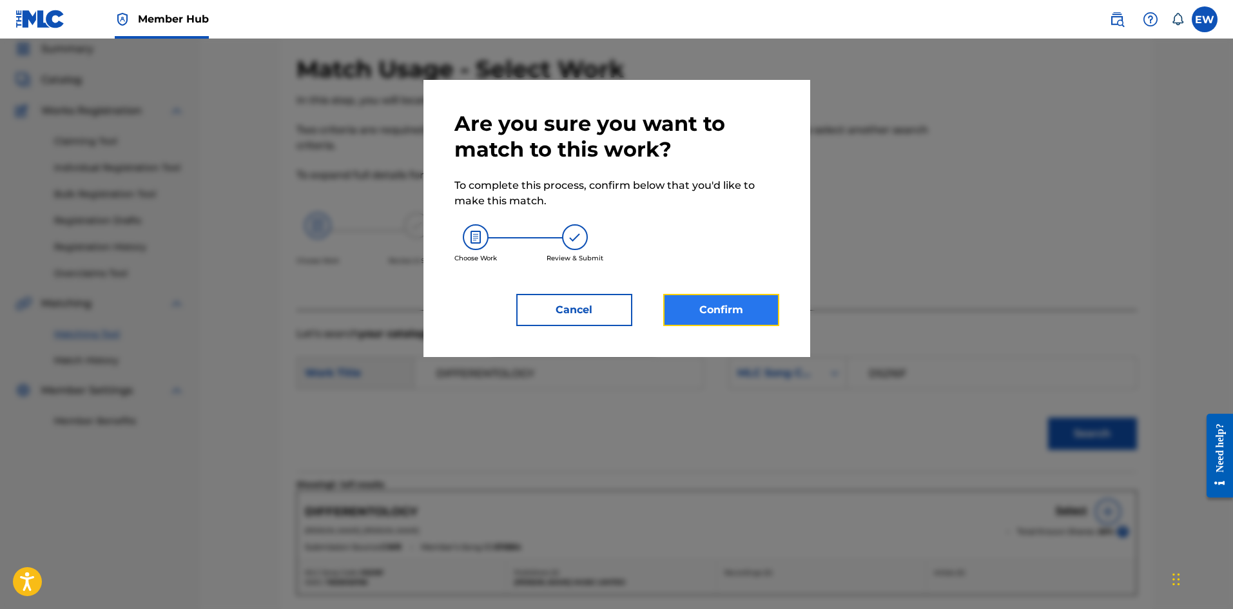
click at [740, 309] on button "Confirm" at bounding box center [721, 310] width 116 height 32
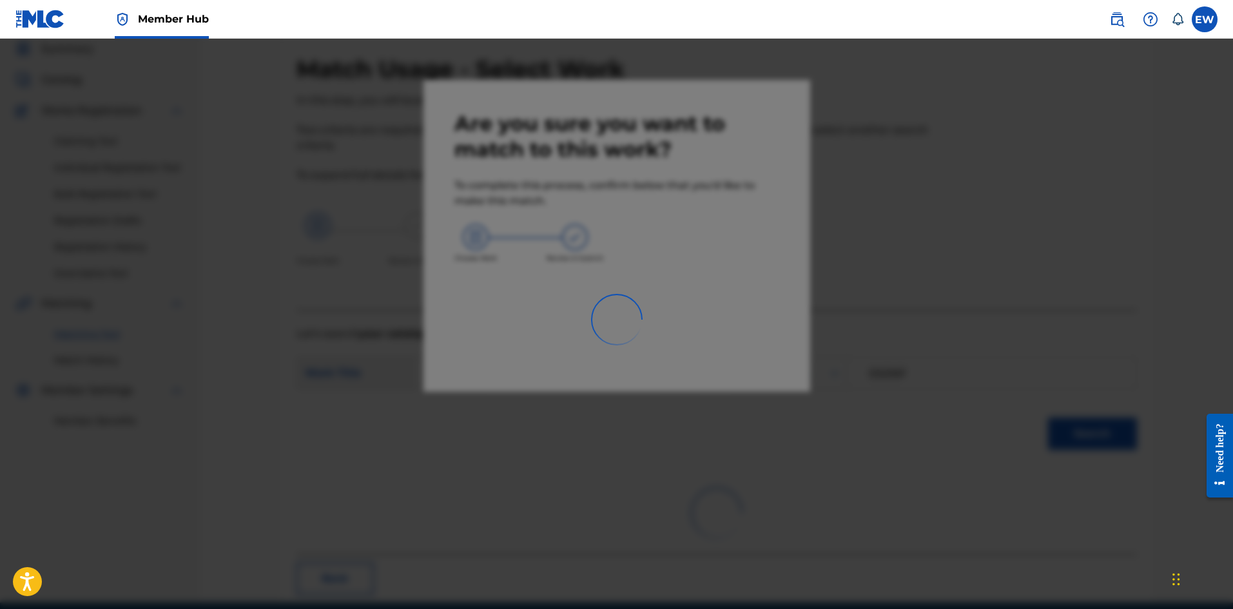
scroll to position [31, 0]
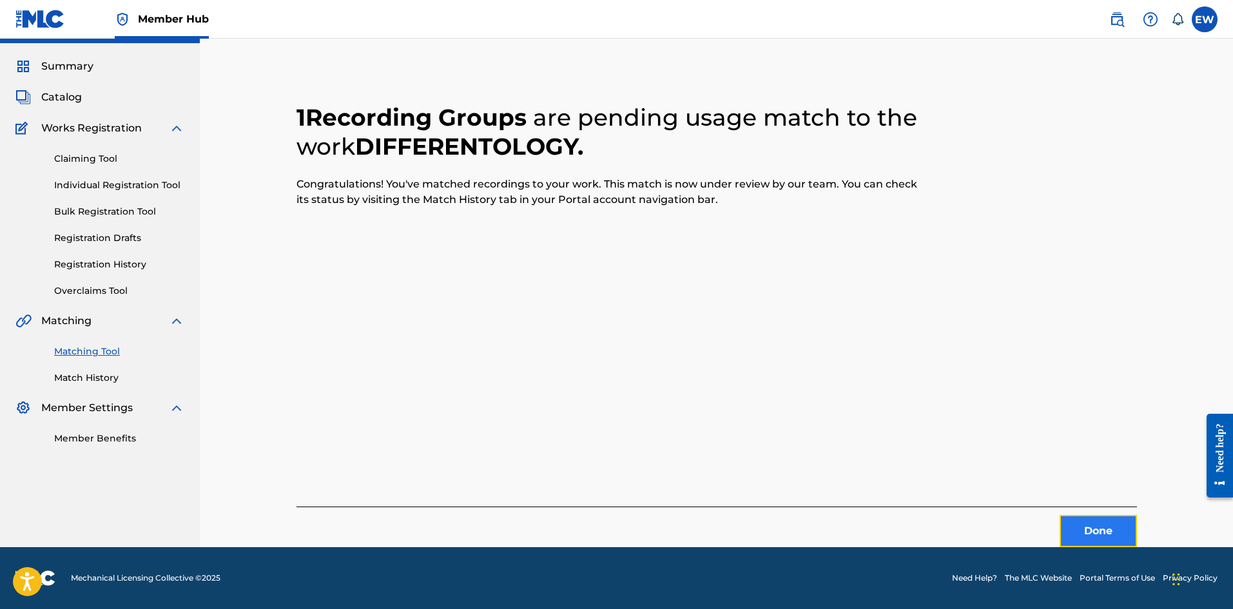
click at [1113, 529] on button "Done" at bounding box center [1098, 531] width 77 height 32
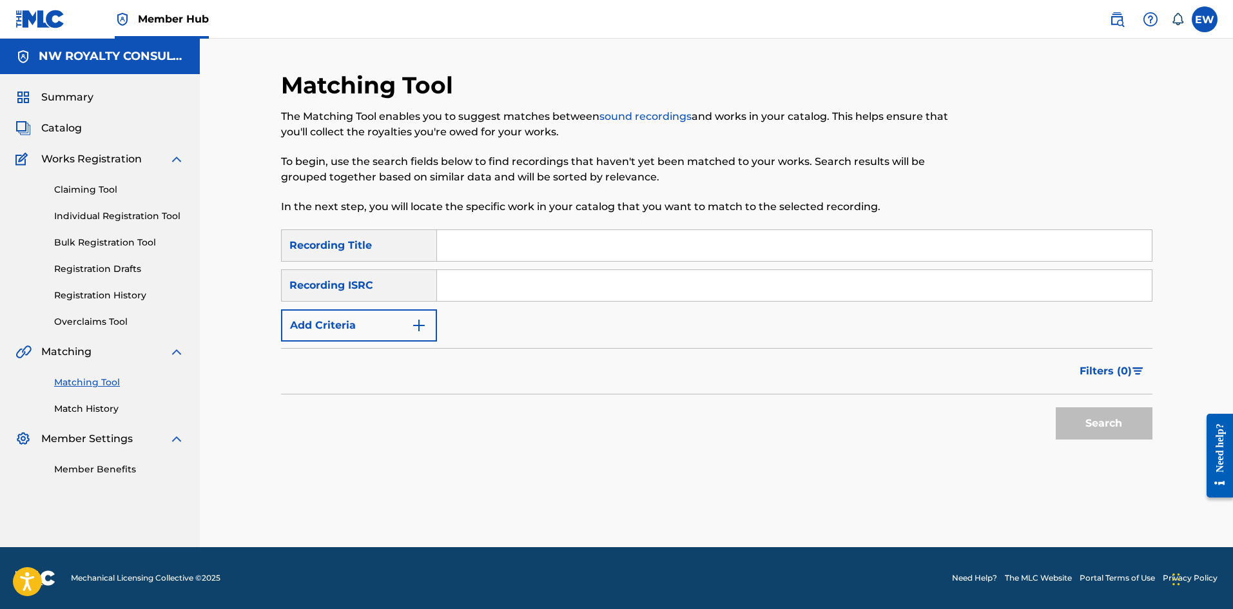
scroll to position [0, 0]
click at [387, 316] on button "Add Criteria" at bounding box center [359, 325] width 156 height 32
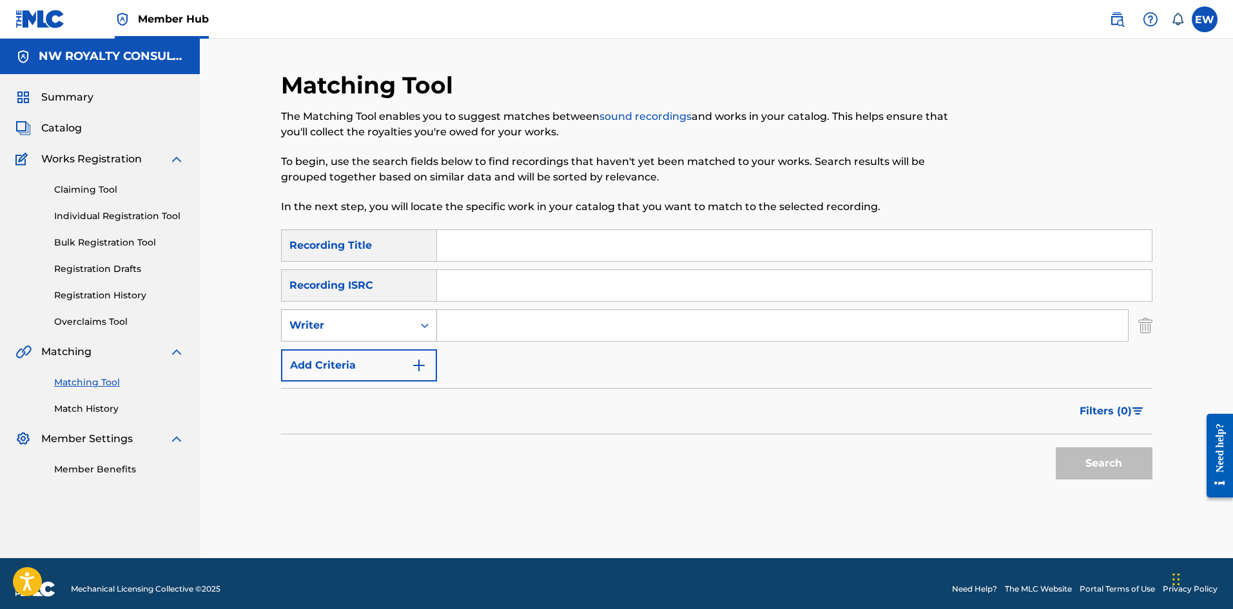
click at [385, 320] on div "Writer" at bounding box center [347, 325] width 116 height 15
click at [387, 351] on div "Recording Artist" at bounding box center [359, 358] width 155 height 32
click at [491, 322] on input "Search Form" at bounding box center [782, 325] width 691 height 31
paste input "MR__GOGGLES"
type input "MR__GOGGLES"
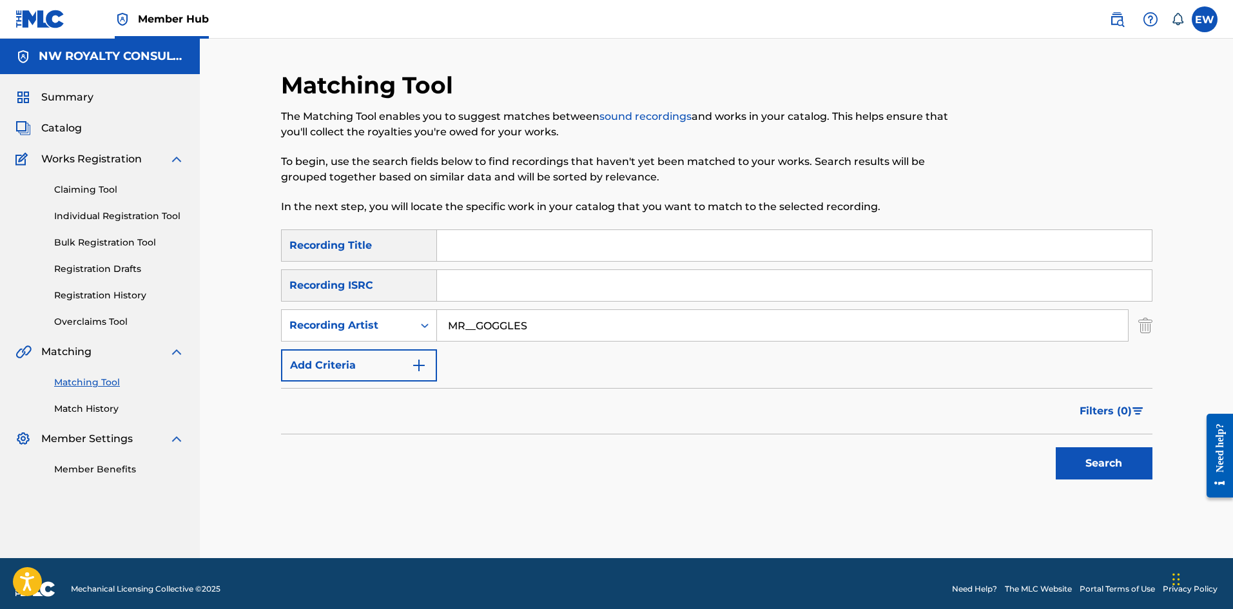
click at [466, 237] on input "Search Form" at bounding box center [794, 245] width 715 height 31
paste input "TRACK 06"
type input "TRACK 06"
click at [1072, 458] on button "Search" at bounding box center [1104, 463] width 97 height 32
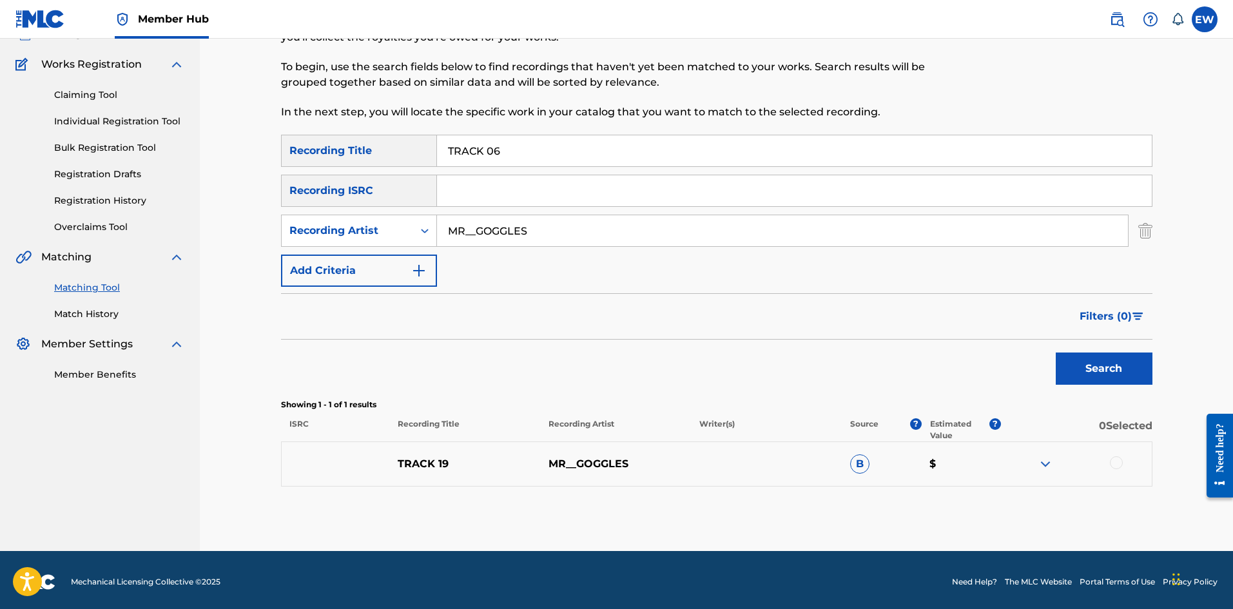
scroll to position [99, 0]
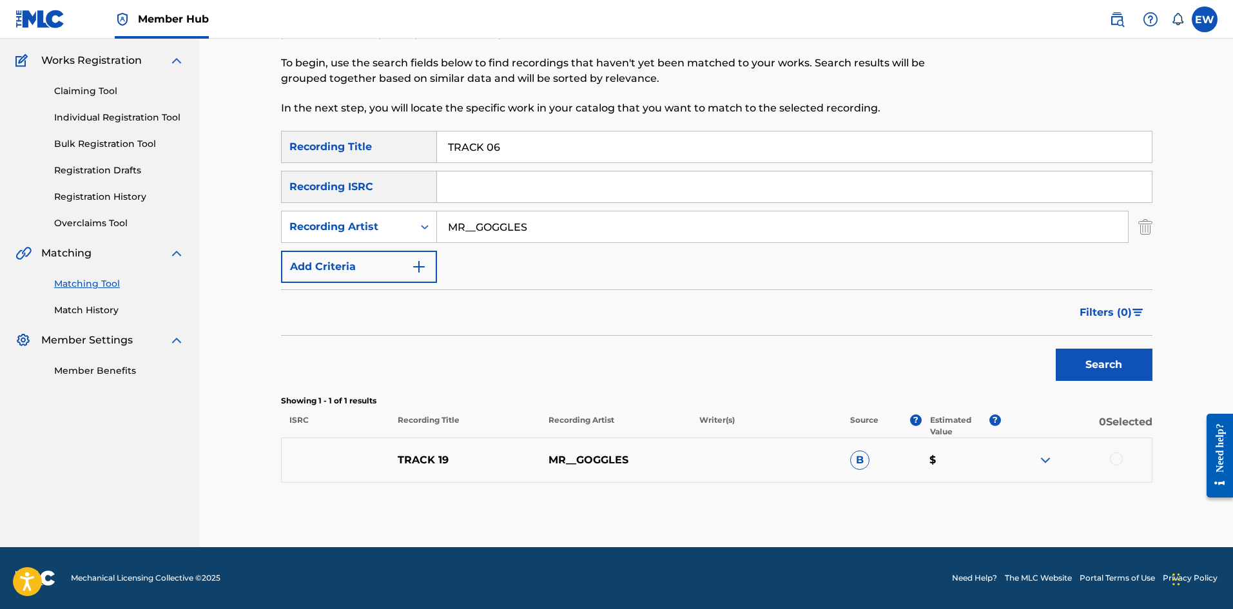
drag, startPoint x: 587, startPoint y: 230, endPoint x: 329, endPoint y: 209, distance: 258.1
click at [313, 208] on div "SearchWithCriteriace9246af-2037-49ec-b288-5cb02de71458 Recording Title TRACK 06…" at bounding box center [716, 207] width 871 height 152
paste input "POPCAAN"
type input "POPCAAN"
drag, startPoint x: 528, startPoint y: 150, endPoint x: 382, endPoint y: 156, distance: 145.8
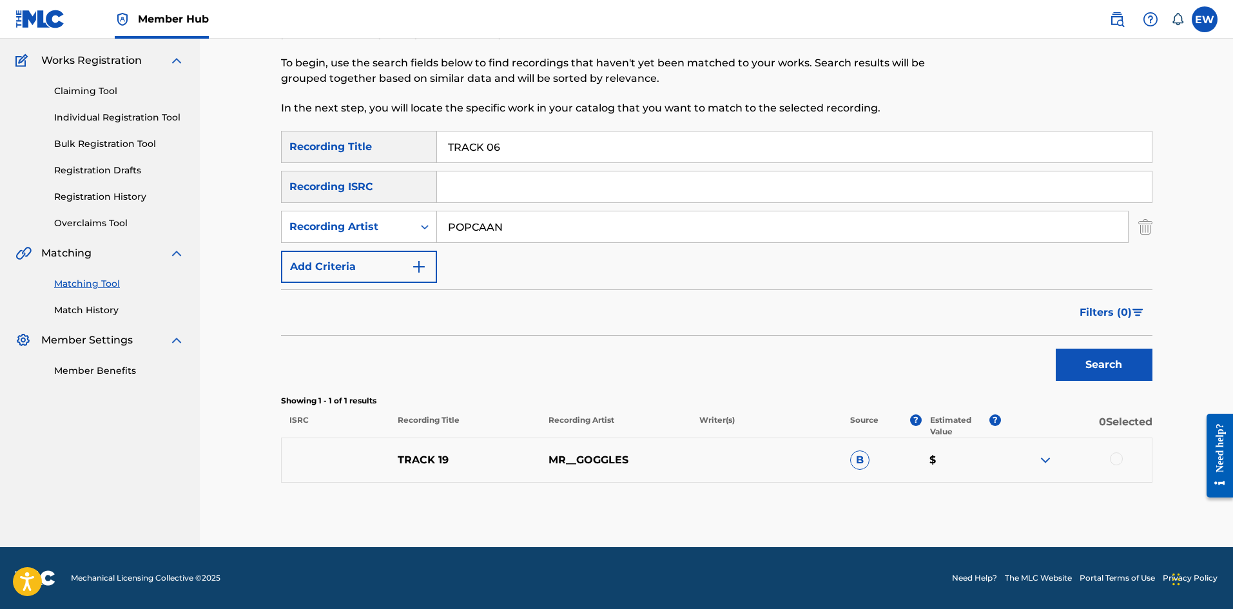
click at [384, 156] on div "SearchWithCriteriace9246af-2037-49ec-b288-5cb02de71458 Recording Title TRACK 06" at bounding box center [716, 147] width 871 height 32
click at [1108, 368] on button "Search" at bounding box center [1104, 365] width 97 height 32
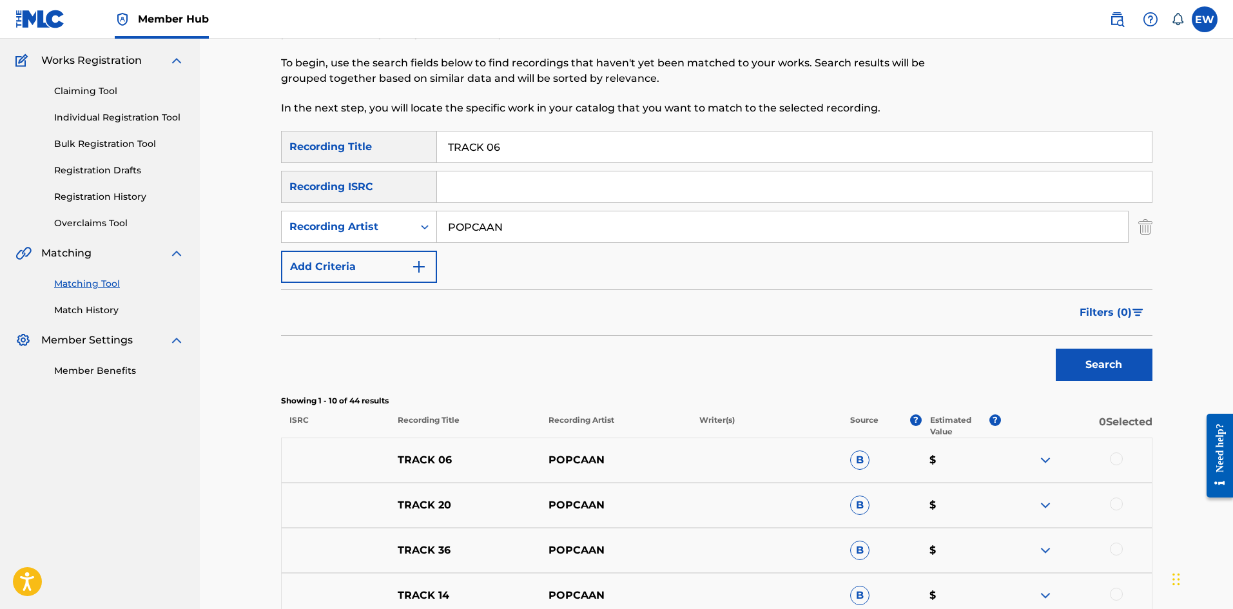
click at [1114, 454] on div at bounding box center [1116, 458] width 13 height 13
click at [862, 508] on button "Match 1 Group" at bounding box center [906, 504] width 142 height 32
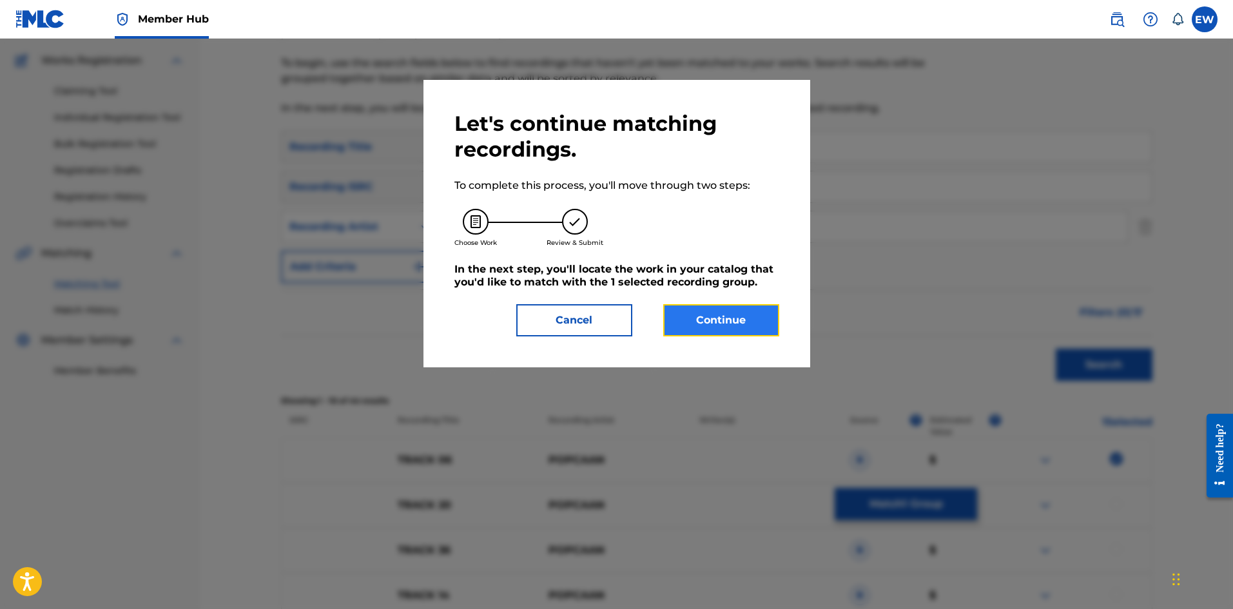
click at [758, 332] on button "Continue" at bounding box center [721, 320] width 116 height 32
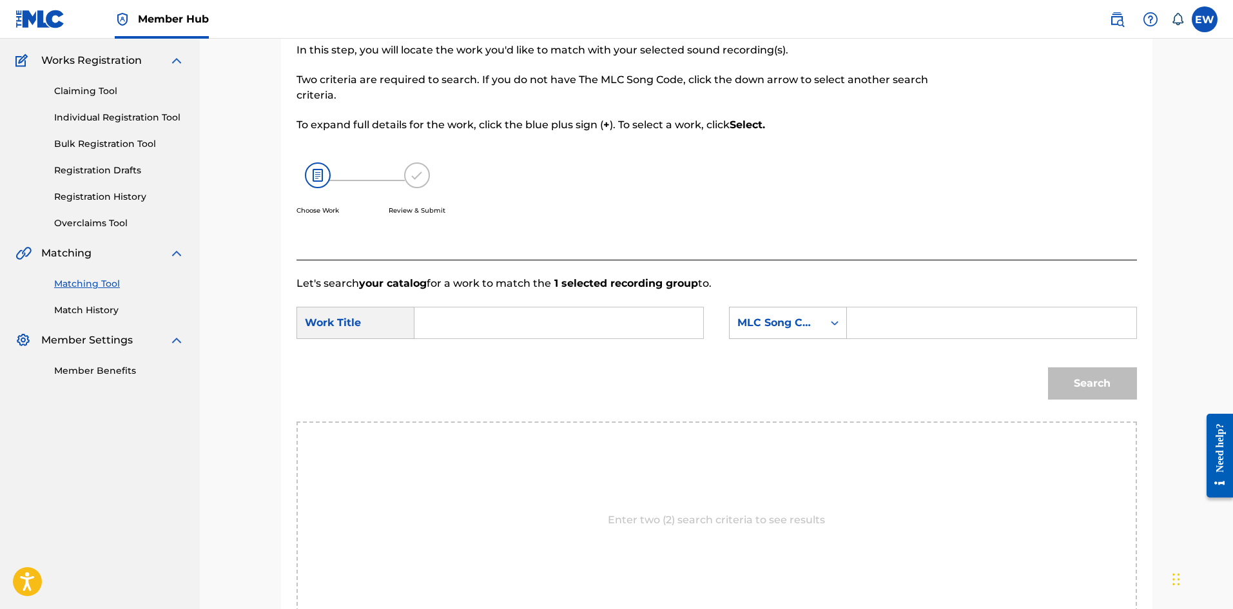
drag, startPoint x: 644, startPoint y: 322, endPoint x: 628, endPoint y: 313, distance: 18.2
click at [632, 314] on input "Search Form" at bounding box center [558, 322] width 267 height 31
paste input "TRACK 06"
type input "TRACK 06"
click at [888, 316] on input "Search Form" at bounding box center [991, 322] width 267 height 31
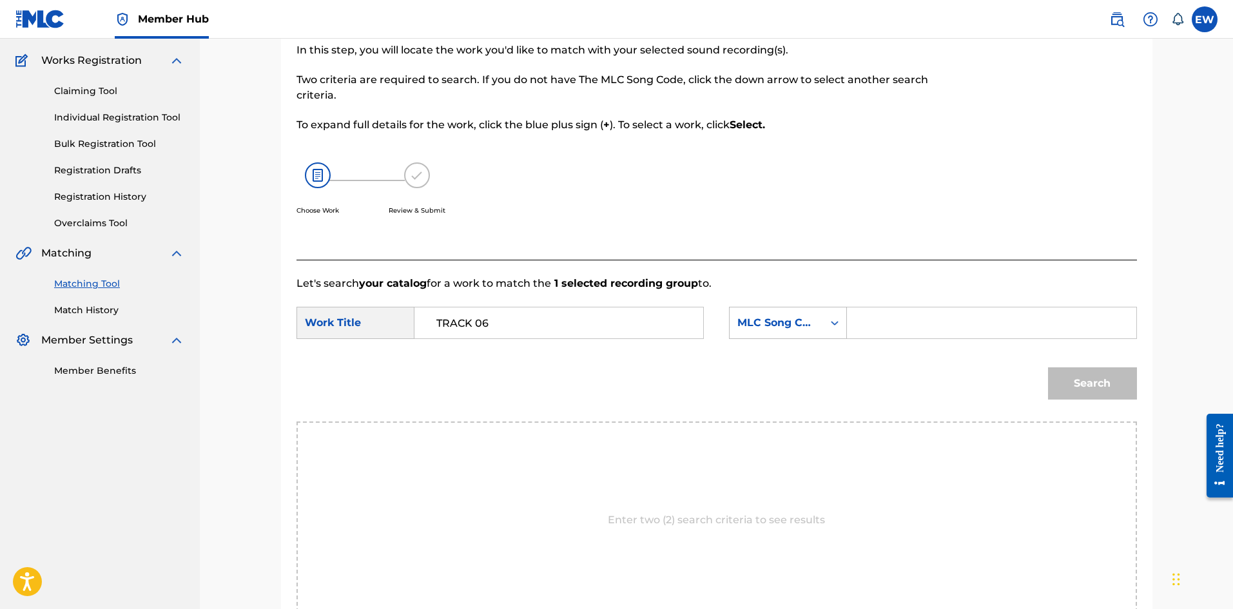
paste input "DIFFERENTOLOGY"
type input "DIFFERENTOLOGY"
click at [1096, 389] on button "Search" at bounding box center [1092, 383] width 89 height 32
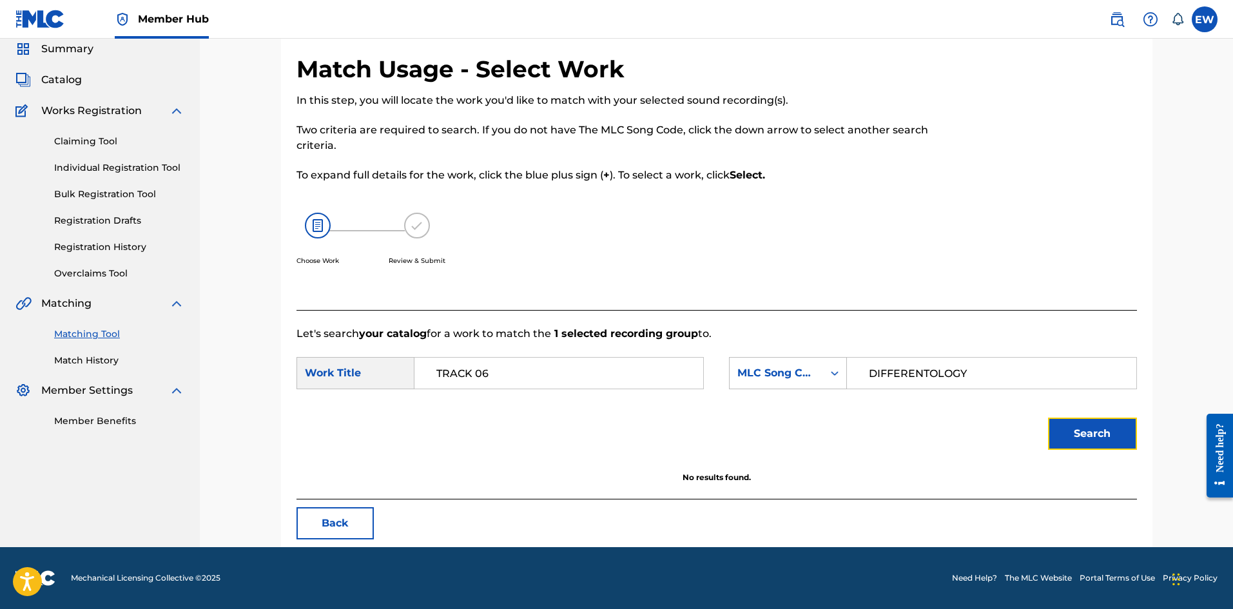
scroll to position [48, 0]
drag, startPoint x: 550, startPoint y: 379, endPoint x: 470, endPoint y: 358, distance: 82.7
click at [470, 358] on input "TRACK 06" at bounding box center [558, 373] width 267 height 31
click at [500, 370] on input "TRACK 06" at bounding box center [558, 373] width 267 height 31
click at [500, 374] on input "TRACK 06" at bounding box center [558, 373] width 267 height 31
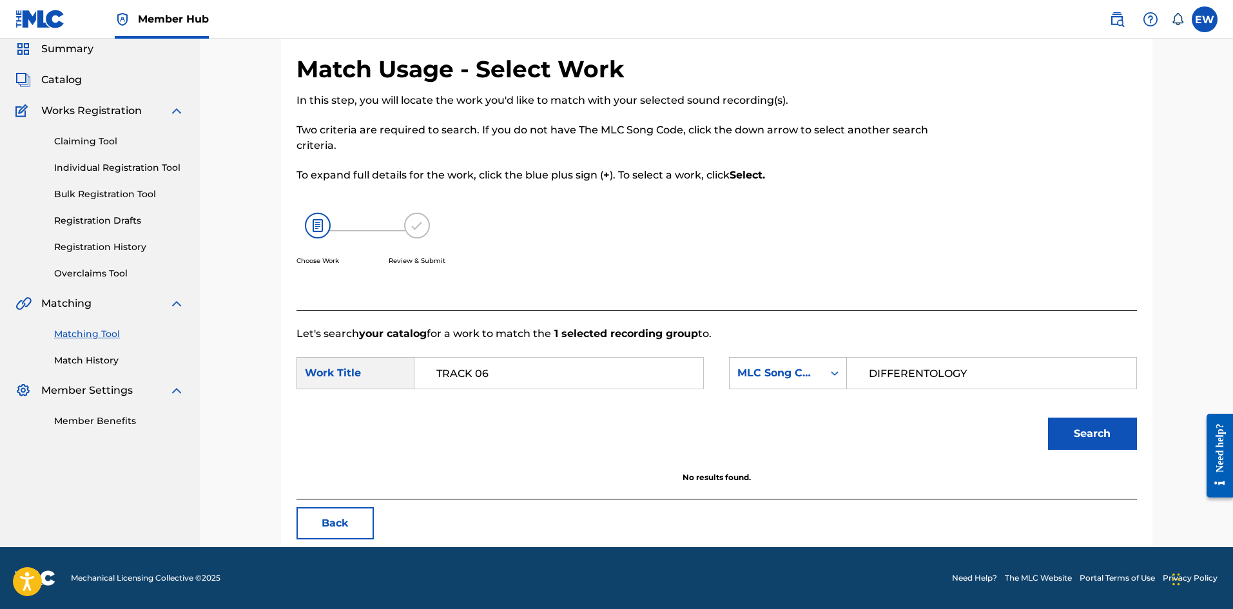
drag, startPoint x: 476, startPoint y: 374, endPoint x: 343, endPoint y: 355, distance: 134.8
click at [344, 355] on form "SearchWithCriteriaf0165dac-ec13-4cca-9b2a-6b42958ae6b8 Work Title TRACK 06 Sear…" at bounding box center [716, 407] width 840 height 130
paste input "DIFFERENTOLOGY"
type input "DIFFERENTOLOGY"
drag, startPoint x: 804, startPoint y: 364, endPoint x: 777, endPoint y: 364, distance: 27.7
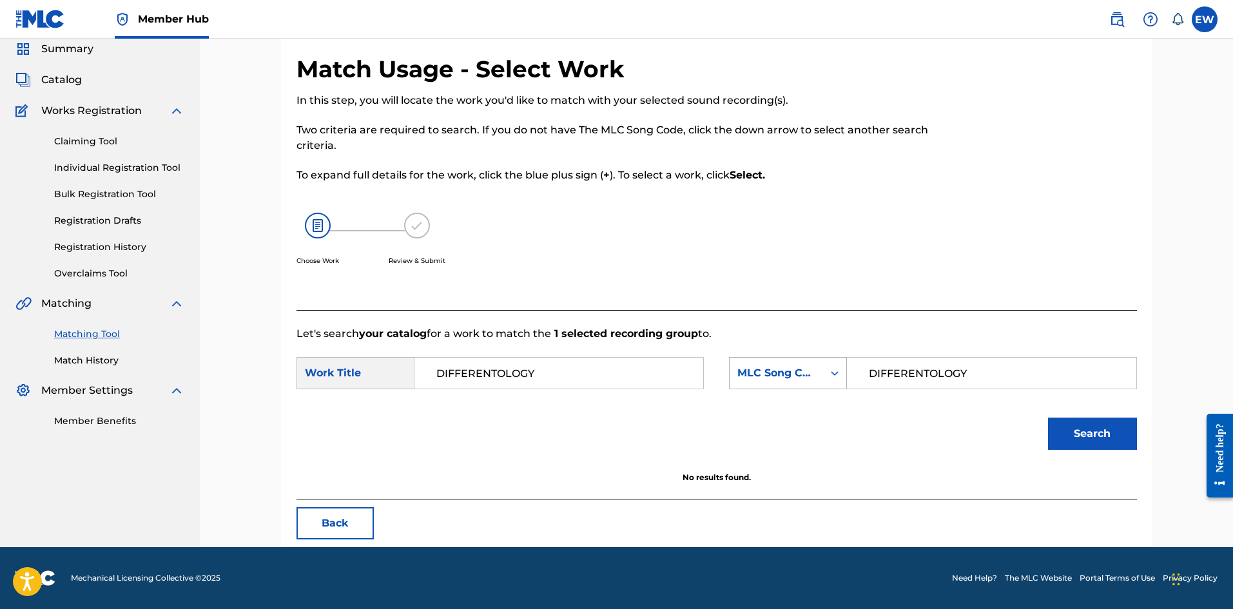
click at [788, 364] on div "SearchWithCriteriaf8d7e20f-9c58-4fff-b662-19add5168e8d MLC Song Code DIFFERENTO…" at bounding box center [932, 373] width 407 height 32
paste input "S216F"
type input "DS216F"
click at [1089, 433] on button "Search" at bounding box center [1092, 434] width 89 height 32
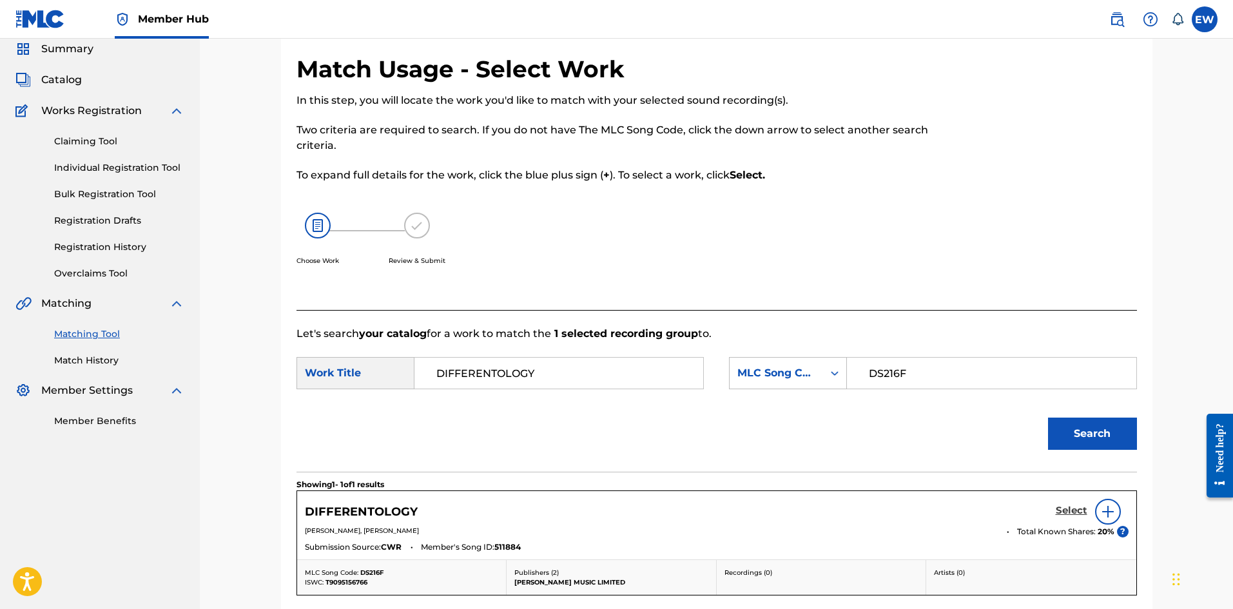
click at [1081, 506] on h5 "Select" at bounding box center [1072, 511] width 32 height 12
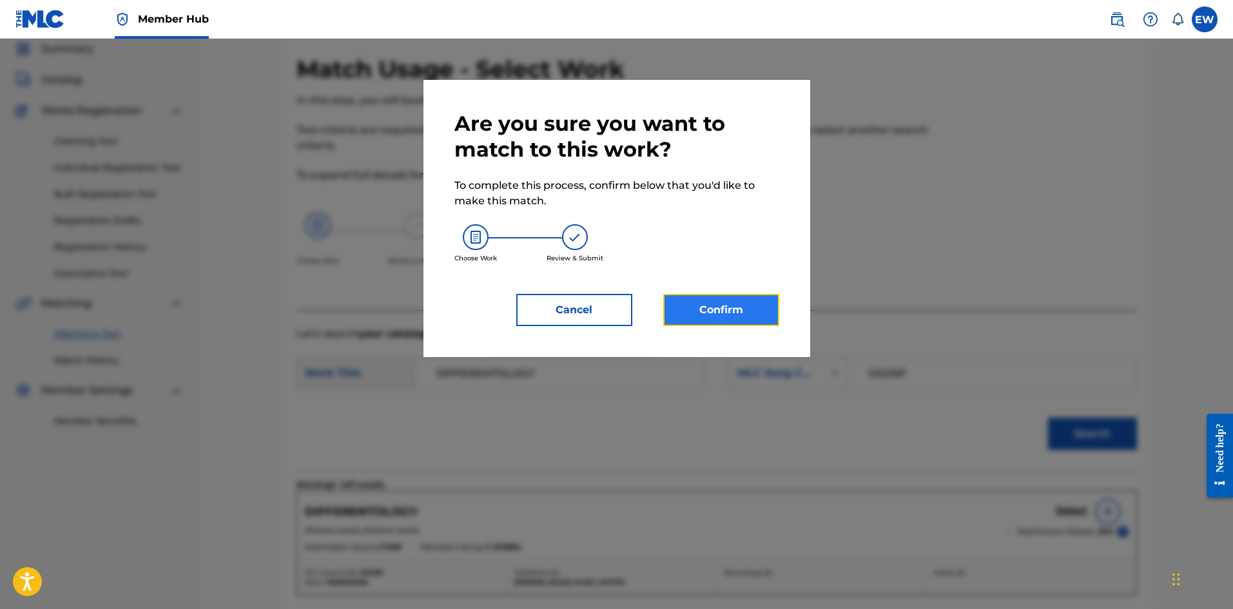
click at [694, 318] on button "Confirm" at bounding box center [721, 310] width 116 height 32
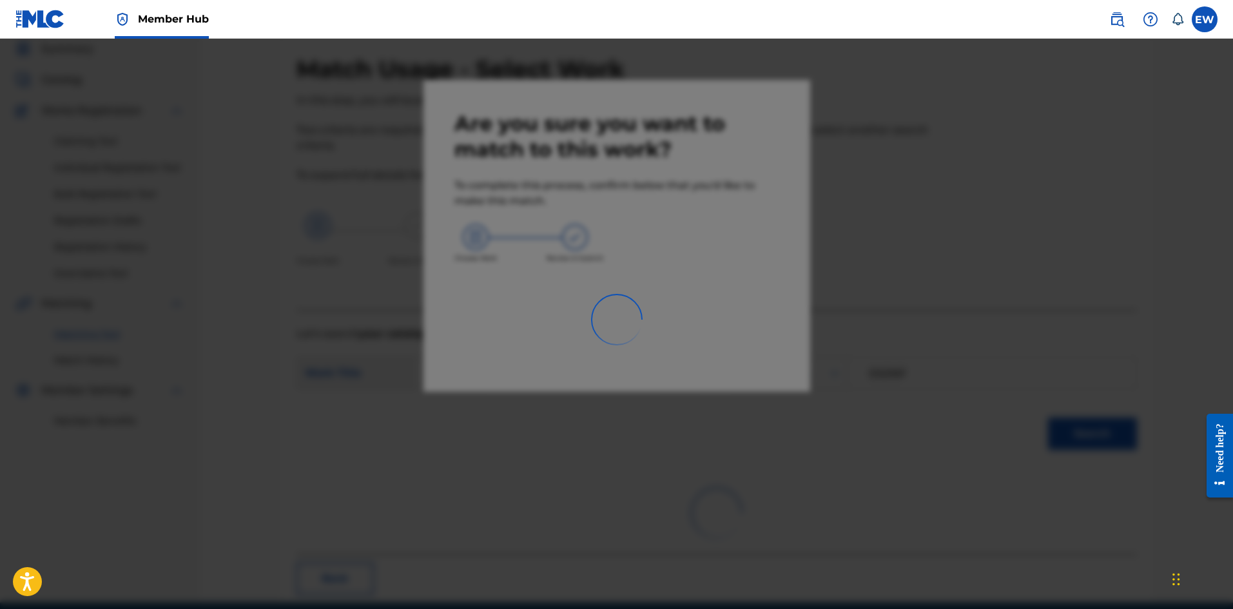
scroll to position [31, 0]
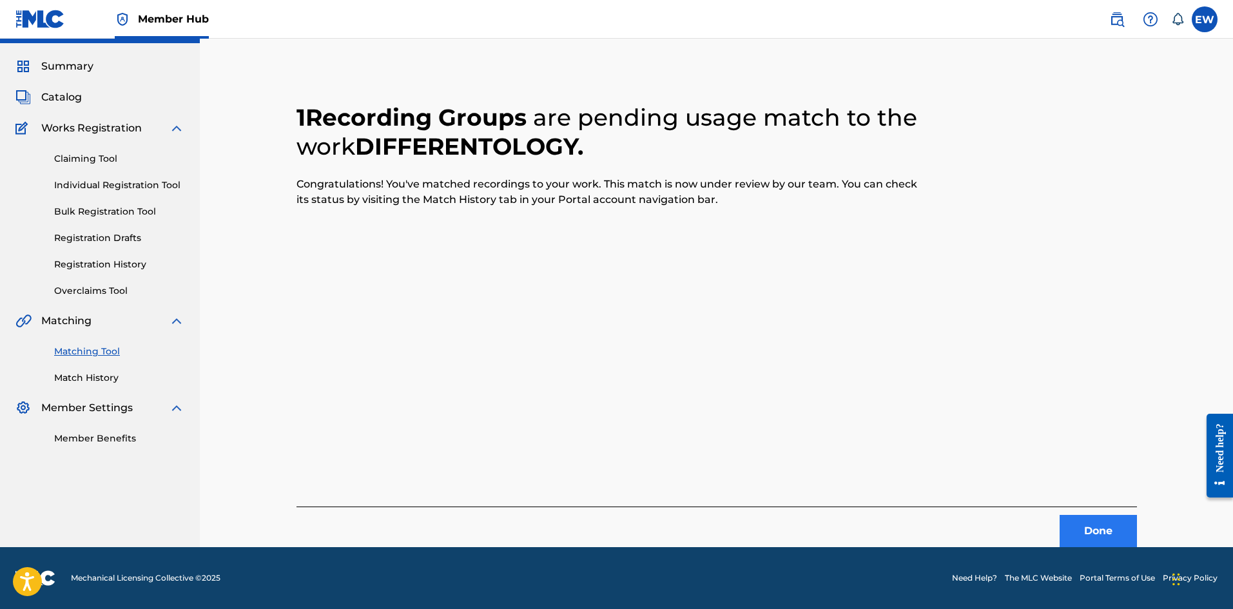
drag, startPoint x: 1071, startPoint y: 549, endPoint x: 1074, endPoint y: 543, distance: 7.2
click at [1072, 548] on footer "Mechanical Licensing Collective © 2025 Need Help? The MLC Website Portal Terms …" at bounding box center [616, 578] width 1233 height 62
click at [1087, 530] on button "Done" at bounding box center [1098, 531] width 77 height 32
